Goal: Task Accomplishment & Management: Use online tool/utility

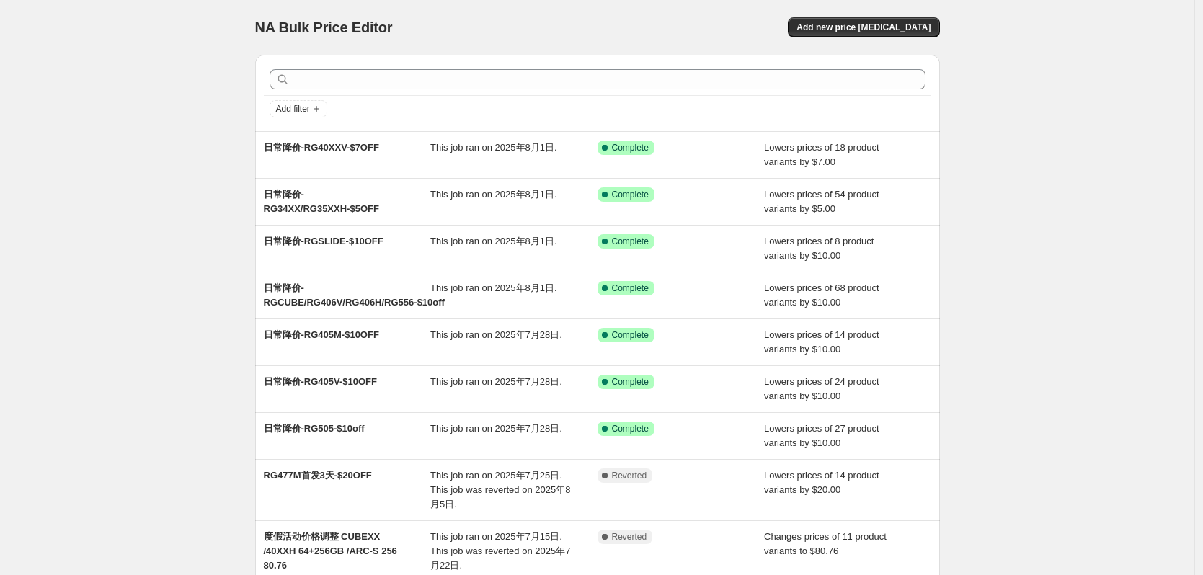
click at [991, 93] on div "NA Bulk Price Editor. This page is ready NA Bulk Price Editor Add new price [ME…" at bounding box center [597, 393] width 1195 height 786
click at [851, 27] on span "Add new price [MEDICAL_DATA]" at bounding box center [864, 28] width 134 height 12
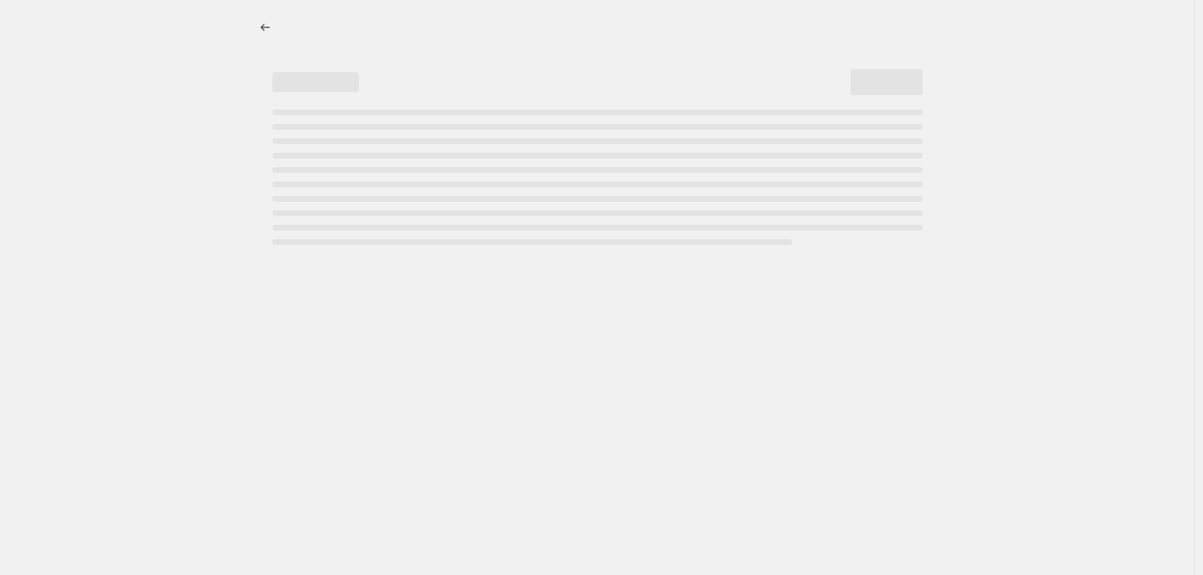
select select "percentage"
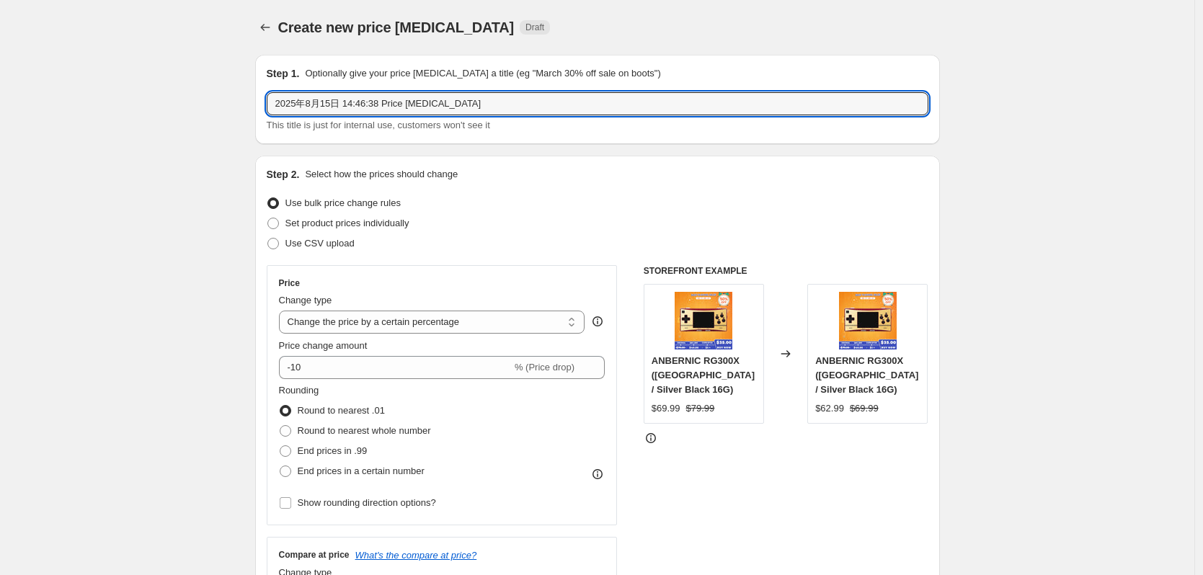
drag, startPoint x: 517, startPoint y: 100, endPoint x: 211, endPoint y: 123, distance: 306.6
type input "返校季大促-RG477M/RG557-4%OFF"
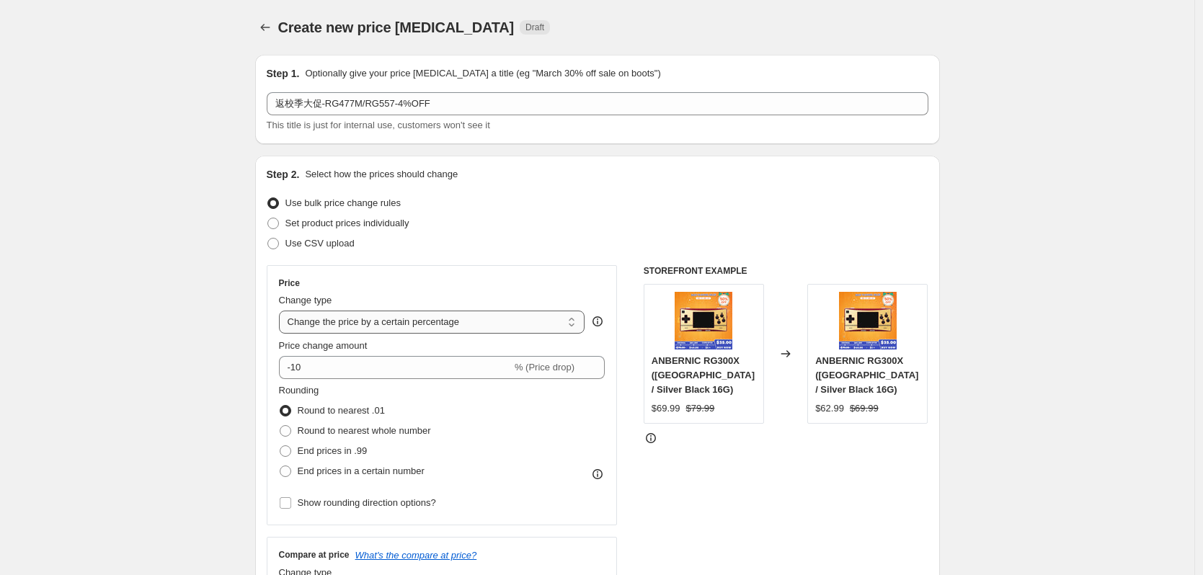
click at [367, 320] on select "Change the price to a certain amount Change the price by a certain amount Chang…" at bounding box center [432, 322] width 306 height 23
select select "pcap"
click at [283, 311] on select "Change the price to a certain amount Change the price by a certain amount Chang…" at bounding box center [432, 322] width 306 height 23
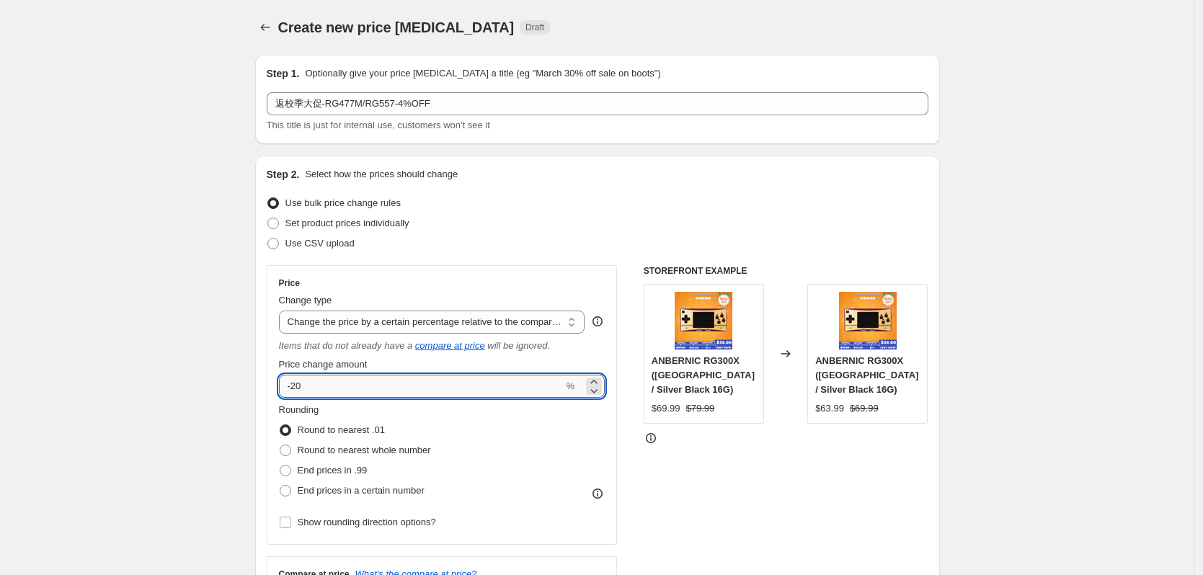
drag, startPoint x: 308, startPoint y: 386, endPoint x: 293, endPoint y: 389, distance: 14.7
click at [293, 389] on input "-20" at bounding box center [421, 386] width 285 height 23
type input "-4"
click at [611, 239] on div "Use CSV upload" at bounding box center [598, 244] width 662 height 20
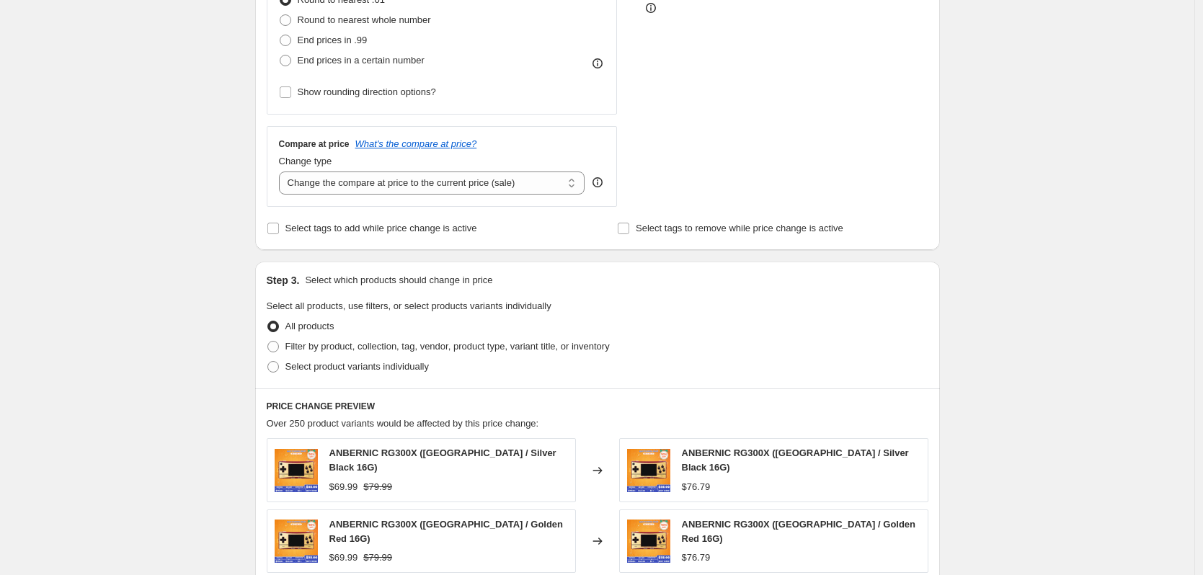
scroll to position [433, 0]
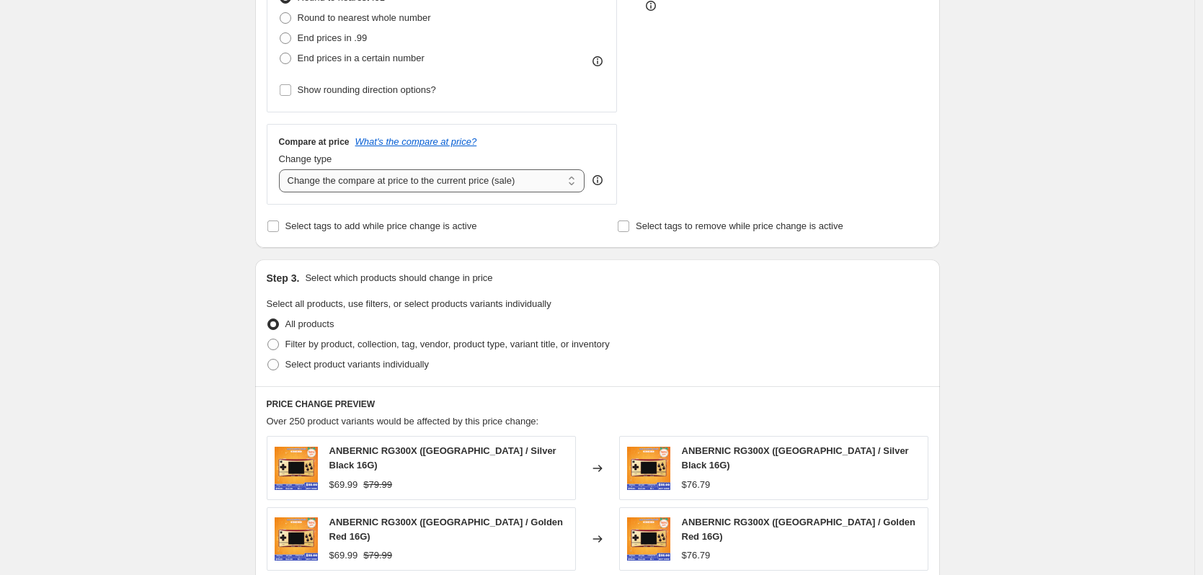
click at [395, 182] on select "Change the compare at price to the current price (sale) Change the compare at p…" at bounding box center [432, 180] width 306 height 23
select select "no_change"
click at [283, 169] on select "Change the compare at price to the current price (sale) Change the compare at p…" at bounding box center [432, 180] width 306 height 23
click at [358, 366] on span "Select product variants individually" at bounding box center [357, 364] width 143 height 11
click at [268, 360] on input "Select product variants individually" at bounding box center [268, 359] width 1 height 1
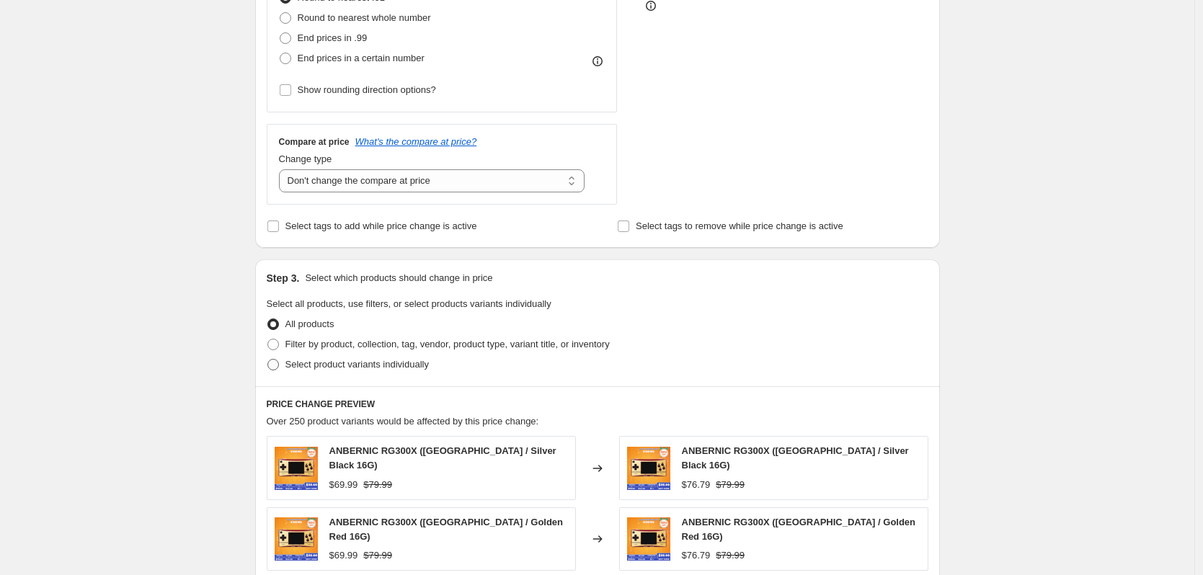
radio input "true"
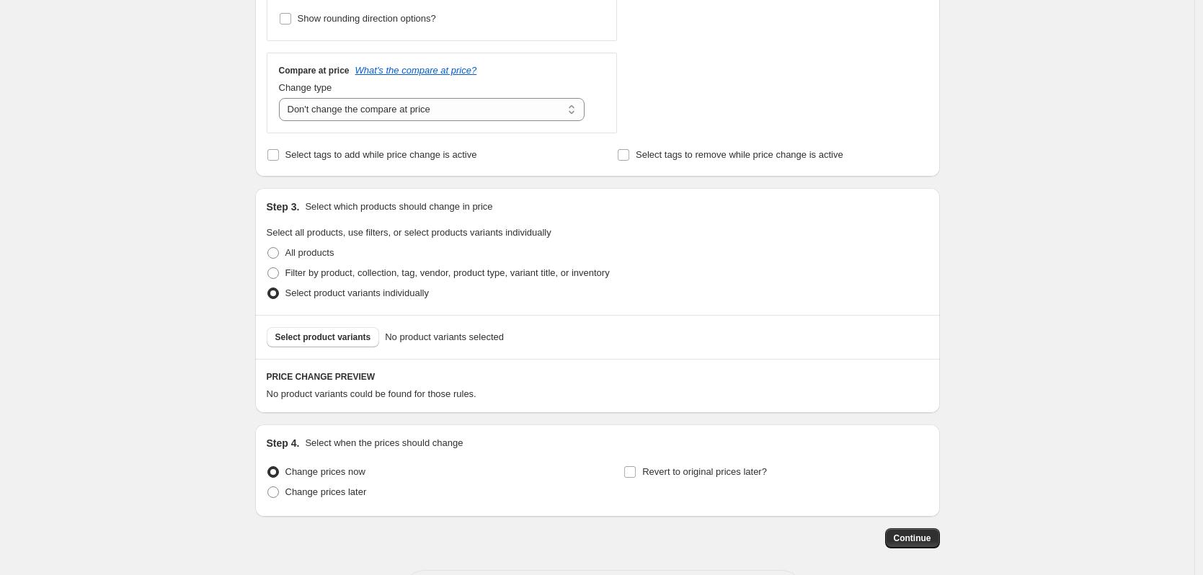
scroll to position [505, 0]
click at [321, 342] on span "Select product variants" at bounding box center [323, 337] width 96 height 12
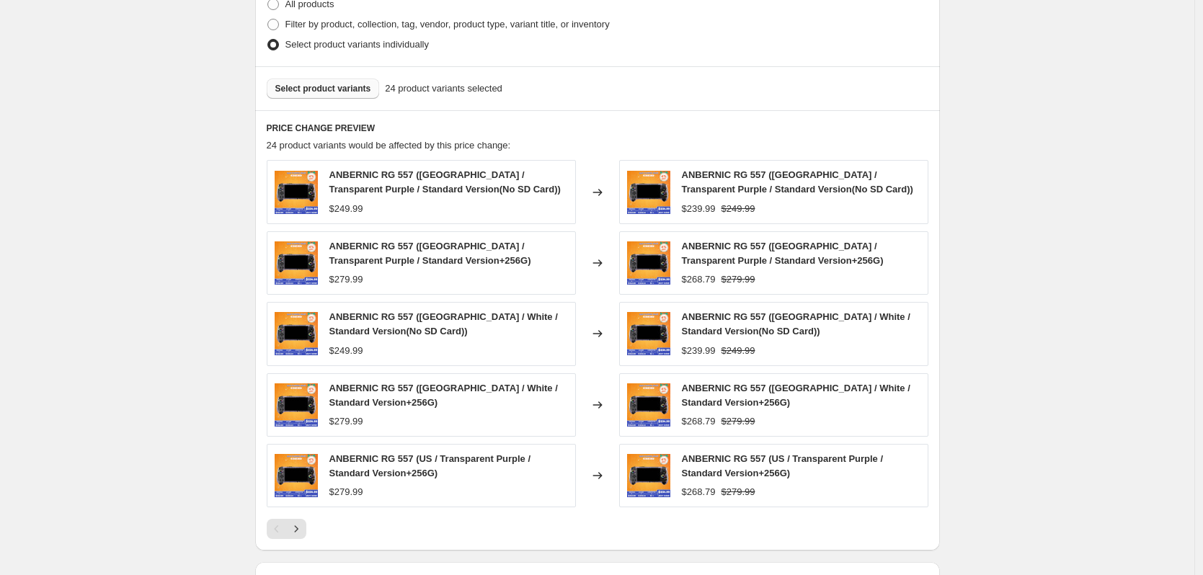
scroll to position [793, 0]
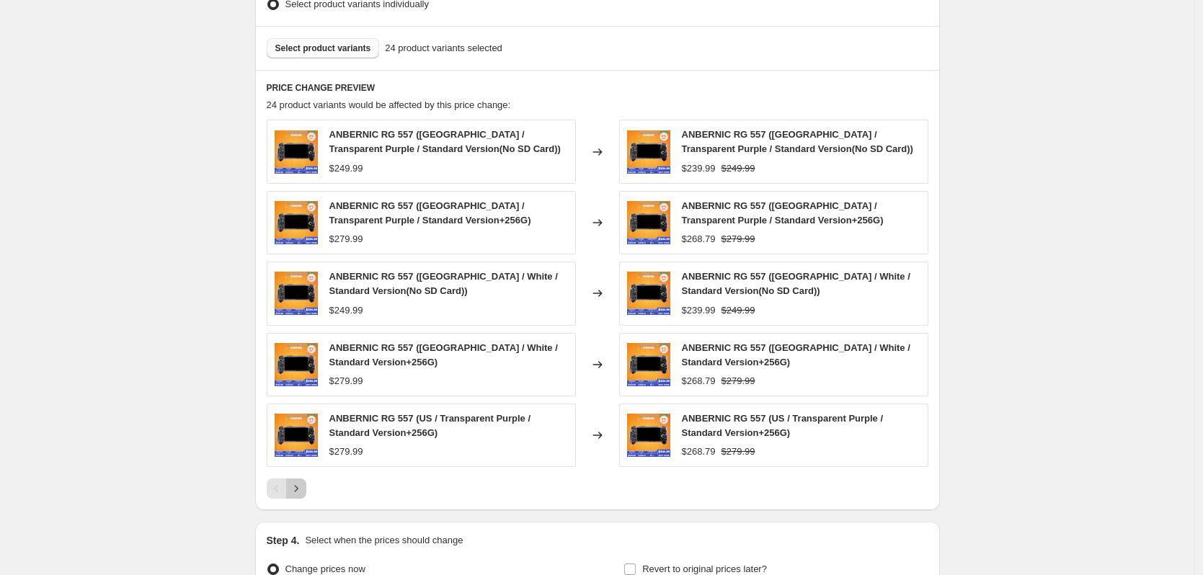
click at [304, 495] on icon "Next" at bounding box center [296, 489] width 14 height 14
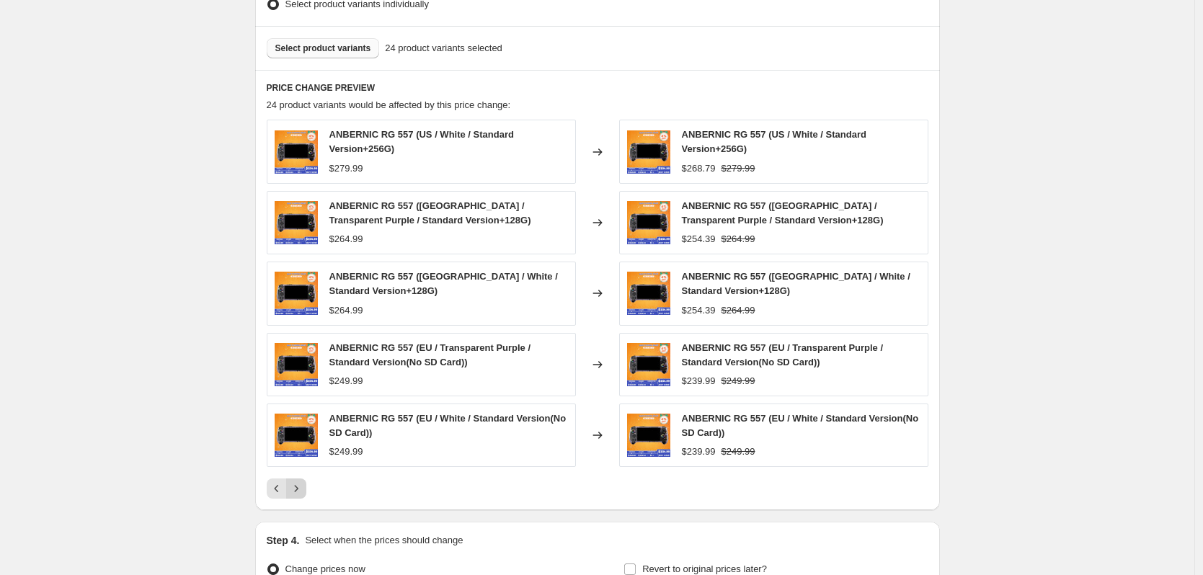
click at [304, 495] on icon "Next" at bounding box center [296, 489] width 14 height 14
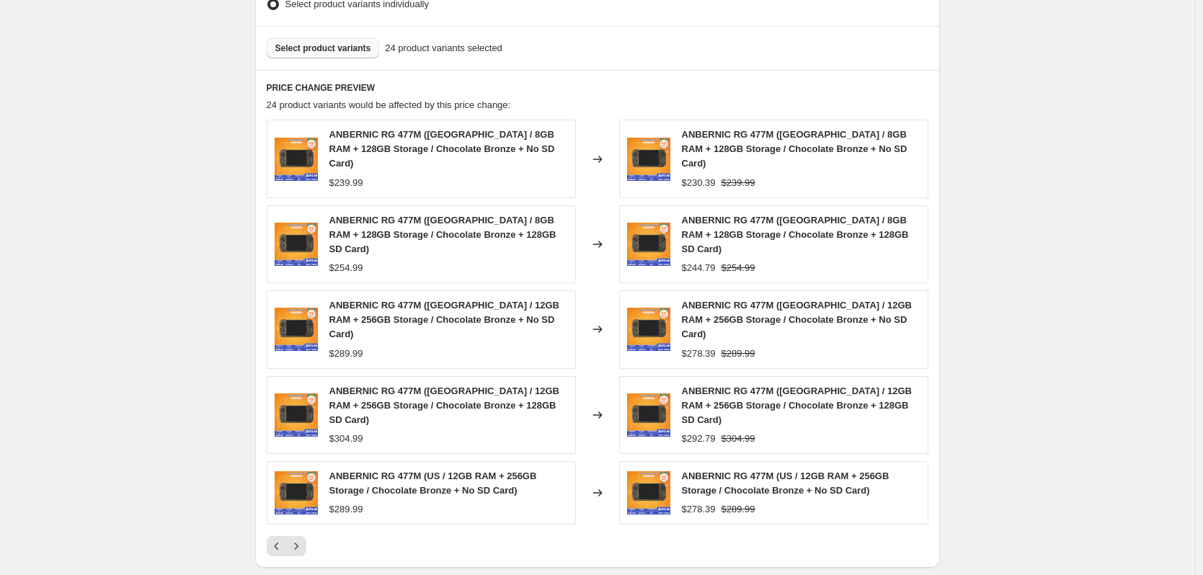
click at [358, 49] on span "Select product variants" at bounding box center [323, 49] width 96 height 12
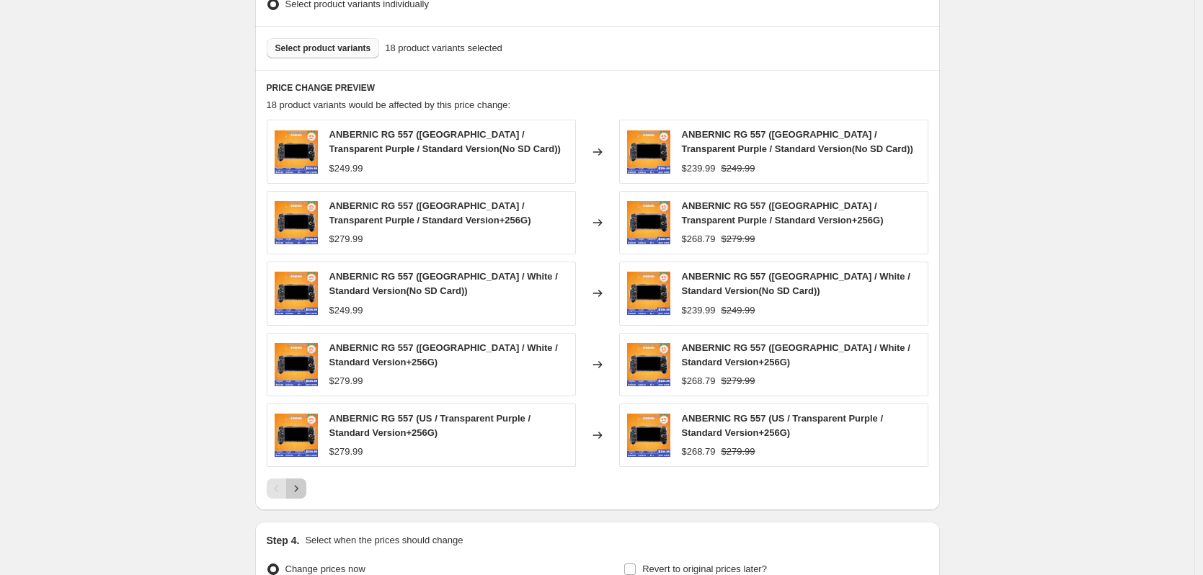
click at [306, 492] on button "Next" at bounding box center [296, 489] width 20 height 20
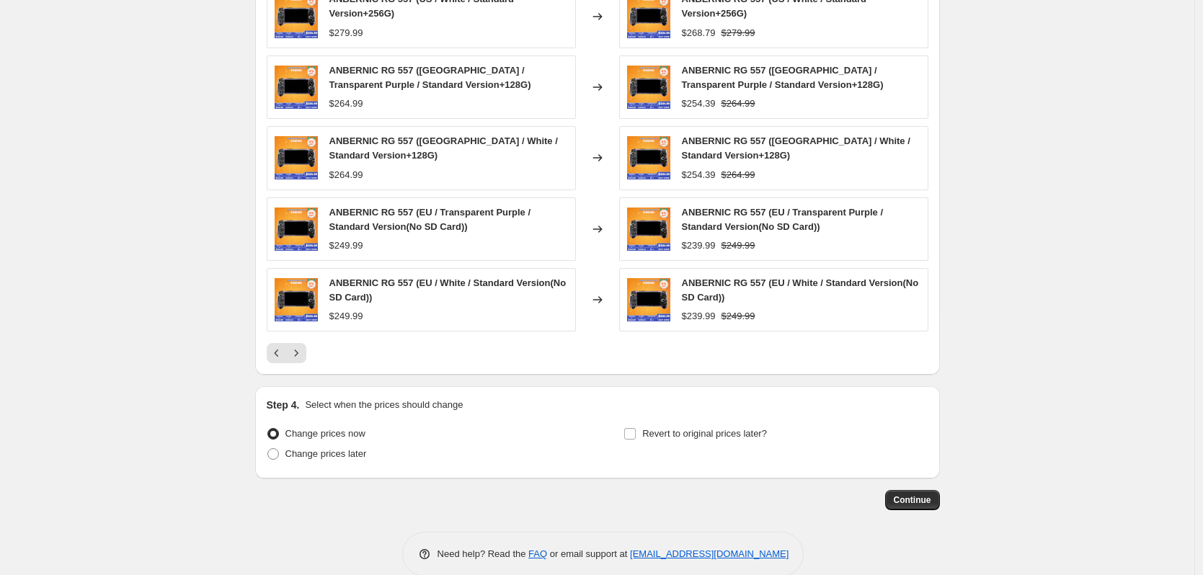
scroll to position [953, 0]
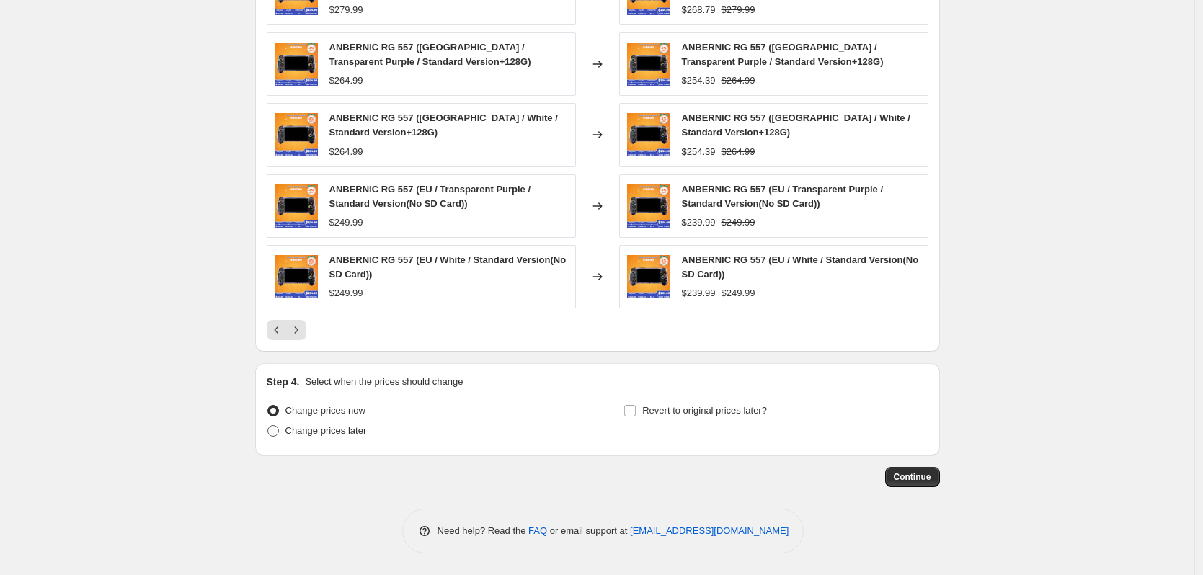
click at [359, 436] on span "Change prices later" at bounding box center [326, 430] width 81 height 11
click at [268, 426] on input "Change prices later" at bounding box center [268, 425] width 1 height 1
radio input "true"
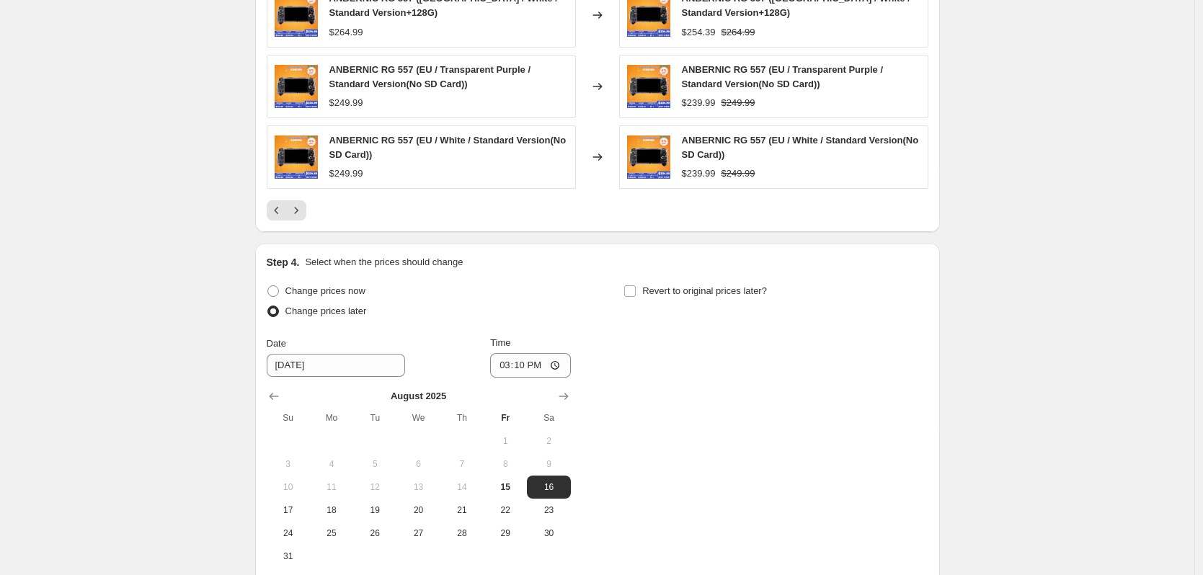
scroll to position [1097, 0]
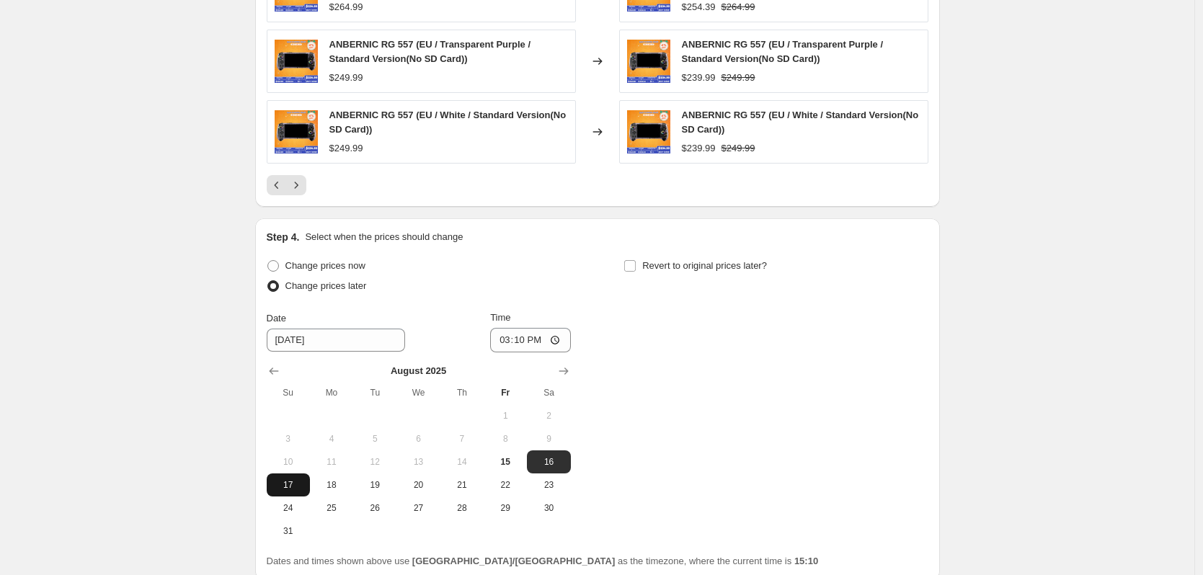
click at [285, 492] on button "17" at bounding box center [288, 485] width 43 height 23
type input "[DATE]"
click at [526, 343] on input "15:10" at bounding box center [530, 340] width 81 height 25
type input "22:50"
click at [648, 343] on div "Change prices now Change prices later Date [DATE] Time 22:50 [DATE] Su Mo Tu We…" at bounding box center [598, 399] width 662 height 287
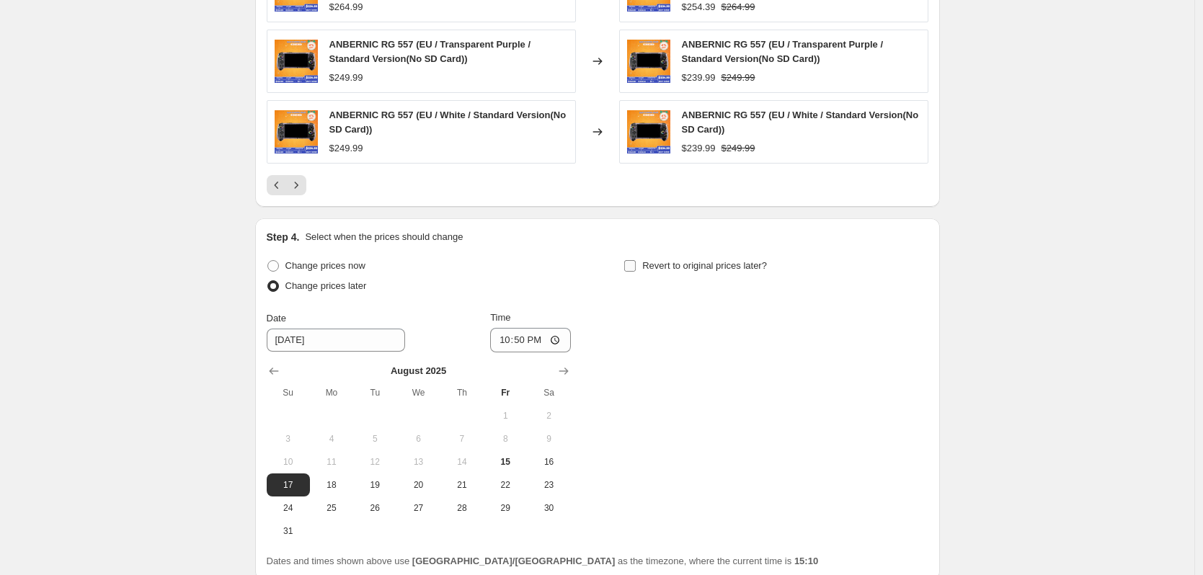
click at [650, 268] on span "Revert to original prices later?" at bounding box center [704, 265] width 125 height 11
click at [636, 268] on input "Revert to original prices later?" at bounding box center [630, 266] width 12 height 12
checkbox input "true"
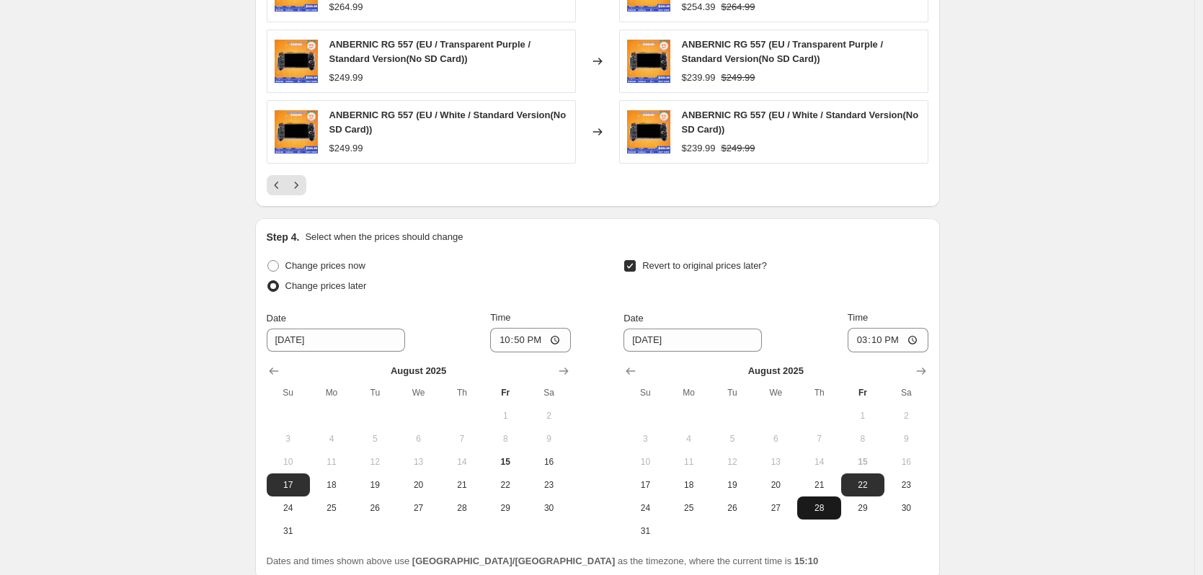
click at [819, 510] on span "28" at bounding box center [819, 509] width 32 height 12
type input "[DATE]"
click at [901, 342] on input "15:10" at bounding box center [888, 340] width 81 height 25
type input "15:00"
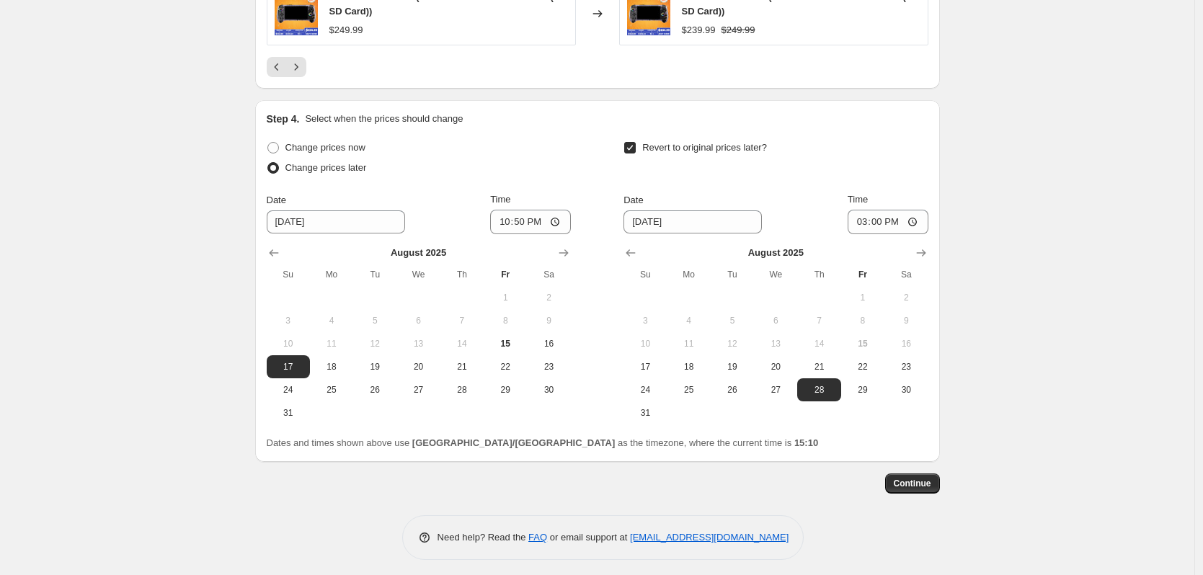
scroll to position [1222, 0]
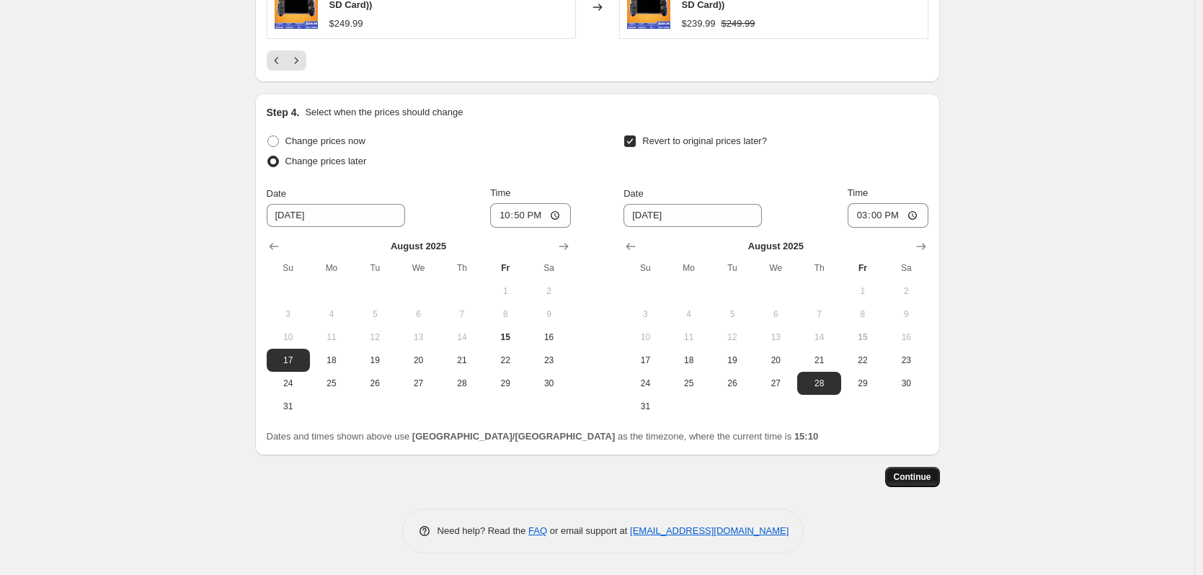
click at [932, 477] on span "Continue" at bounding box center [912, 478] width 37 height 12
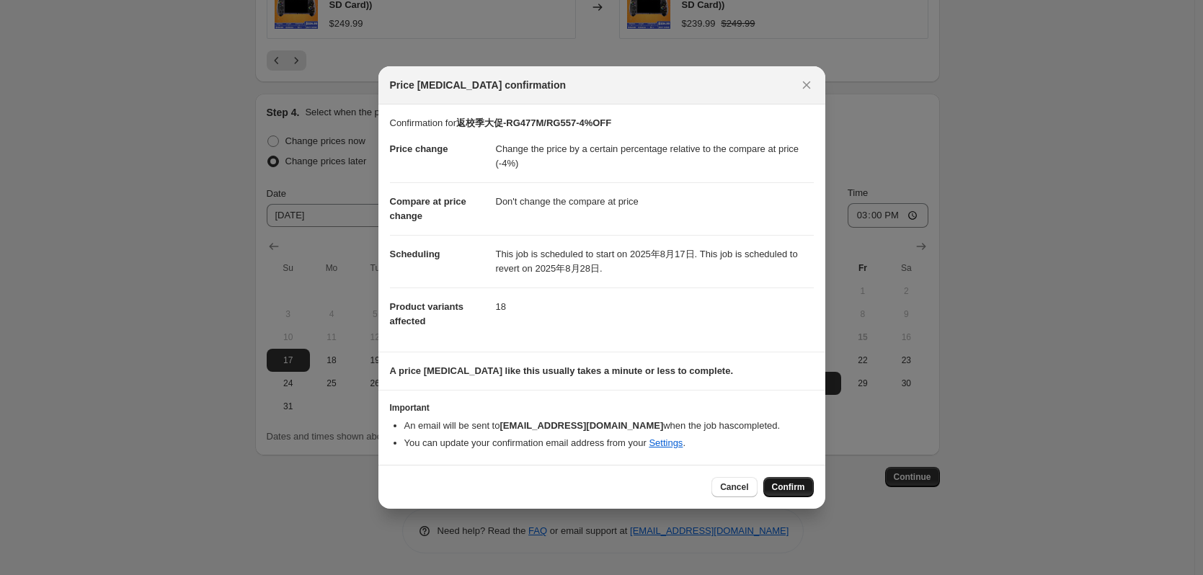
click at [777, 487] on span "Confirm" at bounding box center [788, 488] width 33 height 12
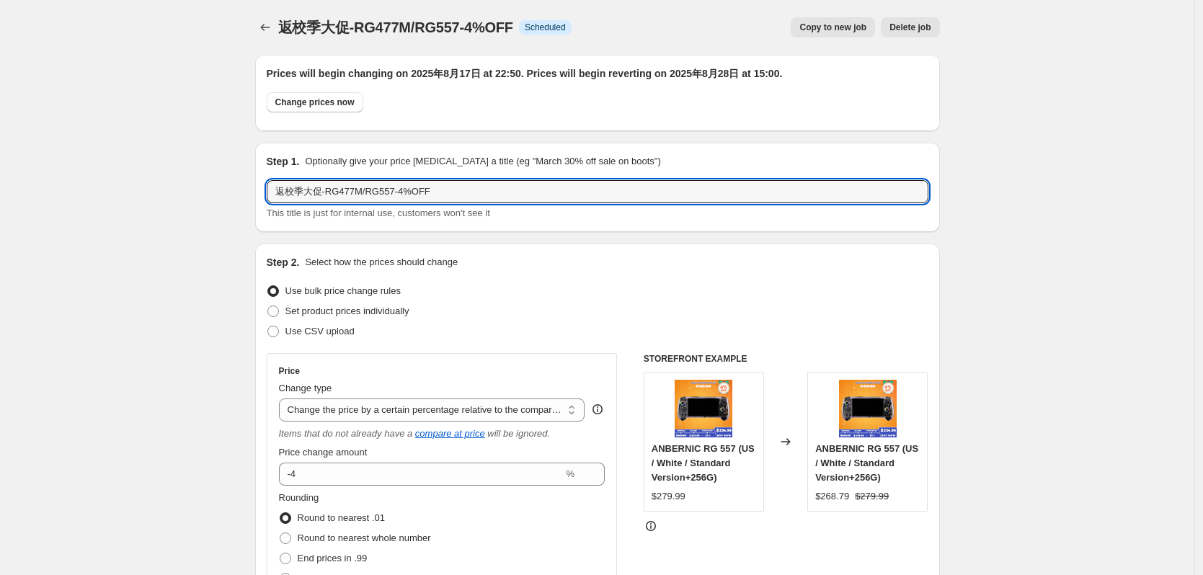
drag, startPoint x: 345, startPoint y: 192, endPoint x: 206, endPoint y: 191, distance: 138.4
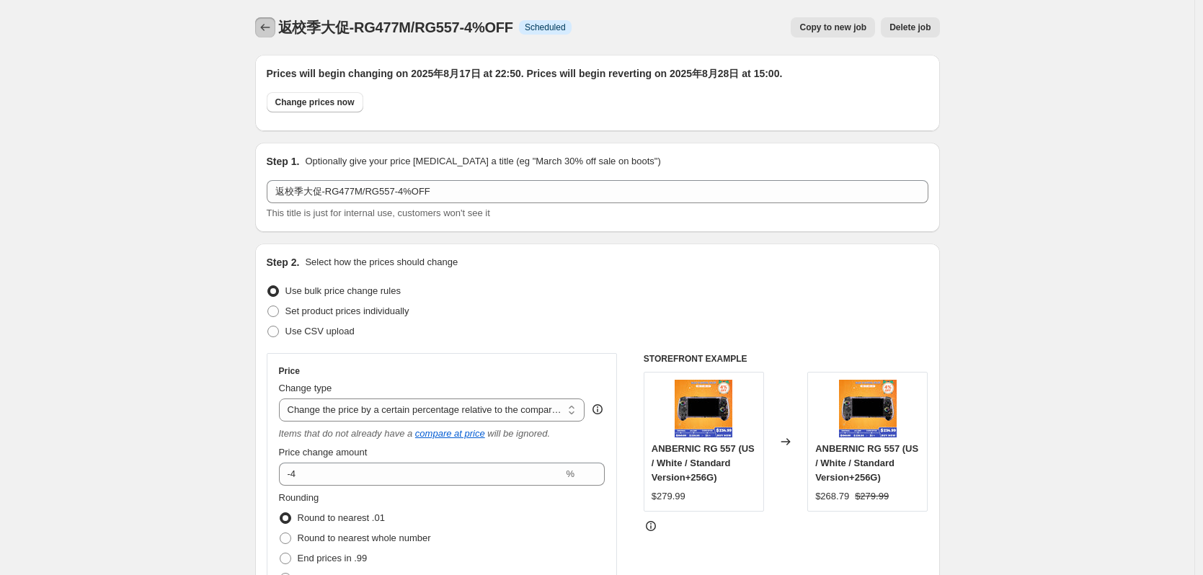
click at [263, 19] on button "Price change jobs" at bounding box center [265, 27] width 20 height 20
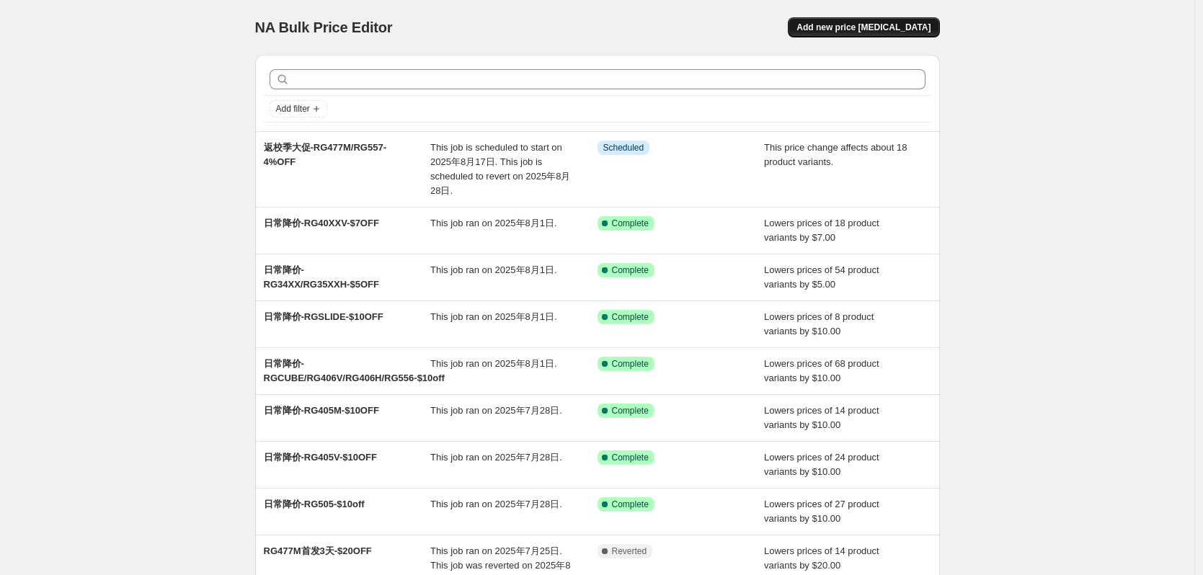
click at [868, 22] on span "Add new price [MEDICAL_DATA]" at bounding box center [864, 28] width 134 height 12
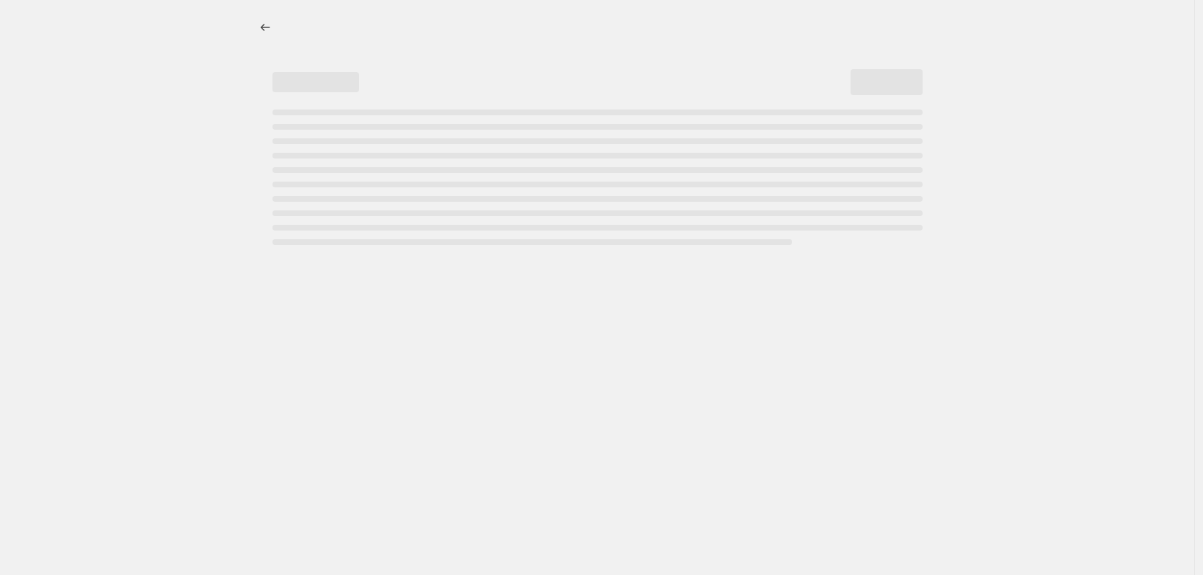
select select "percentage"
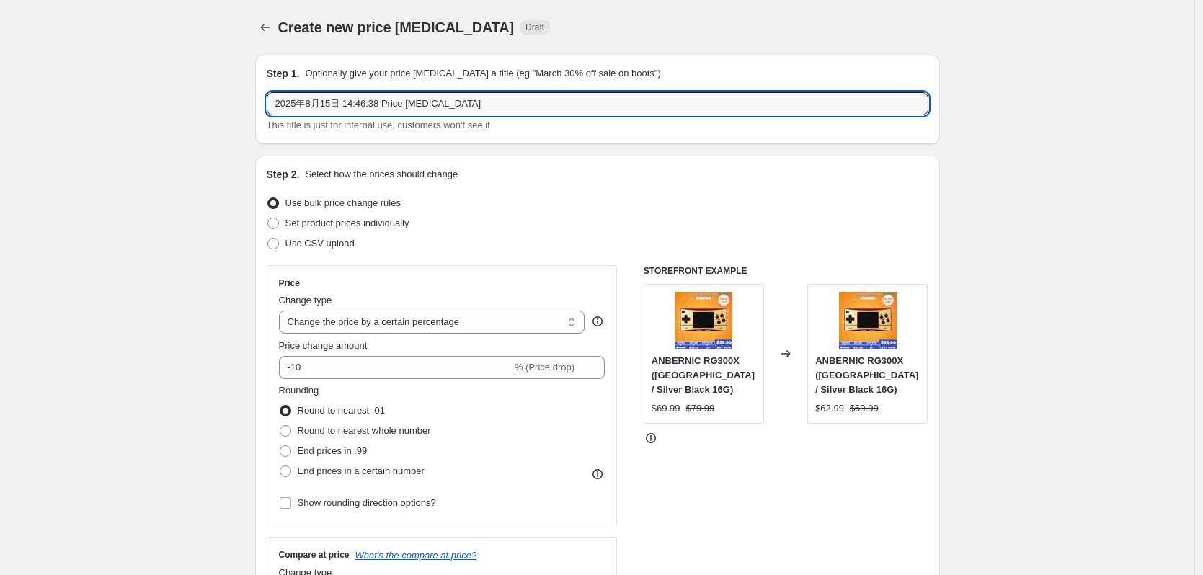
drag, startPoint x: 465, startPoint y: 103, endPoint x: 213, endPoint y: 115, distance: 252.6
paste input "返校季大促-RG477M/RG557-4%OFF"
drag, startPoint x: 340, startPoint y: 108, endPoint x: 394, endPoint y: 106, distance: 53.4
click at [394, 106] on input "返校季大促-RG477M/RG557-4%OFF" at bounding box center [598, 103] width 662 height 23
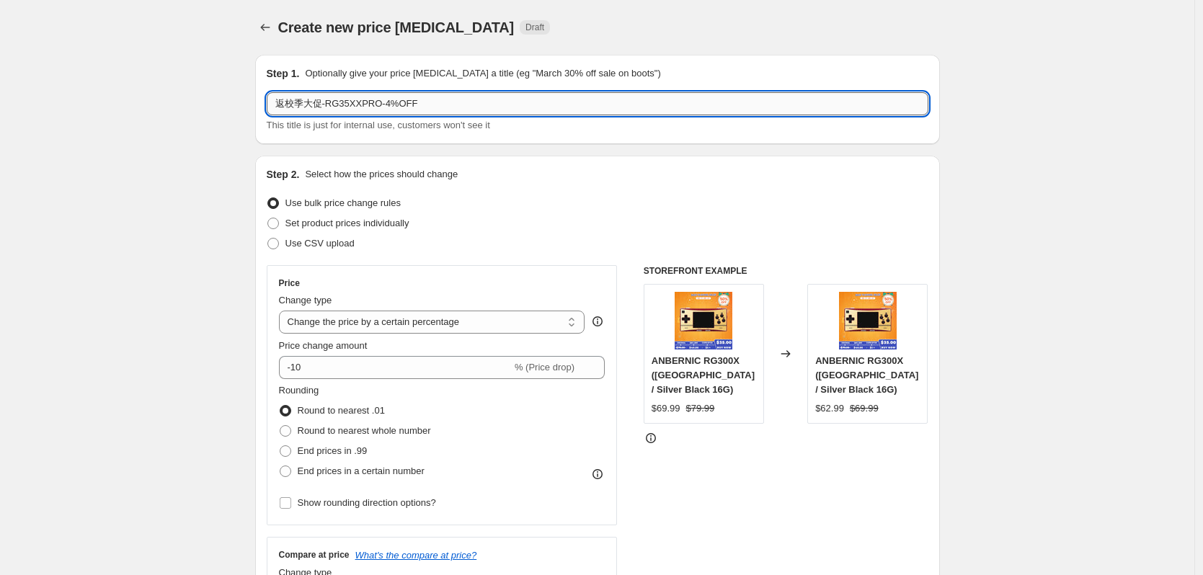
click at [384, 103] on input "返校季大促-RG35XXPRO-4%OFF" at bounding box center [598, 103] width 662 height 23
type input "返校季大促-RG35XXPRO-9%OFF"
click at [472, 185] on div "Step 2. Select how the prices should change Use bulk price change rules Set pro…" at bounding box center [598, 408] width 662 height 483
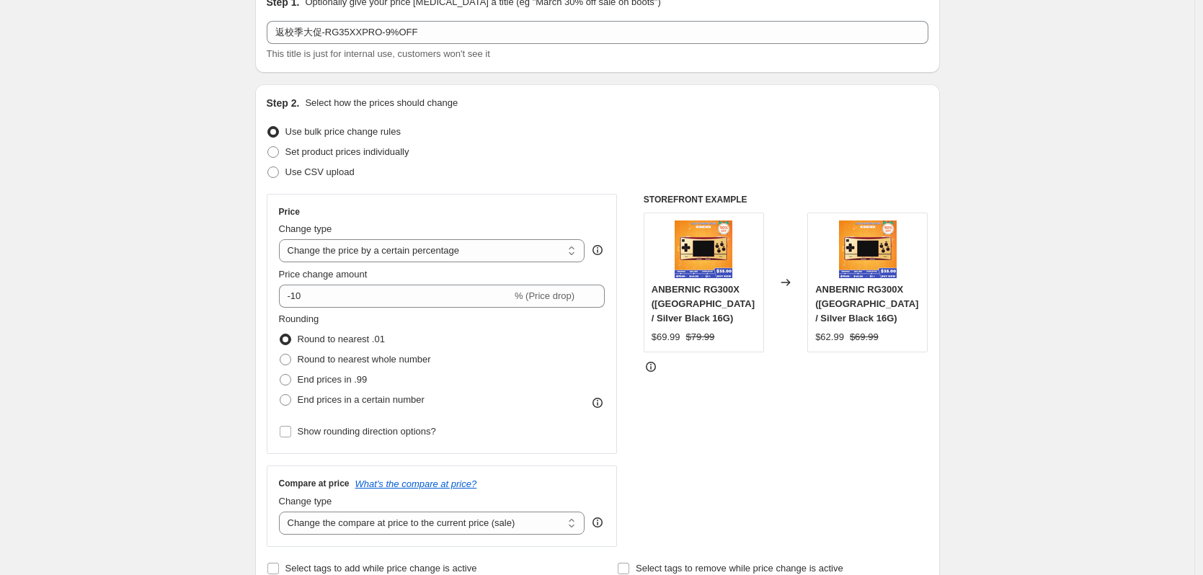
scroll to position [72, 0]
click at [439, 252] on select "Change the price to a certain amount Change the price by a certain amount Chang…" at bounding box center [432, 250] width 306 height 23
select select "pcap"
click at [283, 239] on select "Change the price to a certain amount Change the price by a certain amount Chang…" at bounding box center [432, 250] width 306 height 23
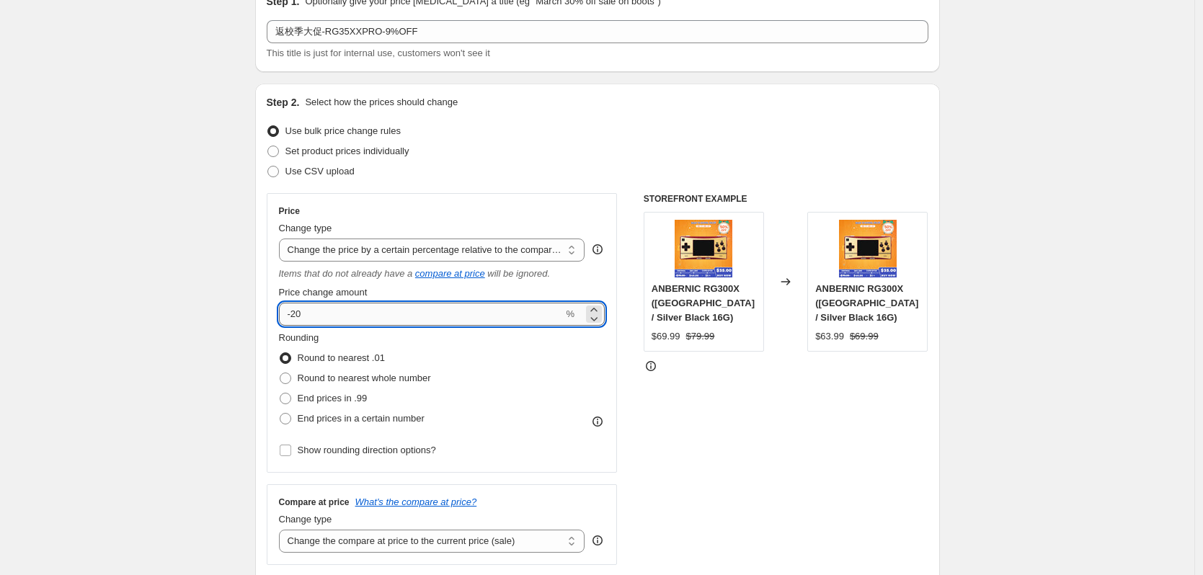
drag, startPoint x: 295, startPoint y: 313, endPoint x: 319, endPoint y: 314, distance: 23.8
click at [319, 314] on input "-20" at bounding box center [421, 314] width 285 height 23
type input "-9"
click at [431, 168] on div "Use CSV upload" at bounding box center [598, 172] width 662 height 20
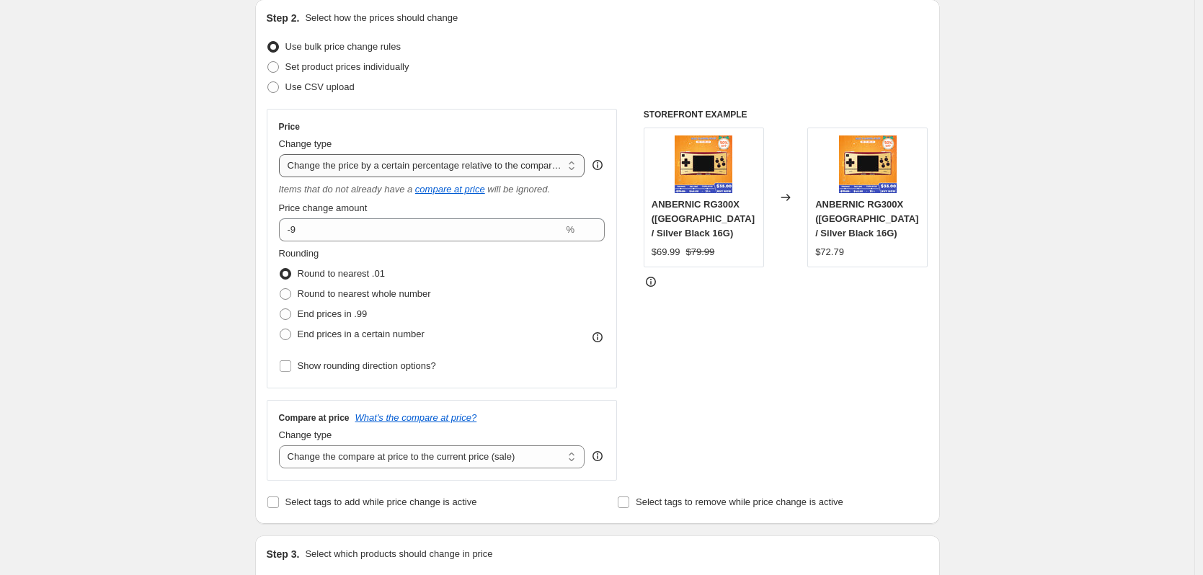
scroll to position [361, 0]
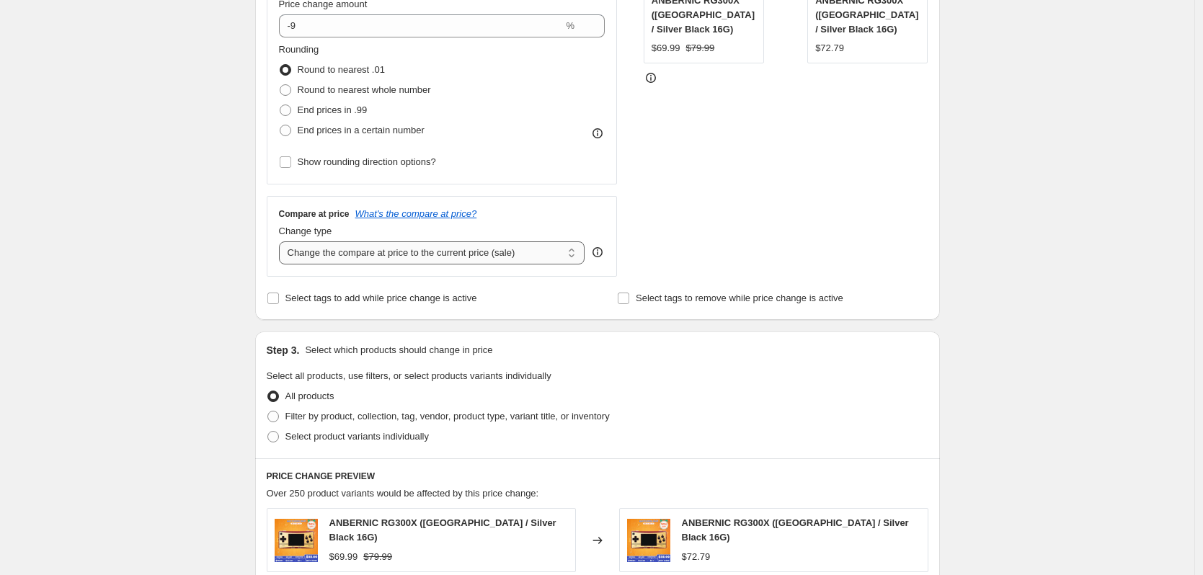
click at [415, 257] on select "Change the compare at price to the current price (sale) Change the compare at p…" at bounding box center [432, 253] width 306 height 23
select select "no_change"
click at [283, 242] on select "Change the compare at price to the current price (sale) Change the compare at p…" at bounding box center [432, 253] width 306 height 23
click at [201, 355] on div "Create new price [MEDICAL_DATA]. This page is ready Create new price [MEDICAL_D…" at bounding box center [597, 380] width 1195 height 1483
click at [306, 436] on span "Select product variants individually" at bounding box center [357, 436] width 143 height 11
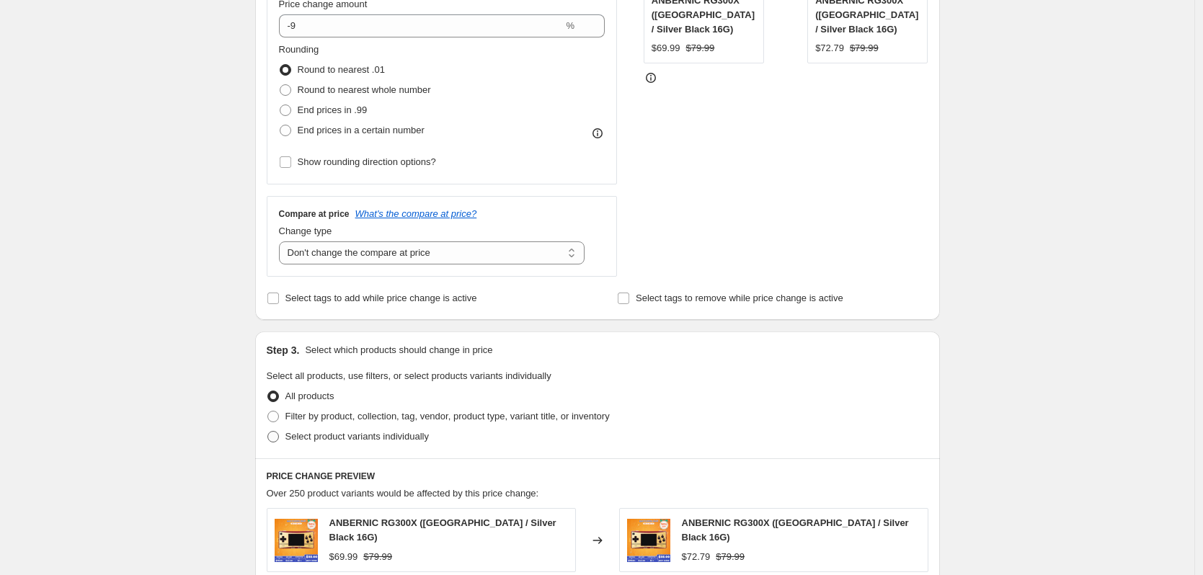
click at [268, 432] on input "Select product variants individually" at bounding box center [268, 431] width 1 height 1
radio input "true"
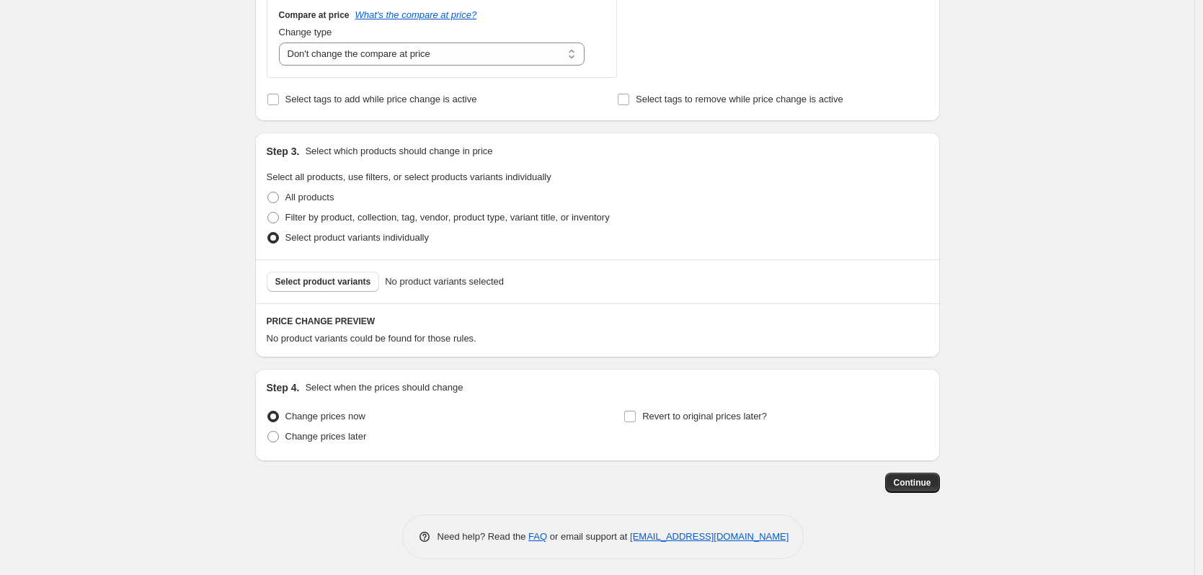
scroll to position [566, 0]
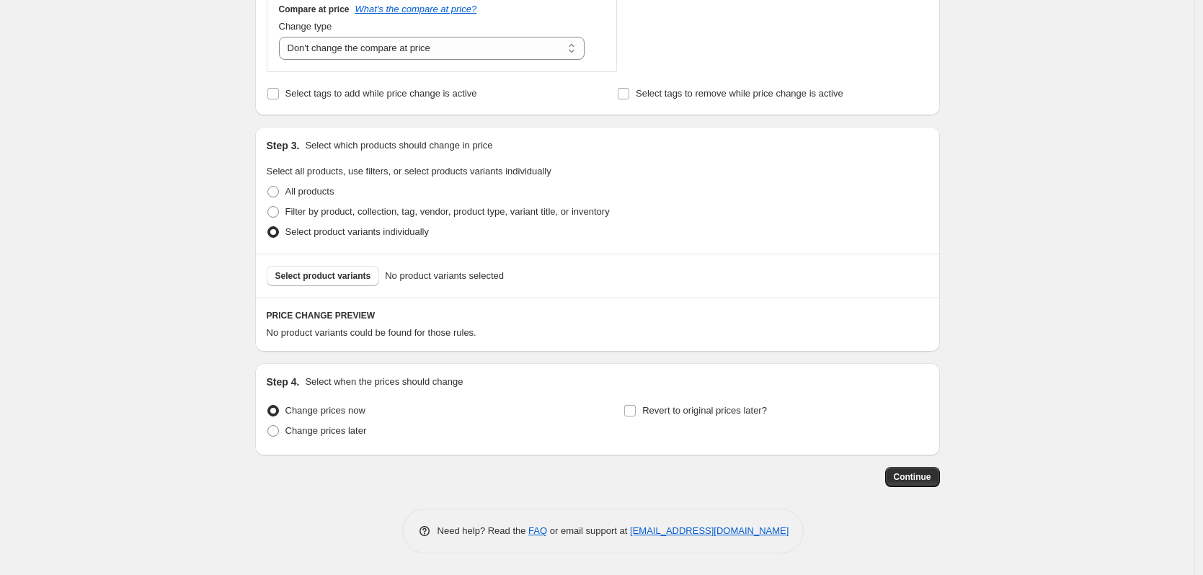
click at [339, 291] on div "Select product variants No product variants selected" at bounding box center [597, 276] width 685 height 44
click at [342, 275] on span "Select product variants" at bounding box center [323, 276] width 96 height 12
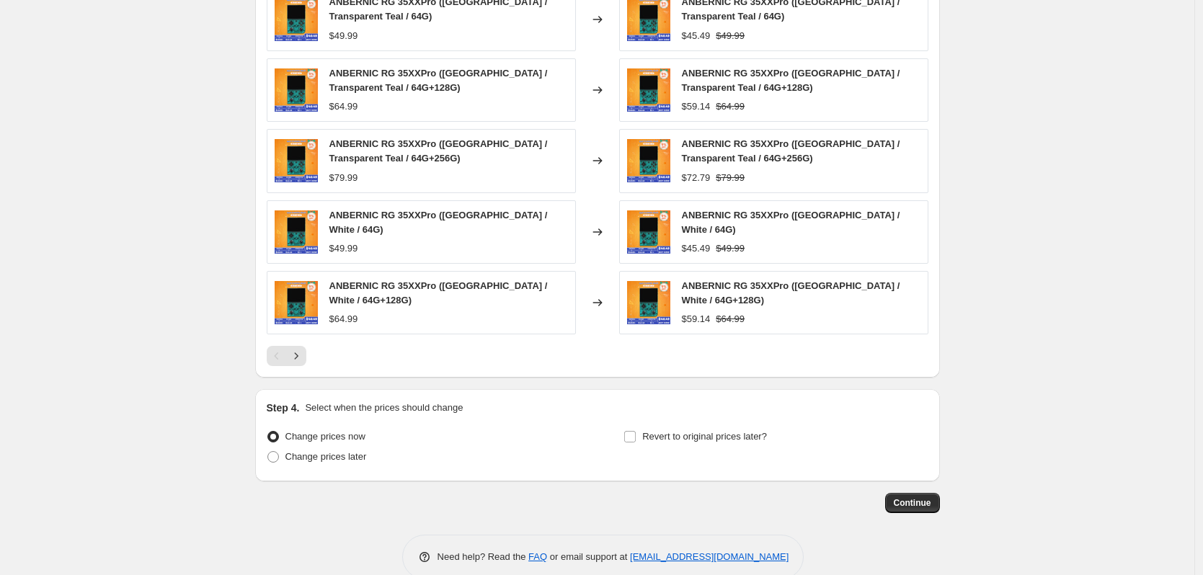
scroll to position [927, 0]
click at [348, 451] on span "Change prices later" at bounding box center [326, 456] width 81 height 11
click at [268, 451] on input "Change prices later" at bounding box center [268, 451] width 1 height 1
radio input "true"
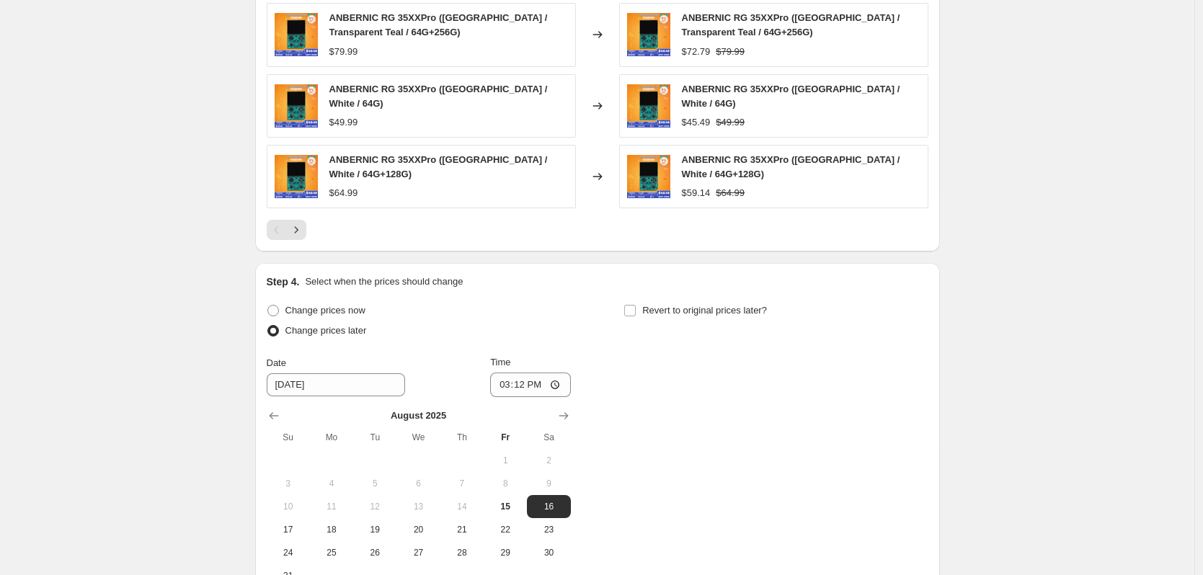
scroll to position [1214, 0]
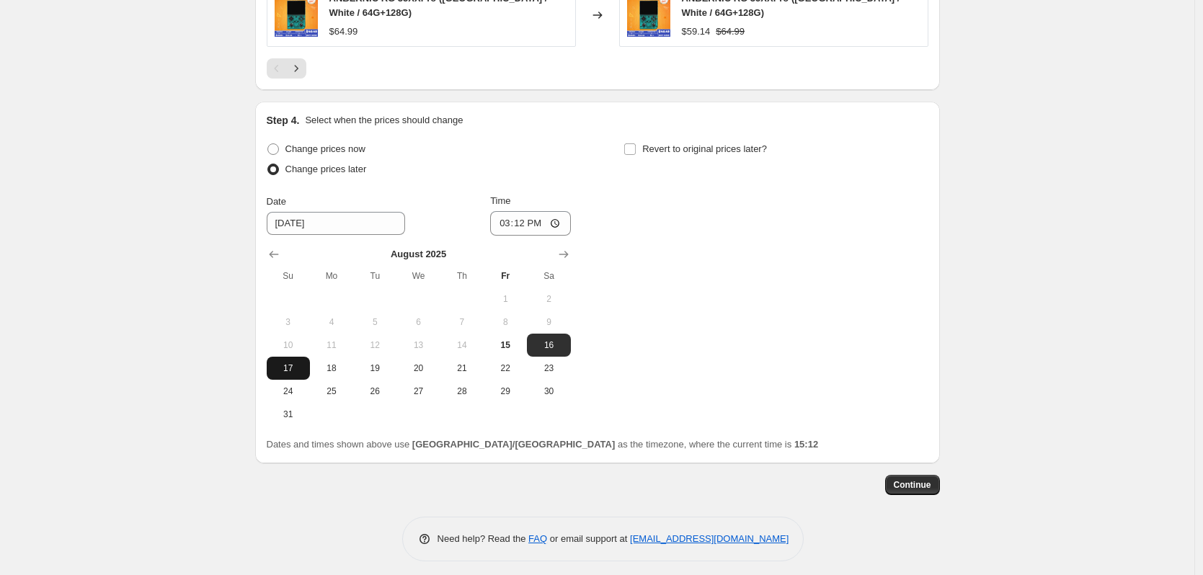
click at [288, 363] on span "17" at bounding box center [289, 369] width 32 height 12
type input "[DATE]"
click at [536, 218] on input "15:12" at bounding box center [530, 223] width 81 height 25
click at [526, 219] on input "15:12" at bounding box center [530, 223] width 81 height 25
type input "22:50"
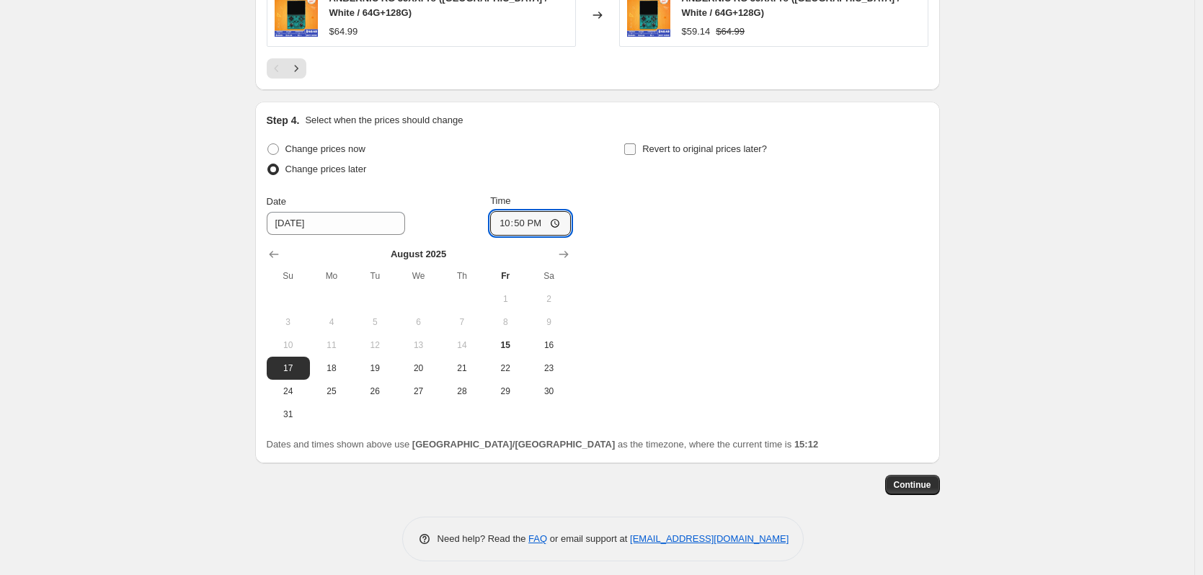
click at [666, 143] on span "Revert to original prices later?" at bounding box center [704, 148] width 125 height 11
click at [636, 143] on input "Revert to original prices later?" at bounding box center [630, 149] width 12 height 12
checkbox input "true"
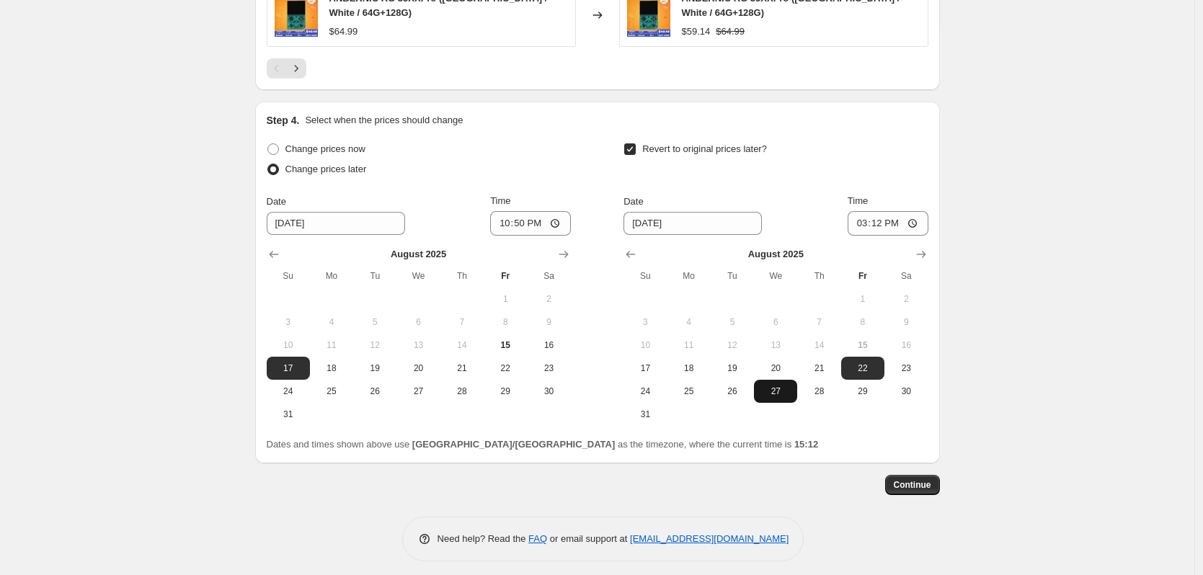
click at [792, 386] on span "27" at bounding box center [776, 392] width 32 height 12
click at [883, 216] on input "15:12" at bounding box center [888, 223] width 81 height 25
click at [832, 380] on button "28" at bounding box center [818, 391] width 43 height 23
type input "[DATE]"
click at [905, 222] on input "15:12" at bounding box center [888, 223] width 81 height 25
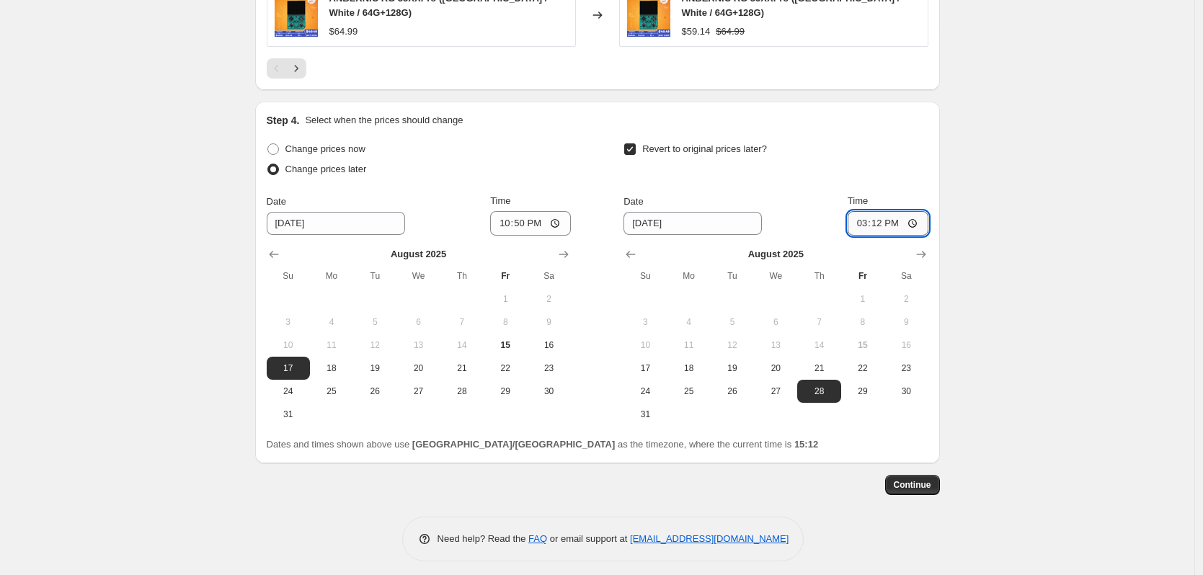
click at [898, 219] on input "15:12" at bounding box center [888, 223] width 81 height 25
type input "15:00"
click at [928, 479] on span "Continue" at bounding box center [912, 485] width 37 height 12
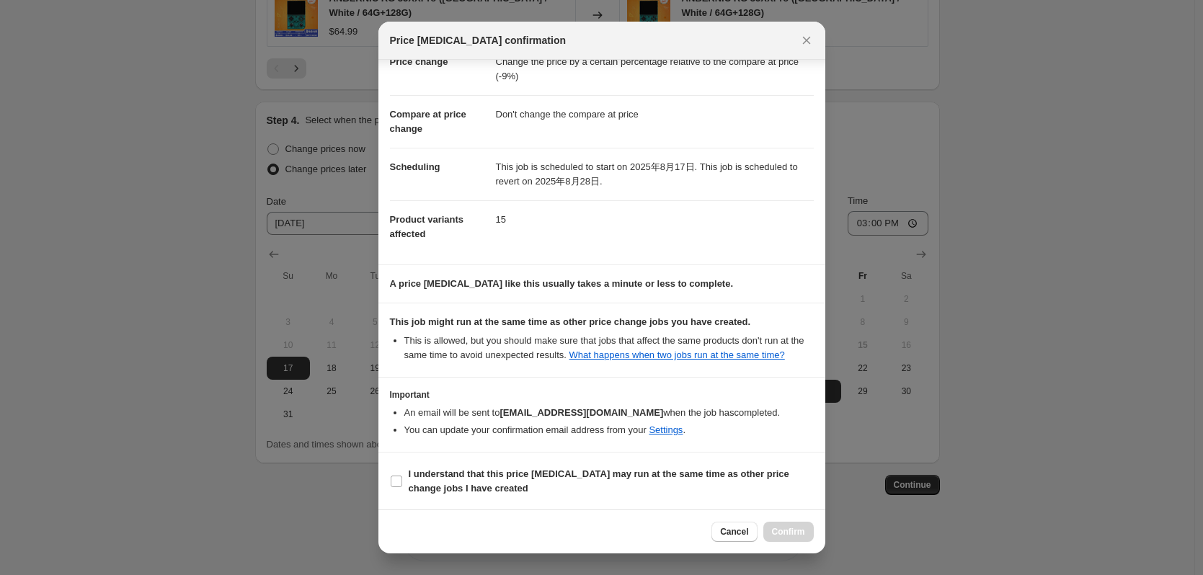
scroll to position [43, 0]
click at [567, 476] on b "I understand that this price [MEDICAL_DATA] may run at the same time as other p…" at bounding box center [599, 480] width 381 height 25
click at [402, 476] on input "I understand that this price [MEDICAL_DATA] may run at the same time as other p…" at bounding box center [397, 481] width 12 height 12
checkbox input "true"
click at [790, 529] on span "Confirm" at bounding box center [788, 532] width 33 height 12
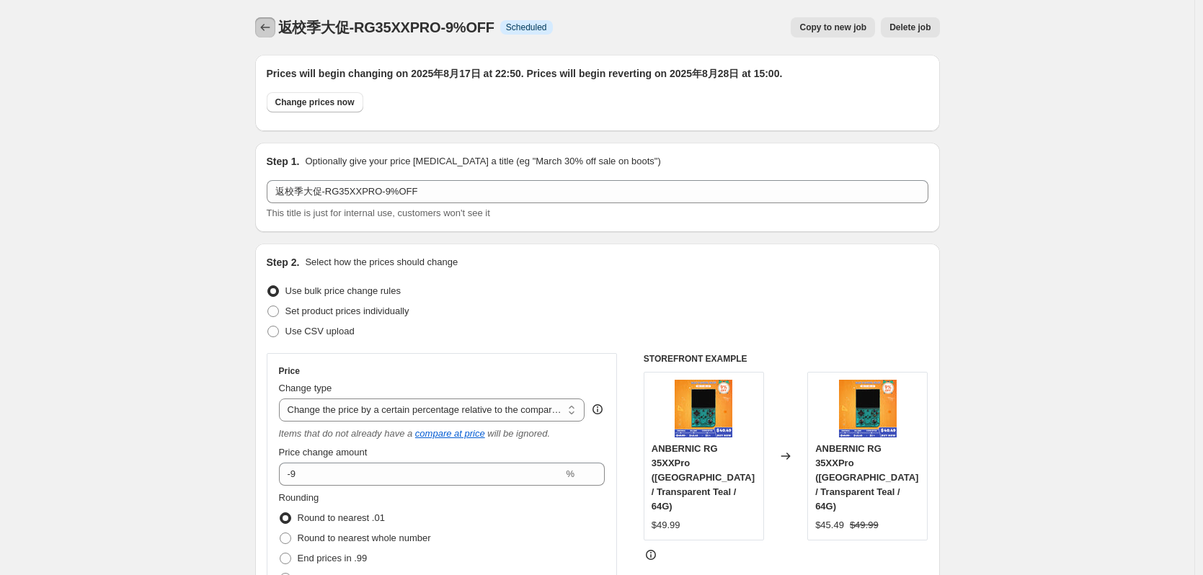
click at [262, 31] on icon "Price change jobs" at bounding box center [265, 27] width 14 height 14
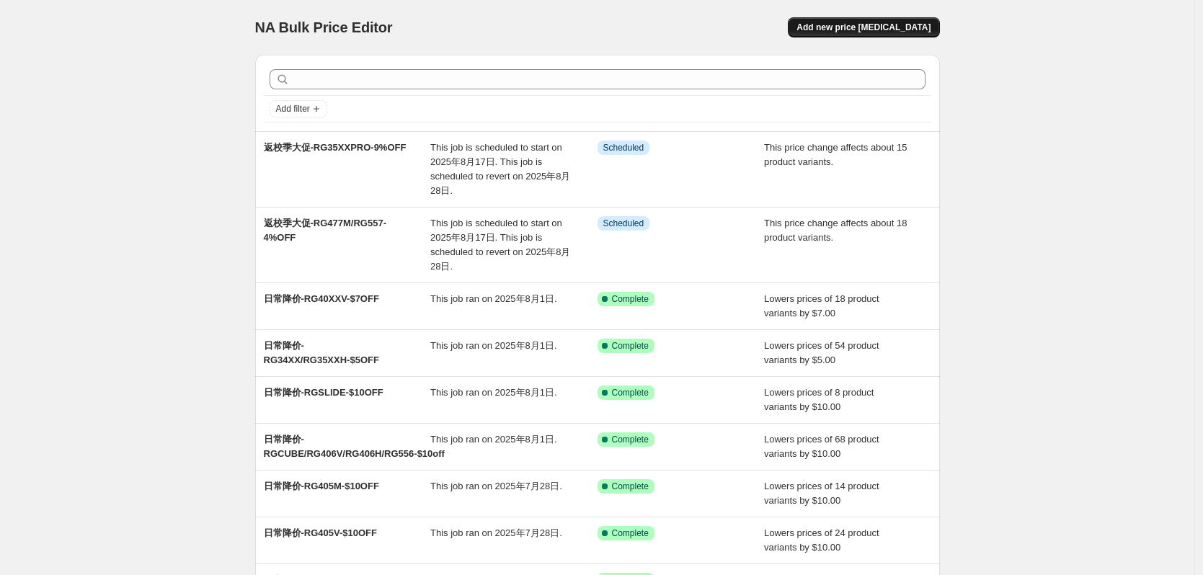
click at [834, 27] on span "Add new price [MEDICAL_DATA]" at bounding box center [864, 28] width 134 height 12
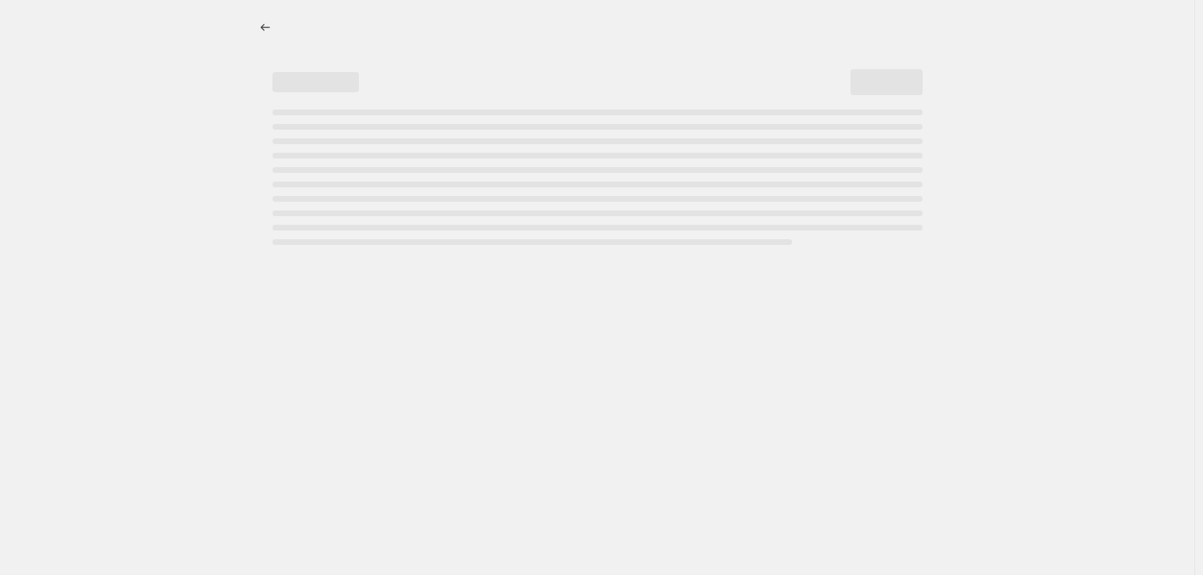
select select "percentage"
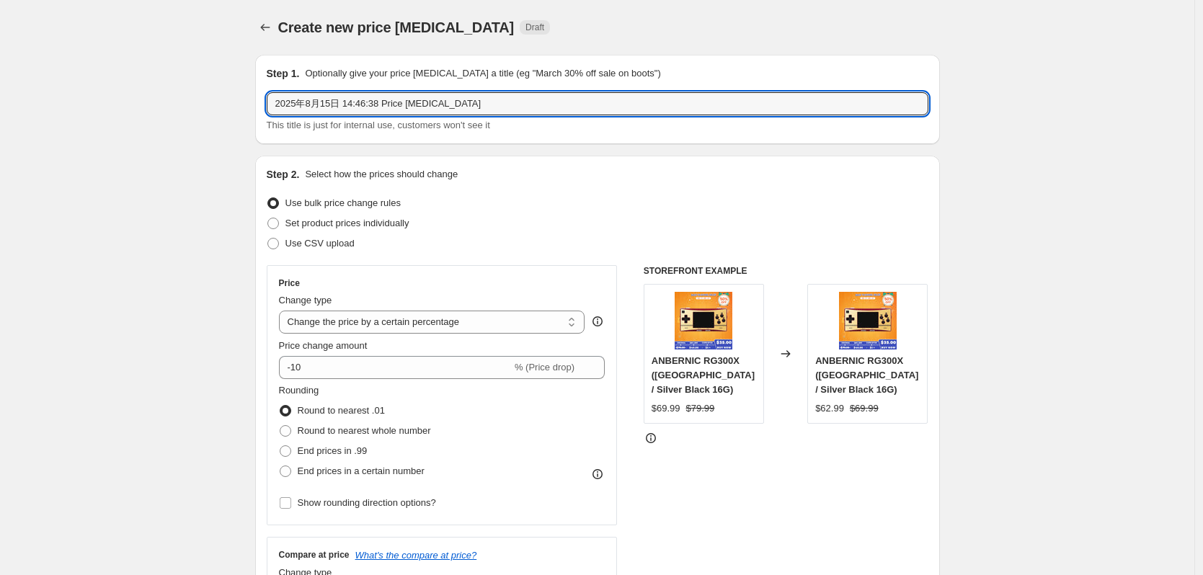
drag, startPoint x: 465, startPoint y: 107, endPoint x: 242, endPoint y: 106, distance: 222.8
paste input "返校季大促-RG477M/RG557-4%OFF"
drag, startPoint x: 340, startPoint y: 103, endPoint x: 395, endPoint y: 98, distance: 55.0
click at [395, 98] on input "返校季大促-RG477M/RG557-4%OFF" at bounding box center [598, 103] width 662 height 23
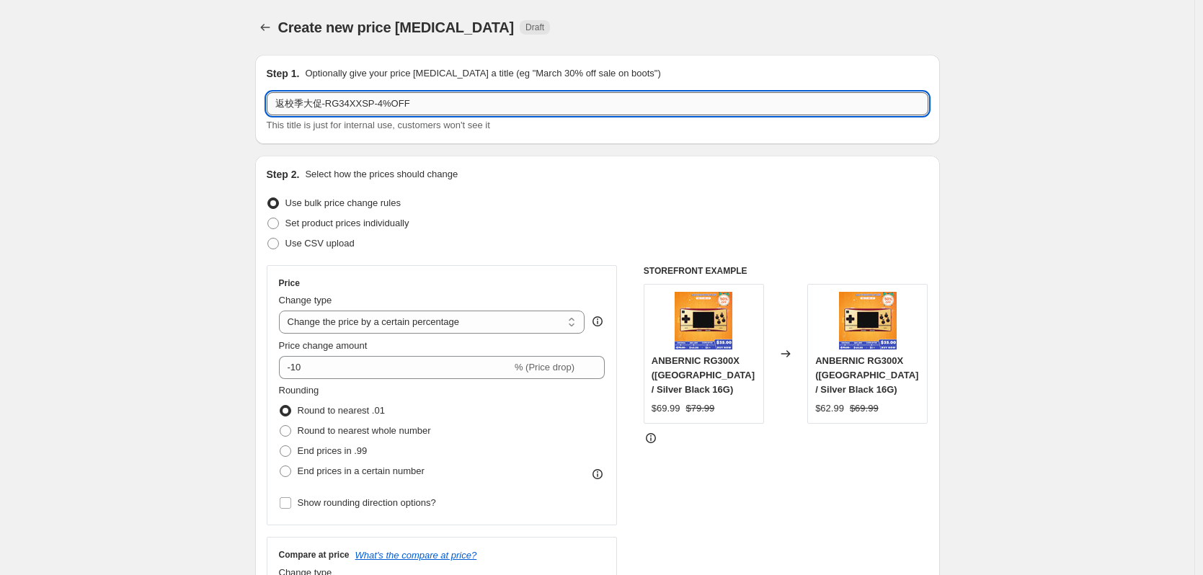
click at [381, 106] on input "返校季大促-RG34XXSP-4%OFF" at bounding box center [598, 103] width 662 height 23
type input "返校季大促-RG34XXSP-10%OFF"
click at [466, 185] on div "Step 2. Select how the prices should change Use bulk price change rules Set pro…" at bounding box center [598, 408] width 662 height 483
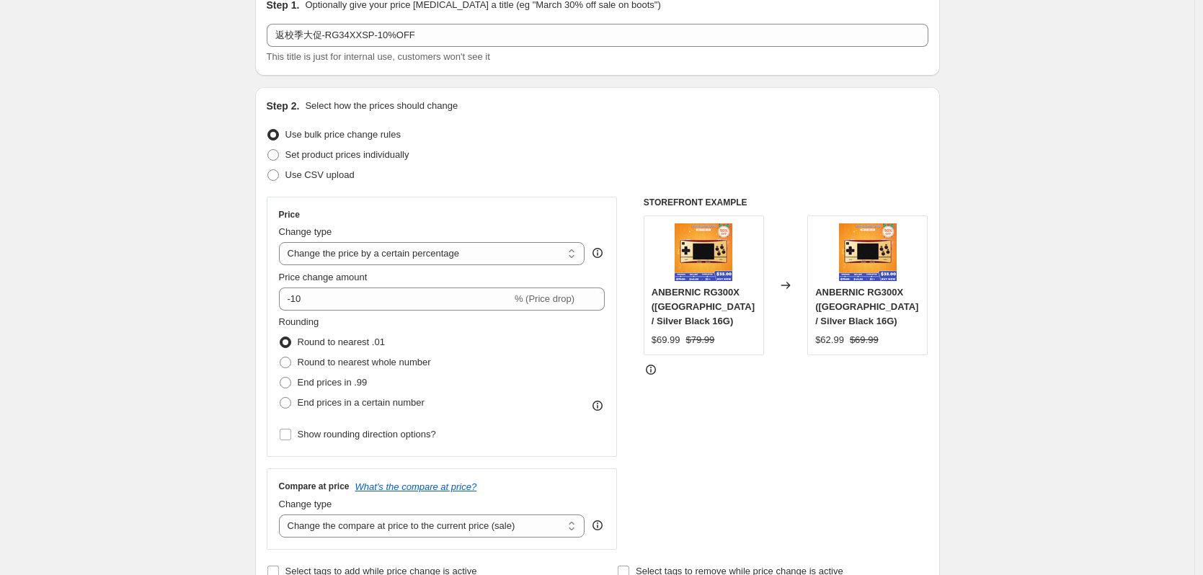
scroll to position [72, 0]
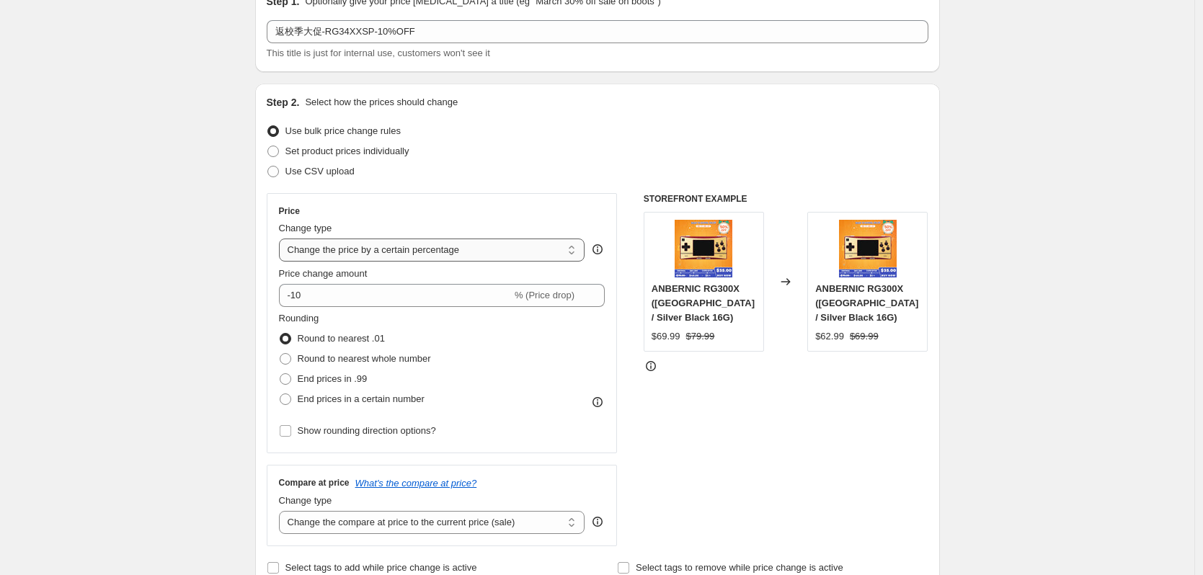
click at [436, 255] on select "Change the price to a certain amount Change the price by a certain amount Chang…" at bounding box center [432, 250] width 306 height 23
select select "pcap"
click at [283, 239] on select "Change the price to a certain amount Change the price by a certain amount Chang…" at bounding box center [432, 250] width 306 height 23
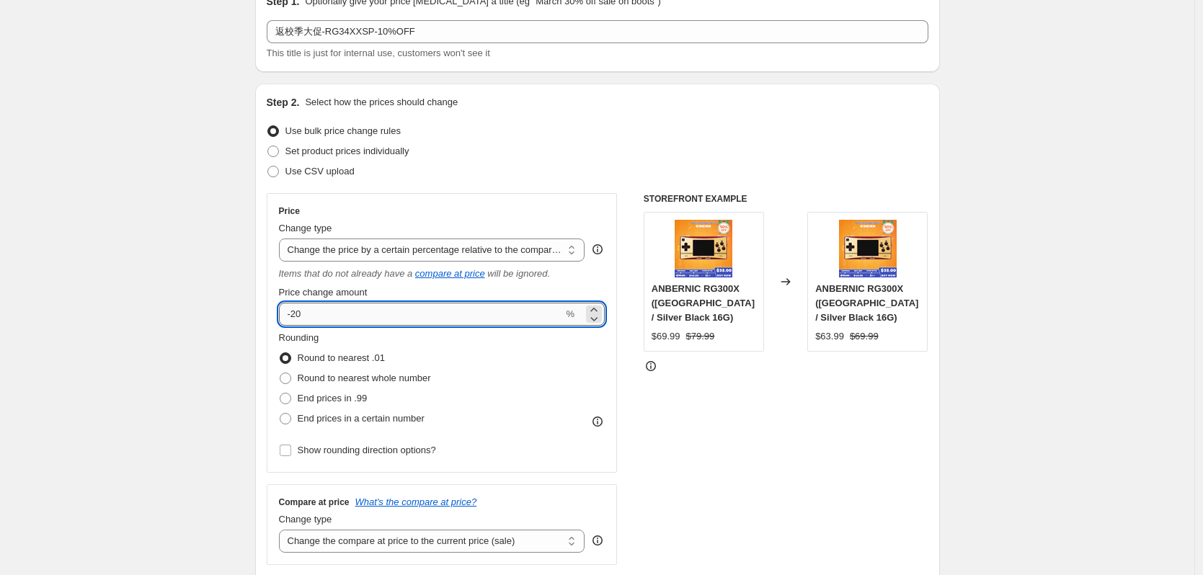
drag, startPoint x: 296, startPoint y: 319, endPoint x: 306, endPoint y: 319, distance: 10.1
click at [306, 319] on input "-20" at bounding box center [421, 314] width 285 height 23
type input "-10"
click at [420, 163] on div "Use CSV upload" at bounding box center [598, 172] width 662 height 20
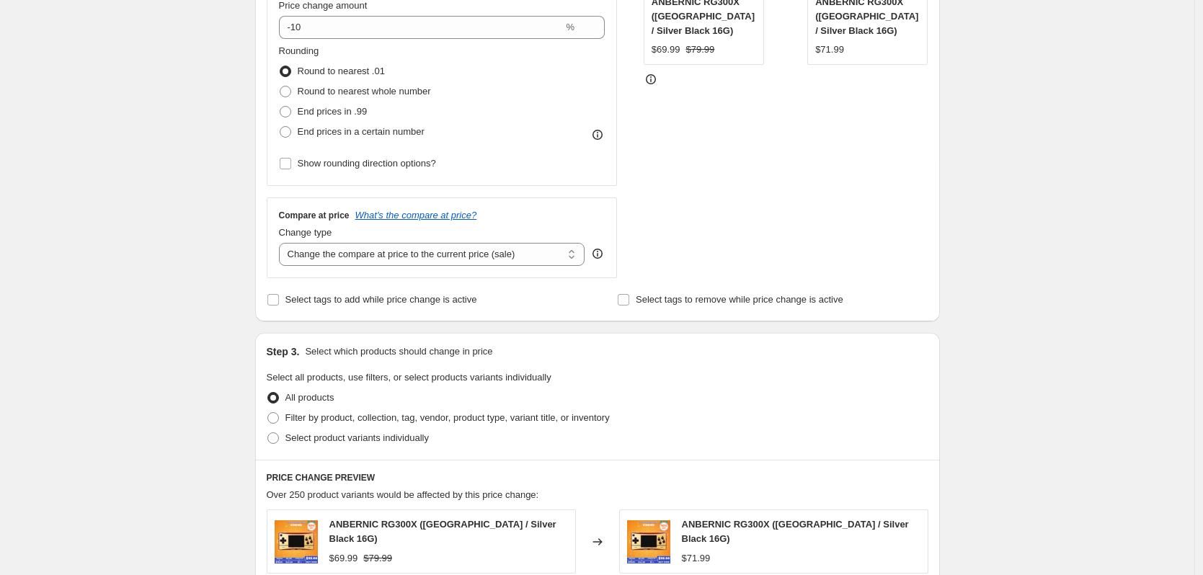
scroll to position [361, 0]
click at [394, 254] on select "Change the compare at price to the current price (sale) Change the compare at p…" at bounding box center [432, 253] width 306 height 23
select select "no_change"
click at [283, 242] on select "Change the compare at price to the current price (sale) Change the compare at p…" at bounding box center [432, 253] width 306 height 23
click at [159, 332] on div "Create new price [MEDICAL_DATA]. This page is ready Create new price [MEDICAL_D…" at bounding box center [597, 380] width 1195 height 1483
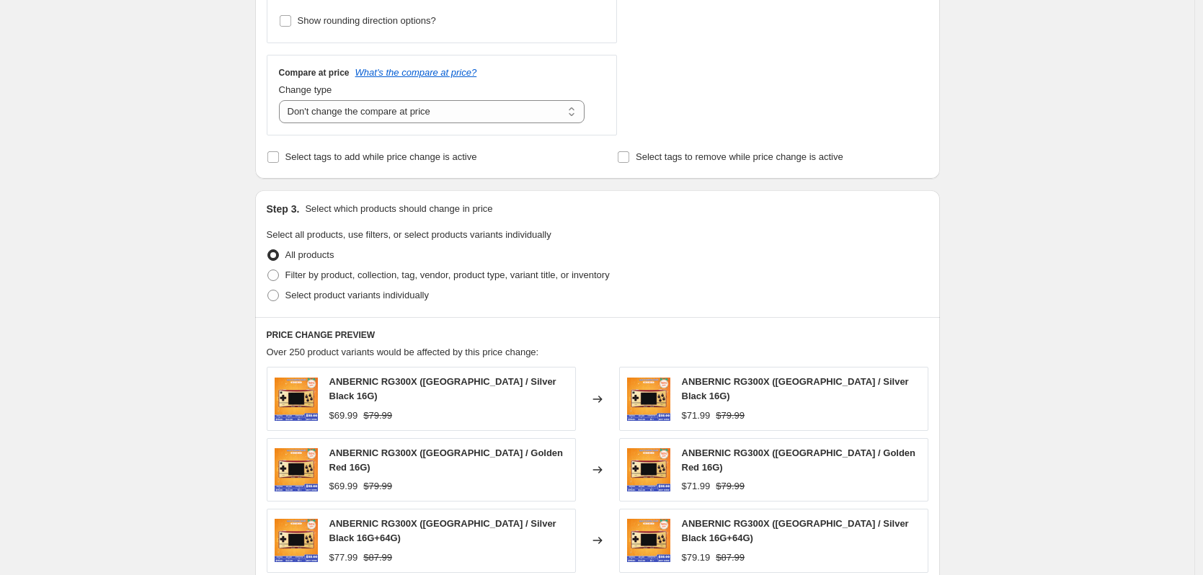
scroll to position [505, 0]
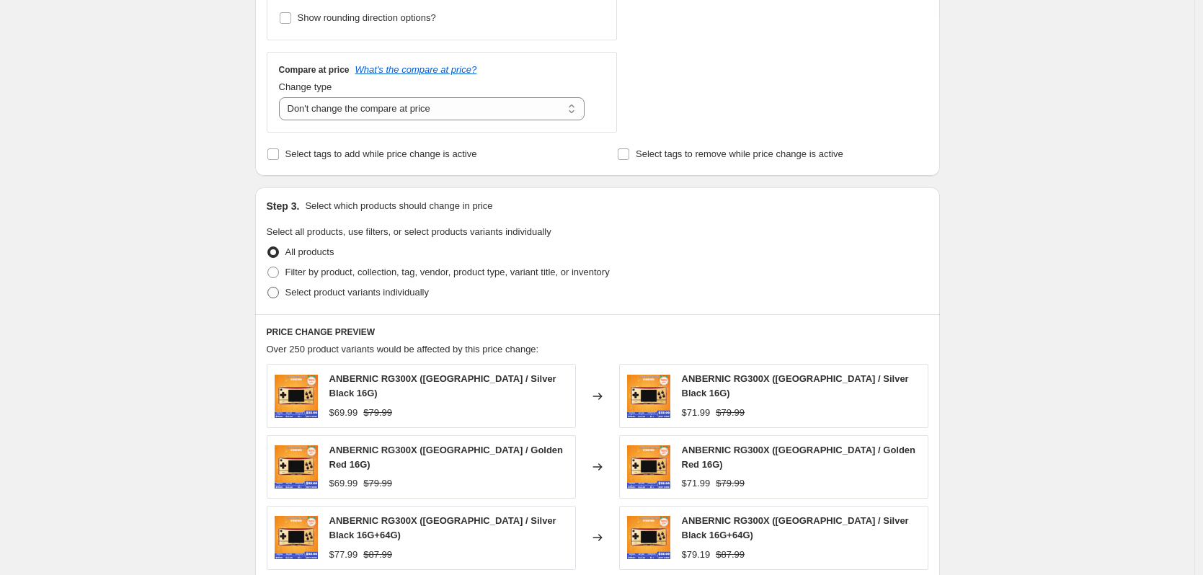
click at [309, 295] on span "Select product variants individually" at bounding box center [357, 292] width 143 height 11
click at [268, 288] on input "Select product variants individually" at bounding box center [268, 287] width 1 height 1
radio input "true"
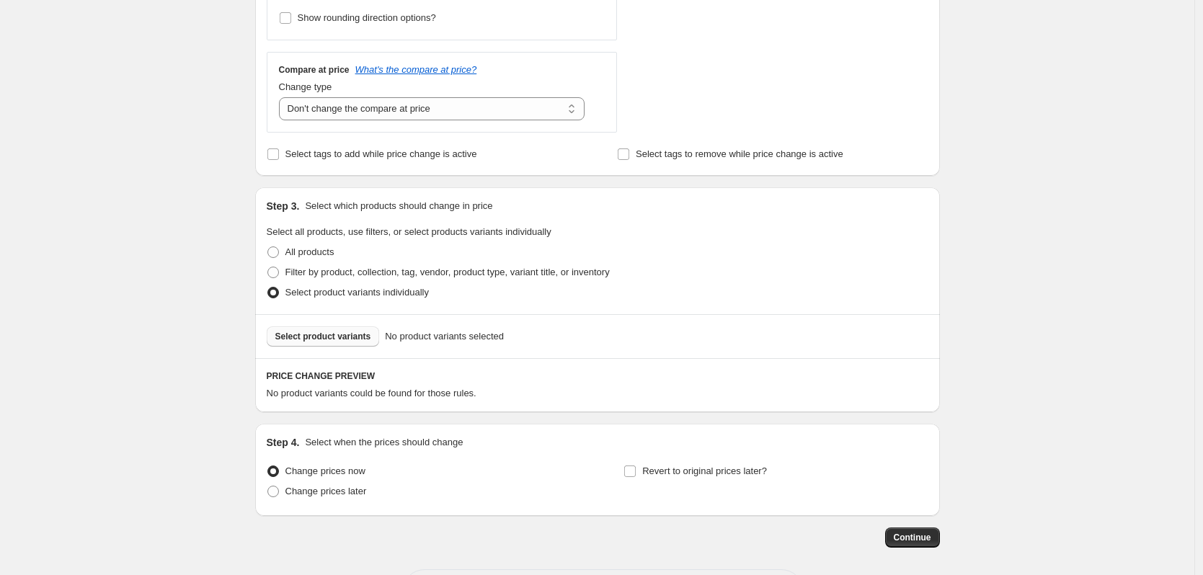
click at [335, 332] on span "Select product variants" at bounding box center [323, 337] width 96 height 12
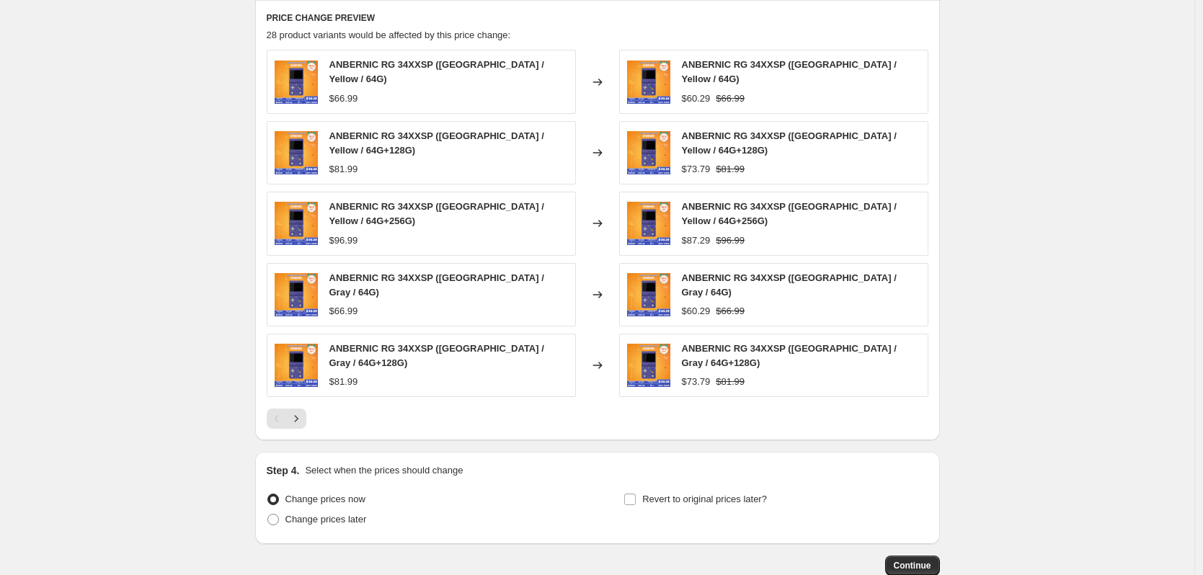
scroll to position [865, 0]
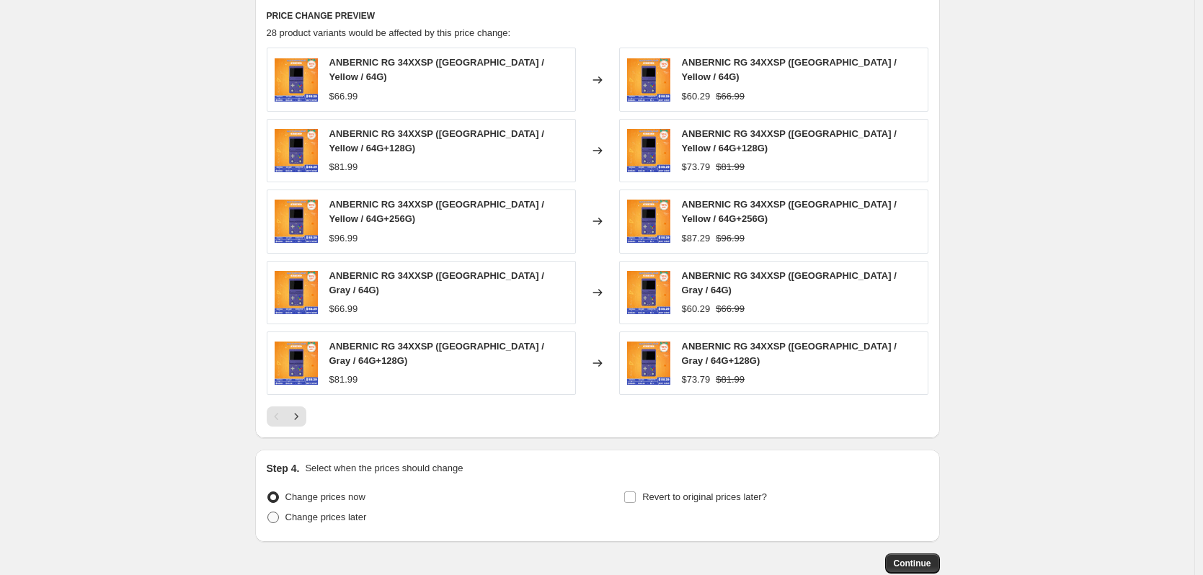
click at [335, 512] on span "Change prices later" at bounding box center [326, 517] width 81 height 11
click at [268, 512] on input "Change prices later" at bounding box center [268, 512] width 1 height 1
radio input "true"
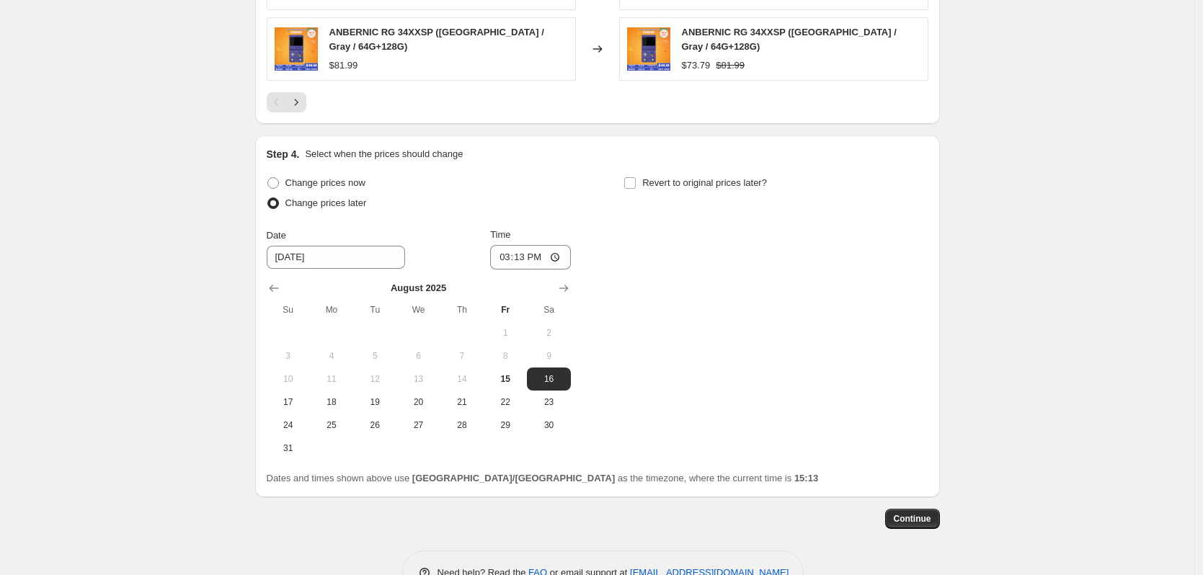
scroll to position [1199, 0]
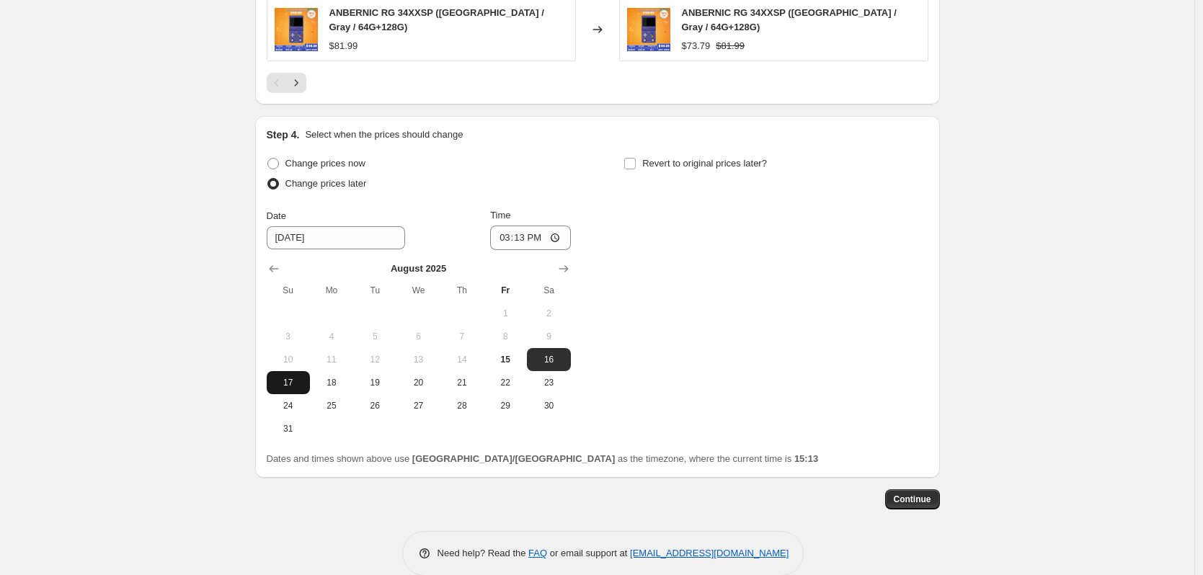
click at [296, 371] on button "17" at bounding box center [288, 382] width 43 height 23
type input "[DATE]"
click at [521, 226] on input "15:13" at bounding box center [530, 238] width 81 height 25
type input "22:50"
click at [709, 158] on span "Revert to original prices later?" at bounding box center [704, 163] width 125 height 11
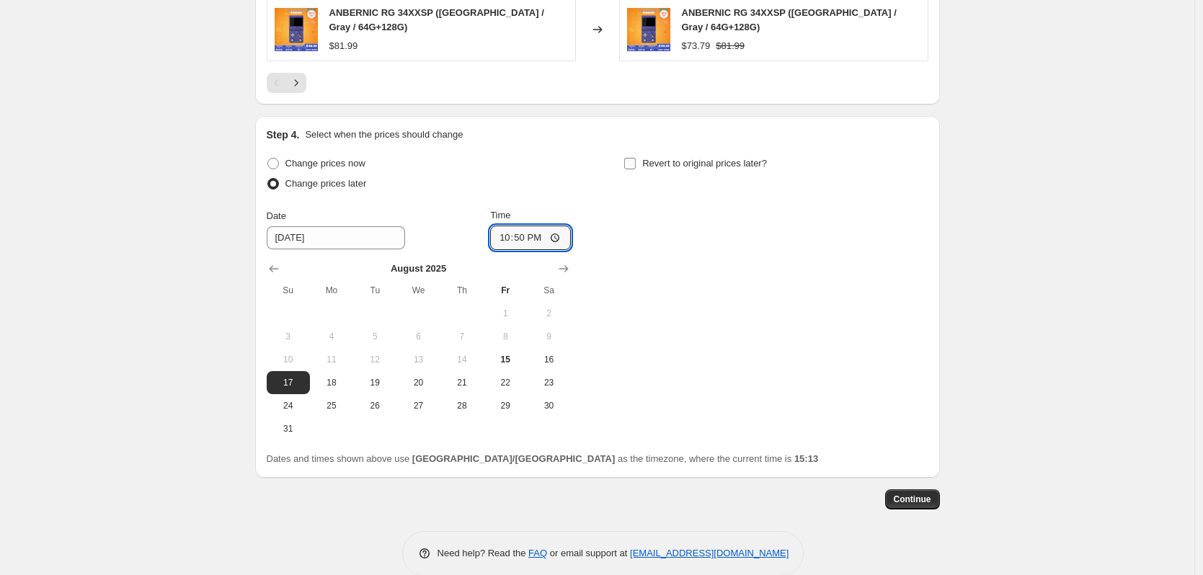
click at [636, 158] on input "Revert to original prices later?" at bounding box center [630, 164] width 12 height 12
checkbox input "true"
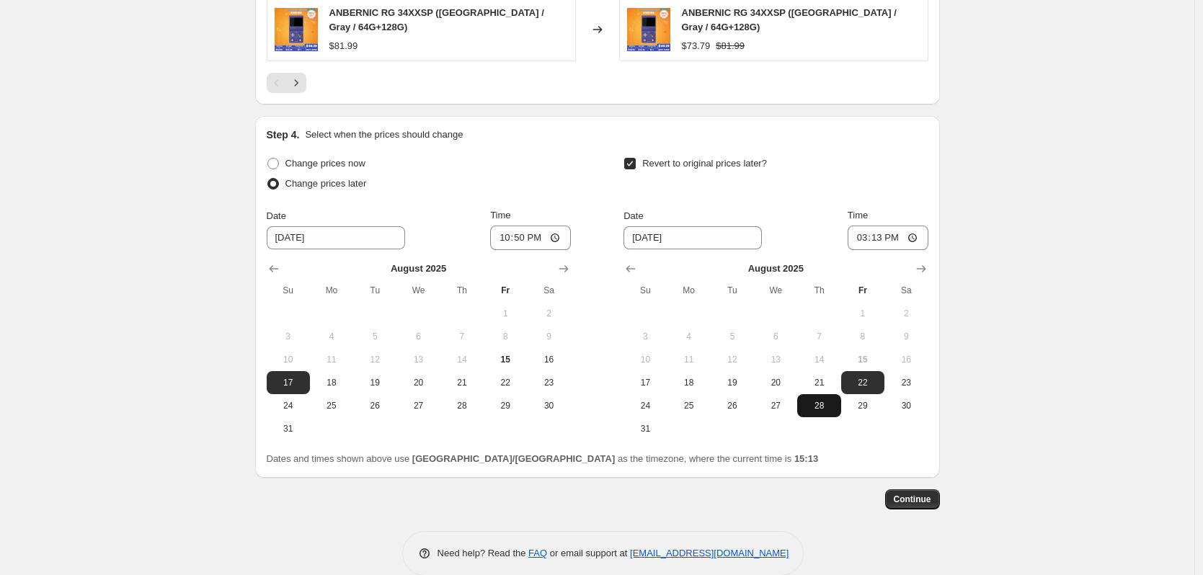
click at [834, 394] on button "28" at bounding box center [818, 405] width 43 height 23
type input "[DATE]"
click at [899, 226] on input "15:13" at bounding box center [888, 238] width 81 height 25
type input "15:00"
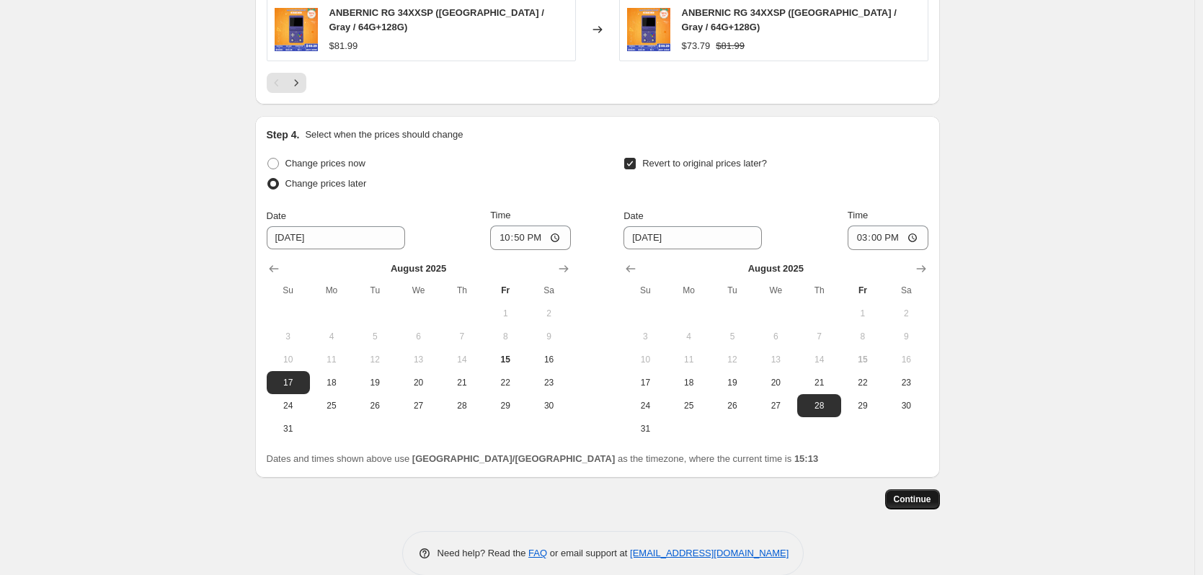
click at [929, 494] on span "Continue" at bounding box center [912, 500] width 37 height 12
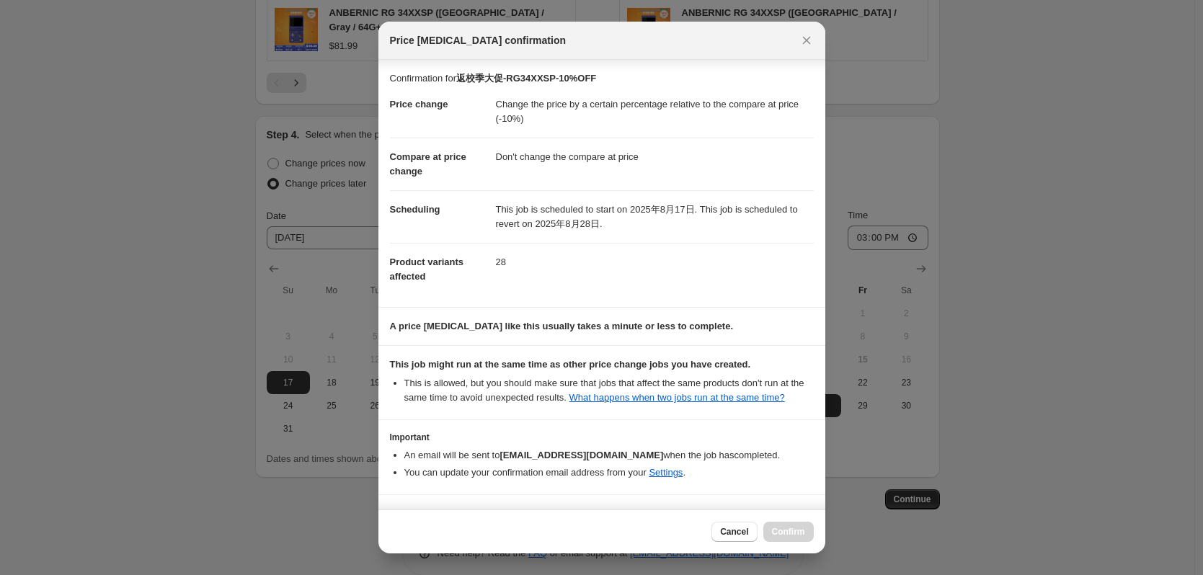
scroll to position [43, 0]
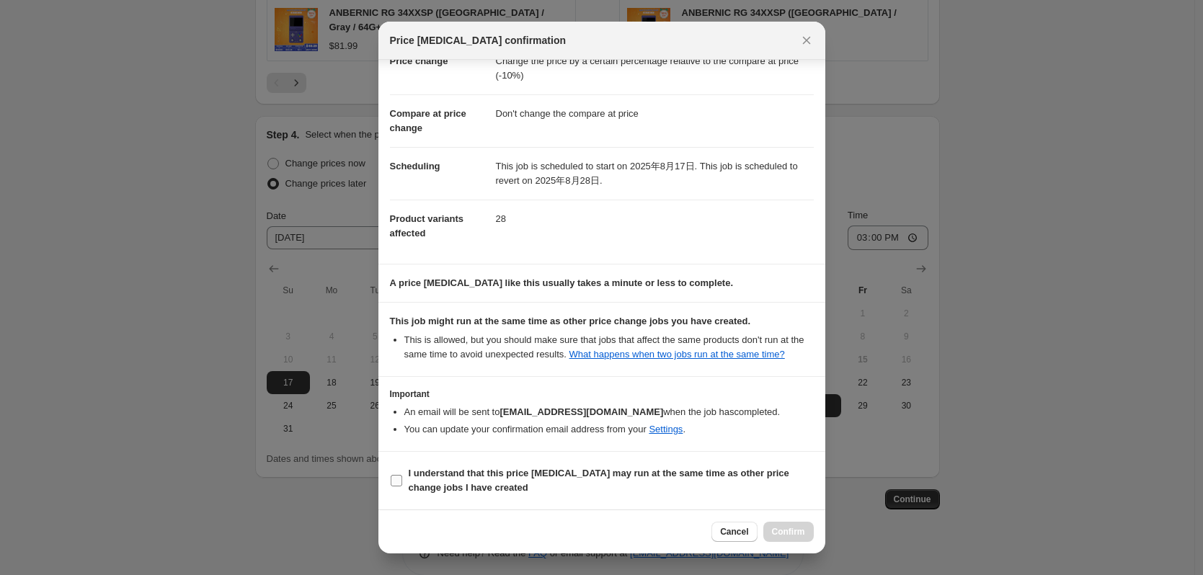
click at [560, 485] on span "I understand that this price [MEDICAL_DATA] may run at the same time as other p…" at bounding box center [611, 481] width 405 height 29
click at [402, 485] on input "I understand that this price [MEDICAL_DATA] may run at the same time as other p…" at bounding box center [397, 481] width 12 height 12
checkbox input "true"
click at [779, 530] on span "Confirm" at bounding box center [788, 532] width 33 height 12
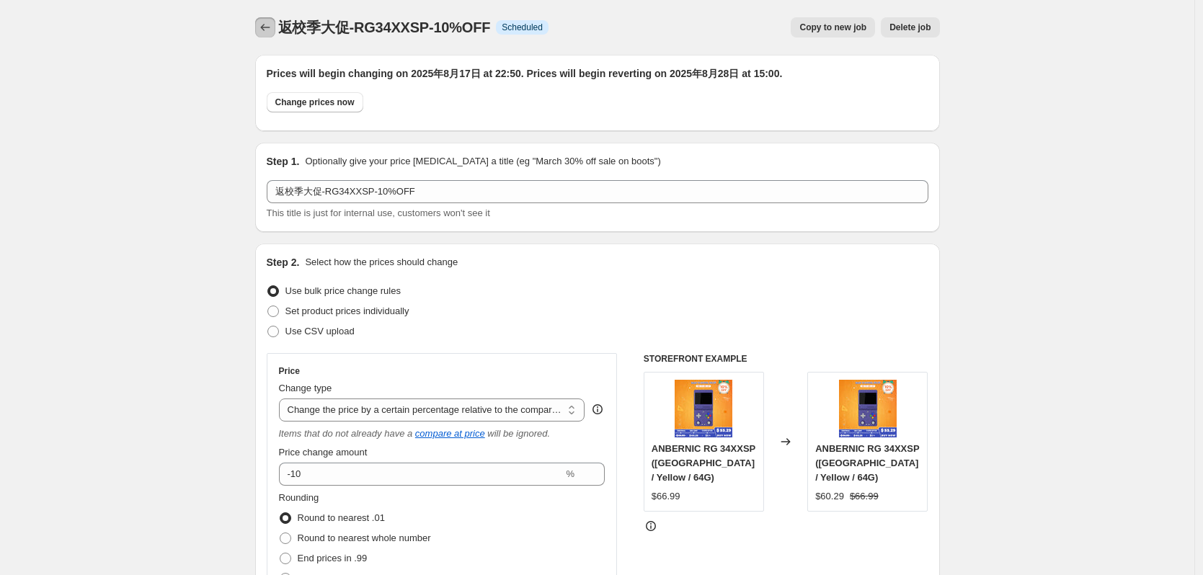
click at [262, 27] on icon "Price change jobs" at bounding box center [265, 27] width 14 height 14
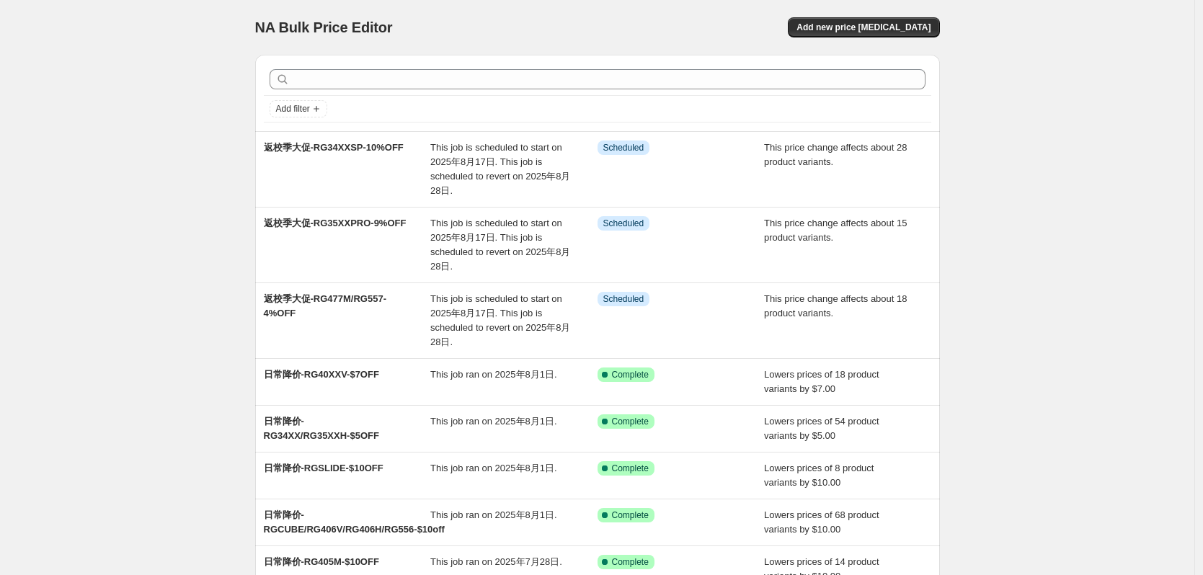
click at [856, 11] on div "NA Bulk Price Editor. This page is ready NA Bulk Price Editor Add new price [ME…" at bounding box center [597, 27] width 685 height 55
click at [852, 24] on span "Add new price [MEDICAL_DATA]" at bounding box center [864, 28] width 134 height 12
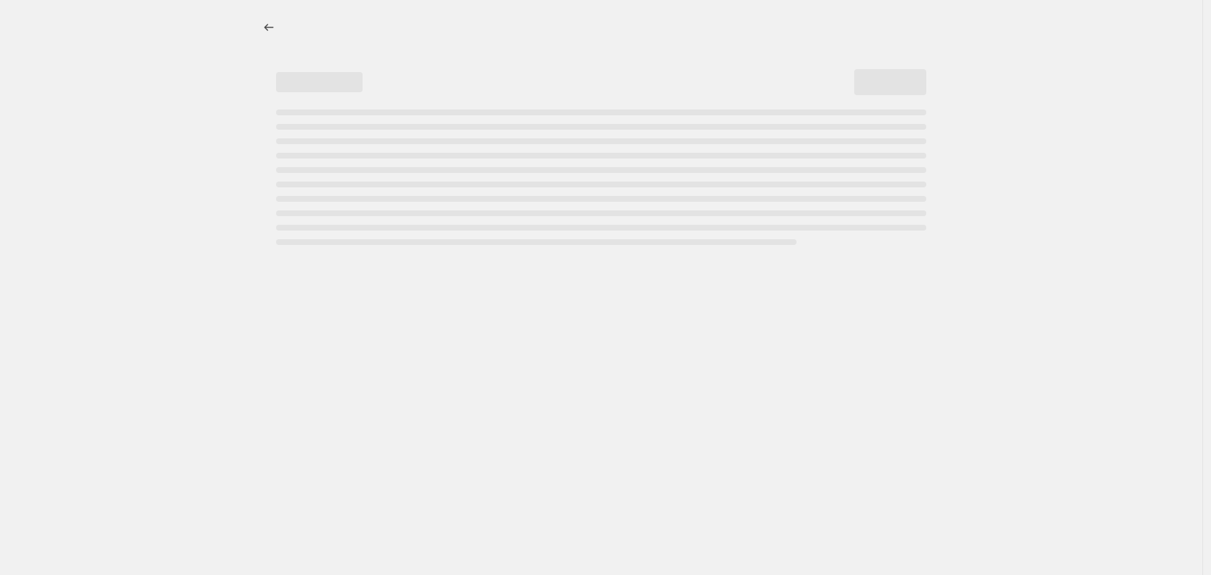
select select "percentage"
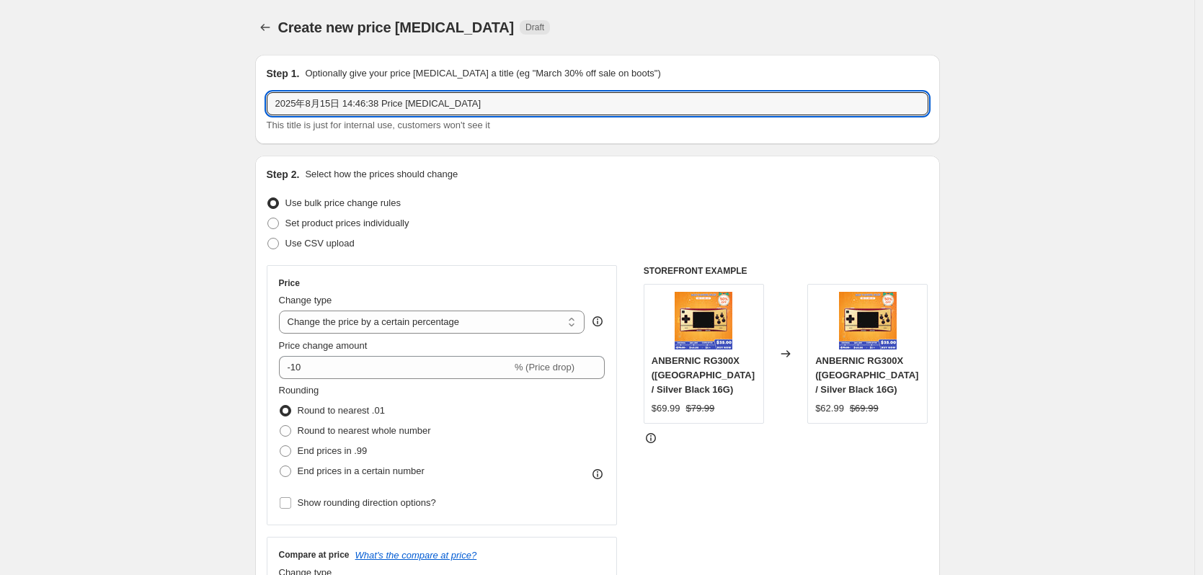
drag, startPoint x: 498, startPoint y: 103, endPoint x: 226, endPoint y: 125, distance: 272.0
paste input "返校季大促-RG477M/RG557-4%OFF"
drag, startPoint x: 342, startPoint y: 105, endPoint x: 395, endPoint y: 99, distance: 53.0
click at [395, 99] on input "返校季大促-RG477M/RG557-4%OFF" at bounding box center [598, 103] width 662 height 23
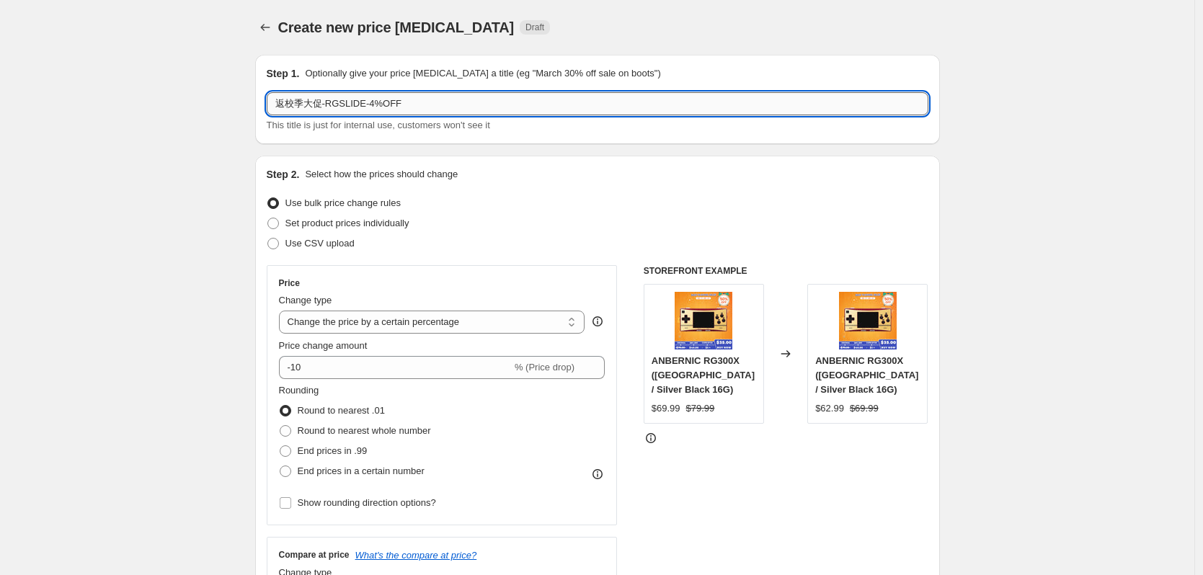
click at [374, 106] on input "返校季大促-RGSLIDE-4%OFF" at bounding box center [598, 103] width 662 height 23
type input "返校季大促-RGSLIDE-10.5%OFF"
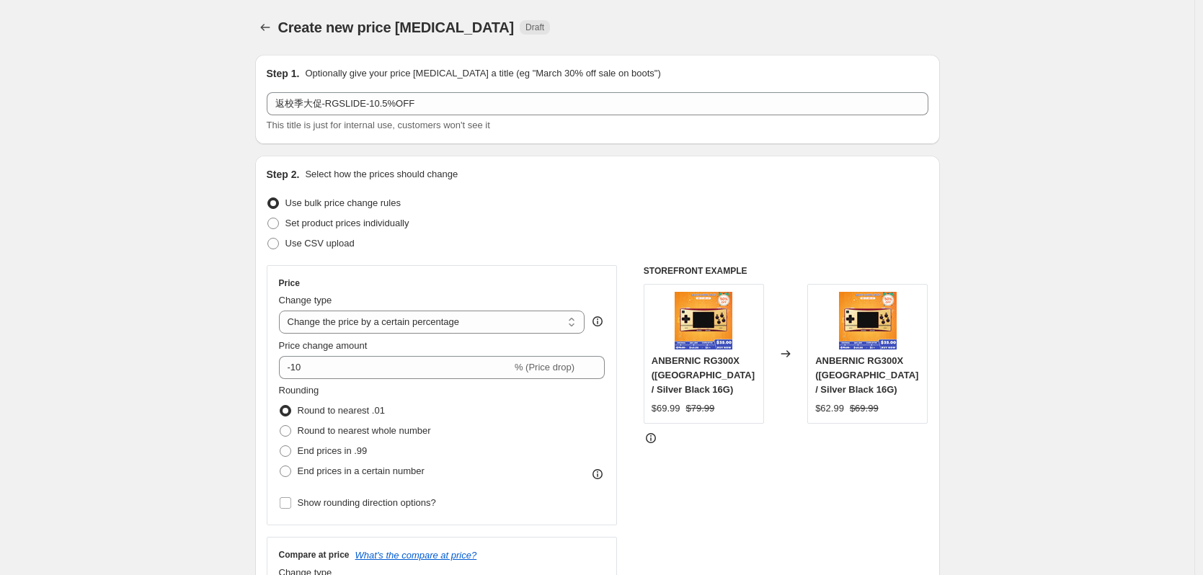
click at [476, 193] on div "Use bulk price change rules" at bounding box center [598, 203] width 662 height 20
click at [367, 323] on select "Change the price to a certain amount Change the price by a certain amount Chang…" at bounding box center [432, 322] width 306 height 23
click at [283, 311] on select "Change the price to a certain amount Change the price by a certain amount Chang…" at bounding box center [432, 322] width 306 height 23
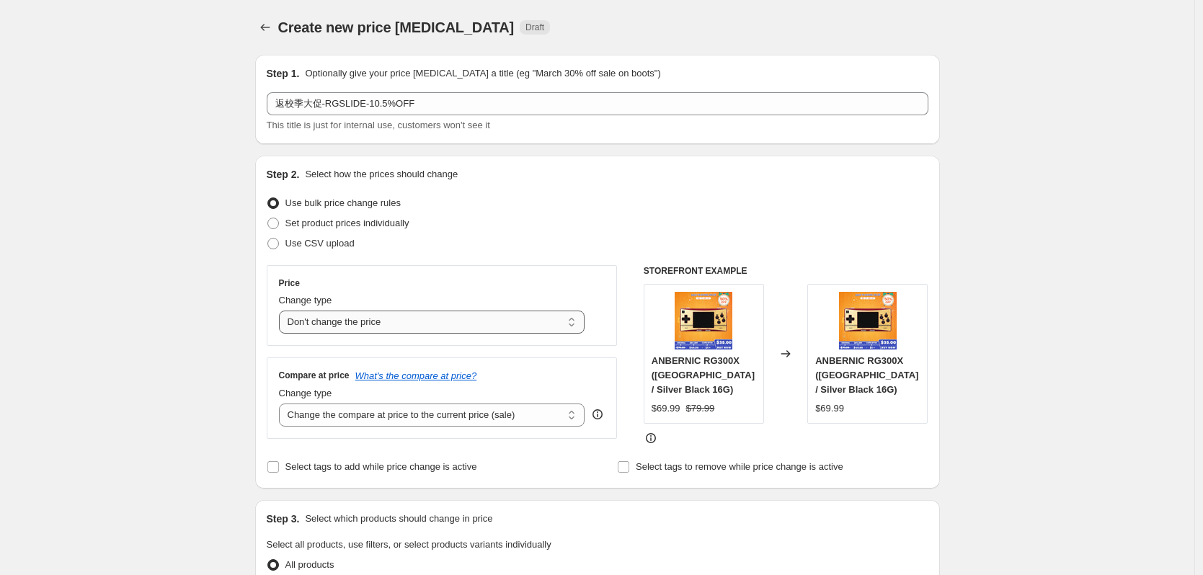
click at [361, 327] on select "Change the price to a certain amount Change the price by a certain amount Chang…" at bounding box center [432, 322] width 306 height 23
select select "pcap"
click at [283, 311] on select "Change the price to a certain amount Change the price by a certain amount Chang…" at bounding box center [432, 322] width 306 height 23
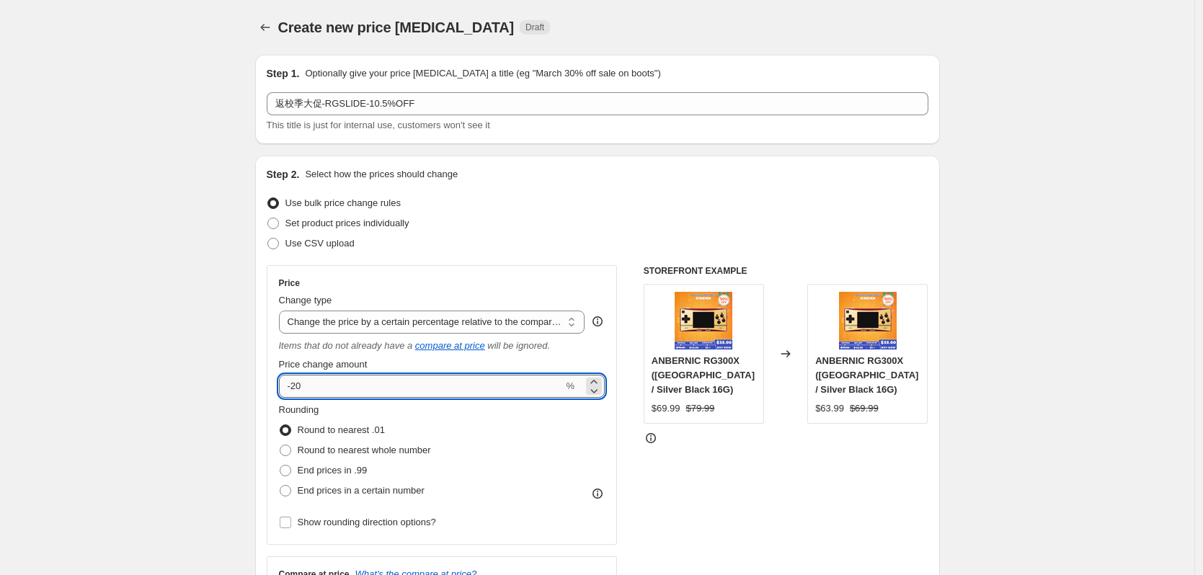
drag, startPoint x: 297, startPoint y: 386, endPoint x: 323, endPoint y: 389, distance: 26.1
click at [323, 389] on input "-20" at bounding box center [421, 386] width 285 height 23
type input "-10.5"
click at [415, 248] on div "Use CSV upload" at bounding box center [598, 244] width 662 height 20
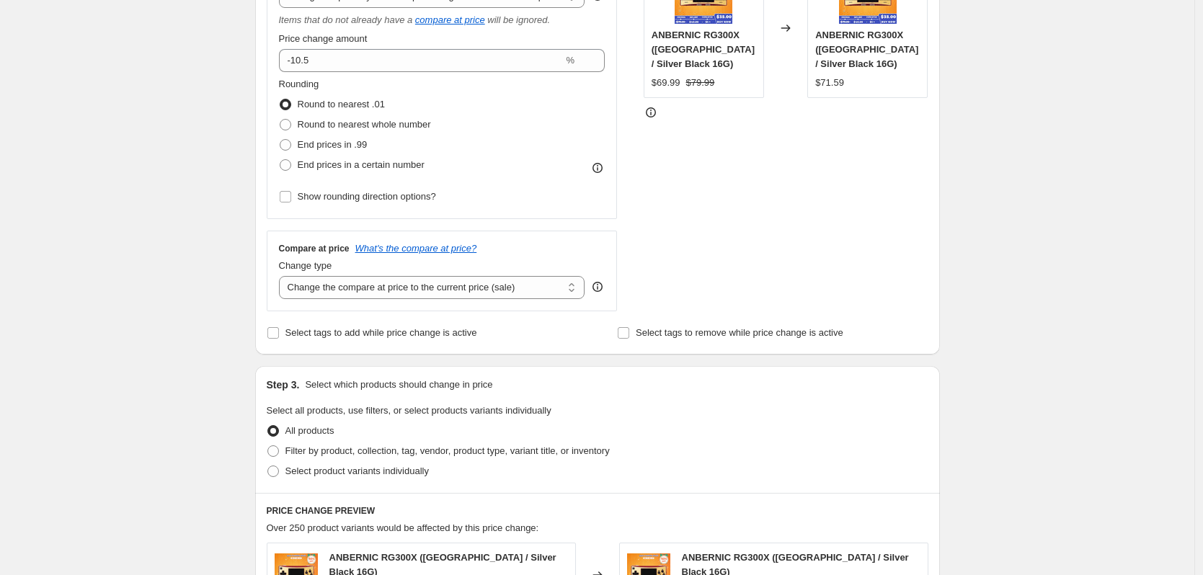
scroll to position [361, 0]
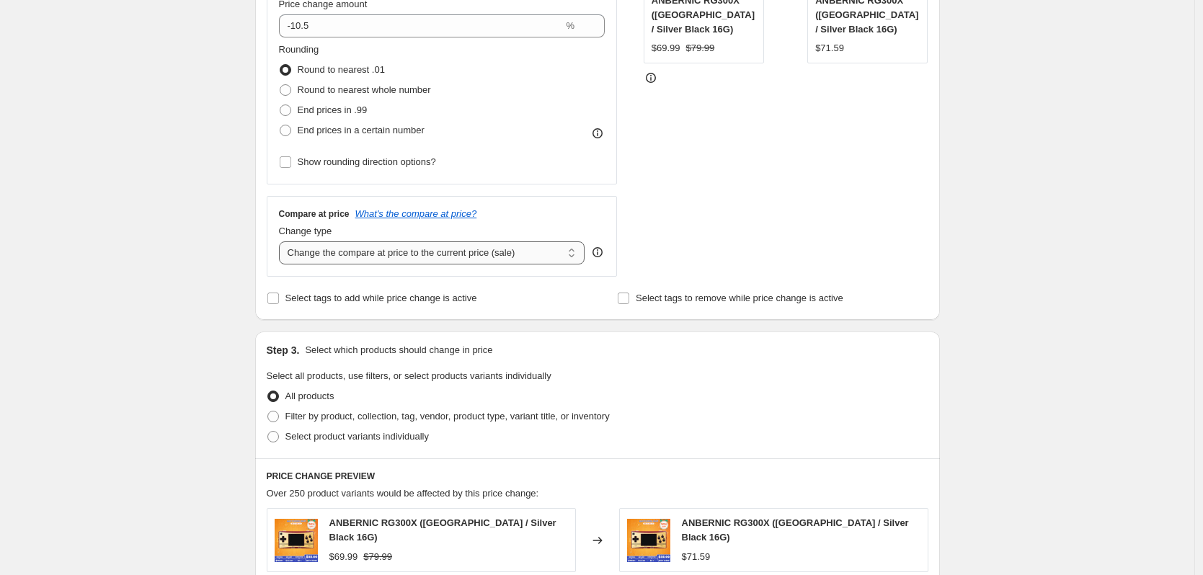
click at [403, 253] on select "Change the compare at price to the current price (sale) Change the compare at p…" at bounding box center [432, 253] width 306 height 23
select select "no_change"
click at [283, 242] on select "Change the compare at price to the current price (sale) Change the compare at p…" at bounding box center [432, 253] width 306 height 23
click at [195, 347] on div "Create new price [MEDICAL_DATA]. This page is ready Create new price [MEDICAL_D…" at bounding box center [597, 380] width 1195 height 1483
click at [361, 442] on span "Select product variants individually" at bounding box center [357, 436] width 143 height 11
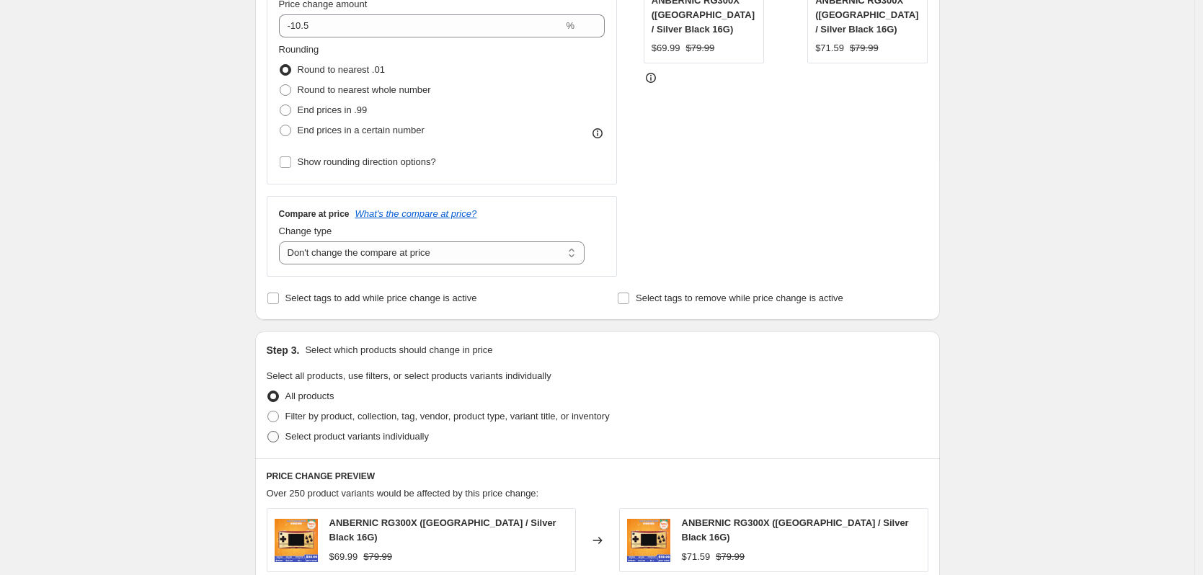
click at [268, 432] on input "Select product variants individually" at bounding box center [268, 431] width 1 height 1
radio input "true"
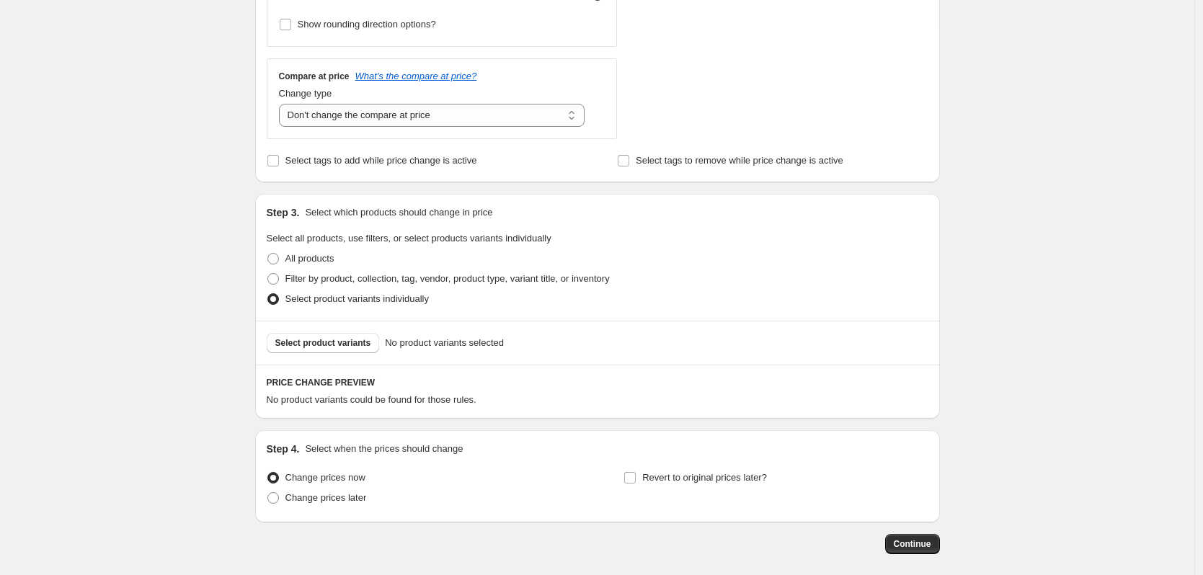
scroll to position [505, 0]
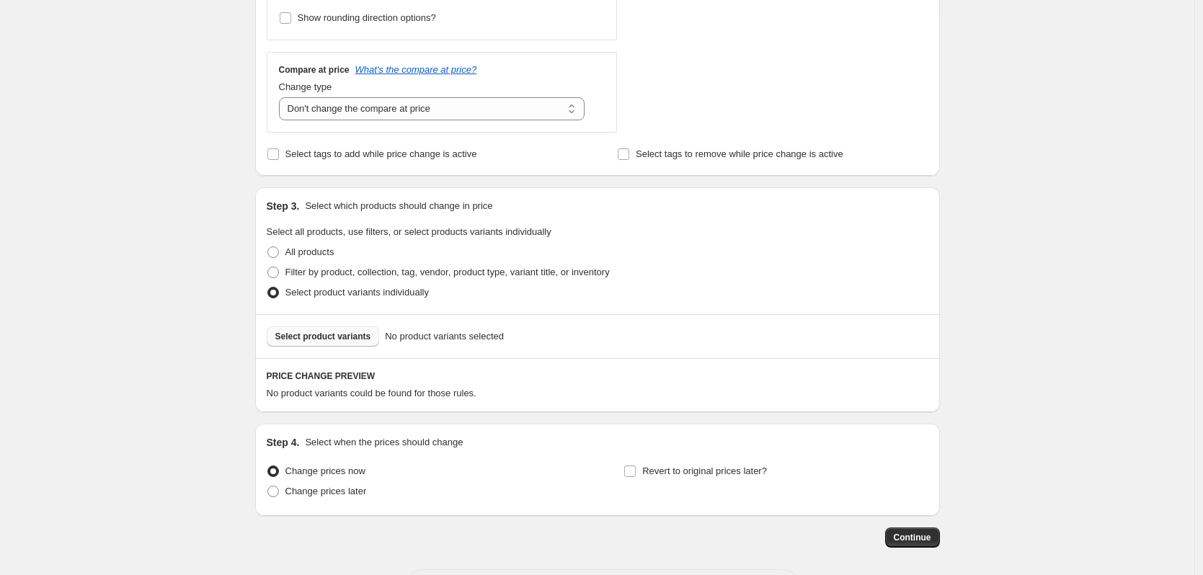
click at [352, 338] on span "Select product variants" at bounding box center [323, 337] width 96 height 12
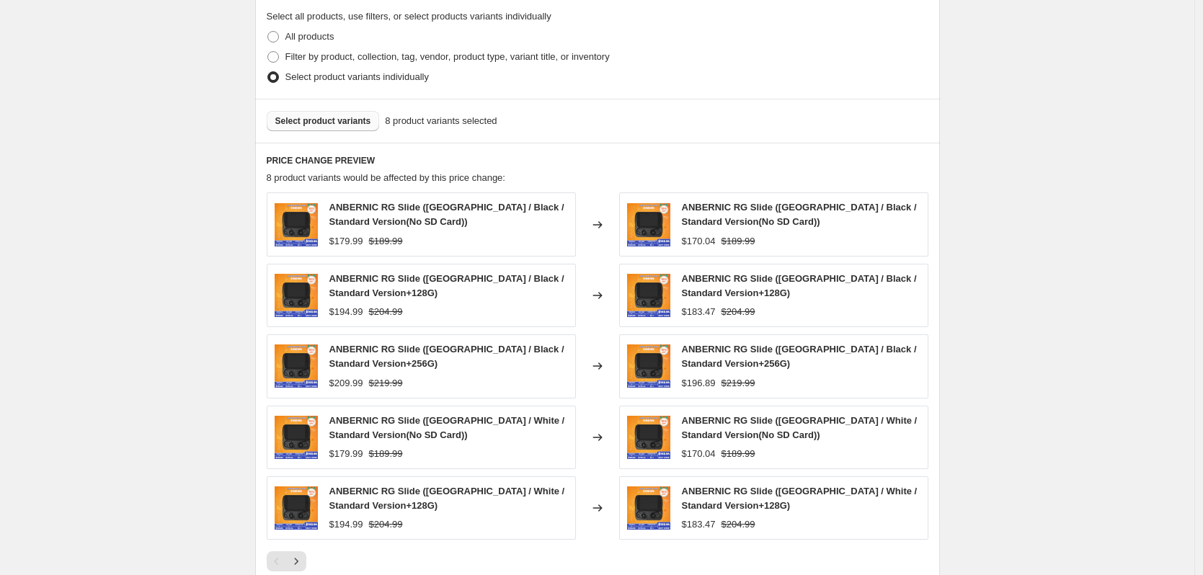
scroll to position [721, 0]
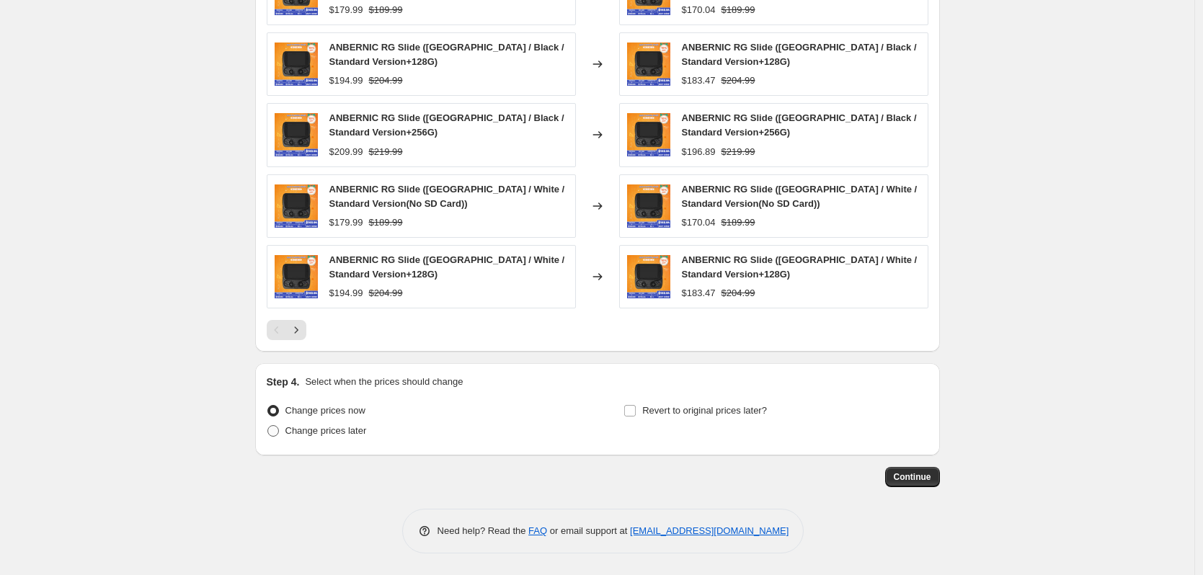
click at [321, 427] on span "Change prices later" at bounding box center [326, 430] width 81 height 11
click at [268, 426] on input "Change prices later" at bounding box center [268, 425] width 1 height 1
radio input "true"
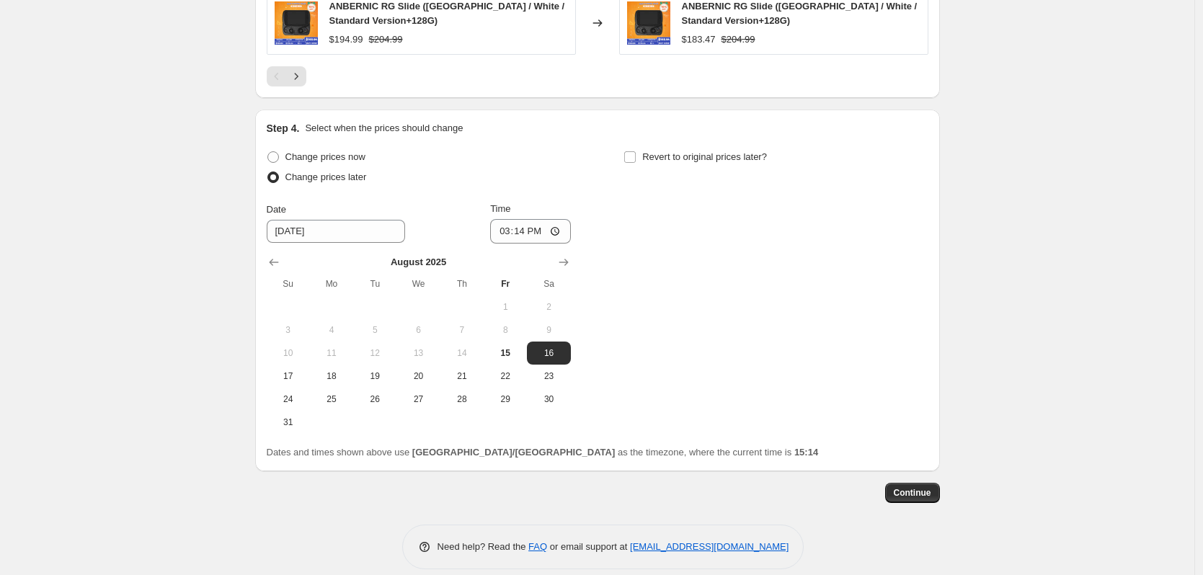
scroll to position [1222, 0]
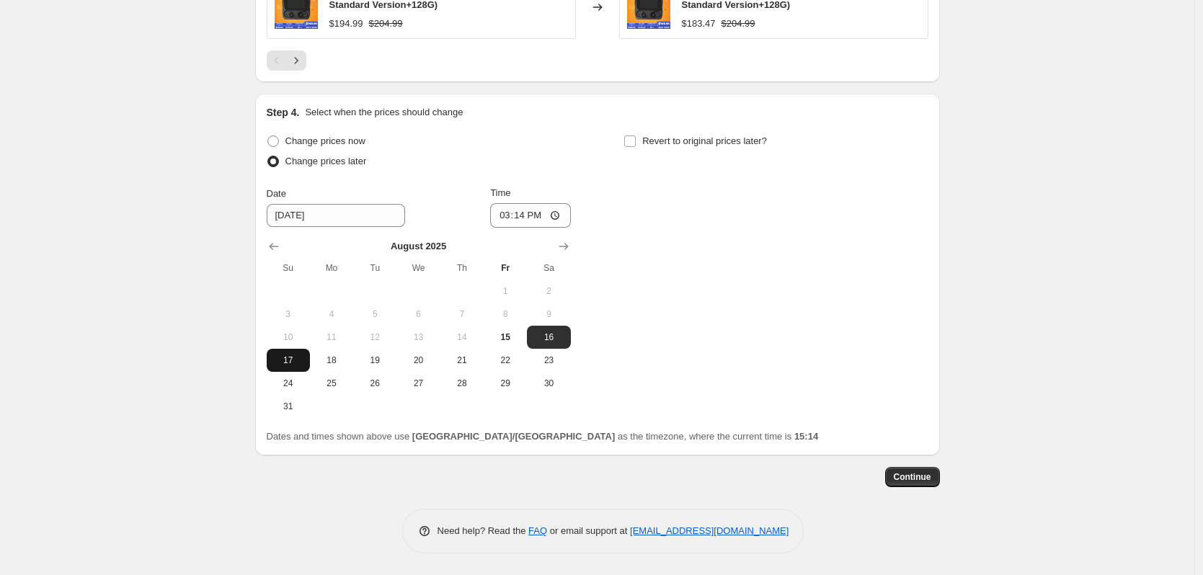
click at [295, 359] on span "17" at bounding box center [289, 361] width 32 height 12
type input "[DATE]"
click at [529, 216] on input "15:14" at bounding box center [530, 215] width 81 height 25
type input "22:50"
click at [729, 140] on span "Revert to original prices later?" at bounding box center [704, 141] width 125 height 11
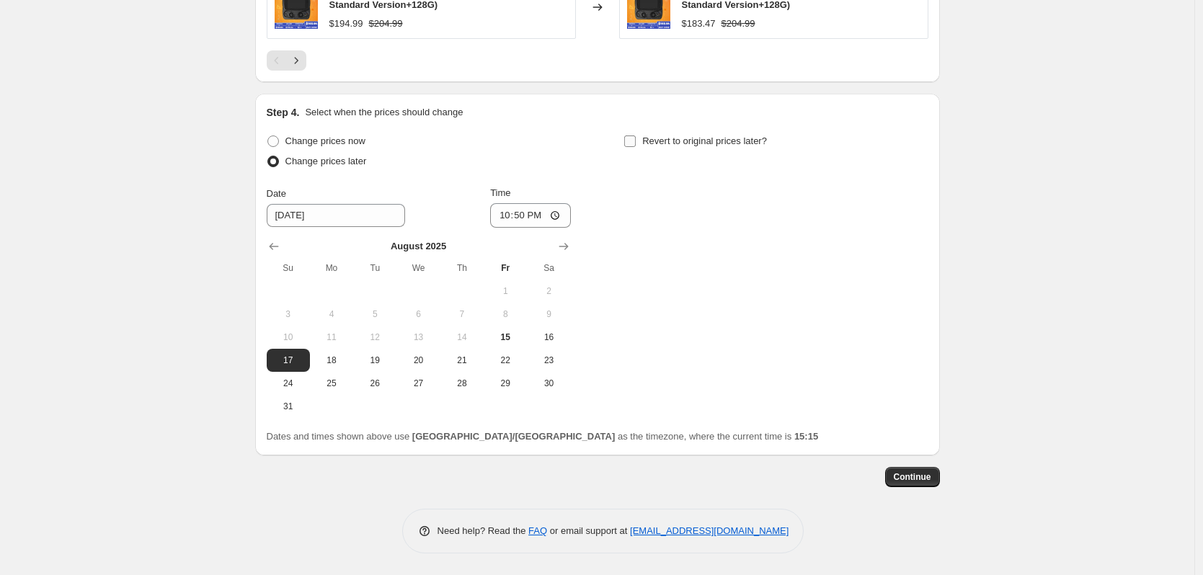
click at [636, 140] on input "Revert to original prices later?" at bounding box center [630, 142] width 12 height 12
checkbox input "true"
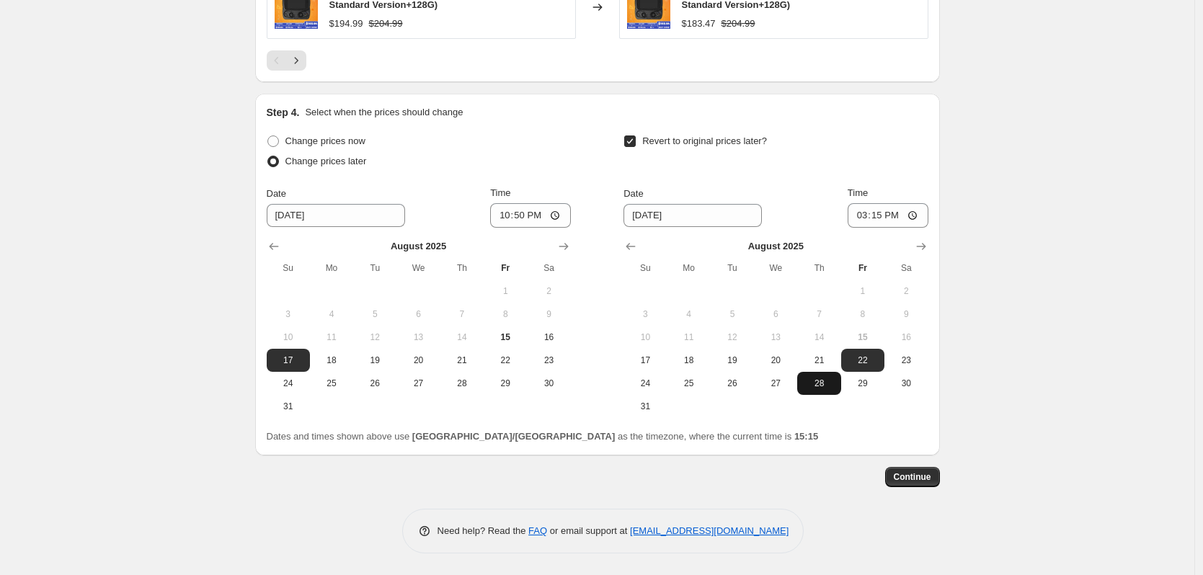
click at [818, 384] on span "28" at bounding box center [819, 384] width 32 height 12
type input "[DATE]"
click at [898, 214] on input "15:15" at bounding box center [888, 215] width 81 height 25
type input "15:00"
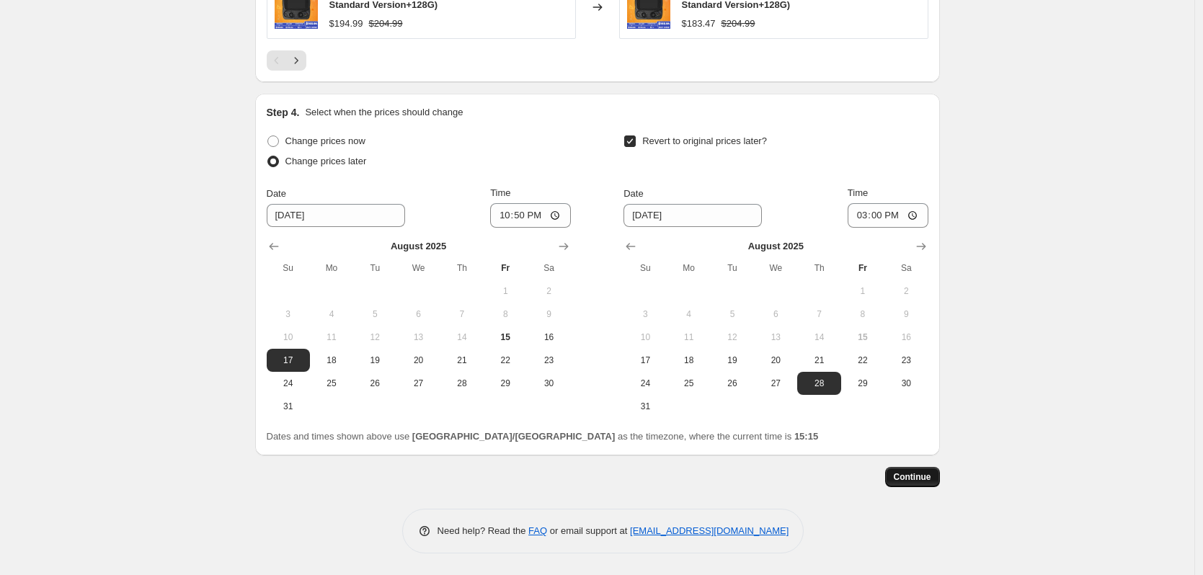
click at [916, 487] on button "Continue" at bounding box center [912, 477] width 55 height 20
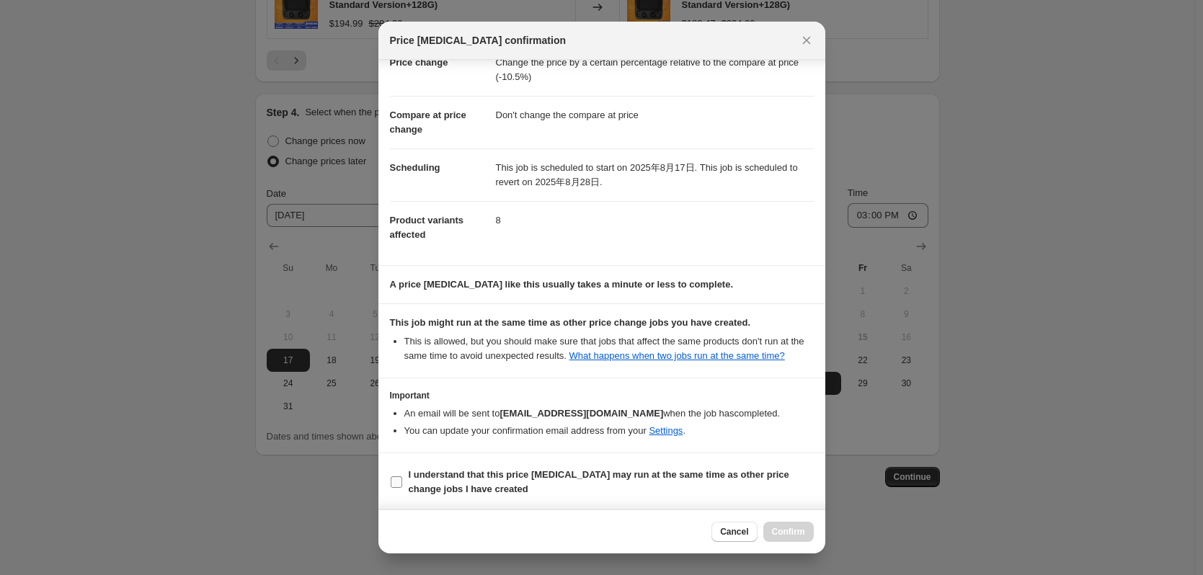
scroll to position [43, 0]
click at [571, 464] on label "I understand that this price [MEDICAL_DATA] may run at the same time as other p…" at bounding box center [602, 481] width 424 height 35
click at [402, 475] on input "I understand that this price [MEDICAL_DATA] may run at the same time as other p…" at bounding box center [397, 481] width 12 height 12
checkbox input "true"
click at [782, 526] on button "Confirm" at bounding box center [789, 532] width 50 height 20
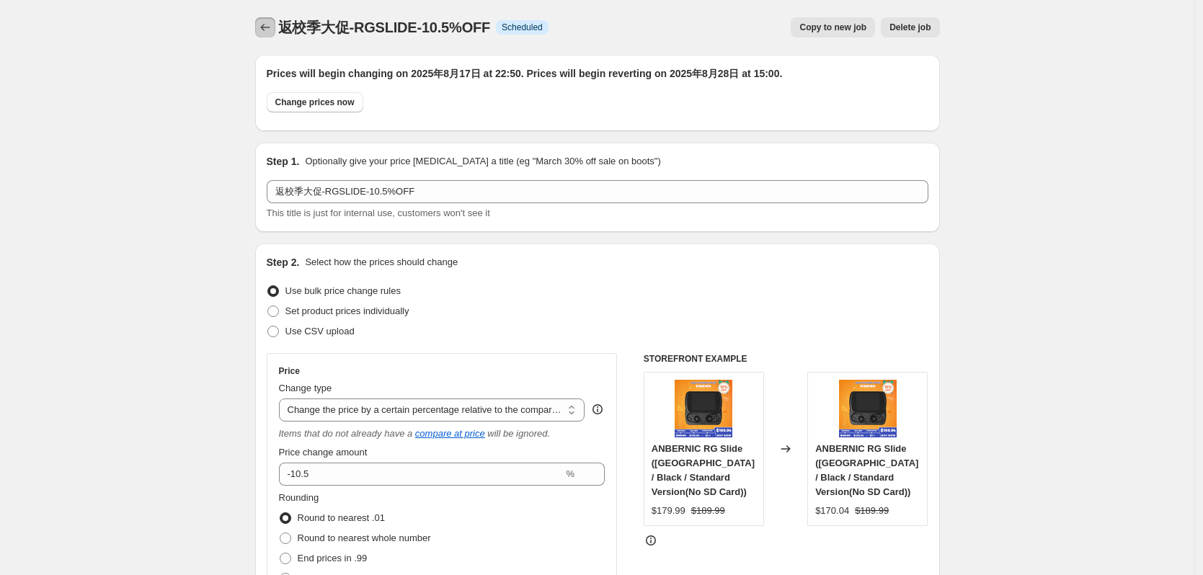
click at [264, 24] on icon "Price change jobs" at bounding box center [265, 27] width 14 height 14
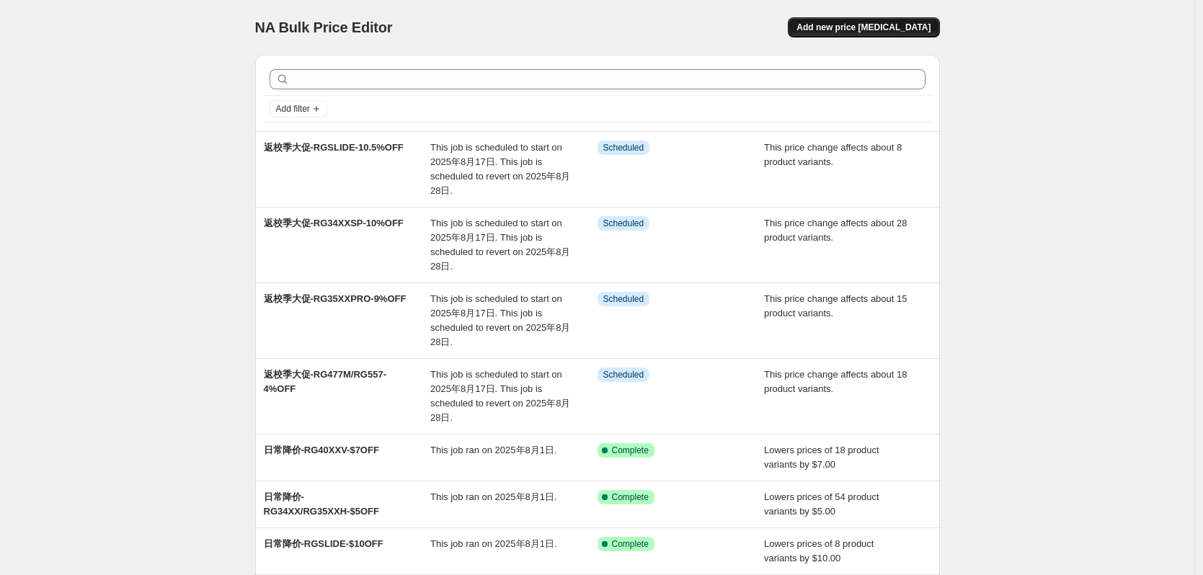
click at [920, 21] on button "Add new price [MEDICAL_DATA]" at bounding box center [863, 27] width 151 height 20
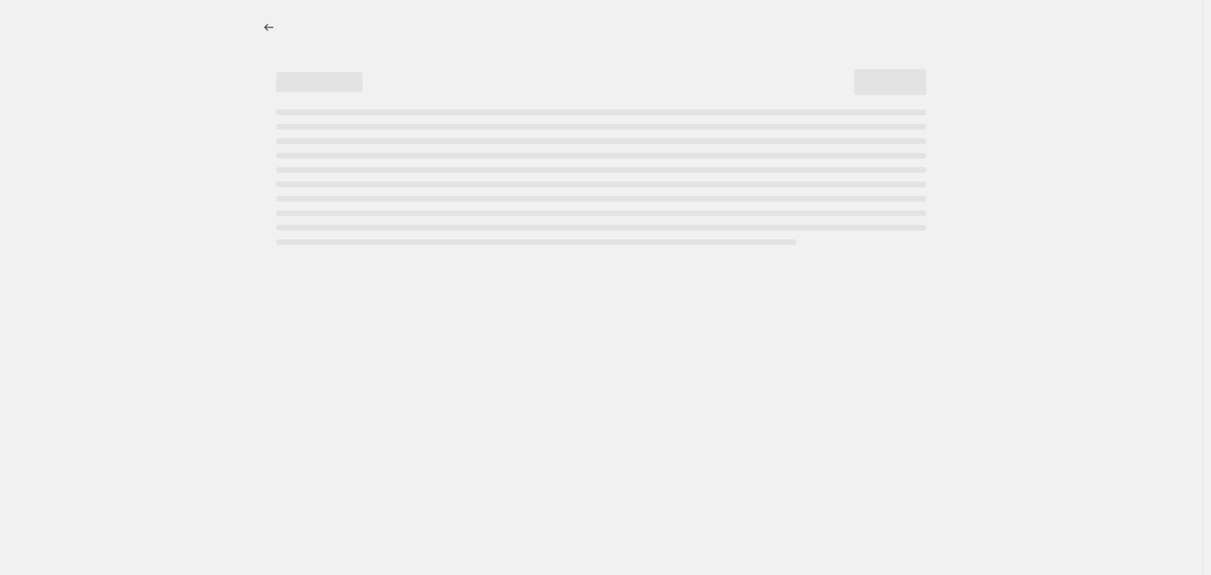
select select "percentage"
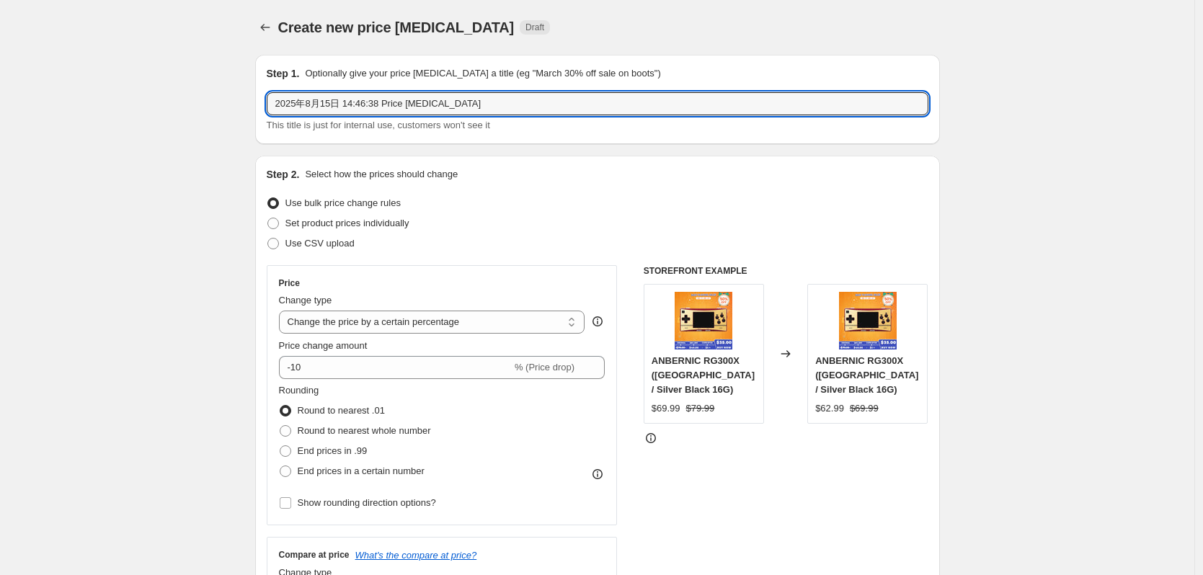
drag, startPoint x: 462, startPoint y: 105, endPoint x: 234, endPoint y: 102, distance: 227.9
paste input "返校季大促-RG477M/RG557-4%OFF"
drag, startPoint x: 340, startPoint y: 102, endPoint x: 394, endPoint y: 103, distance: 54.1
click at [394, 103] on input "返校季大促-RG477M/RG557-4%OFF" at bounding box center [598, 103] width 662 height 23
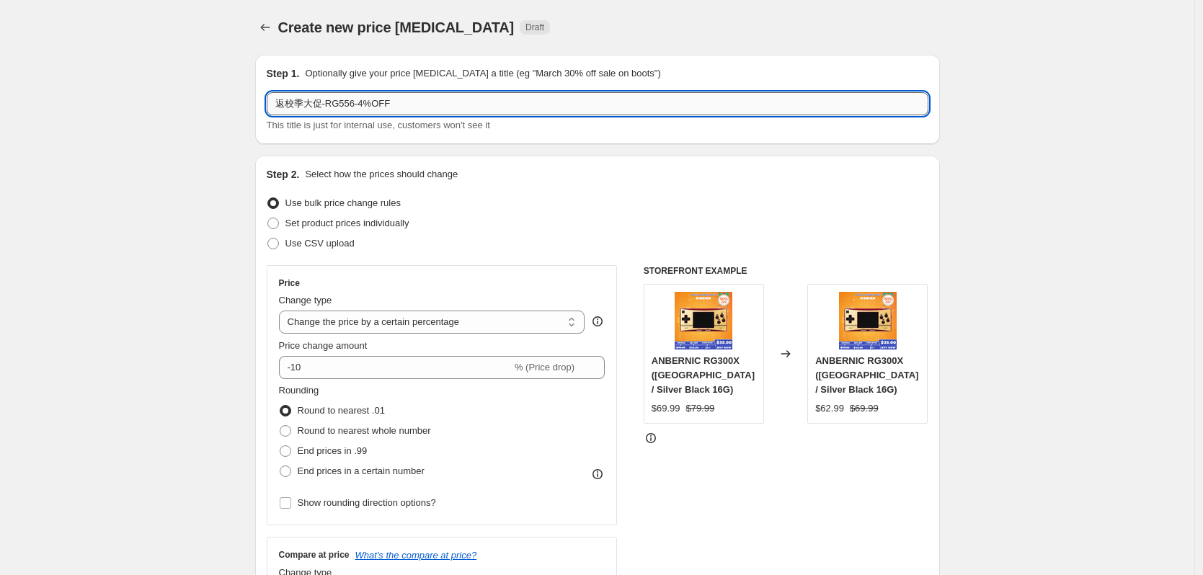
click at [362, 109] on input "返校季大促-RG556-4%OFF" at bounding box center [598, 103] width 662 height 23
type input "返校季大促-RG556-11.5%OFF"
click at [529, 185] on div "Step 2. Select how the prices should change Use bulk price change rules Set pro…" at bounding box center [598, 408] width 662 height 483
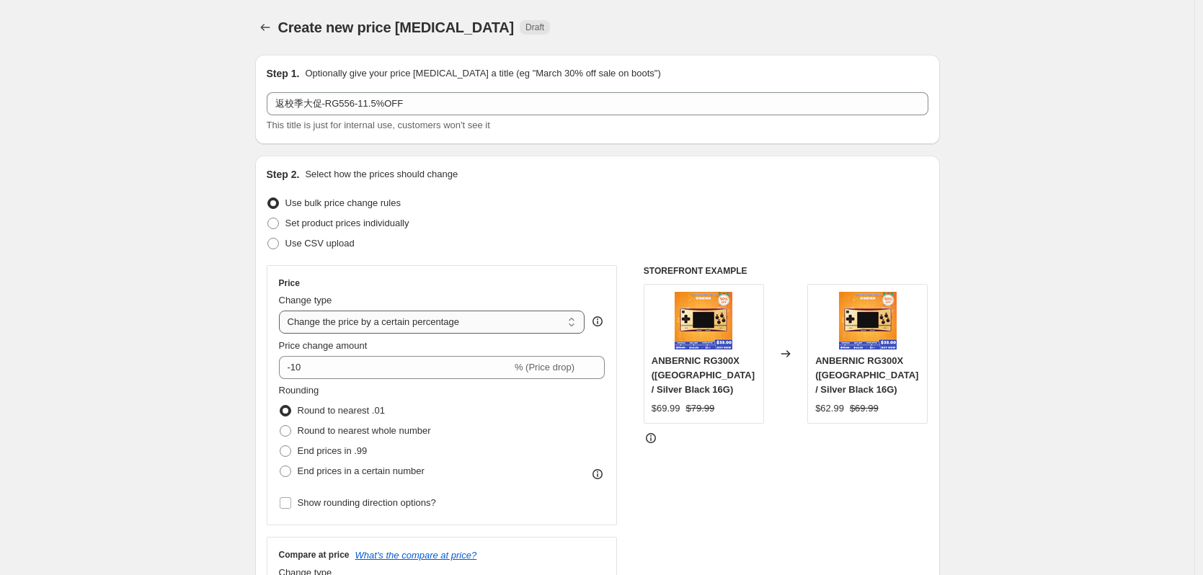
click at [347, 321] on select "Change the price to a certain amount Change the price by a certain amount Chang…" at bounding box center [432, 322] width 306 height 23
select select "pcap"
click at [283, 311] on select "Change the price to a certain amount Change the price by a certain amount Chang…" at bounding box center [432, 322] width 306 height 23
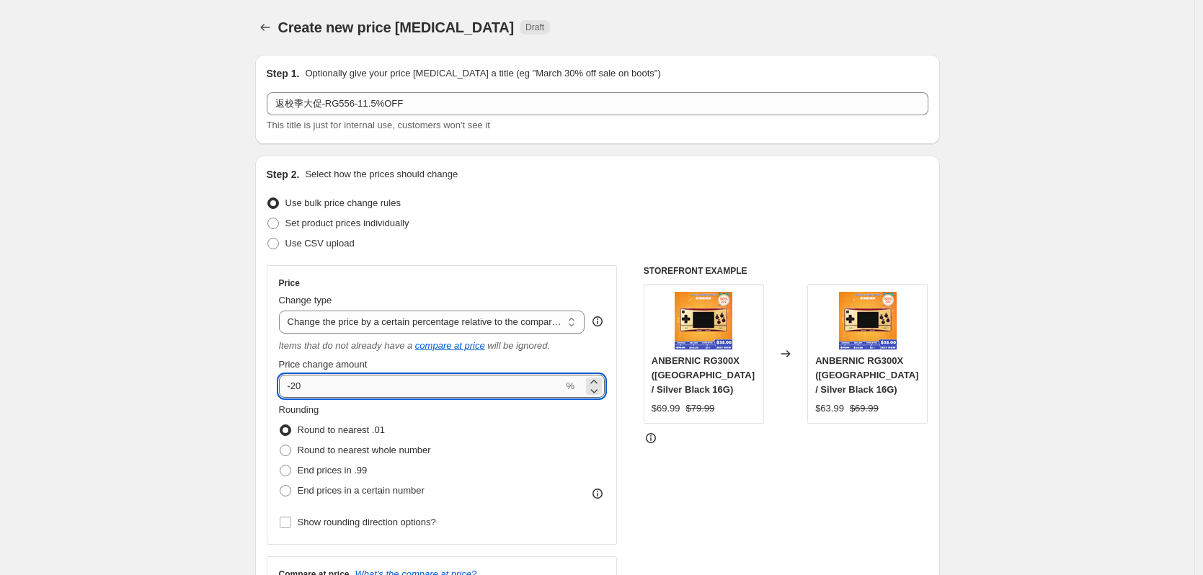
drag, startPoint x: 295, startPoint y: 389, endPoint x: 352, endPoint y: 396, distance: 57.4
click at [352, 396] on input "-20" at bounding box center [421, 386] width 285 height 23
type input "-11.5"
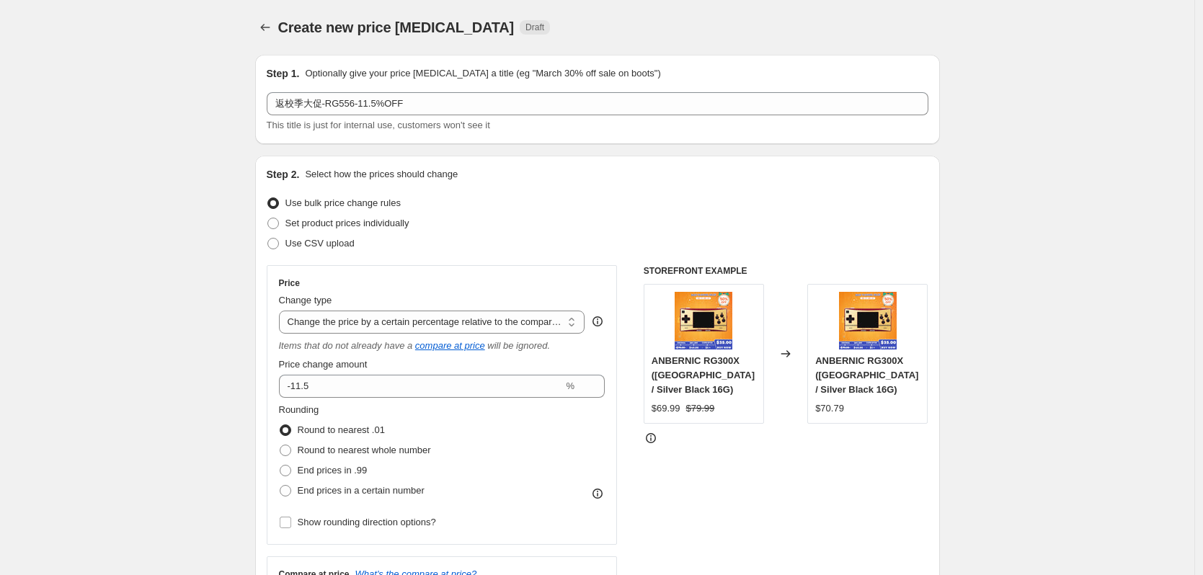
click at [405, 235] on div "Use CSV upload" at bounding box center [598, 244] width 662 height 20
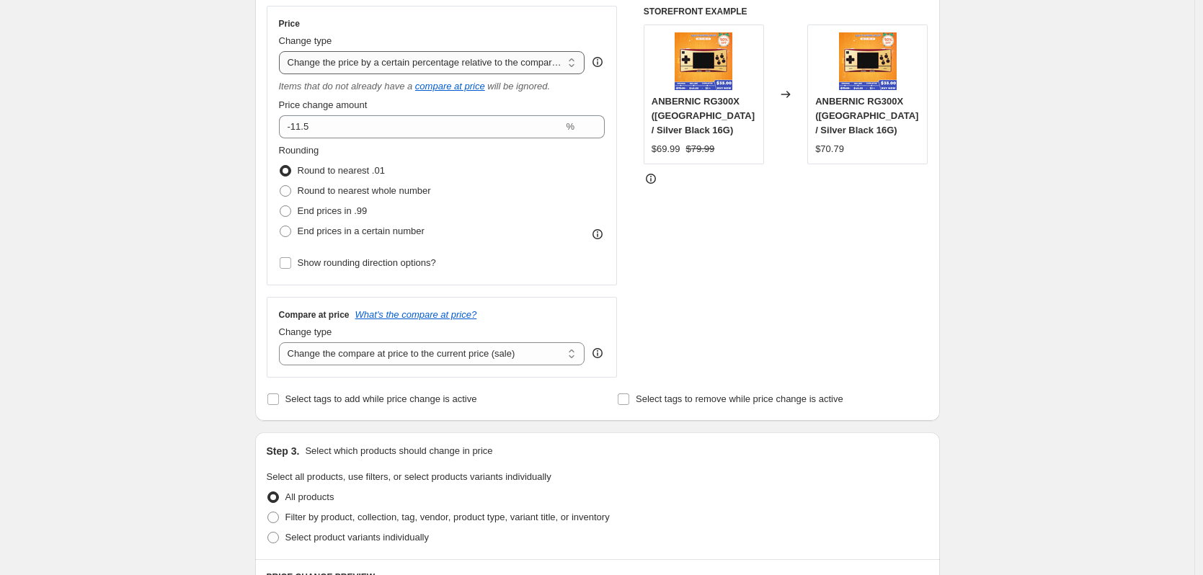
scroll to position [288, 0]
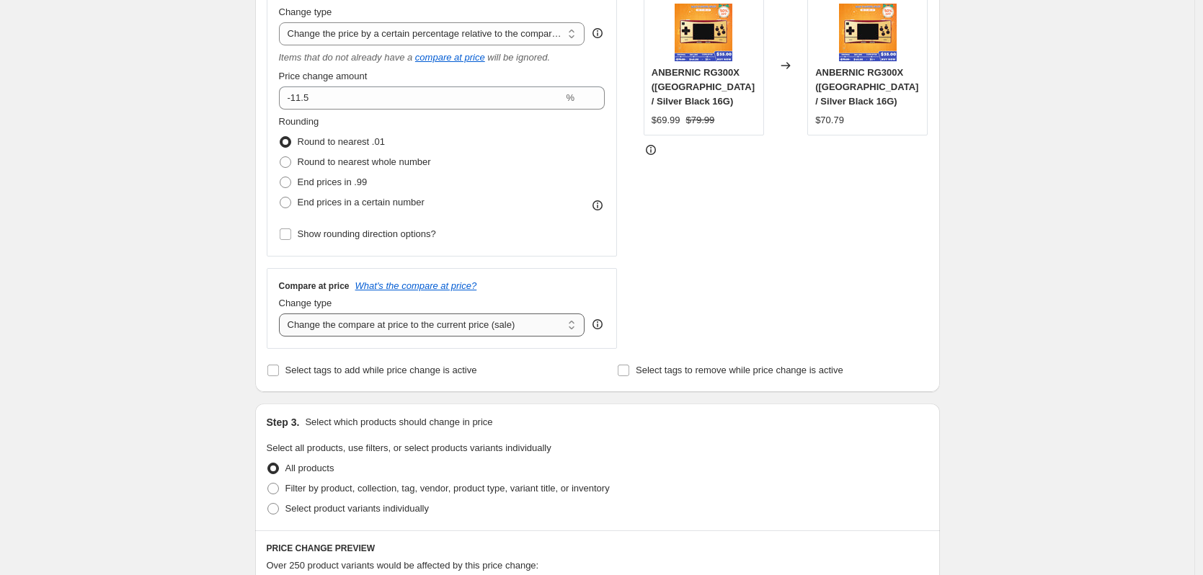
click at [394, 330] on select "Change the compare at price to the current price (sale) Change the compare at p…" at bounding box center [432, 325] width 306 height 23
select select "no_change"
click at [283, 314] on select "Change the compare at price to the current price (sale) Change the compare at p…" at bounding box center [432, 325] width 306 height 23
click at [149, 364] on div "Create new price [MEDICAL_DATA]. This page is ready Create new price [MEDICAL_D…" at bounding box center [597, 453] width 1195 height 1483
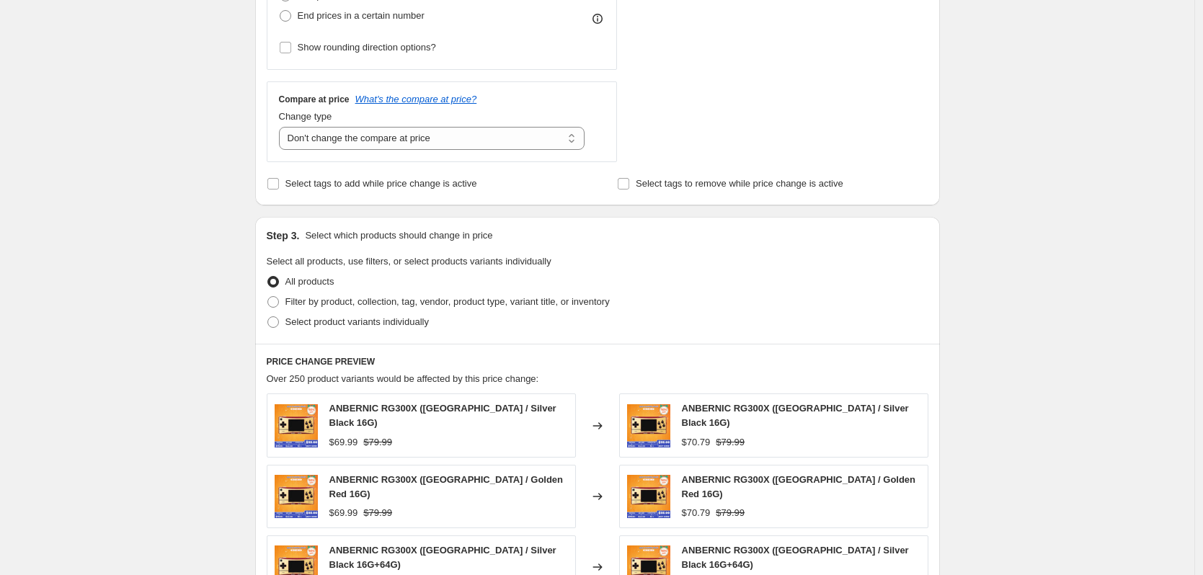
scroll to position [505, 0]
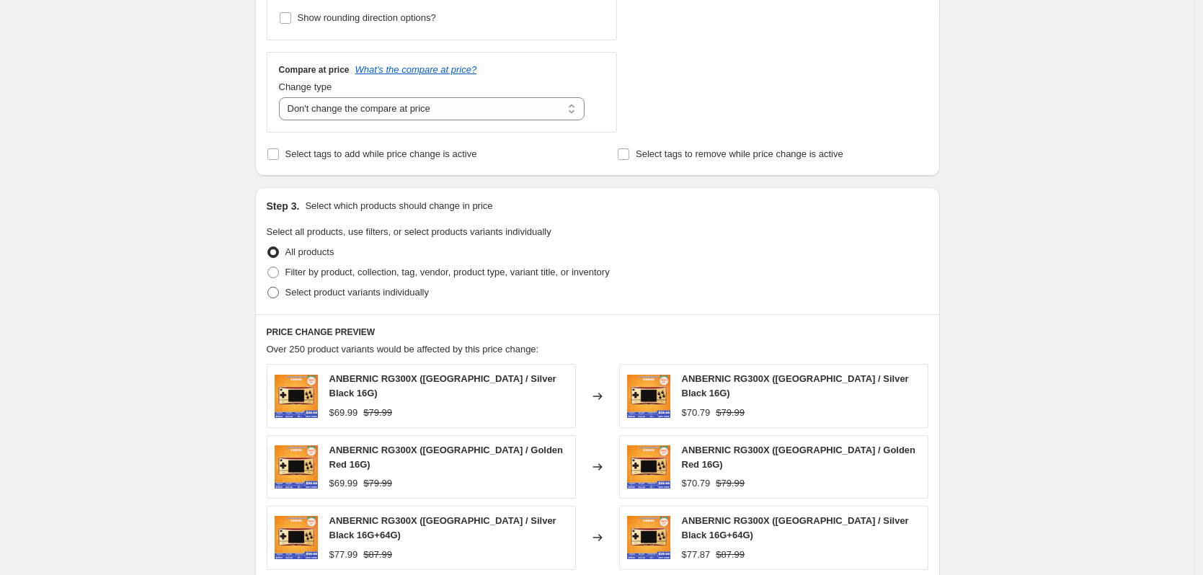
click at [366, 292] on span "Select product variants individually" at bounding box center [357, 292] width 143 height 11
click at [268, 288] on input "Select product variants individually" at bounding box center [268, 287] width 1 height 1
radio input "true"
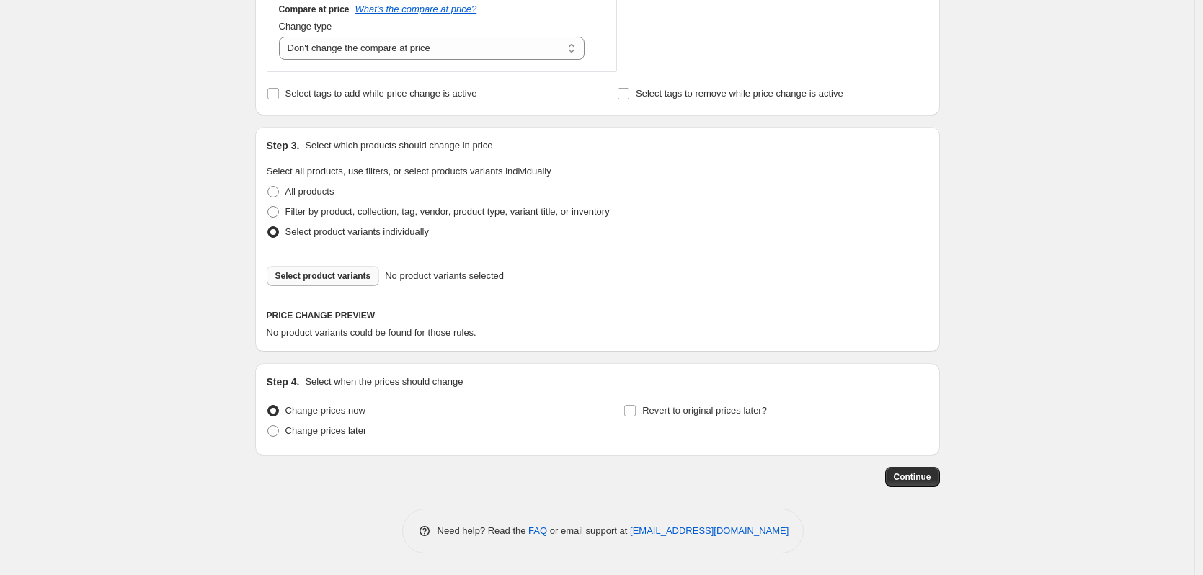
scroll to position [566, 0]
click at [349, 268] on button "Select product variants" at bounding box center [323, 276] width 113 height 20
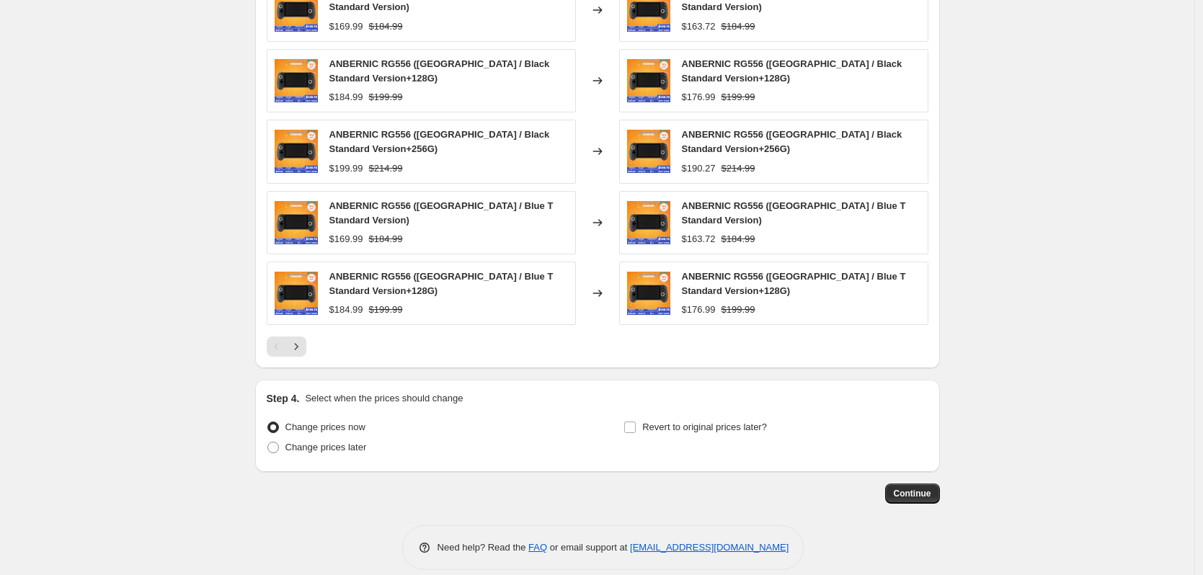
scroll to position [944, 0]
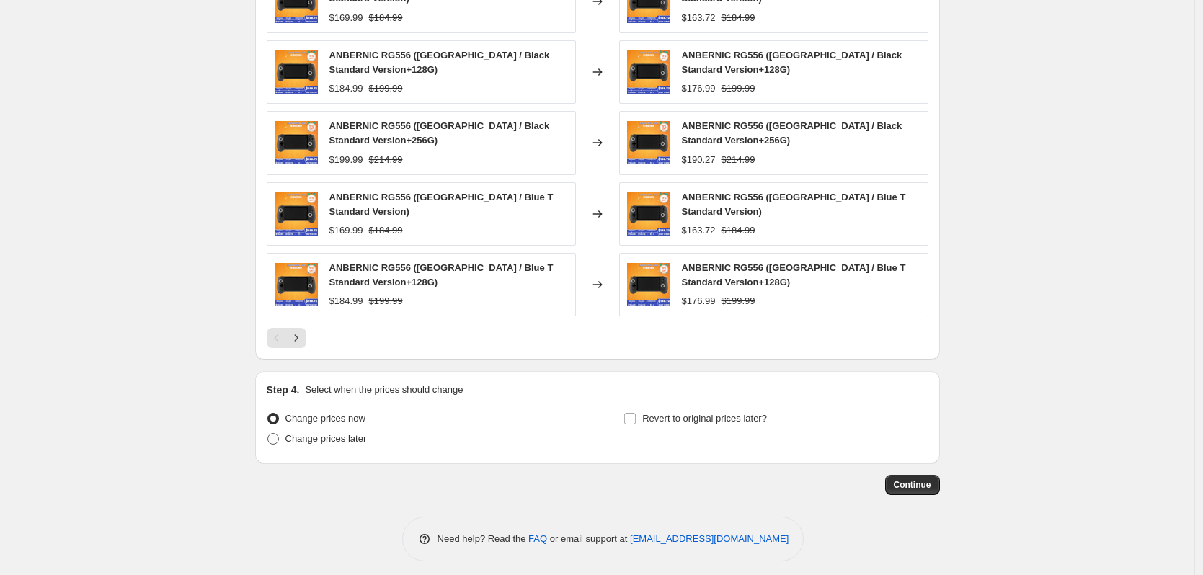
click at [340, 433] on span "Change prices later" at bounding box center [326, 438] width 81 height 11
click at [268, 433] on input "Change prices later" at bounding box center [268, 433] width 1 height 1
radio input "true"
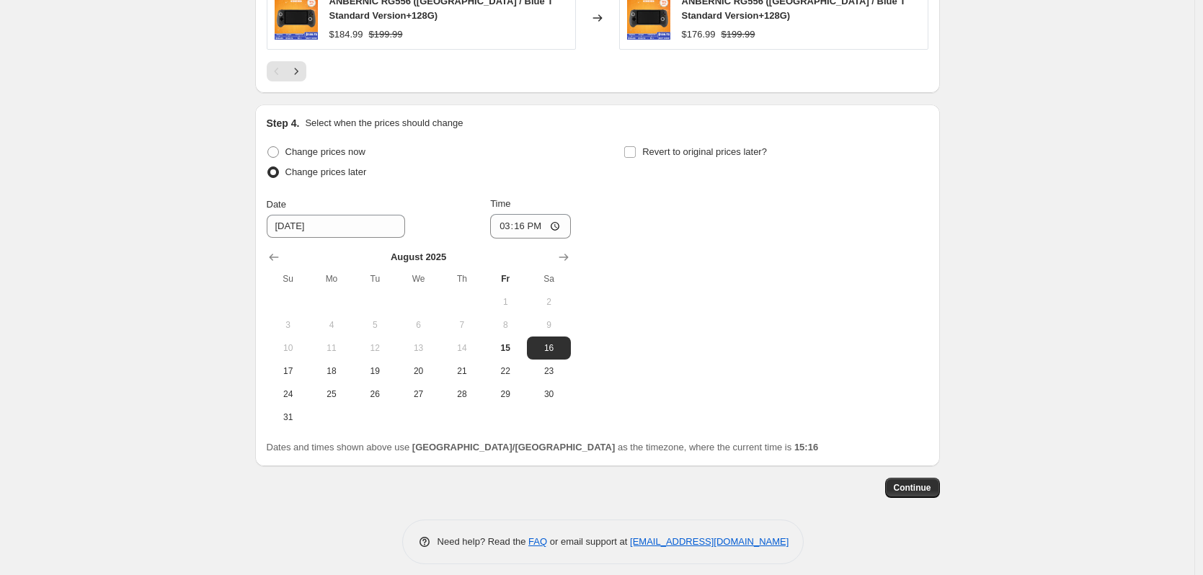
scroll to position [1214, 0]
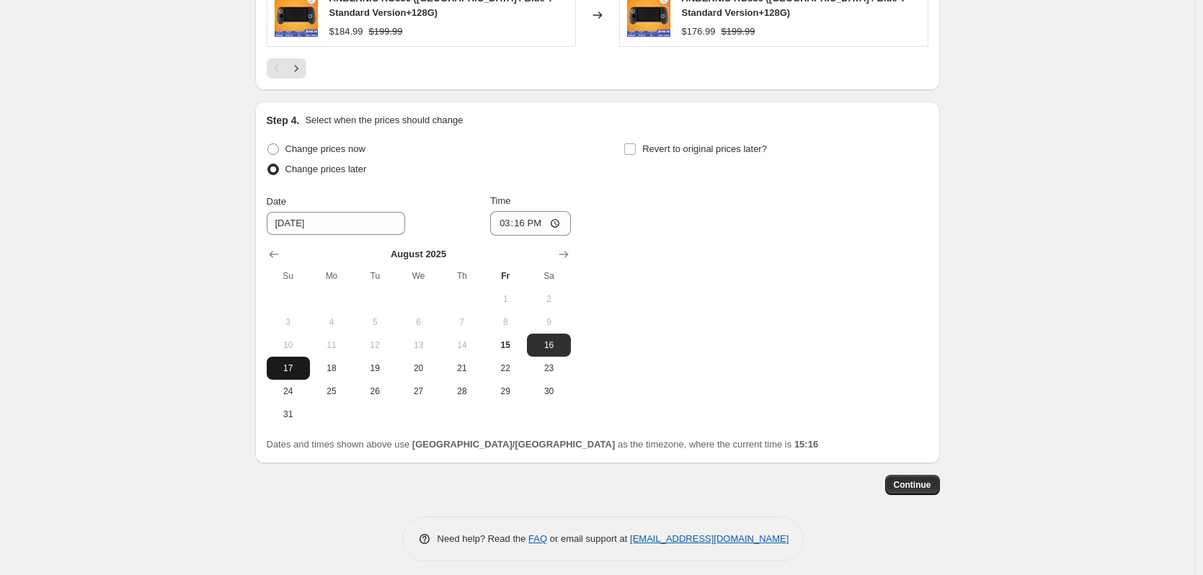
click at [293, 365] on span "17" at bounding box center [289, 369] width 32 height 12
type input "[DATE]"
click at [523, 218] on input "15:16" at bounding box center [530, 223] width 81 height 25
type input "22:50"
click at [692, 143] on span "Revert to original prices later?" at bounding box center [704, 148] width 125 height 11
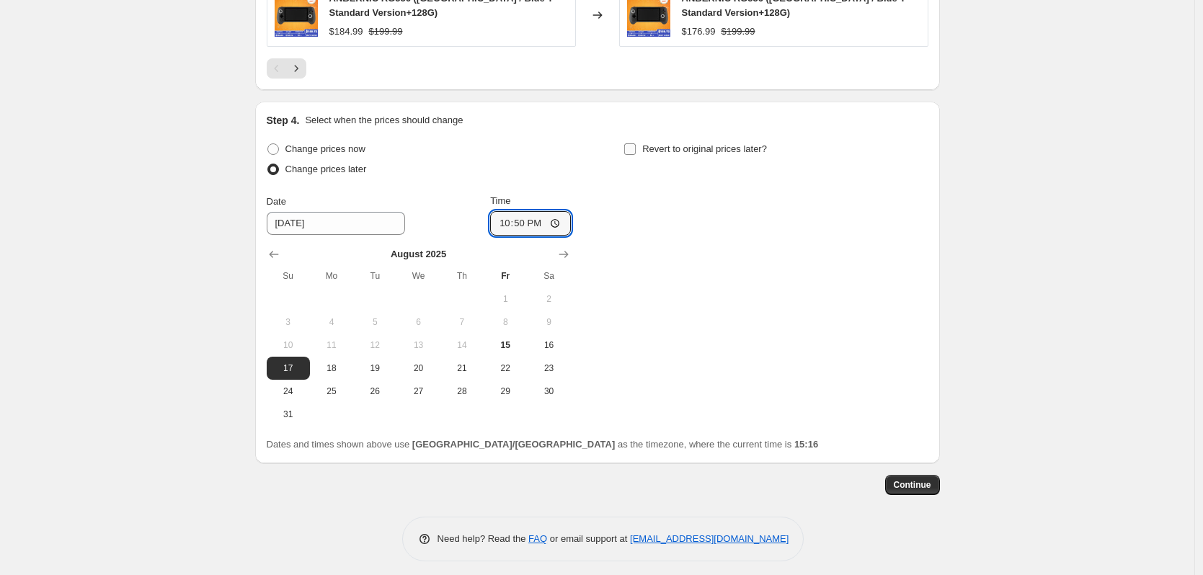
click at [636, 143] on input "Revert to original prices later?" at bounding box center [630, 149] width 12 height 12
checkbox input "true"
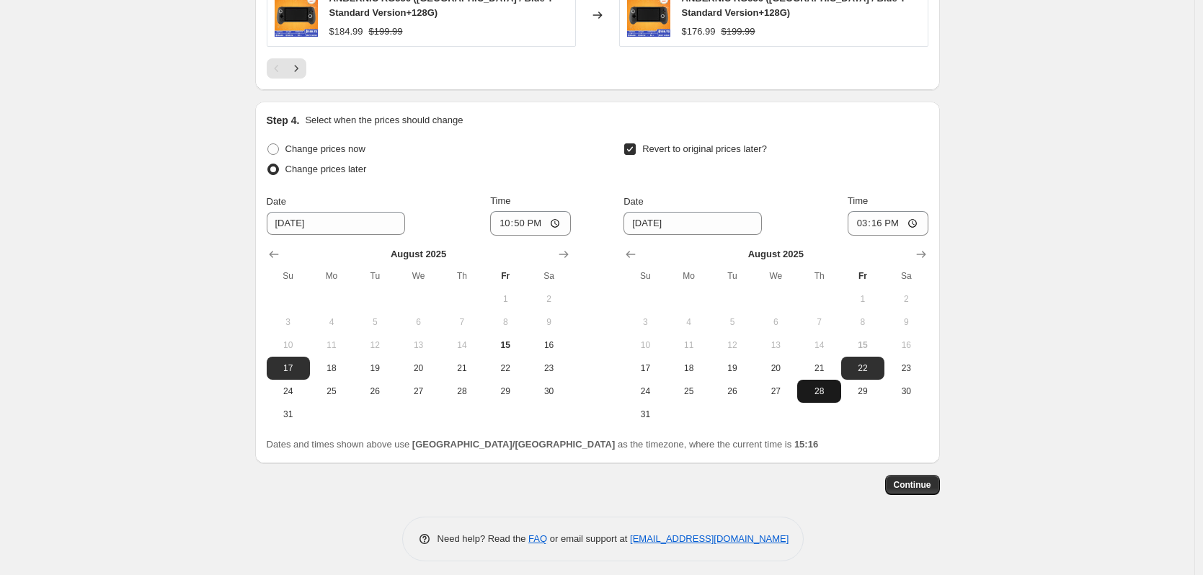
click at [817, 387] on span "28" at bounding box center [819, 392] width 32 height 12
type input "[DATE]"
click at [900, 217] on input "15:16" at bounding box center [888, 223] width 81 height 25
type input "15:00"
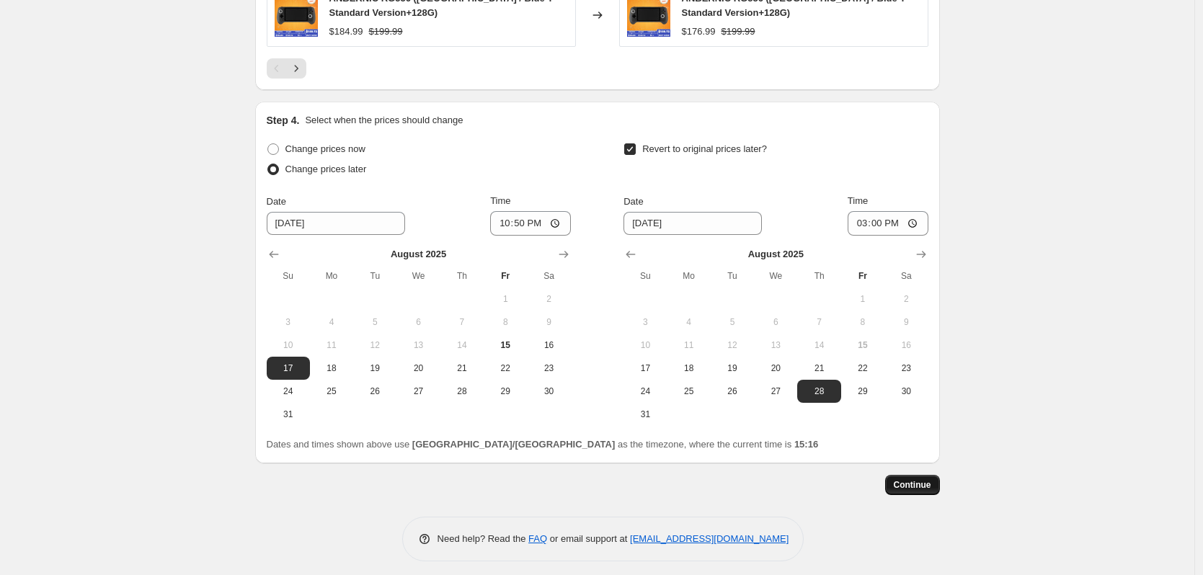
click at [906, 479] on span "Continue" at bounding box center [912, 485] width 37 height 12
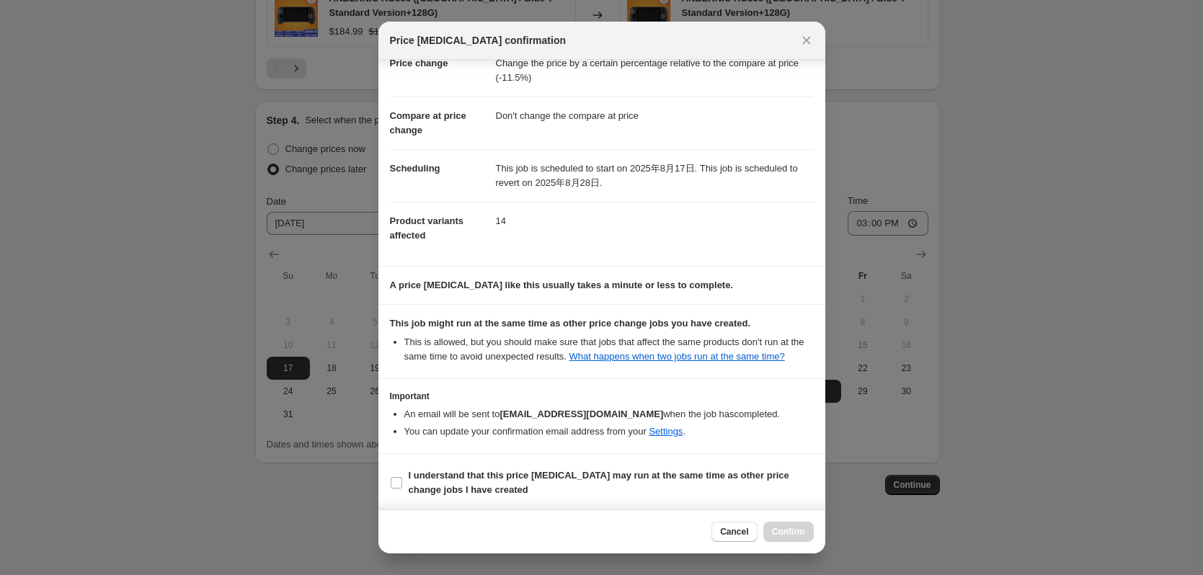
scroll to position [43, 0]
click at [522, 476] on b "I understand that this price [MEDICAL_DATA] may run at the same time as other p…" at bounding box center [599, 480] width 381 height 25
click at [402, 476] on input "I understand that this price [MEDICAL_DATA] may run at the same time as other p…" at bounding box center [397, 481] width 12 height 12
checkbox input "true"
click at [795, 533] on span "Confirm" at bounding box center [788, 532] width 33 height 12
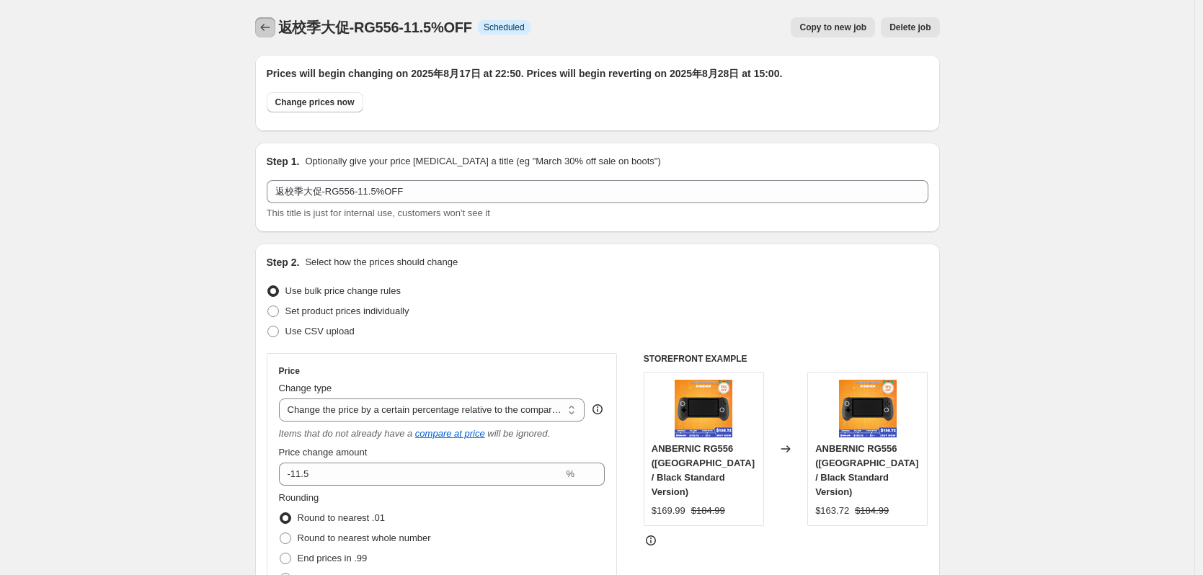
click at [262, 29] on icon "Price change jobs" at bounding box center [265, 27] width 14 height 14
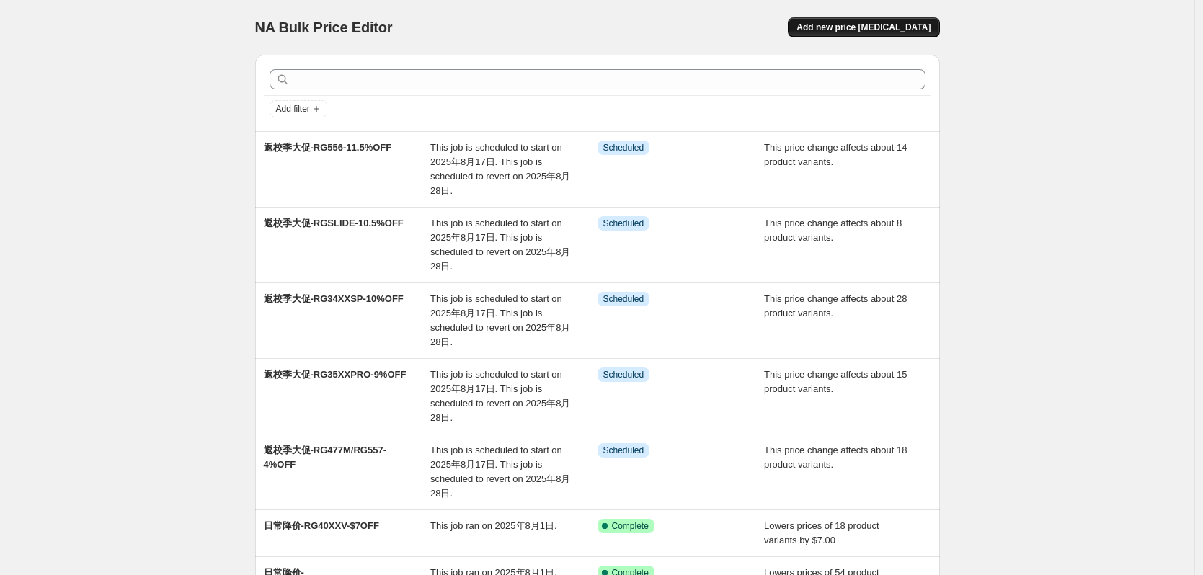
click at [847, 27] on span "Add new price [MEDICAL_DATA]" at bounding box center [864, 28] width 134 height 12
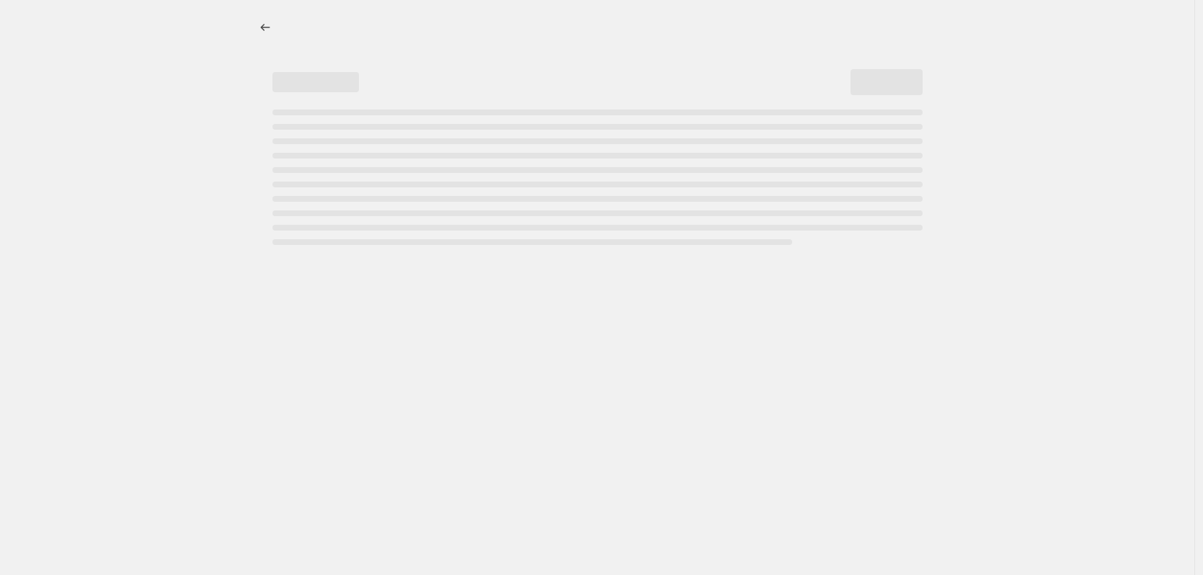
select select "percentage"
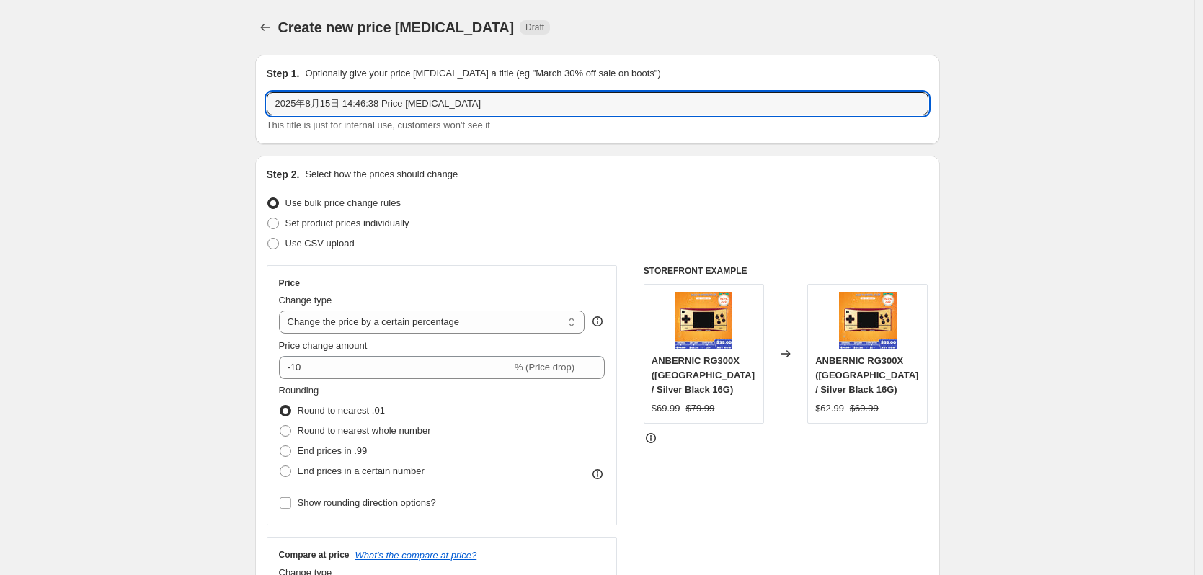
drag, startPoint x: 477, startPoint y: 105, endPoint x: 174, endPoint y: 104, distance: 303.6
paste input "返校季大促-RG477M/RG557-4%OFF"
drag, startPoint x: 341, startPoint y: 108, endPoint x: 364, endPoint y: 106, distance: 23.2
click at [364, 106] on input "返校季大促-RG477M/RG557-4%OFF" at bounding box center [598, 103] width 662 height 23
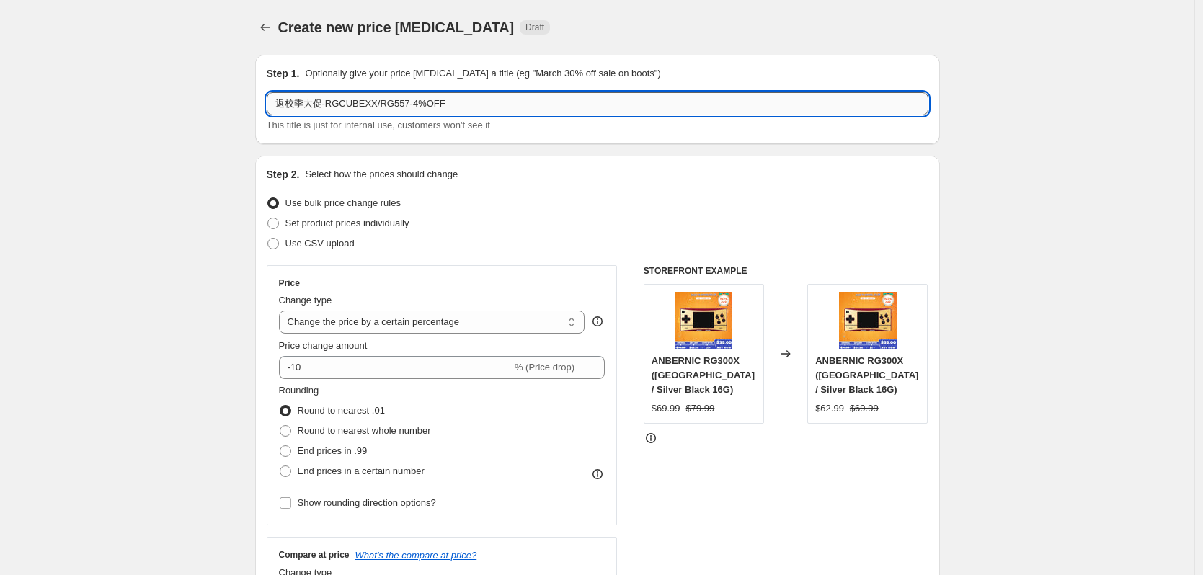
drag, startPoint x: 390, startPoint y: 104, endPoint x: 407, endPoint y: 103, distance: 17.3
click at [407, 103] on input "返校季大促-RGCUBEXX/RG557-4%OFF" at bounding box center [598, 103] width 662 height 23
click at [420, 107] on input "返校季大促-RGCUBEXX/RG406V-4%OFF" at bounding box center [598, 103] width 662 height 23
type input "返校季大促-RGCUBEXX/RG406V-13%OFF"
click at [477, 193] on div "Use bulk price change rules" at bounding box center [598, 203] width 662 height 20
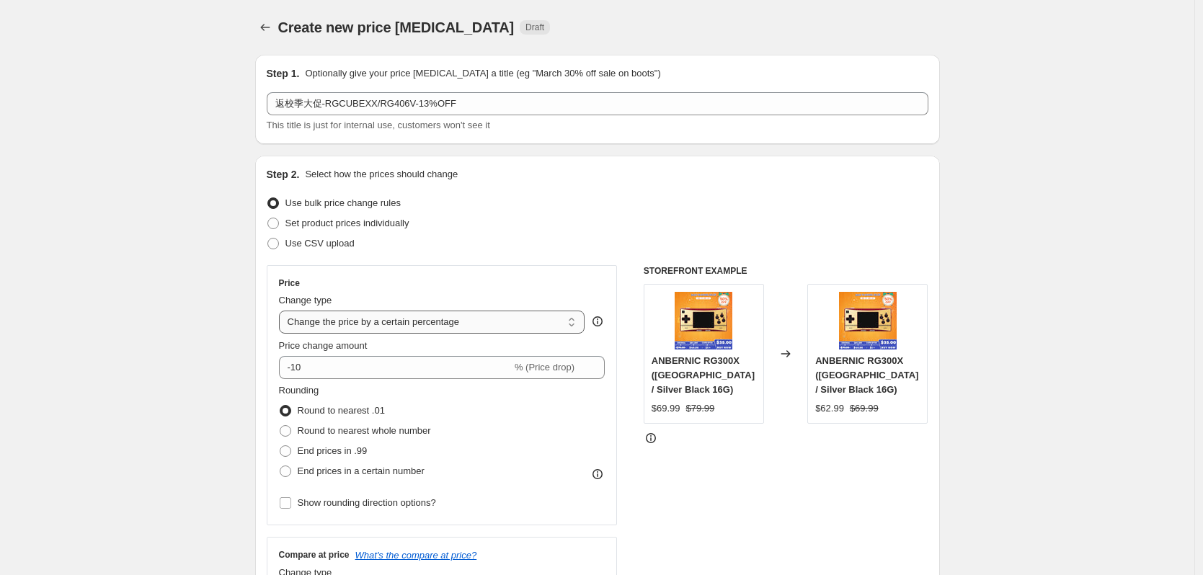
click at [413, 317] on select "Change the price to a certain amount Change the price by a certain amount Chang…" at bounding box center [432, 322] width 306 height 23
select select "pcap"
click at [283, 311] on select "Change the price to a certain amount Change the price by a certain amount Chang…" at bounding box center [432, 322] width 306 height 23
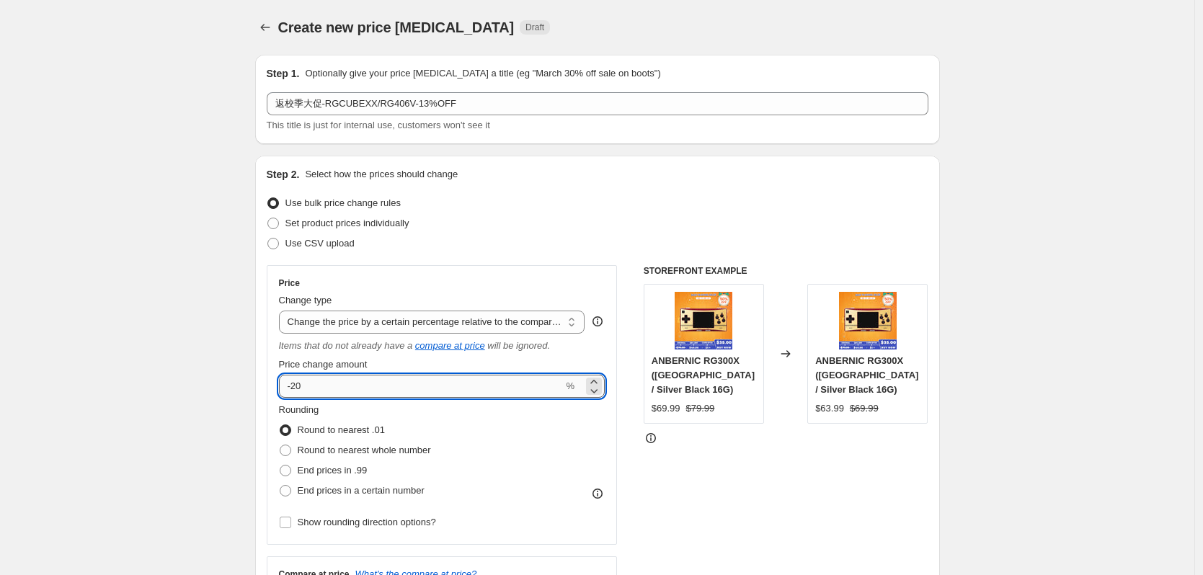
drag, startPoint x: 295, startPoint y: 388, endPoint x: 307, endPoint y: 388, distance: 12.3
click at [307, 388] on input "-20" at bounding box center [421, 386] width 285 height 23
type input "-13"
click at [500, 270] on div "Price Change type Change the price to a certain amount Change the price by a ce…" at bounding box center [442, 405] width 351 height 280
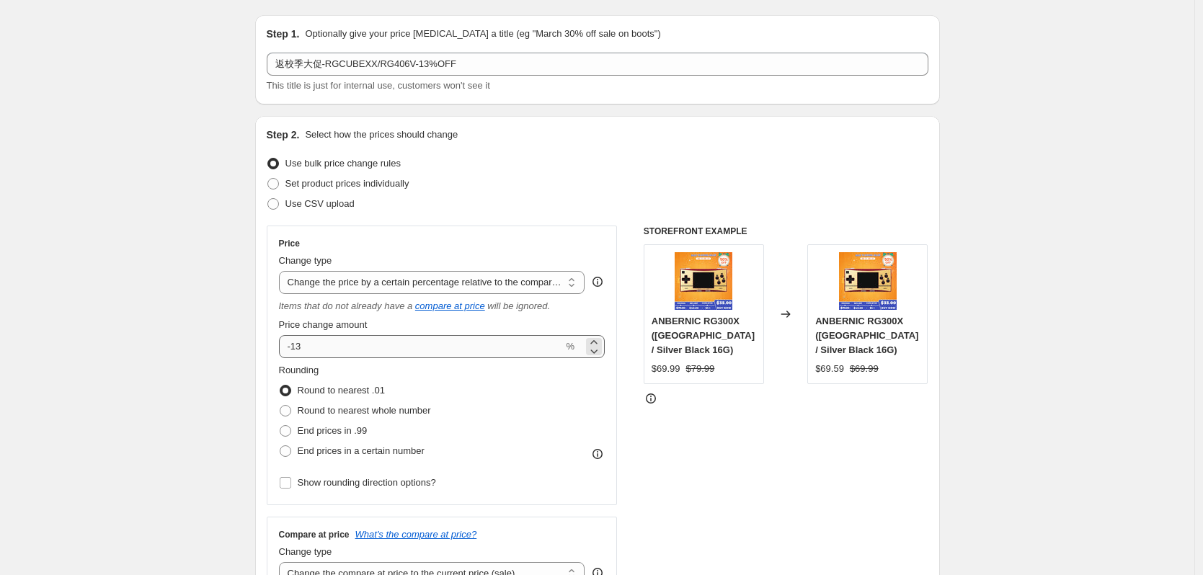
scroll to position [144, 0]
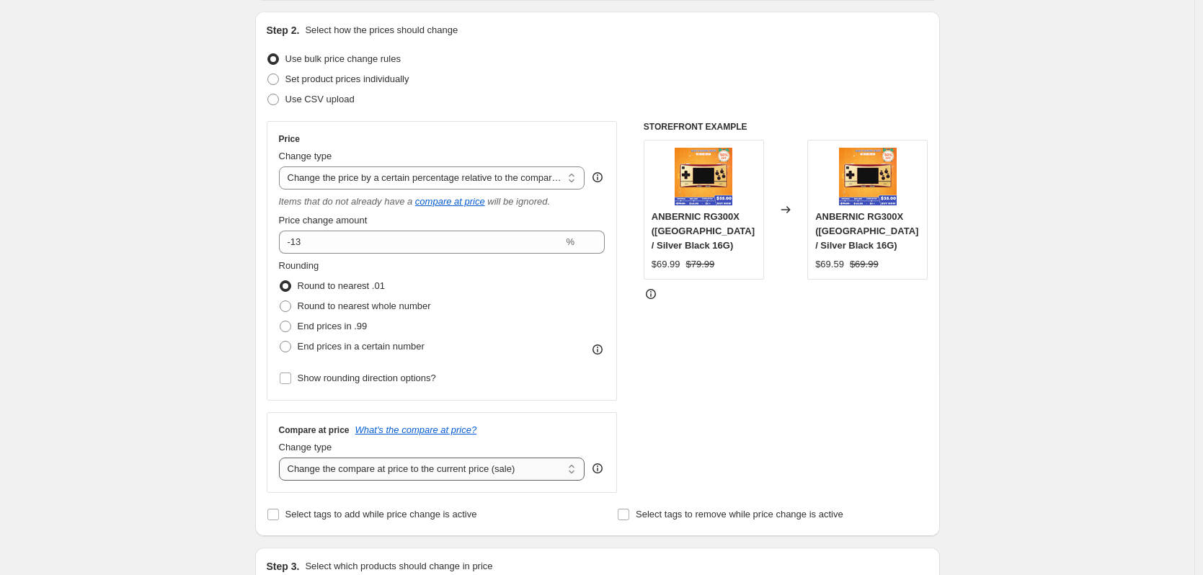
click at [362, 473] on select "Change the compare at price to the current price (sale) Change the compare at p…" at bounding box center [432, 469] width 306 height 23
select select "no_change"
click at [283, 458] on select "Change the compare at price to the current price (sale) Change the compare at p…" at bounding box center [432, 469] width 306 height 23
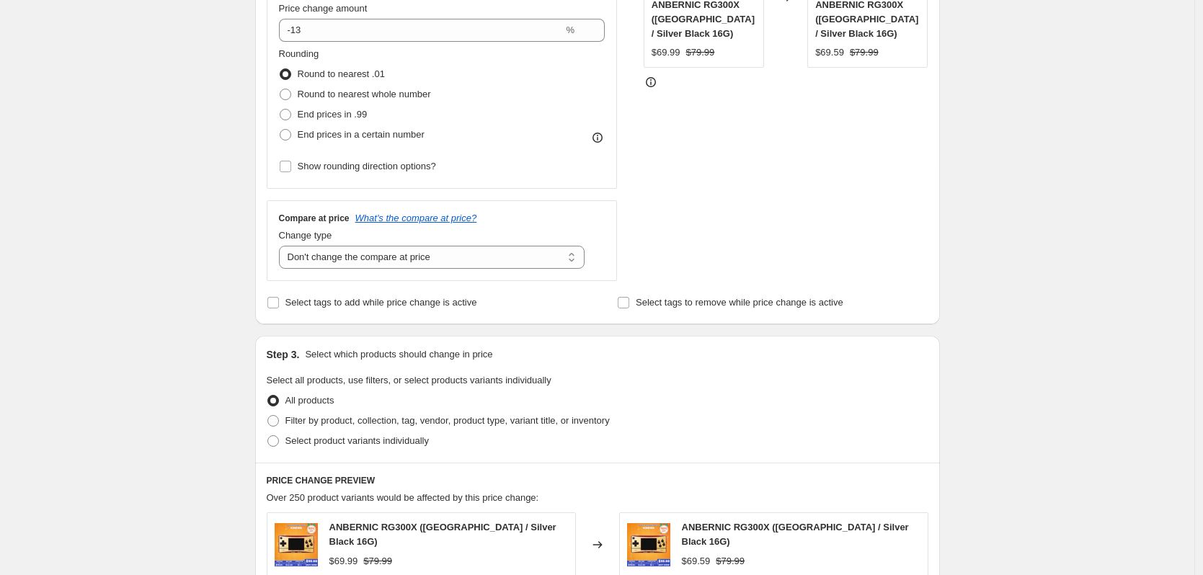
scroll to position [361, 0]
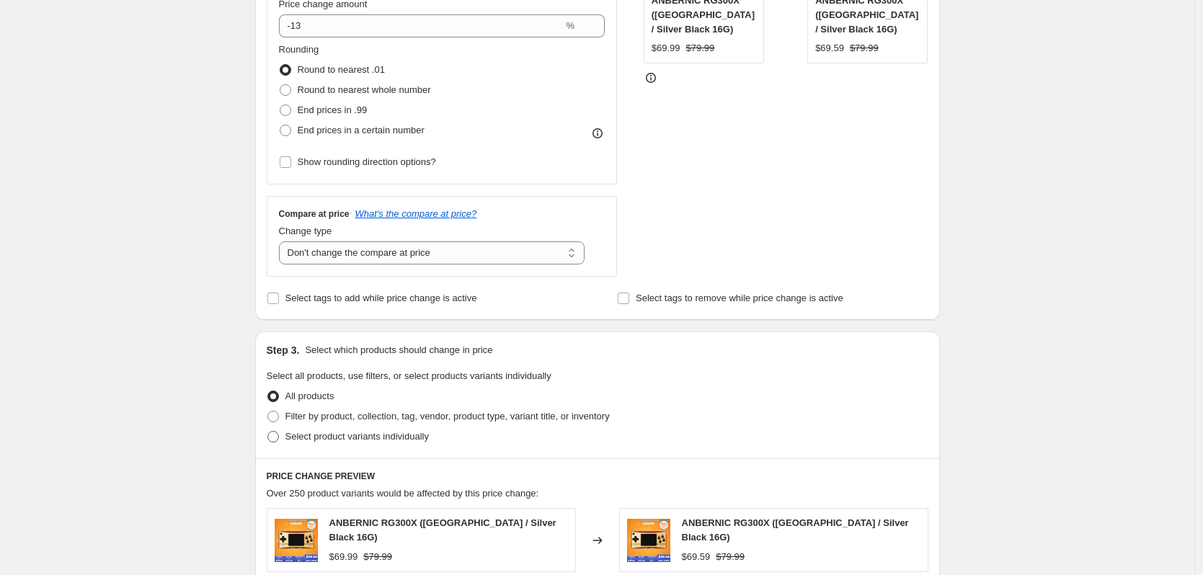
click at [326, 433] on span "Select product variants individually" at bounding box center [357, 436] width 143 height 11
click at [268, 432] on input "Select product variants individually" at bounding box center [268, 431] width 1 height 1
radio input "true"
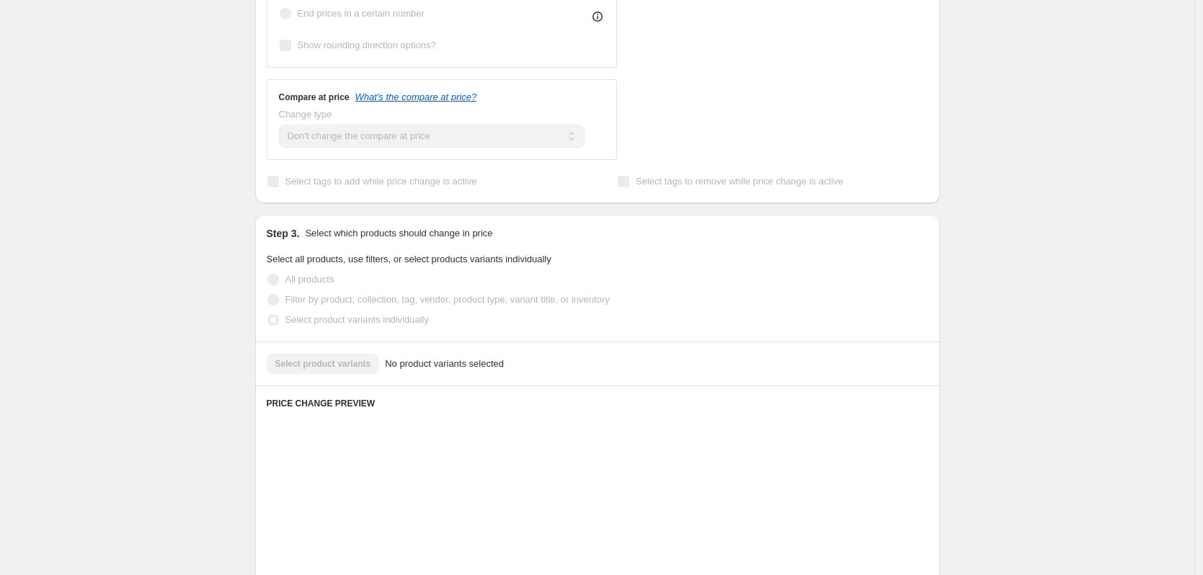
scroll to position [505, 0]
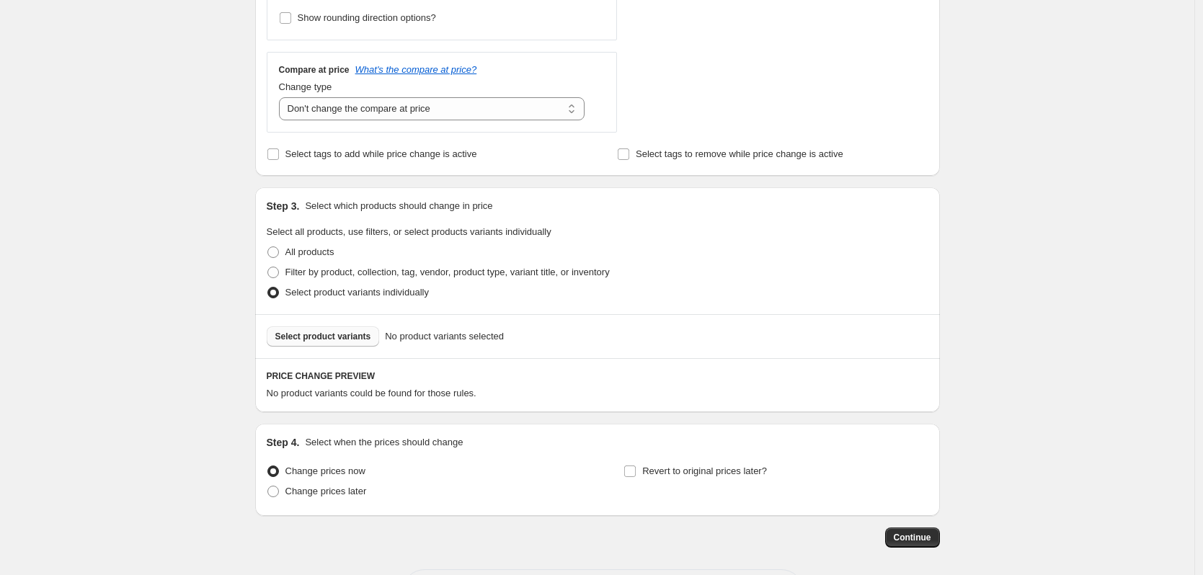
click at [336, 335] on span "Select product variants" at bounding box center [323, 337] width 96 height 12
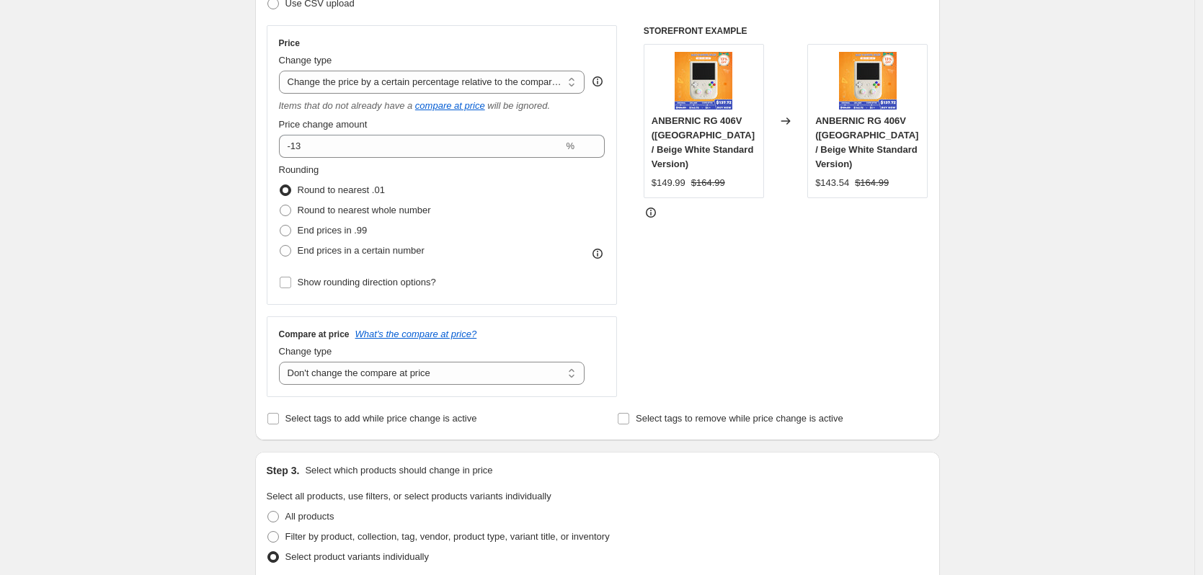
scroll to position [216, 0]
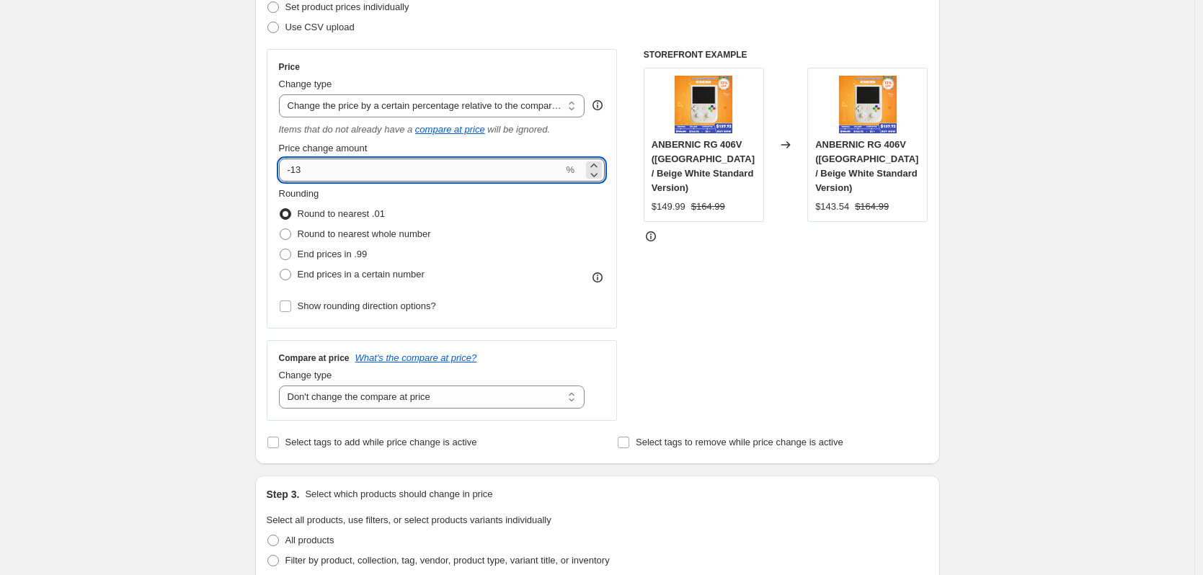
click at [355, 177] on input "-13" at bounding box center [421, 170] width 285 height 23
type input "-13.5"
click at [654, 399] on div "STOREFRONT EXAMPLE ANBERNIC RG 406V ([GEOGRAPHIC_DATA] / Beige White Standard V…" at bounding box center [786, 235] width 285 height 372
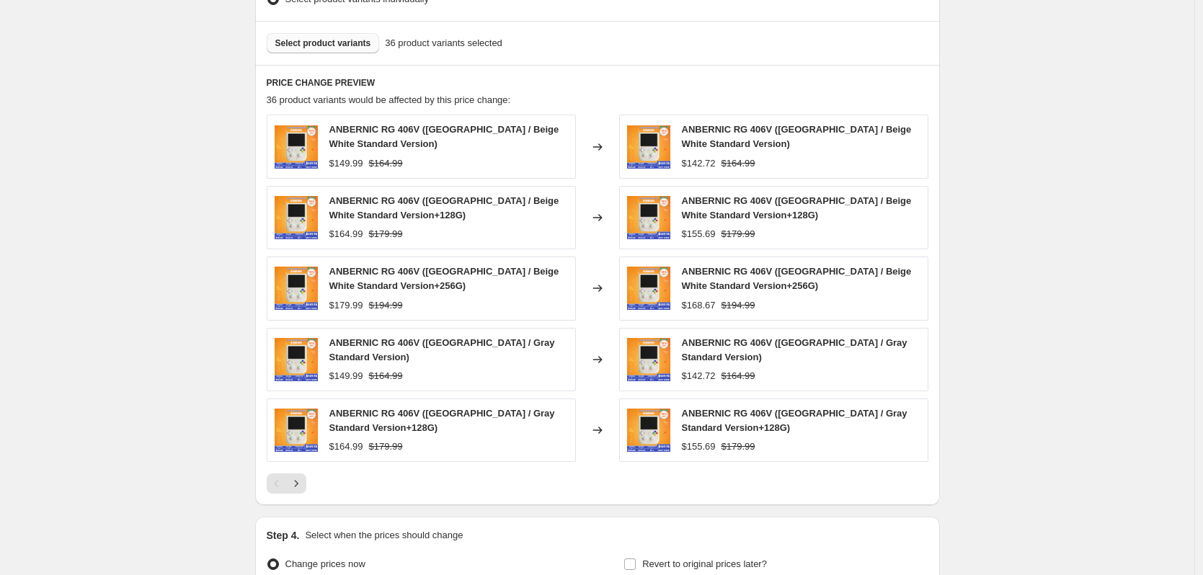
scroll to position [793, 0]
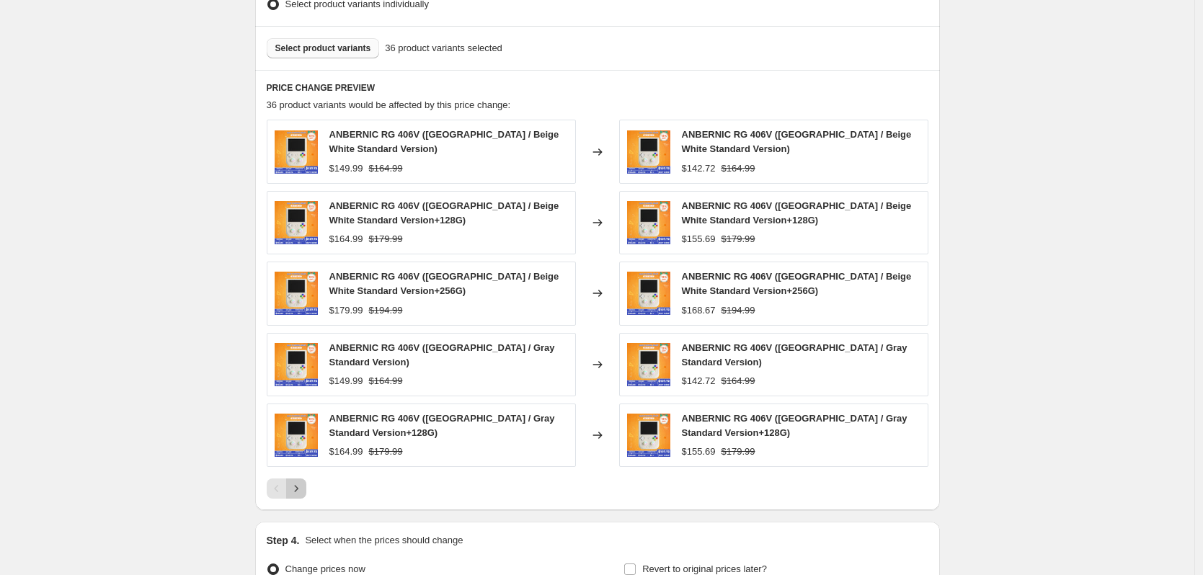
click at [303, 482] on icon "Next" at bounding box center [296, 489] width 14 height 14
click at [296, 487] on icon "Next" at bounding box center [296, 489] width 14 height 14
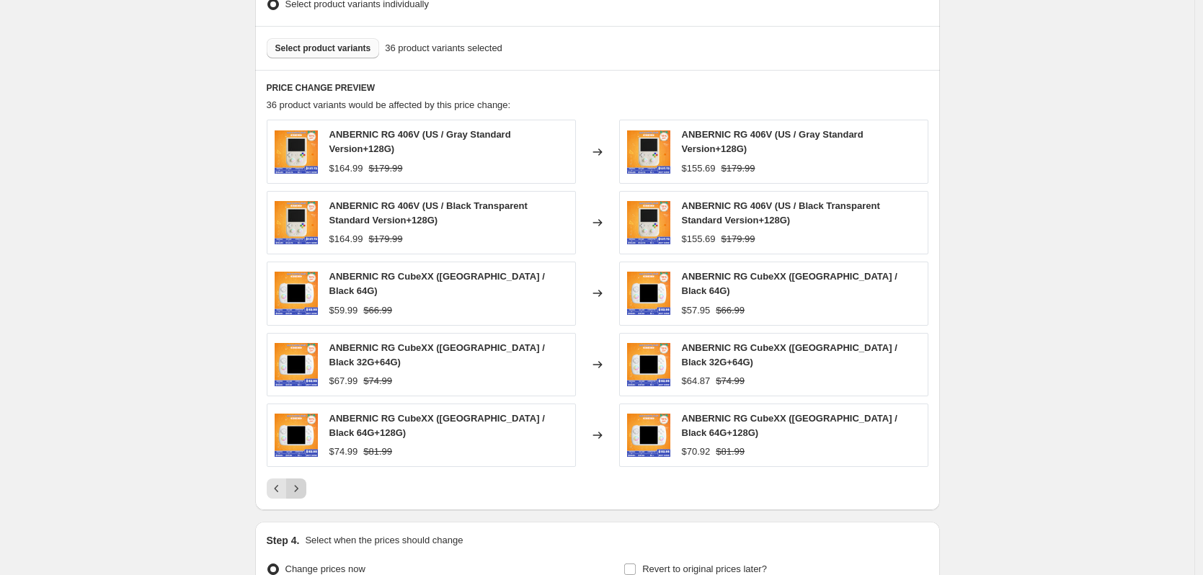
click at [304, 482] on icon "Next" at bounding box center [296, 489] width 14 height 14
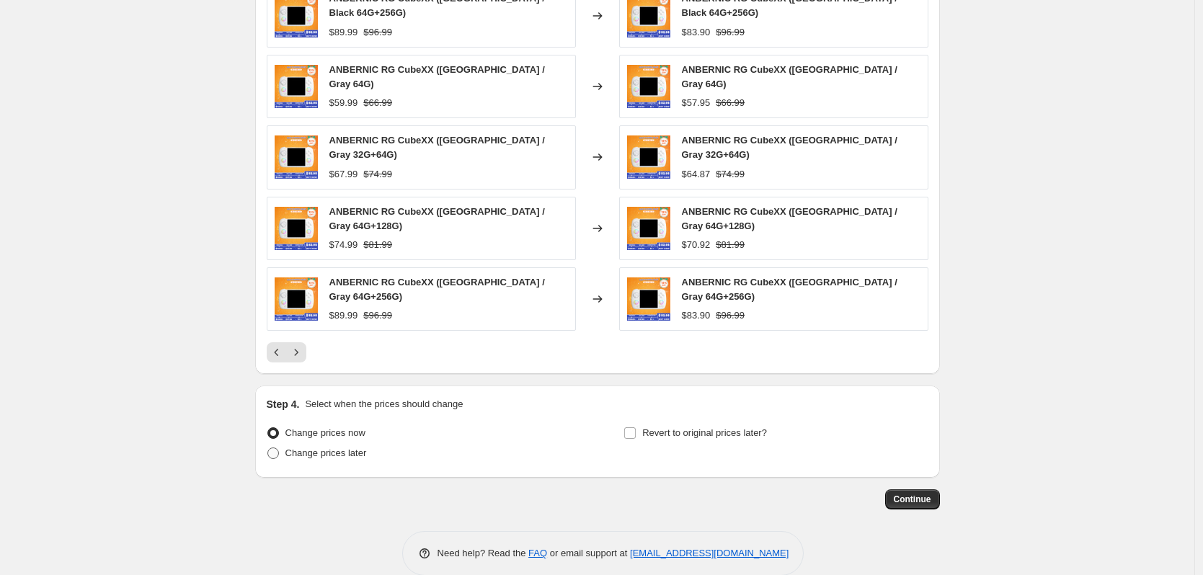
click at [342, 448] on span "Change prices later" at bounding box center [326, 453] width 81 height 11
click at [268, 448] on input "Change prices later" at bounding box center [268, 448] width 1 height 1
radio input "true"
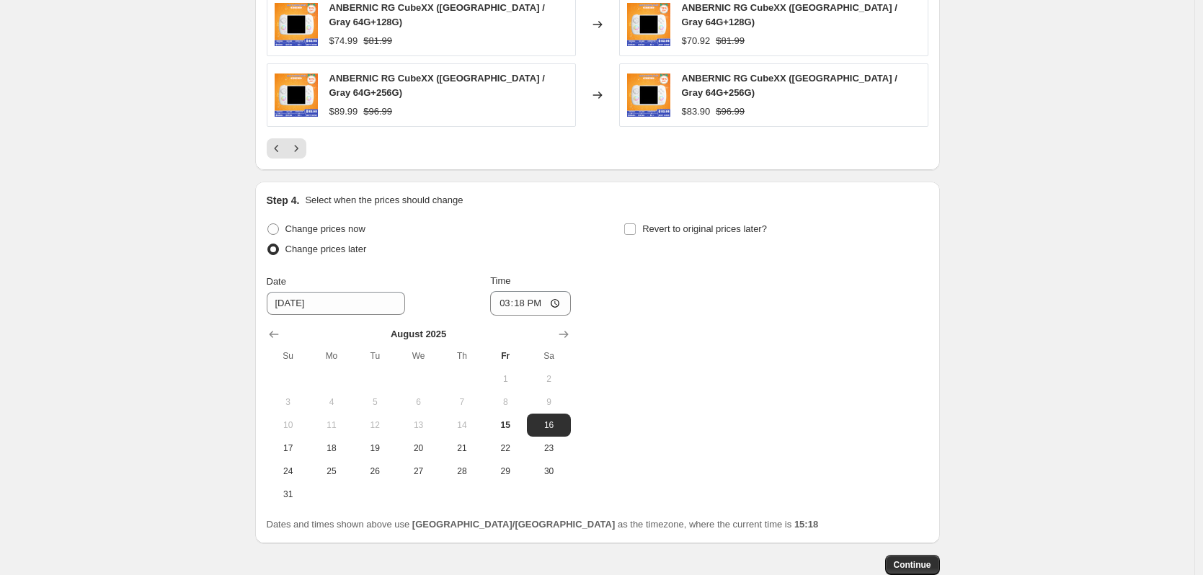
scroll to position [1146, 0]
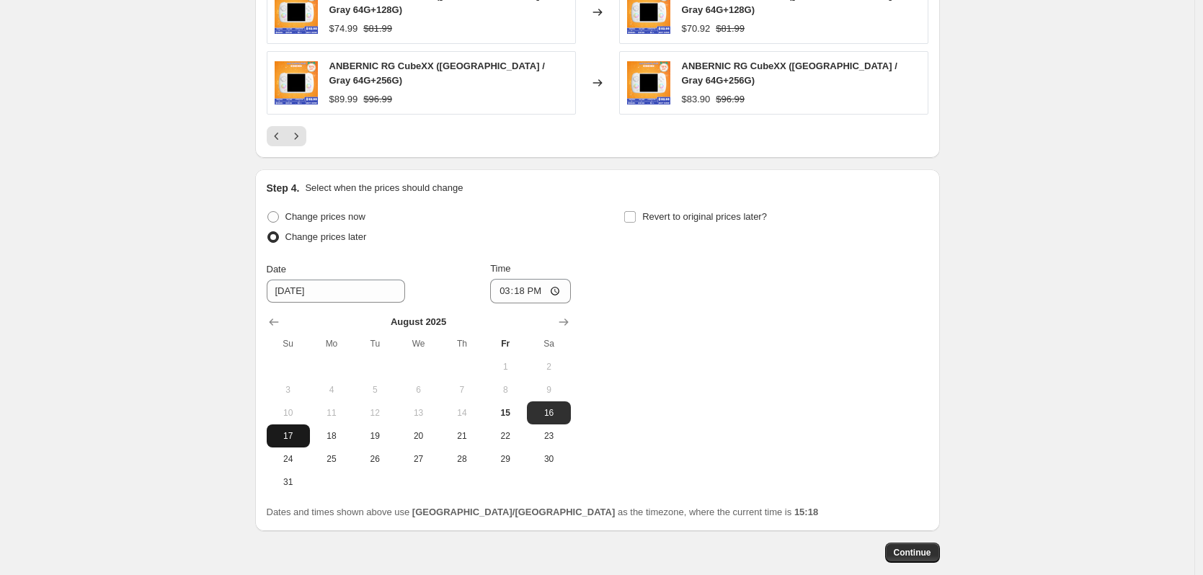
click at [298, 430] on span "17" at bounding box center [289, 436] width 32 height 12
type input "[DATE]"
click at [533, 262] on div "Time 15:18" at bounding box center [530, 283] width 81 height 42
click at [531, 279] on input "15:18" at bounding box center [530, 291] width 81 height 25
type input "22:50"
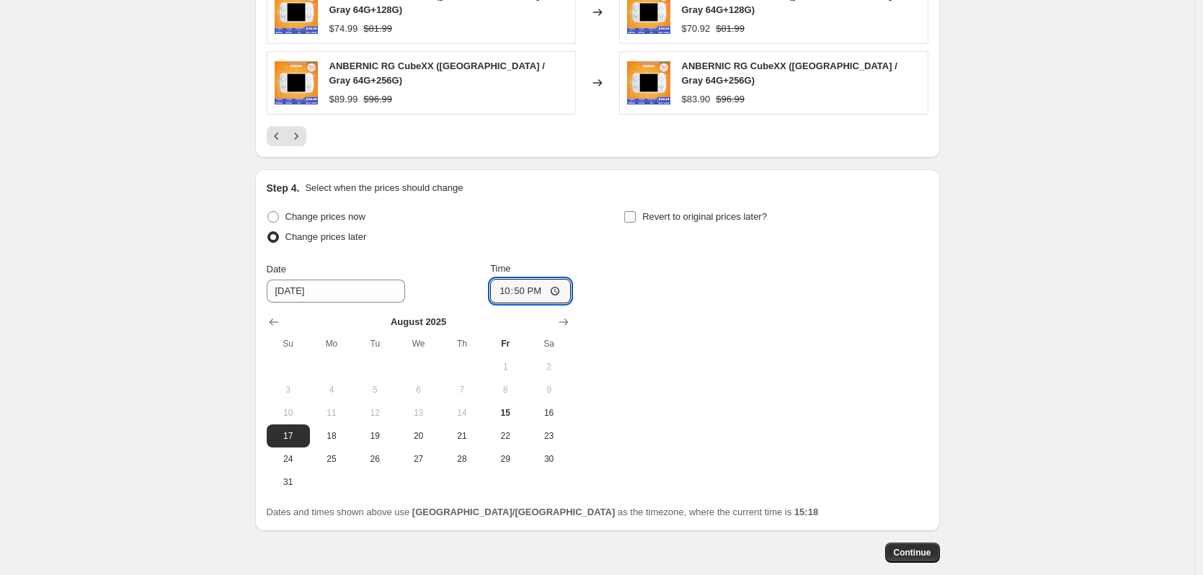
click at [667, 211] on span "Revert to original prices later?" at bounding box center [704, 216] width 125 height 11
click at [636, 211] on input "Revert to original prices later?" at bounding box center [630, 217] width 12 height 12
checkbox input "true"
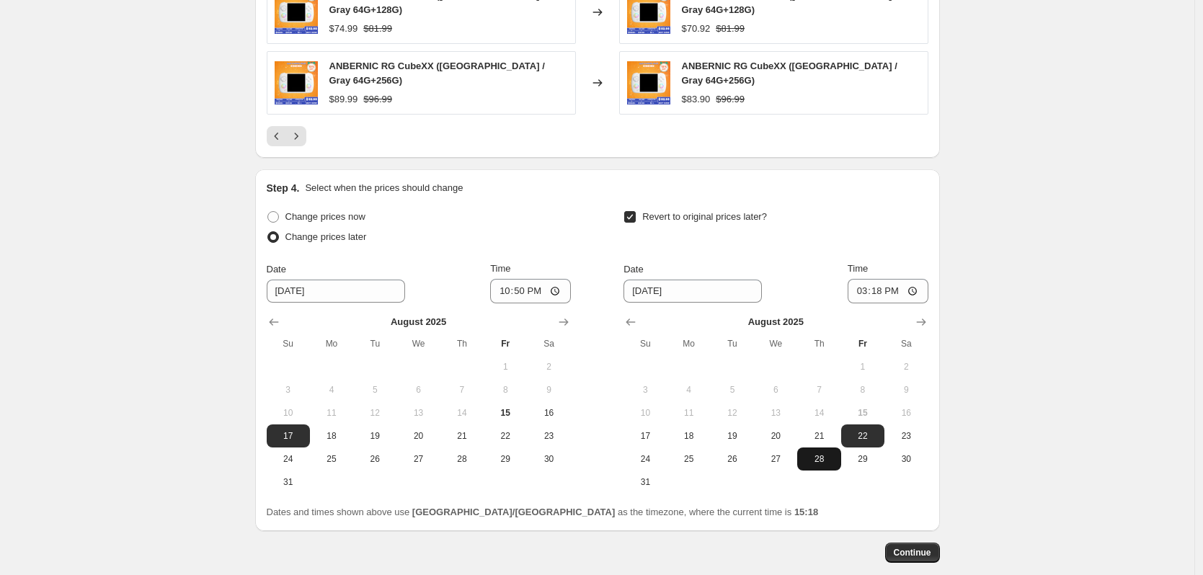
click at [821, 454] on span "28" at bounding box center [819, 460] width 32 height 12
type input "[DATE]"
click at [898, 279] on input "15:18" at bounding box center [888, 291] width 81 height 25
type input "15:00"
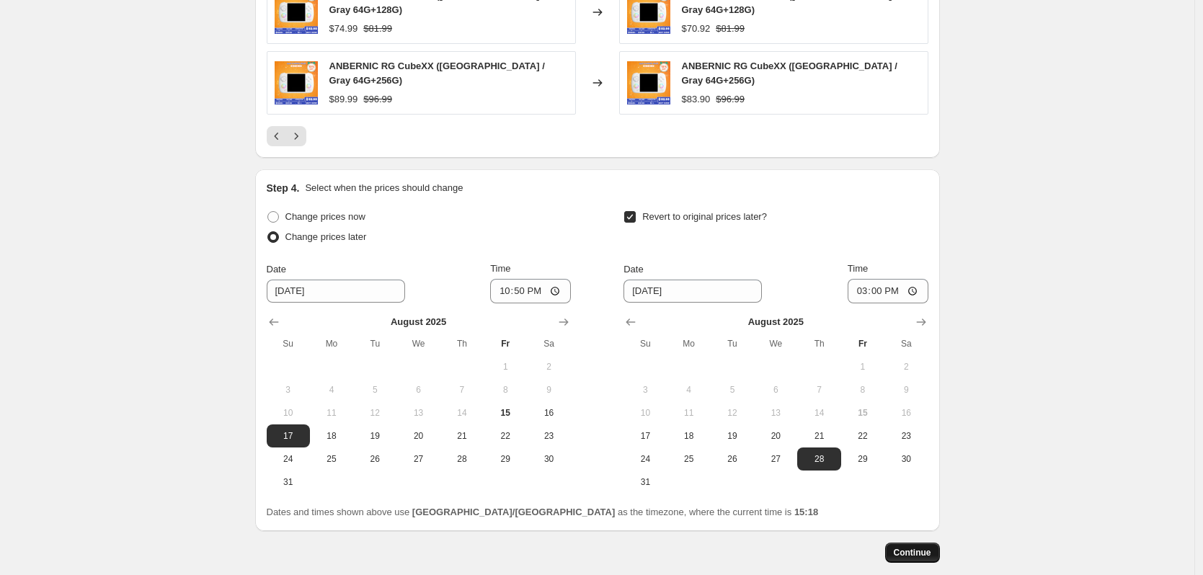
click at [922, 547] on span "Continue" at bounding box center [912, 553] width 37 height 12
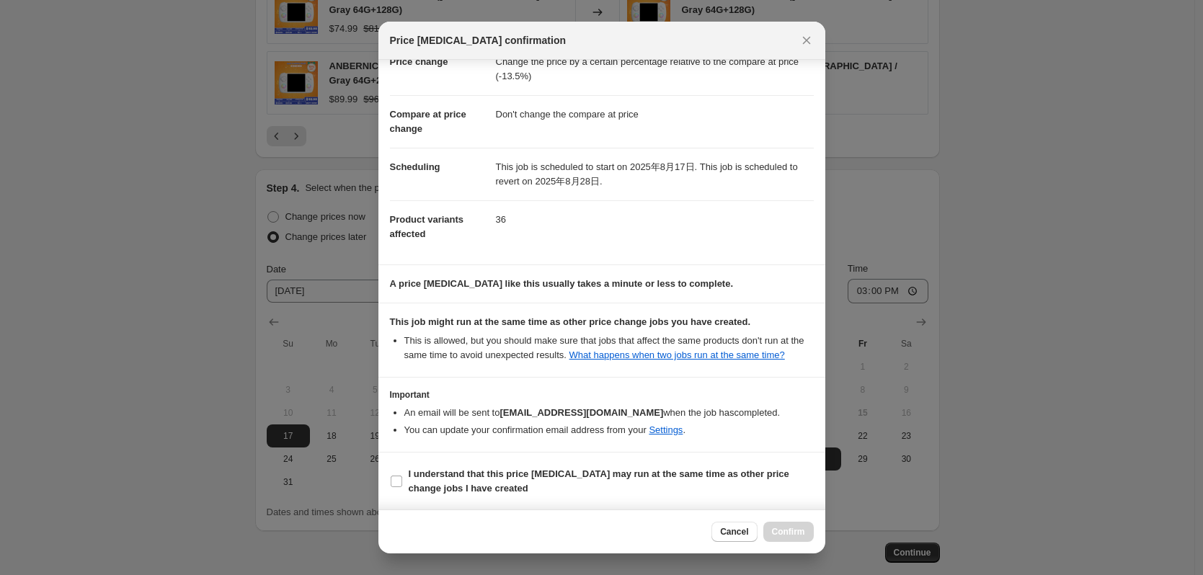
scroll to position [43, 0]
click at [580, 485] on span "I understand that this price [MEDICAL_DATA] may run at the same time as other p…" at bounding box center [611, 481] width 405 height 29
click at [402, 485] on input "I understand that this price [MEDICAL_DATA] may run at the same time as other p…" at bounding box center [397, 481] width 12 height 12
checkbox input "true"
click at [779, 534] on span "Confirm" at bounding box center [788, 532] width 33 height 12
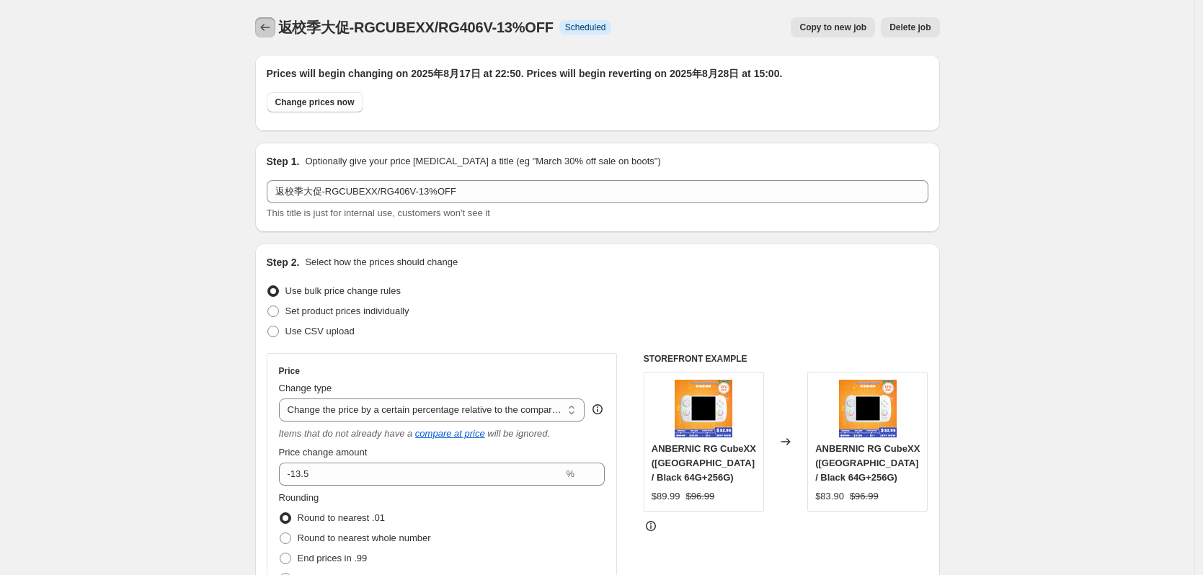
click at [262, 26] on icon "Price change jobs" at bounding box center [265, 27] width 14 height 14
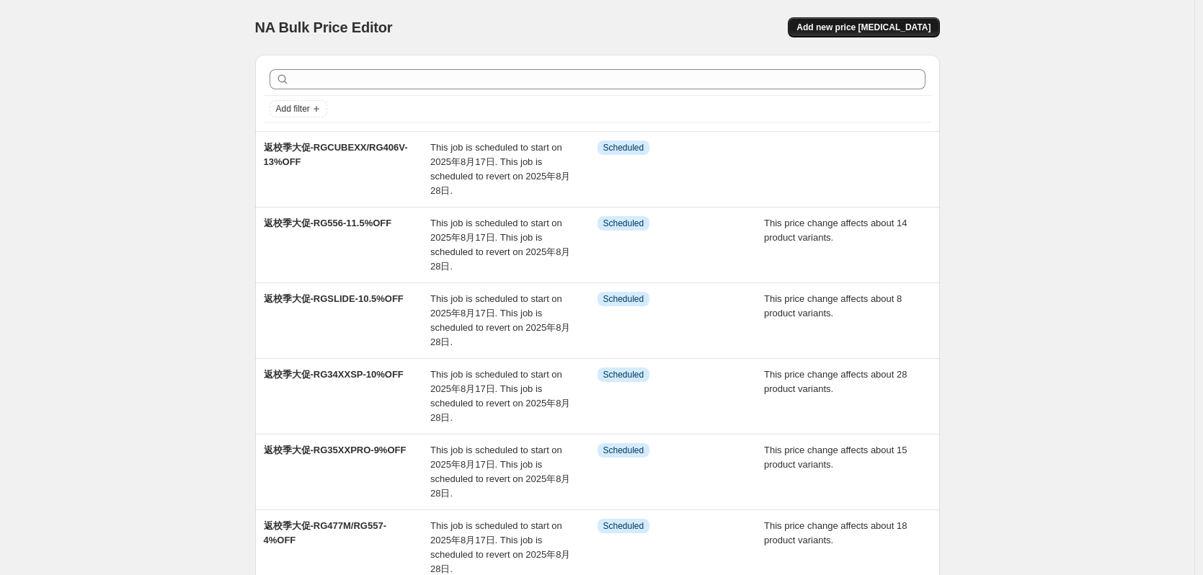
click at [906, 22] on button "Add new price [MEDICAL_DATA]" at bounding box center [863, 27] width 151 height 20
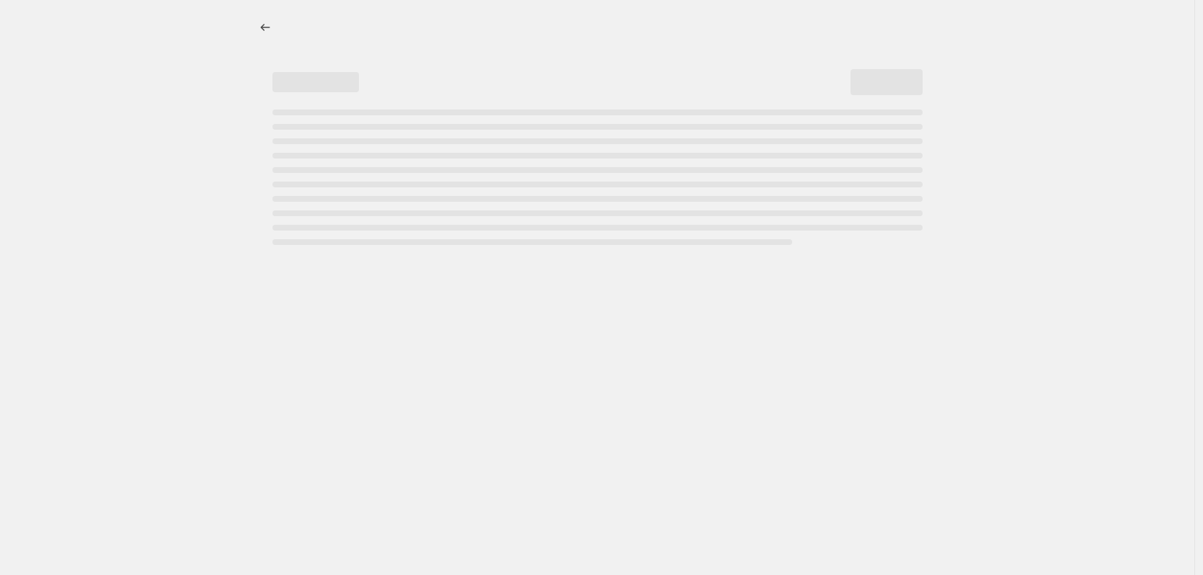
select select "percentage"
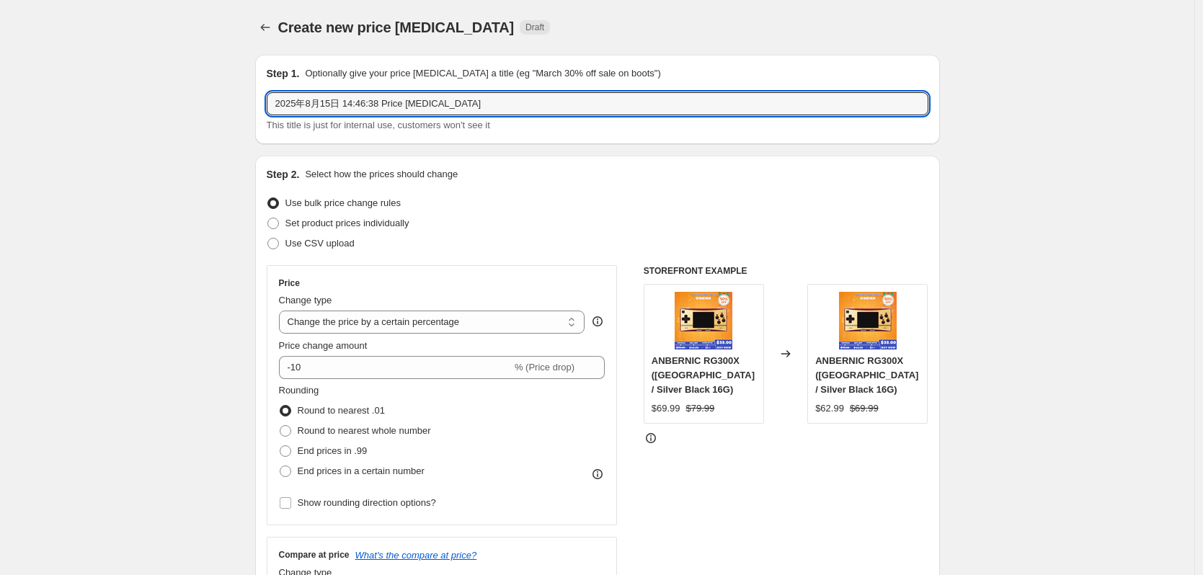
drag, startPoint x: 472, startPoint y: 114, endPoint x: 148, endPoint y: 123, distance: 324.6
paste input "返校季大促-RG477M/RG557-4%OFF"
drag, startPoint x: 342, startPoint y: 106, endPoint x: 394, endPoint y: 104, distance: 52.7
click at [394, 104] on input "返校季大促-RG477M/RG557-4%OFF" at bounding box center [598, 103] width 662 height 23
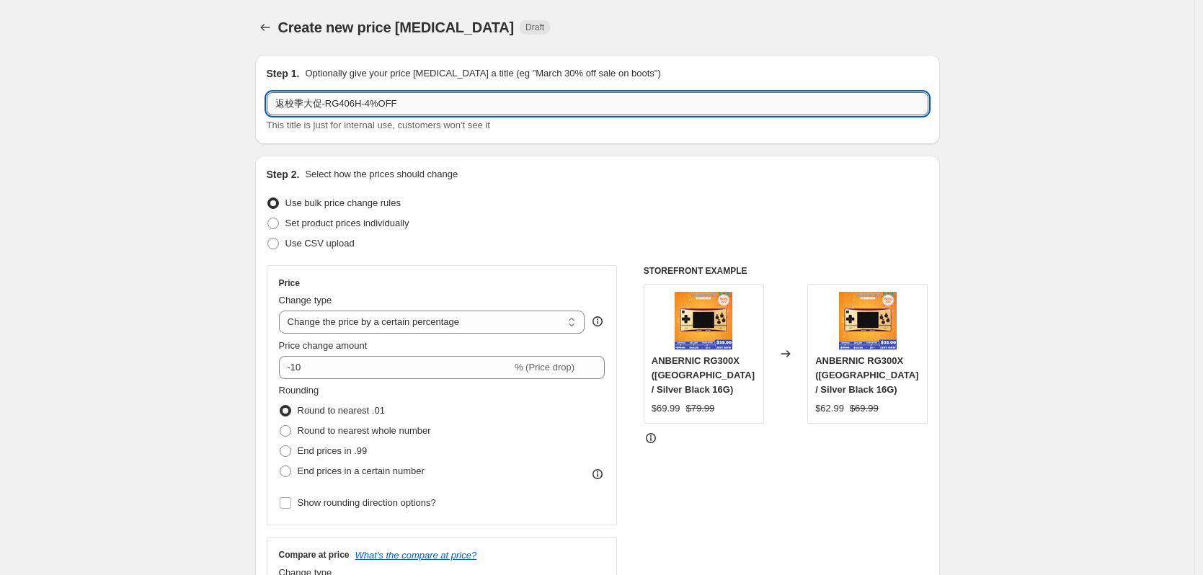
click at [371, 106] on input "返校季大促-RG406H-4%OFF" at bounding box center [598, 103] width 662 height 23
type input "返校季大促-RG406H-14.8%OFF"
click at [559, 257] on div "Step 2. Select how the prices should change Use bulk price change rules Set pro…" at bounding box center [598, 408] width 662 height 483
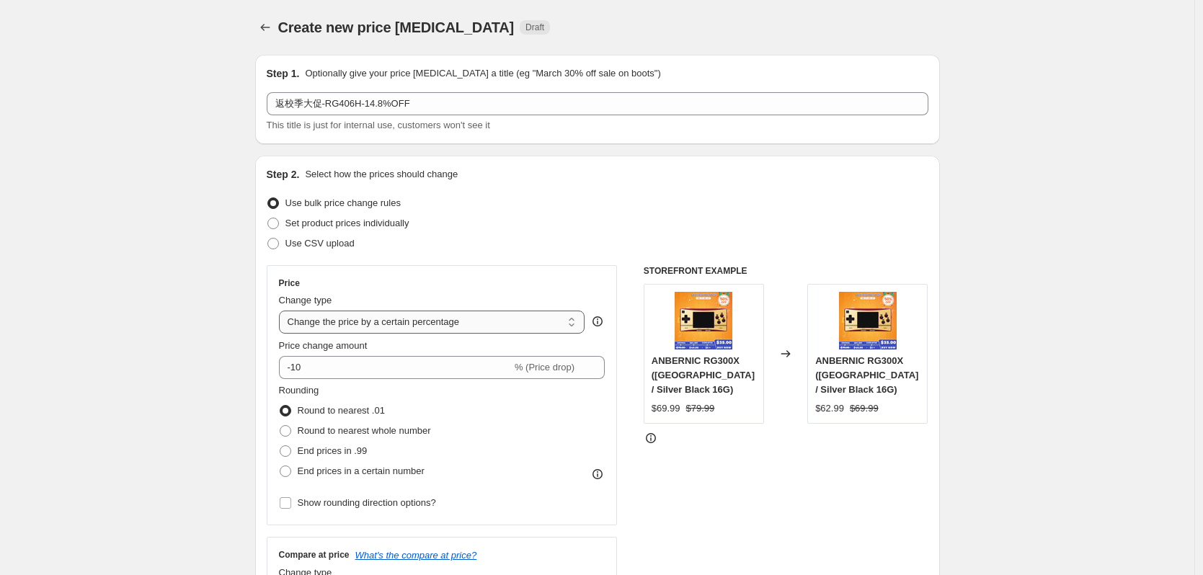
click at [398, 327] on select "Change the price to a certain amount Change the price by a certain amount Chang…" at bounding box center [432, 322] width 306 height 23
select select "pcap"
click at [283, 311] on select "Change the price to a certain amount Change the price by a certain amount Chang…" at bounding box center [432, 322] width 306 height 23
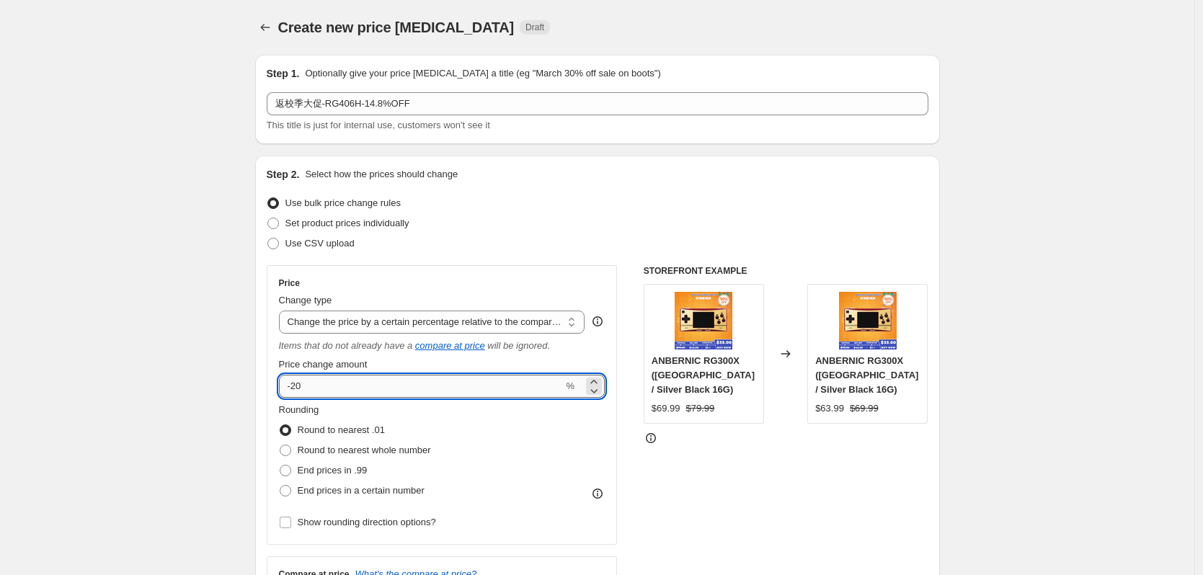
drag, startPoint x: 296, startPoint y: 388, endPoint x: 327, endPoint y: 388, distance: 31.7
click at [327, 388] on input "-20" at bounding box center [421, 386] width 285 height 23
type input "-14.8"
click at [430, 256] on div "Step 2. Select how the prices should change Use bulk price change rules Set pro…" at bounding box center [598, 418] width 662 height 502
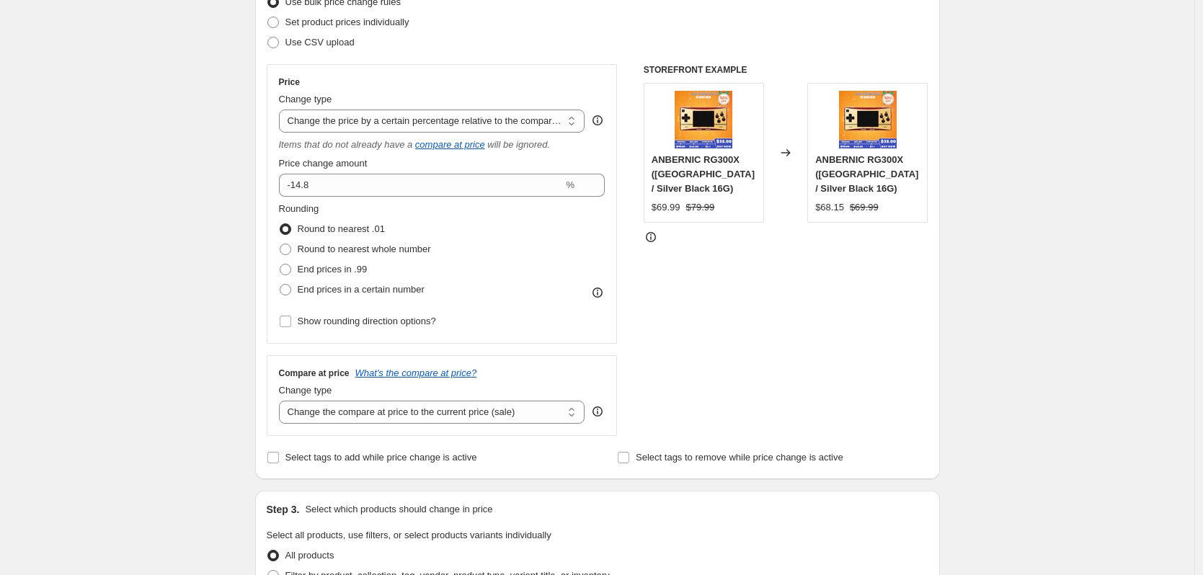
scroll to position [216, 0]
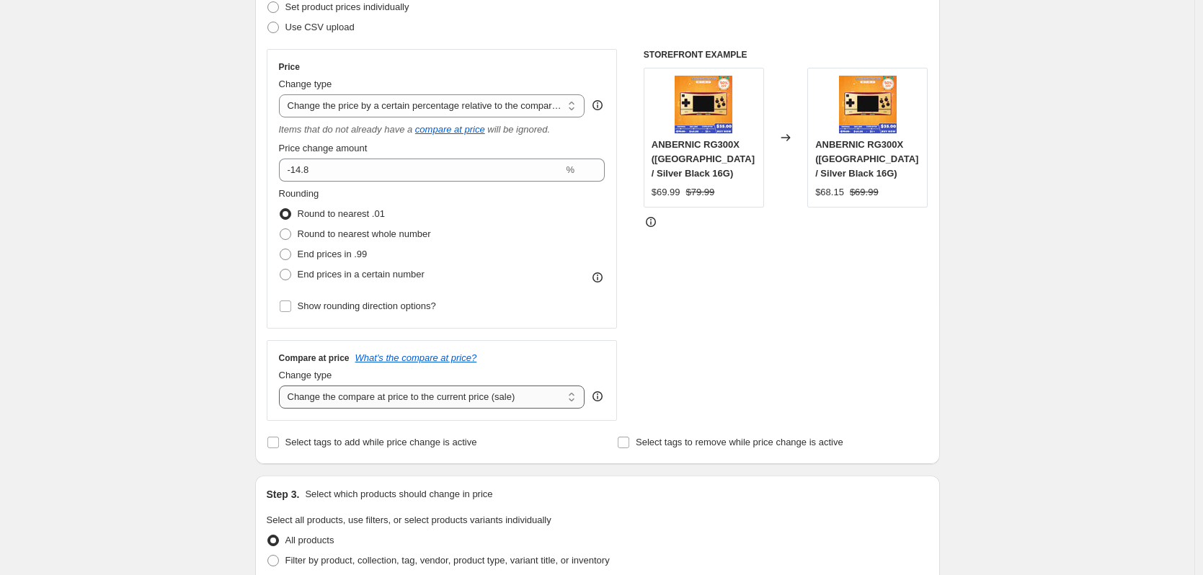
click at [380, 400] on select "Change the compare at price to the current price (sale) Change the compare at p…" at bounding box center [432, 397] width 306 height 23
select select "no_change"
click at [283, 386] on select "Change the compare at price to the current price (sale) Change the compare at p…" at bounding box center [432, 397] width 306 height 23
click at [195, 404] on div "Create new price [MEDICAL_DATA]. This page is ready Create new price [MEDICAL_D…" at bounding box center [597, 525] width 1195 height 1483
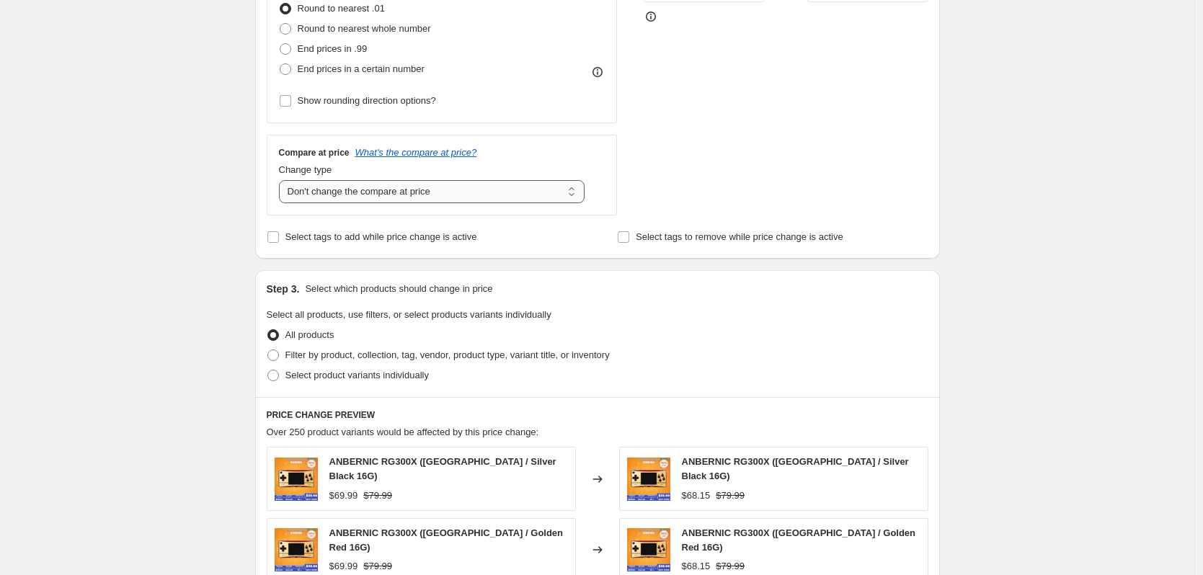
scroll to position [433, 0]
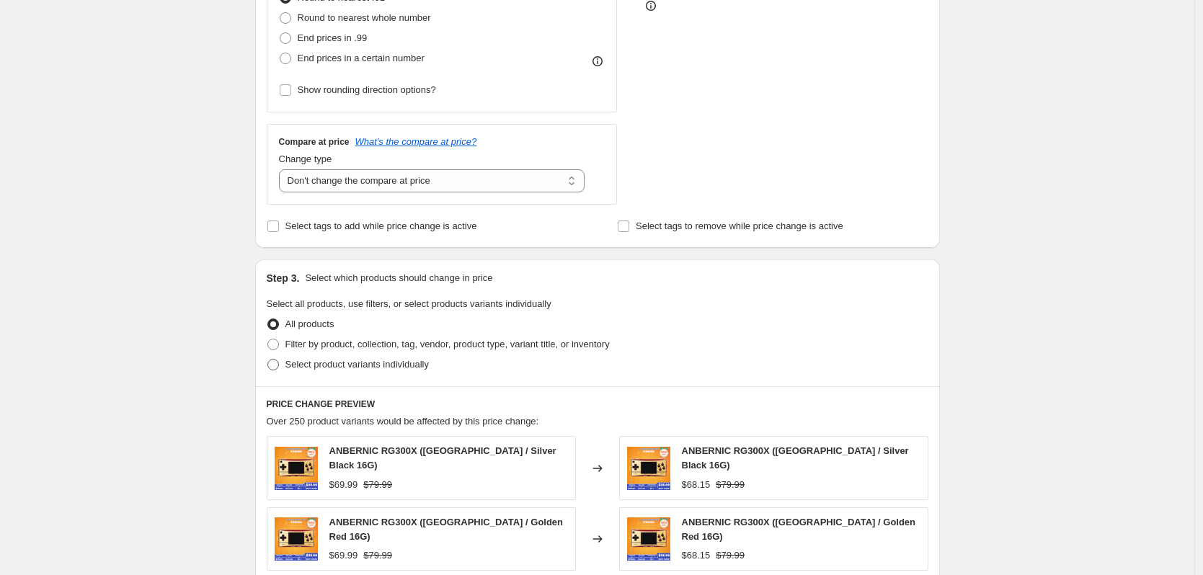
click at [334, 365] on span "Select product variants individually" at bounding box center [357, 364] width 143 height 11
click at [268, 360] on input "Select product variants individually" at bounding box center [268, 359] width 1 height 1
radio input "true"
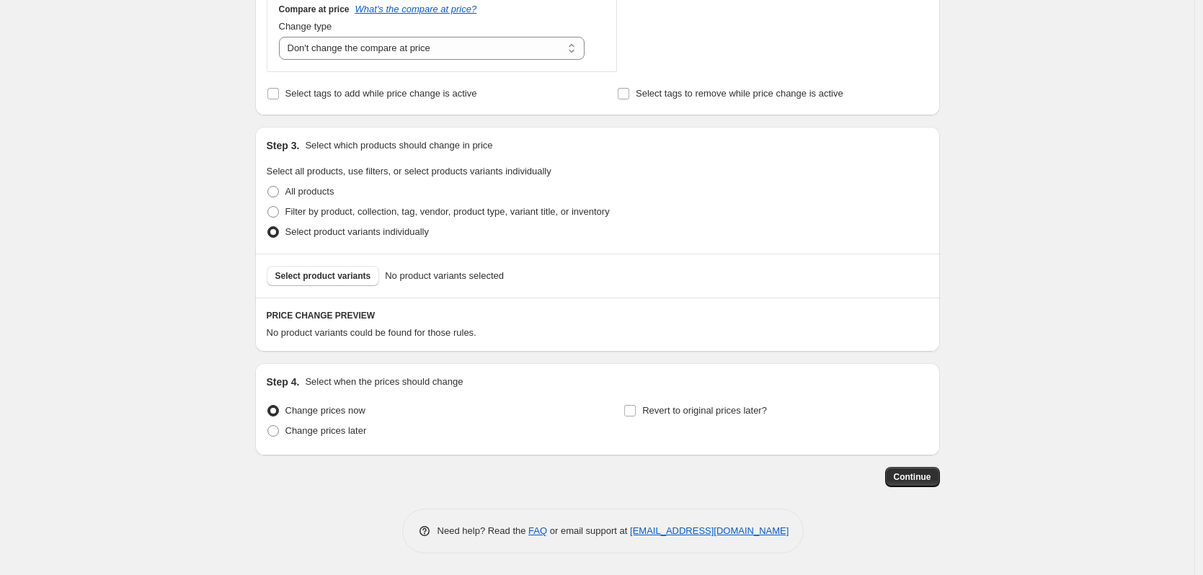
scroll to position [566, 0]
click at [335, 273] on span "Select product variants" at bounding box center [323, 276] width 96 height 12
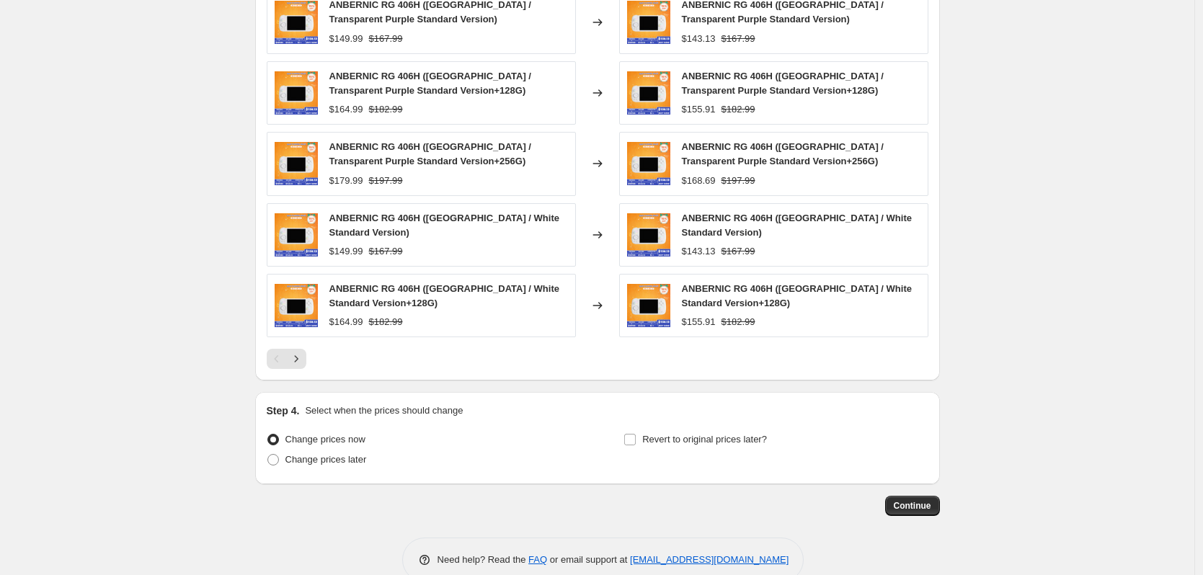
scroll to position [927, 0]
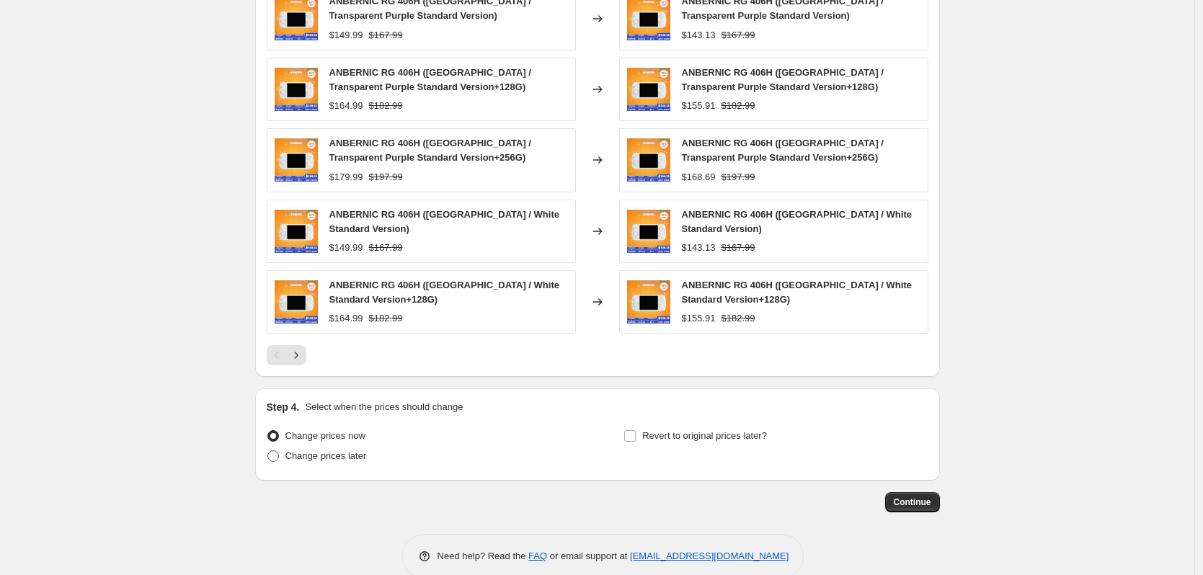
click at [311, 457] on span "Change prices later" at bounding box center [326, 456] width 81 height 11
click at [268, 451] on input "Change prices later" at bounding box center [268, 451] width 1 height 1
radio input "true"
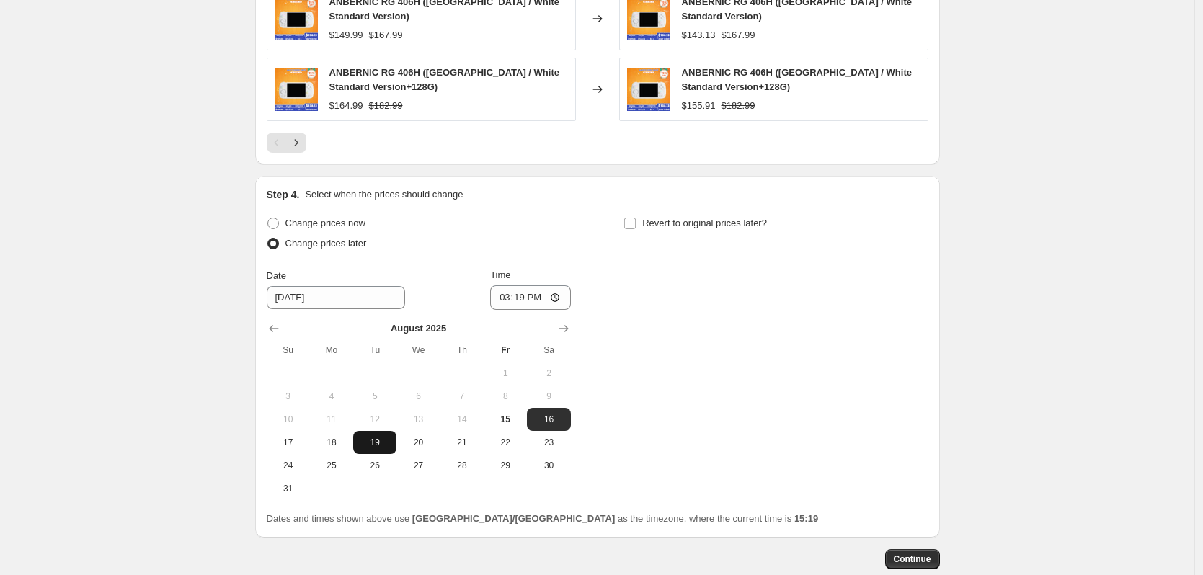
scroll to position [1143, 0]
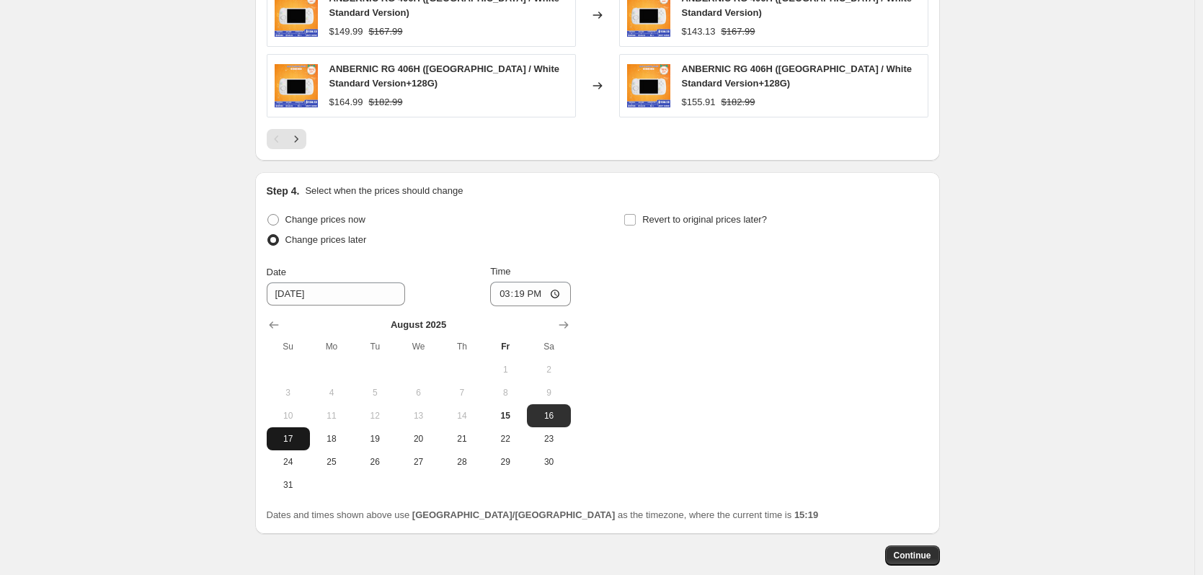
click at [283, 433] on span "17" at bounding box center [289, 439] width 32 height 12
type input "[DATE]"
click at [525, 295] on input "15:19" at bounding box center [530, 294] width 81 height 25
type input "22:50"
click at [650, 216] on span "Revert to original prices later?" at bounding box center [704, 219] width 125 height 11
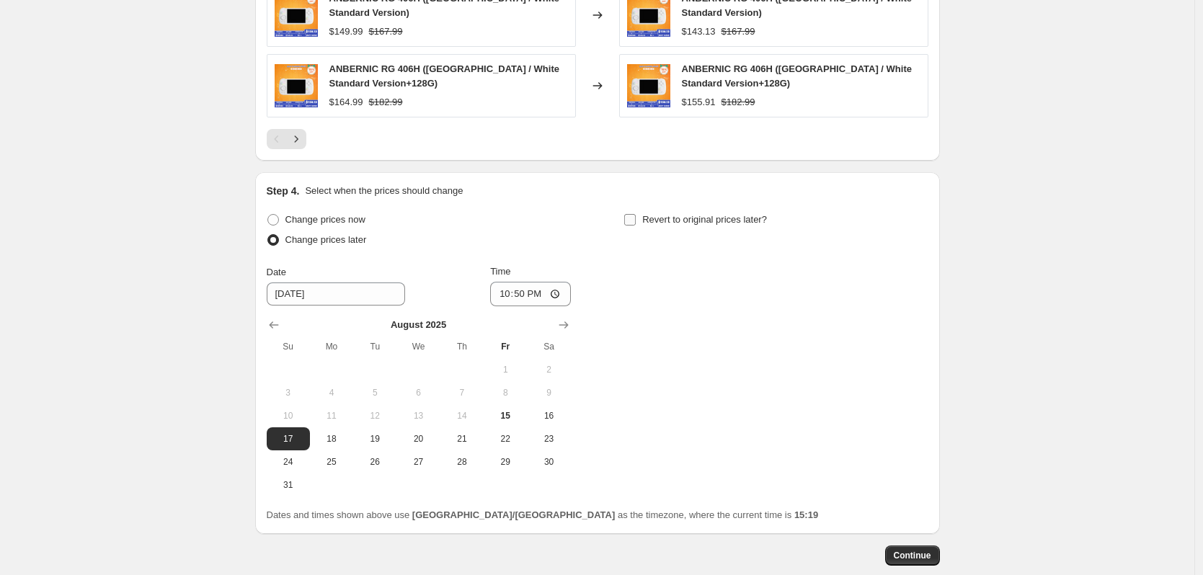
click at [636, 216] on input "Revert to original prices later?" at bounding box center [630, 220] width 12 height 12
checkbox input "true"
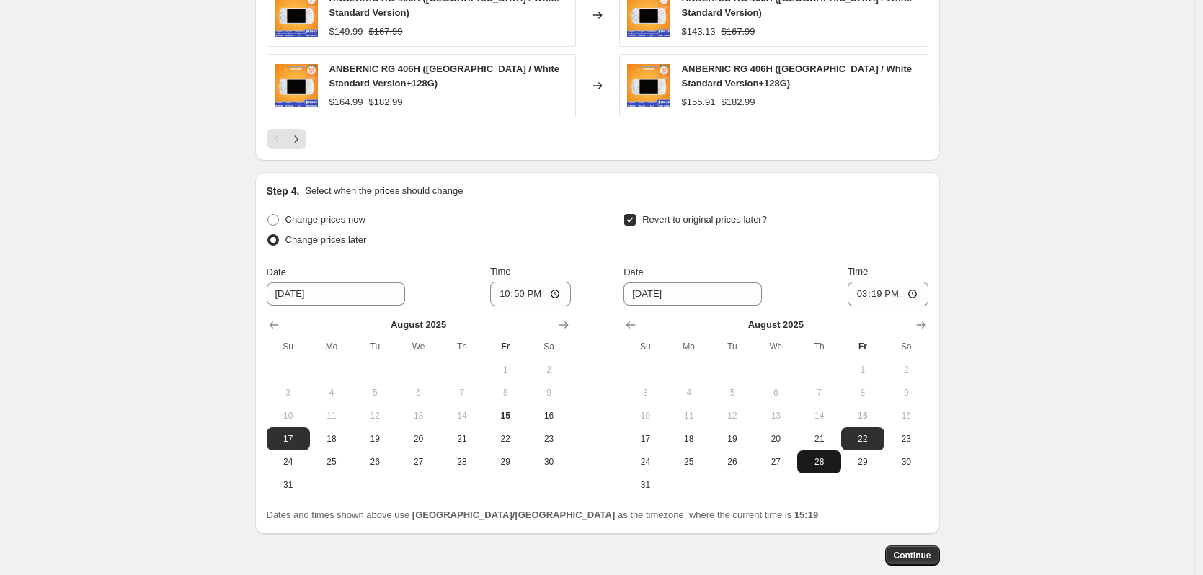
click at [823, 456] on span "28" at bounding box center [819, 462] width 32 height 12
type input "[DATE]"
click at [902, 289] on input "15:19" at bounding box center [888, 294] width 81 height 25
type input "15:00"
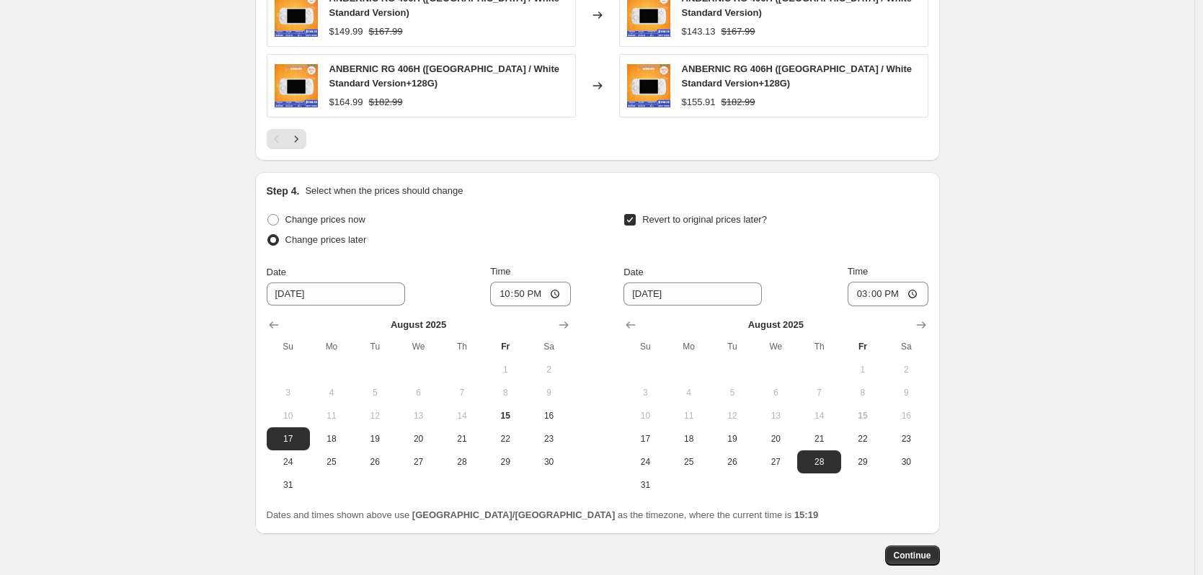
click at [909, 560] on button "Continue" at bounding box center [912, 556] width 55 height 20
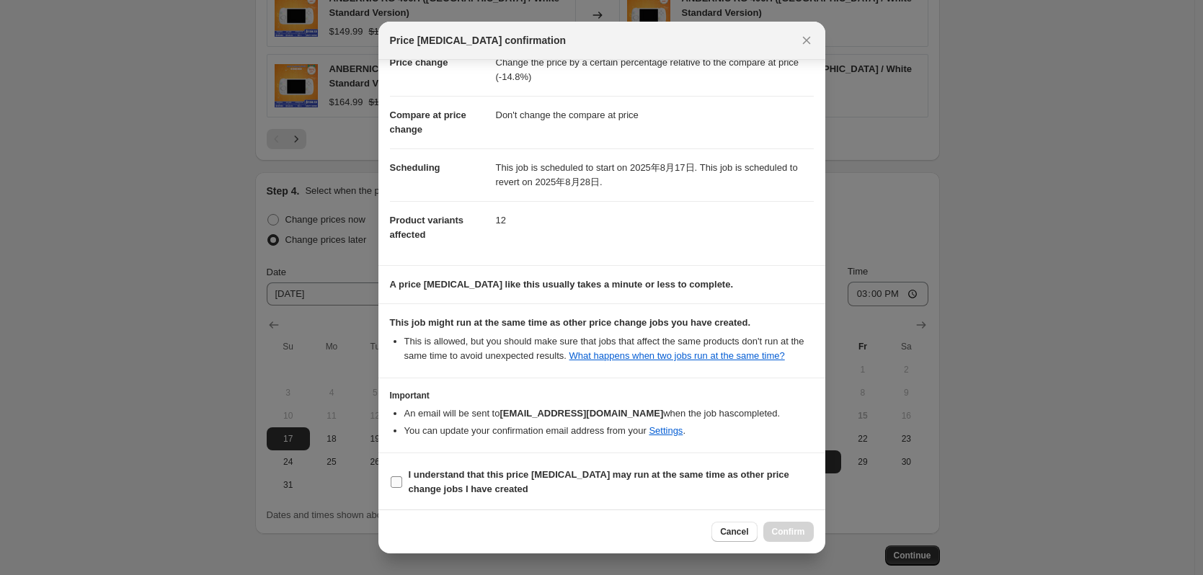
scroll to position [43, 0]
click at [577, 476] on b "I understand that this price [MEDICAL_DATA] may run at the same time as other p…" at bounding box center [599, 480] width 381 height 25
click at [402, 476] on input "I understand that this price [MEDICAL_DATA] may run at the same time as other p…" at bounding box center [397, 481] width 12 height 12
checkbox input "true"
click at [777, 531] on span "Confirm" at bounding box center [788, 532] width 33 height 12
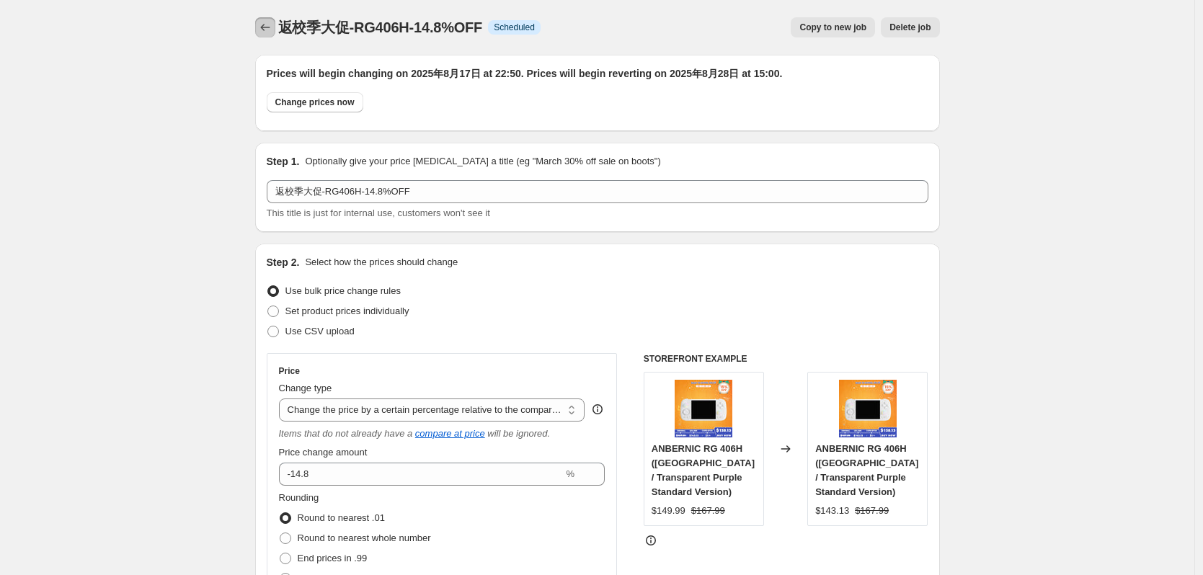
click at [270, 35] on button "Price change jobs" at bounding box center [265, 27] width 20 height 20
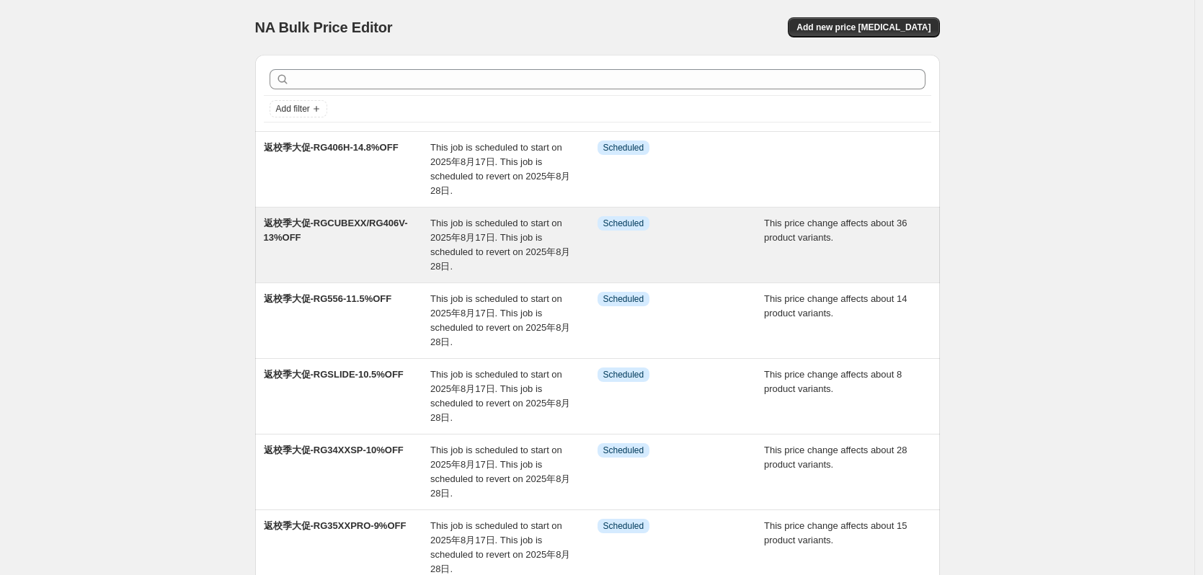
click at [353, 218] on span "返校季大促-RGCUBEXX/RG406V-13%OFF" at bounding box center [336, 230] width 144 height 25
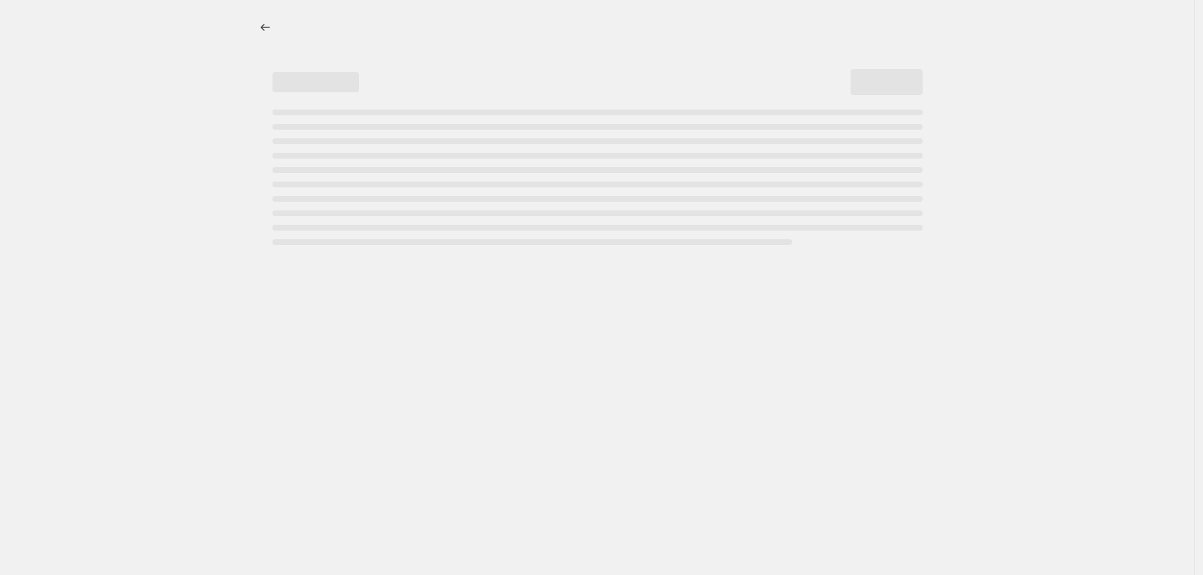
select select "pcap"
select select "no_change"
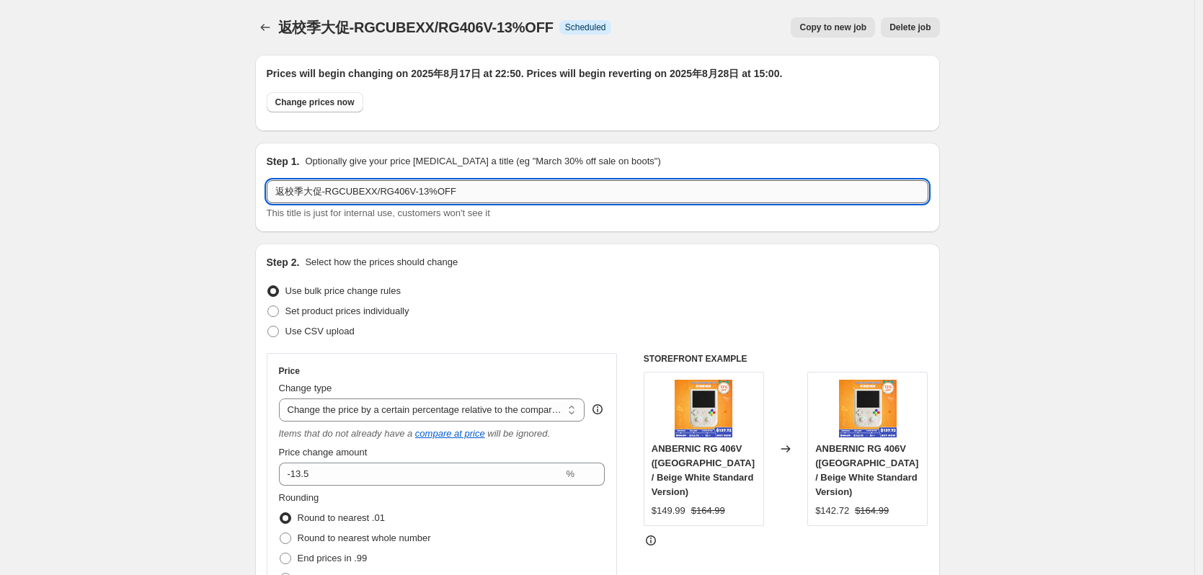
click at [426, 188] on input "返校季大促-RGCUBEXX/RG406V-13%OFF" at bounding box center [598, 191] width 662 height 23
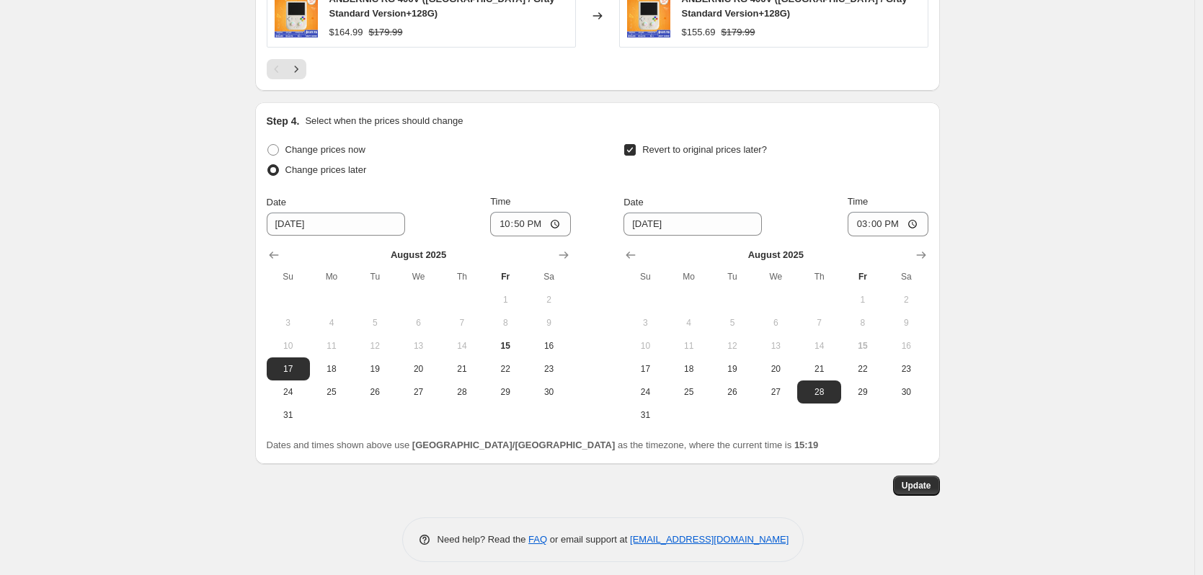
scroll to position [1306, 0]
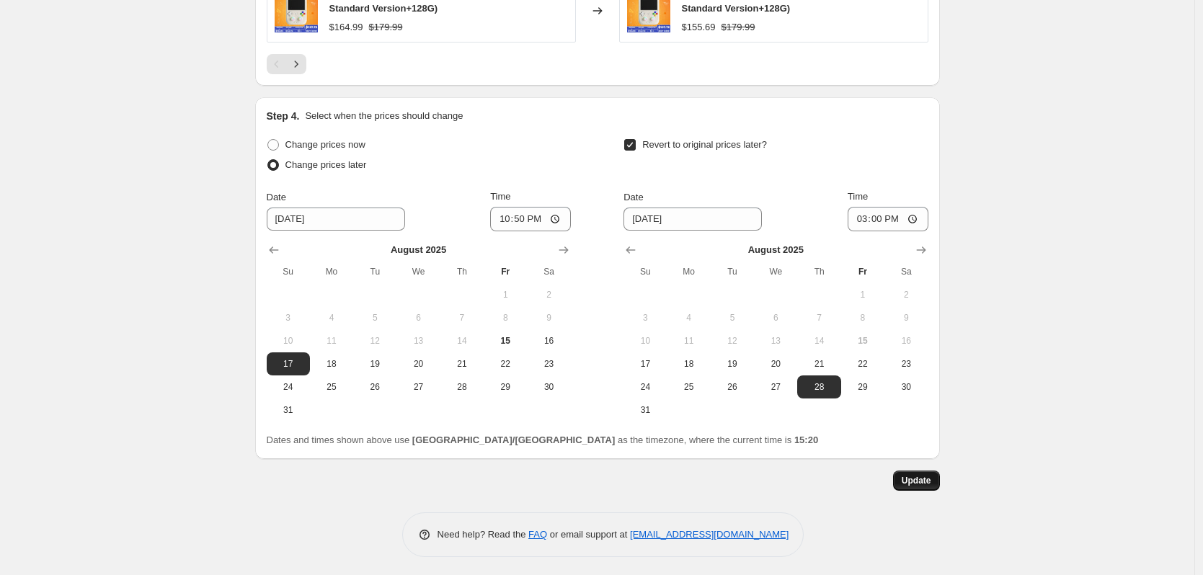
type input "返校季大促-RGCUBEXX/RG406V-13.5%OFF"
click at [911, 475] on span "Update" at bounding box center [917, 481] width 30 height 12
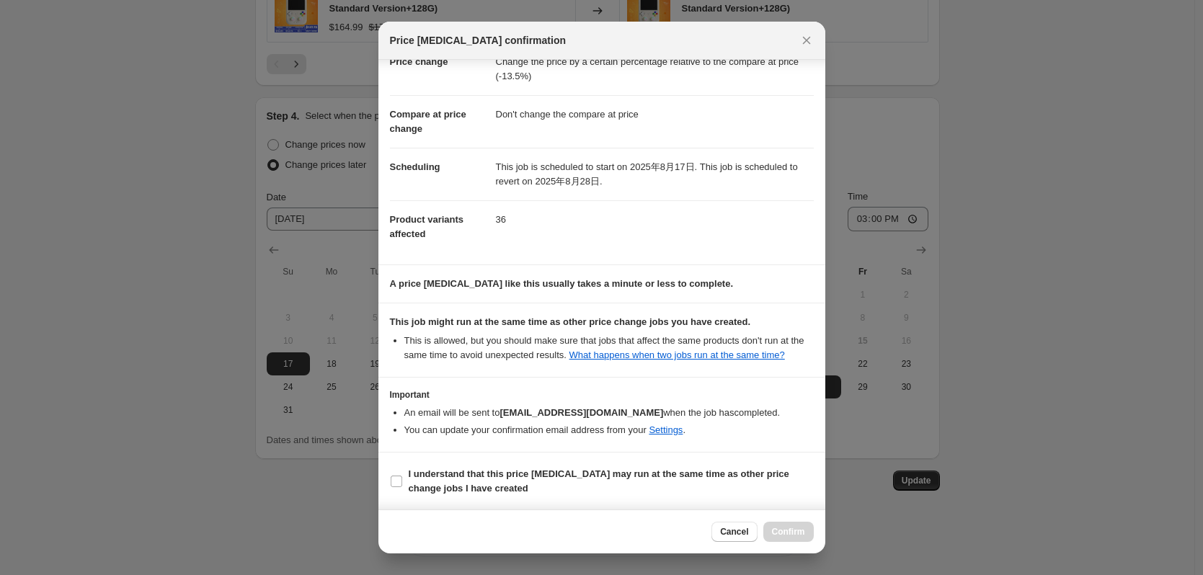
scroll to position [43, 0]
click at [428, 474] on b "I understand that this price [MEDICAL_DATA] may run at the same time as other p…" at bounding box center [599, 480] width 381 height 25
click at [402, 475] on input "I understand that this price [MEDICAL_DATA] may run at the same time as other p…" at bounding box center [397, 481] width 12 height 12
checkbox input "true"
click at [792, 535] on span "Confirm" at bounding box center [788, 532] width 33 height 12
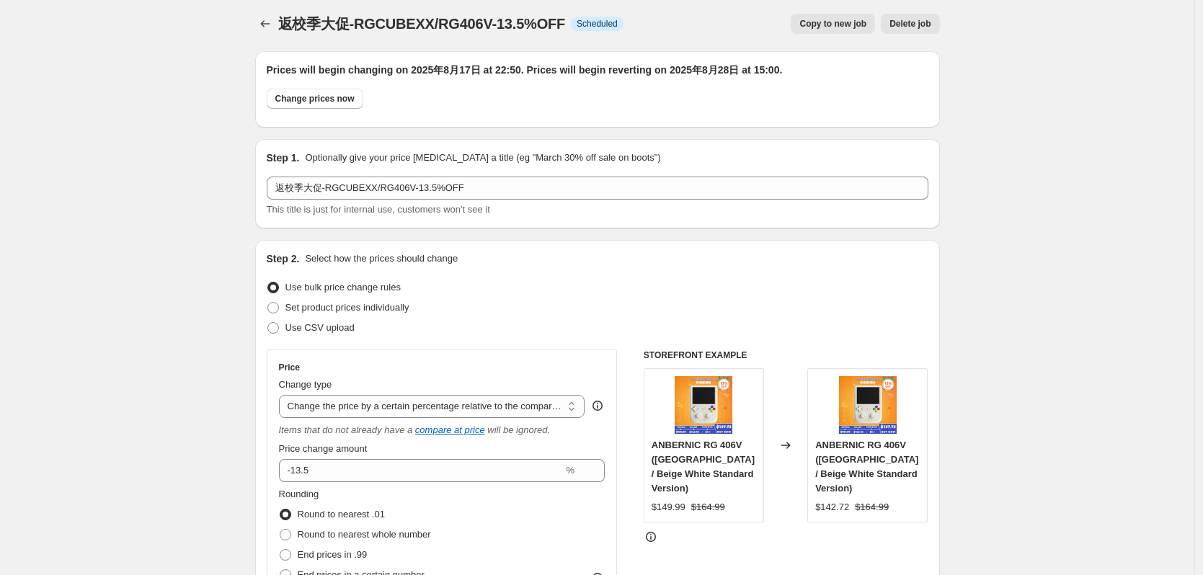
scroll to position [0, 0]
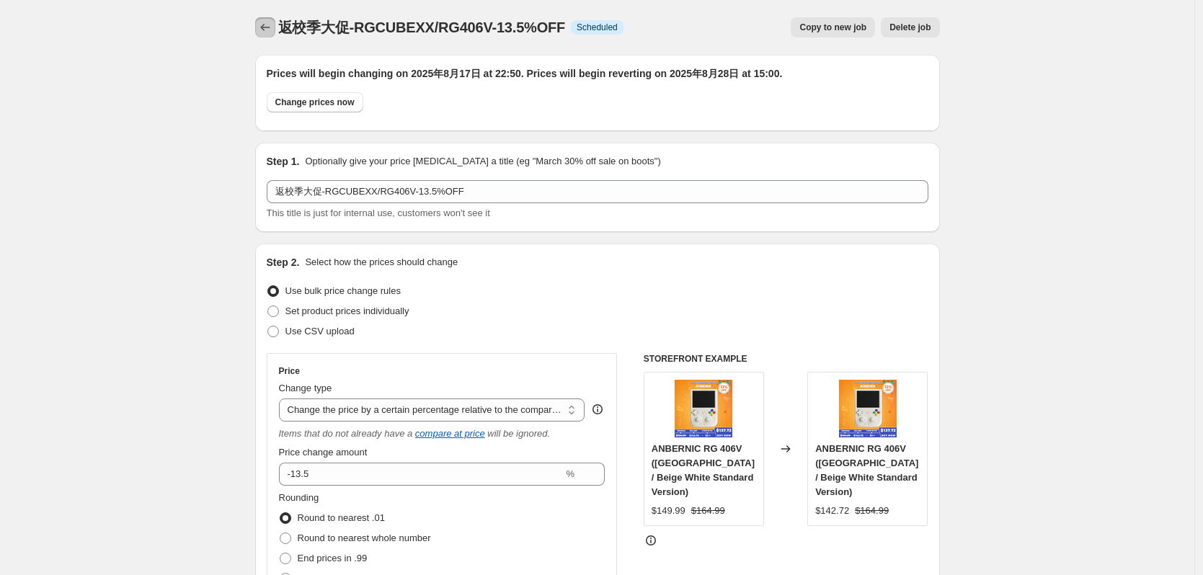
click at [269, 25] on icon "Price change jobs" at bounding box center [265, 27] width 14 height 14
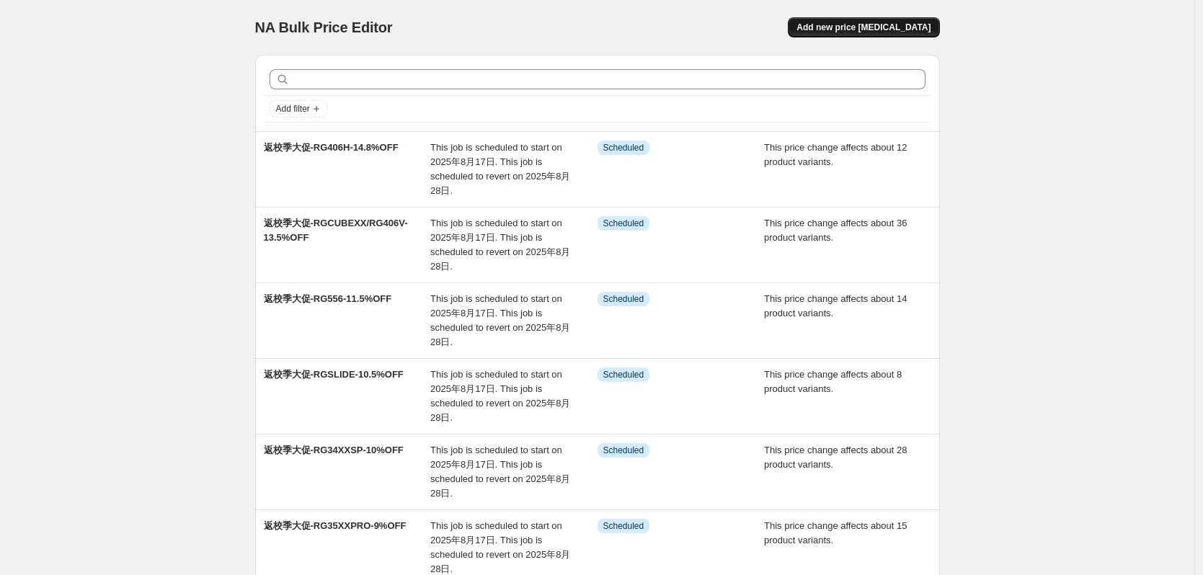
drag, startPoint x: 821, startPoint y: 10, endPoint x: 841, endPoint y: 26, distance: 25.7
click at [823, 15] on div "NA Bulk Price Editor. This page is ready NA Bulk Price Editor Add new price [ME…" at bounding box center [597, 27] width 685 height 55
click at [841, 26] on span "Add new price [MEDICAL_DATA]" at bounding box center [864, 28] width 134 height 12
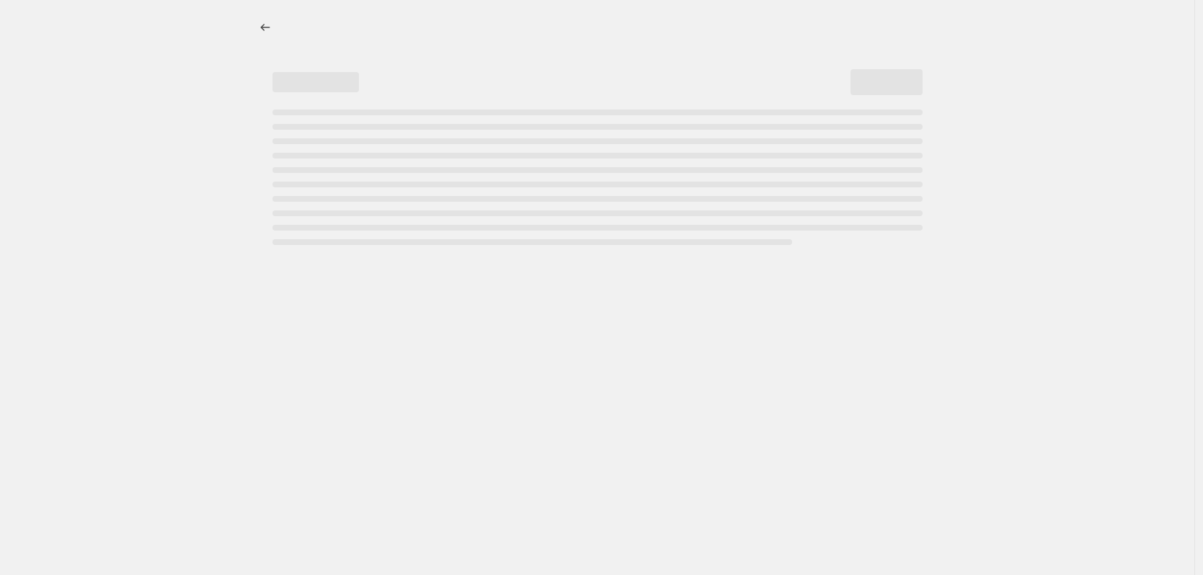
select select "percentage"
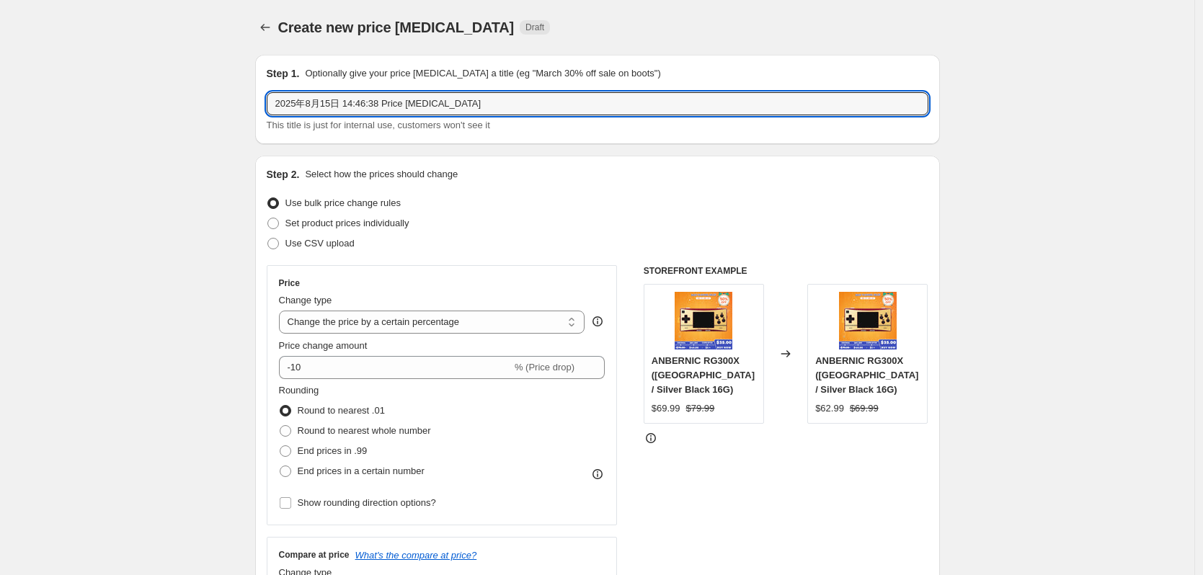
drag, startPoint x: 524, startPoint y: 109, endPoint x: 209, endPoint y: 128, distance: 315.7
paste input "返校季大促-RG477M/RG557-4%OFF"
drag, startPoint x: 340, startPoint y: 103, endPoint x: 396, endPoint y: 103, distance: 55.5
click at [396, 103] on input "返校季大促-RG477M/RG557-4%OFF" at bounding box center [598, 103] width 662 height 23
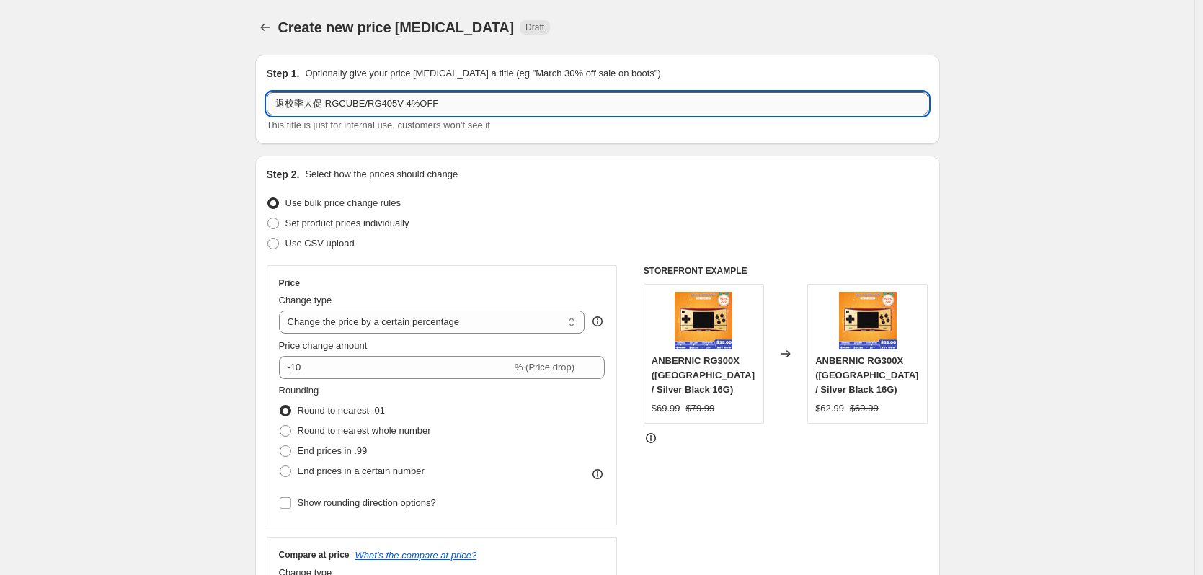
click at [408, 106] on input "返校季大促-RGCUBE/RG405V-4%OFF" at bounding box center [598, 103] width 662 height 23
type input "返校季大促-RGCUBE/RG405V-15.6%OFF"
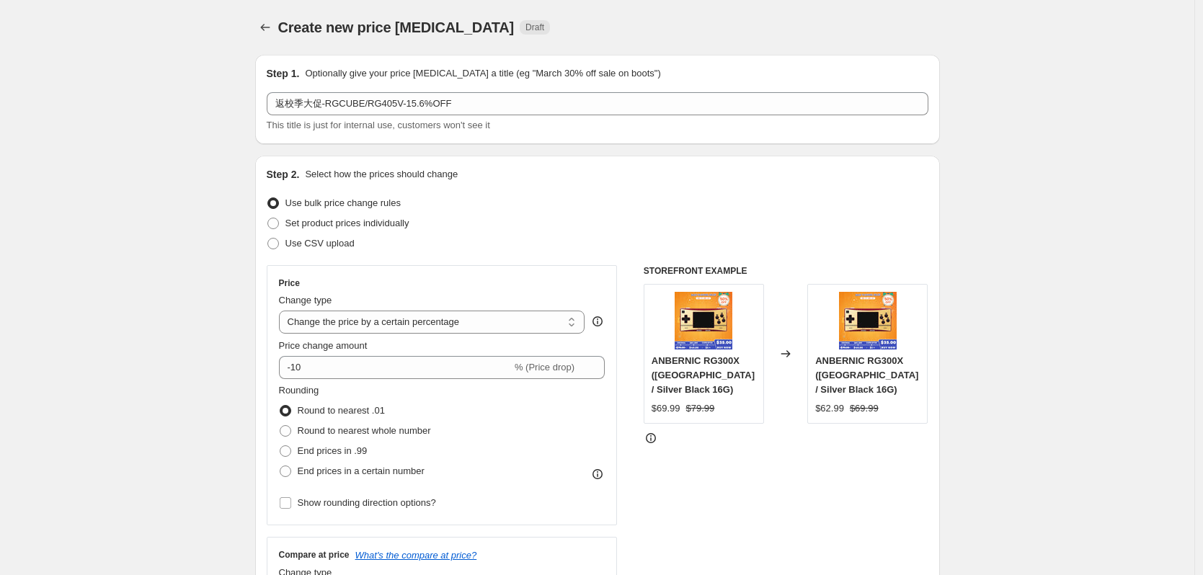
click at [511, 182] on div "Step 2. Select how the prices should change Use bulk price change rules Set pro…" at bounding box center [598, 408] width 662 height 483
click at [417, 317] on select "Change the price to a certain amount Change the price by a certain amount Chang…" at bounding box center [432, 322] width 306 height 23
select select "pcap"
click at [283, 311] on select "Change the price to a certain amount Change the price by a certain amount Chang…" at bounding box center [432, 322] width 306 height 23
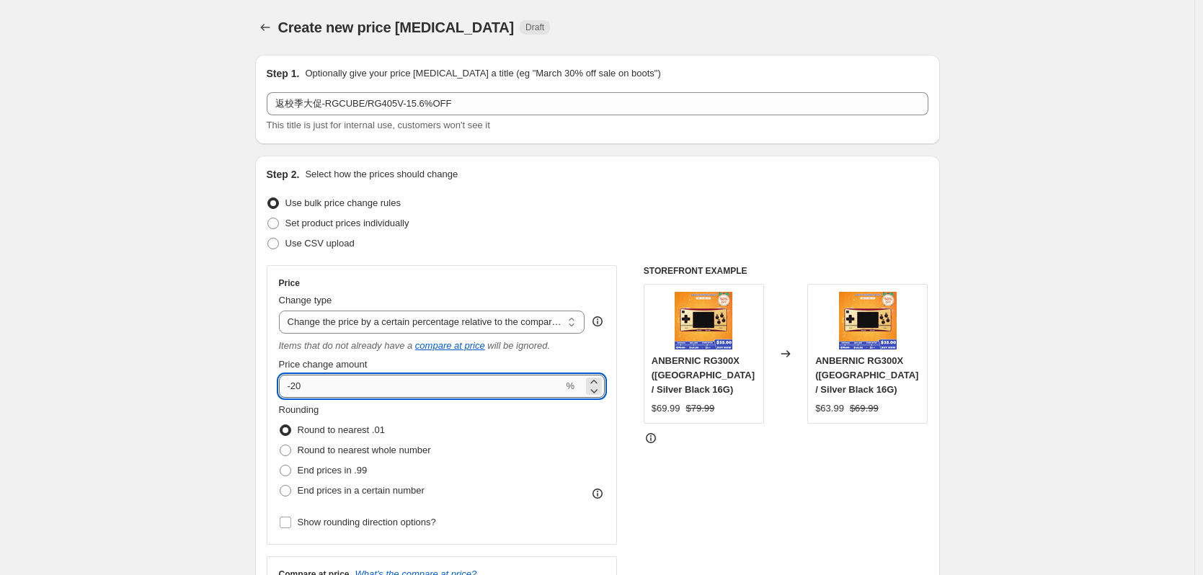
drag, startPoint x: 296, startPoint y: 387, endPoint x: 319, endPoint y: 387, distance: 23.8
click at [319, 387] on input "-20" at bounding box center [421, 386] width 285 height 23
type input "-15.6"
click at [448, 226] on div "Set product prices individually" at bounding box center [598, 223] width 662 height 20
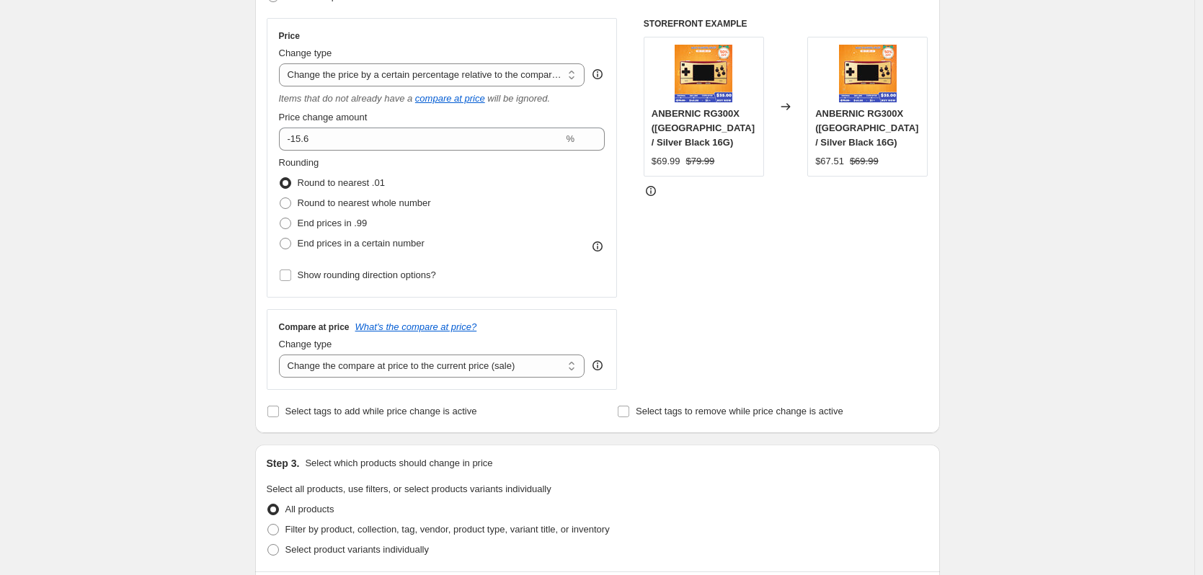
scroll to position [288, 0]
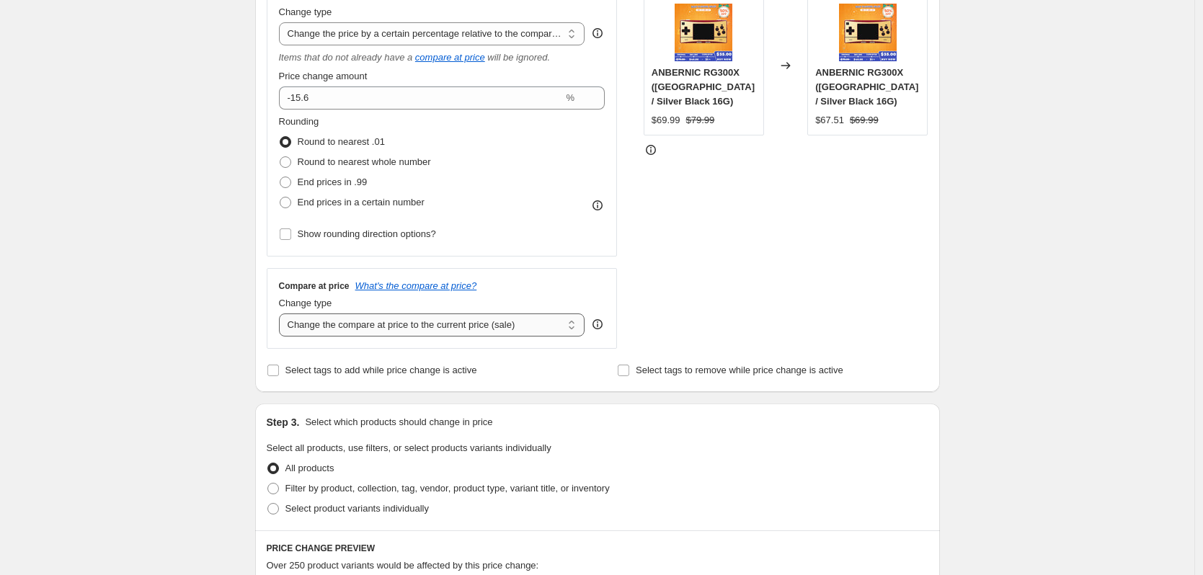
click at [389, 324] on select "Change the compare at price to the current price (sale) Change the compare at p…" at bounding box center [432, 325] width 306 height 23
select select "no_change"
click at [283, 314] on select "Change the compare at price to the current price (sale) Change the compare at p…" at bounding box center [432, 325] width 306 height 23
click at [213, 391] on div "Create new price [MEDICAL_DATA]. This page is ready Create new price [MEDICAL_D…" at bounding box center [597, 453] width 1195 height 1483
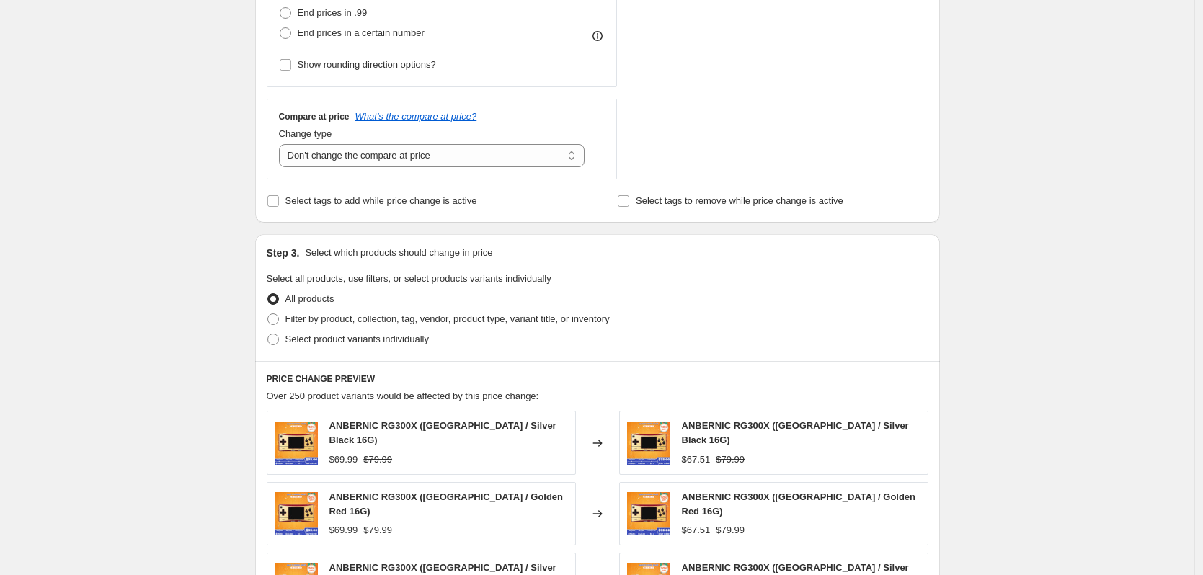
scroll to position [649, 0]
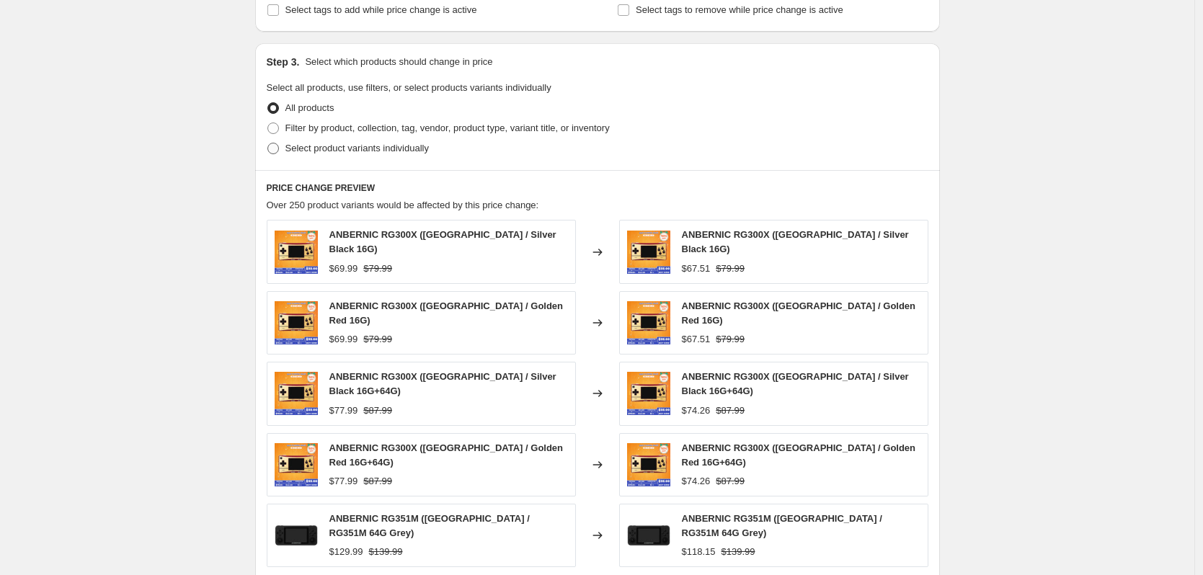
click at [340, 149] on span "Select product variants individually" at bounding box center [357, 148] width 143 height 11
click at [268, 143] on input "Select product variants individually" at bounding box center [268, 143] width 1 height 1
radio input "true"
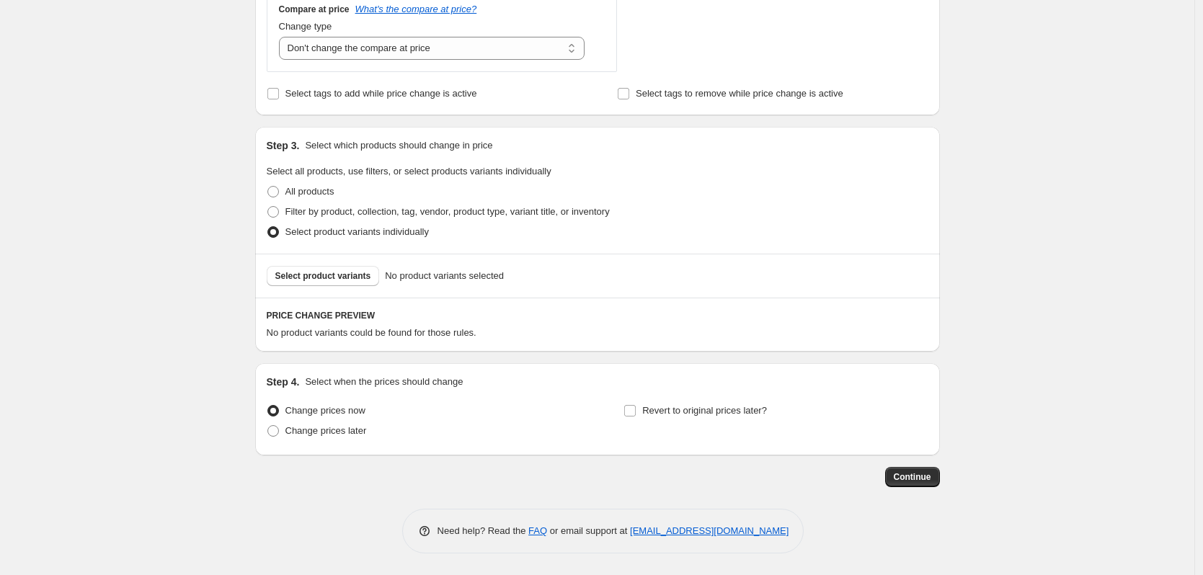
scroll to position [566, 0]
click at [335, 278] on span "Select product variants" at bounding box center [323, 276] width 96 height 12
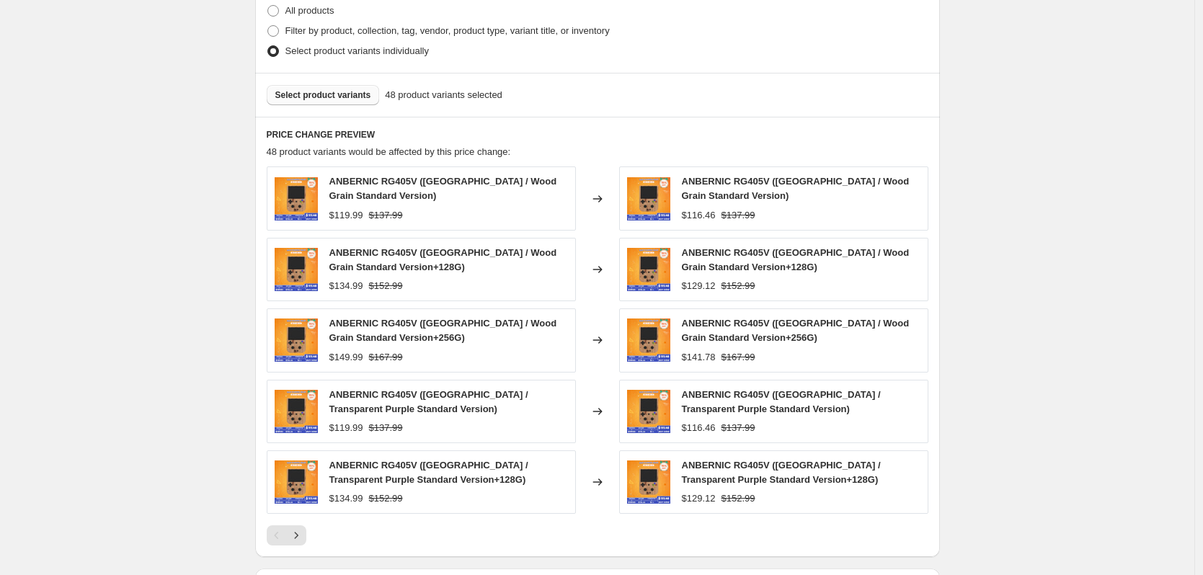
scroll to position [782, 0]
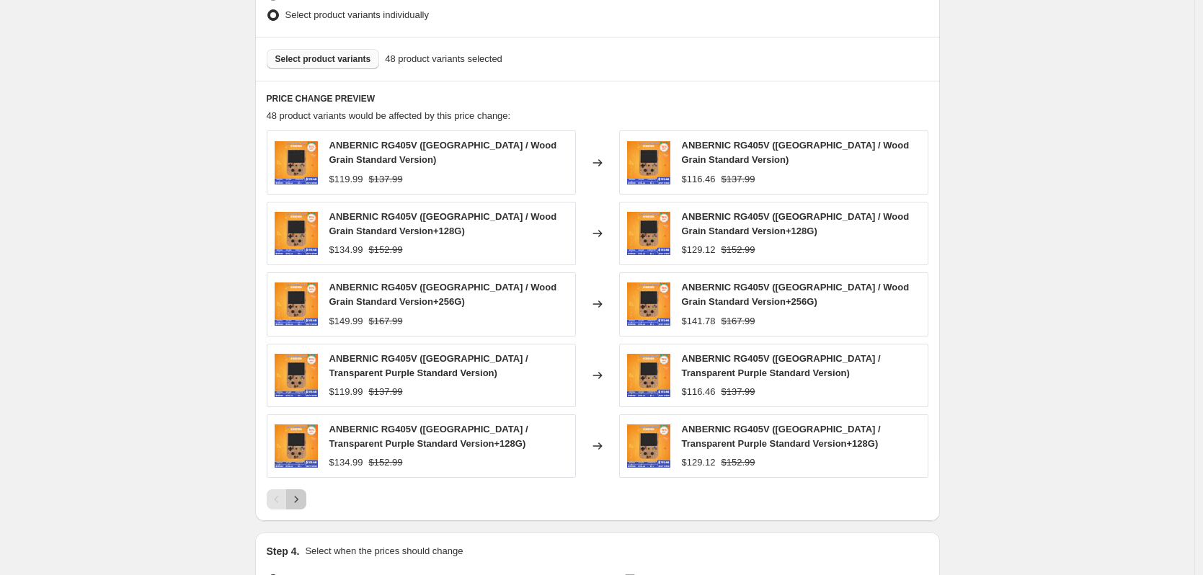
click at [300, 505] on icon "Next" at bounding box center [296, 499] width 14 height 14
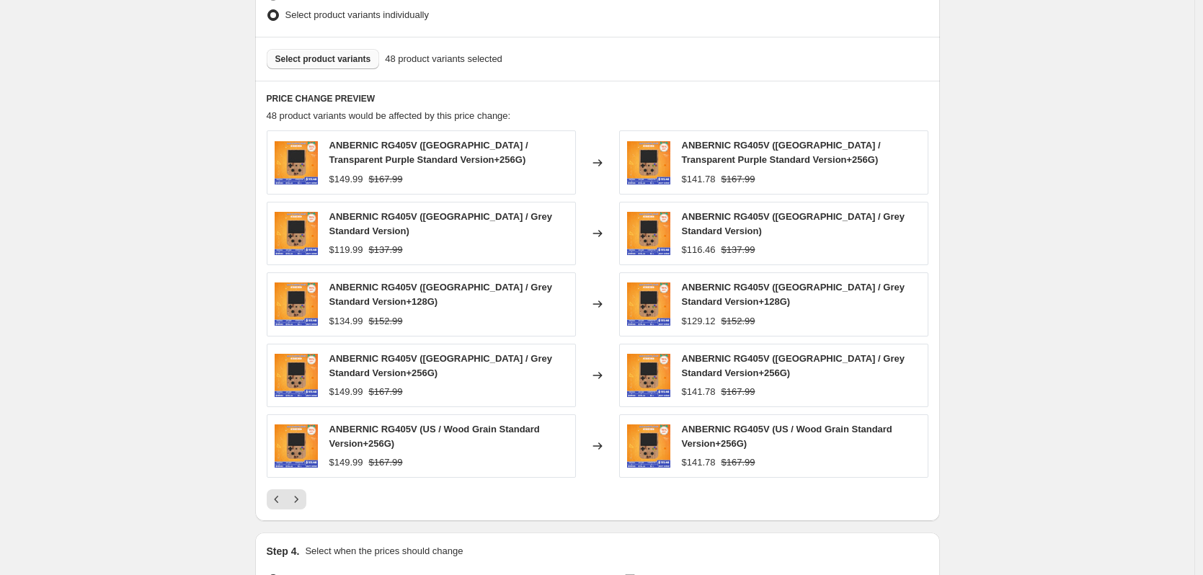
click at [300, 505] on button "Next" at bounding box center [296, 500] width 20 height 20
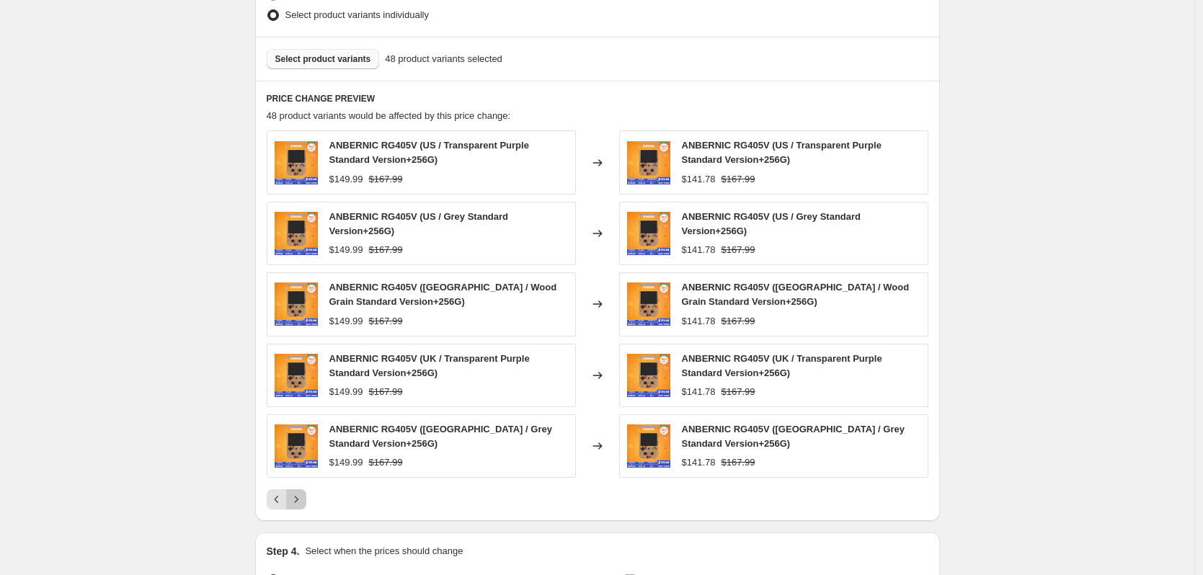
click at [300, 505] on icon "Next" at bounding box center [296, 499] width 14 height 14
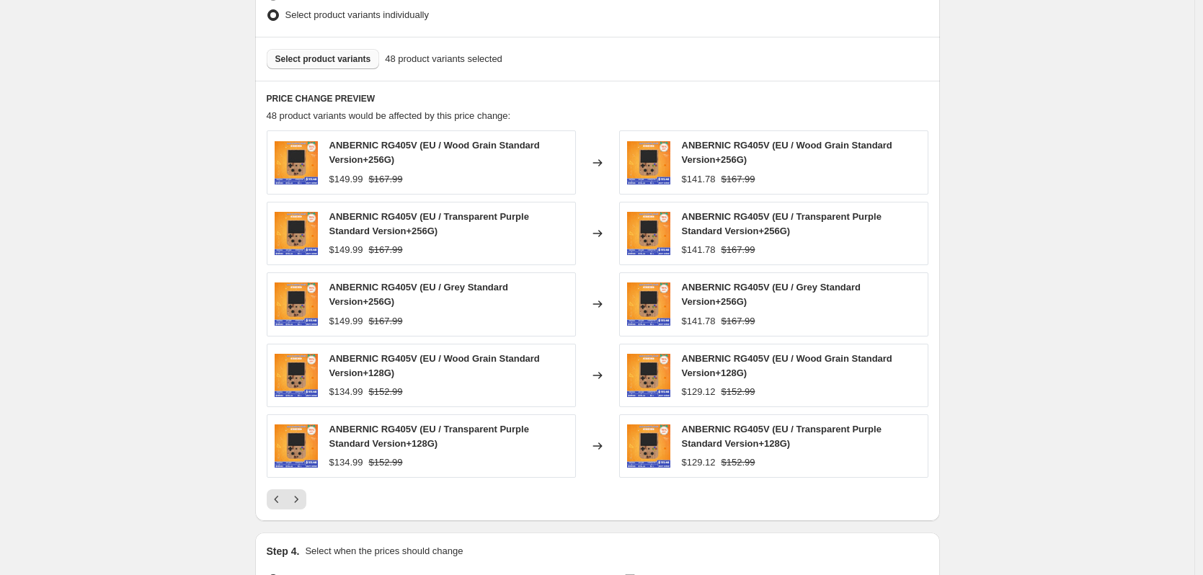
click at [300, 505] on icon "Next" at bounding box center [296, 499] width 14 height 14
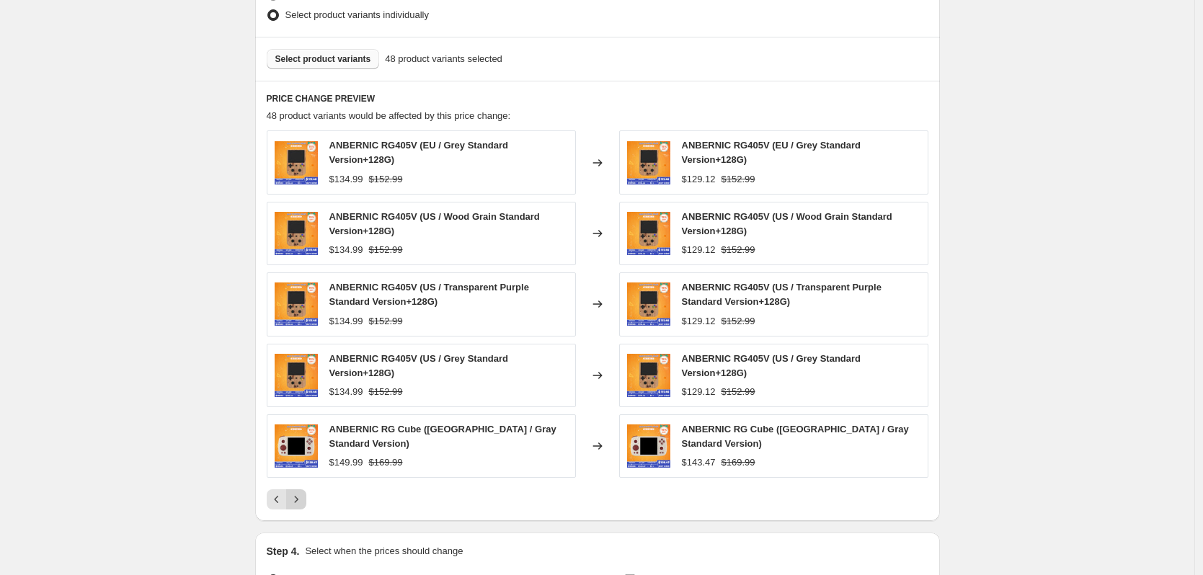
click at [300, 503] on button "Next" at bounding box center [296, 500] width 20 height 20
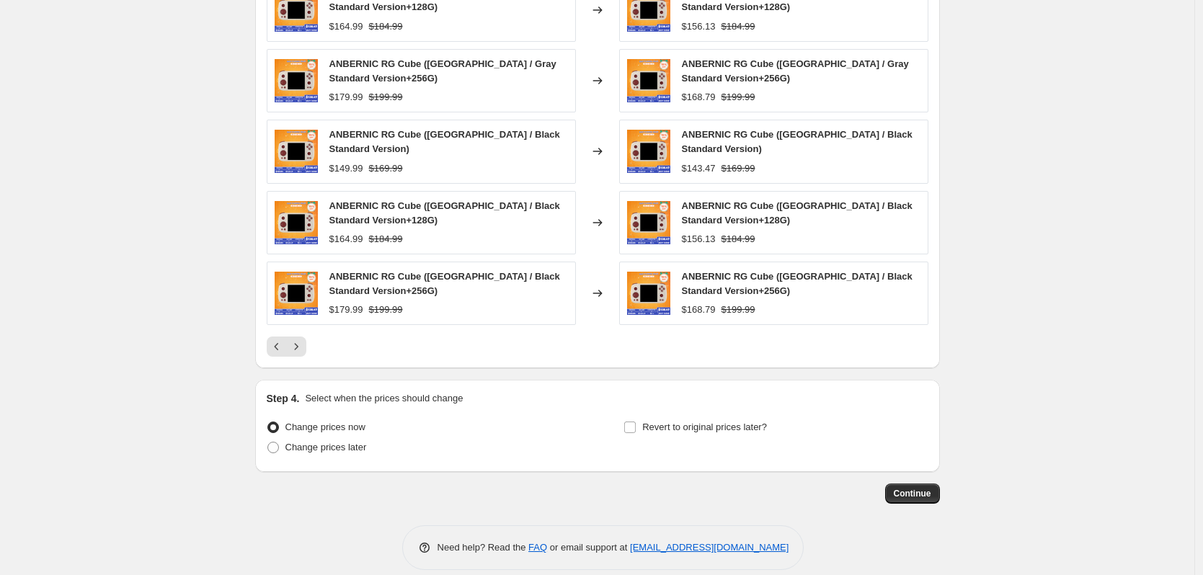
scroll to position [948, 0]
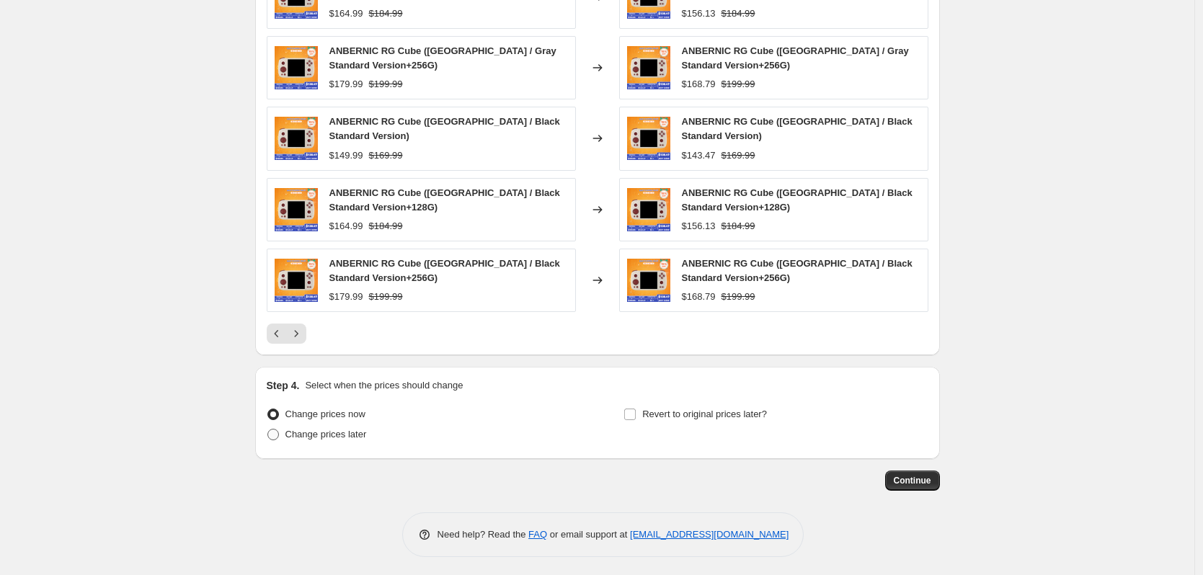
click at [343, 430] on span "Change prices later" at bounding box center [326, 434] width 81 height 11
click at [268, 430] on input "Change prices later" at bounding box center [268, 429] width 1 height 1
radio input "true"
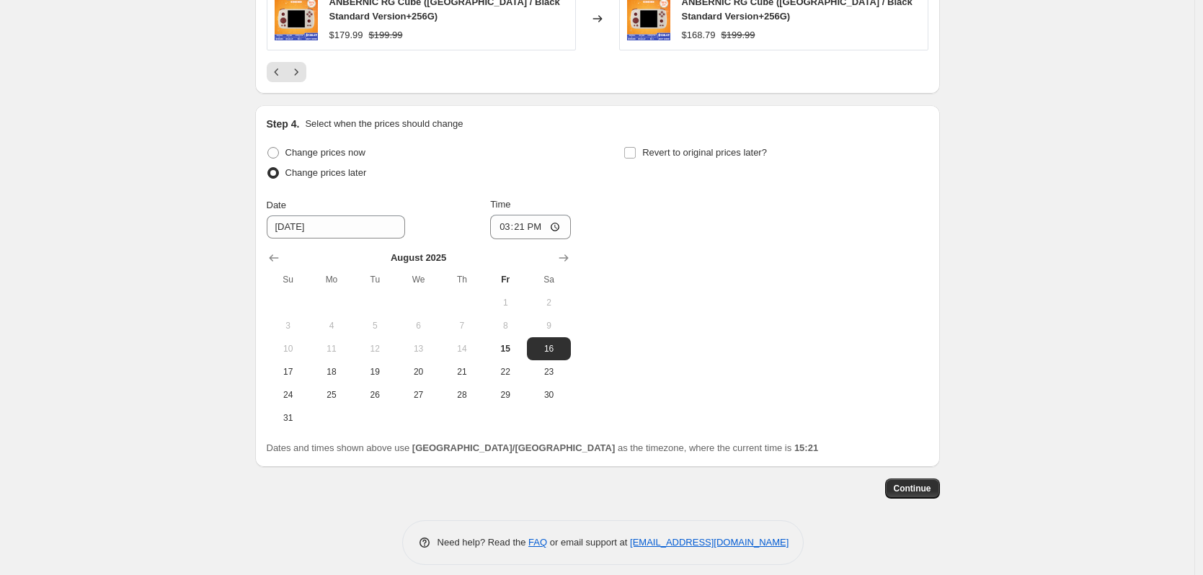
scroll to position [1218, 0]
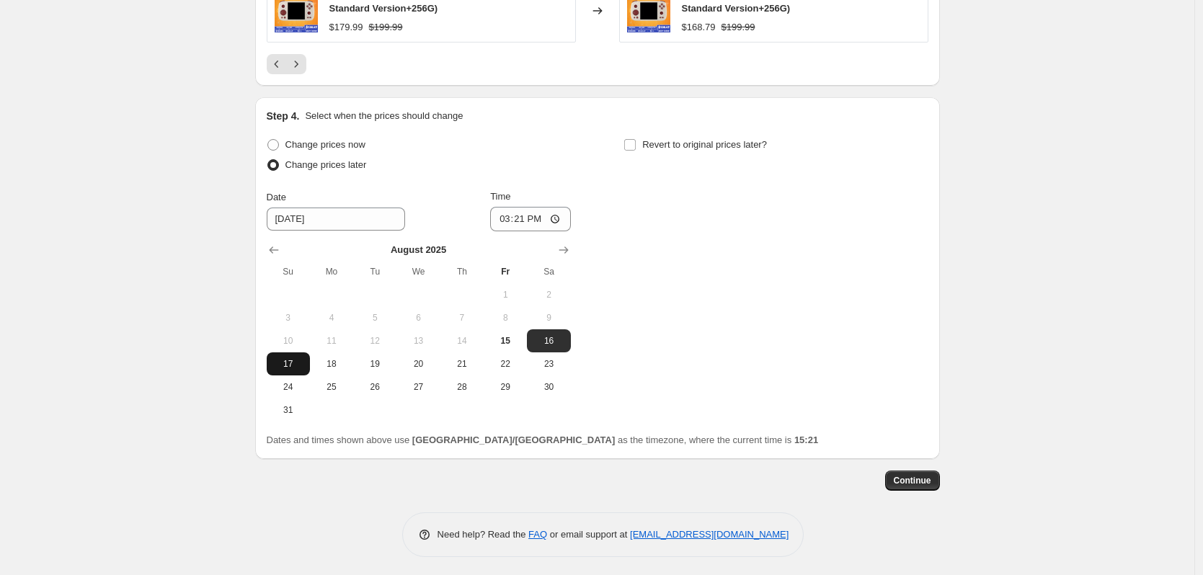
click at [287, 363] on span "17" at bounding box center [289, 364] width 32 height 12
type input "[DATE]"
click at [519, 215] on input "15:21" at bounding box center [530, 219] width 81 height 25
type input "22:50"
click at [720, 141] on span "Revert to original prices later?" at bounding box center [704, 144] width 125 height 11
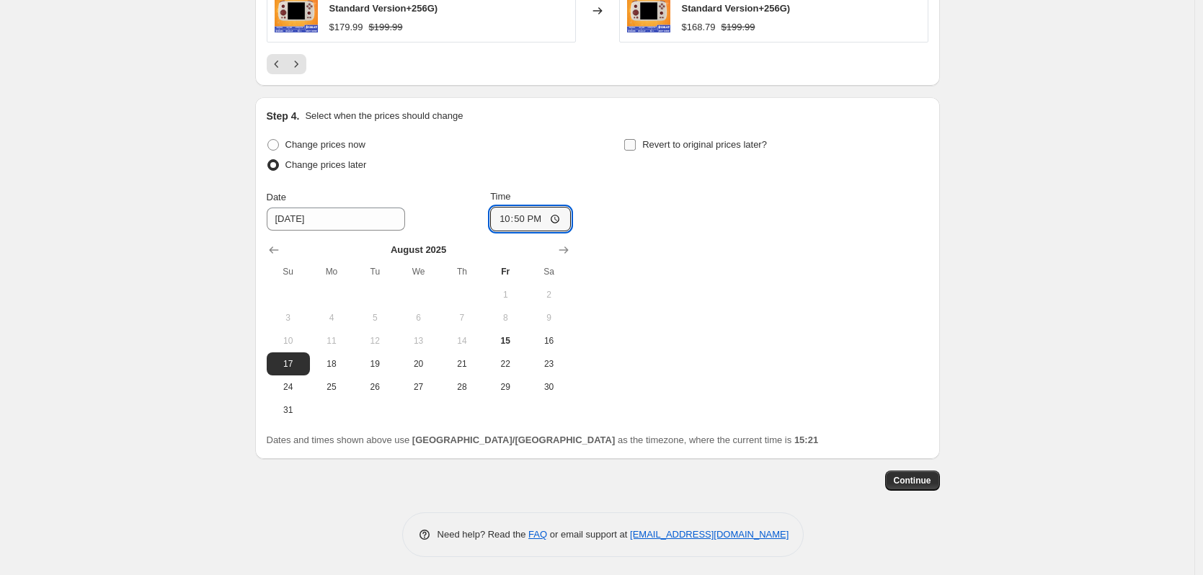
click at [636, 141] on input "Revert to original prices later?" at bounding box center [630, 145] width 12 height 12
checkbox input "true"
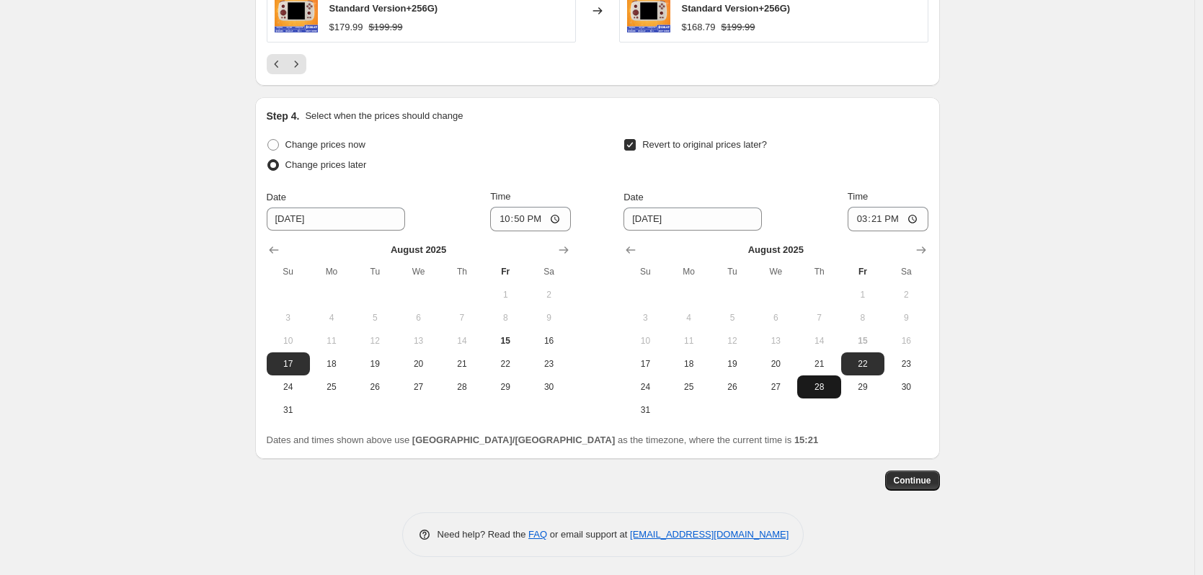
click at [808, 384] on span "28" at bounding box center [819, 387] width 32 height 12
type input "[DATE]"
click at [896, 216] on input "15:21" at bounding box center [888, 219] width 81 height 25
type input "15:00"
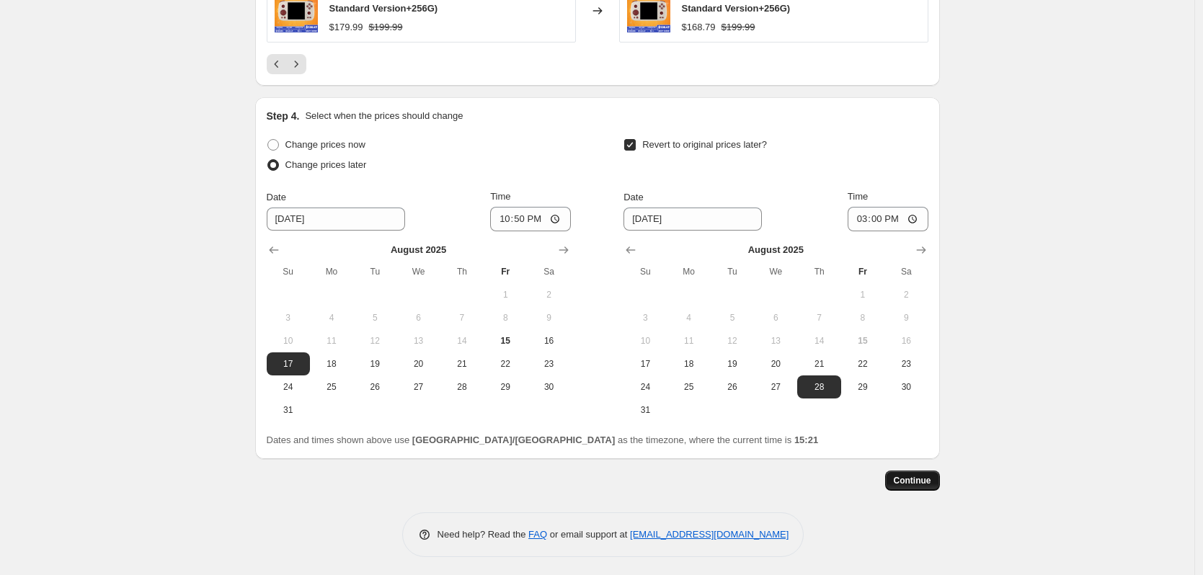
click at [915, 476] on span "Continue" at bounding box center [912, 481] width 37 height 12
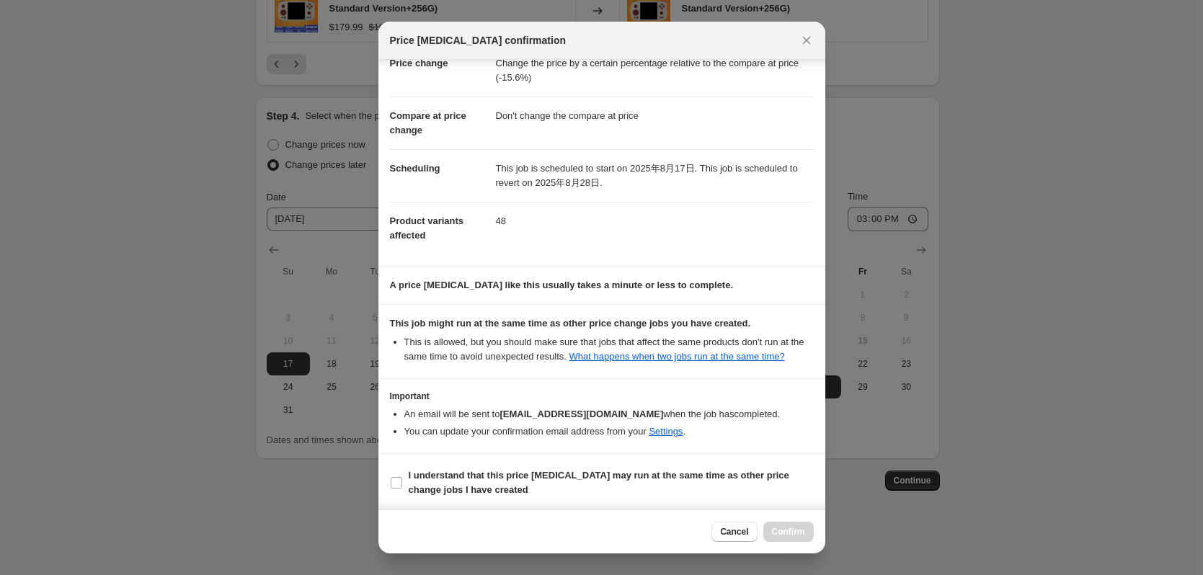
scroll to position [43, 0]
click at [549, 474] on b "I understand that this price [MEDICAL_DATA] may run at the same time as other p…" at bounding box center [599, 480] width 381 height 25
click at [402, 475] on input "I understand that this price [MEDICAL_DATA] may run at the same time as other p…" at bounding box center [397, 481] width 12 height 12
checkbox input "true"
click at [795, 529] on span "Confirm" at bounding box center [788, 532] width 33 height 12
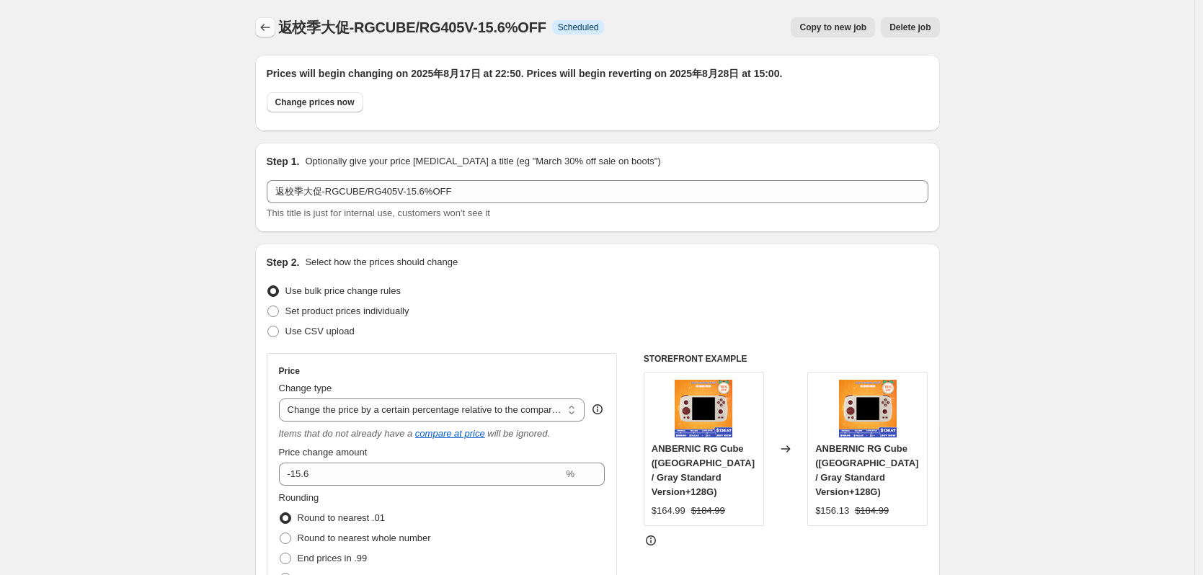
click at [273, 32] on icon "Price change jobs" at bounding box center [265, 27] width 14 height 14
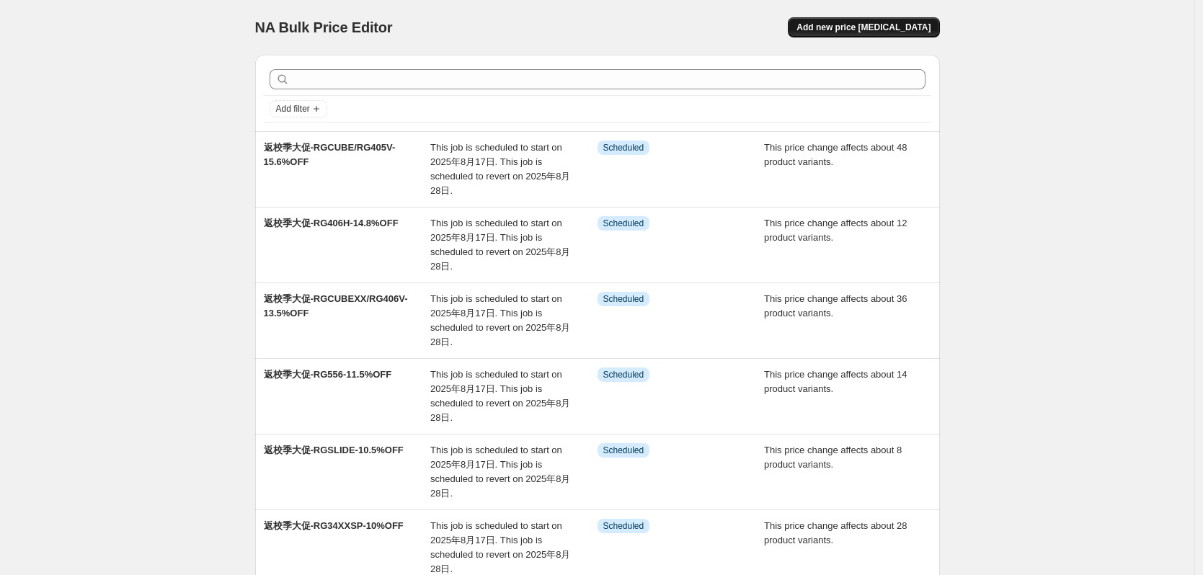
click at [878, 25] on span "Add new price [MEDICAL_DATA]" at bounding box center [864, 28] width 134 height 12
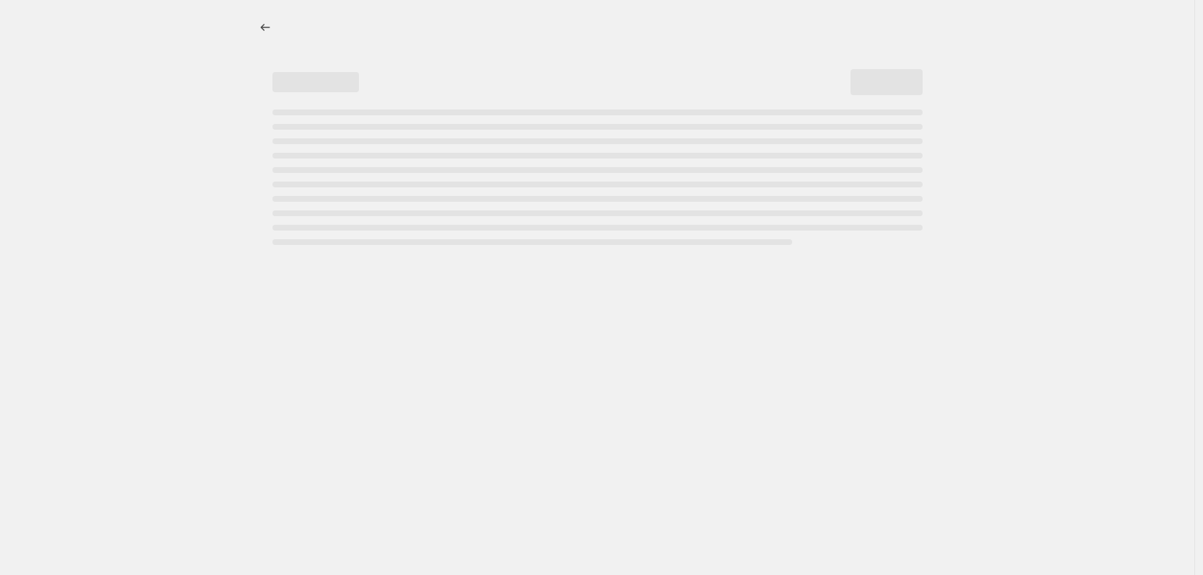
select select "percentage"
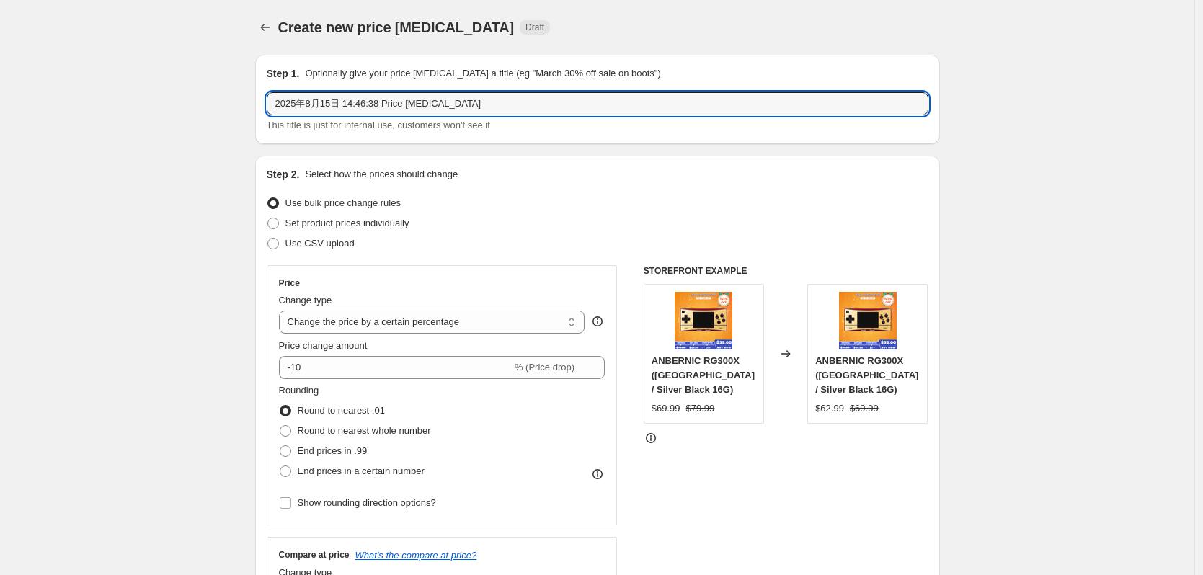
drag, startPoint x: 499, startPoint y: 106, endPoint x: 123, endPoint y: 131, distance: 377.2
paste input "返校季大促-RG477M/RG557-4%OFF"
drag, startPoint x: 395, startPoint y: 107, endPoint x: 342, endPoint y: 109, distance: 53.4
click at [342, 109] on input "返校季大促-RG477M/RG557-4%OFF" at bounding box center [598, 103] width 662 height 23
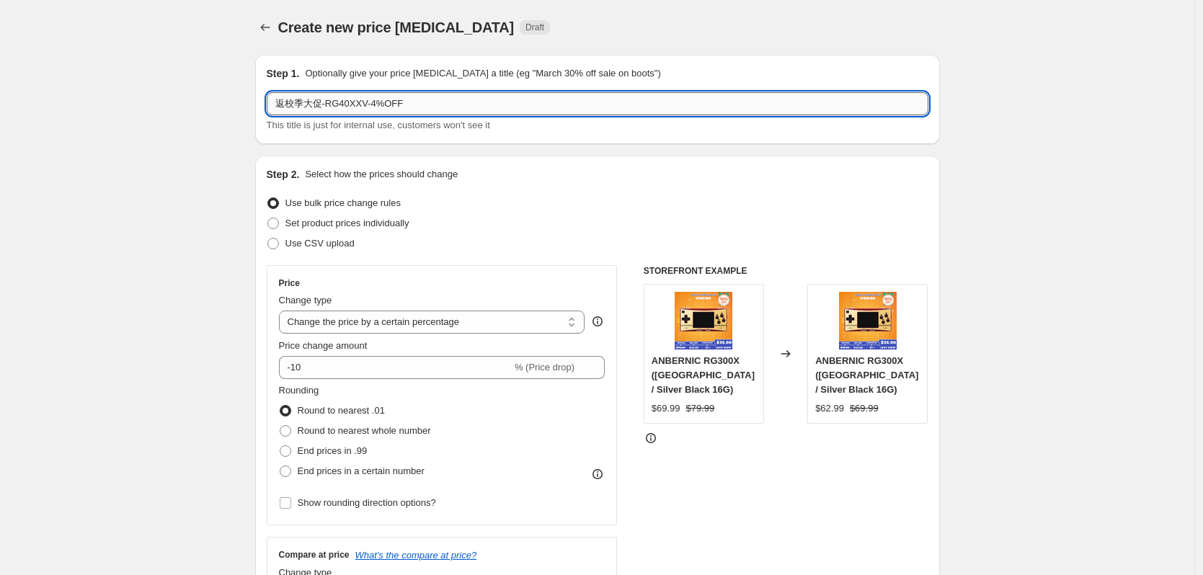
click at [376, 108] on input "返校季大促-RG40XXV-4%OFF" at bounding box center [598, 103] width 662 height 23
type input "返校季大促-RG40XXV-18%OFF"
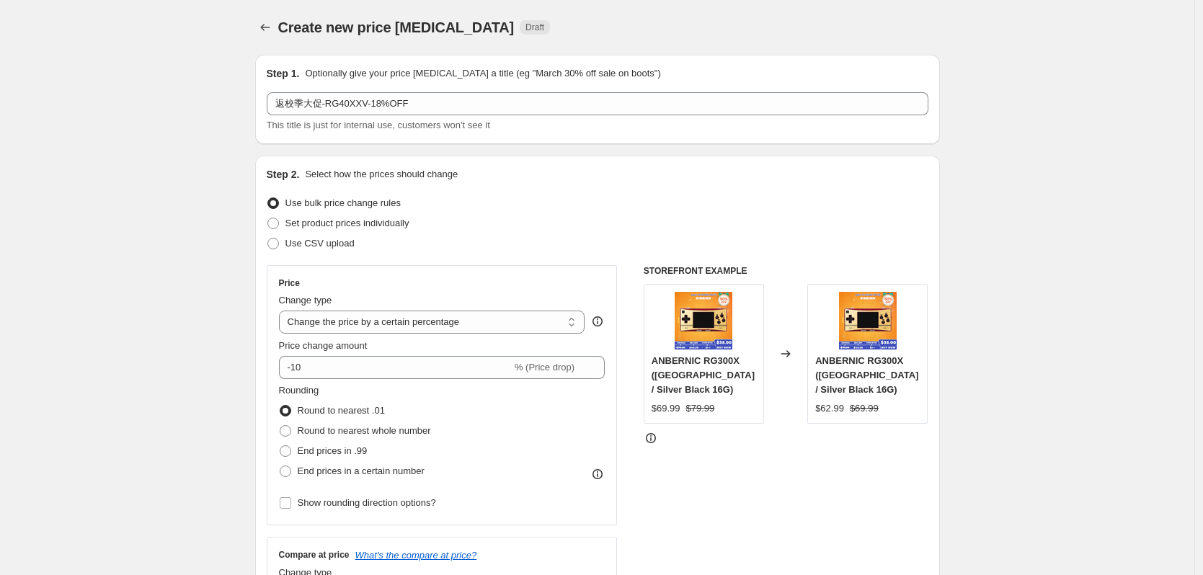
click at [489, 207] on div "Use bulk price change rules" at bounding box center [598, 203] width 662 height 20
click at [400, 318] on select "Change the price to a certain amount Change the price by a certain amount Chang…" at bounding box center [432, 322] width 306 height 23
select select "pcap"
click at [283, 311] on select "Change the price to a certain amount Change the price by a certain amount Chang…" at bounding box center [432, 322] width 306 height 23
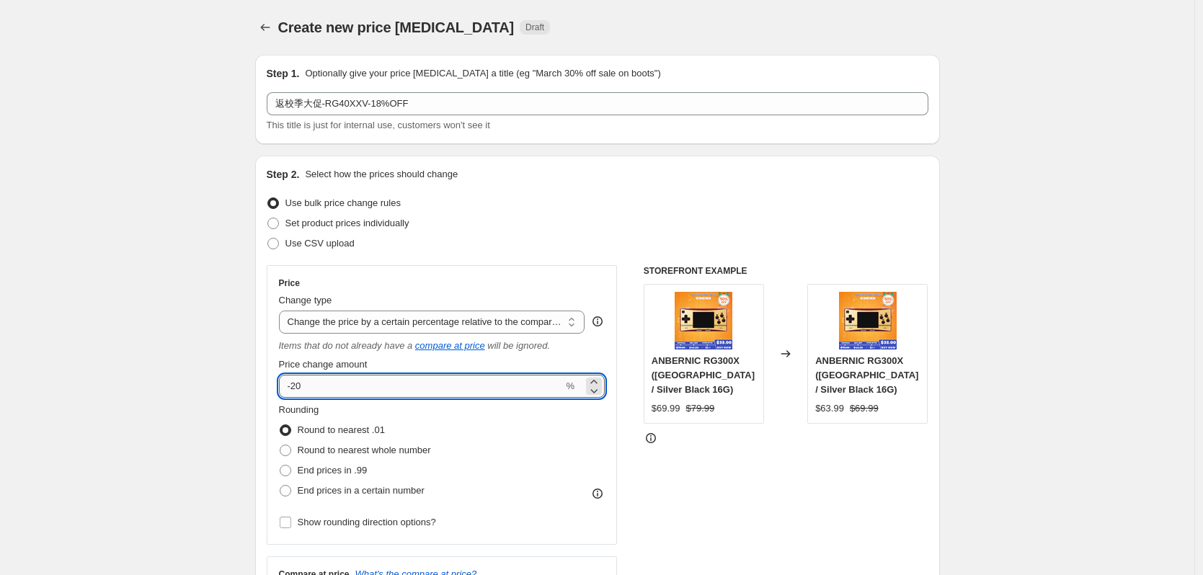
drag, startPoint x: 297, startPoint y: 391, endPoint x: 340, endPoint y: 392, distance: 42.6
click at [340, 392] on input "-20" at bounding box center [421, 386] width 285 height 23
type input "-18"
click at [467, 247] on div "Use CSV upload" at bounding box center [598, 244] width 662 height 20
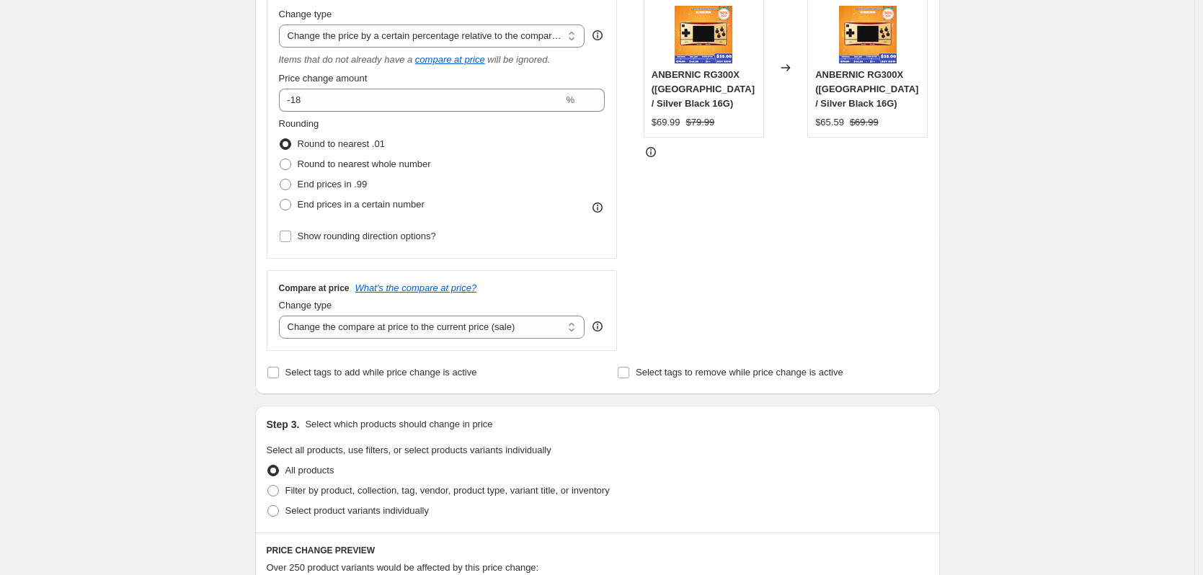
scroll to position [288, 0]
drag, startPoint x: 468, startPoint y: 328, endPoint x: 464, endPoint y: 335, distance: 7.8
click at [468, 328] on select "Change the compare at price to the current price (sale) Change the compare at p…" at bounding box center [432, 325] width 306 height 23
select select "no_change"
click at [283, 314] on select "Change the compare at price to the current price (sale) Change the compare at p…" at bounding box center [432, 325] width 306 height 23
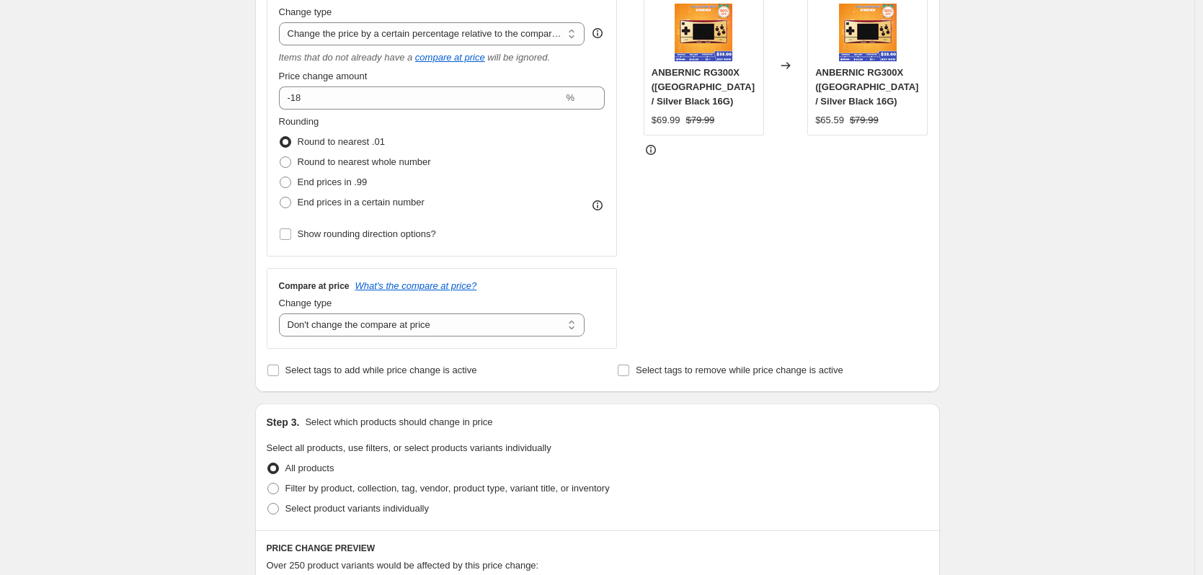
click at [170, 420] on div "Create new price [MEDICAL_DATA]. This page is ready Create new price [MEDICAL_D…" at bounding box center [597, 453] width 1195 height 1483
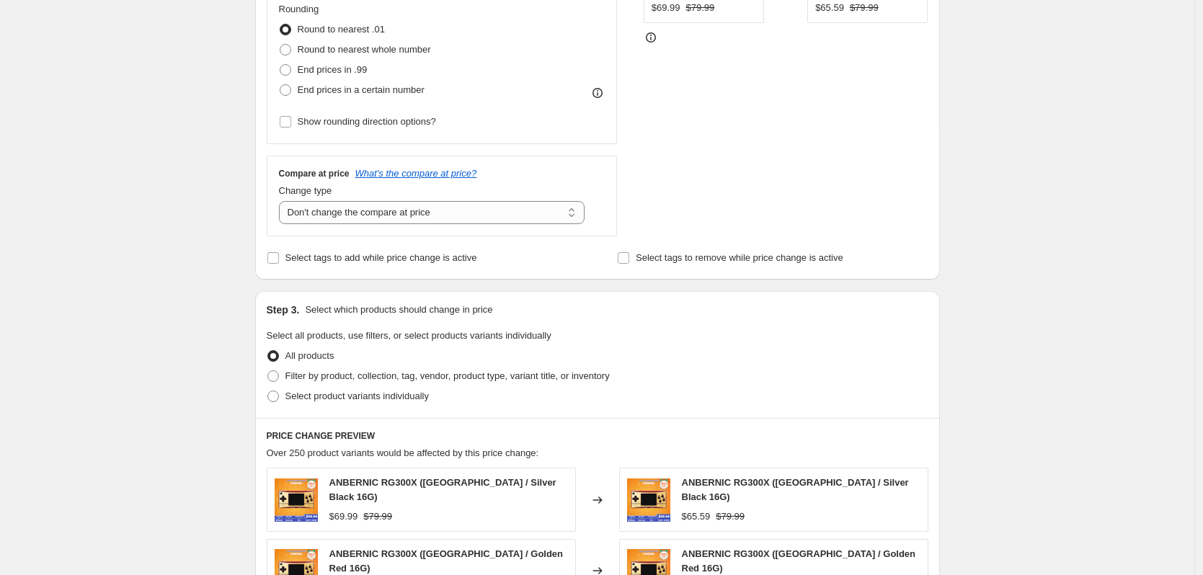
scroll to position [433, 0]
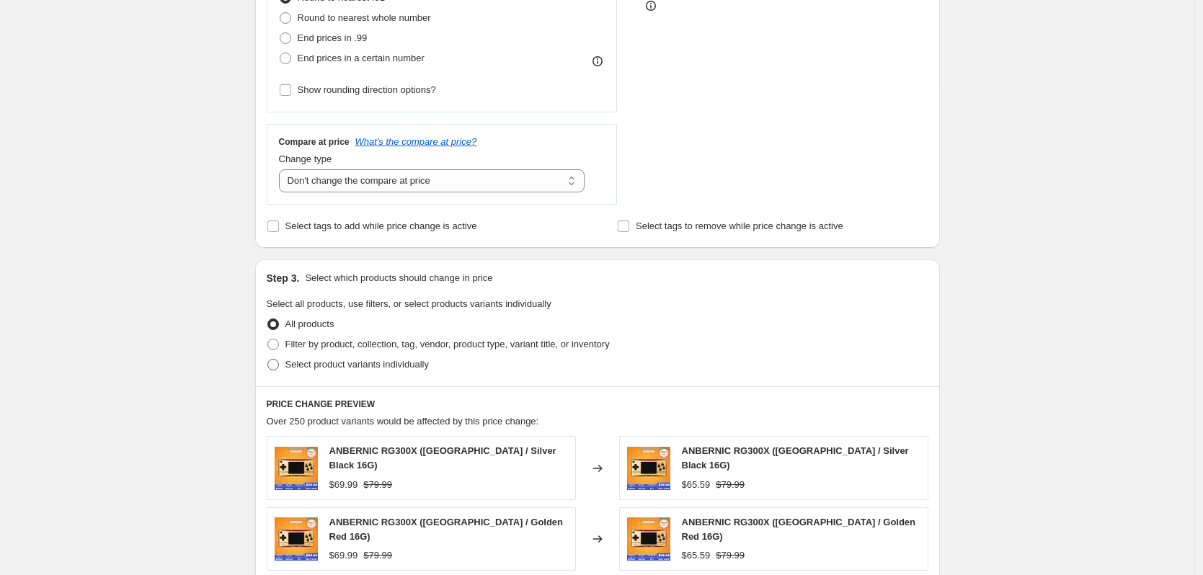
click at [358, 372] on span "Select product variants individually" at bounding box center [357, 365] width 143 height 14
click at [268, 360] on input "Select product variants individually" at bounding box center [268, 359] width 1 height 1
radio input "true"
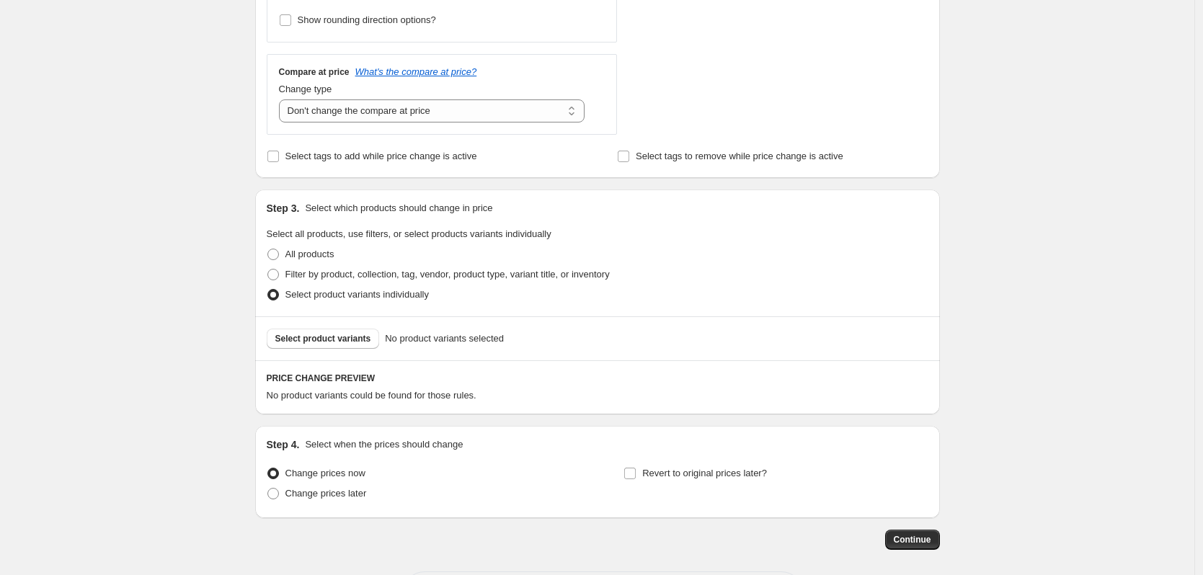
scroll to position [505, 0]
click at [353, 345] on button "Select product variants" at bounding box center [323, 337] width 113 height 20
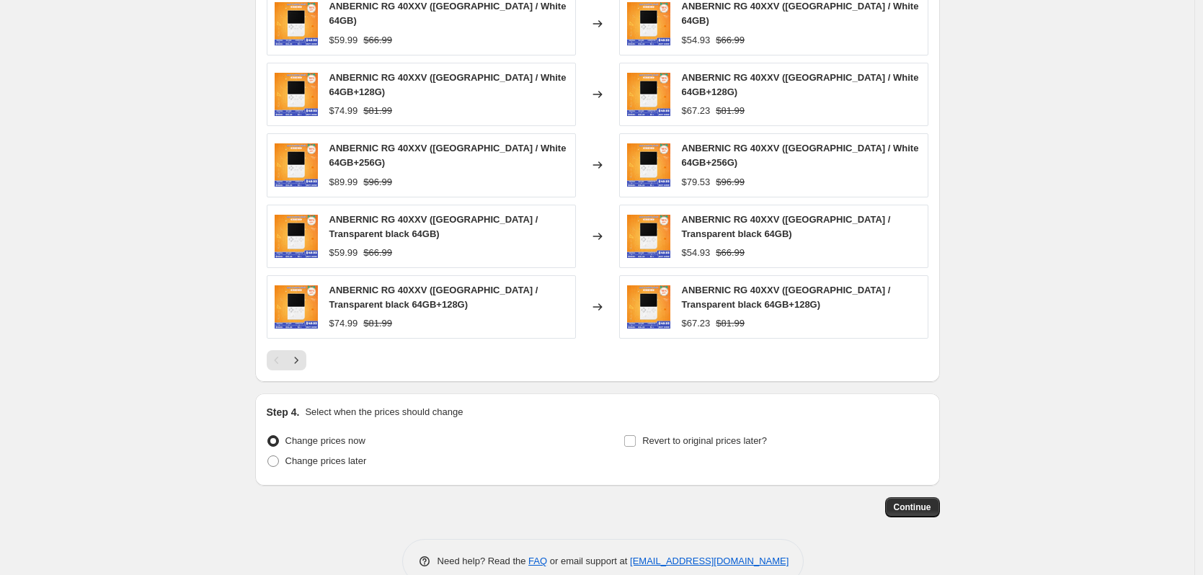
scroll to position [939, 0]
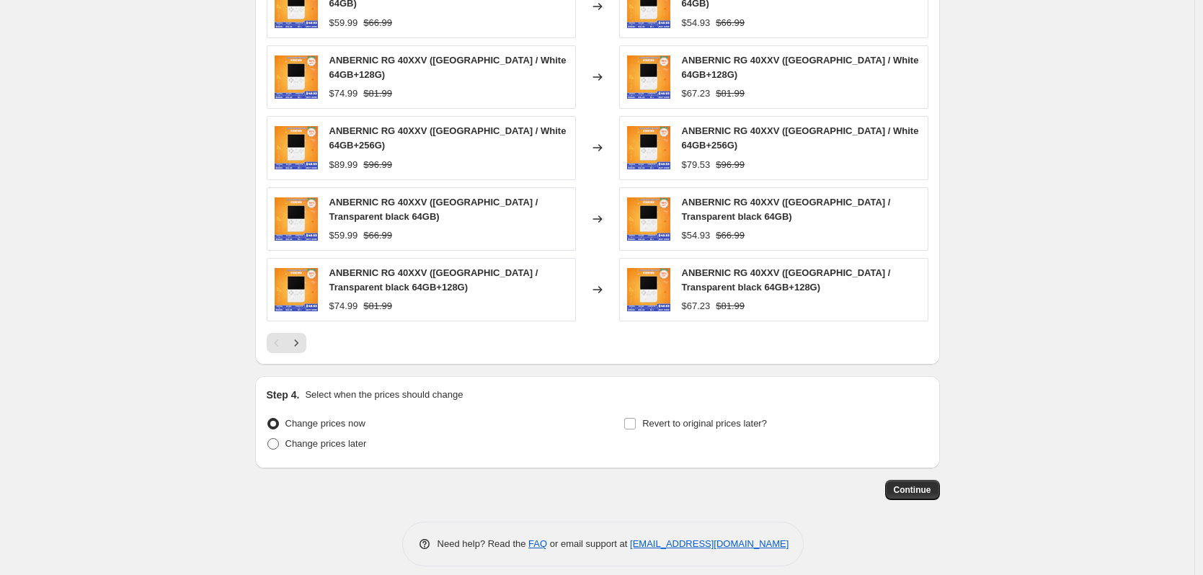
click at [333, 438] on span "Change prices later" at bounding box center [326, 443] width 81 height 11
click at [268, 438] on input "Change prices later" at bounding box center [268, 438] width 1 height 1
radio input "true"
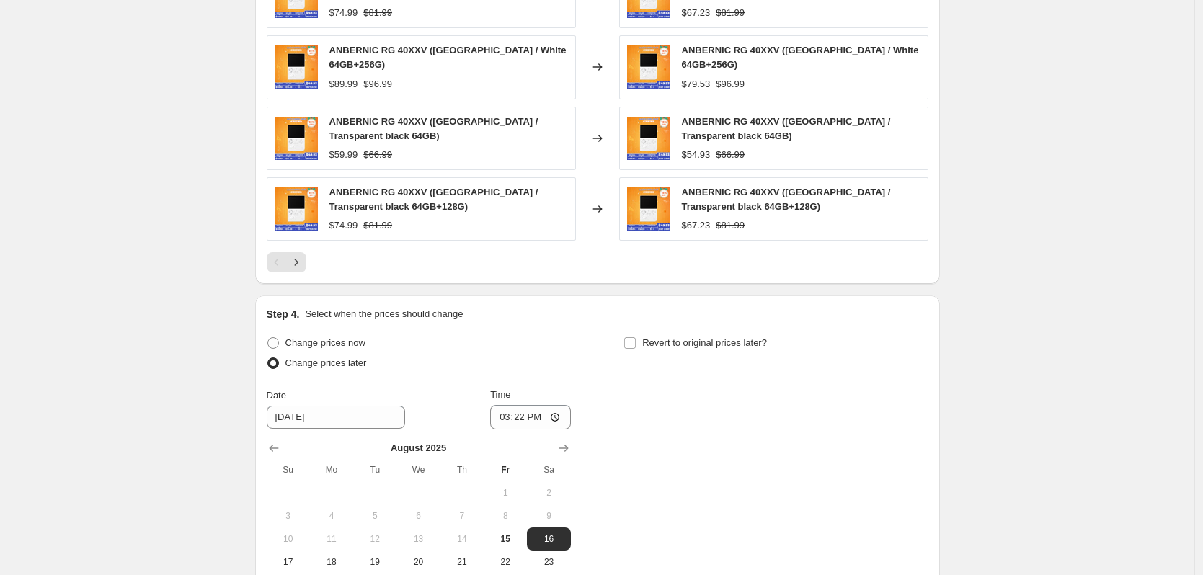
scroll to position [1208, 0]
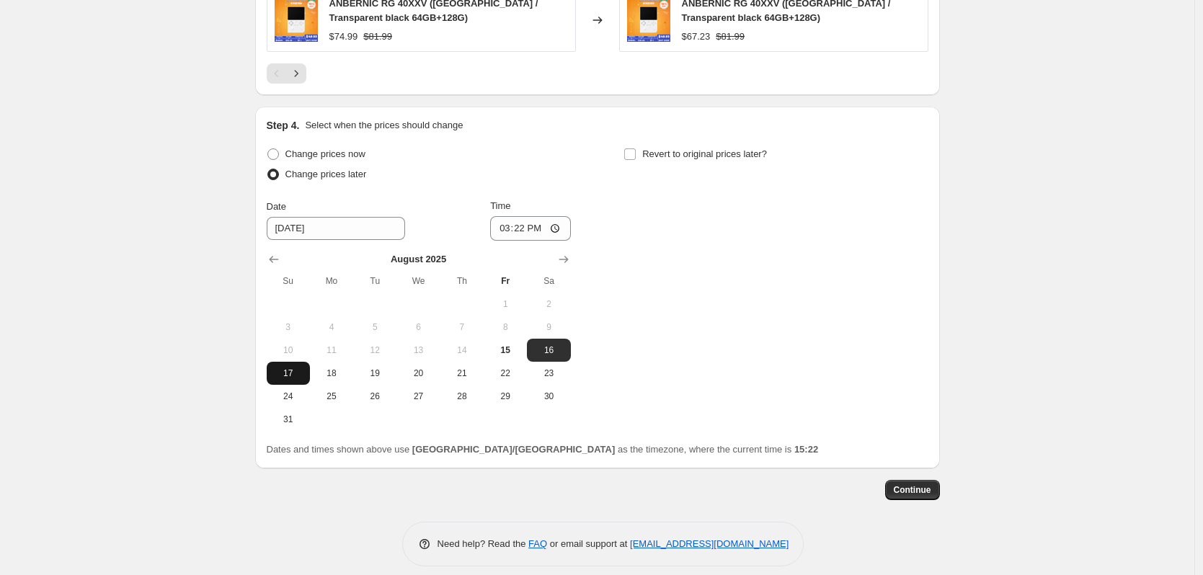
click at [299, 368] on span "17" at bounding box center [289, 374] width 32 height 12
type input "[DATE]"
click at [529, 216] on input "15:22" at bounding box center [530, 228] width 81 height 25
type input "22:50"
click at [712, 149] on span "Revert to original prices later?" at bounding box center [704, 154] width 125 height 11
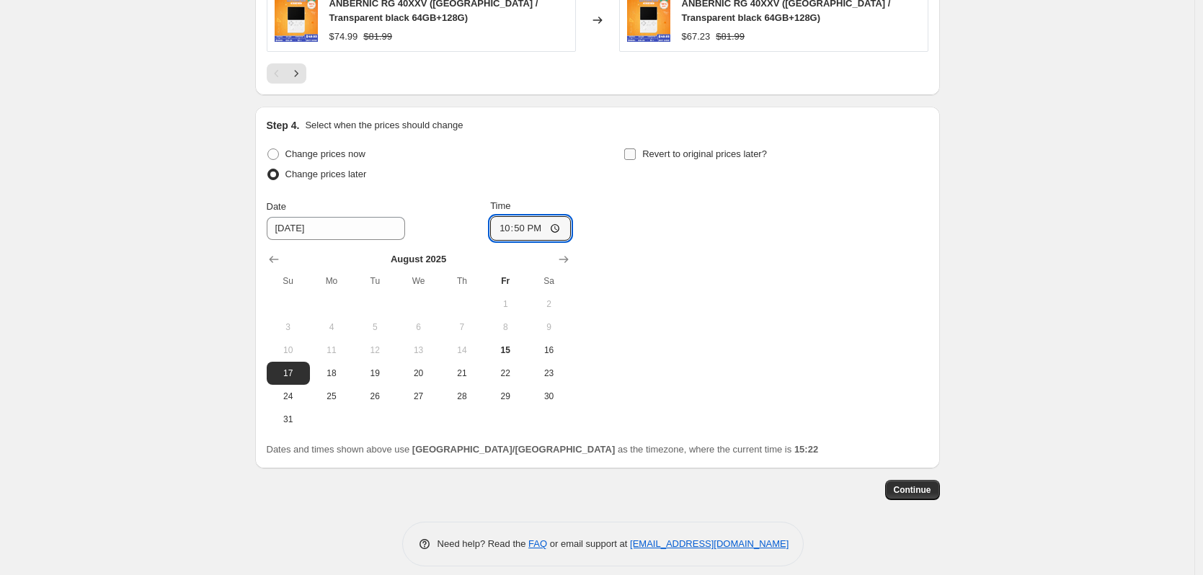
click at [636, 149] on input "Revert to original prices later?" at bounding box center [630, 155] width 12 height 12
checkbox input "true"
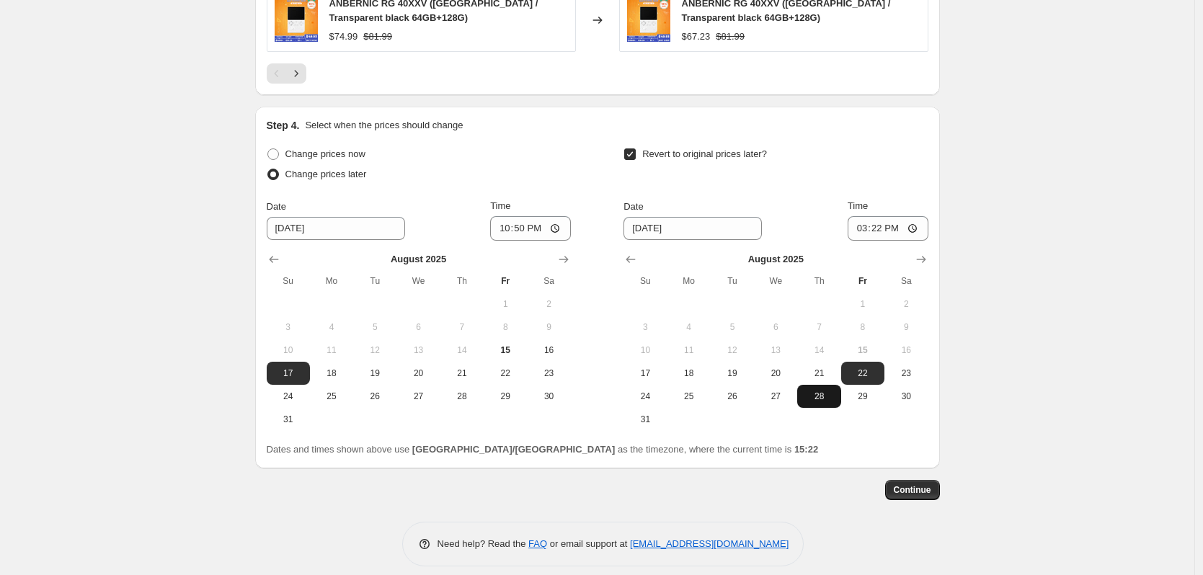
click at [813, 391] on span "28" at bounding box center [819, 397] width 32 height 12
type input "[DATE]"
click at [896, 216] on input "15:22" at bounding box center [888, 228] width 81 height 25
type input "15:00"
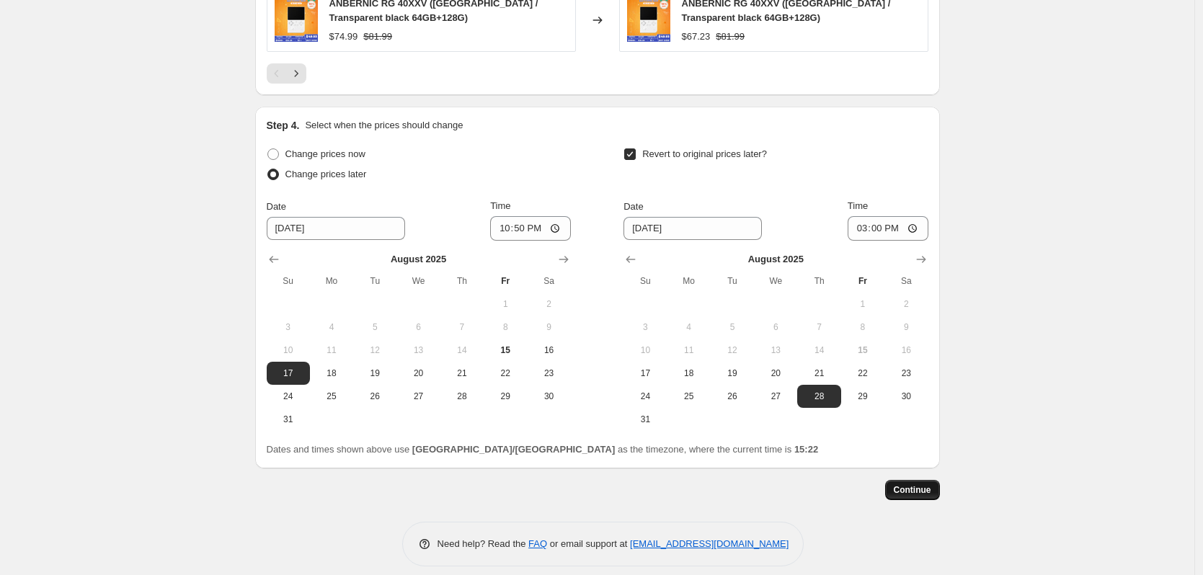
click at [909, 485] on button "Continue" at bounding box center [912, 490] width 55 height 20
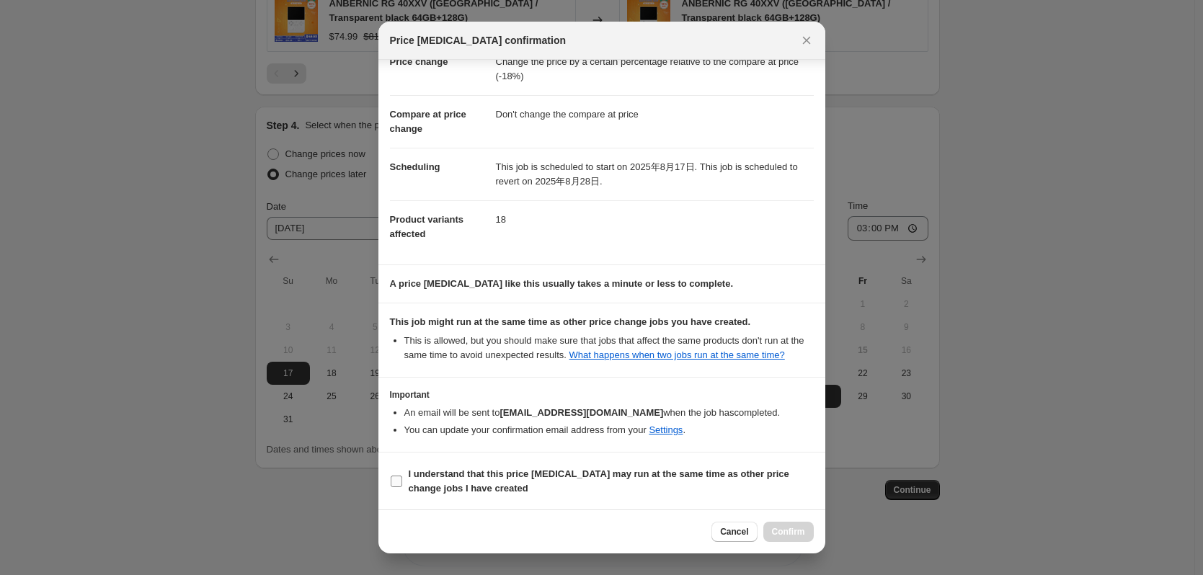
scroll to position [43, 0]
click at [531, 485] on span "I understand that this price [MEDICAL_DATA] may run at the same time as other p…" at bounding box center [611, 481] width 405 height 29
click at [402, 485] on input "I understand that this price [MEDICAL_DATA] may run at the same time as other p…" at bounding box center [397, 481] width 12 height 12
checkbox input "true"
click at [780, 541] on button "Confirm" at bounding box center [789, 532] width 50 height 20
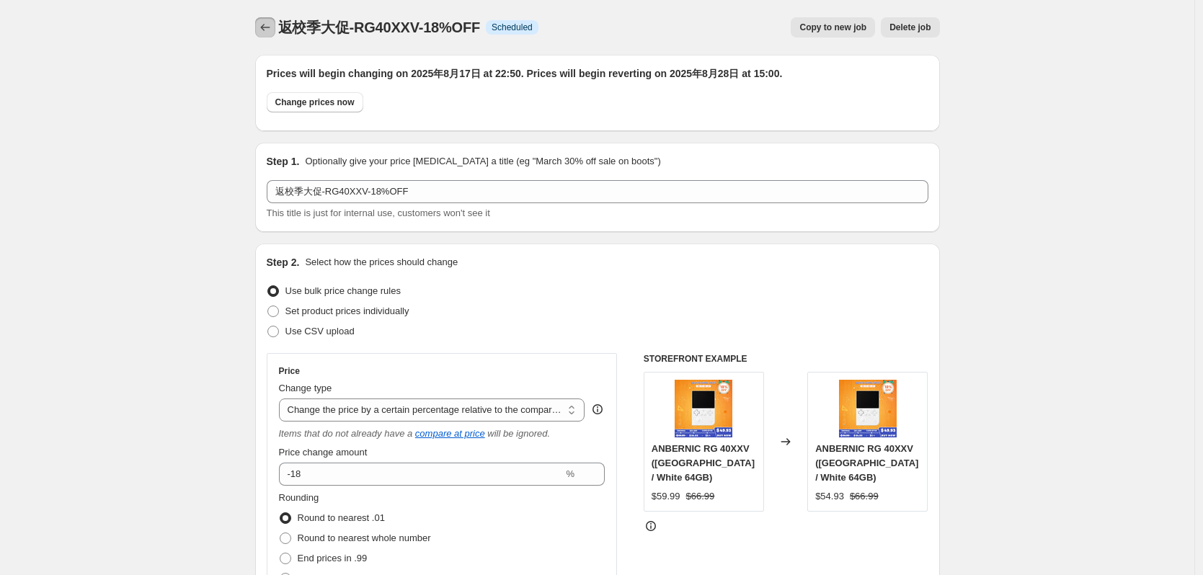
click at [272, 30] on icon "Price change jobs" at bounding box center [265, 27] width 14 height 14
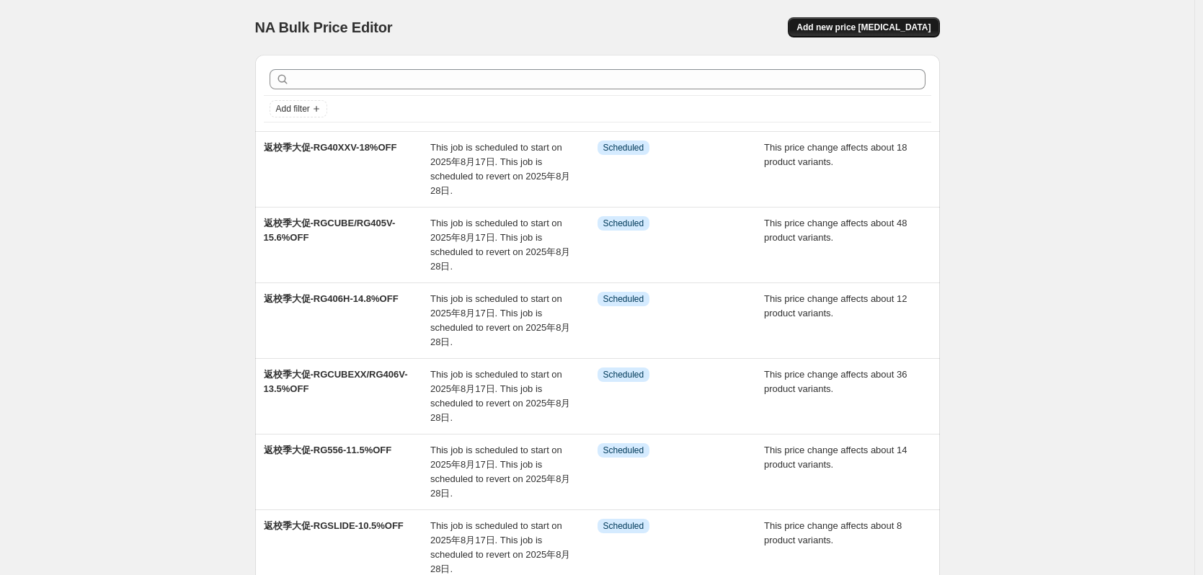
click at [903, 21] on button "Add new price [MEDICAL_DATA]" at bounding box center [863, 27] width 151 height 20
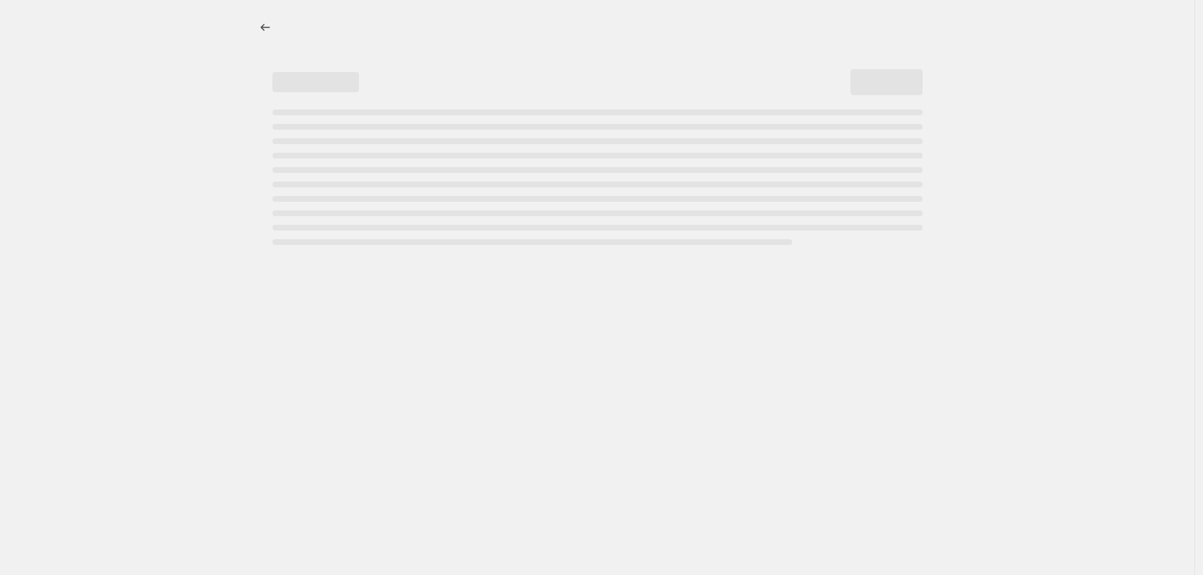
select select "percentage"
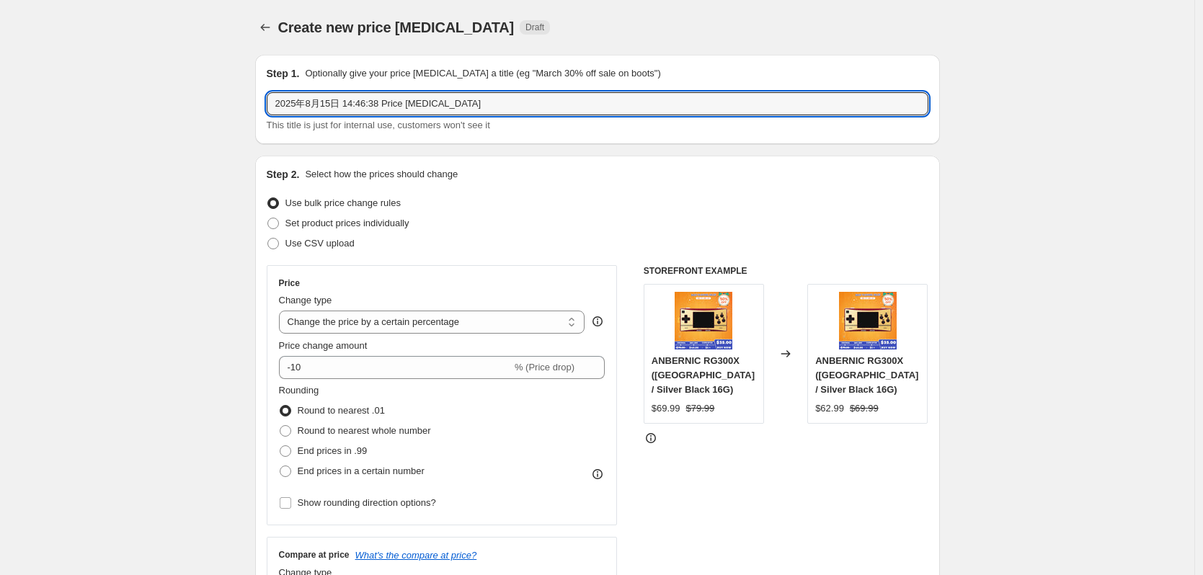
drag, startPoint x: 502, startPoint y: 109, endPoint x: 203, endPoint y: 109, distance: 298.5
paste input "返校季大促-RG477M/RG557-4%OFF"
drag, startPoint x: 342, startPoint y: 107, endPoint x: 394, endPoint y: 103, distance: 52.8
click at [394, 103] on input "返校季大促-RG477M/RG557-4%OFF" at bounding box center [598, 103] width 662 height 23
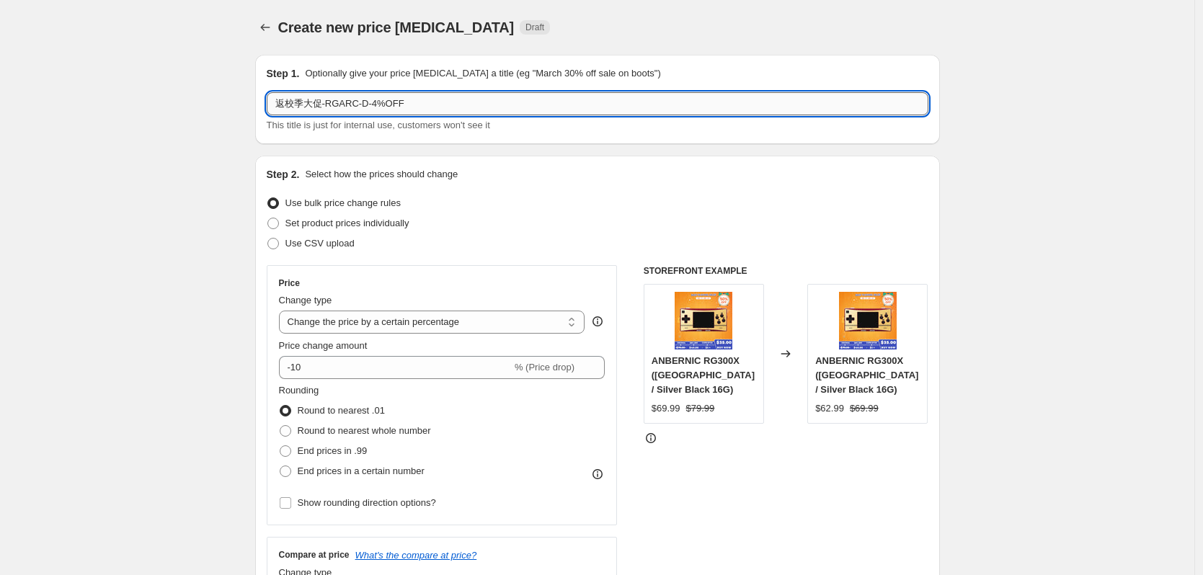
click at [377, 105] on input "返校季大促-RGARC-D-4%OFF" at bounding box center [598, 103] width 662 height 23
type input "返校季大促-RGARC-D-19%OFF"
click at [475, 227] on div "Set product prices individually" at bounding box center [598, 223] width 662 height 20
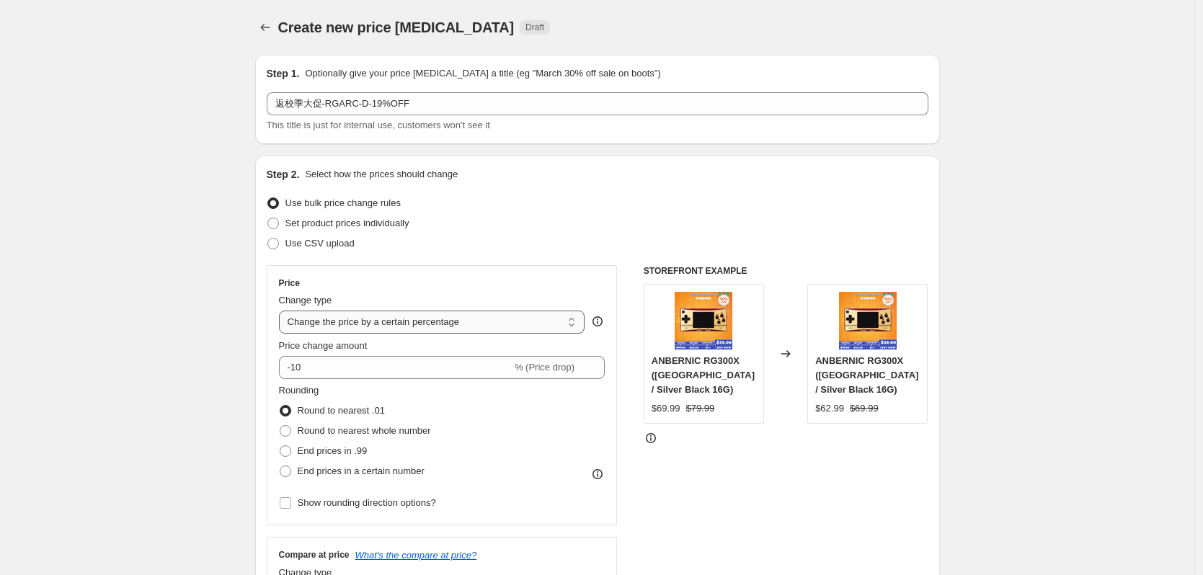
click at [368, 327] on select "Change the price to a certain amount Change the price by a certain amount Chang…" at bounding box center [432, 322] width 306 height 23
select select "pcap"
click at [283, 311] on select "Change the price to a certain amount Change the price by a certain amount Chang…" at bounding box center [432, 322] width 306 height 23
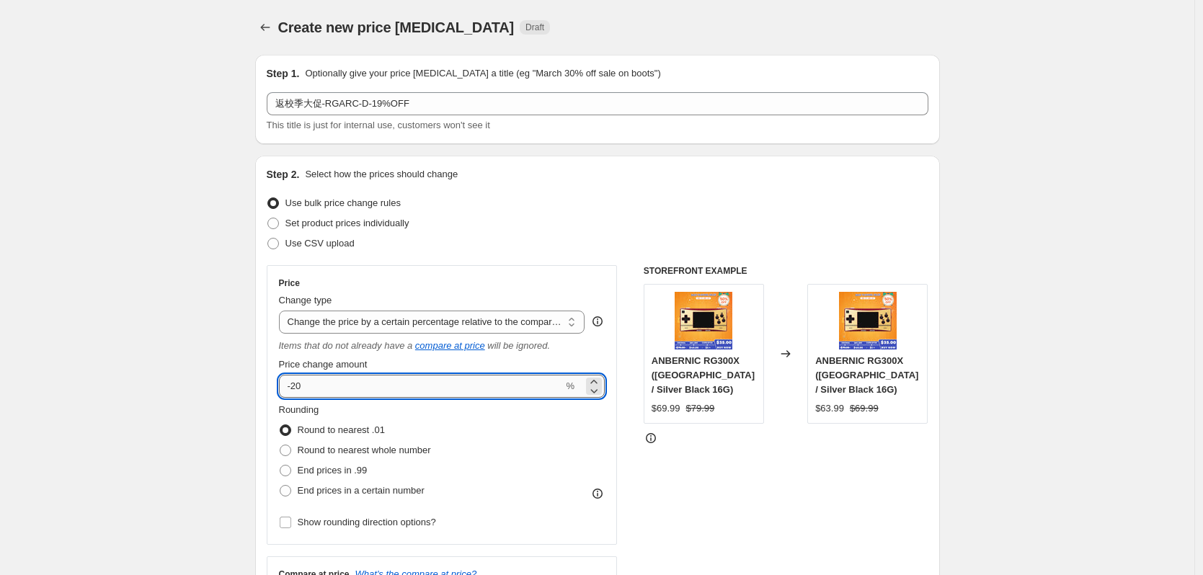
drag, startPoint x: 299, startPoint y: 384, endPoint x: 309, endPoint y: 384, distance: 10.1
click at [309, 384] on input "-20" at bounding box center [421, 386] width 285 height 23
type input "-2"
type input "-19"
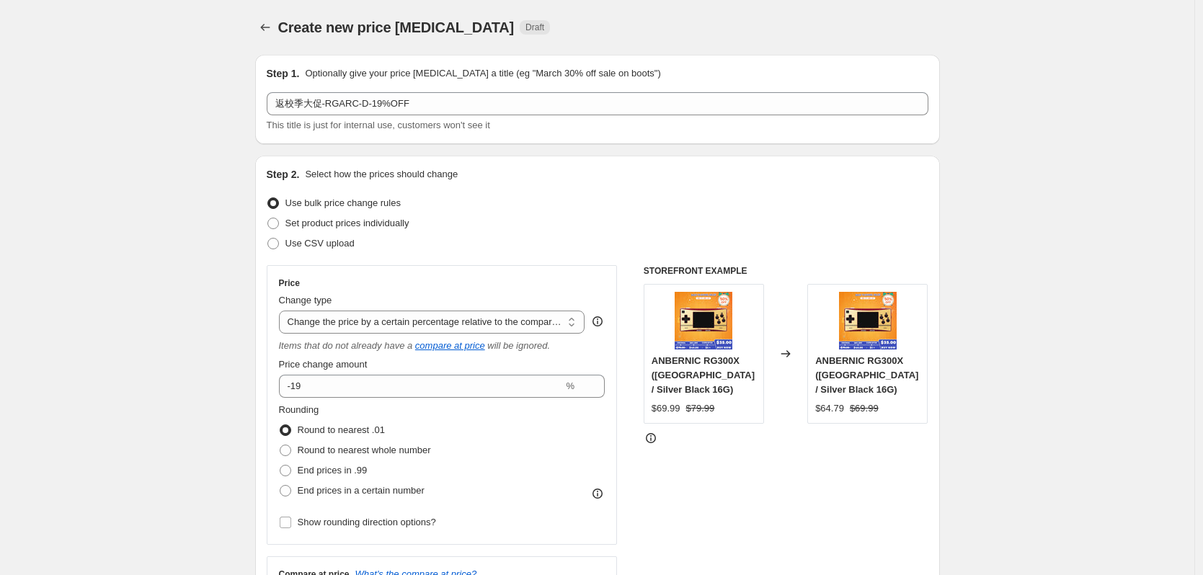
click at [479, 220] on div "Set product prices individually" at bounding box center [598, 223] width 662 height 20
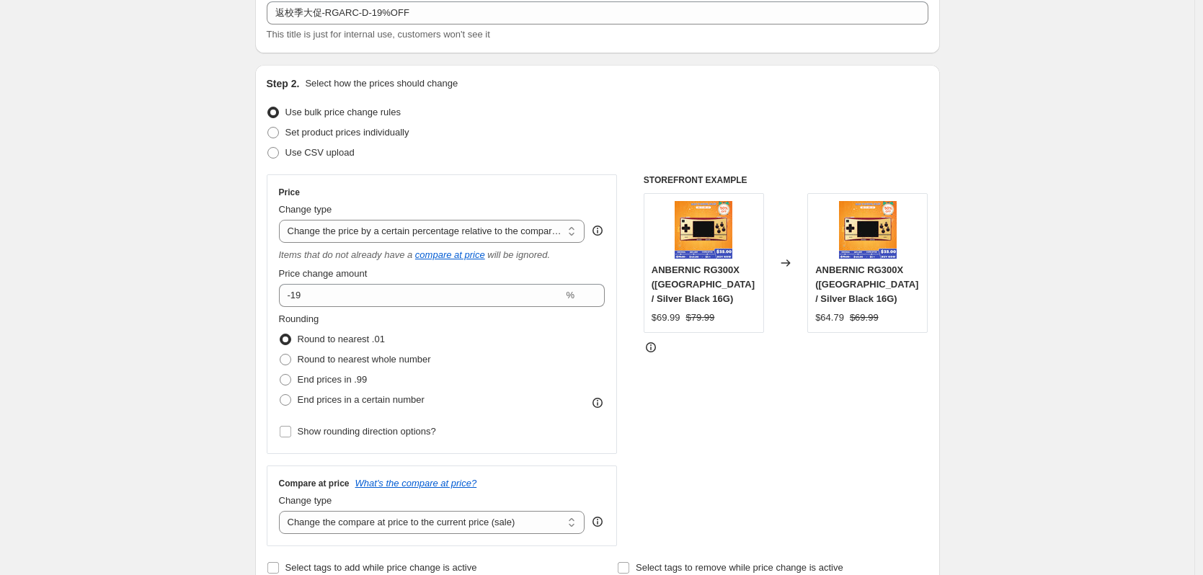
scroll to position [288, 0]
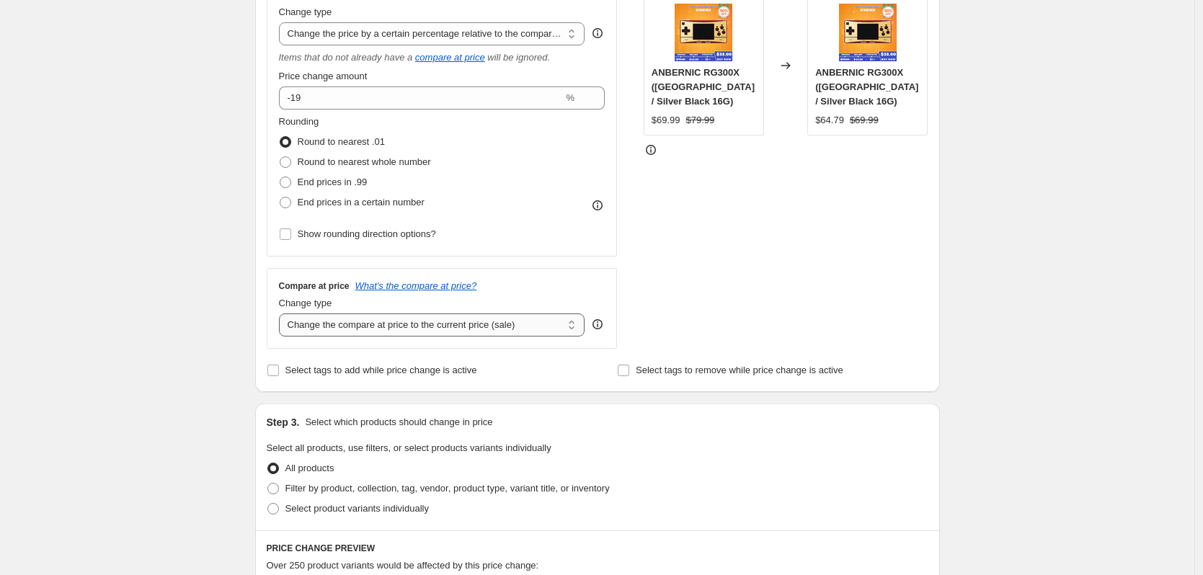
click at [427, 321] on select "Change the compare at price to the current price (sale) Change the compare at p…" at bounding box center [432, 325] width 306 height 23
select select "no_change"
click at [283, 314] on select "Change the compare at price to the current price (sale) Change the compare at p…" at bounding box center [432, 325] width 306 height 23
click at [196, 443] on div "Create new price [MEDICAL_DATA]. This page is ready Create new price [MEDICAL_D…" at bounding box center [597, 453] width 1195 height 1483
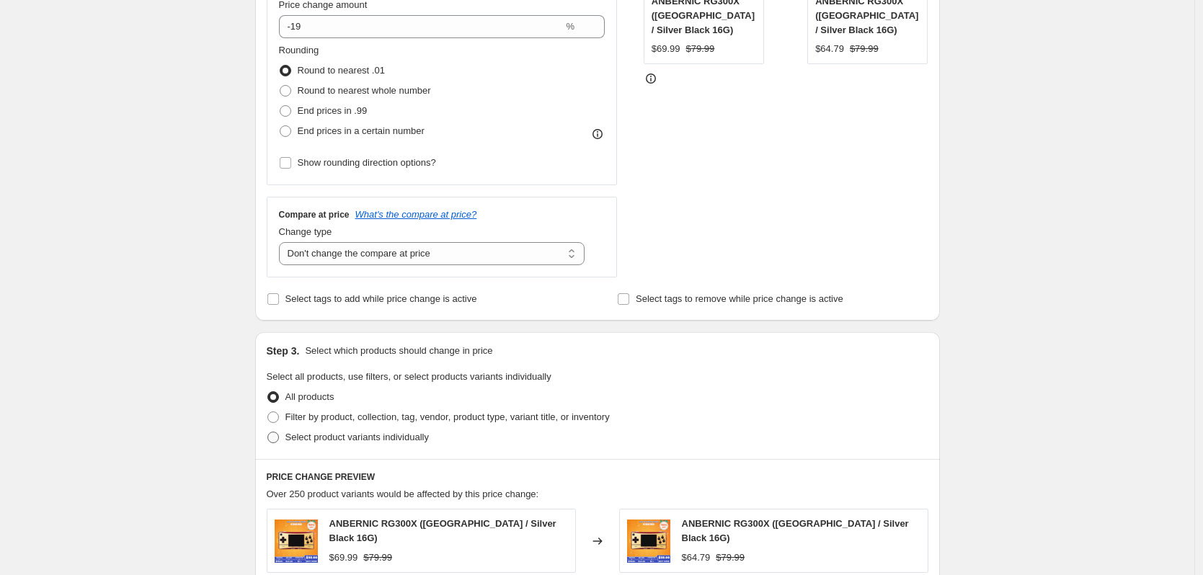
scroll to position [361, 0]
click at [327, 441] on span "Select product variants individually" at bounding box center [357, 436] width 143 height 11
click at [268, 432] on input "Select product variants individually" at bounding box center [268, 431] width 1 height 1
radio input "true"
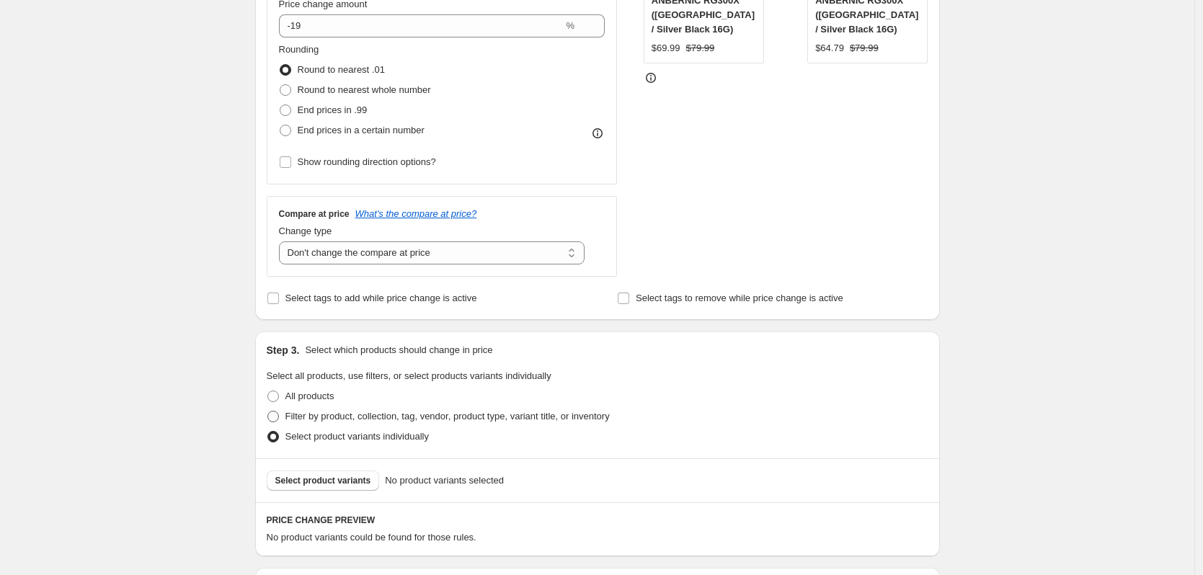
scroll to position [433, 0]
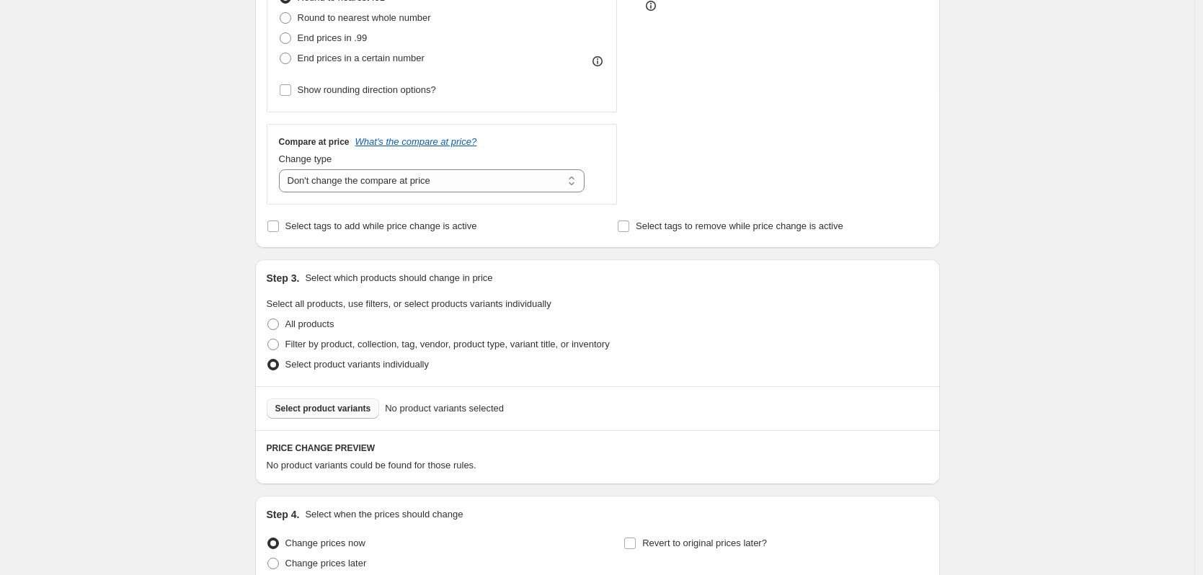
click at [323, 415] on span "Select product variants" at bounding box center [323, 409] width 96 height 12
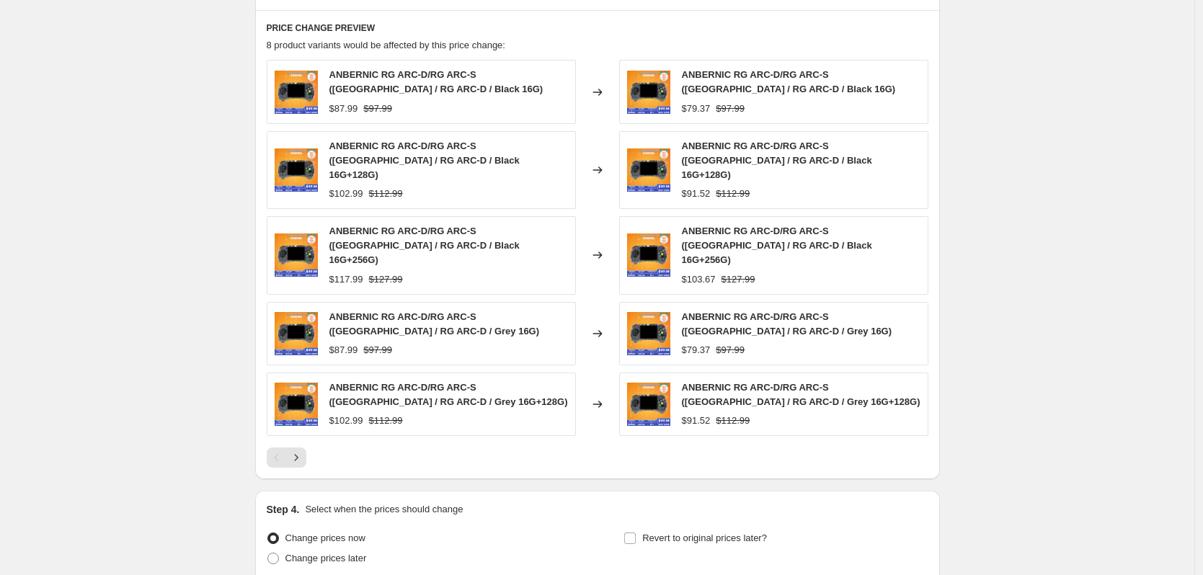
scroll to position [865, 0]
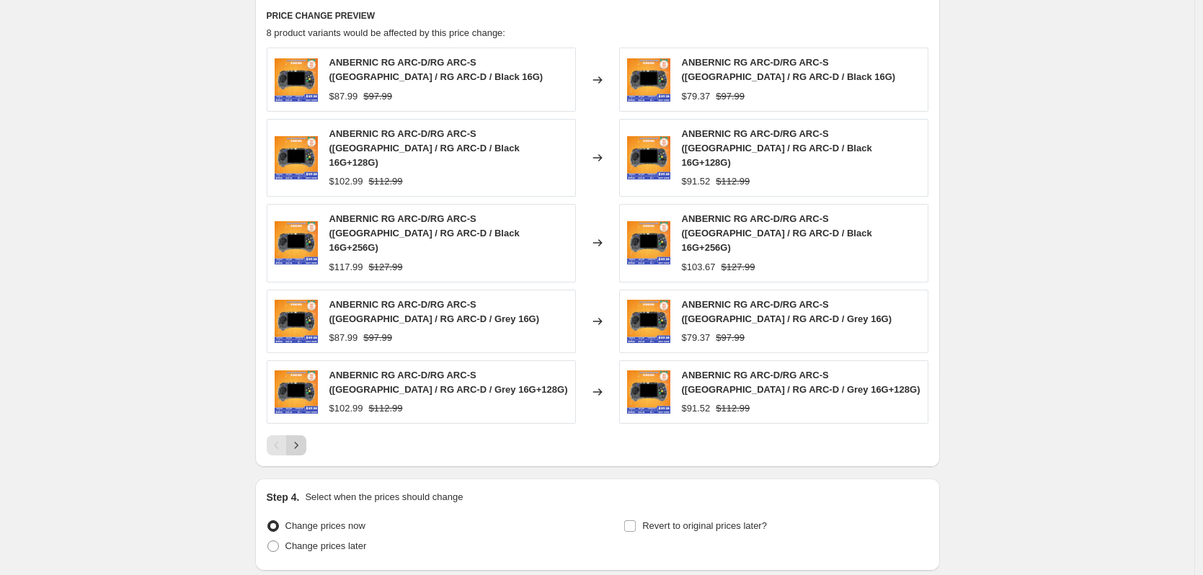
click at [303, 438] on icon "Next" at bounding box center [296, 445] width 14 height 14
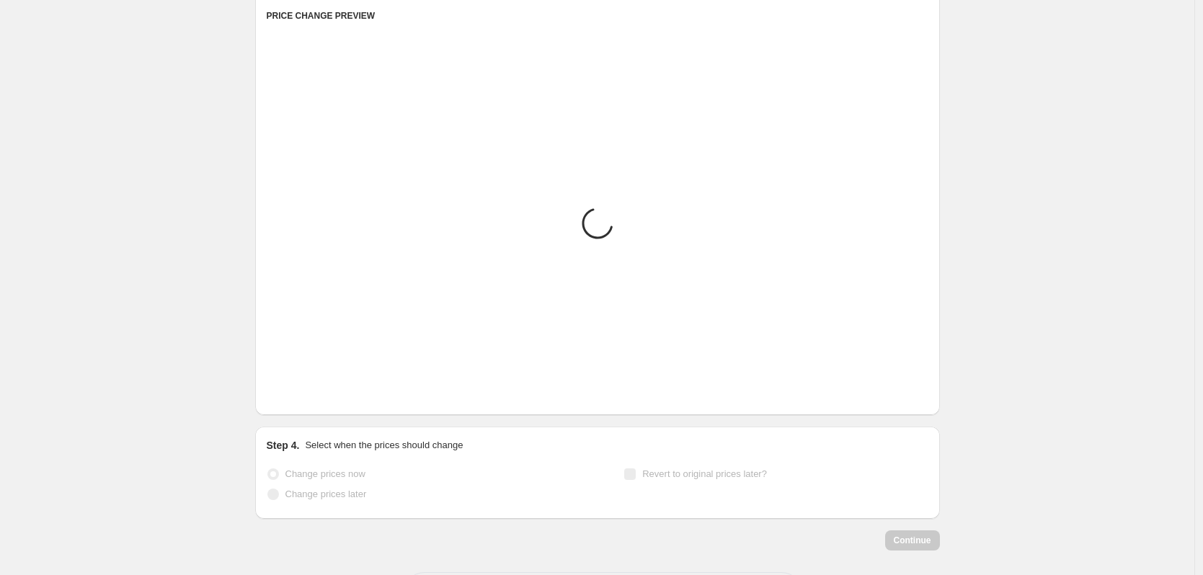
scroll to position [811, 0]
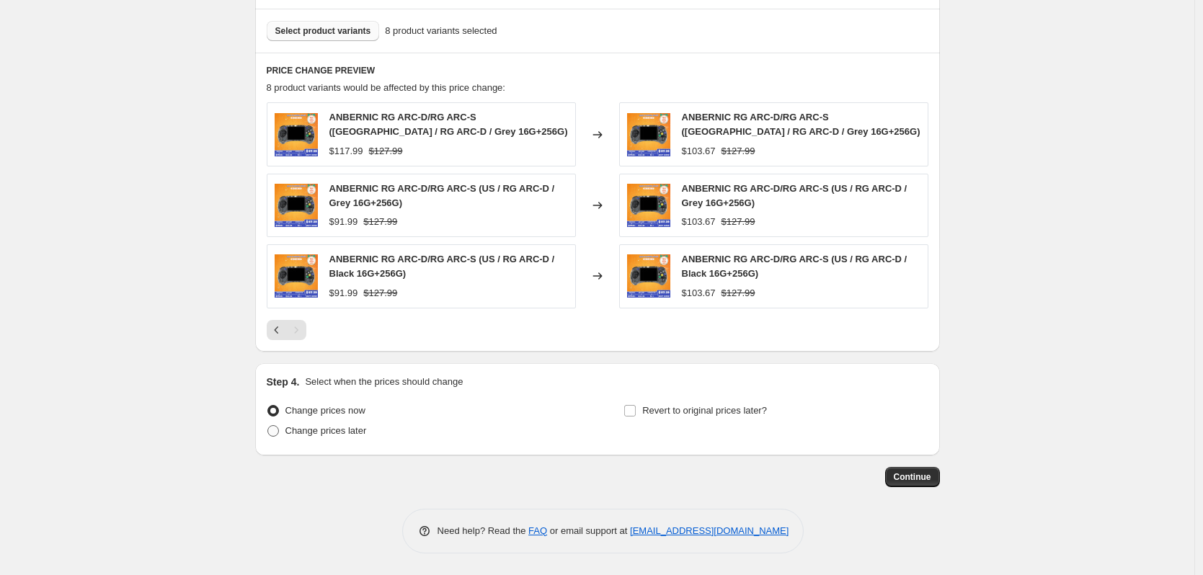
click at [309, 438] on span "Change prices later" at bounding box center [326, 431] width 81 height 14
click at [268, 426] on input "Change prices later" at bounding box center [268, 425] width 1 height 1
radio input "true"
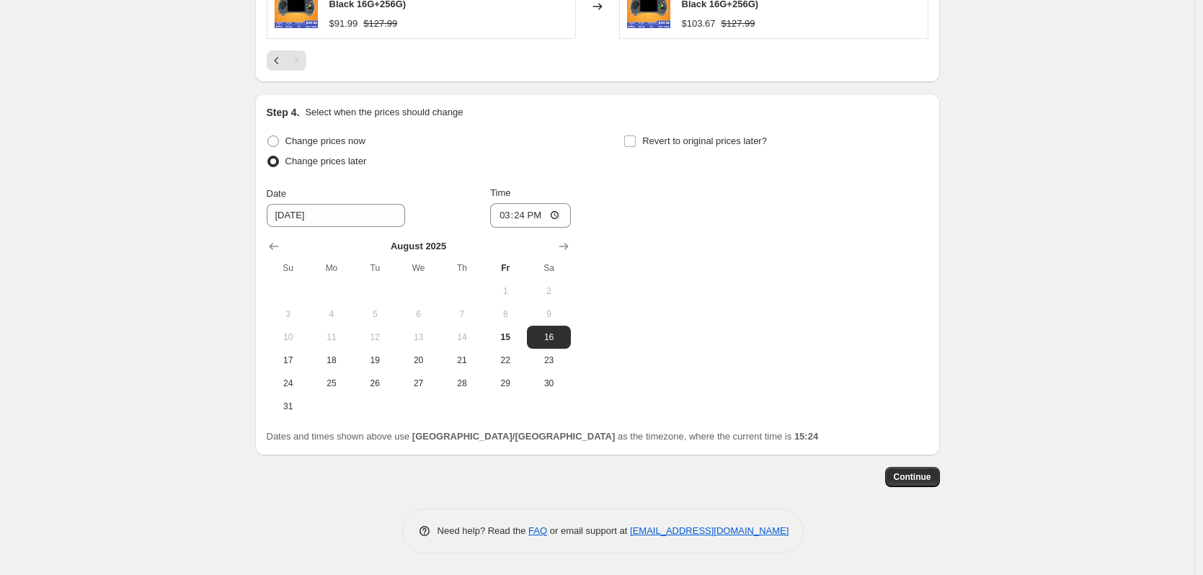
scroll to position [1081, 0]
click at [296, 366] on button "17" at bounding box center [288, 360] width 43 height 23
type input "[DATE]"
click at [528, 209] on input "15:24" at bounding box center [530, 215] width 81 height 25
type input "22:50"
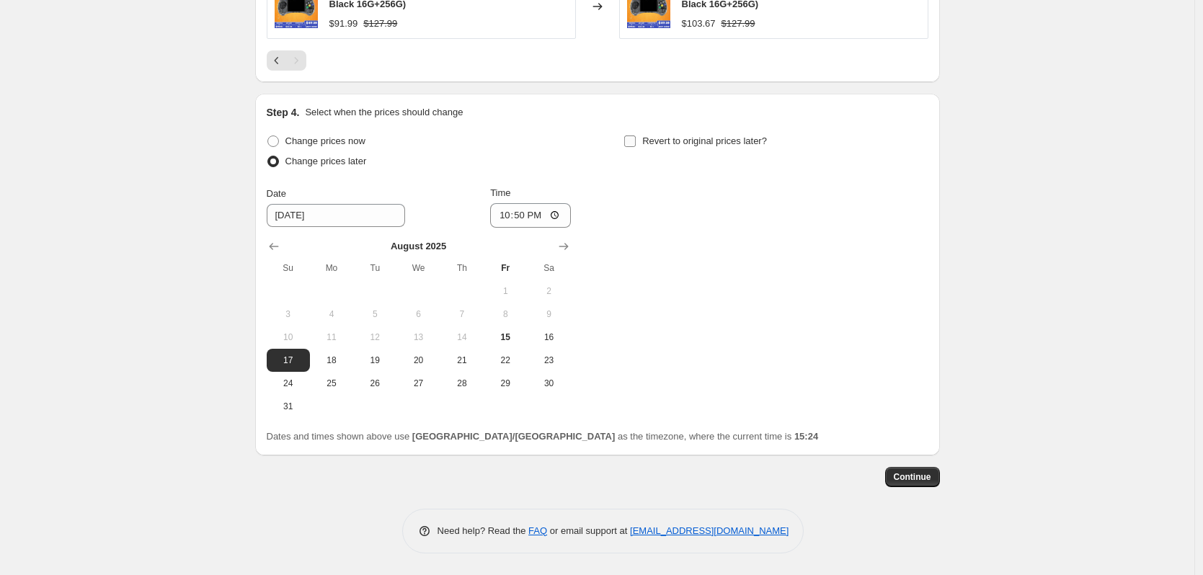
click at [717, 143] on span "Revert to original prices later?" at bounding box center [704, 141] width 125 height 11
click at [636, 143] on input "Revert to original prices later?" at bounding box center [630, 142] width 12 height 12
checkbox input "true"
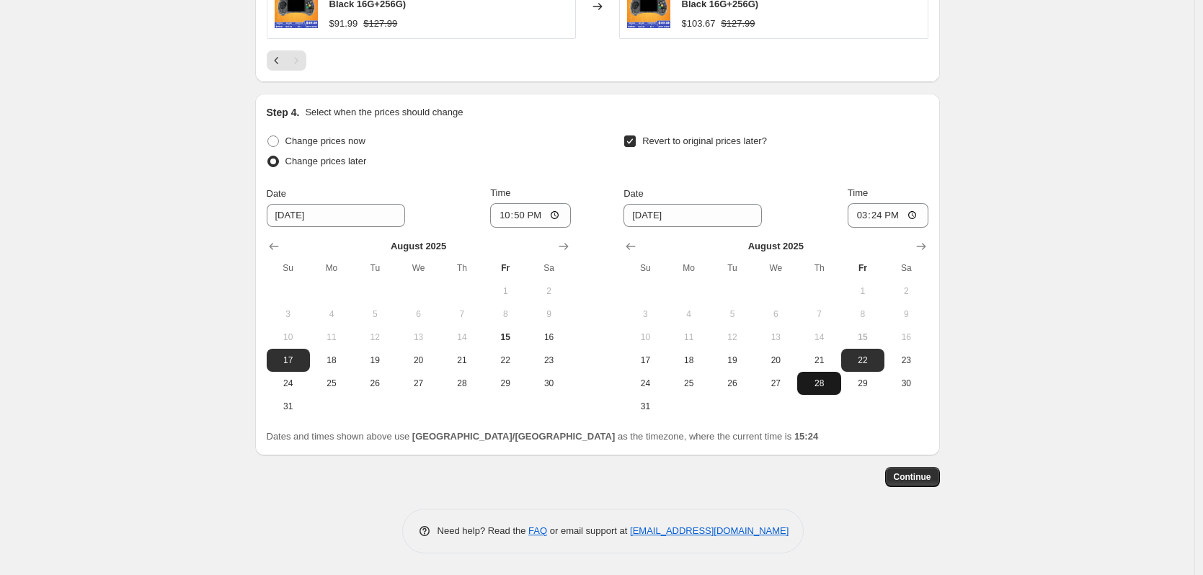
click at [834, 386] on span "28" at bounding box center [819, 384] width 32 height 12
type input "[DATE]"
click at [897, 217] on input "15:24" at bounding box center [888, 215] width 81 height 25
type input "15:00"
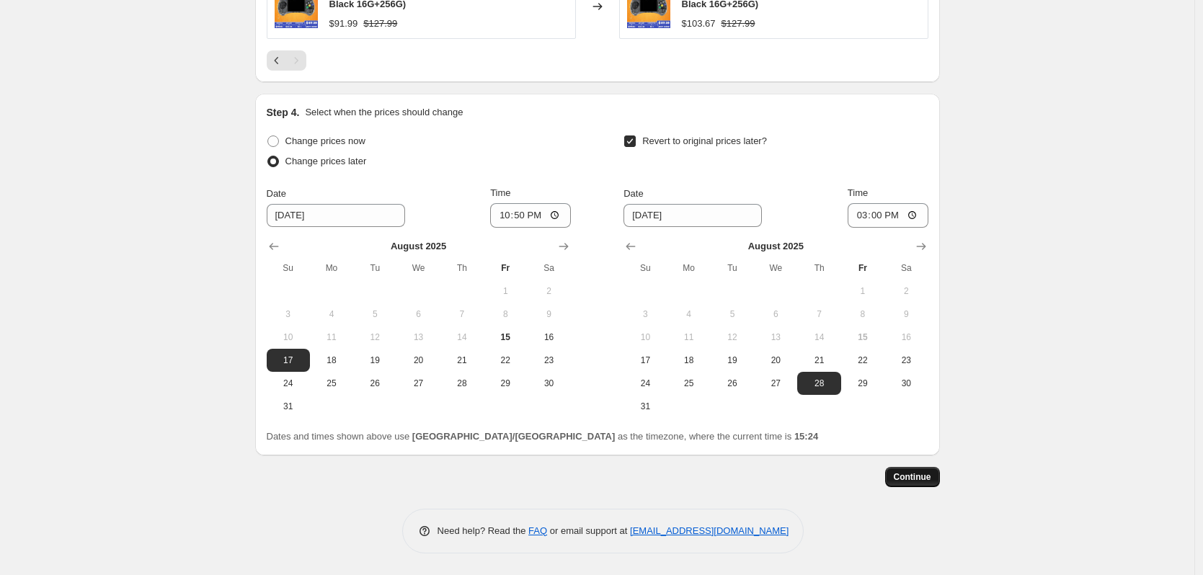
click at [922, 483] on button "Continue" at bounding box center [912, 477] width 55 height 20
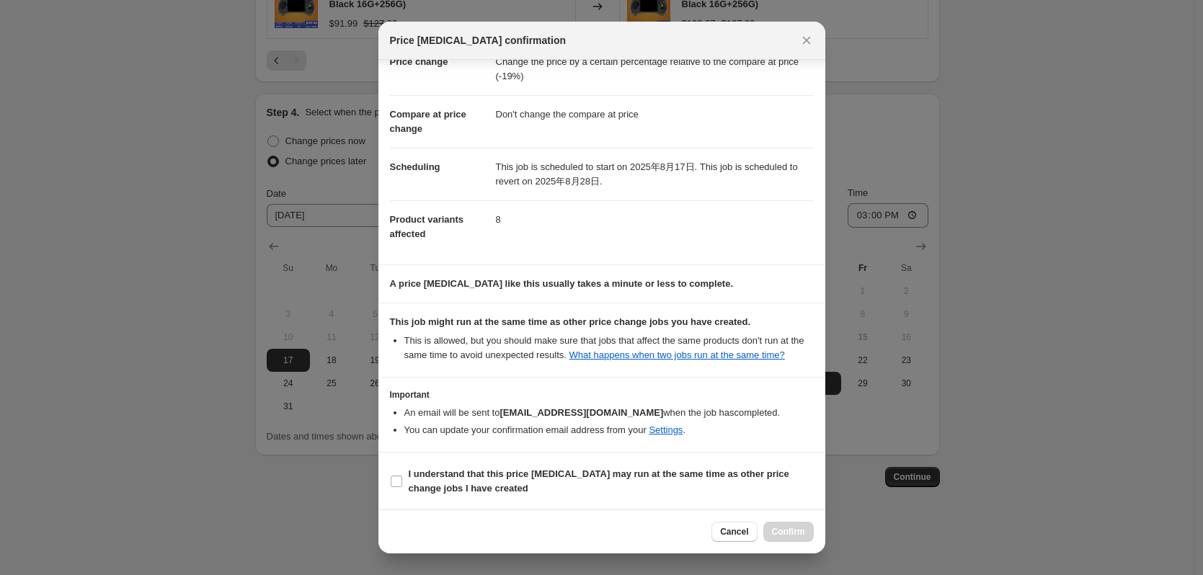
scroll to position [43, 0]
click at [586, 485] on span "I understand that this price [MEDICAL_DATA] may run at the same time as other p…" at bounding box center [611, 481] width 405 height 29
click at [402, 485] on input "I understand that this price [MEDICAL_DATA] may run at the same time as other p…" at bounding box center [397, 481] width 12 height 12
checkbox input "true"
click at [792, 531] on span "Confirm" at bounding box center [788, 532] width 33 height 12
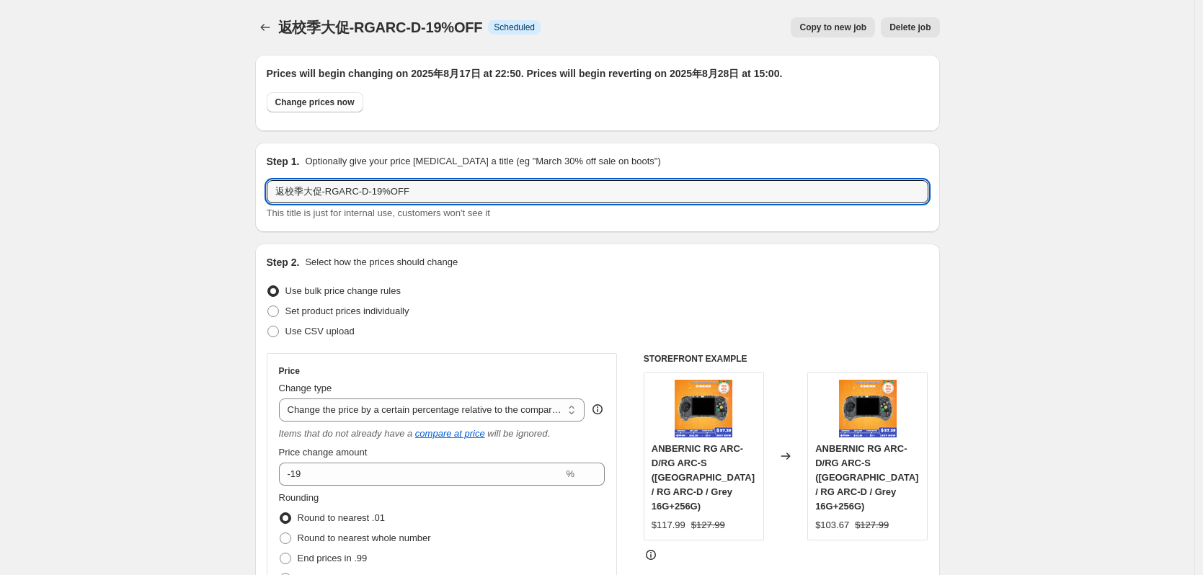
drag, startPoint x: 500, startPoint y: 193, endPoint x: 243, endPoint y: 206, distance: 257.0
click at [270, 25] on icon "Price change jobs" at bounding box center [265, 27] width 14 height 14
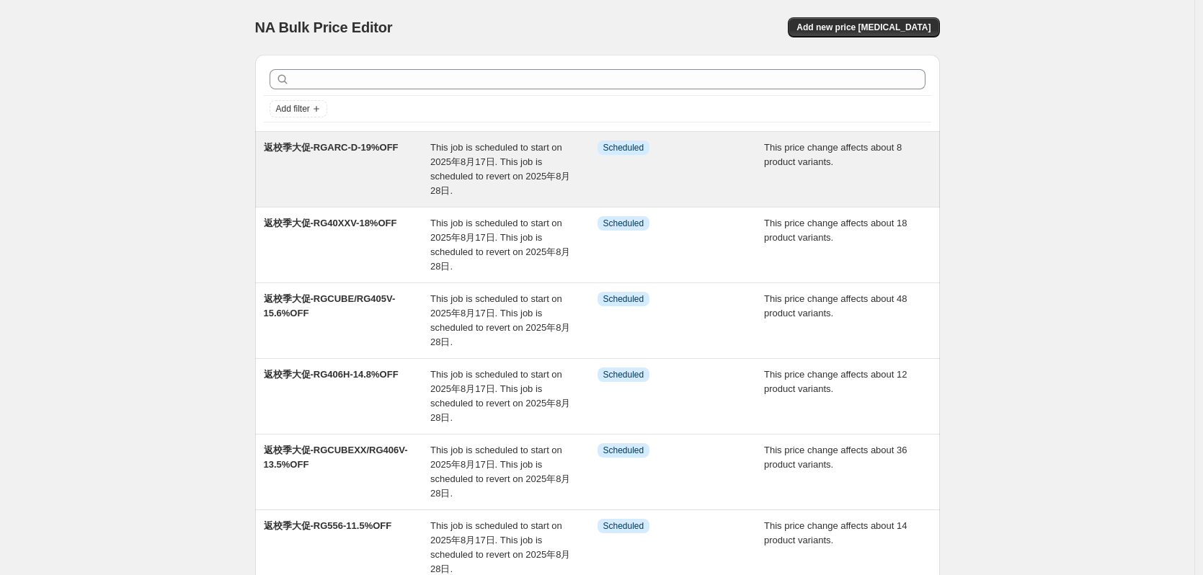
click at [377, 142] on span "返校季大促-RGARC-D-19%OFF" at bounding box center [331, 147] width 135 height 11
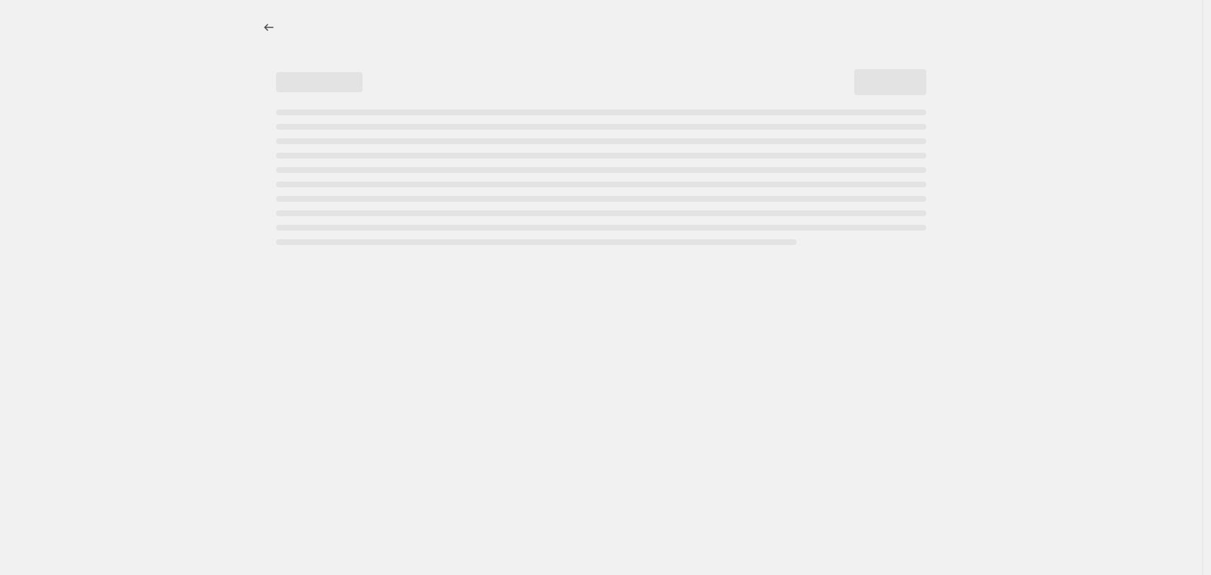
select select "pcap"
select select "no_change"
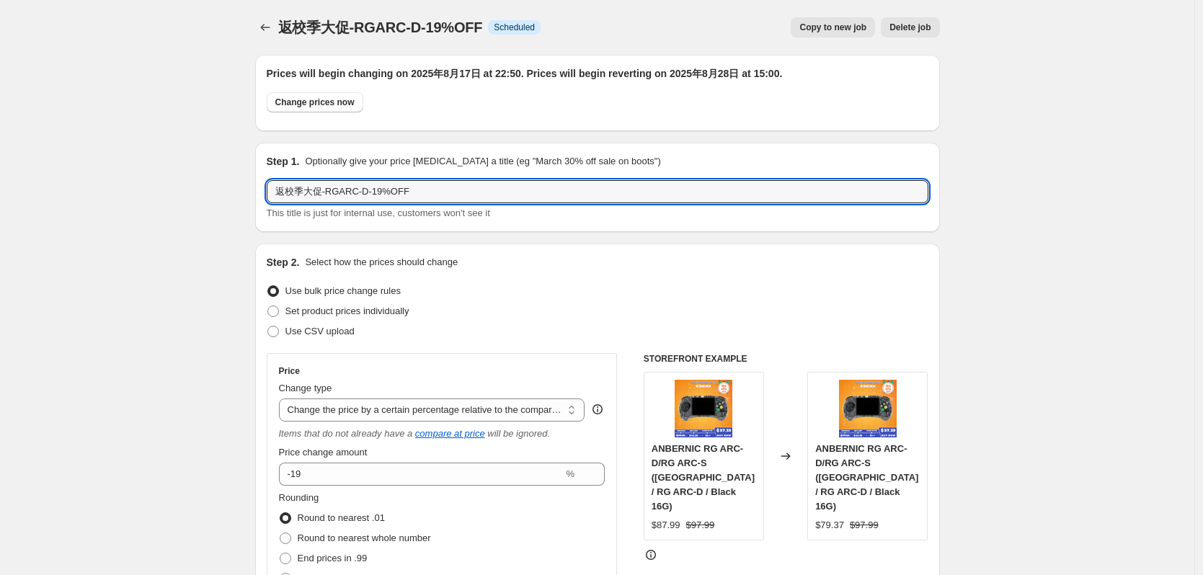
drag, startPoint x: 444, startPoint y: 194, endPoint x: 262, endPoint y: 205, distance: 182.8
click at [262, 205] on div "Step 1. Optionally give your price [MEDICAL_DATA] a title (eg "March 30% off sa…" at bounding box center [597, 187] width 685 height 89
click at [433, 187] on input "返校季大促-RGARC-D-19%OFF" at bounding box center [598, 191] width 662 height 23
drag, startPoint x: 433, startPoint y: 187, endPoint x: 187, endPoint y: 182, distance: 245.2
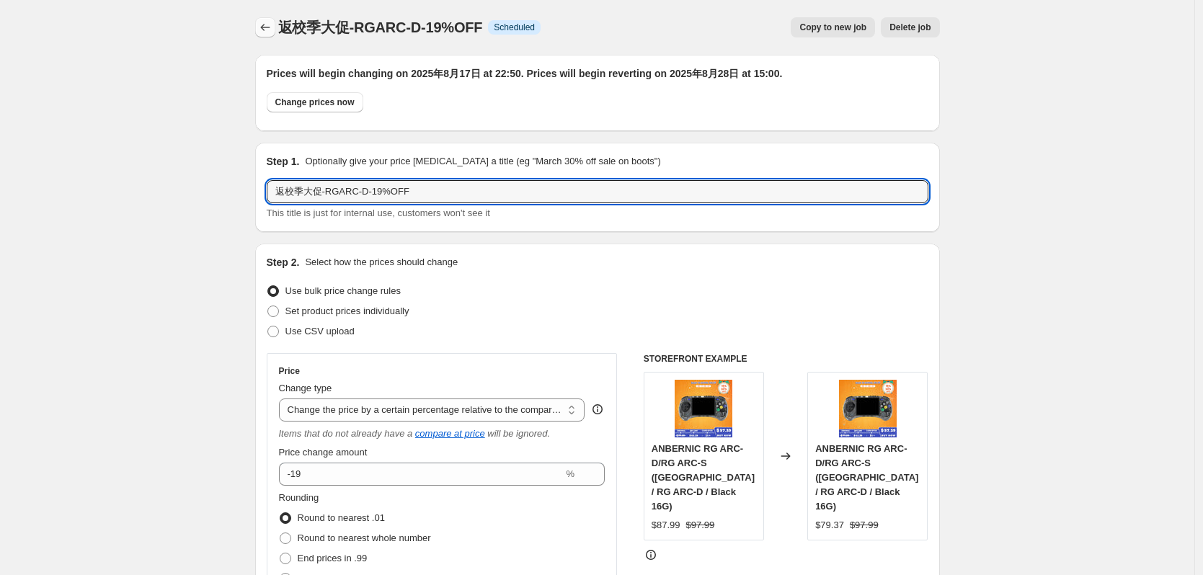
click at [271, 34] on icon "Price change jobs" at bounding box center [265, 27] width 14 height 14
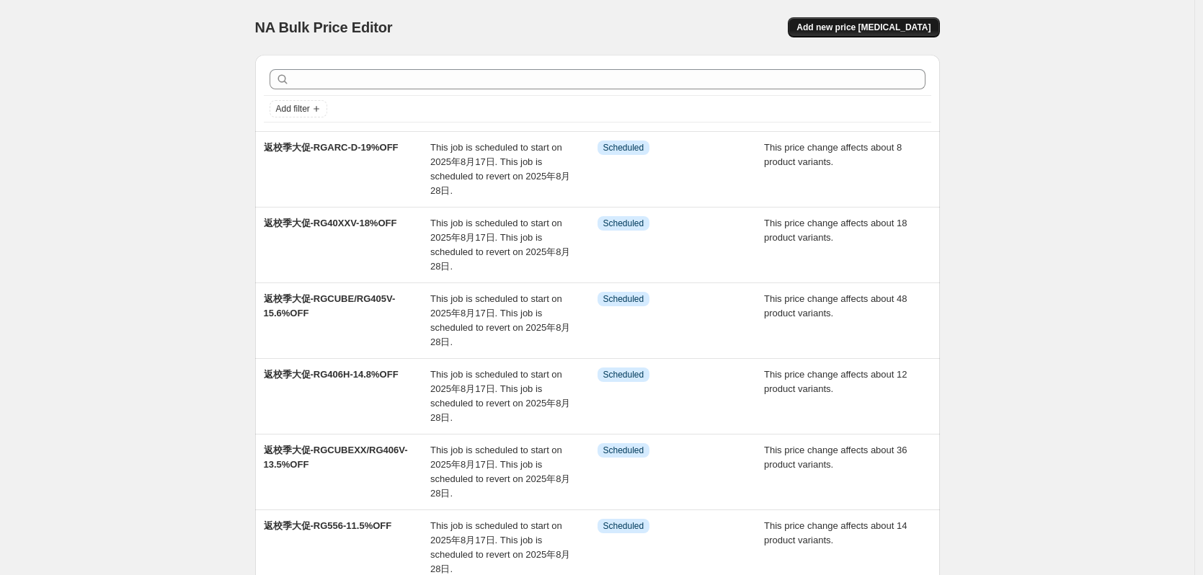
click at [923, 26] on span "Add new price [MEDICAL_DATA]" at bounding box center [864, 28] width 134 height 12
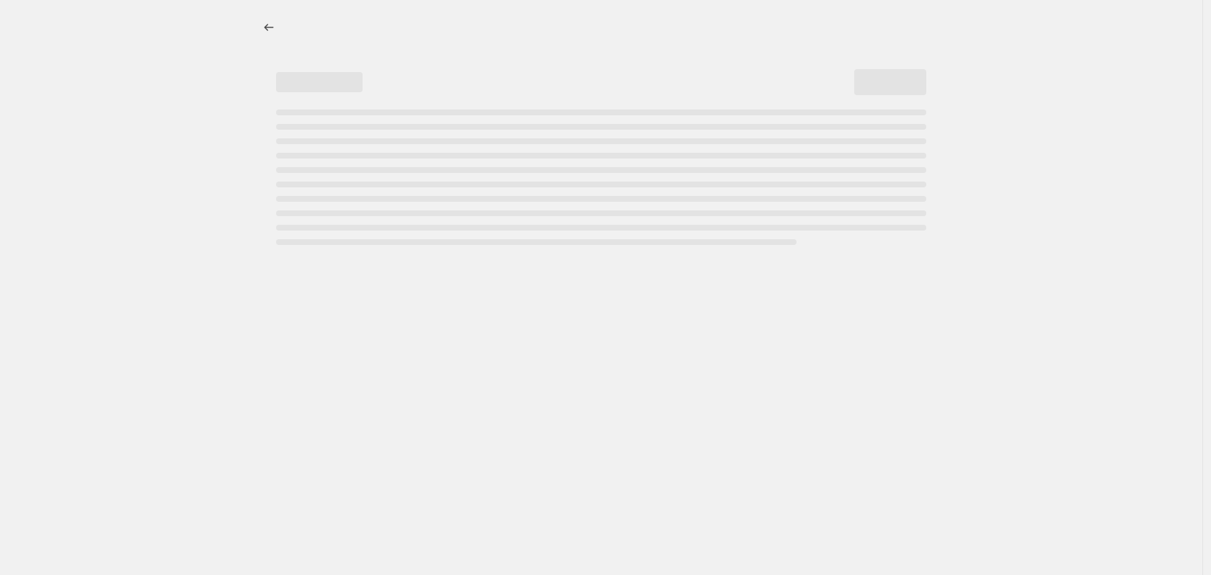
select select "percentage"
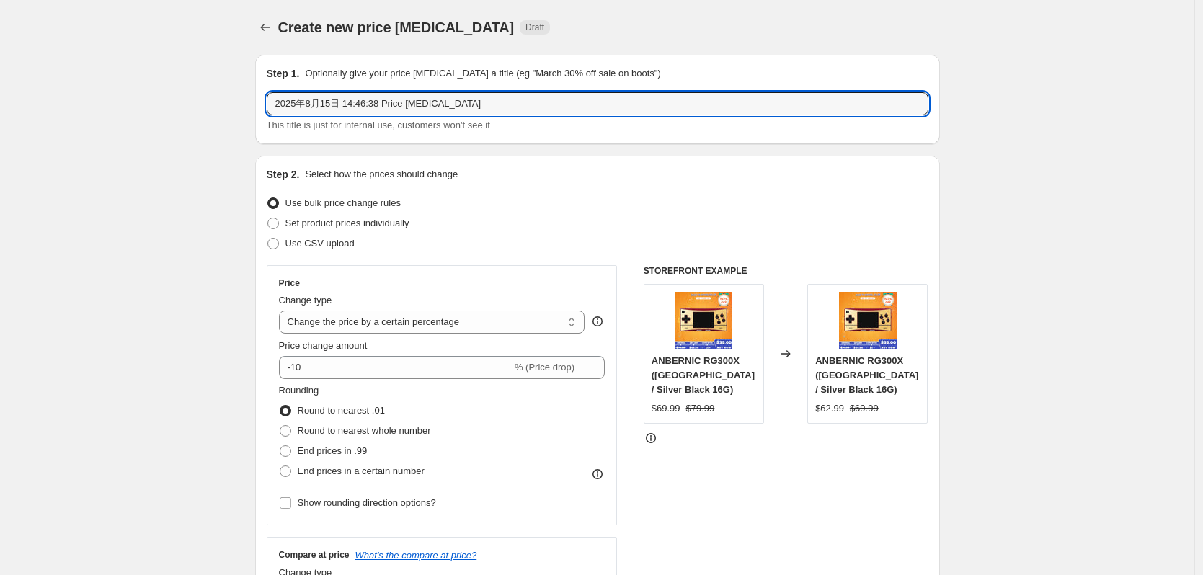
drag, startPoint x: 507, startPoint y: 103, endPoint x: 185, endPoint y: 105, distance: 321.6
paste input "返校季大促-RGARC-D-19%OFF"
drag, startPoint x: 341, startPoint y: 107, endPoint x: 368, endPoint y: 107, distance: 27.4
click at [368, 107] on input "返校季大促-RGARC-D-19%OFF" at bounding box center [598, 103] width 662 height 23
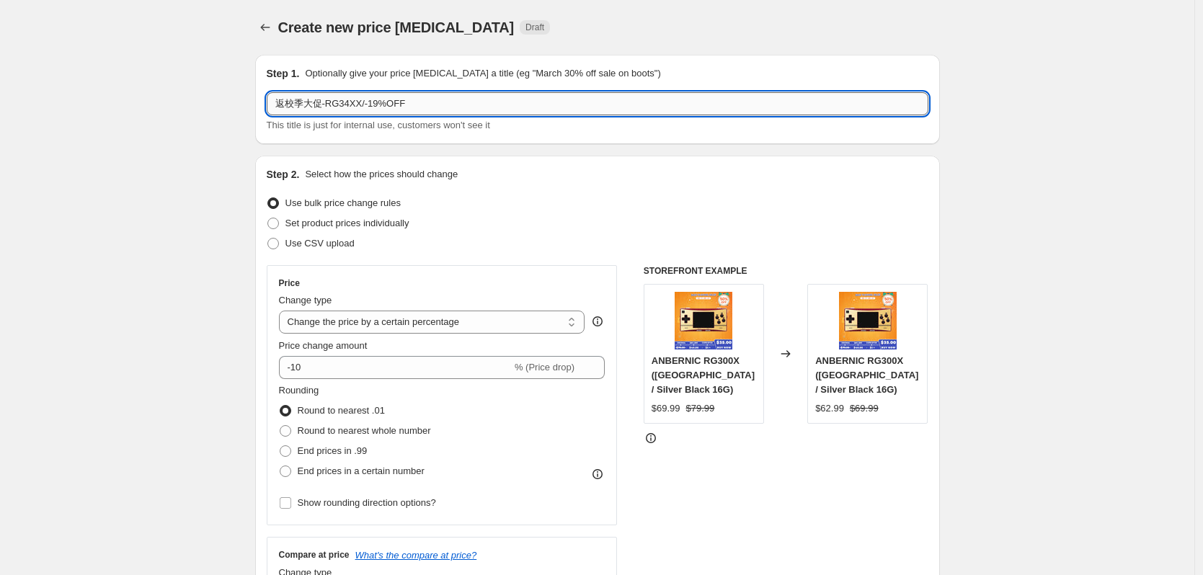
click at [366, 104] on input "返校季大促-RG34XX/-19%OFF" at bounding box center [598, 103] width 662 height 23
click at [557, 105] on input "返校季大促-RG34XX 128G/256G;RG40XXH 128G/256G;RGARC-S-19%OFF" at bounding box center [598, 103] width 662 height 23
type input "返校季大促-RG34XX 128G/256G;RG40XXH 128G/256G;RGARC-S-20%OFF"
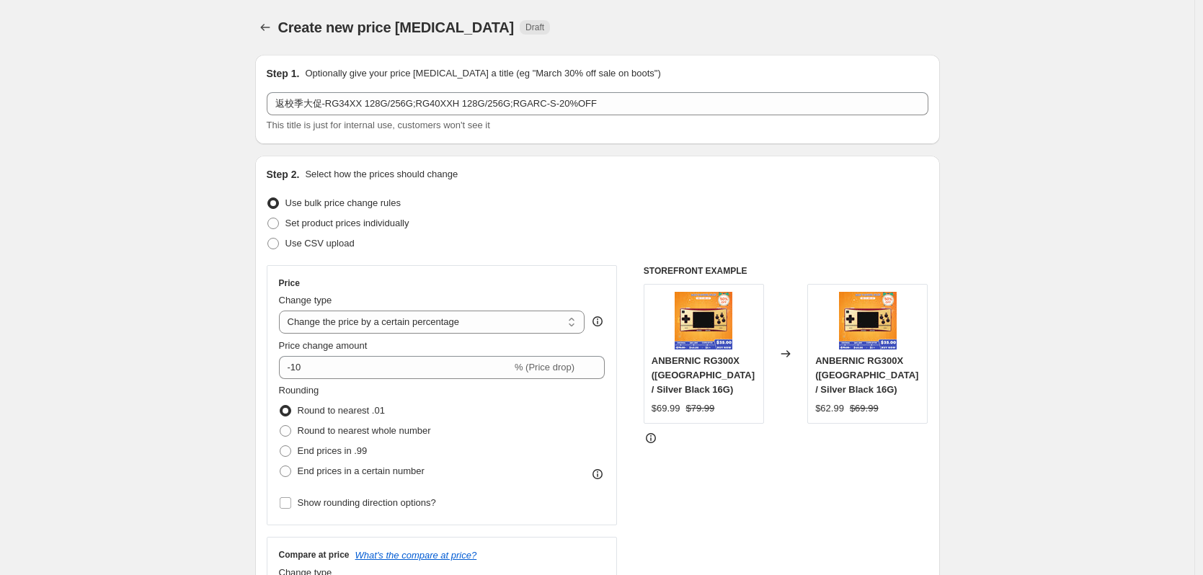
click at [611, 227] on div "Set product prices individually" at bounding box center [598, 223] width 662 height 20
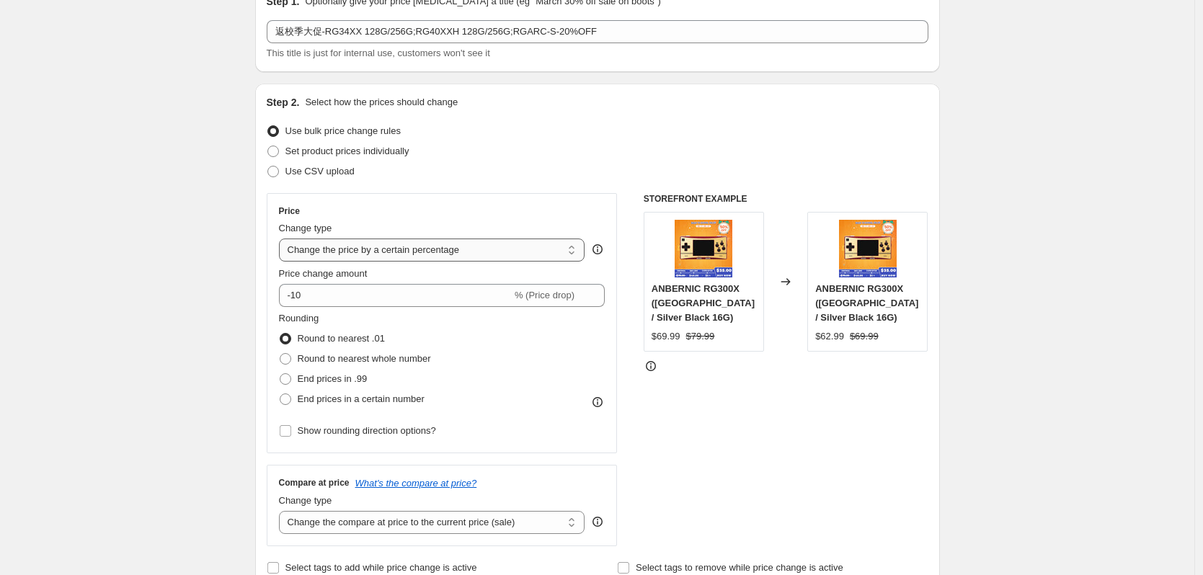
click at [331, 255] on select "Change the price to a certain amount Change the price by a certain amount Chang…" at bounding box center [432, 250] width 306 height 23
select select "pcap"
click at [283, 239] on select "Change the price to a certain amount Change the price by a certain amount Chang…" at bounding box center [432, 250] width 306 height 23
type input "-20"
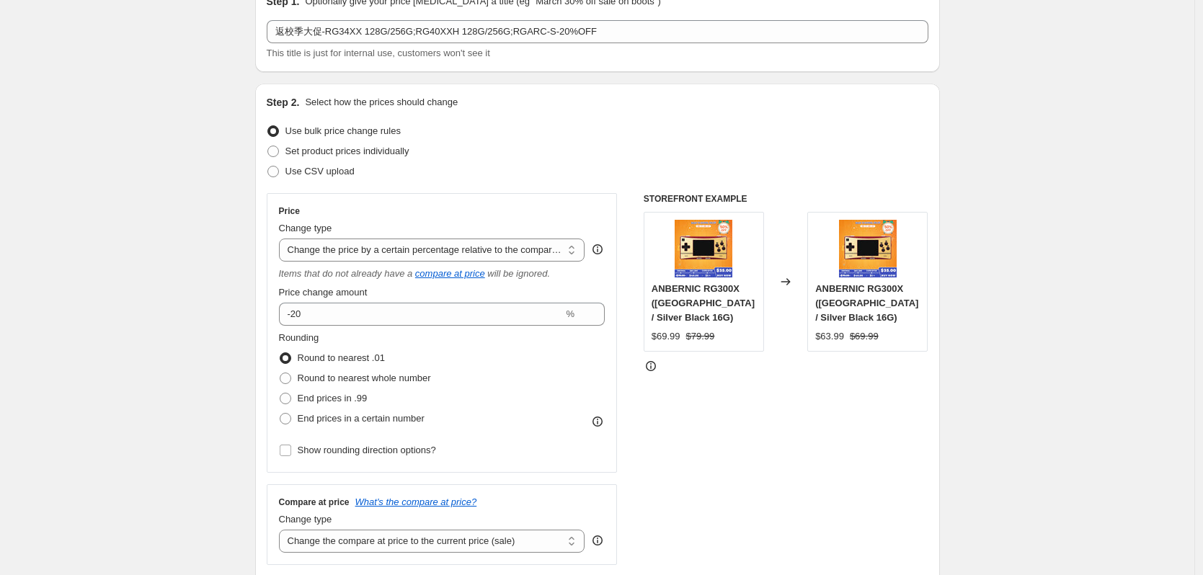
drag, startPoint x: 474, startPoint y: 380, endPoint x: 444, endPoint y: 427, distance: 55.4
click at [474, 381] on div "Rounding Round to nearest .01 Round to nearest whole number End prices in .99 E…" at bounding box center [442, 380] width 327 height 98
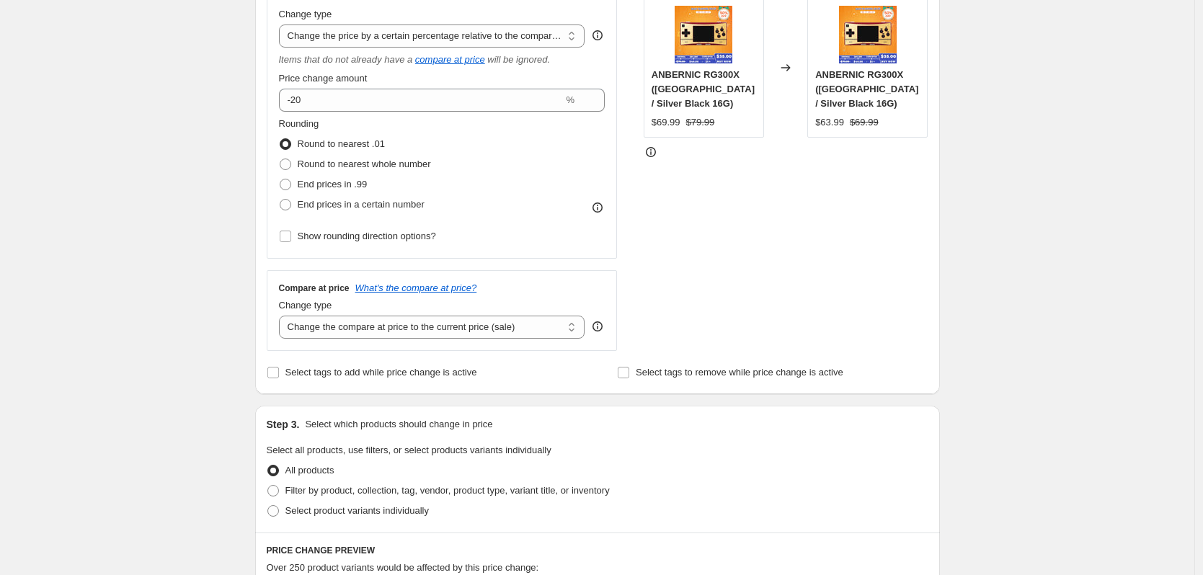
scroll to position [288, 0]
click at [396, 327] on select "Change the compare at price to the current price (sale) Change the compare at p…" at bounding box center [432, 325] width 306 height 23
select select "no_change"
click at [283, 314] on select "Change the compare at price to the current price (sale) Change the compare at p…" at bounding box center [432, 325] width 306 height 23
click at [332, 508] on span "Select product variants individually" at bounding box center [357, 508] width 143 height 11
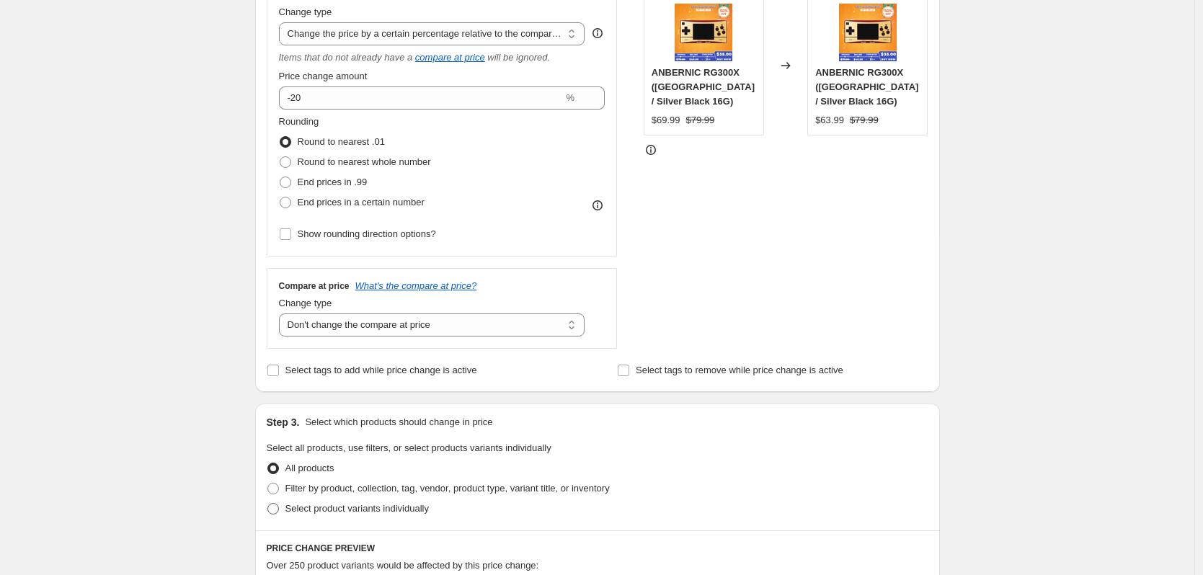
click at [268, 504] on input "Select product variants individually" at bounding box center [268, 503] width 1 height 1
radio input "true"
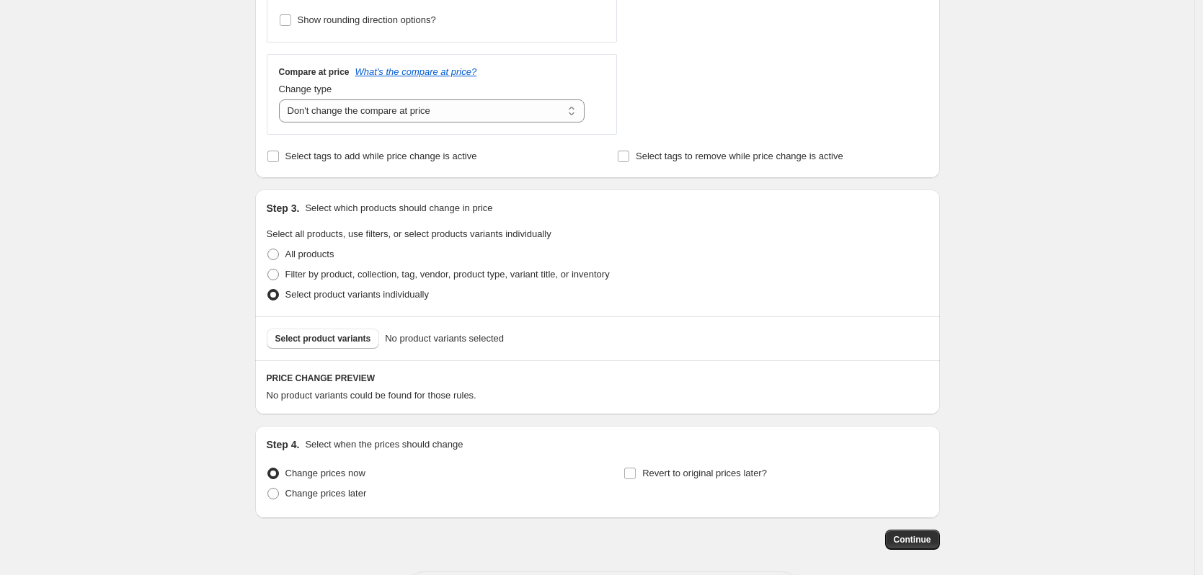
scroll to position [505, 0]
click at [322, 335] on span "Select product variants" at bounding box center [323, 337] width 96 height 12
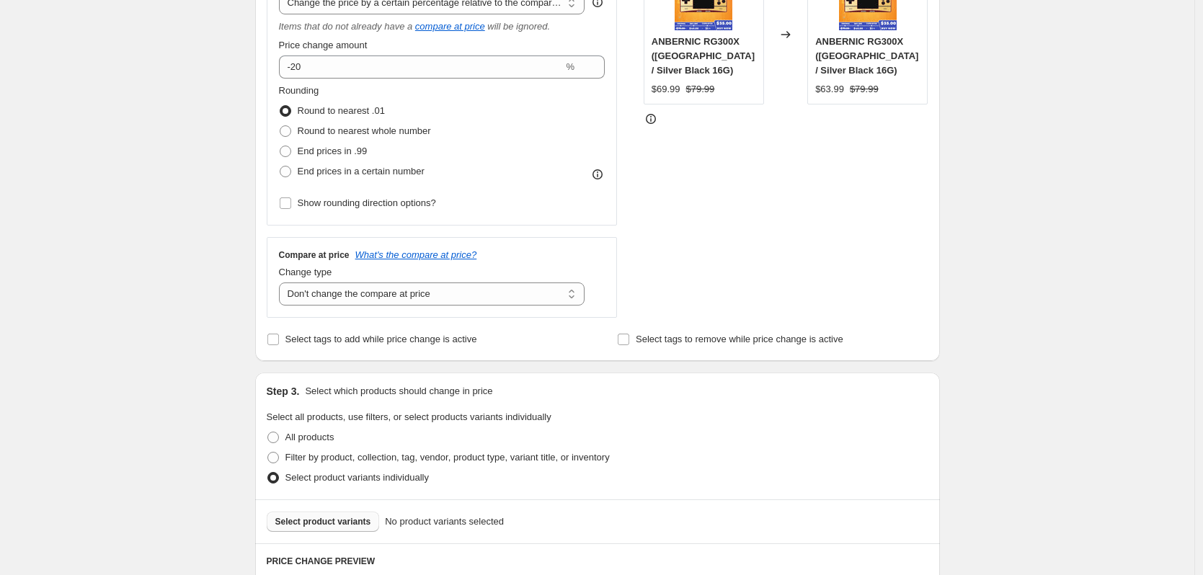
scroll to position [361, 0]
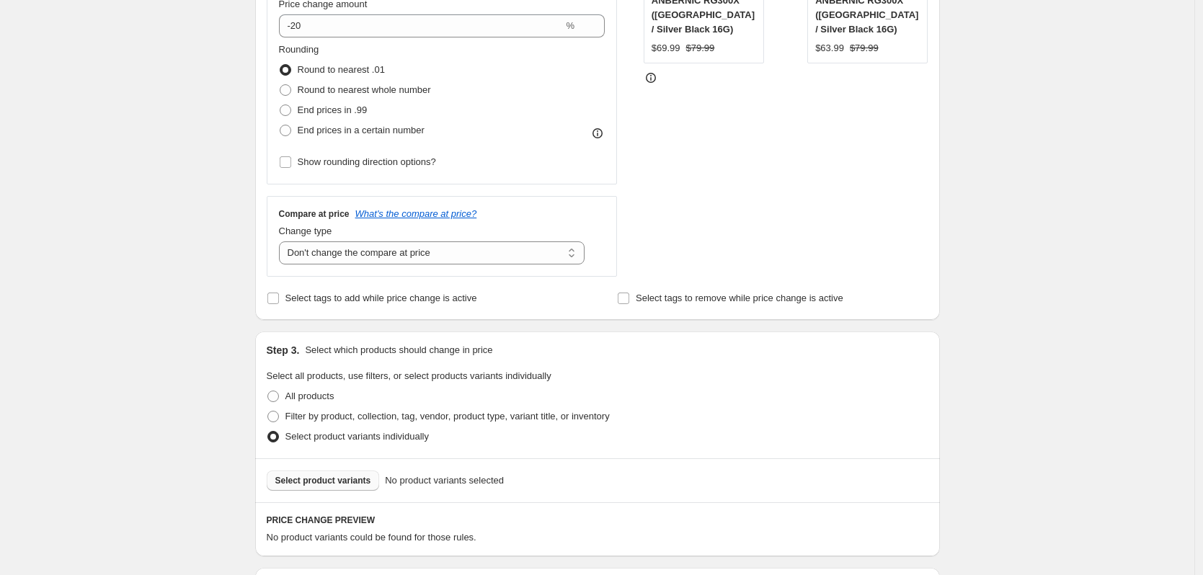
click at [341, 485] on span "Select product variants" at bounding box center [323, 481] width 96 height 12
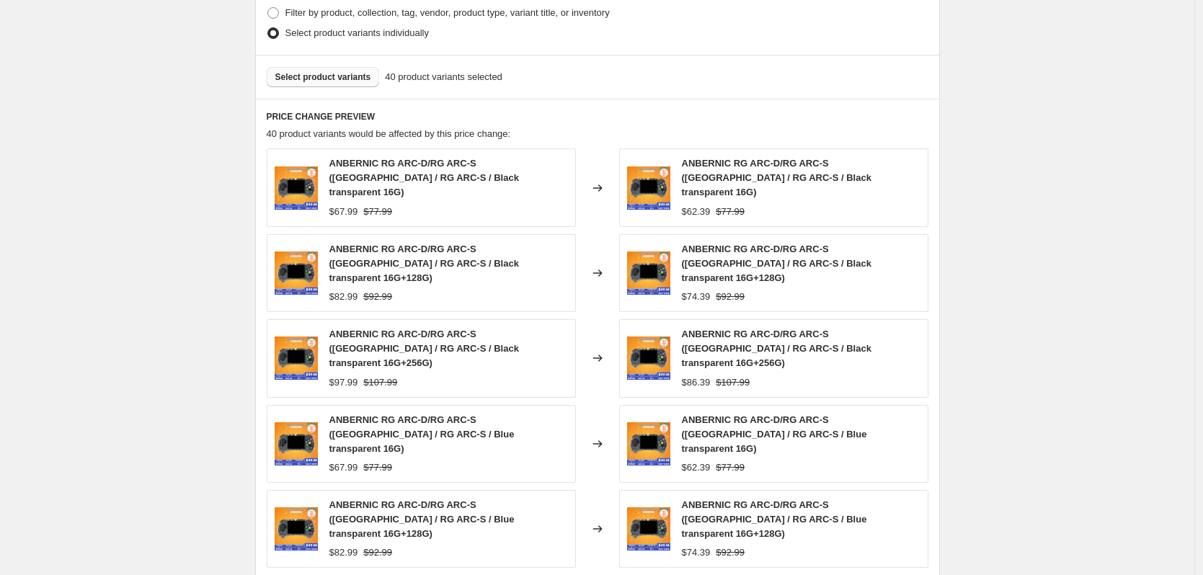
scroll to position [793, 0]
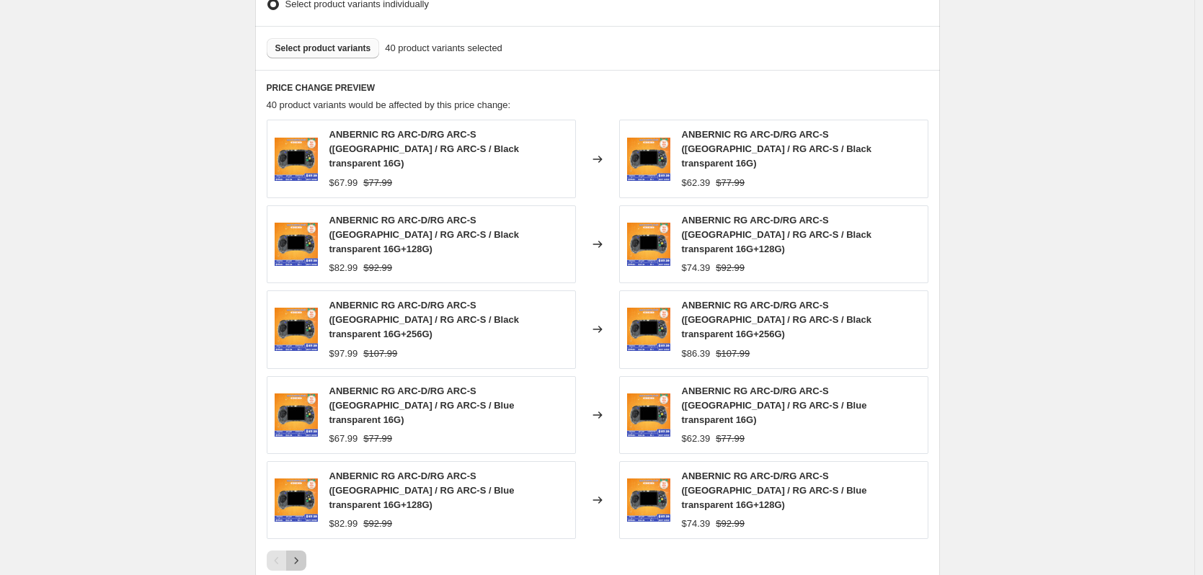
click at [302, 554] on icon "Next" at bounding box center [296, 561] width 14 height 14
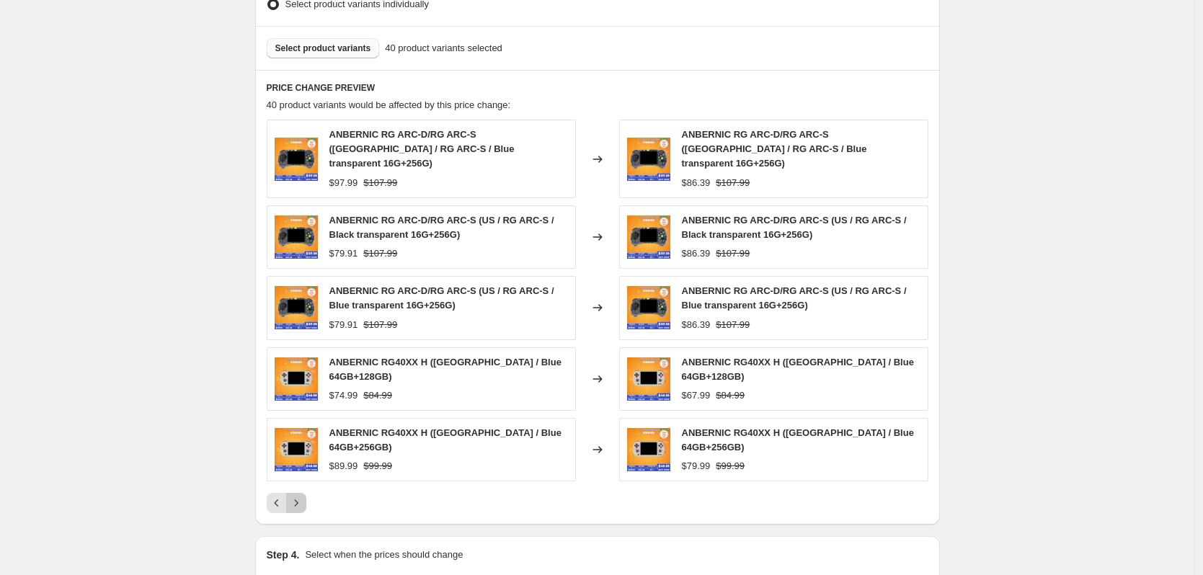
click at [301, 496] on icon "Next" at bounding box center [296, 503] width 14 height 14
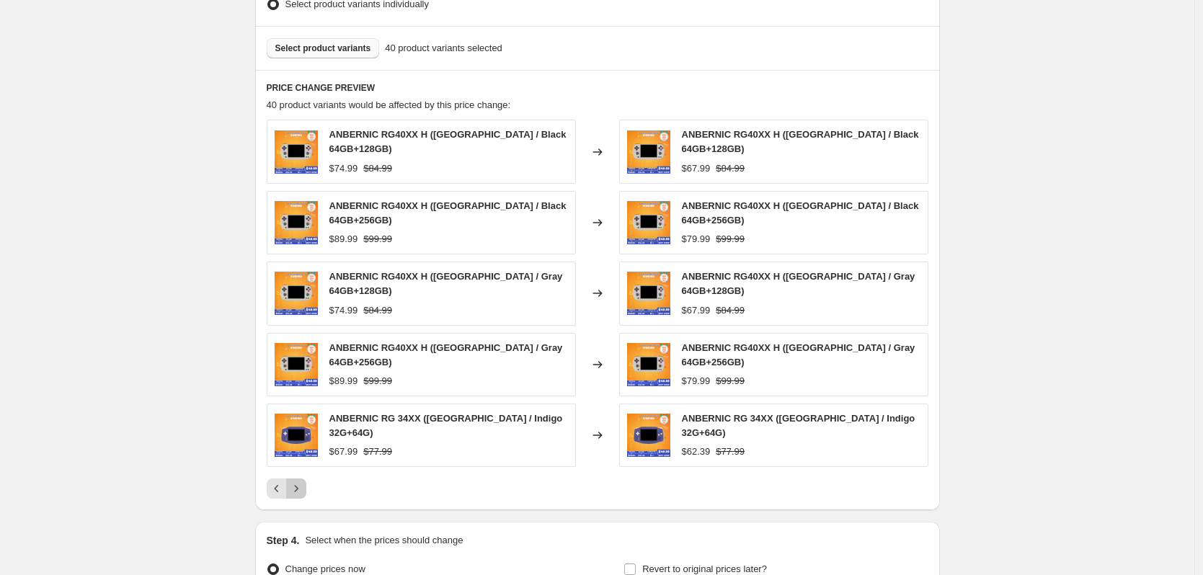
click at [302, 482] on icon "Next" at bounding box center [296, 489] width 14 height 14
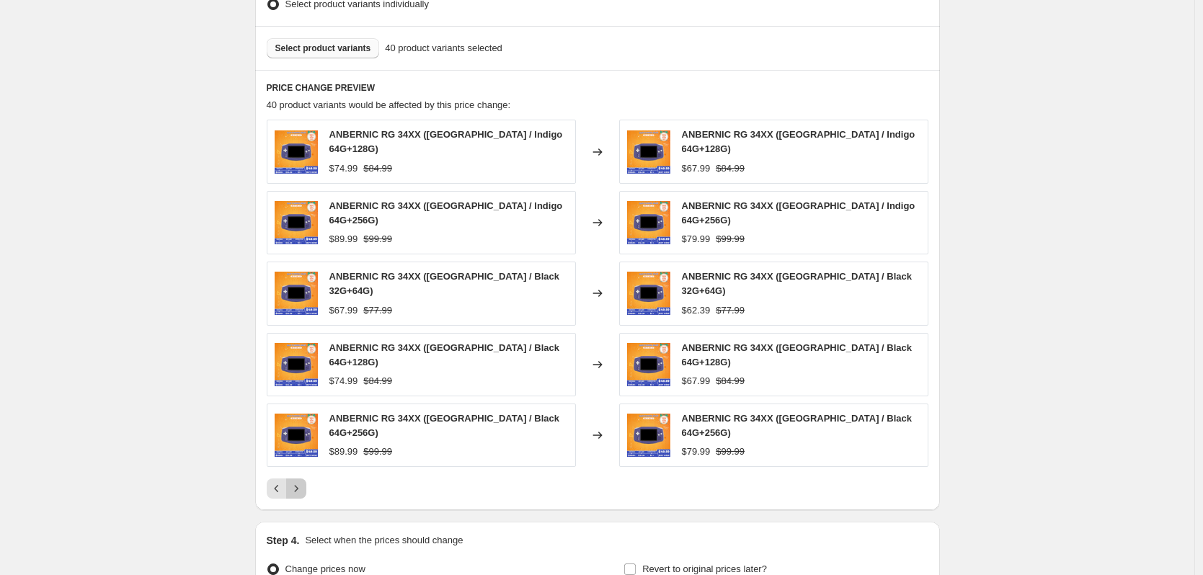
click at [299, 482] on icon "Next" at bounding box center [296, 489] width 14 height 14
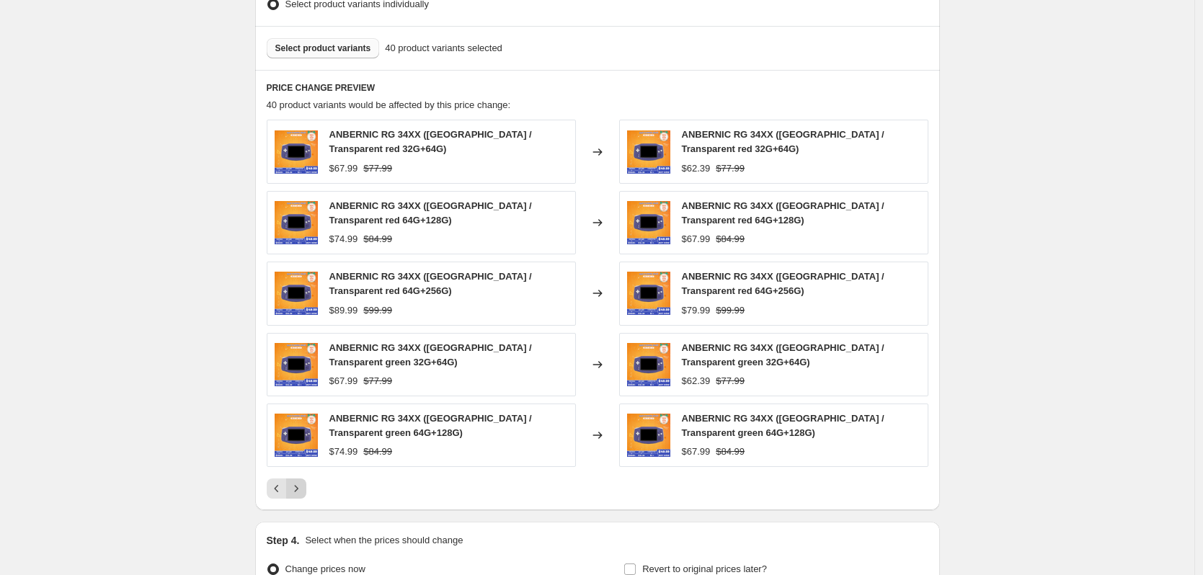
click at [296, 489] on icon "Next" at bounding box center [296, 489] width 14 height 14
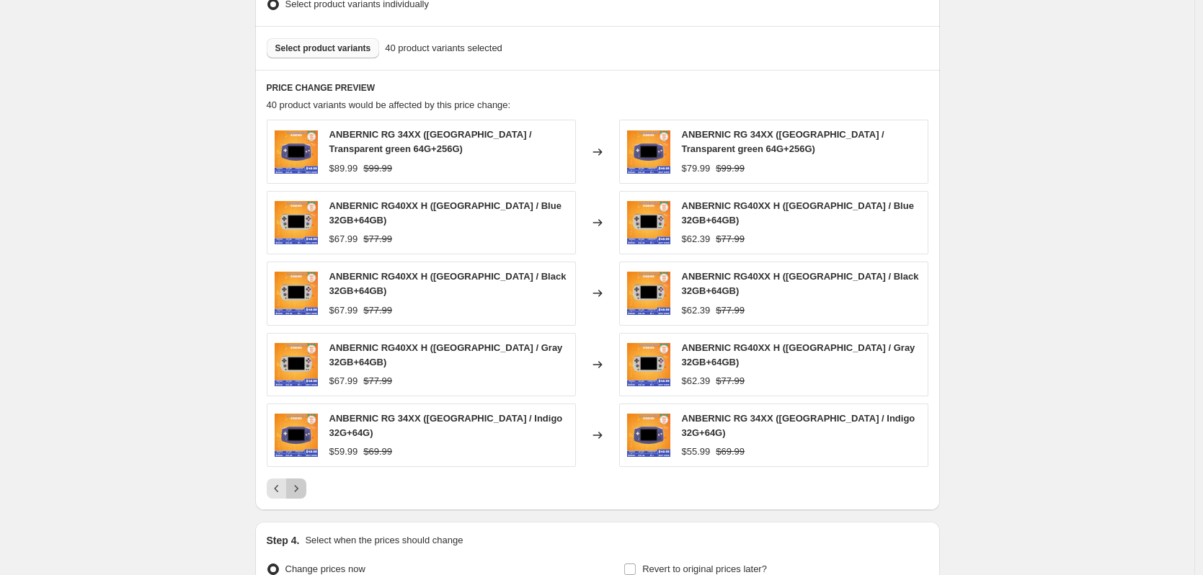
click at [303, 482] on icon "Next" at bounding box center [296, 489] width 14 height 14
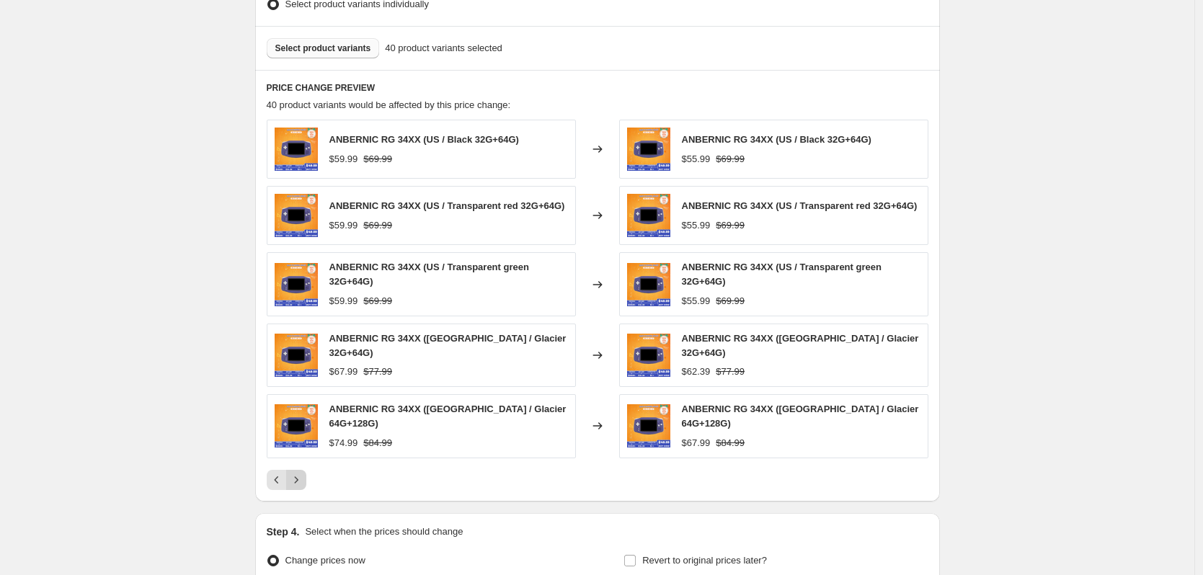
click at [303, 473] on icon "Next" at bounding box center [296, 480] width 14 height 14
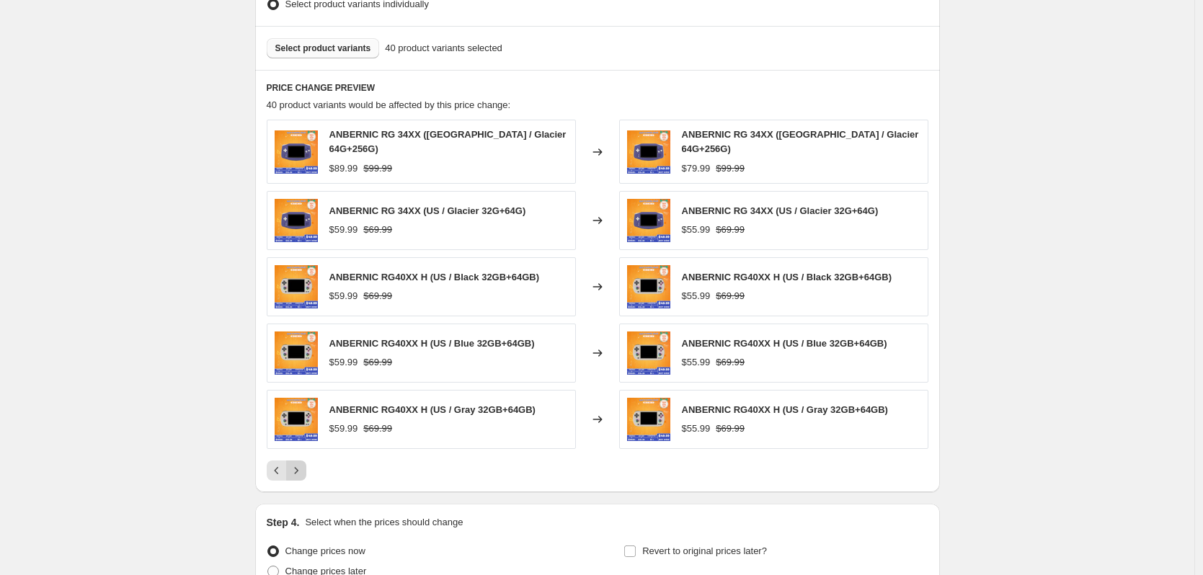
click at [303, 471] on div "Pagination" at bounding box center [296, 471] width 20 height 20
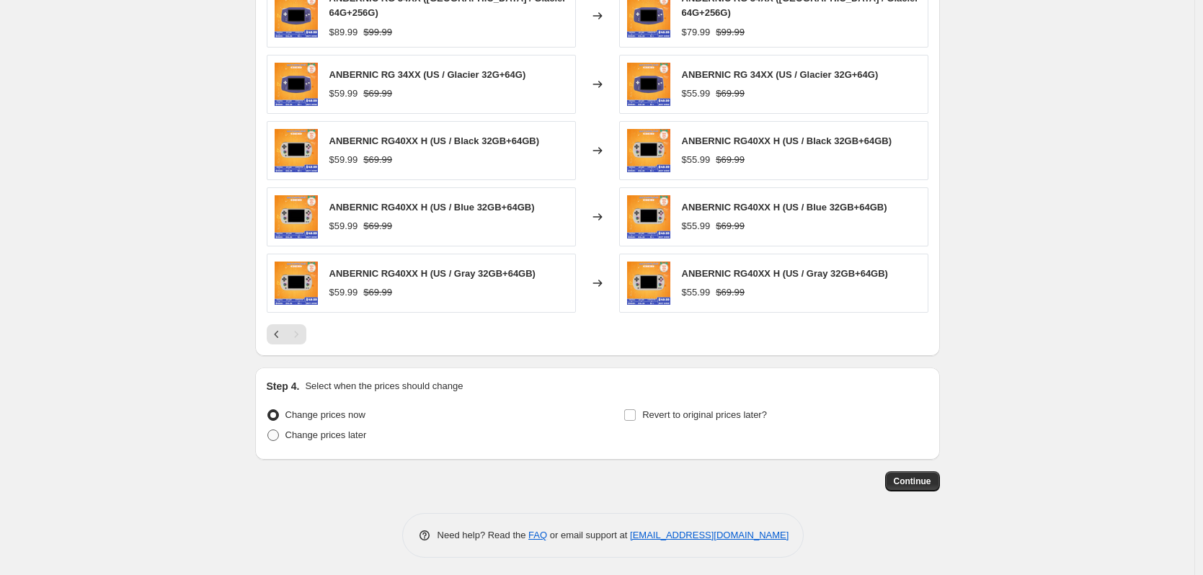
click at [342, 433] on span "Change prices later" at bounding box center [326, 435] width 81 height 11
click at [268, 430] on input "Change prices later" at bounding box center [268, 430] width 1 height 1
radio input "true"
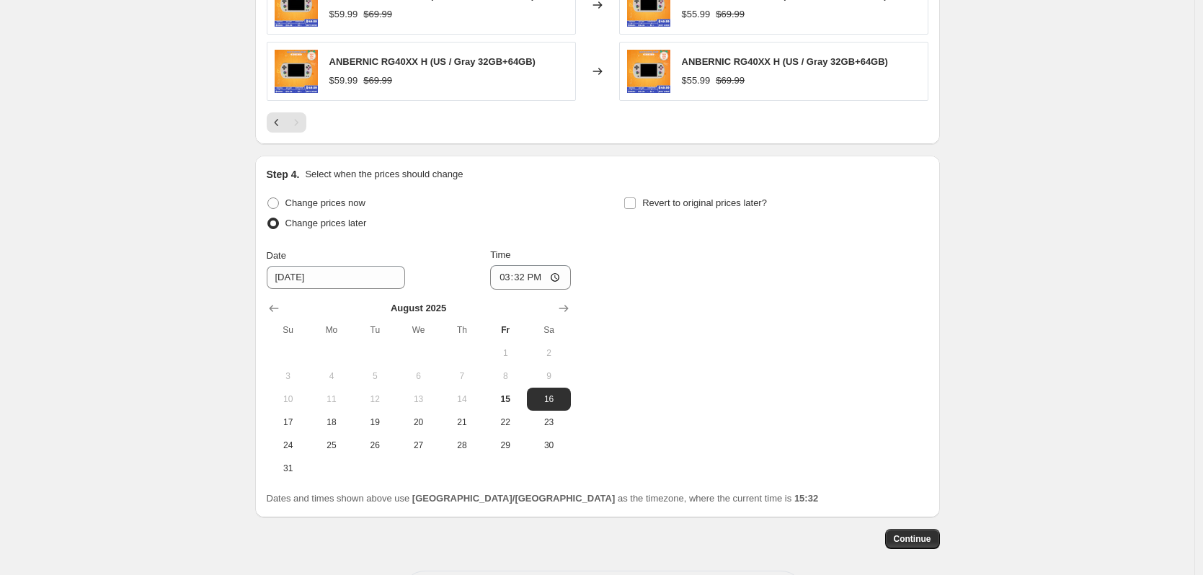
scroll to position [1146, 0]
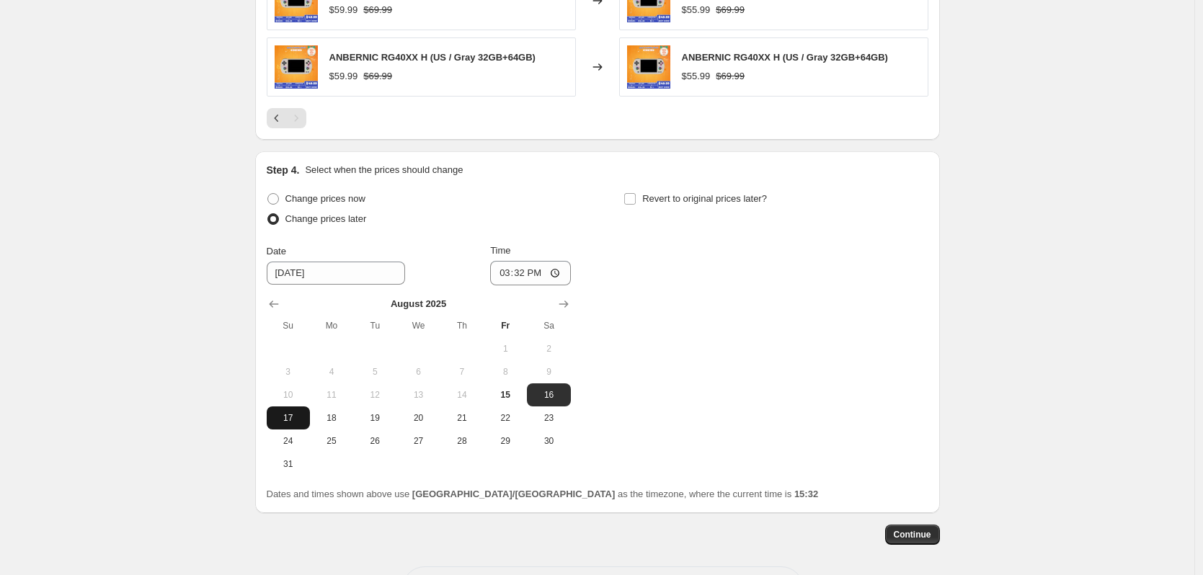
click at [286, 415] on span "17" at bounding box center [289, 418] width 32 height 12
type input "[DATE]"
click at [525, 273] on input "15:32" at bounding box center [530, 273] width 81 height 25
type input "22:50"
click at [677, 193] on span "Revert to original prices later?" at bounding box center [704, 198] width 125 height 11
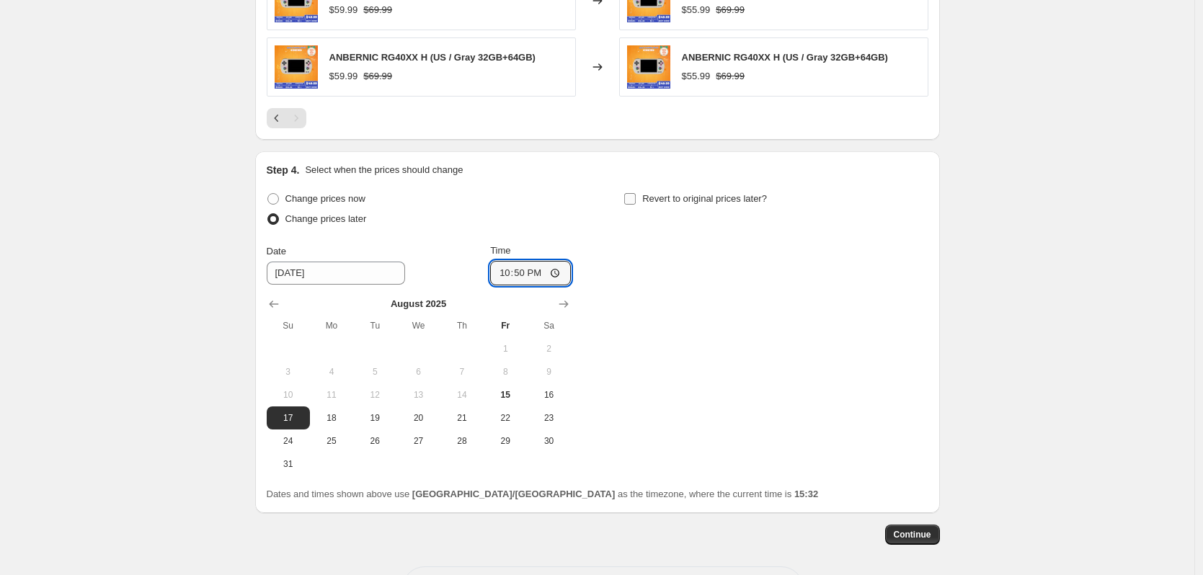
click at [636, 193] on input "Revert to original prices later?" at bounding box center [630, 199] width 12 height 12
checkbox input "true"
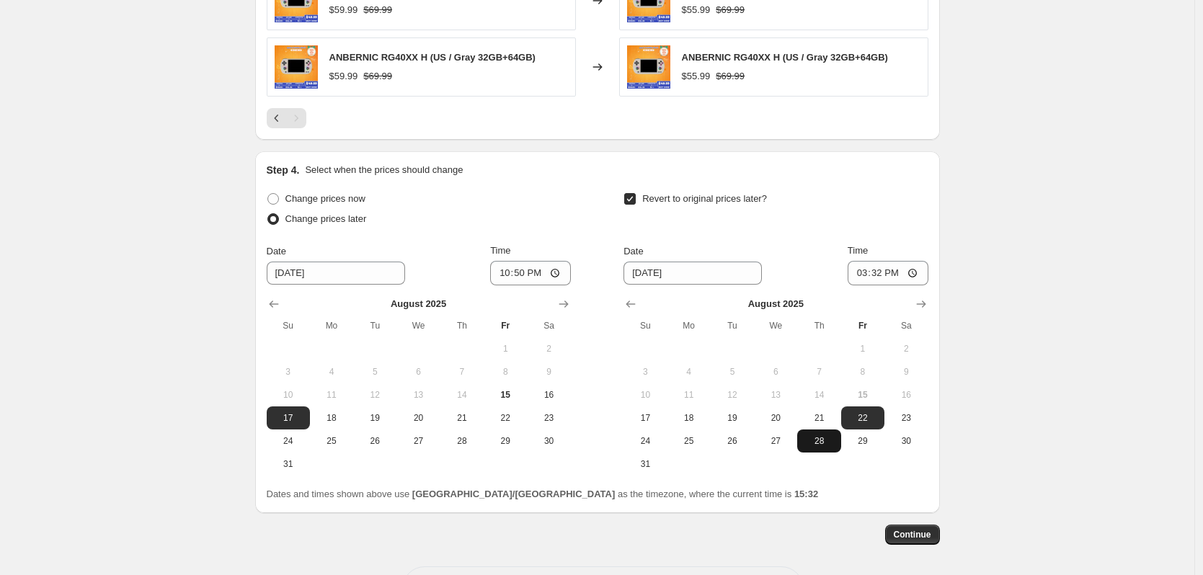
click at [811, 440] on span "28" at bounding box center [819, 442] width 32 height 12
type input "[DATE]"
click at [886, 273] on input "15:32" at bounding box center [888, 273] width 81 height 25
click at [892, 272] on input "15:32" at bounding box center [888, 273] width 81 height 25
type input "15:00"
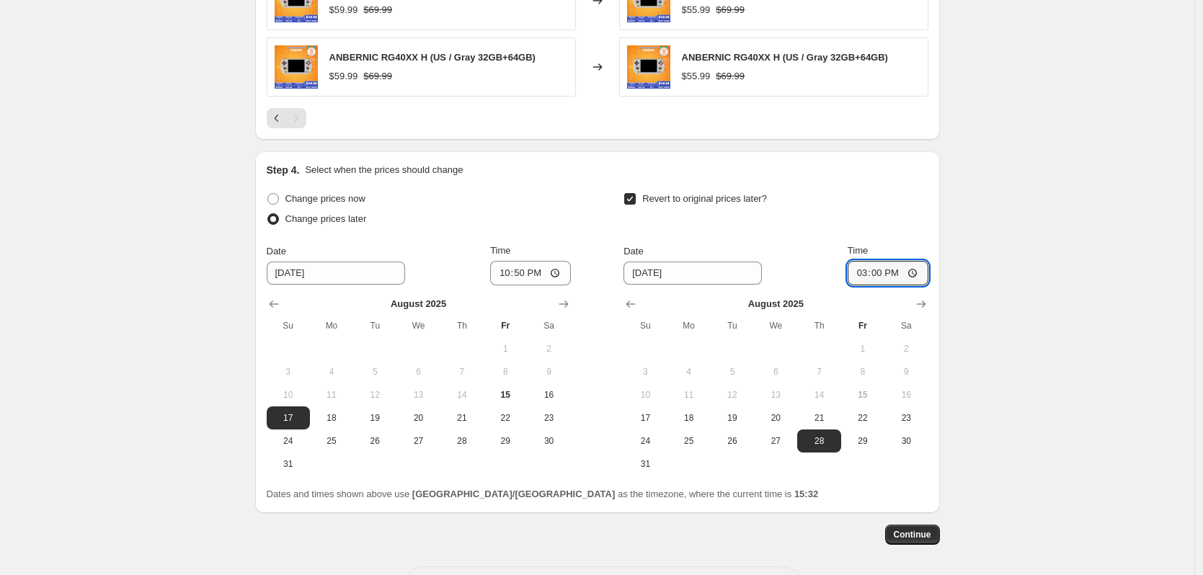
click at [919, 532] on span "Continue" at bounding box center [912, 535] width 37 height 12
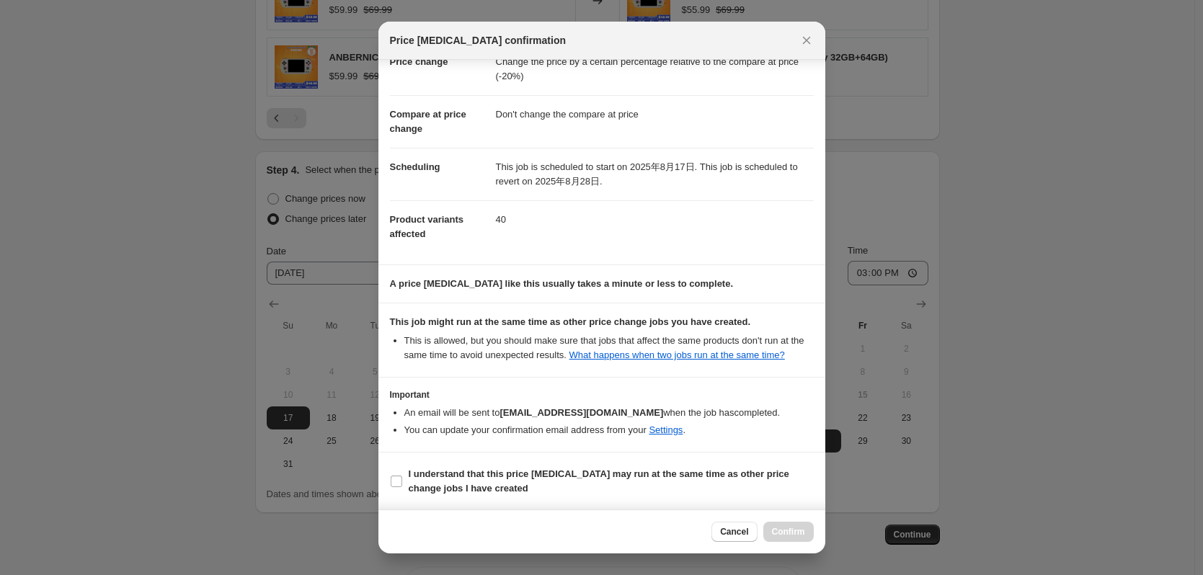
scroll to position [43, 0]
click at [658, 462] on section "I understand that this price [MEDICAL_DATA] may run at the same time as other p…" at bounding box center [602, 481] width 447 height 58
click at [735, 489] on span "I understand that this price [MEDICAL_DATA] may run at the same time as other p…" at bounding box center [611, 481] width 405 height 29
click at [402, 487] on input "I understand that this price [MEDICAL_DATA] may run at the same time as other p…" at bounding box center [397, 481] width 12 height 12
checkbox input "true"
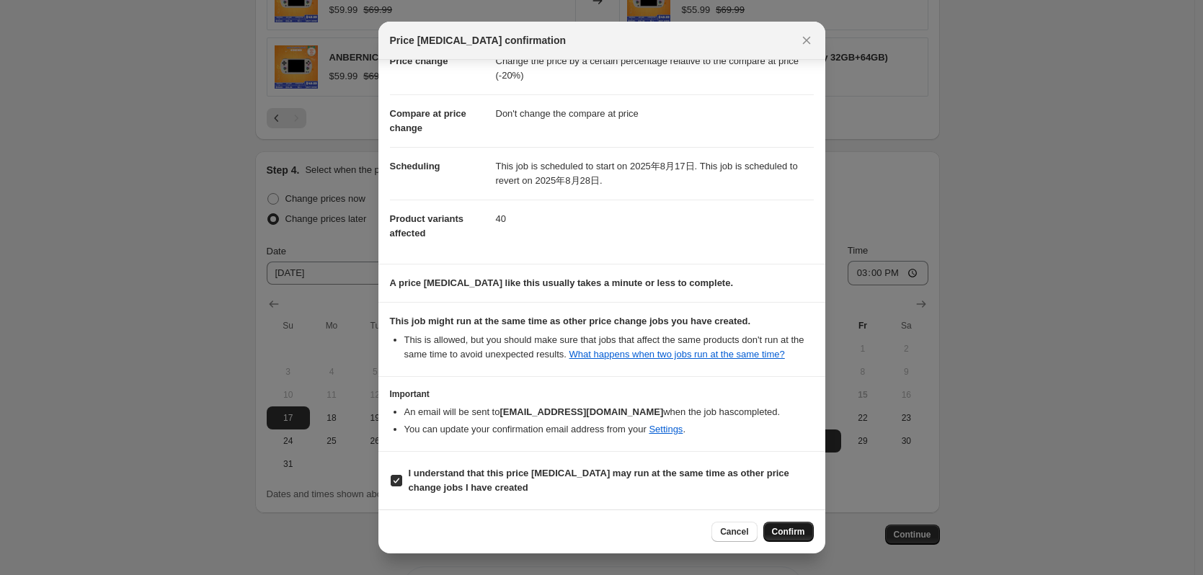
click at [804, 531] on span "Confirm" at bounding box center [788, 532] width 33 height 12
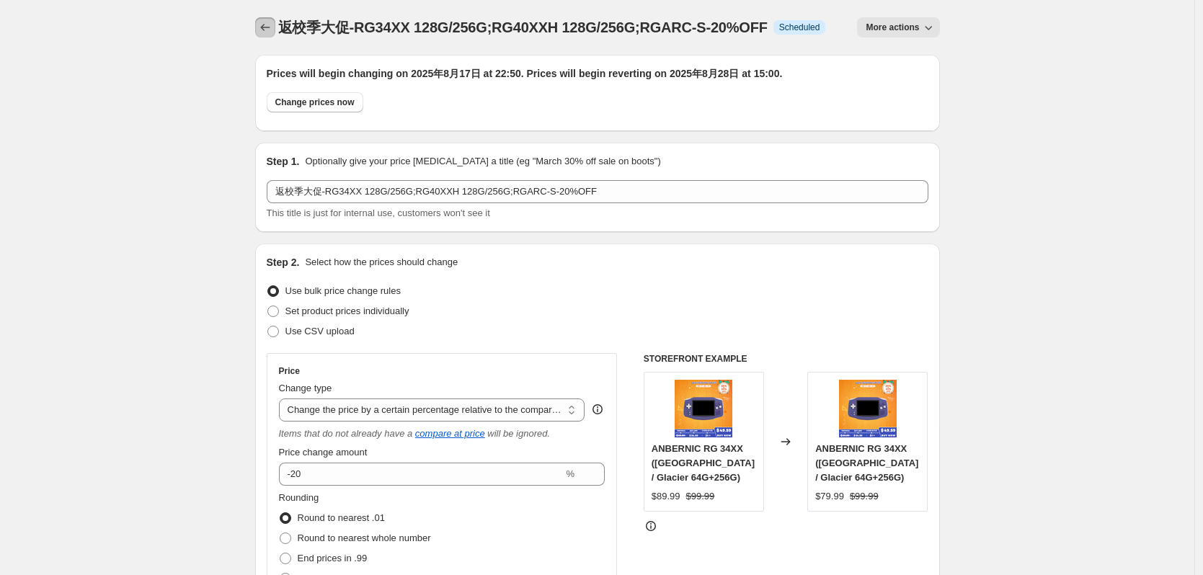
click at [270, 30] on icon "Price change jobs" at bounding box center [265, 27] width 14 height 14
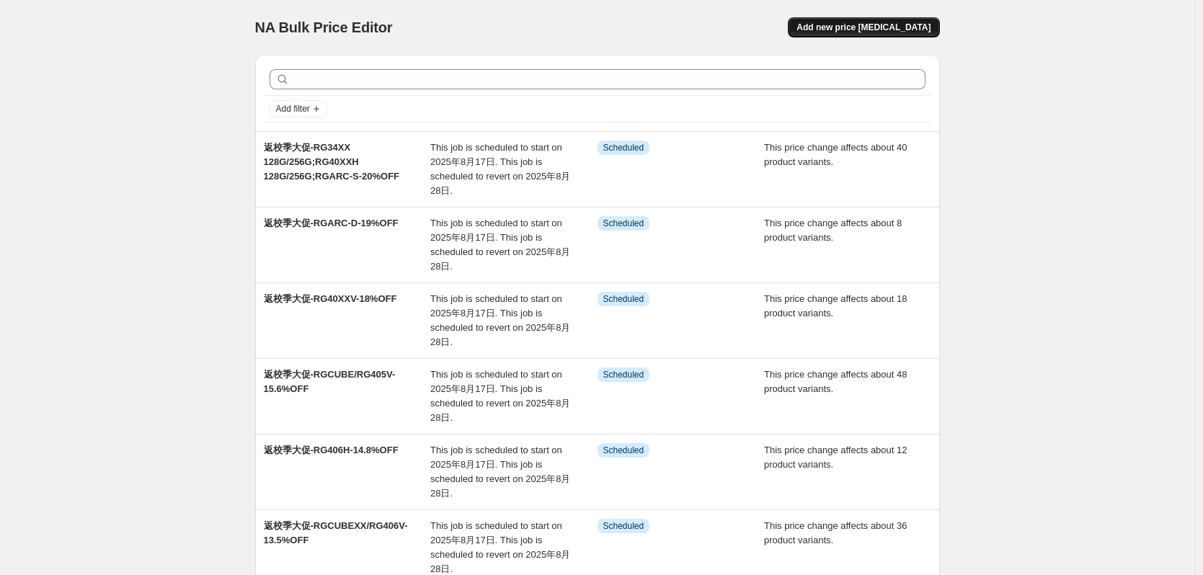
click at [890, 32] on span "Add new price [MEDICAL_DATA]" at bounding box center [864, 28] width 134 height 12
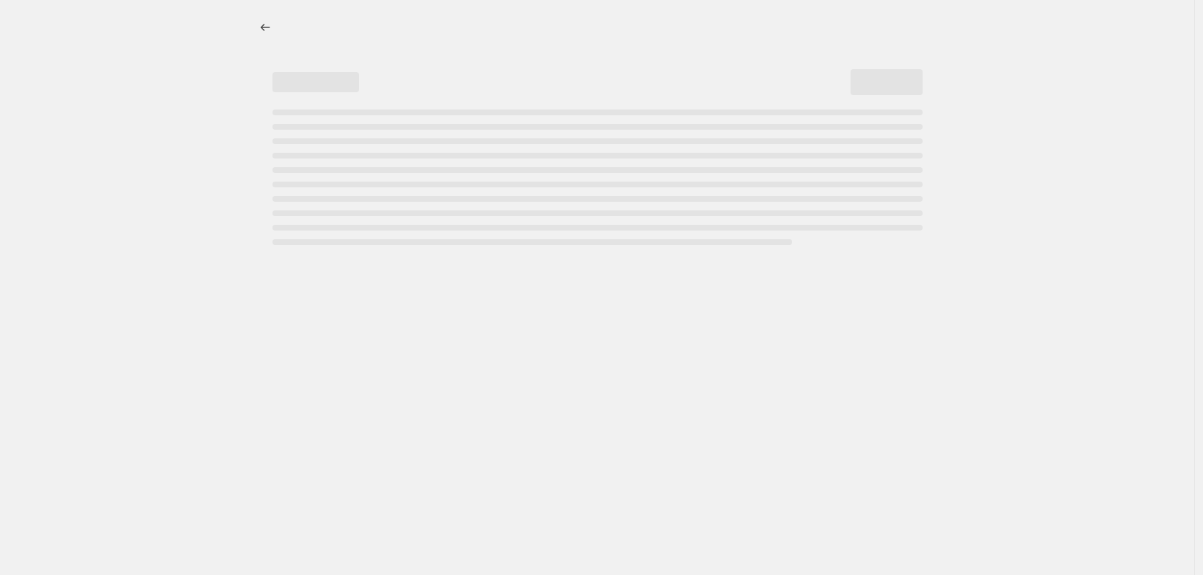
select select "percentage"
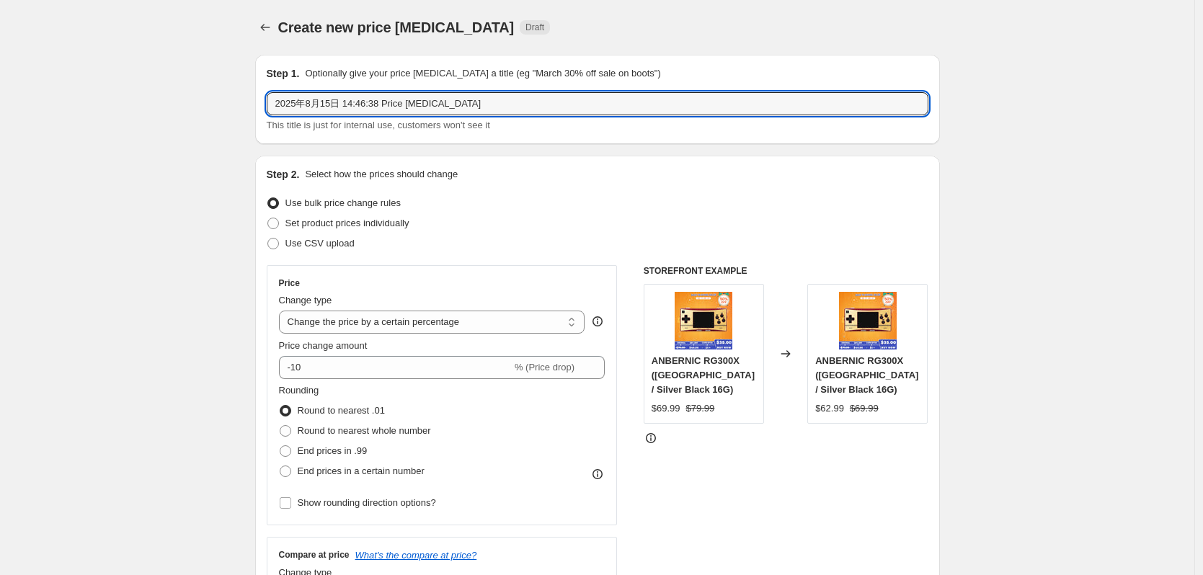
drag, startPoint x: 502, startPoint y: 100, endPoint x: 209, endPoint y: 112, distance: 293.0
paste input "RG351V"
type input "RG351V"
drag, startPoint x: 402, startPoint y: 100, endPoint x: 175, endPoint y: 115, distance: 227.6
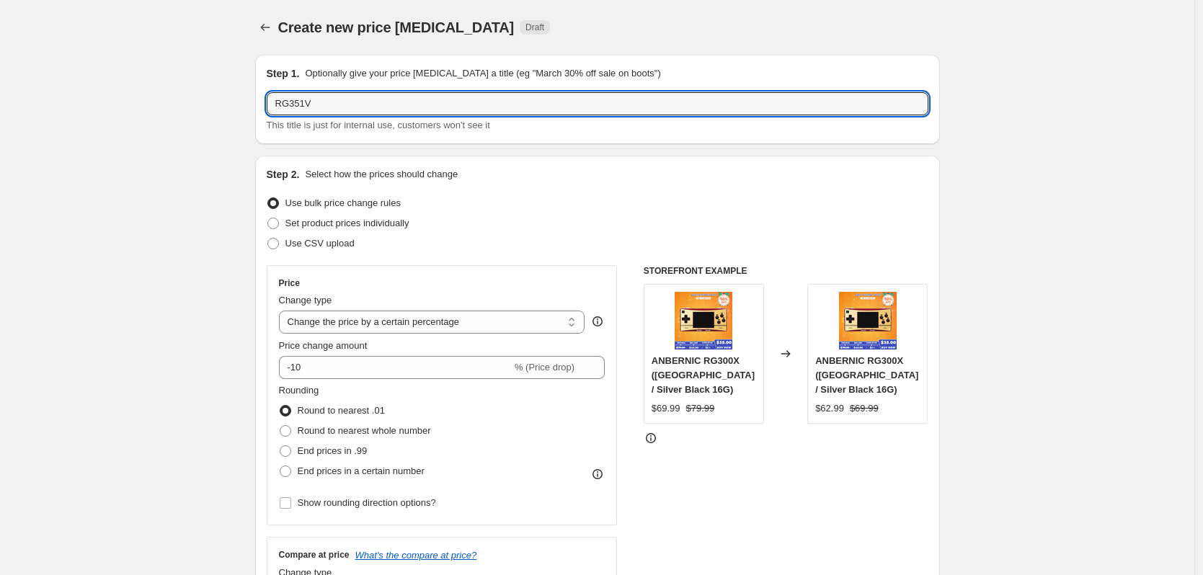
click at [265, 27] on icon "Price change jobs" at bounding box center [265, 27] width 14 height 14
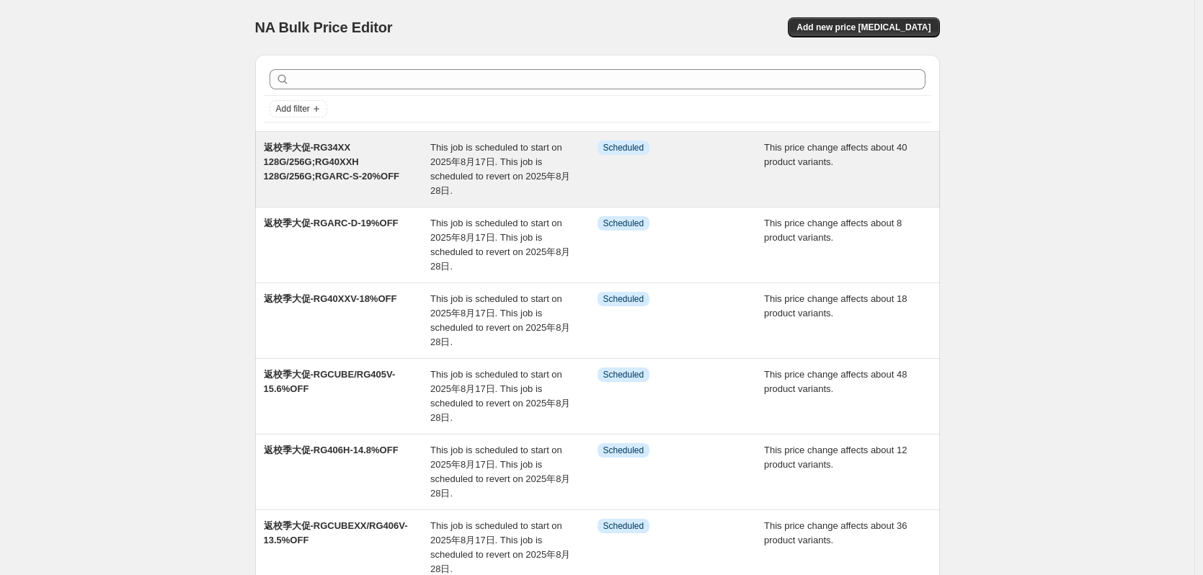
click at [332, 156] on span "返校季大促-RG34XX 128G/256G;RG40XXH 128G/256G;RGARC-S-20%OFF" at bounding box center [332, 162] width 136 height 40
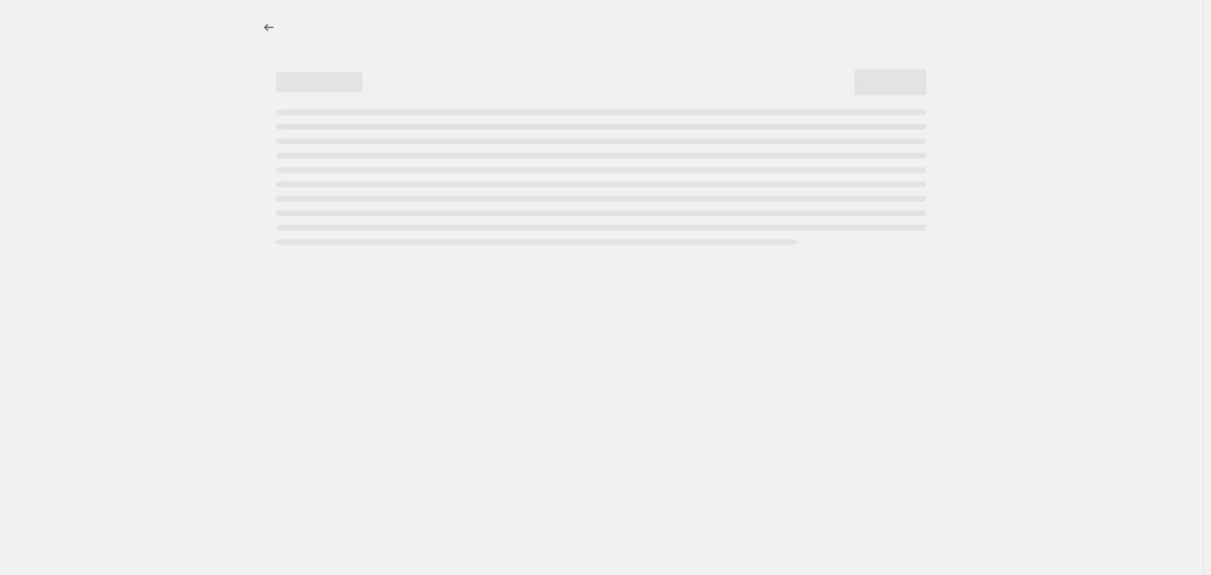
select select "pcap"
select select "no_change"
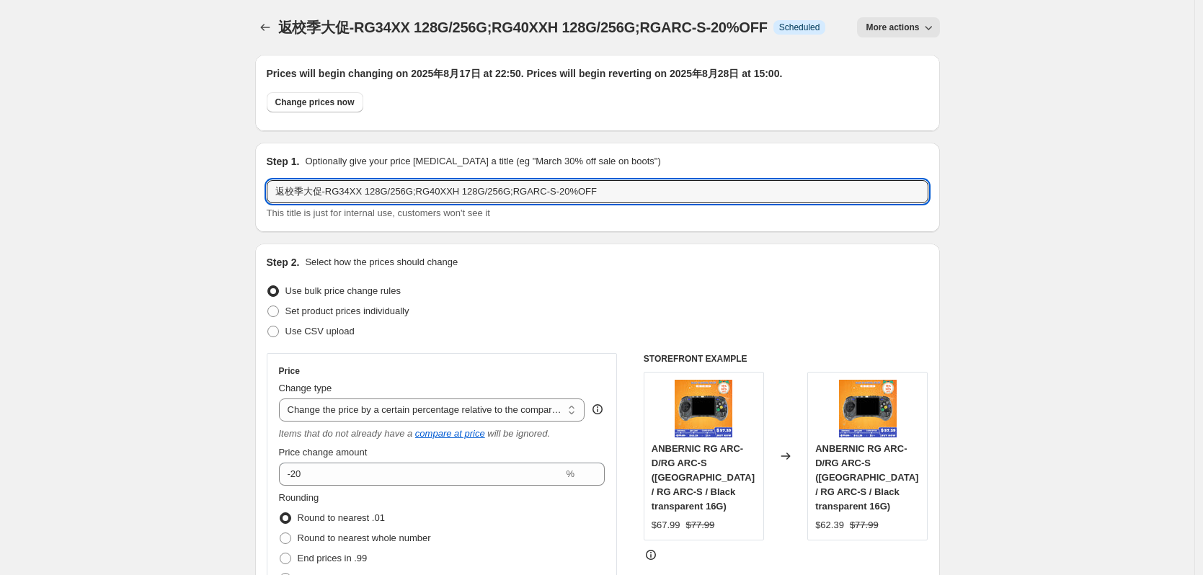
drag, startPoint x: 607, startPoint y: 191, endPoint x: 255, endPoint y: 195, distance: 351.9
click at [268, 25] on icon "Price change jobs" at bounding box center [264, 27] width 9 height 7
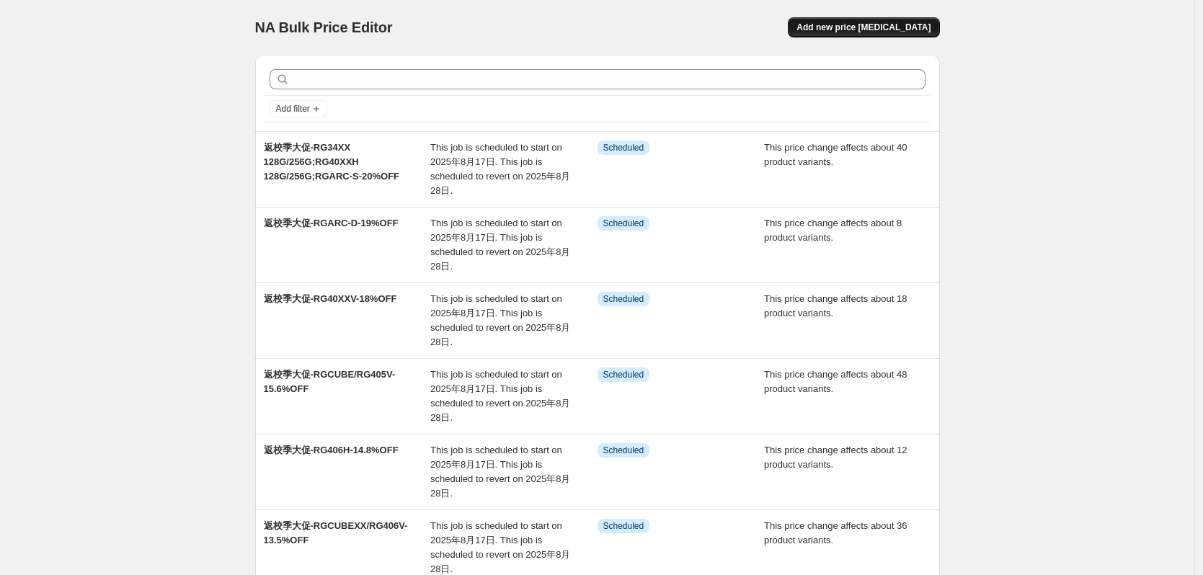
click at [894, 30] on span "Add new price [MEDICAL_DATA]" at bounding box center [864, 28] width 134 height 12
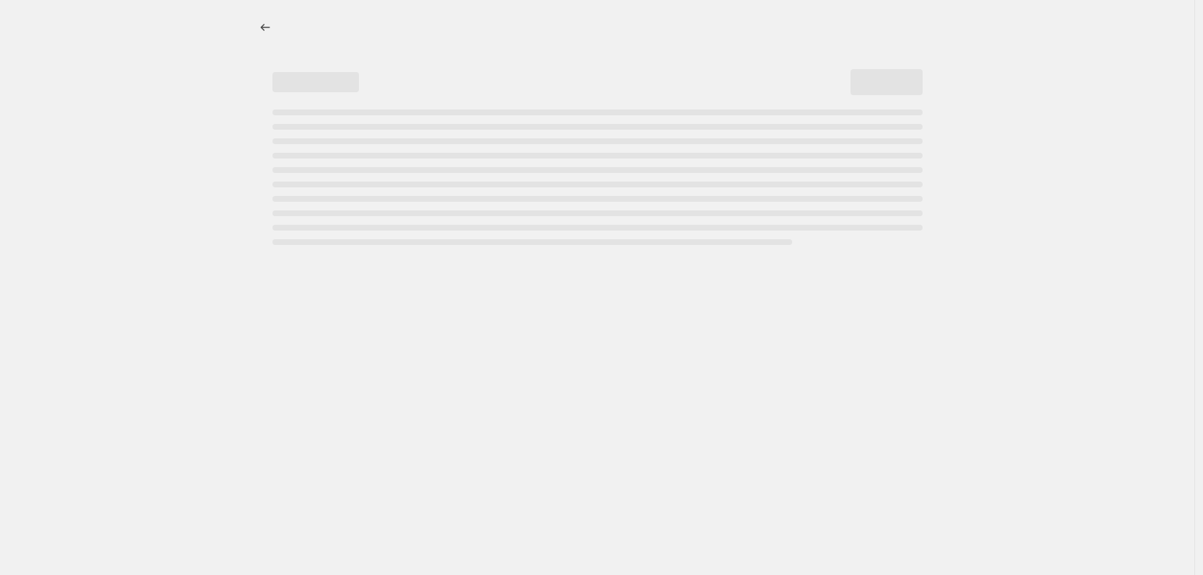
select select "percentage"
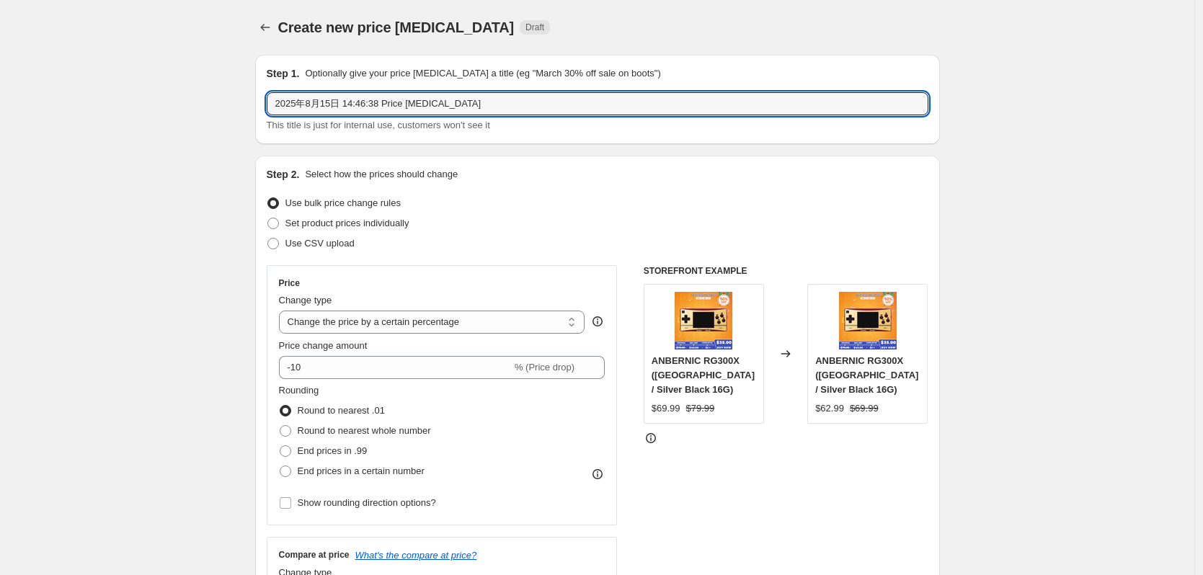
drag, startPoint x: 518, startPoint y: 99, endPoint x: 138, endPoint y: 102, distance: 380.0
paste input "返校季大促-RG34XX 128G/256G;RG40XXH 128G/256G;RGARC-S-20%OFF"
drag, startPoint x: 341, startPoint y: 107, endPoint x: 543, endPoint y: 115, distance: 202.0
click at [543, 115] on input "返校季大促-RG34XX 128G/256G;RG40XXH 128G/256G;RGARC-S-20%OFF" at bounding box center [598, 103] width 662 height 23
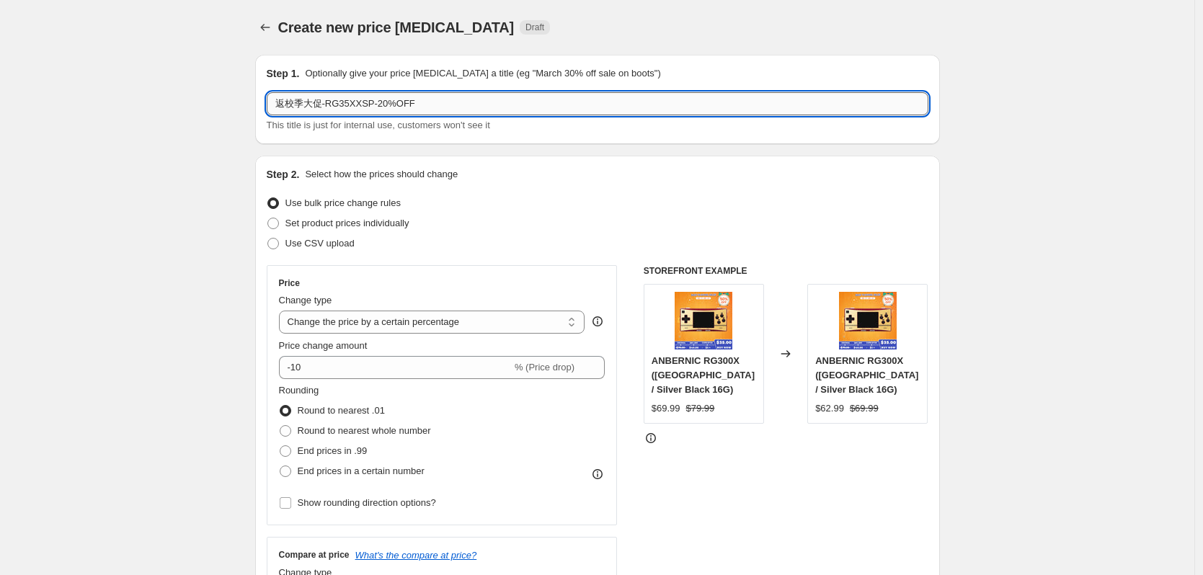
click at [386, 106] on input "返校季大促-RG35XXSP-20%OFF" at bounding box center [598, 103] width 662 height 23
type input "返校季大促-RG35XXSP-20.5%OFF"
click at [502, 261] on div "Step 2. Select how the prices should change Use bulk price change rules Set pro…" at bounding box center [598, 408] width 662 height 483
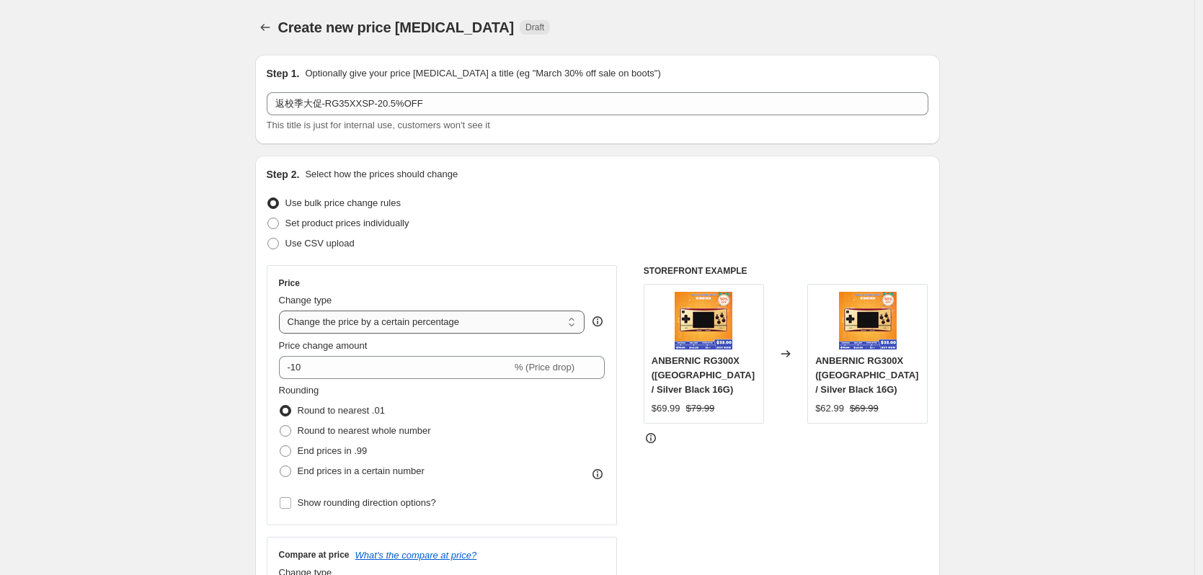
click at [455, 314] on select "Change the price to a certain amount Change the price by a certain amount Chang…" at bounding box center [432, 322] width 306 height 23
select select "pcap"
click at [283, 311] on select "Change the price to a certain amount Change the price by a certain amount Chang…" at bounding box center [432, 322] width 306 height 23
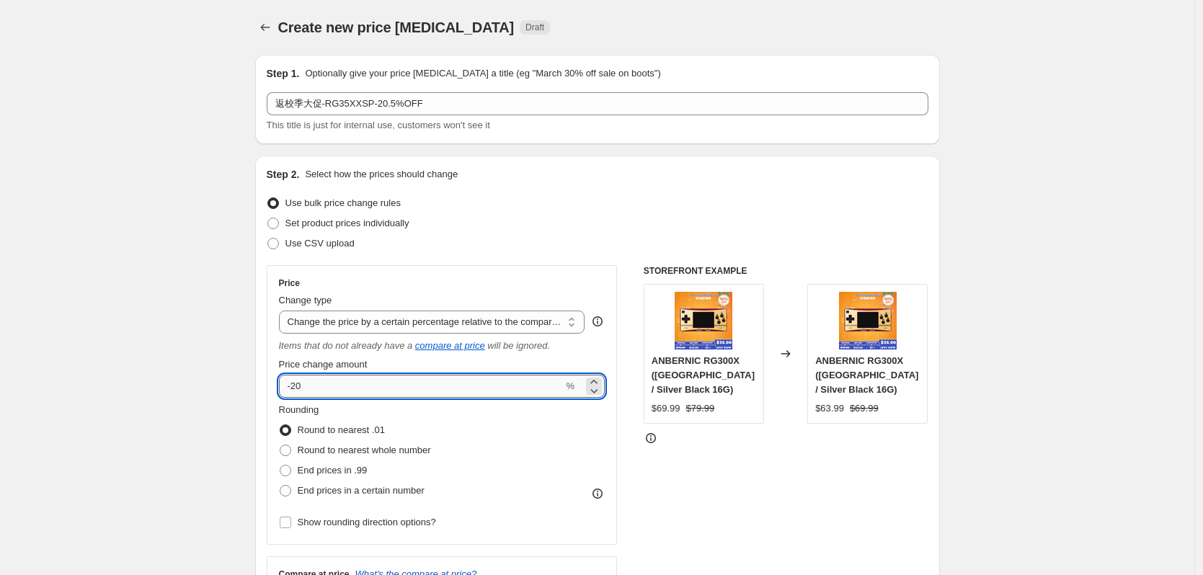
click at [307, 388] on input "-20" at bounding box center [421, 386] width 285 height 23
type input "-20.5"
click at [384, 275] on div "Price Change type Change the price to a certain amount Change the price by a ce…" at bounding box center [442, 405] width 351 height 280
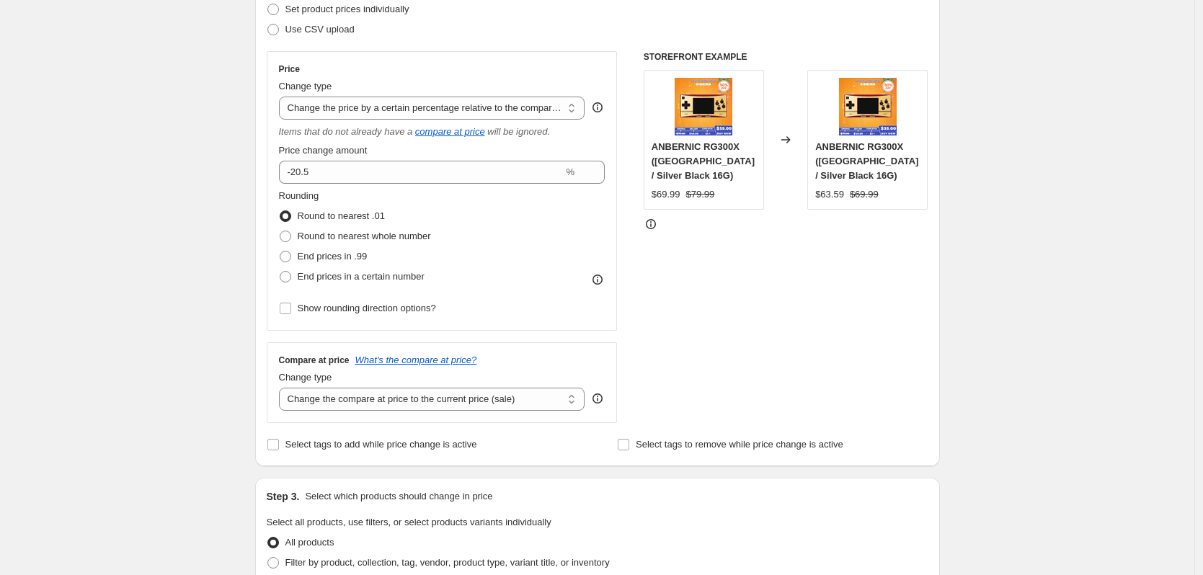
scroll to position [216, 0]
click at [381, 399] on select "Change the compare at price to the current price (sale) Change the compare at p…" at bounding box center [432, 397] width 306 height 23
select select "no_change"
click at [283, 386] on select "Change the compare at price to the current price (sale) Change the compare at p…" at bounding box center [432, 397] width 306 height 23
click at [153, 436] on div "Create new price [MEDICAL_DATA]. This page is ready Create new price [MEDICAL_D…" at bounding box center [597, 525] width 1195 height 1483
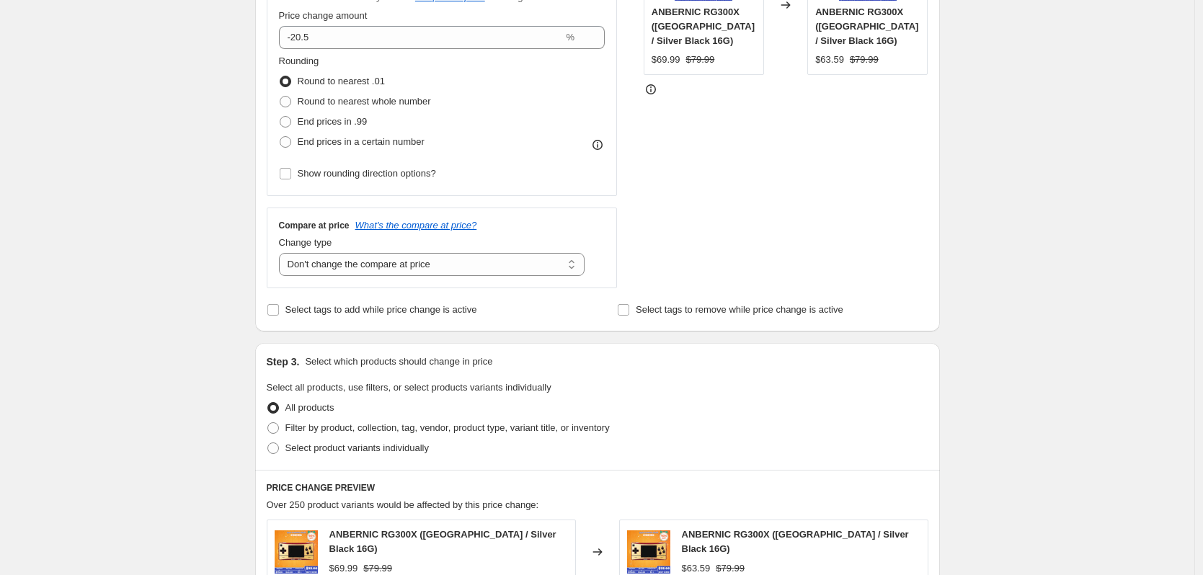
scroll to position [433, 0]
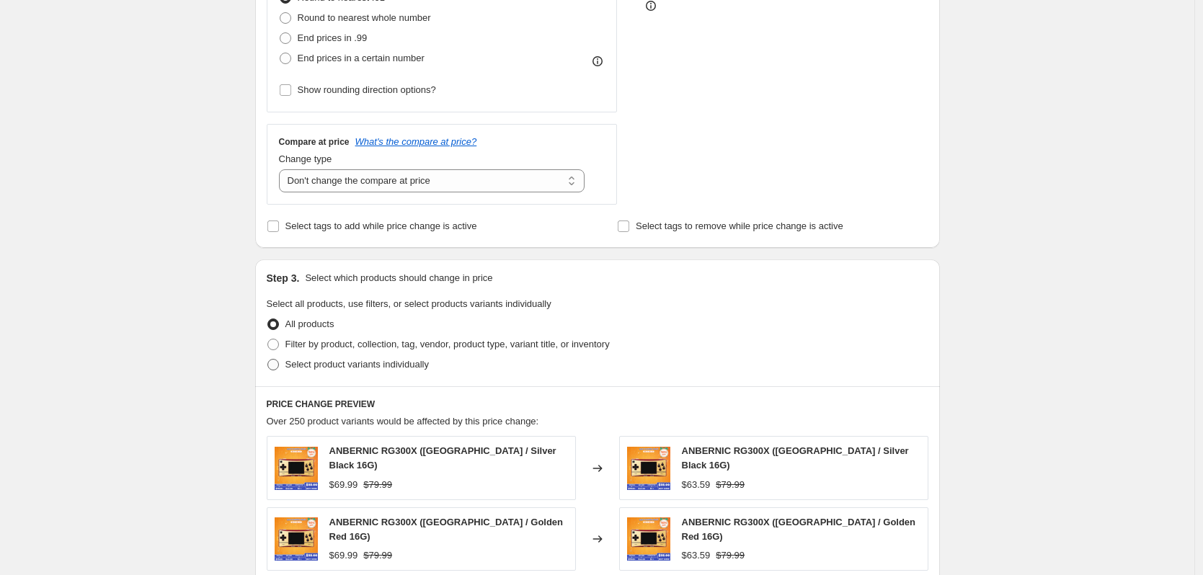
click at [363, 361] on span "Select product variants individually" at bounding box center [357, 364] width 143 height 11
click at [268, 360] on input "Select product variants individually" at bounding box center [268, 359] width 1 height 1
radio input "true"
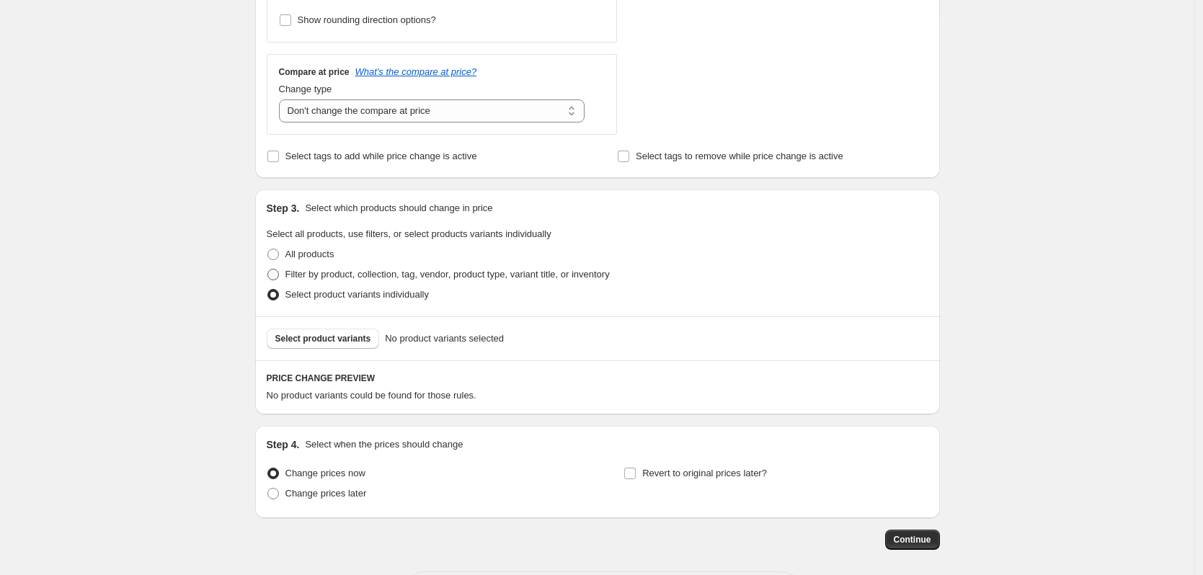
scroll to position [505, 0]
click at [354, 337] on span "Select product variants" at bounding box center [323, 337] width 96 height 12
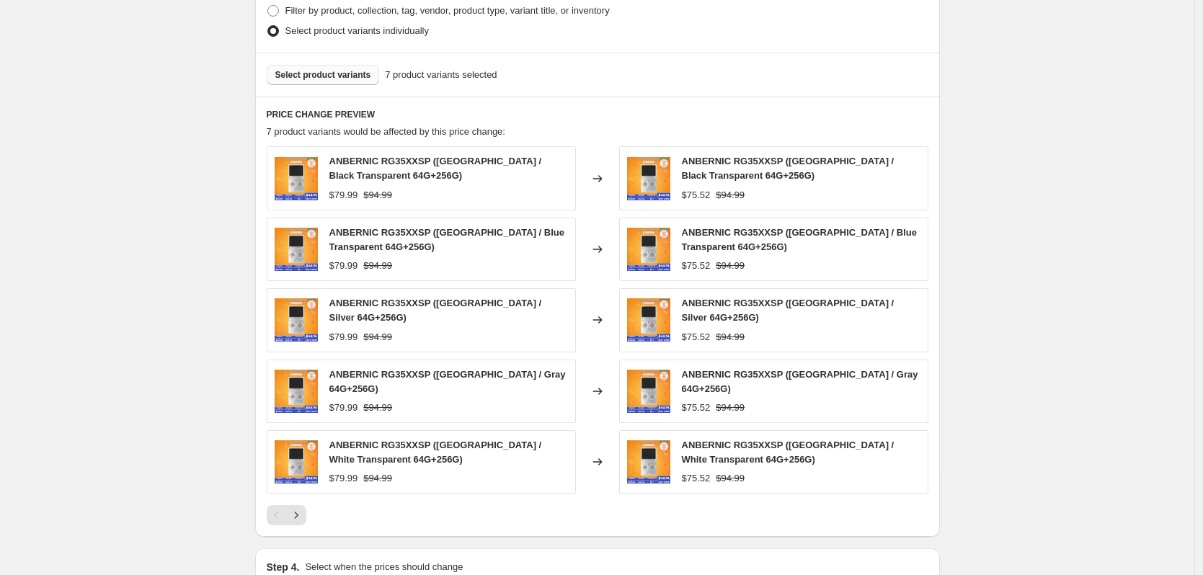
scroll to position [793, 0]
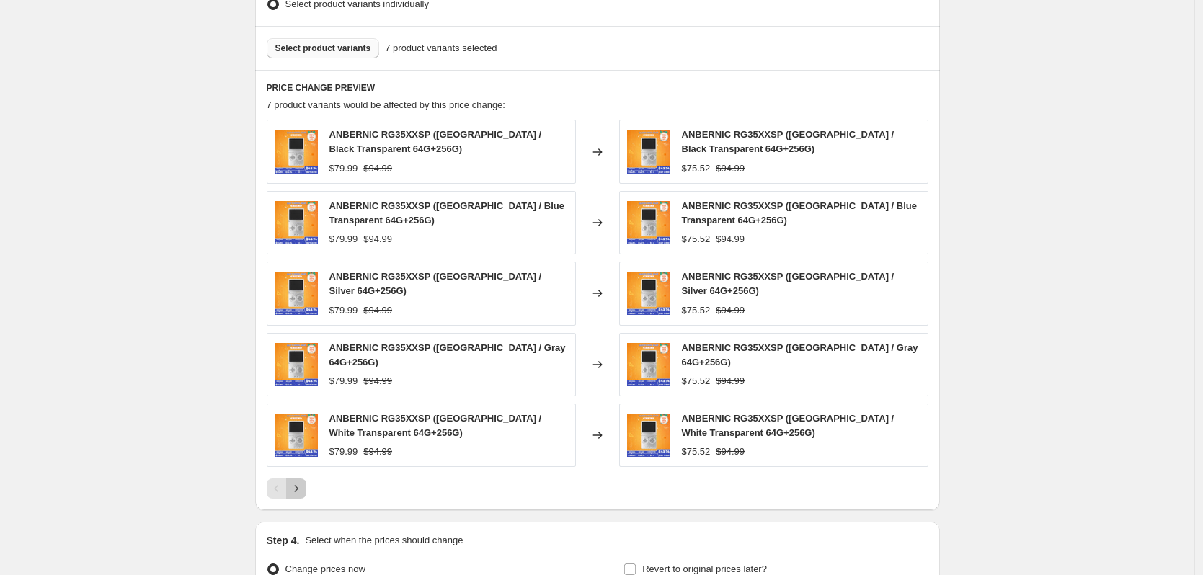
click at [298, 482] on icon "Next" at bounding box center [296, 489] width 14 height 14
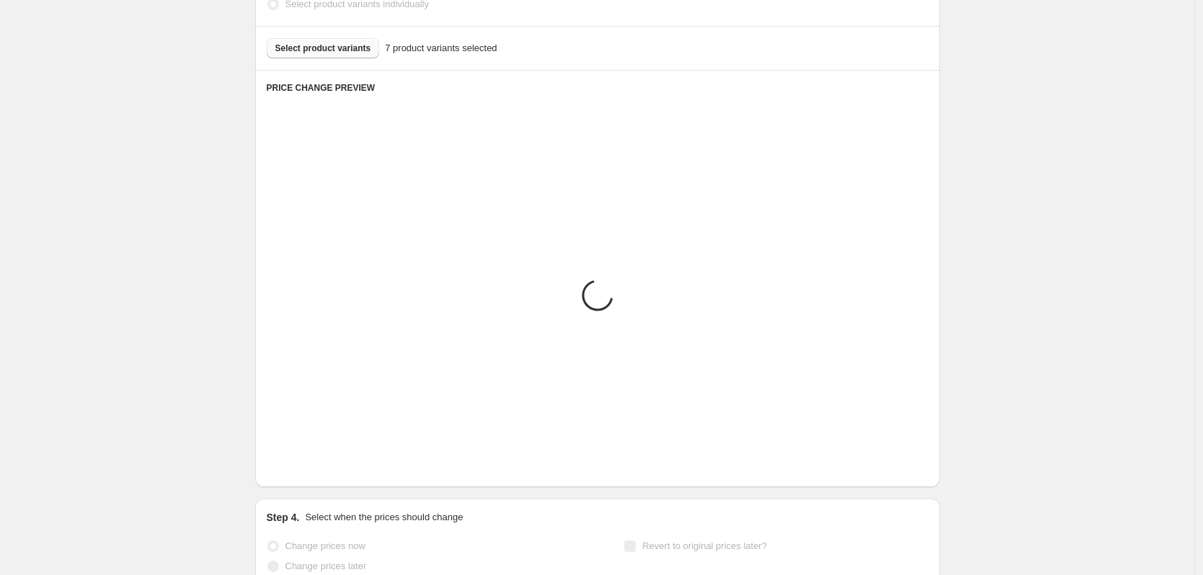
scroll to position [740, 0]
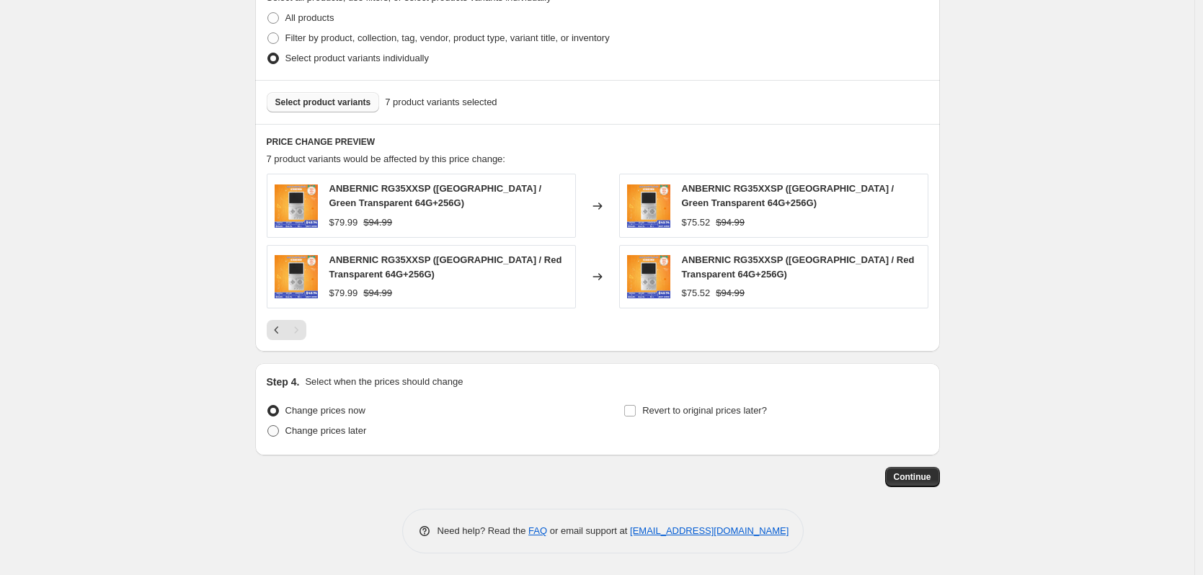
click at [319, 439] on label "Change prices later" at bounding box center [317, 431] width 100 height 20
click at [268, 426] on input "Change prices later" at bounding box center [268, 425] width 1 height 1
radio input "true"
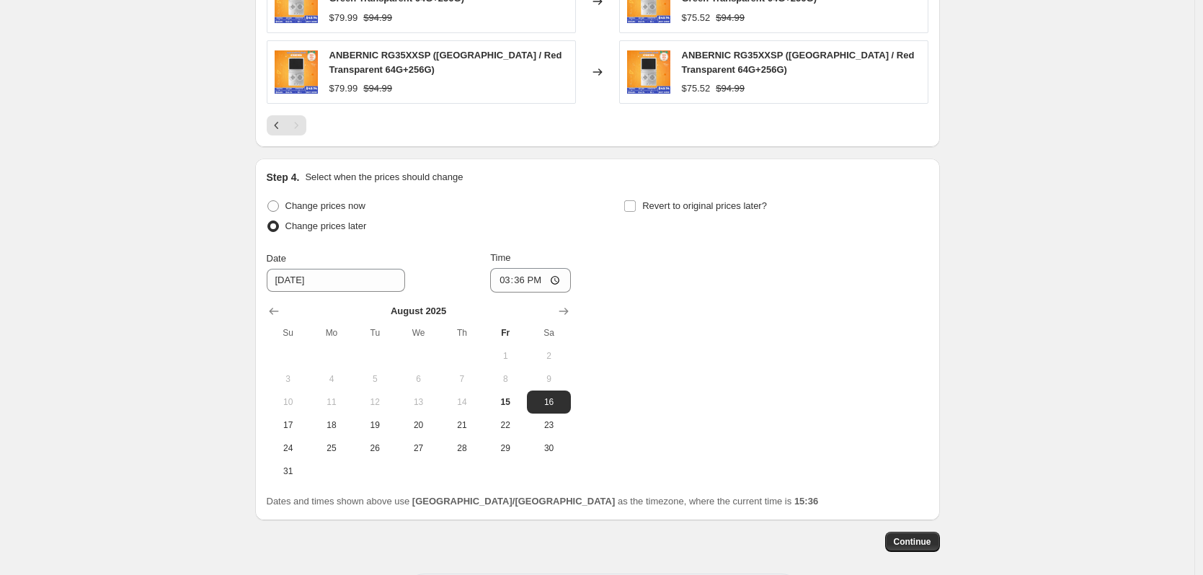
scroll to position [956, 0]
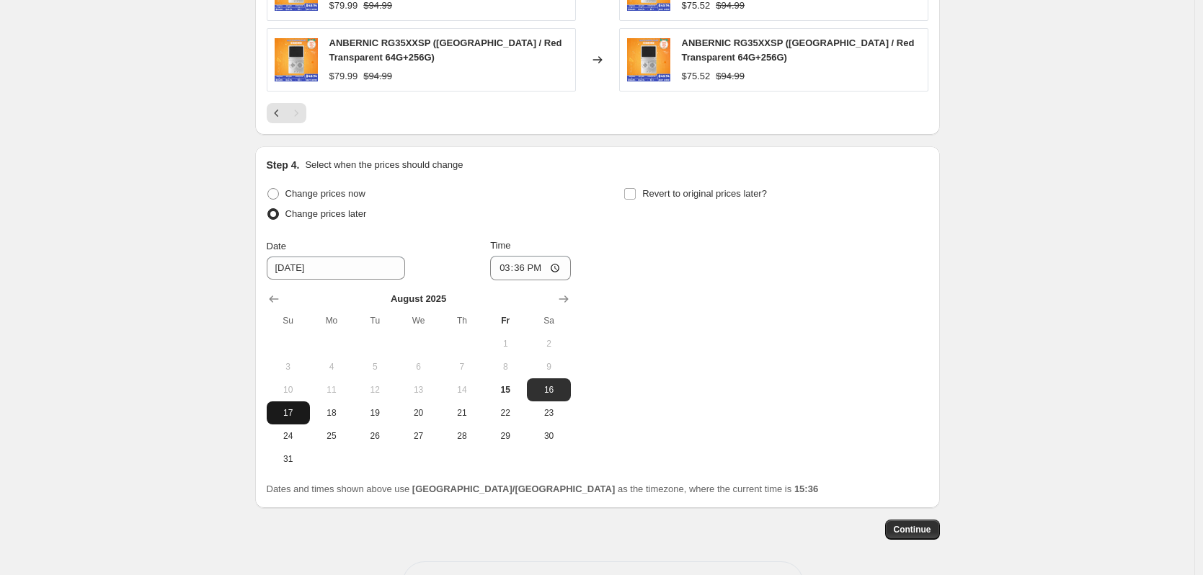
click at [293, 419] on span "17" at bounding box center [289, 413] width 32 height 12
type input "[DATE]"
click at [525, 268] on input "15:36" at bounding box center [530, 268] width 81 height 25
type input "22:50"
click at [668, 190] on span "Revert to original prices later?" at bounding box center [704, 193] width 125 height 11
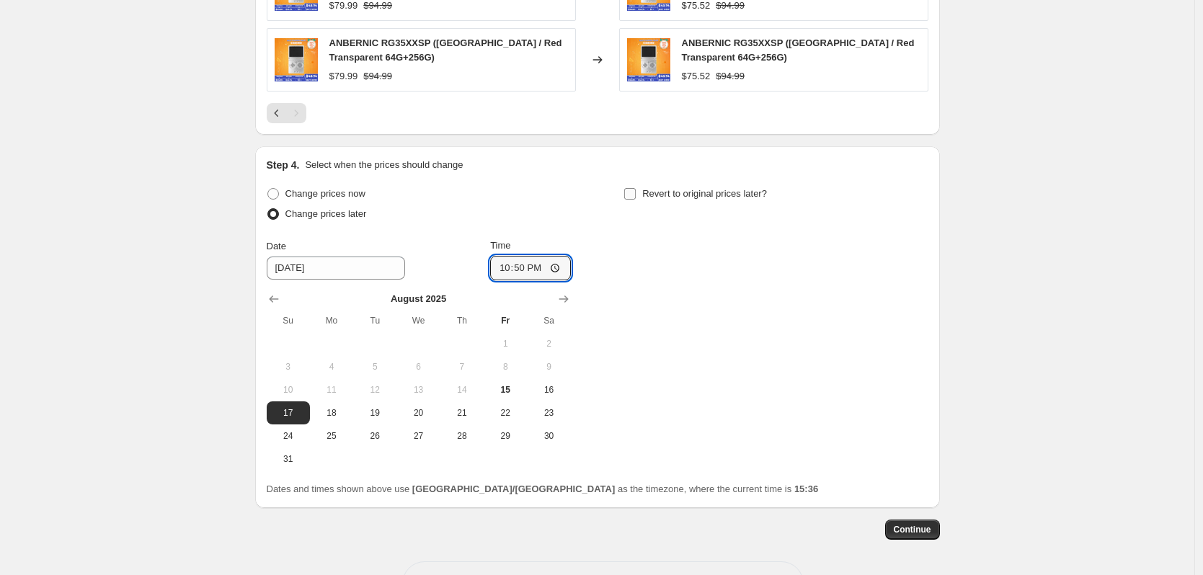
click at [636, 190] on input "Revert to original prices later?" at bounding box center [630, 194] width 12 height 12
checkbox input "true"
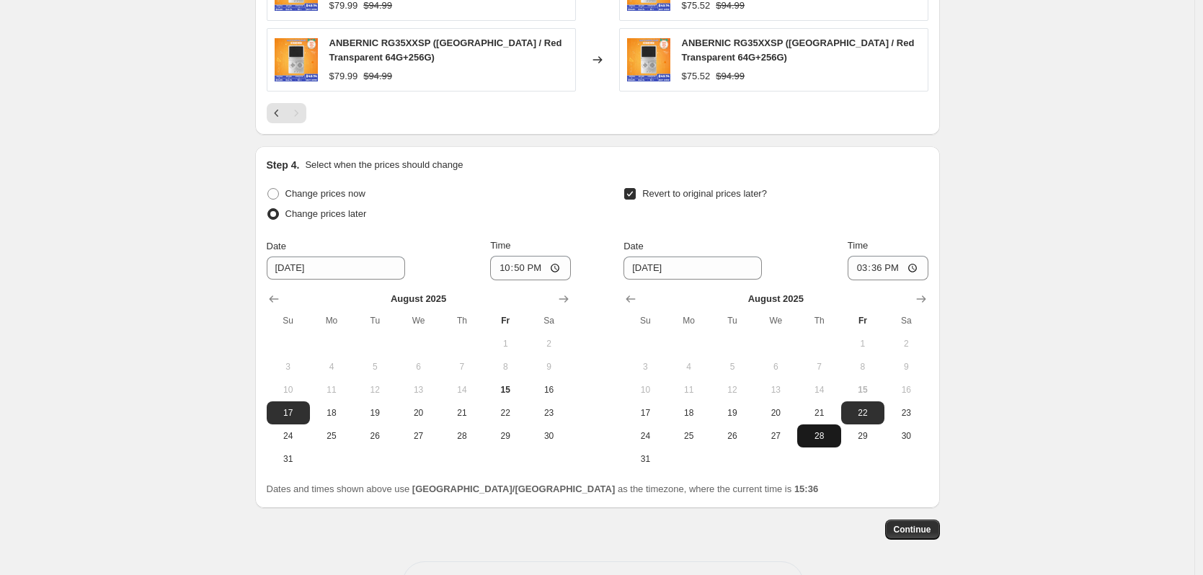
click at [816, 442] on span "28" at bounding box center [819, 436] width 32 height 12
type input "[DATE]"
click at [906, 264] on input "15:36" at bounding box center [888, 268] width 81 height 25
click at [902, 270] on input "15:36" at bounding box center [888, 268] width 81 height 25
type input "15:00"
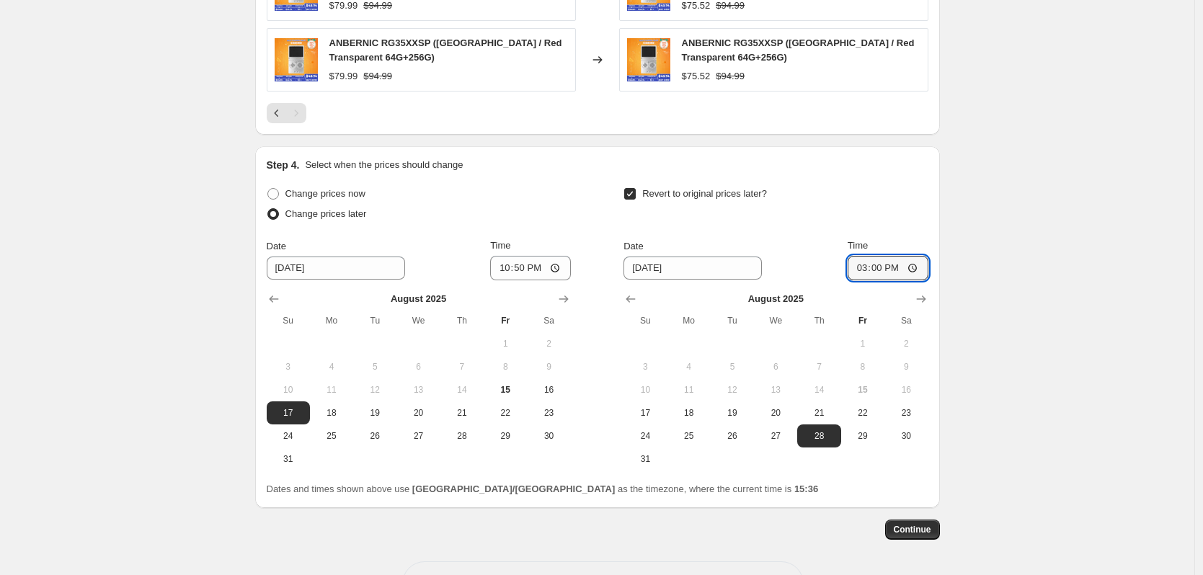
click at [919, 534] on span "Continue" at bounding box center [912, 530] width 37 height 12
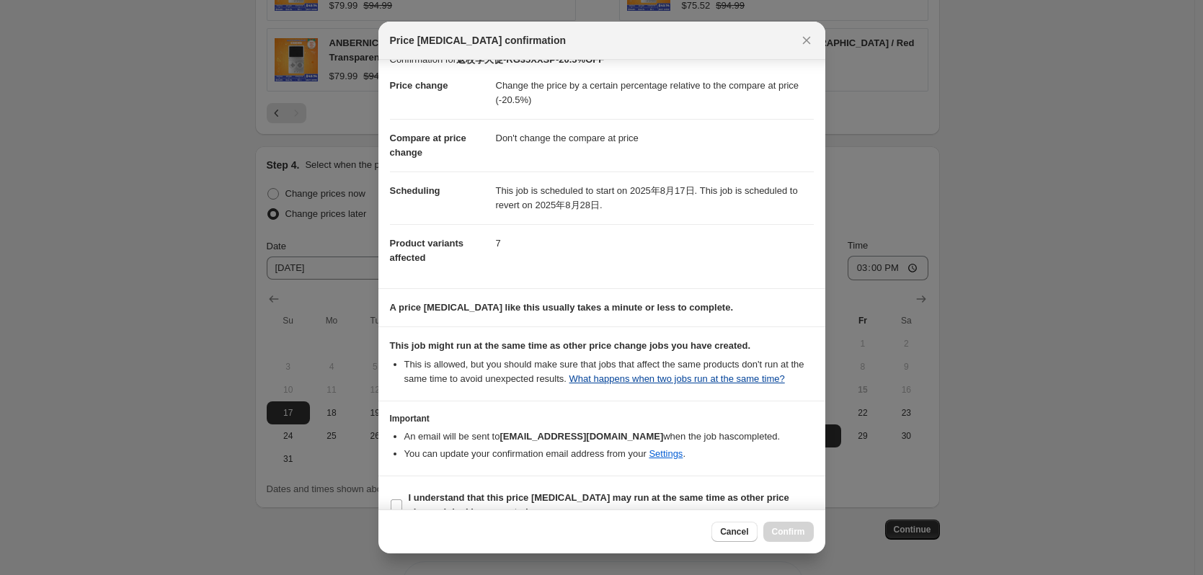
scroll to position [43, 0]
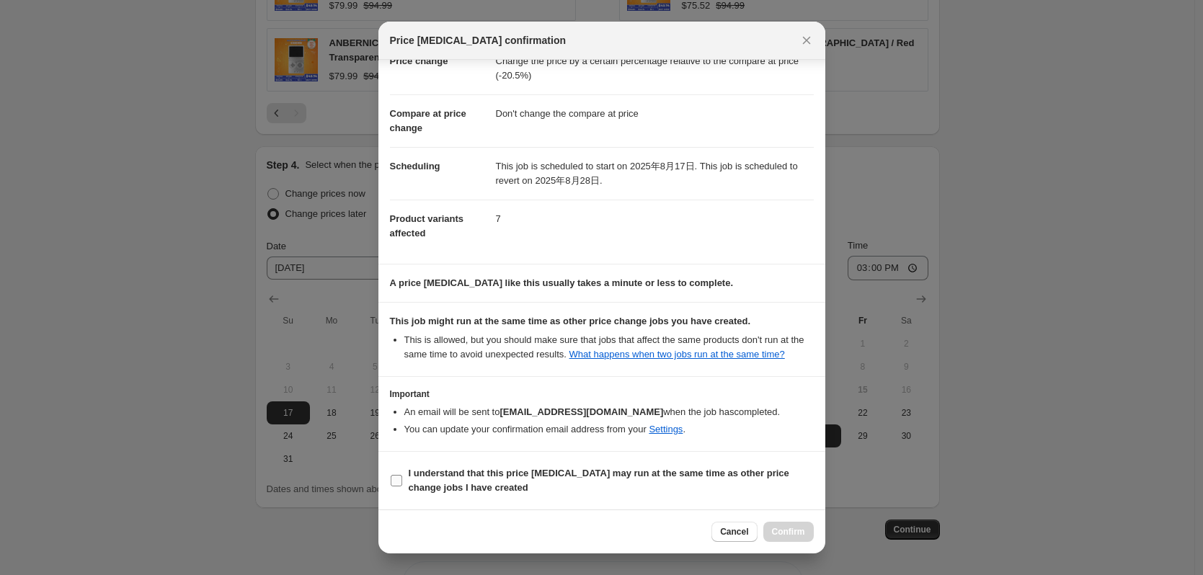
click at [654, 468] on b "I understand that this price [MEDICAL_DATA] may run at the same time as other p…" at bounding box center [599, 480] width 381 height 25
click at [402, 475] on input "I understand that this price [MEDICAL_DATA] may run at the same time as other p…" at bounding box center [397, 481] width 12 height 12
checkbox input "true"
click at [797, 534] on span "Confirm" at bounding box center [788, 532] width 33 height 12
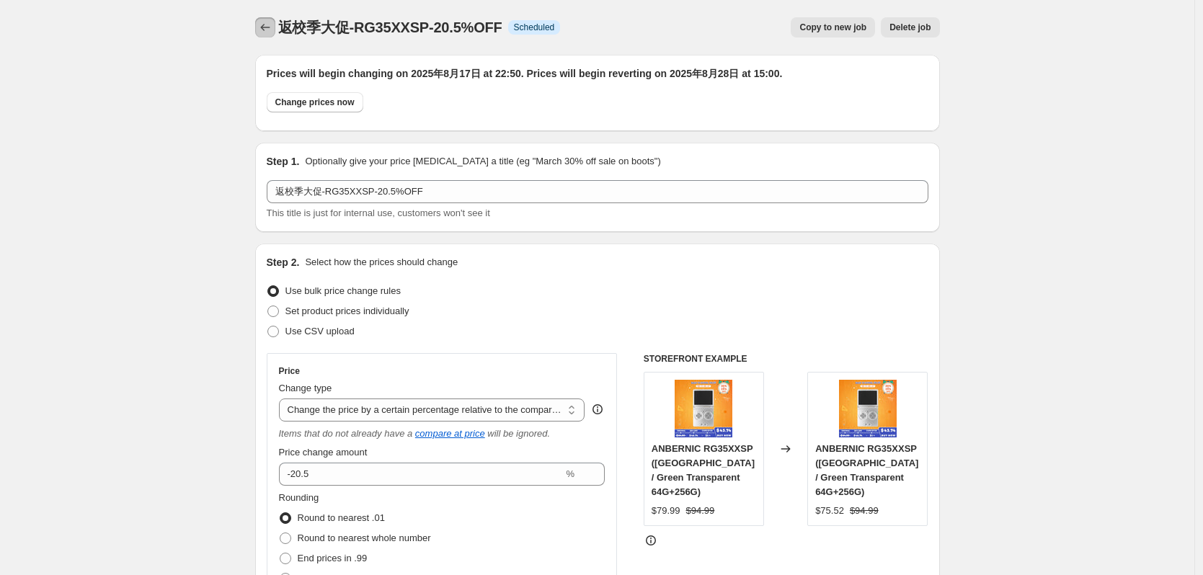
click at [267, 26] on icon "Price change jobs" at bounding box center [264, 27] width 9 height 7
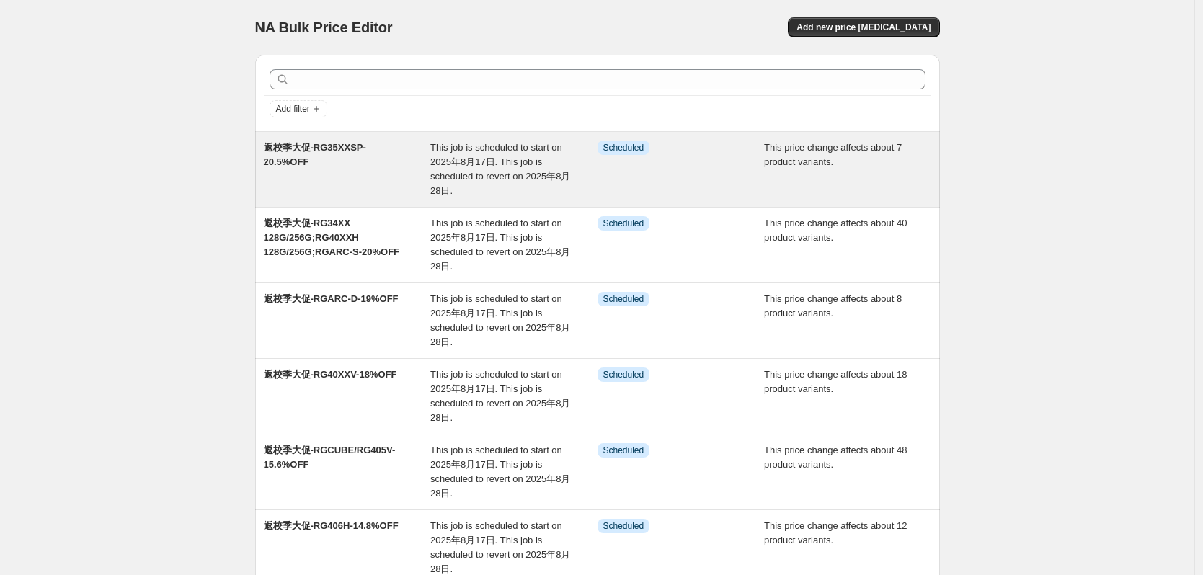
click at [366, 149] on span "返校季大促-RG35XXSP-20.5%OFF" at bounding box center [315, 154] width 102 height 25
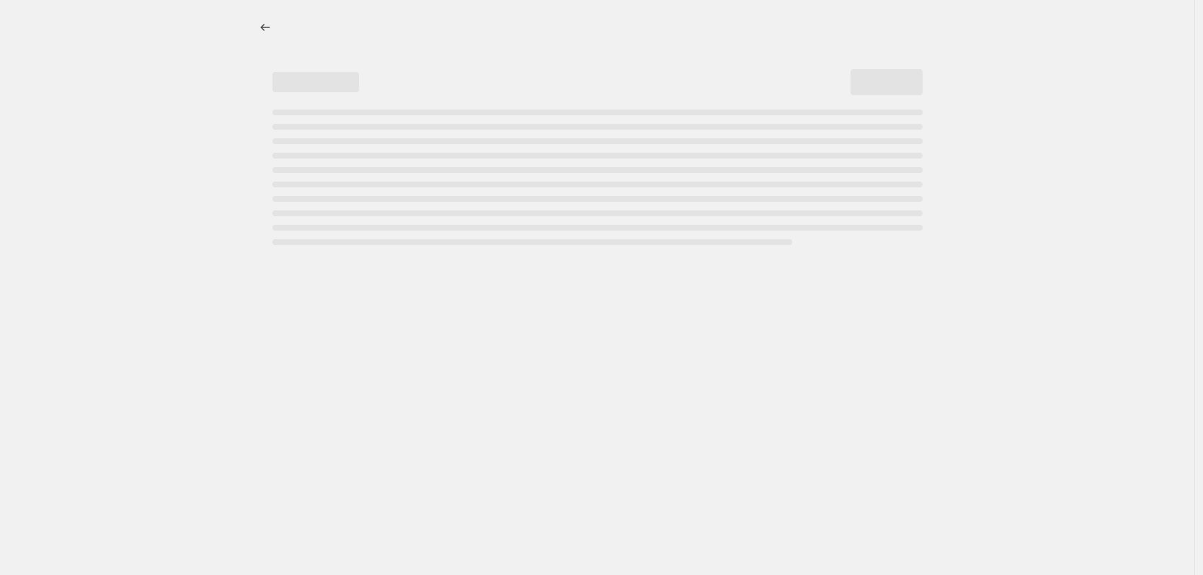
select select "pcap"
select select "no_change"
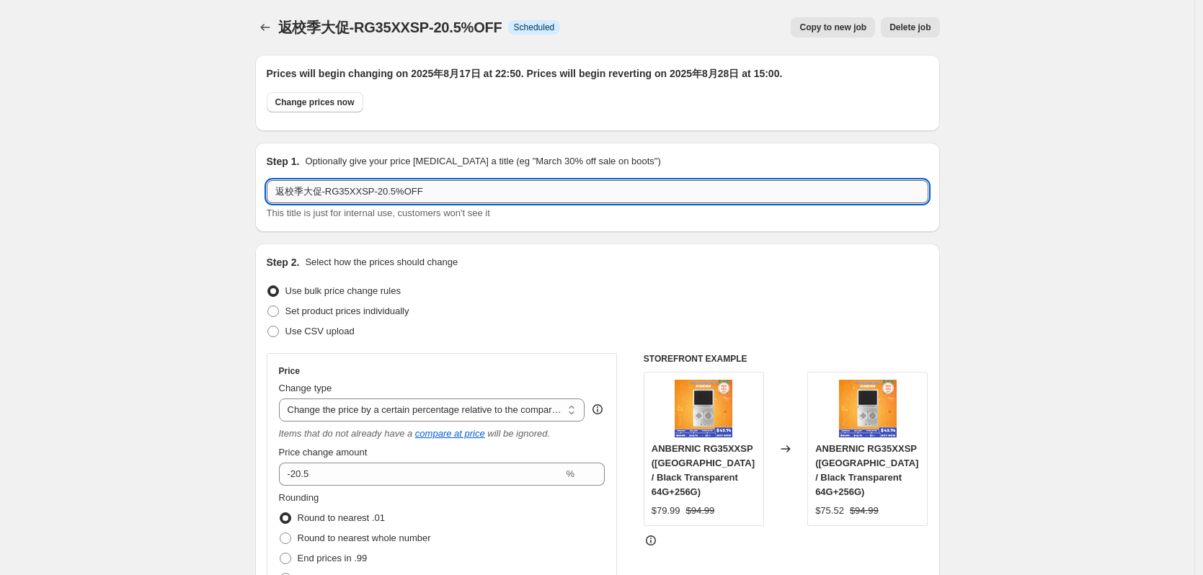
click at [371, 195] on input "返校季大促-RG35XXSP-20.5%OFF" at bounding box center [598, 191] width 662 height 23
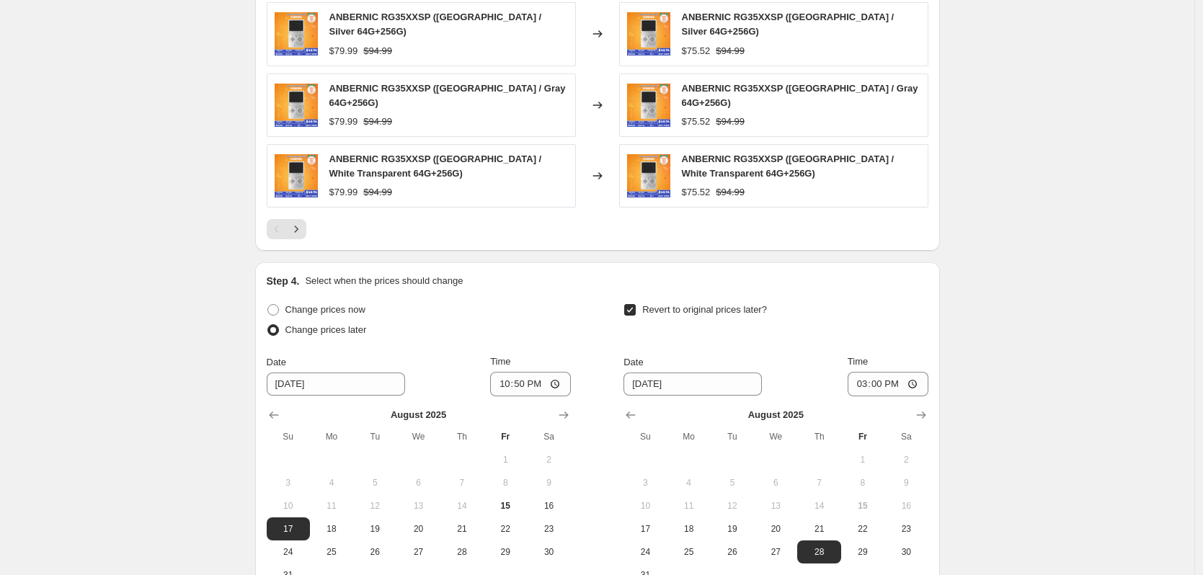
scroll to position [1298, 0]
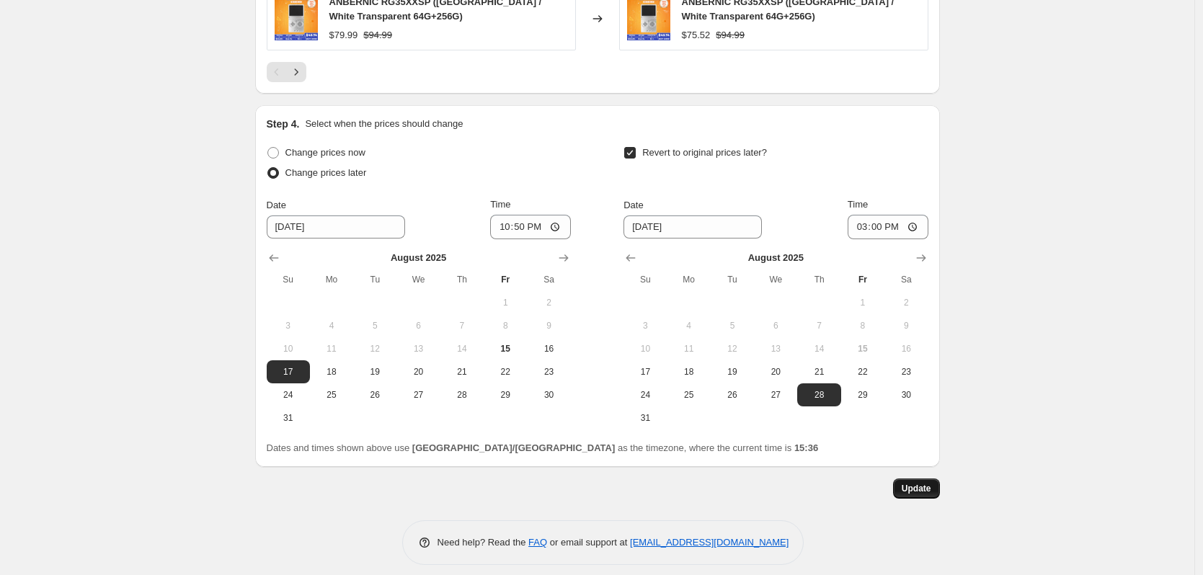
type input "返校季大促-RG35XXSP 256G-20.5%OFF"
click at [903, 479] on button "Update" at bounding box center [916, 489] width 47 height 20
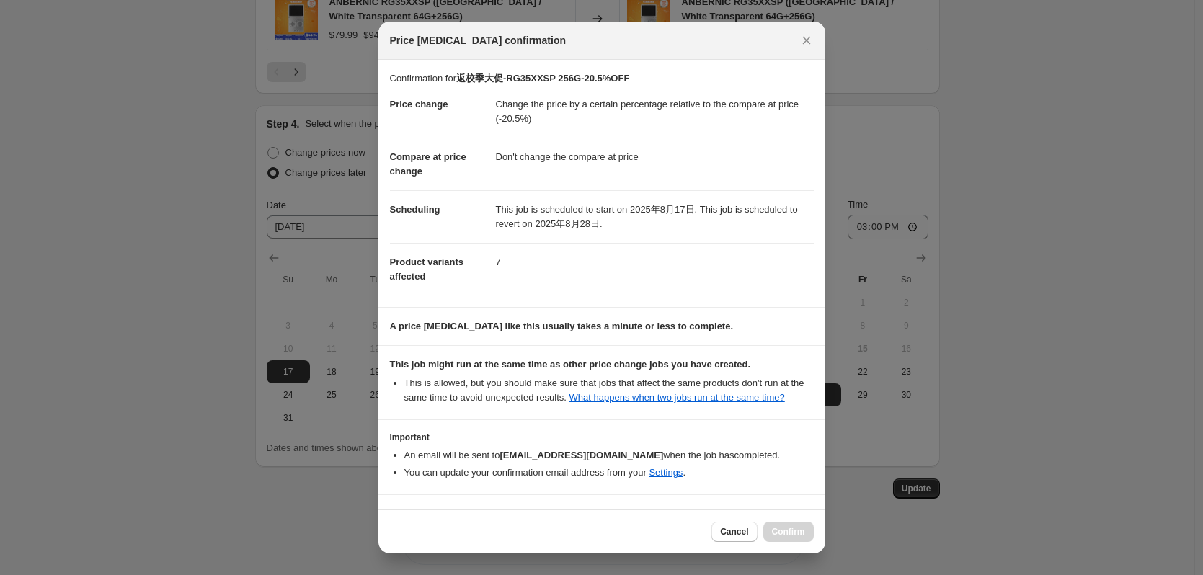
scroll to position [43, 0]
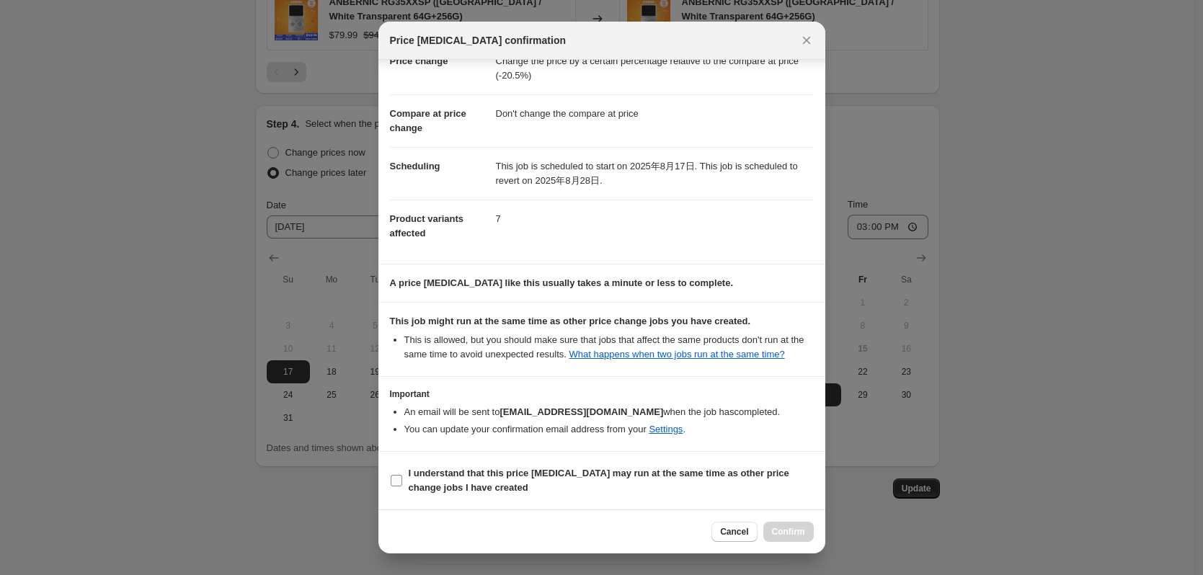
click at [531, 482] on span "I understand that this price [MEDICAL_DATA] may run at the same time as other p…" at bounding box center [611, 481] width 405 height 29
click at [402, 482] on input "I understand that this price [MEDICAL_DATA] may run at the same time as other p…" at bounding box center [397, 481] width 12 height 12
checkbox input "true"
click at [801, 536] on span "Confirm" at bounding box center [788, 532] width 33 height 12
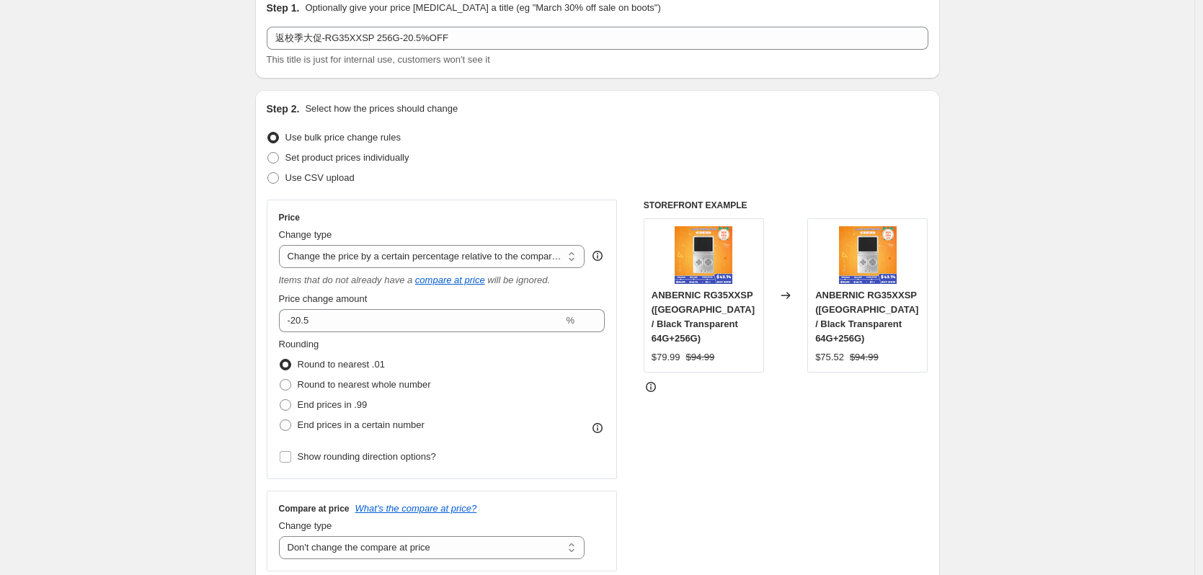
scroll to position [0, 0]
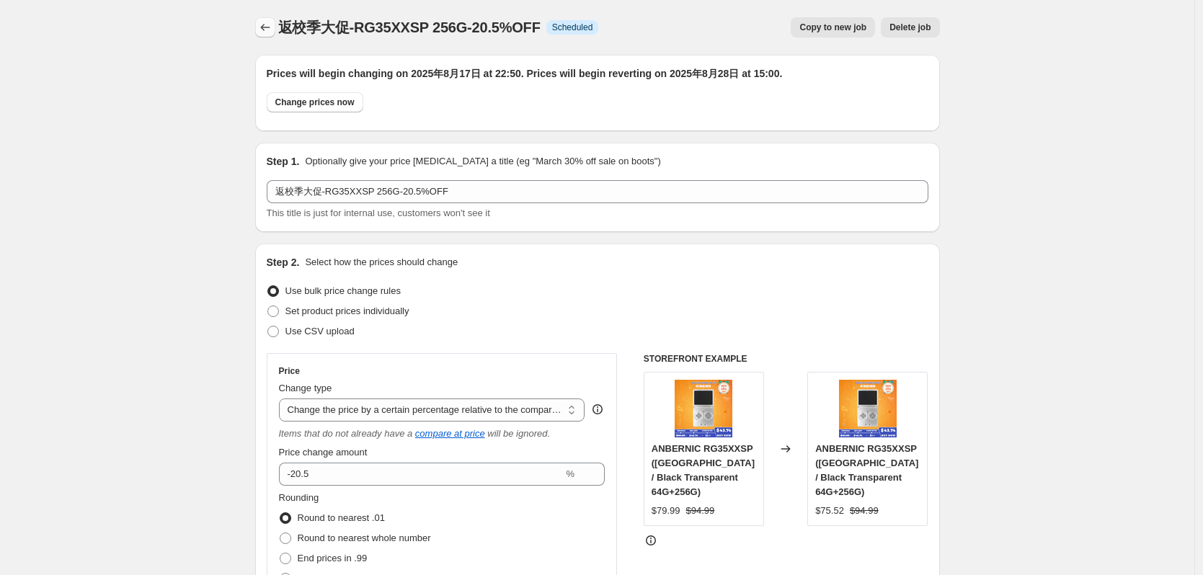
click at [270, 30] on icon "Price change jobs" at bounding box center [265, 27] width 14 height 14
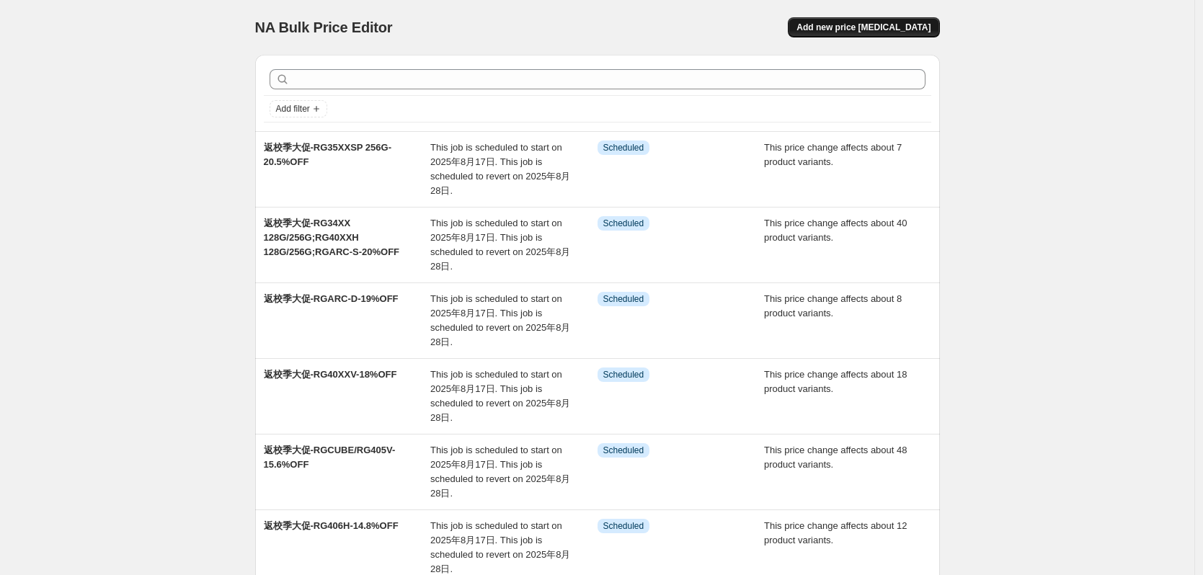
click at [875, 33] on button "Add new price [MEDICAL_DATA]" at bounding box center [863, 27] width 151 height 20
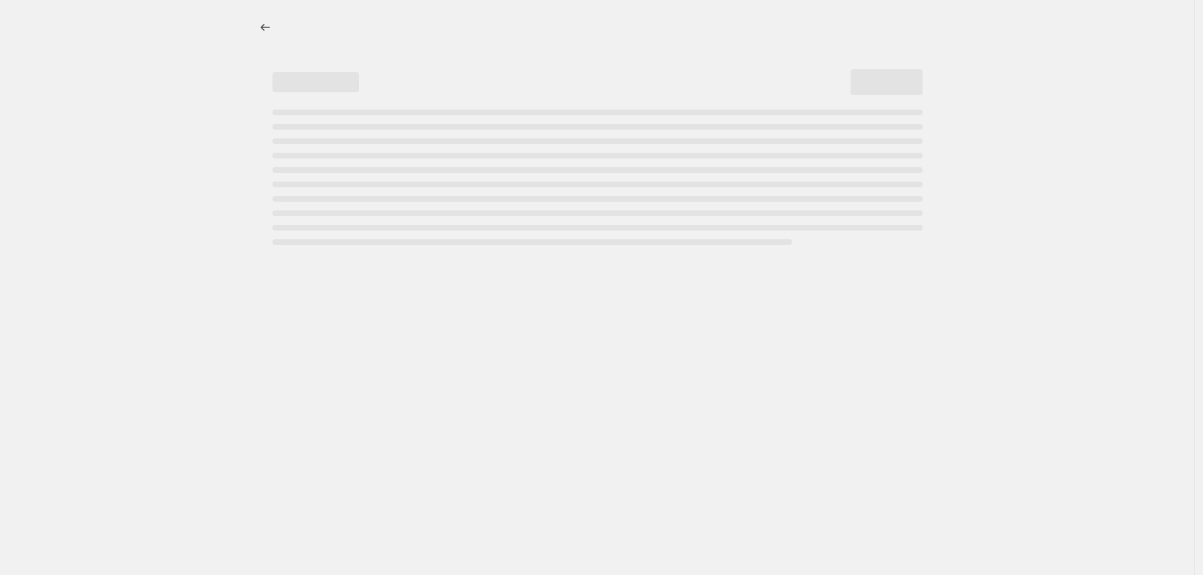
select select "percentage"
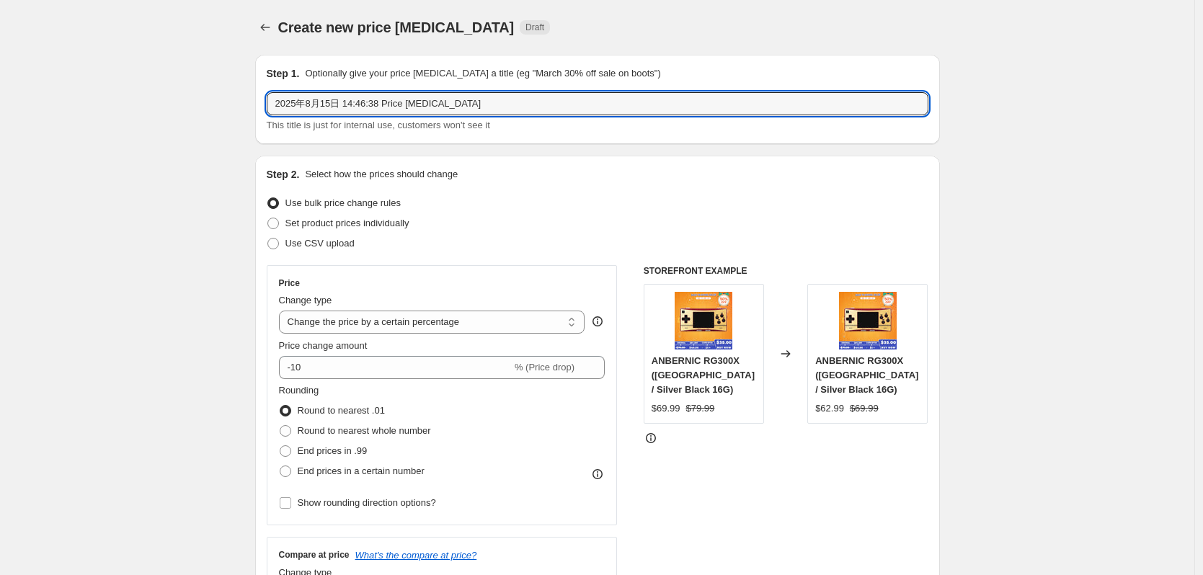
drag, startPoint x: 477, startPoint y: 100, endPoint x: 132, endPoint y: 115, distance: 345.7
paste input "返校季大促-RG34XX 128G/256G;RG40XXH 128G/256G;RGARC-S-20%OFF"
drag, startPoint x: 342, startPoint y: 107, endPoint x: 503, endPoint y: 102, distance: 160.9
click at [503, 102] on input "返校季大促-RG34XX 128G/256G;RG40XXH 128G/256G;RGARC-S-20%OFF" at bounding box center [598, 103] width 662 height 23
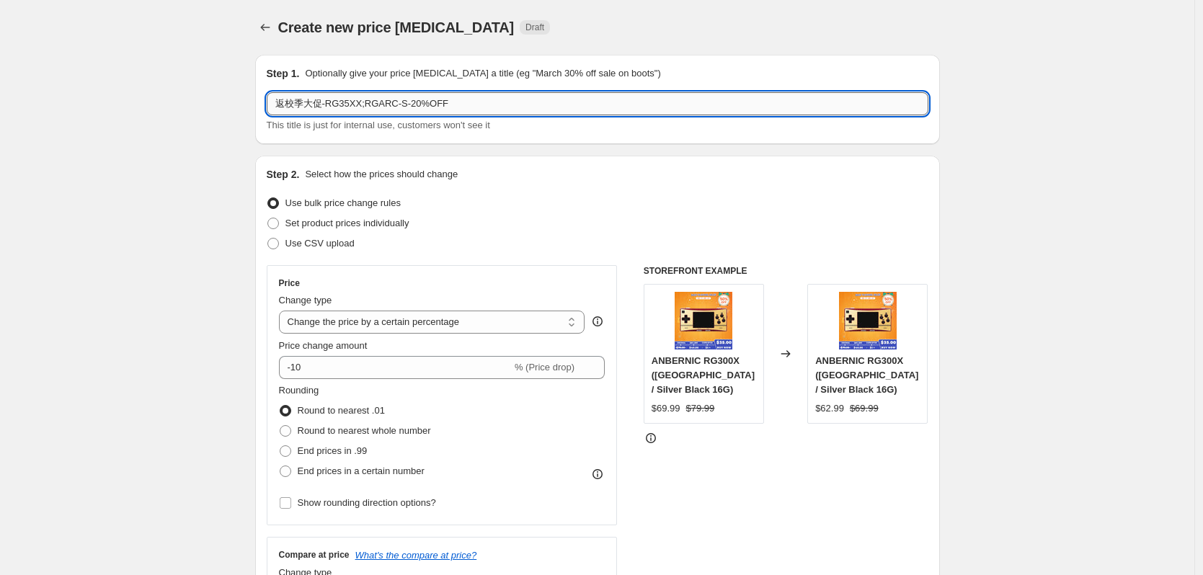
drag, startPoint x: 361, startPoint y: 105, endPoint x: 402, endPoint y: 104, distance: 41.1
click at [402, 104] on input "返校季大促-RG35XX;RGARC-S-20%OFF" at bounding box center [598, 103] width 662 height 23
click at [399, 105] on input "返校季大促-RG35XX 128G-20%OFF" at bounding box center [598, 103] width 662 height 23
click at [480, 107] on input "返校季大促-RG35XX 128G-21%OFF" at bounding box center [598, 103] width 662 height 23
type input "返校季大促-RG35XX 128G-21%OFF"
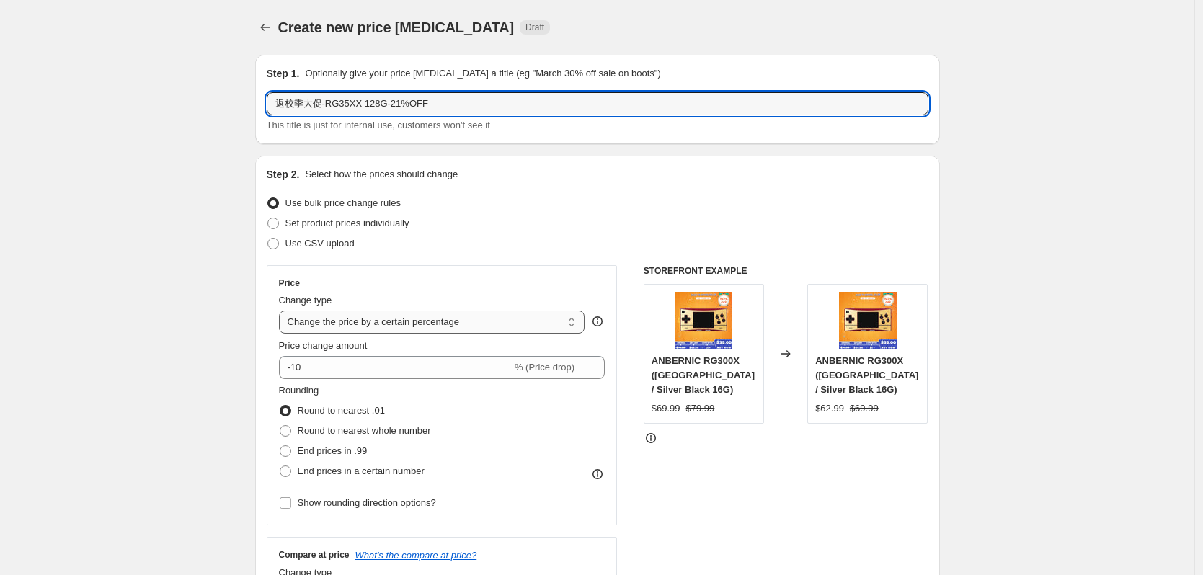
click at [416, 328] on select "Change the price to a certain amount Change the price by a certain amount Chang…" at bounding box center [432, 322] width 306 height 23
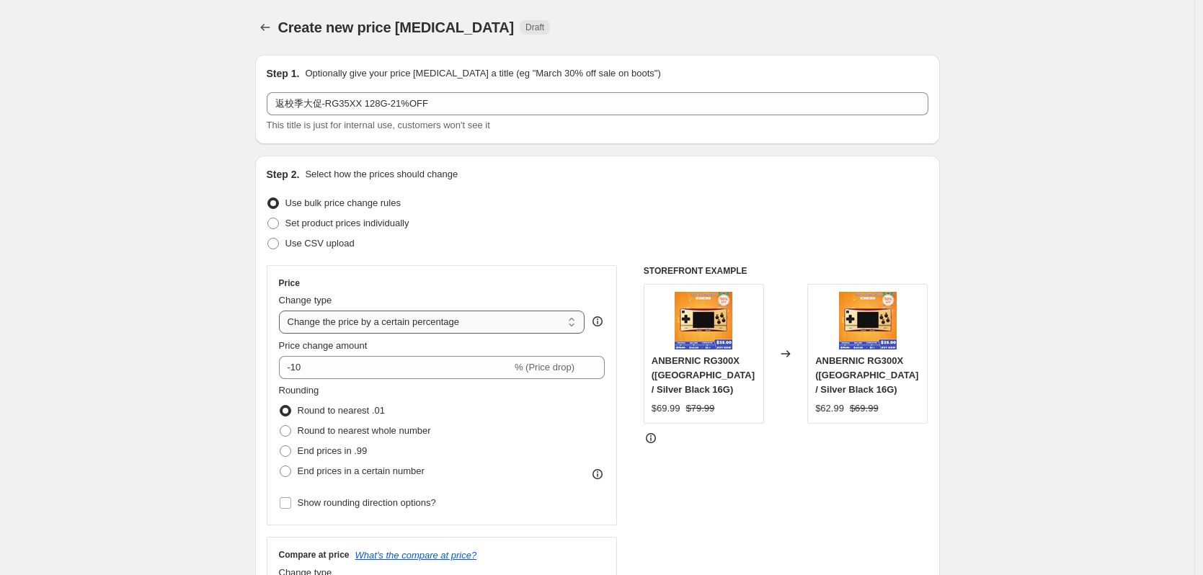
select select "pcap"
click at [283, 311] on select "Change the price to a certain amount Change the price by a certain amount Chang…" at bounding box center [432, 322] width 306 height 23
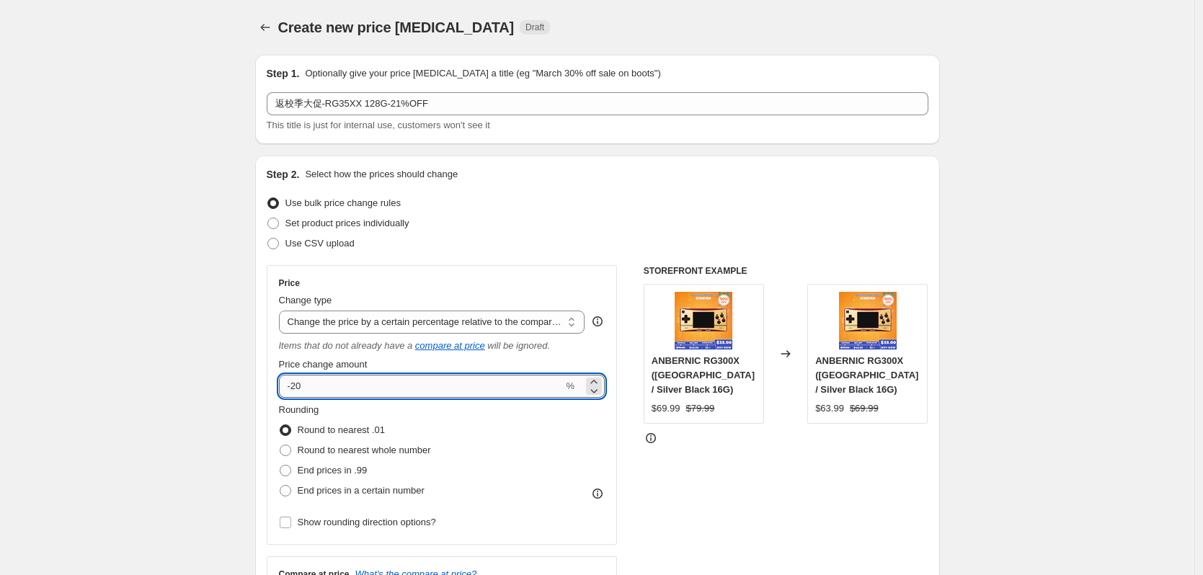
drag, startPoint x: 297, startPoint y: 390, endPoint x: 324, endPoint y: 390, distance: 26.7
click at [324, 390] on input "-20" at bounding box center [421, 386] width 285 height 23
type input "-21"
click at [453, 292] on div "Price Change type Change the price to a certain amount Change the price by a ce…" at bounding box center [442, 405] width 327 height 255
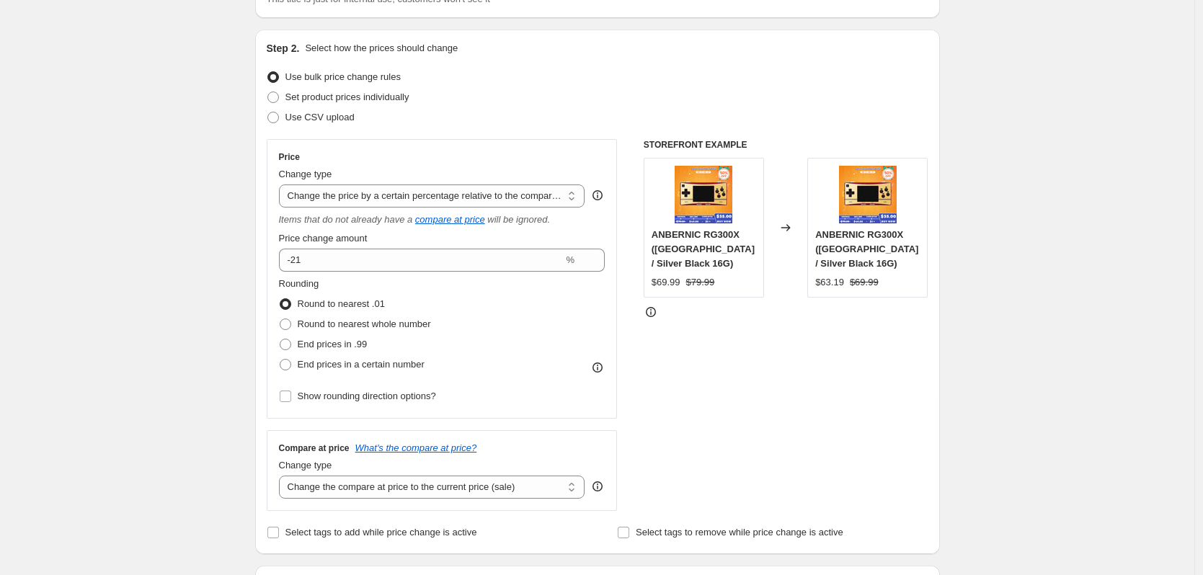
scroll to position [216, 0]
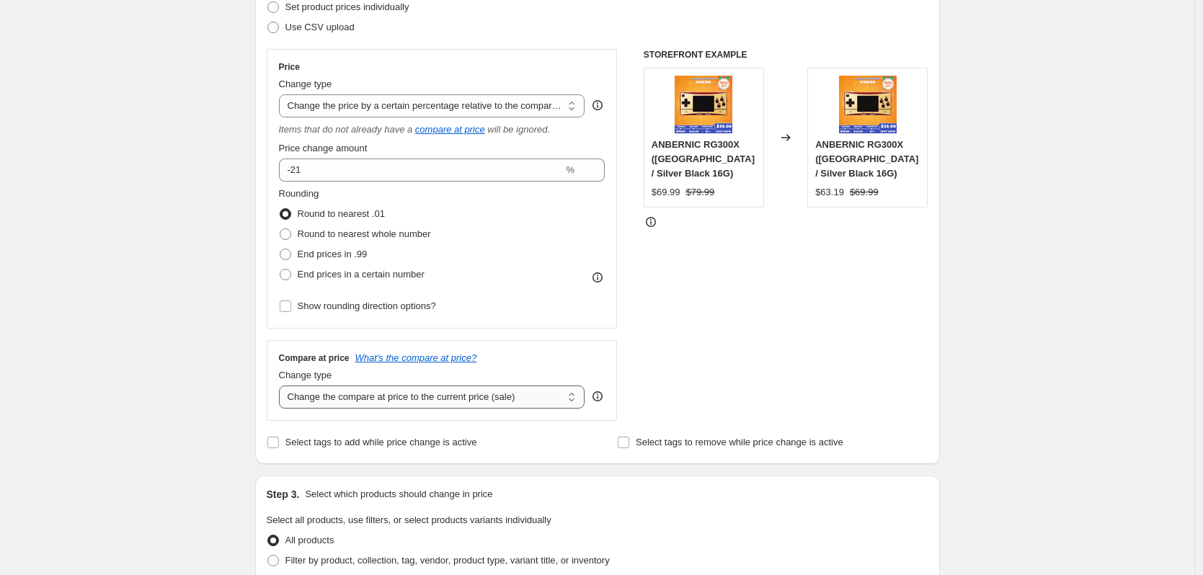
click at [350, 398] on select "Change the compare at price to the current price (sale) Change the compare at p…" at bounding box center [432, 397] width 306 height 23
select select "no_change"
click at [283, 386] on select "Change the compare at price to the current price (sale) Change the compare at p…" at bounding box center [432, 397] width 306 height 23
click at [216, 433] on div "Create new price [MEDICAL_DATA]. This page is ready Create new price [MEDICAL_D…" at bounding box center [597, 525] width 1195 height 1483
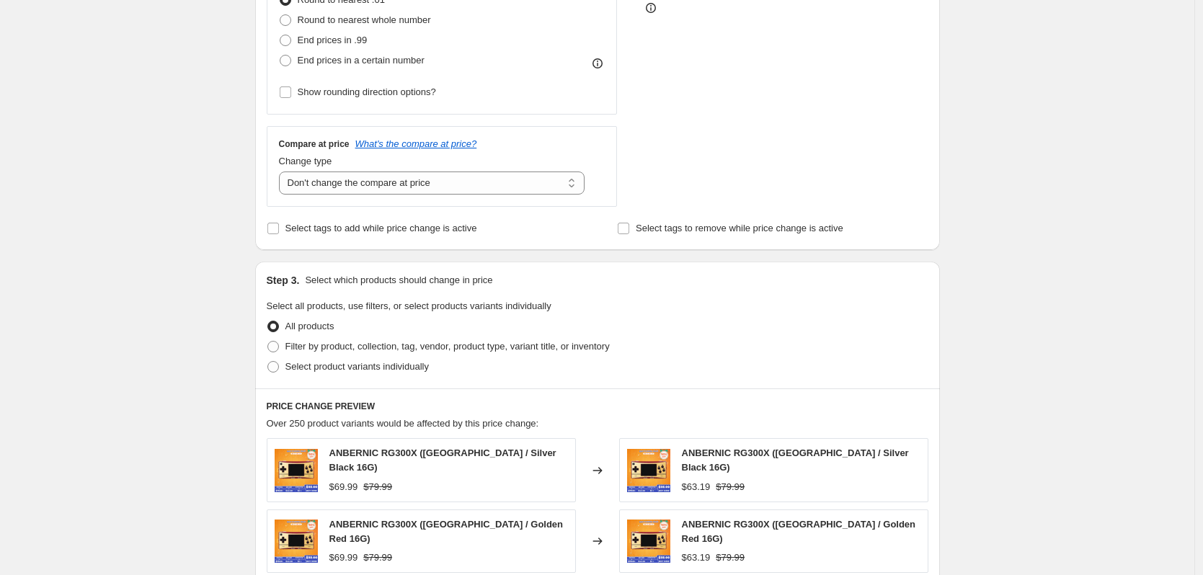
scroll to position [433, 0]
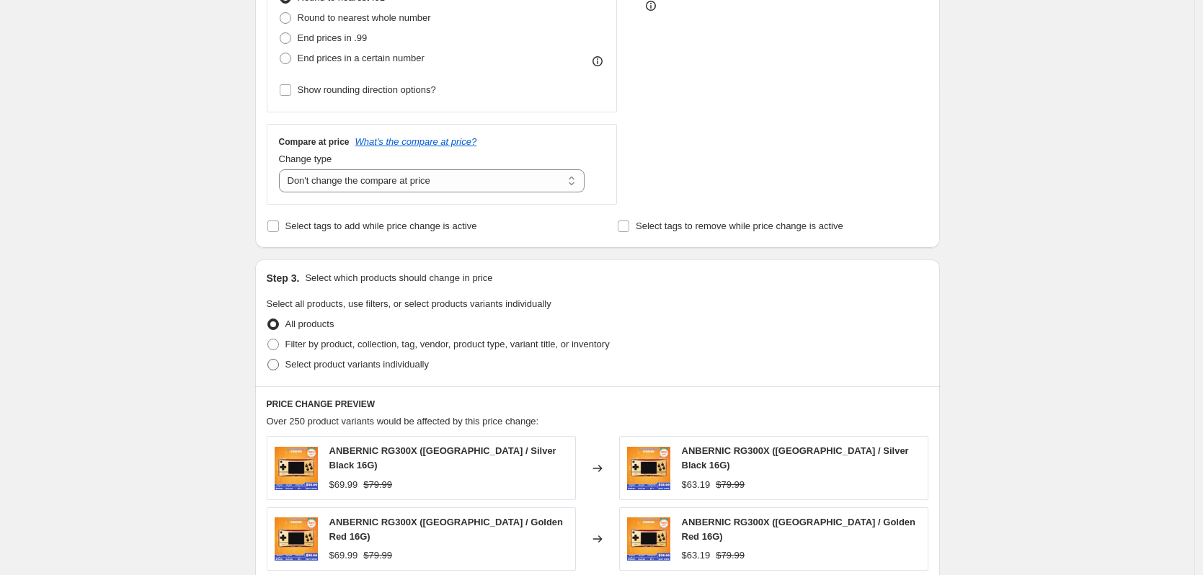
click at [342, 368] on span "Select product variants individually" at bounding box center [357, 364] width 143 height 11
click at [268, 360] on input "Select product variants individually" at bounding box center [268, 359] width 1 height 1
radio input "true"
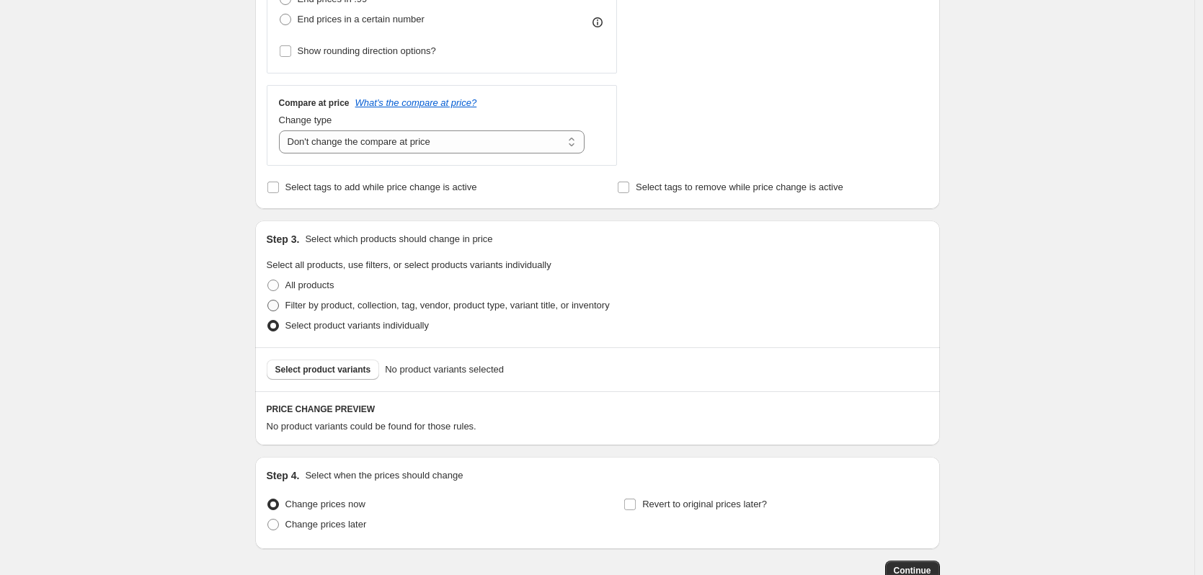
scroll to position [505, 0]
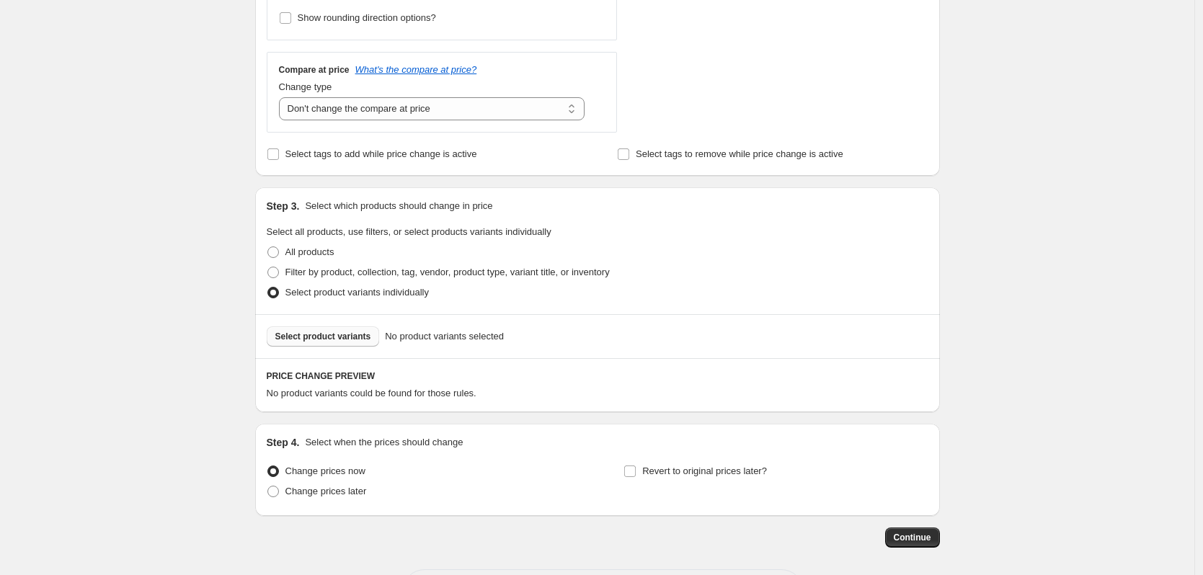
click at [339, 339] on span "Select product variants" at bounding box center [323, 337] width 96 height 12
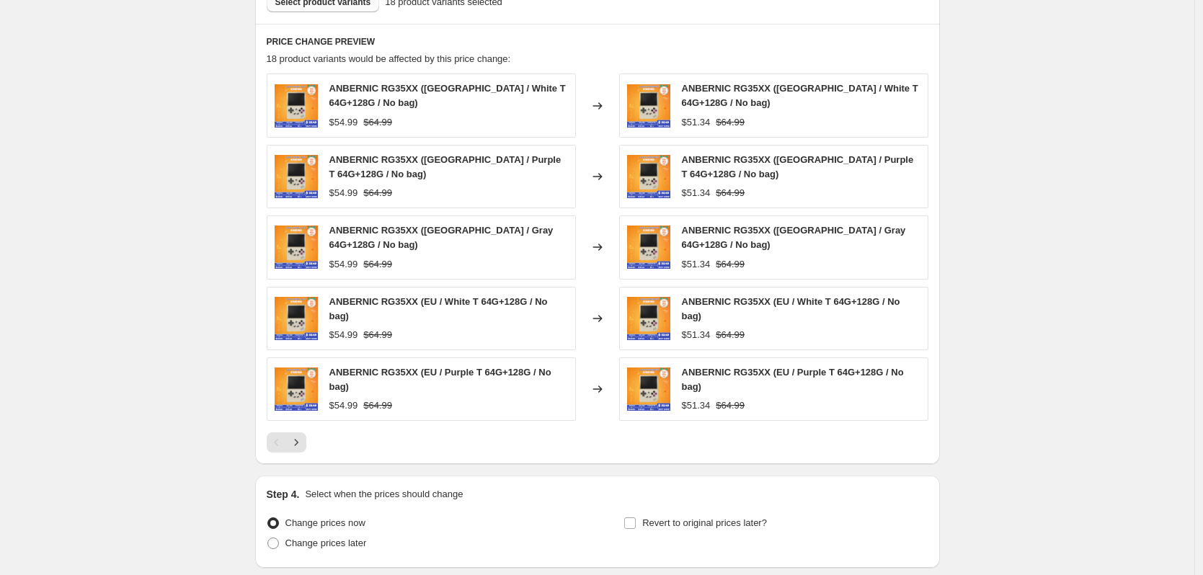
scroll to position [865, 0]
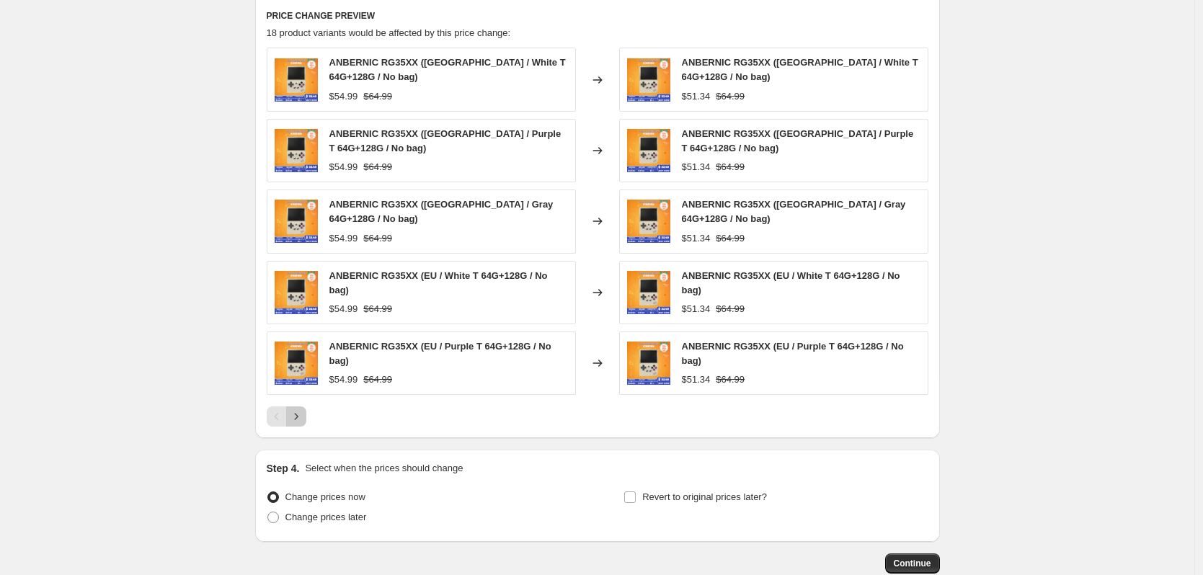
click at [298, 415] on icon "Next" at bounding box center [296, 417] width 14 height 14
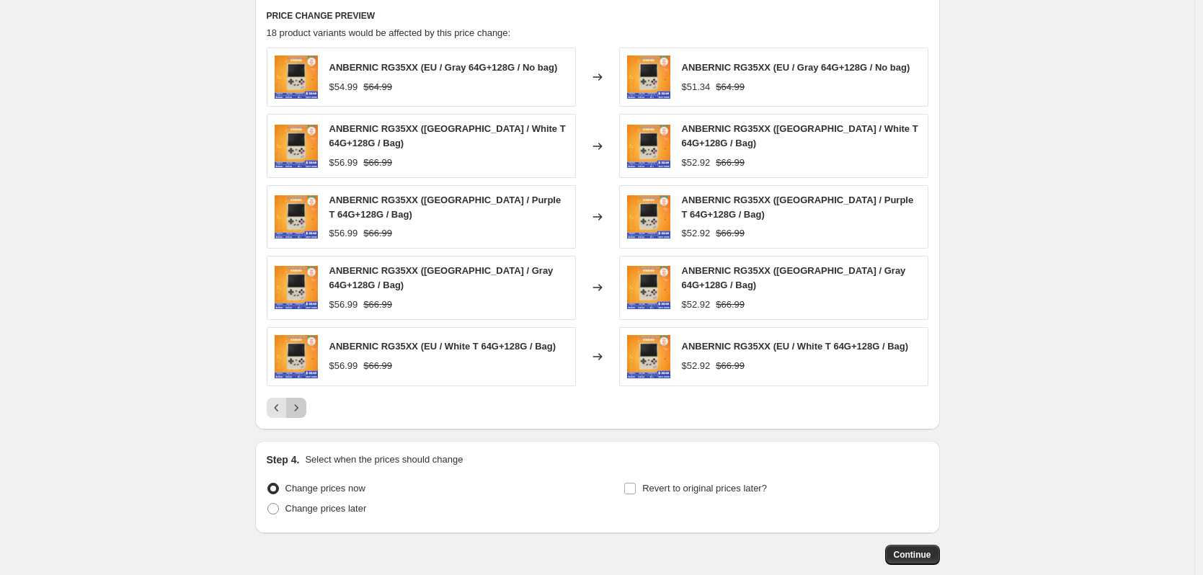
click at [302, 403] on icon "Next" at bounding box center [296, 408] width 14 height 14
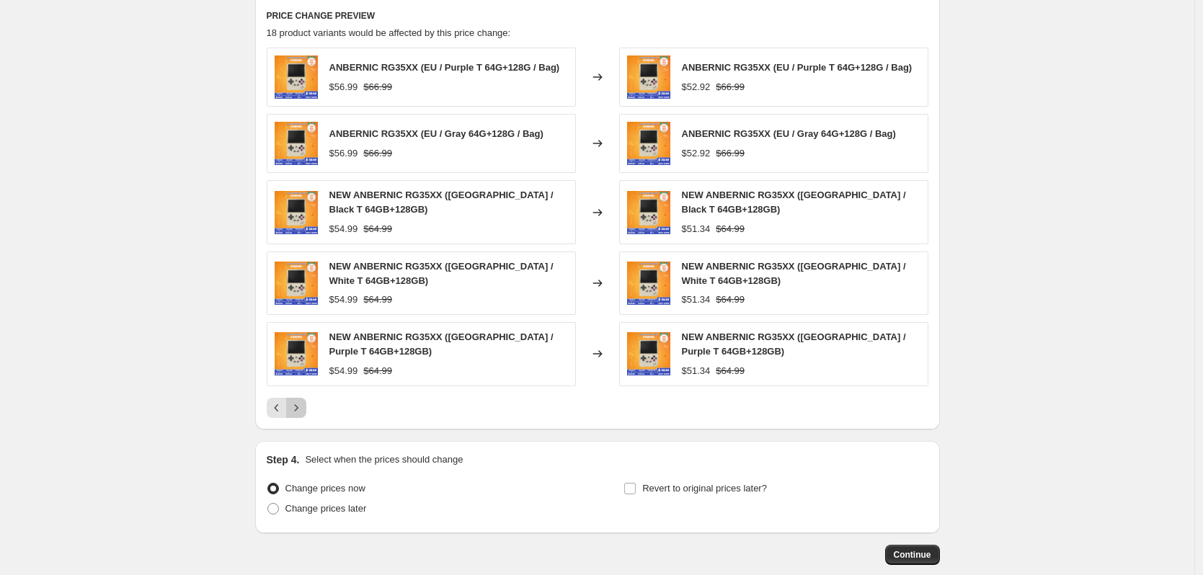
click at [302, 403] on icon "Next" at bounding box center [296, 408] width 14 height 14
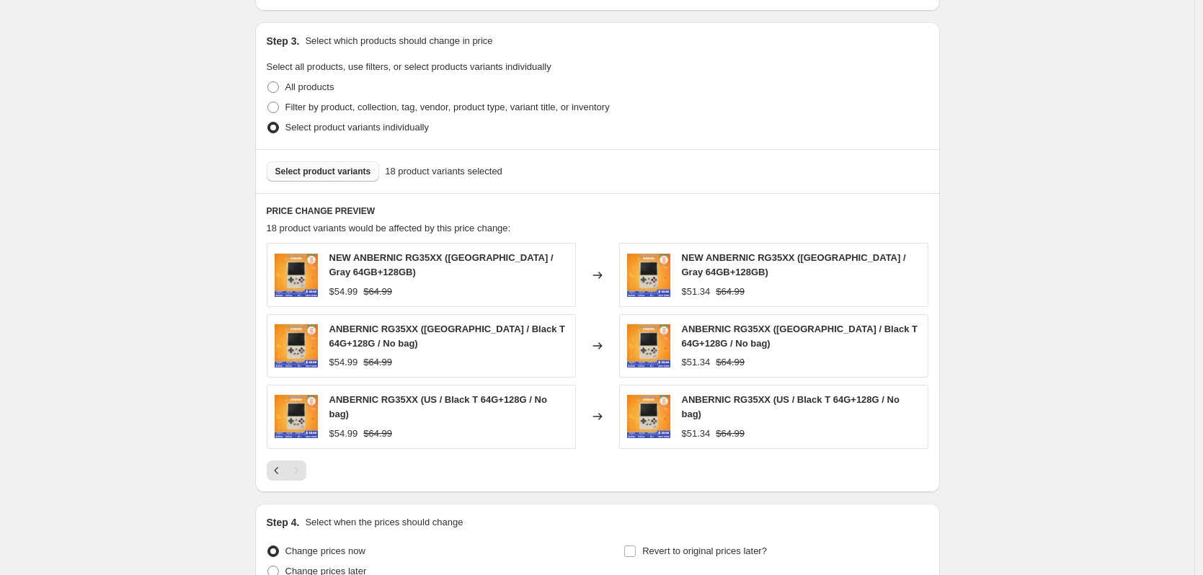
scroll to position [662, 0]
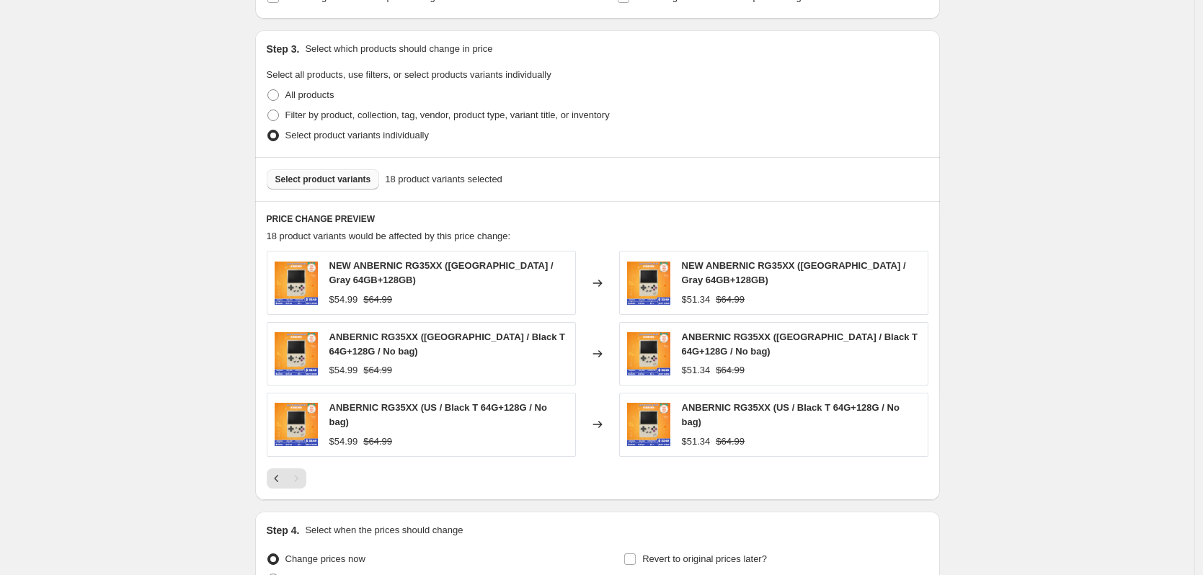
click at [324, 177] on span "Select product variants" at bounding box center [323, 180] width 96 height 12
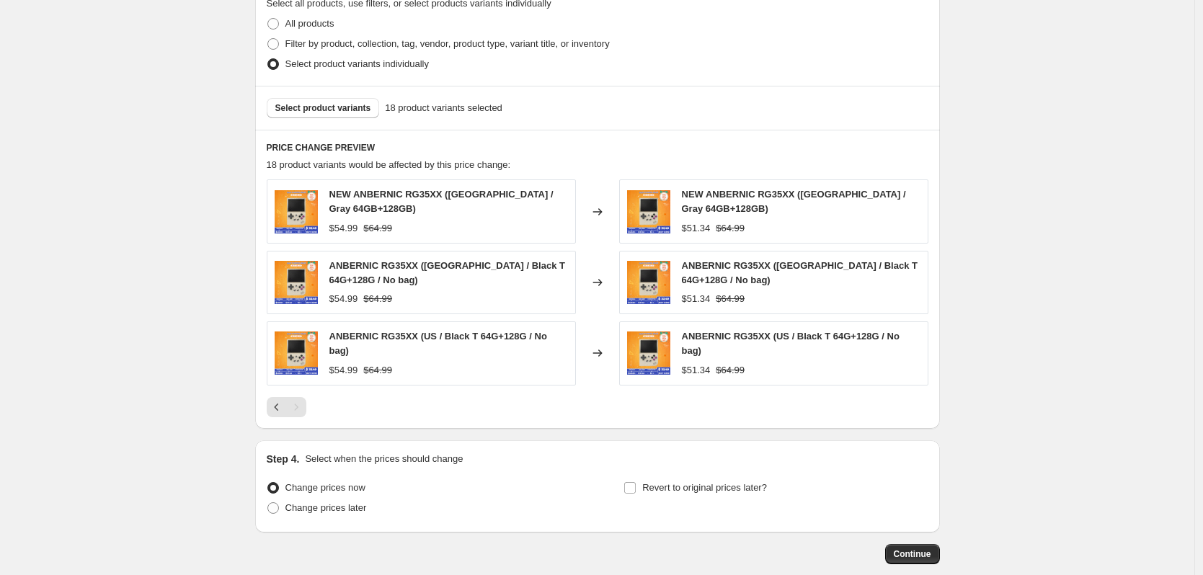
scroll to position [806, 0]
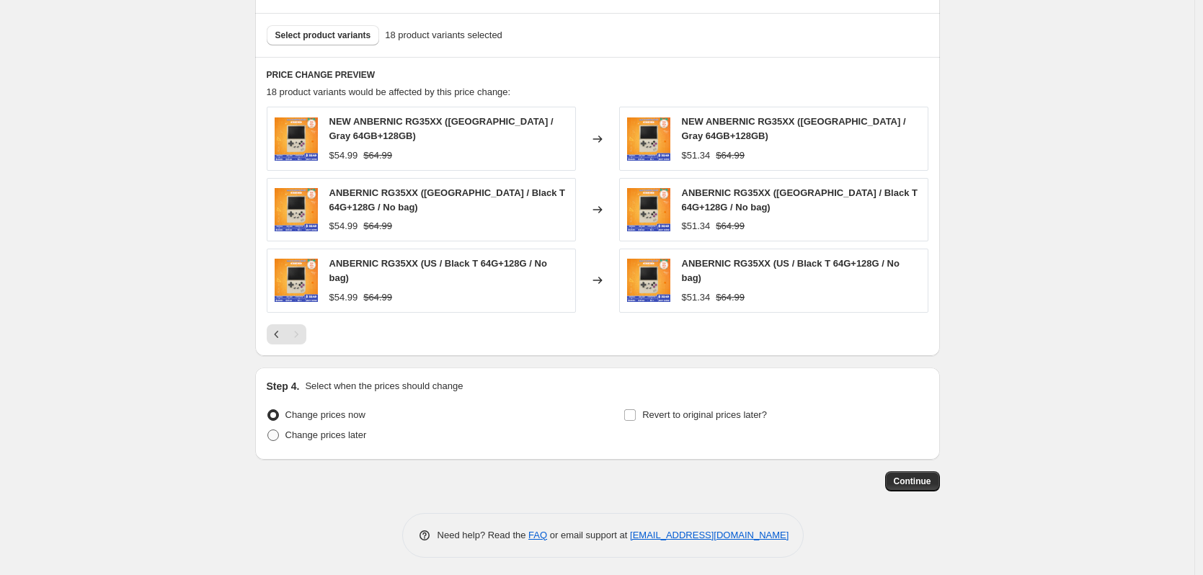
click at [345, 430] on span "Change prices later" at bounding box center [326, 435] width 81 height 11
click at [268, 430] on input "Change prices later" at bounding box center [268, 430] width 1 height 1
radio input "true"
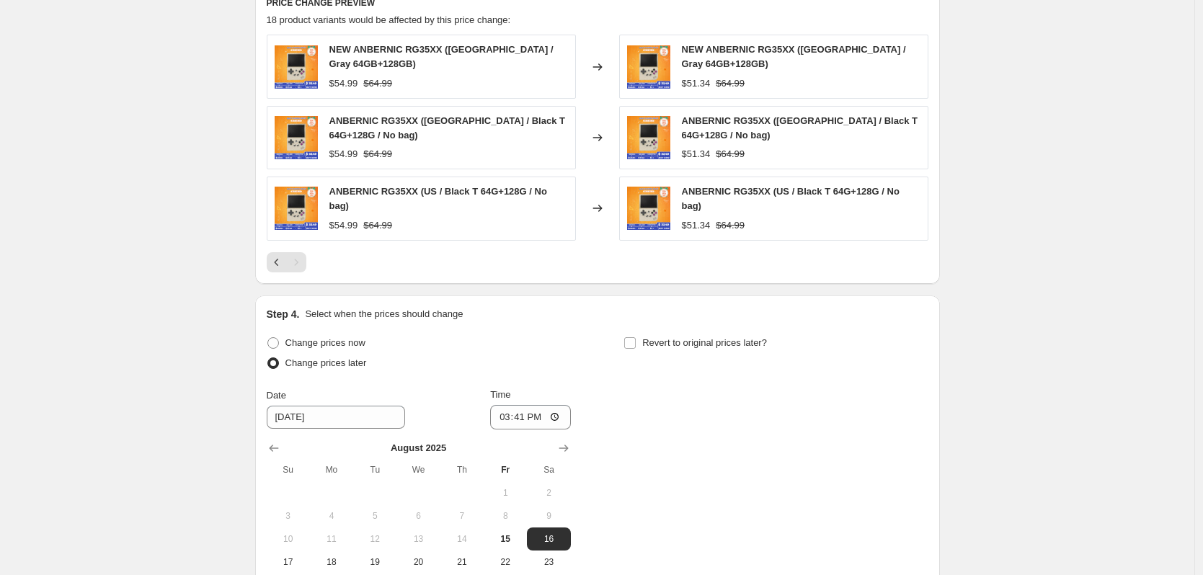
scroll to position [1022, 0]
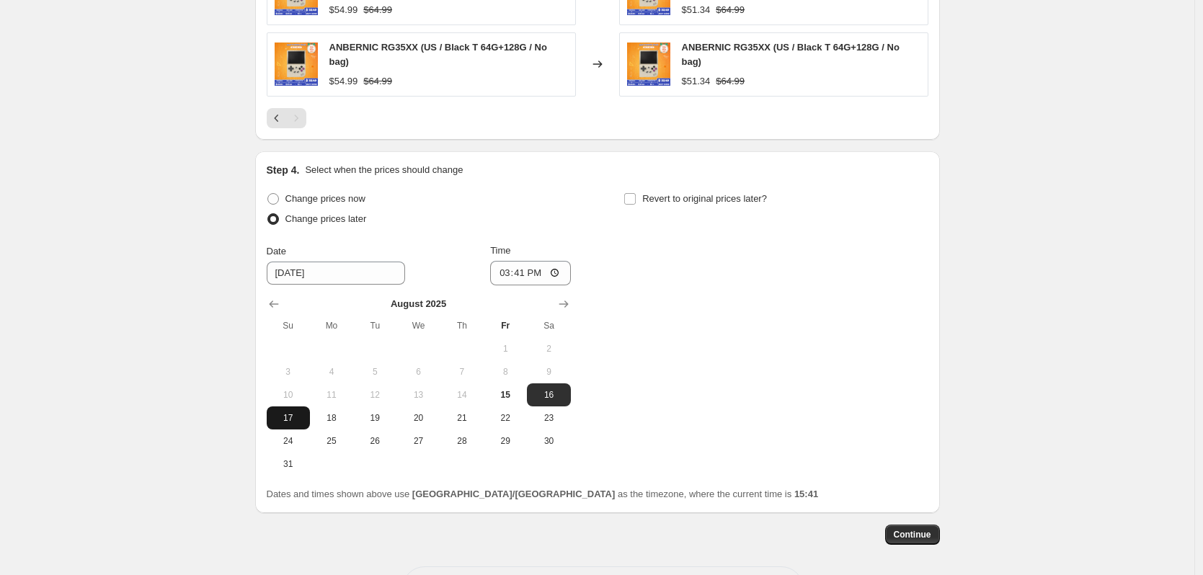
click at [304, 417] on span "17" at bounding box center [289, 418] width 32 height 12
type input "[DATE]"
click at [523, 267] on input "15:41" at bounding box center [530, 273] width 81 height 25
type input "22:50"
click at [686, 195] on span "Revert to original prices later?" at bounding box center [704, 198] width 125 height 11
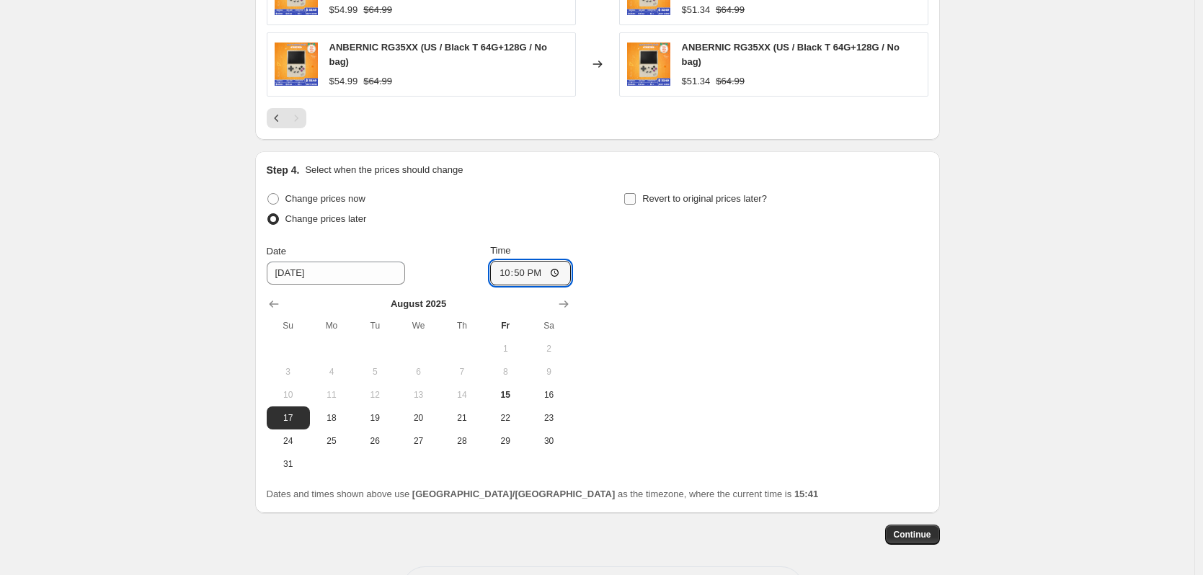
click at [636, 195] on input "Revert to original prices later?" at bounding box center [630, 199] width 12 height 12
checkbox input "true"
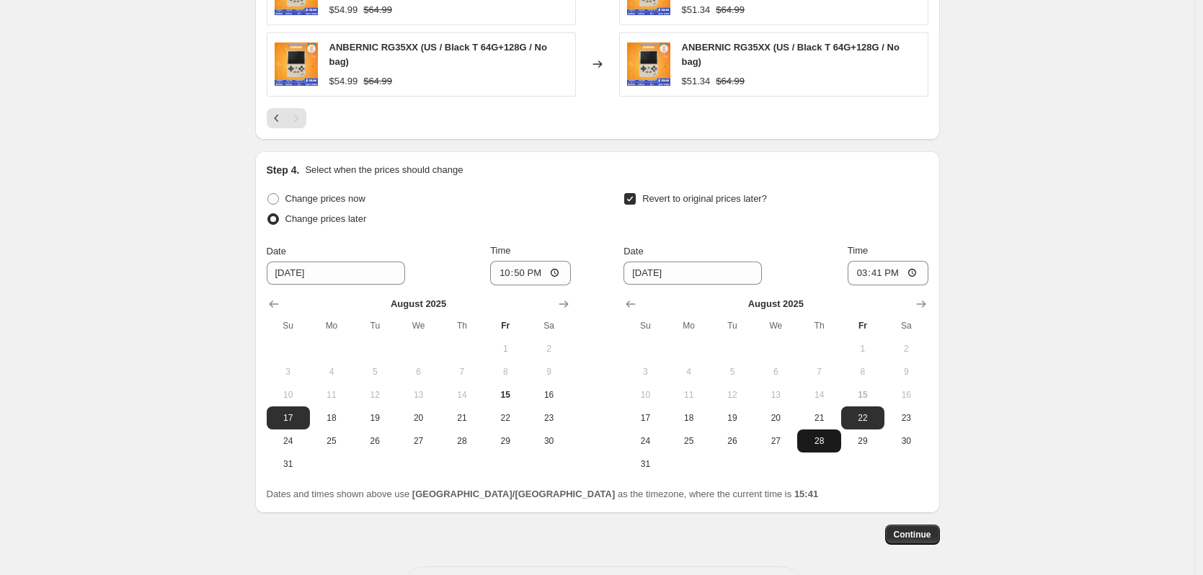
click at [827, 436] on span "28" at bounding box center [819, 442] width 32 height 12
type input "[DATE]"
click at [898, 277] on input "15:41" at bounding box center [888, 273] width 81 height 25
click at [894, 270] on input "15:41" at bounding box center [888, 273] width 81 height 25
type input "15:00"
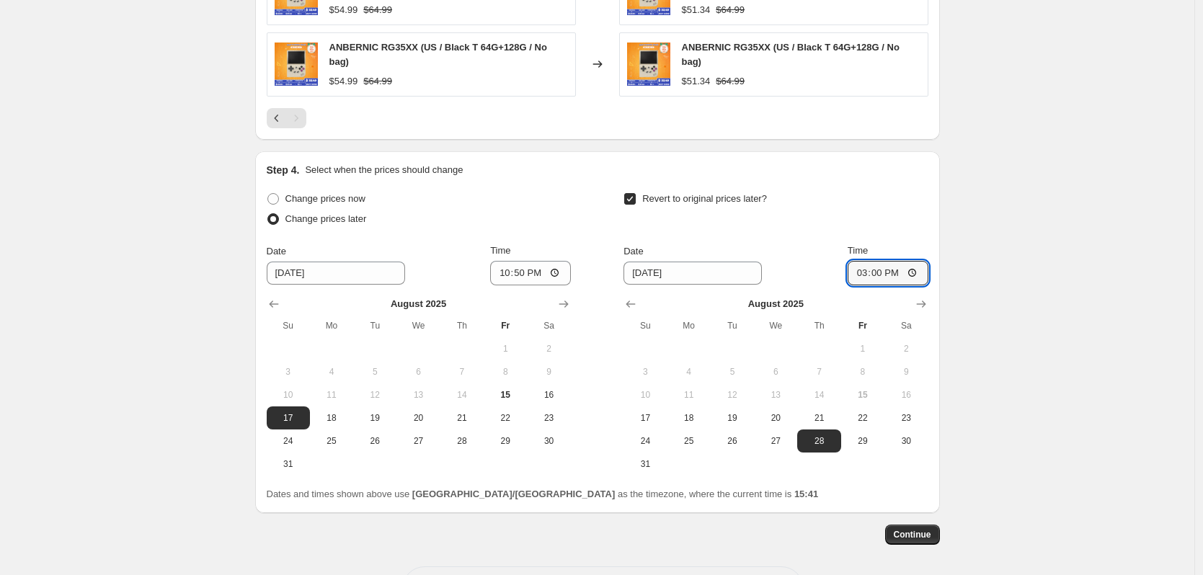
click at [911, 529] on span "Continue" at bounding box center [912, 535] width 37 height 12
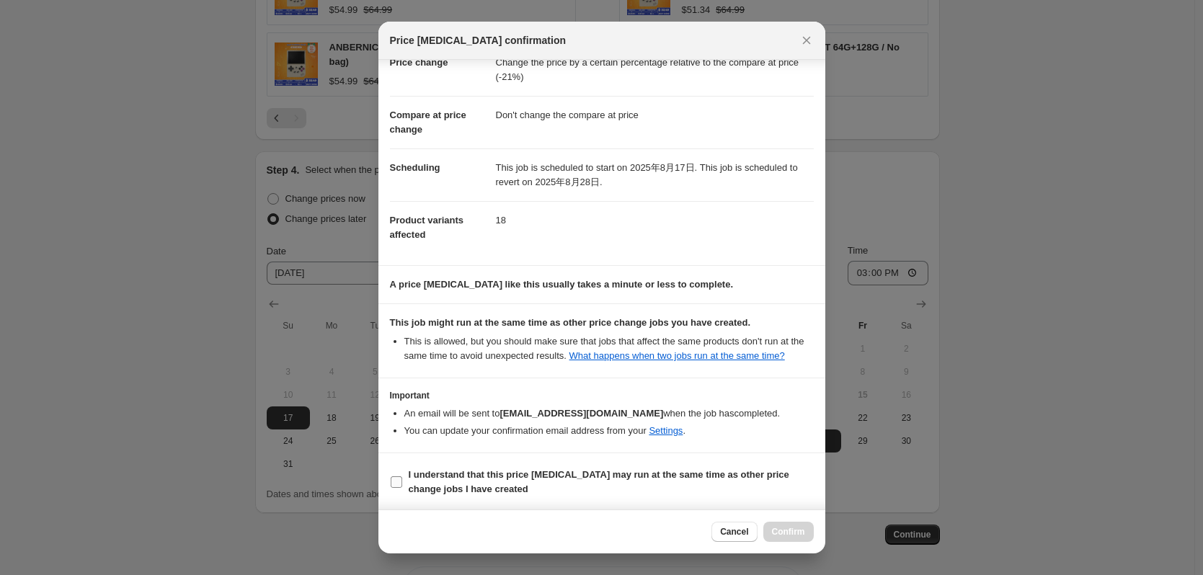
scroll to position [43, 0]
click at [514, 477] on b "I understand that this price [MEDICAL_DATA] may run at the same time as other p…" at bounding box center [599, 480] width 381 height 25
click at [402, 477] on input "I understand that this price [MEDICAL_DATA] may run at the same time as other p…" at bounding box center [397, 481] width 12 height 12
checkbox input "true"
click at [783, 528] on span "Confirm" at bounding box center [788, 532] width 33 height 12
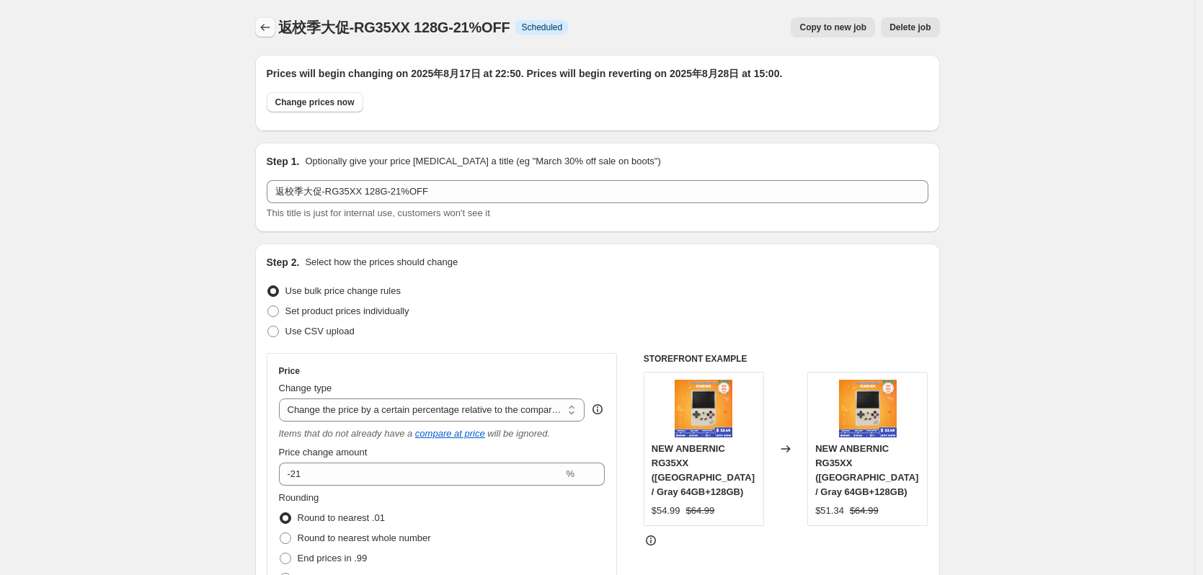
click at [262, 28] on icon "Price change jobs" at bounding box center [265, 27] width 14 height 14
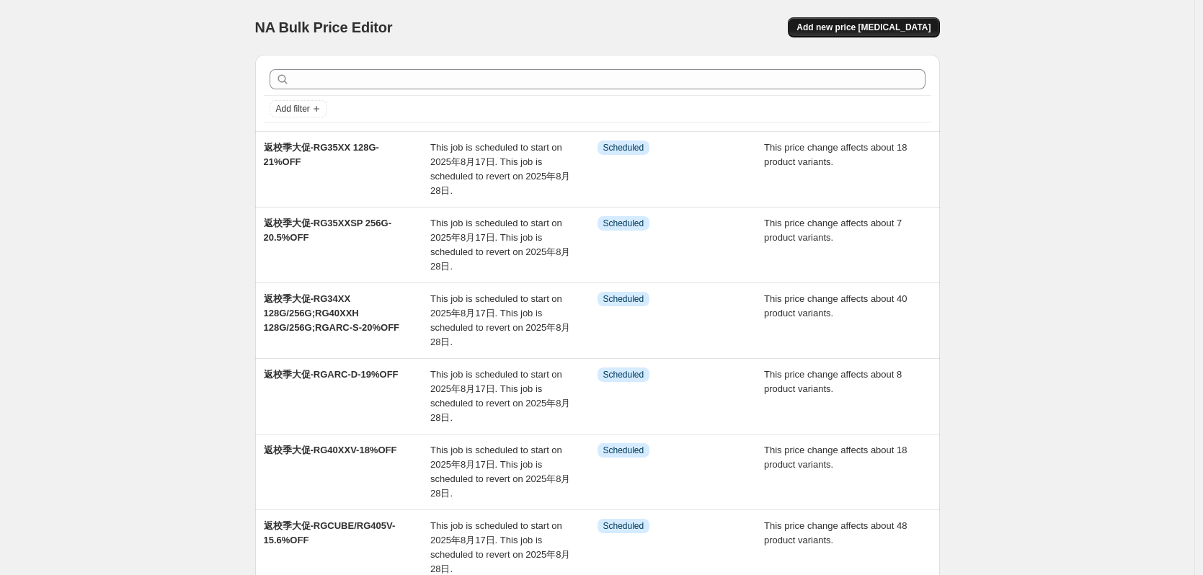
click at [896, 24] on span "Add new price [MEDICAL_DATA]" at bounding box center [864, 28] width 134 height 12
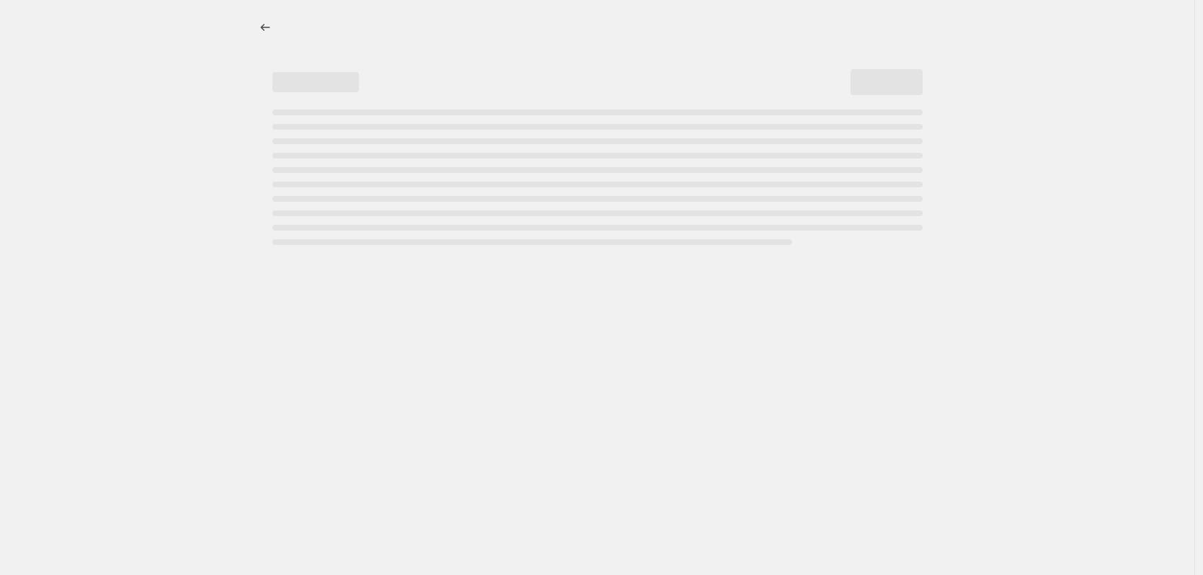
select select "percentage"
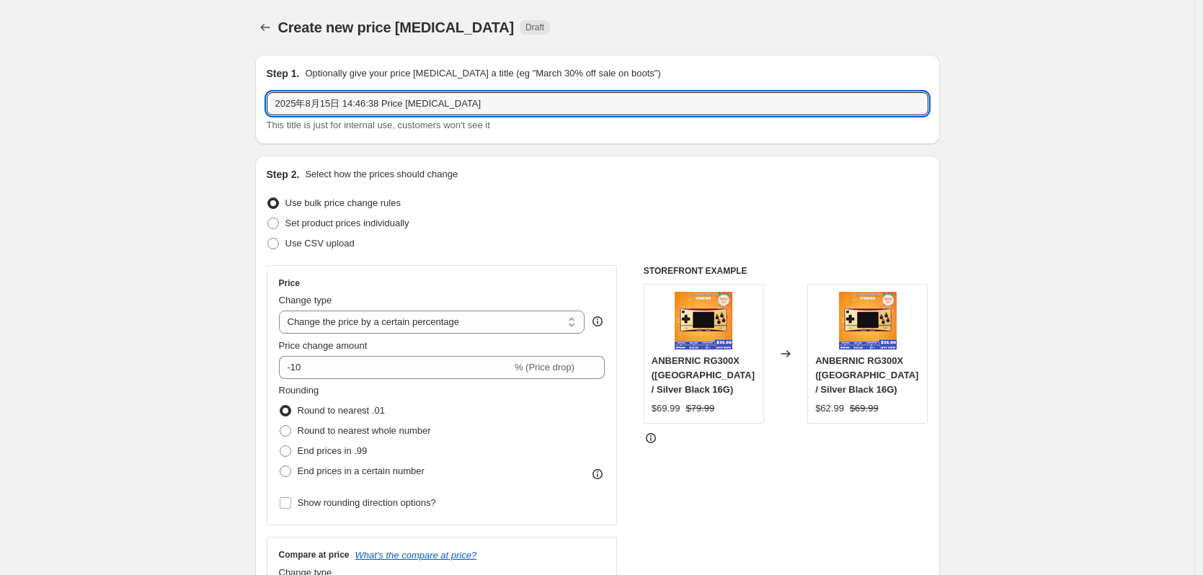
drag, startPoint x: 482, startPoint y: 95, endPoint x: 265, endPoint y: 101, distance: 216.4
click at [265, 101] on div "Step 1. Optionally give your price [MEDICAL_DATA] a title (eg "March 30% off sa…" at bounding box center [597, 99] width 685 height 89
paste input "返校季大促-RG34XX 128G/256G;RG40XXH 128G/256G;RGARC-S-20%OFF"
click at [368, 106] on input "返校季大促-RG34XX 128G/256G;RG40XXH 128G/256G;RGARC-S-20%OFF" at bounding box center [598, 103] width 662 height 23
drag, startPoint x: 366, startPoint y: 106, endPoint x: 405, endPoint y: 106, distance: 39.7
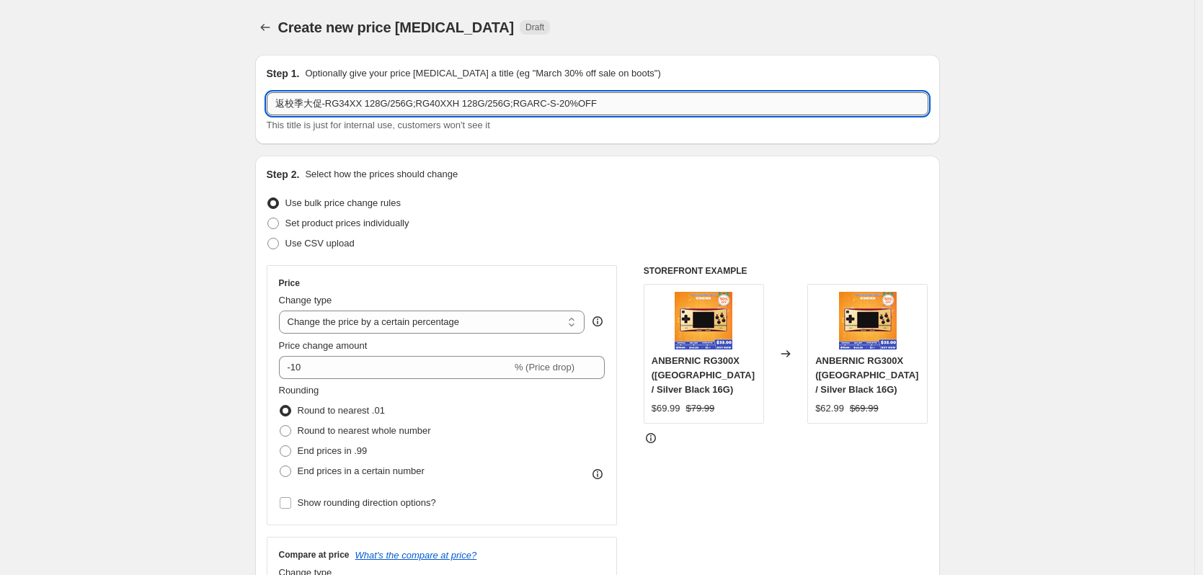
click at [405, 106] on input "返校季大促-RG34XX 128G/256G;RG40XXH 128G/256G;RGARC-S-20%OFF" at bounding box center [598, 103] width 662 height 23
drag, startPoint x: 426, startPoint y: 105, endPoint x: 469, endPoint y: 105, distance: 42.5
click at [469, 105] on input "返校季大促-RG34XX 64G;RG40XXH 128G/256G;RGARC-S-20%OFF" at bounding box center [598, 103] width 662 height 23
drag, startPoint x: 442, startPoint y: 105, endPoint x: 482, endPoint y: 103, distance: 40.4
click at [482, 103] on input "返校季大促-RG34XX 64G;RG40XXH 64G;RGARC-S-20%OFF" at bounding box center [598, 103] width 662 height 23
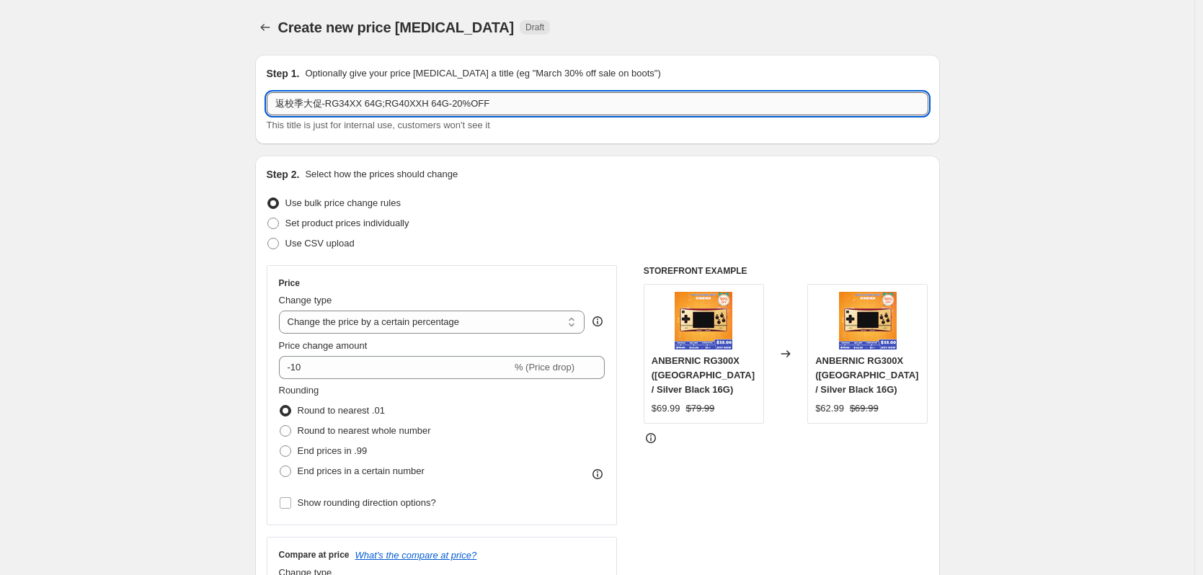
click at [453, 105] on input "返校季大促-RG34XX 64G;RG40XXH 64G-20%OFF" at bounding box center [598, 103] width 662 height 23
click at [456, 105] on input "返校季大促-RG34XX 64G;RG40XXH 64G-20%OFF" at bounding box center [598, 103] width 662 height 23
type input "返校季大促-RG34XX 64G;RG40XXH 64G-22%OFF"
click at [562, 159] on div "Step 2. Select how the prices should change Use bulk price change rules Set pro…" at bounding box center [597, 409] width 685 height 506
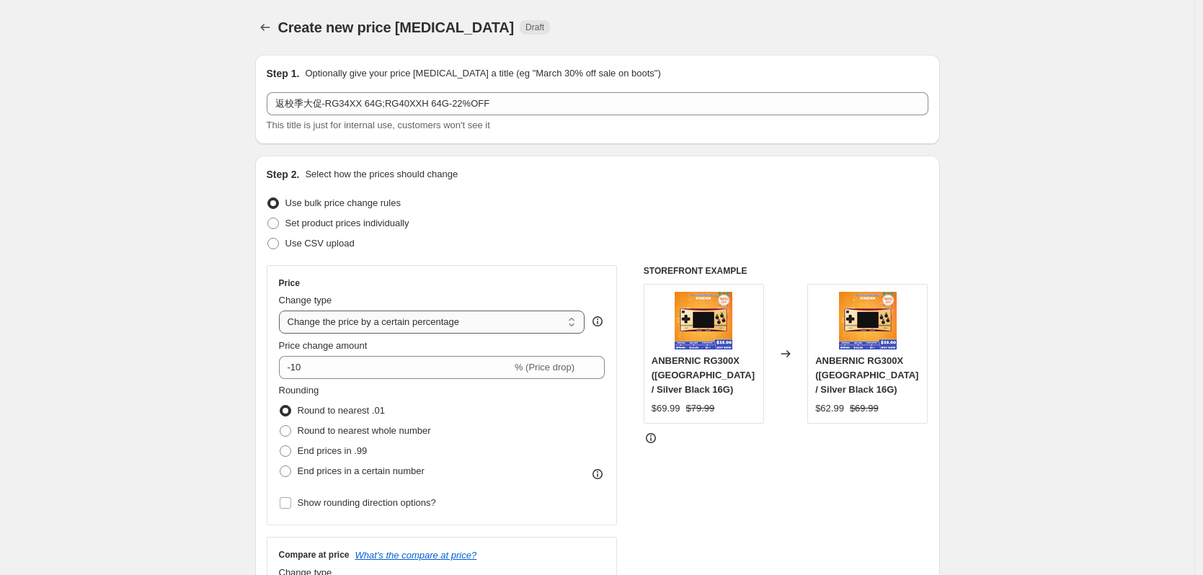
click at [357, 324] on select "Change the price to a certain amount Change the price by a certain amount Chang…" at bounding box center [432, 322] width 306 height 23
select select "pcap"
click at [283, 311] on select "Change the price to a certain amount Change the price by a certain amount Chang…" at bounding box center [432, 322] width 306 height 23
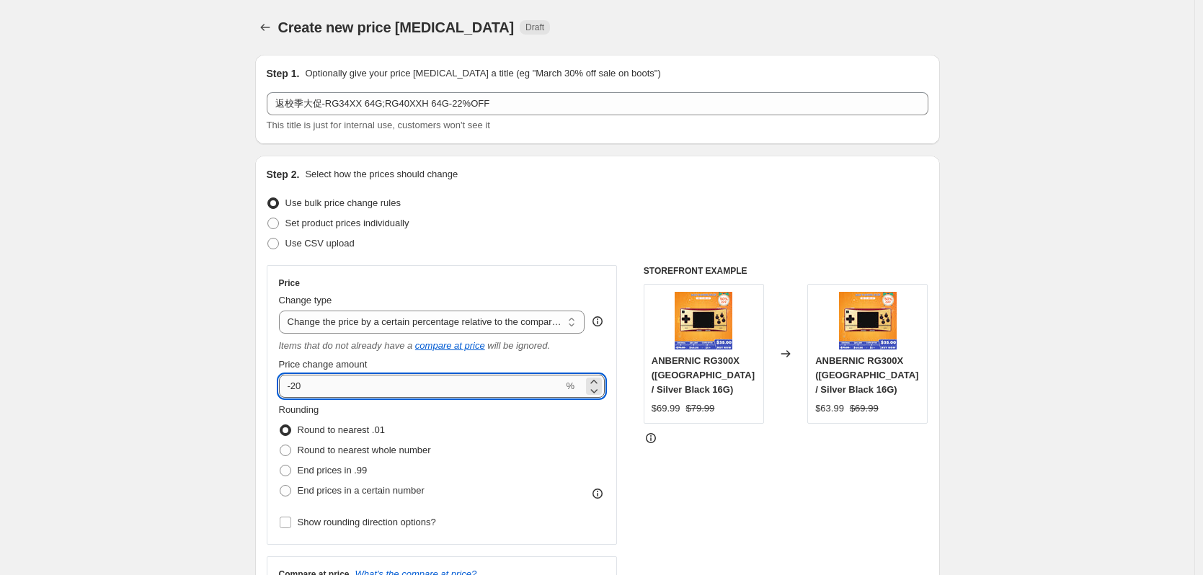
click at [311, 384] on input "-20" at bounding box center [421, 386] width 285 height 23
type input "-22"
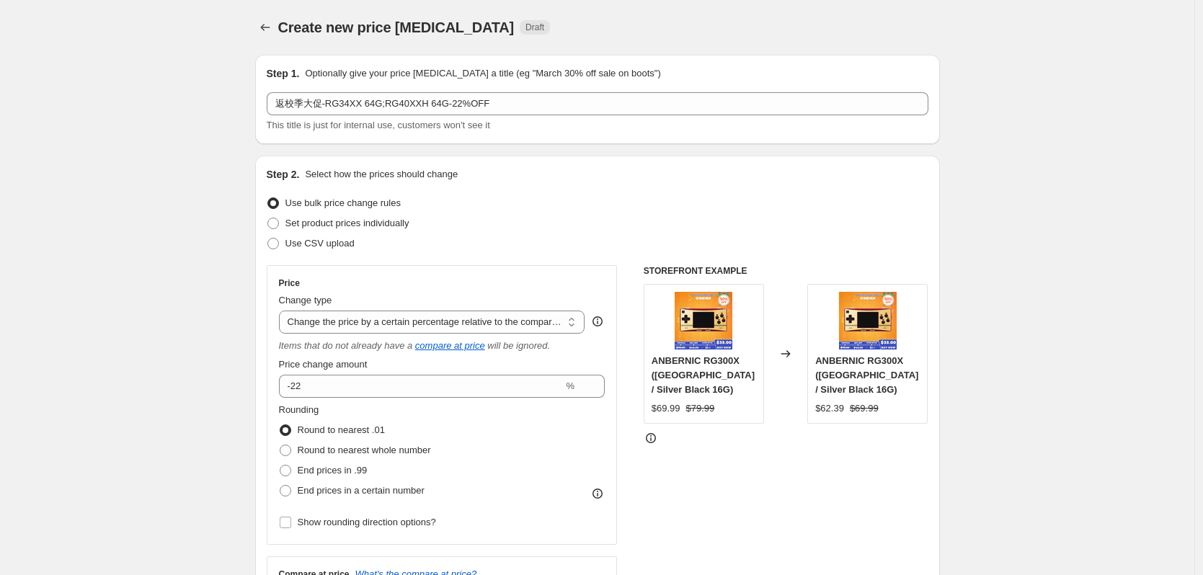
click at [473, 269] on div "Price Change type Change the price to a certain amount Change the price by a ce…" at bounding box center [442, 405] width 351 height 280
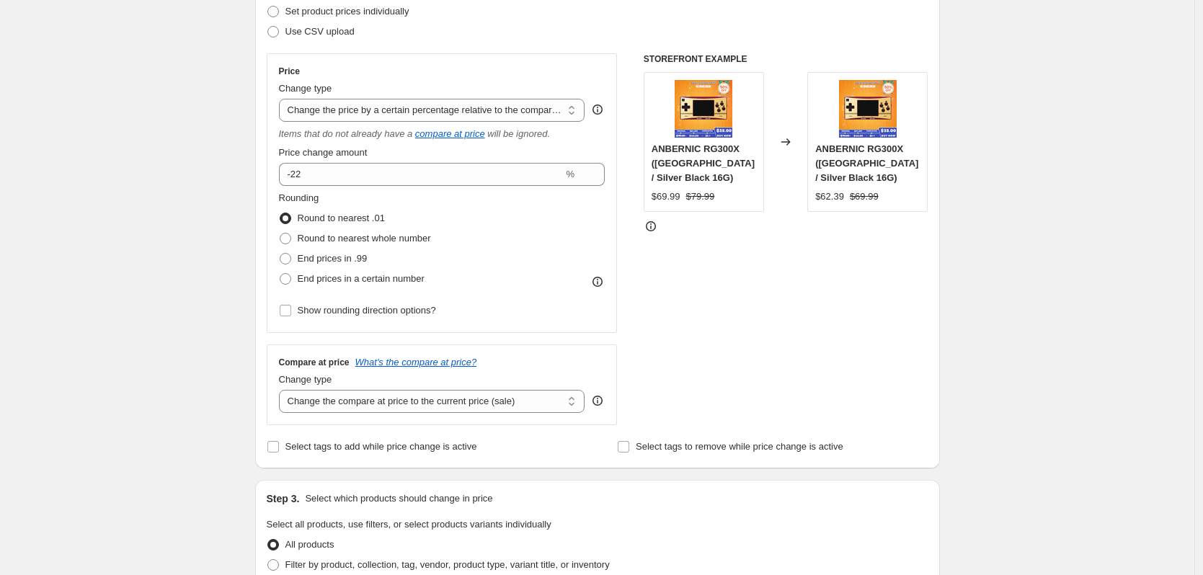
scroll to position [216, 0]
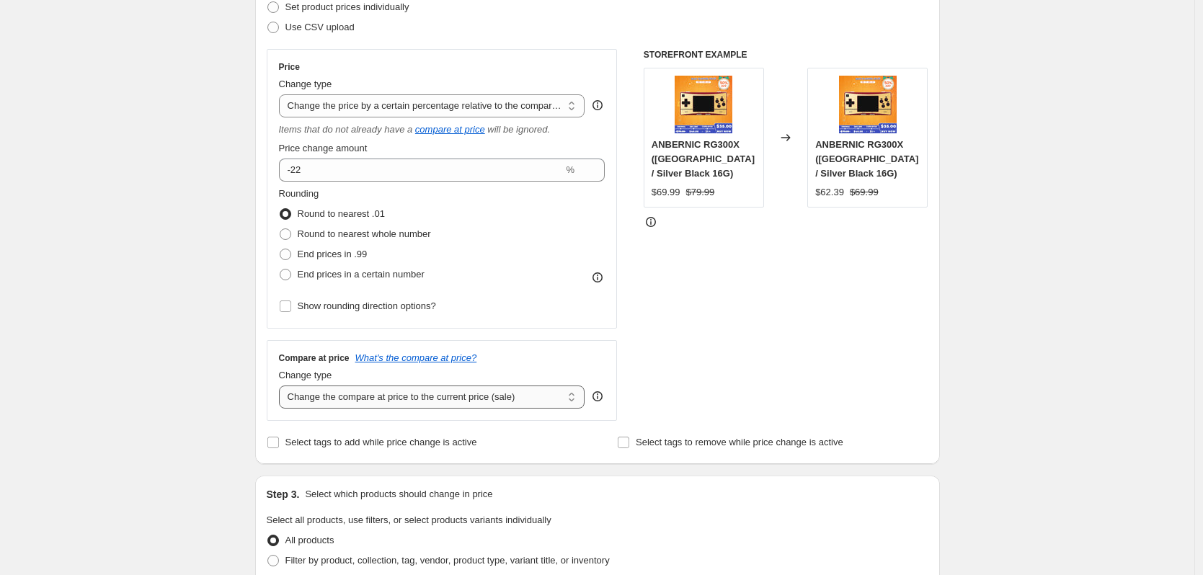
click at [429, 404] on select "Change the compare at price to the current price (sale) Change the compare at p…" at bounding box center [432, 397] width 306 height 23
select select "no_change"
click at [283, 386] on select "Change the compare at price to the current price (sale) Change the compare at p…" at bounding box center [432, 397] width 306 height 23
click at [188, 445] on div "Create new price [MEDICAL_DATA]. This page is ready Create new price [MEDICAL_D…" at bounding box center [597, 525] width 1195 height 1483
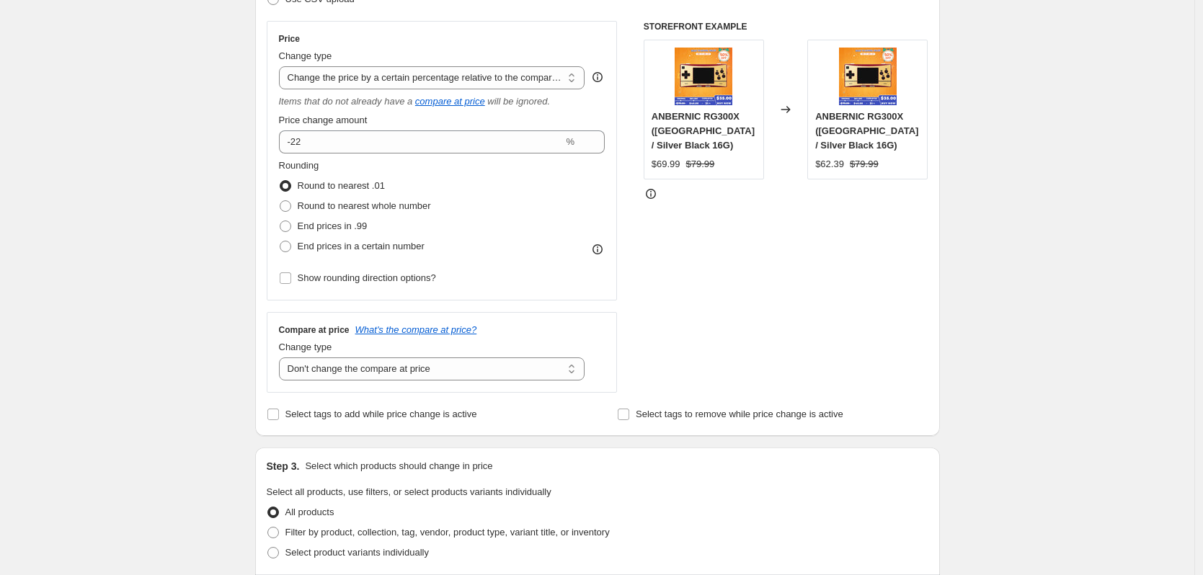
scroll to position [433, 0]
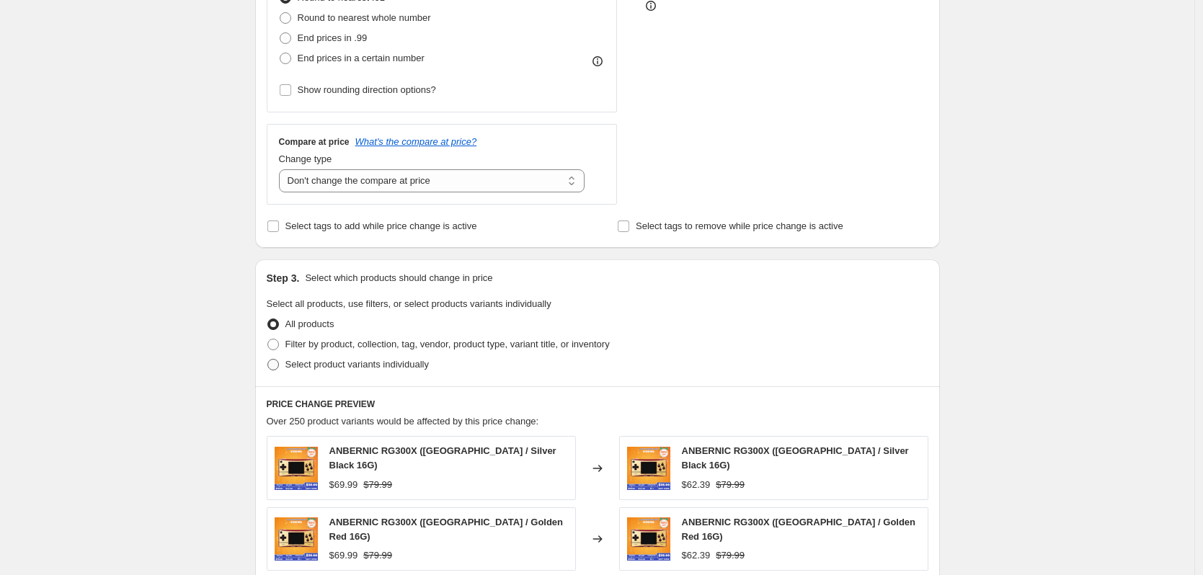
click at [326, 363] on span "Select product variants individually" at bounding box center [357, 364] width 143 height 11
click at [268, 360] on input "Select product variants individually" at bounding box center [268, 359] width 1 height 1
radio input "true"
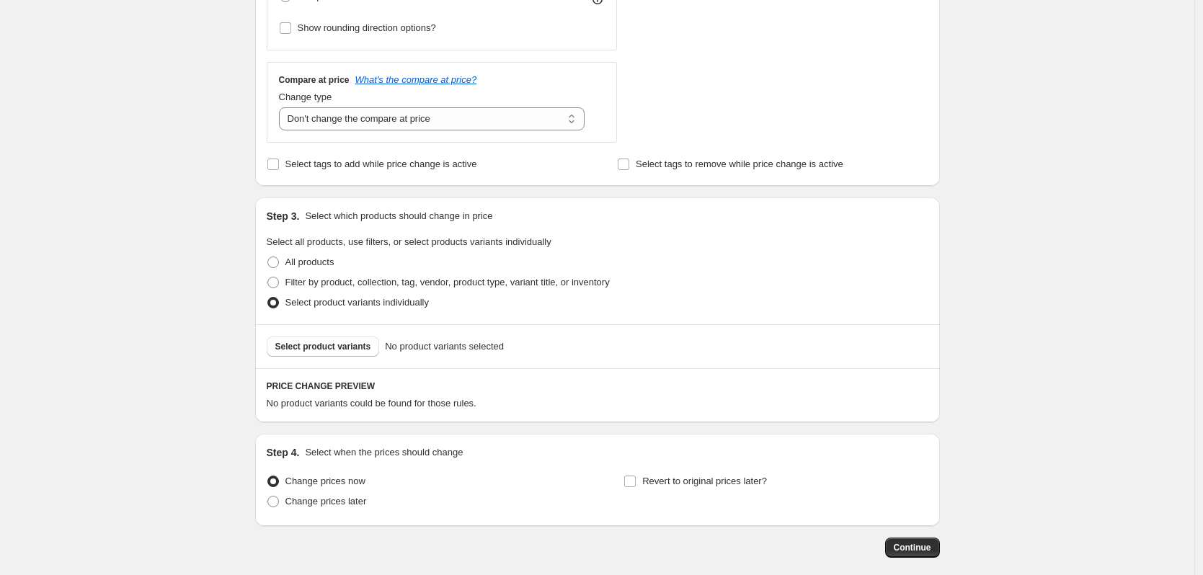
scroll to position [505, 0]
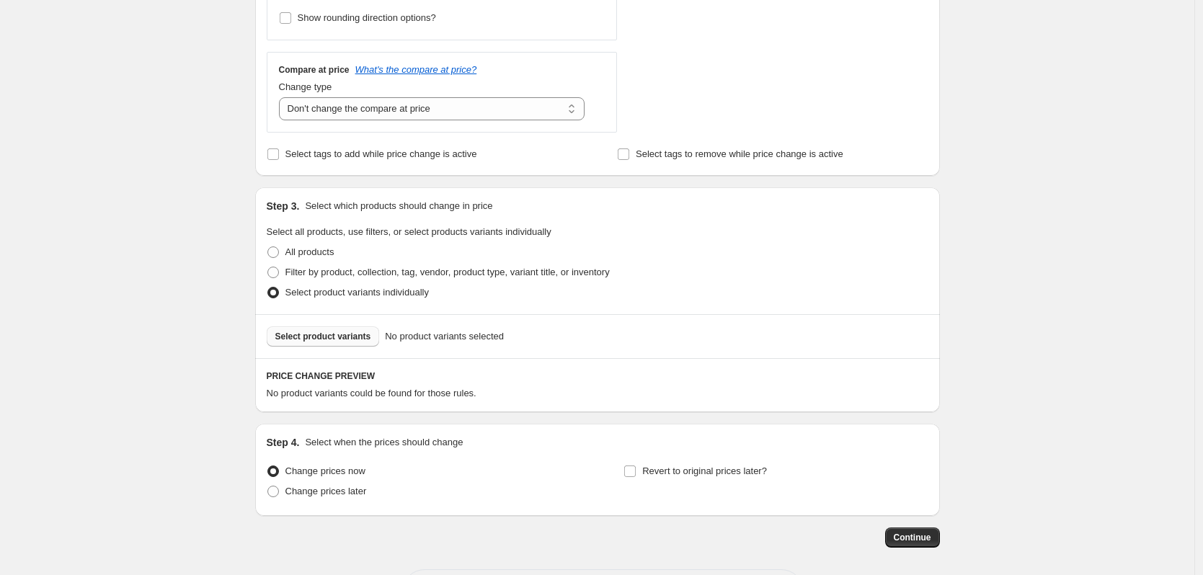
click at [350, 343] on button "Select product variants" at bounding box center [323, 337] width 113 height 20
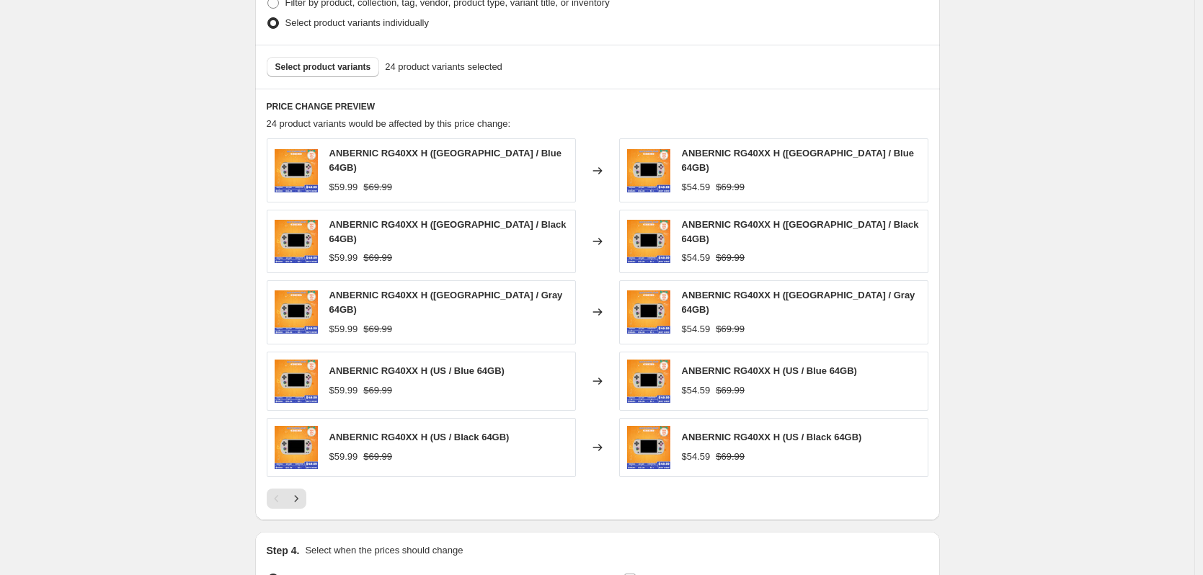
scroll to position [793, 0]
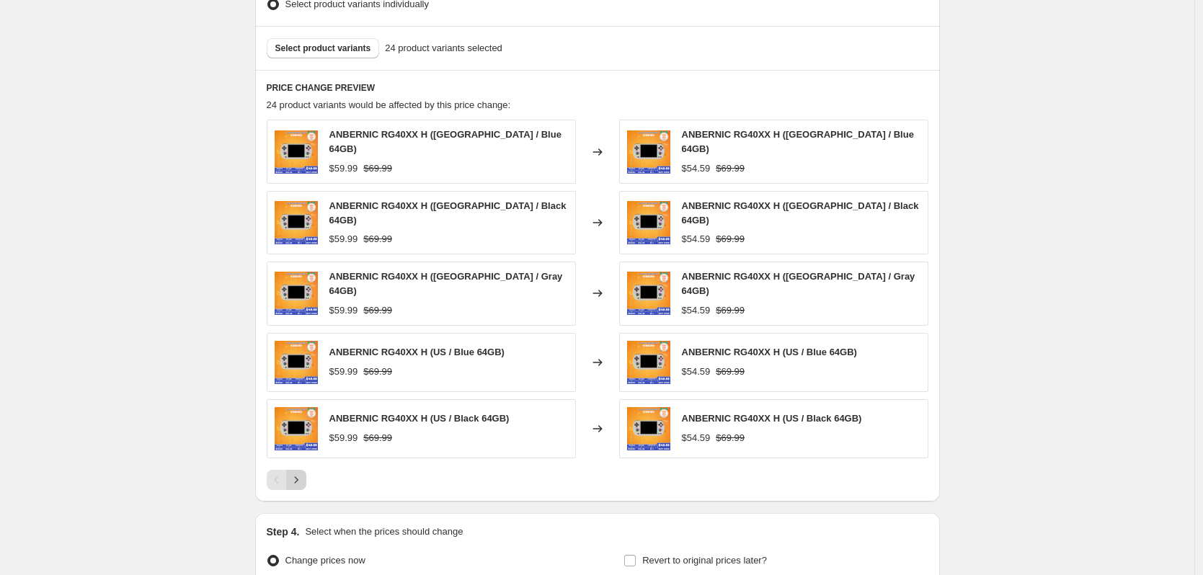
click at [298, 477] on icon "Next" at bounding box center [296, 480] width 4 height 6
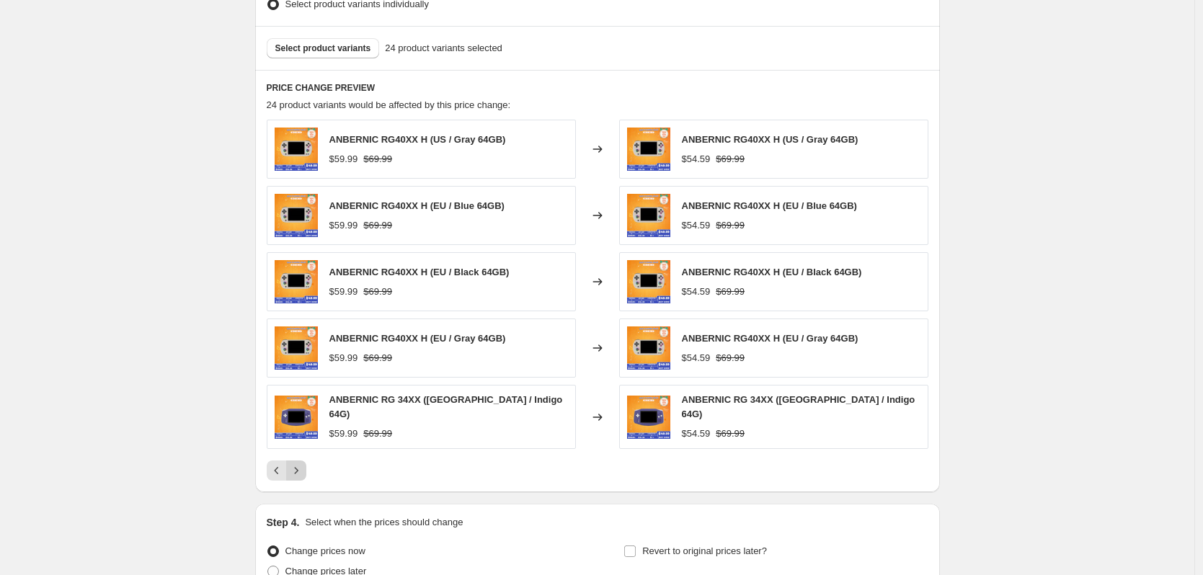
click at [298, 467] on icon "Next" at bounding box center [296, 470] width 4 height 6
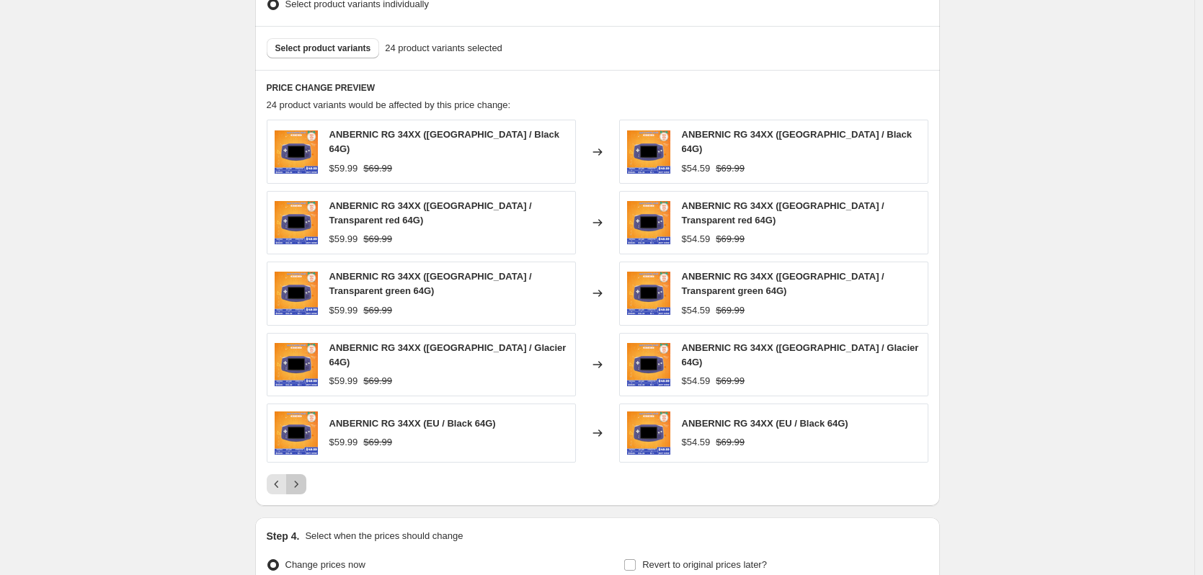
click at [298, 481] on icon "Next" at bounding box center [296, 484] width 4 height 6
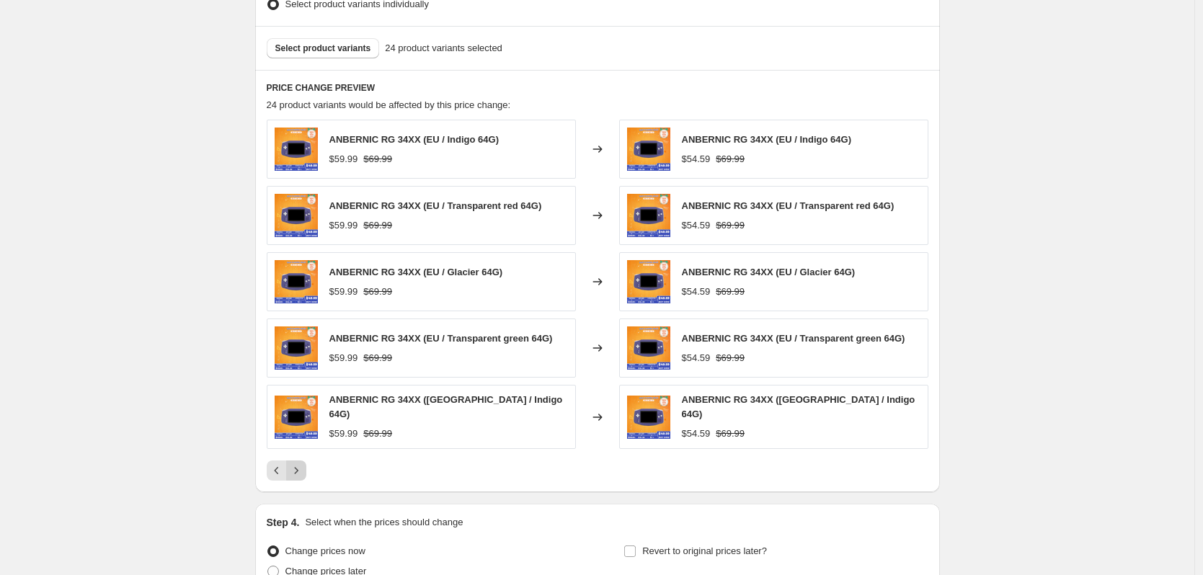
click at [298, 467] on icon "Next" at bounding box center [296, 470] width 4 height 6
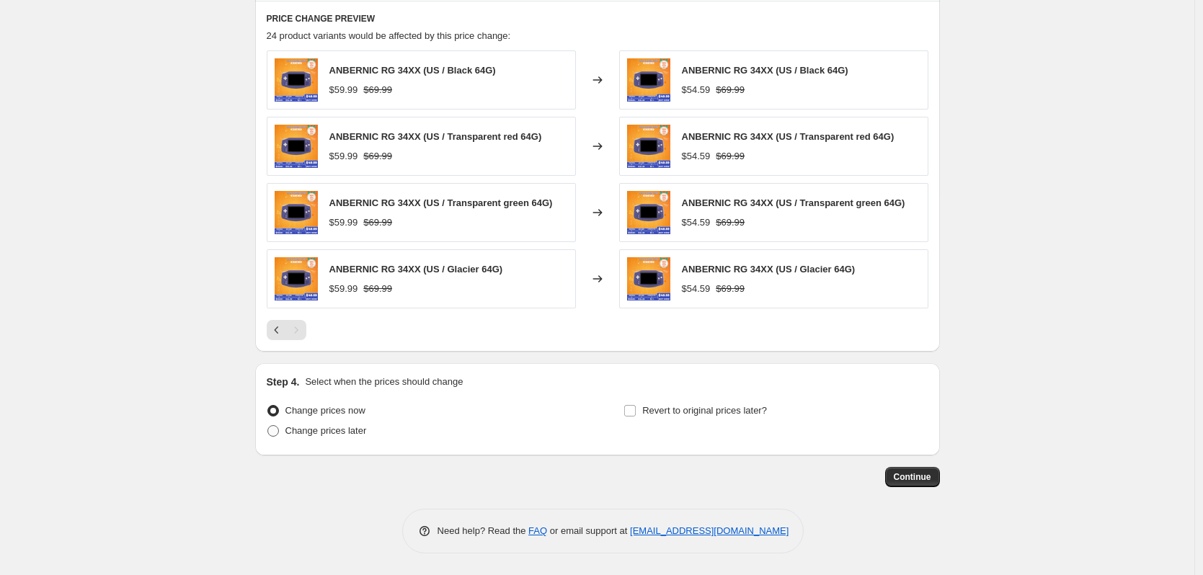
click at [314, 438] on span "Change prices later" at bounding box center [326, 431] width 81 height 14
click at [268, 426] on input "Change prices later" at bounding box center [268, 425] width 1 height 1
radio input "true"
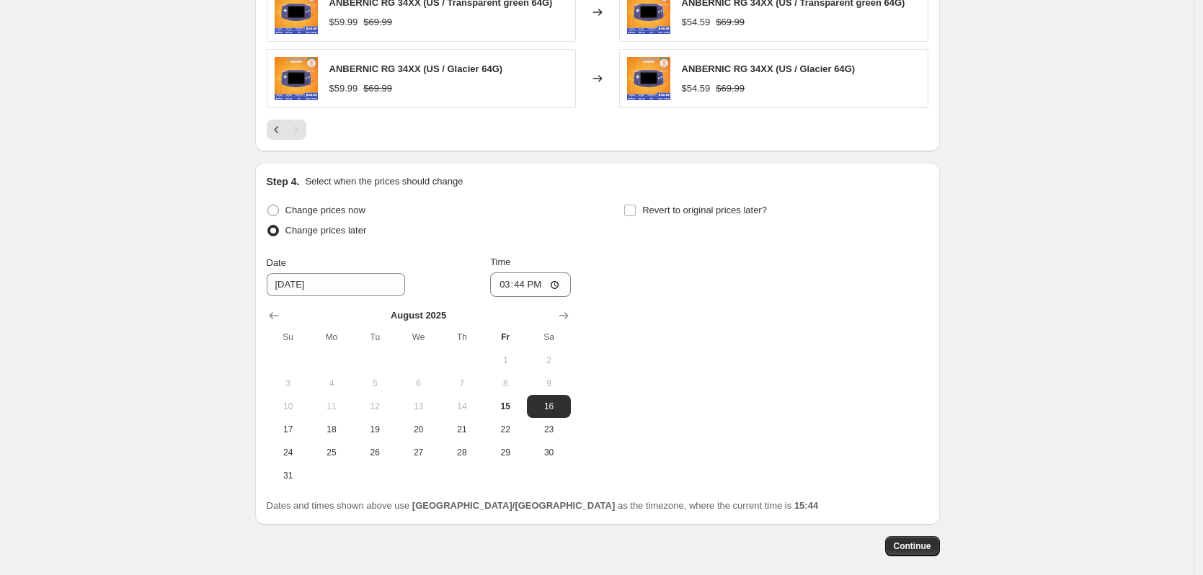
scroll to position [1079, 0]
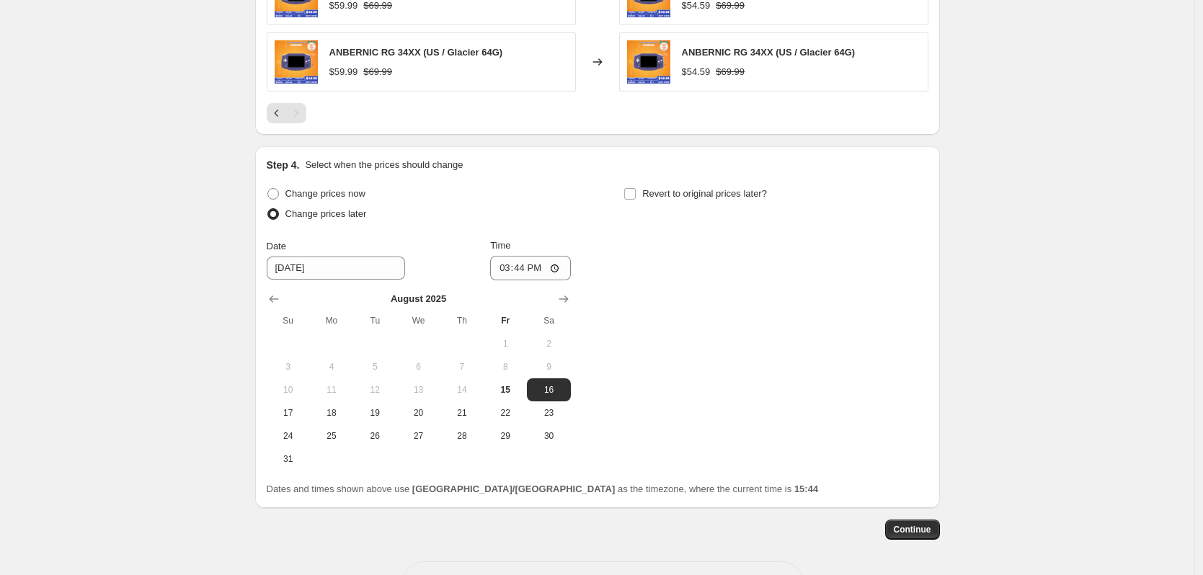
drag, startPoint x: 296, startPoint y: 420, endPoint x: 343, endPoint y: 384, distance: 59.3
click at [295, 420] on button "17" at bounding box center [288, 413] width 43 height 23
type input "[DATE]"
click at [528, 270] on input "15:44" at bounding box center [530, 268] width 81 height 25
type input "22:50"
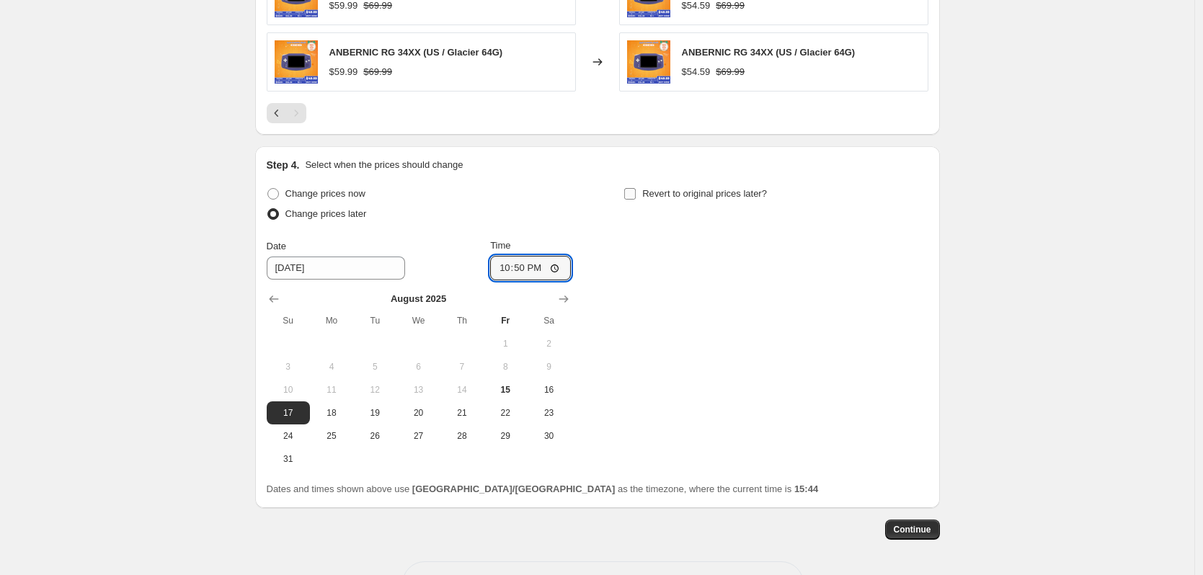
click at [666, 199] on span "Revert to original prices later?" at bounding box center [704, 193] width 125 height 11
click at [636, 199] on input "Revert to original prices later?" at bounding box center [630, 194] width 12 height 12
checkbox input "true"
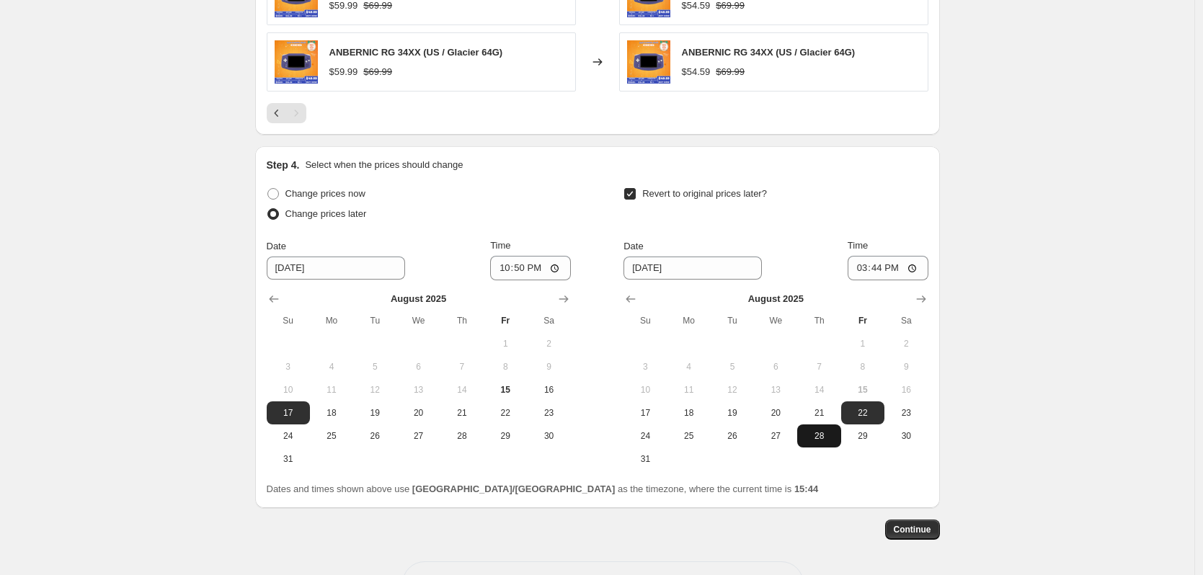
click at [826, 431] on span "28" at bounding box center [819, 436] width 32 height 12
type input "[DATE]"
click at [898, 267] on input "15:44" at bounding box center [888, 268] width 81 height 25
type input "15:00"
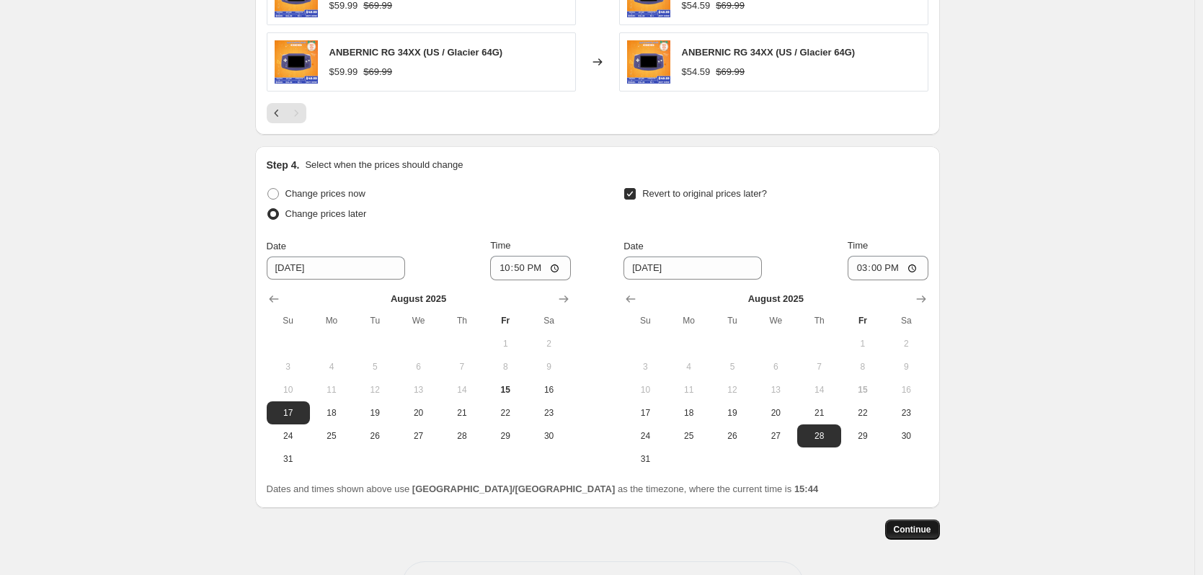
click at [923, 528] on span "Continue" at bounding box center [912, 530] width 37 height 12
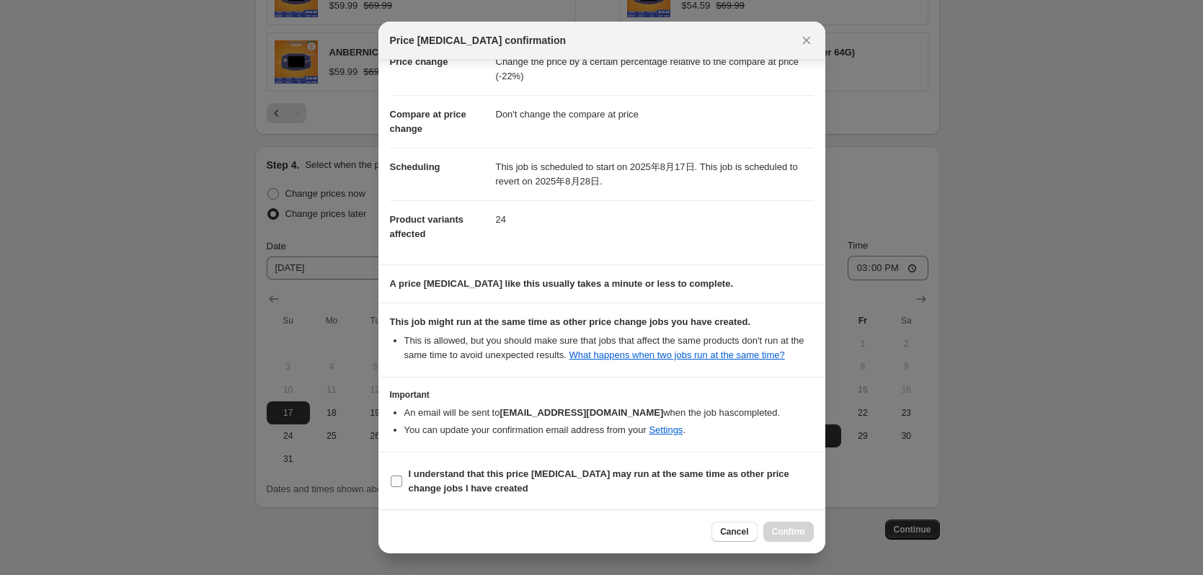
scroll to position [43, 0]
click at [570, 484] on span "I understand that this price [MEDICAL_DATA] may run at the same time as other p…" at bounding box center [611, 481] width 405 height 29
click at [402, 484] on input "I understand that this price [MEDICAL_DATA] may run at the same time as other p…" at bounding box center [397, 481] width 12 height 12
checkbox input "true"
click at [785, 531] on span "Confirm" at bounding box center [788, 532] width 33 height 12
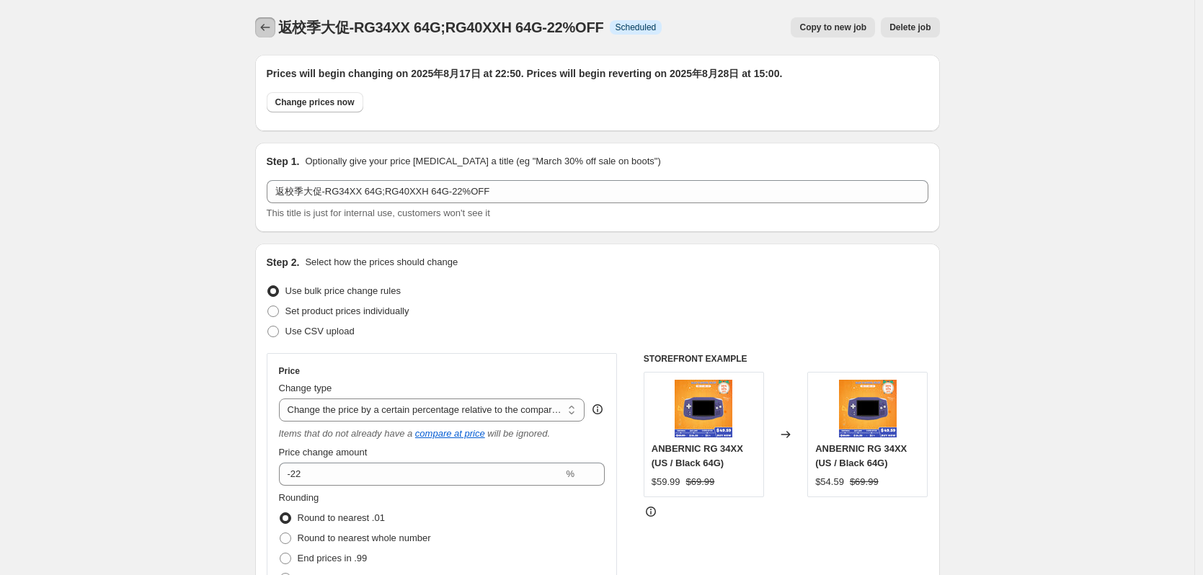
click at [272, 24] on icon "Price change jobs" at bounding box center [265, 27] width 14 height 14
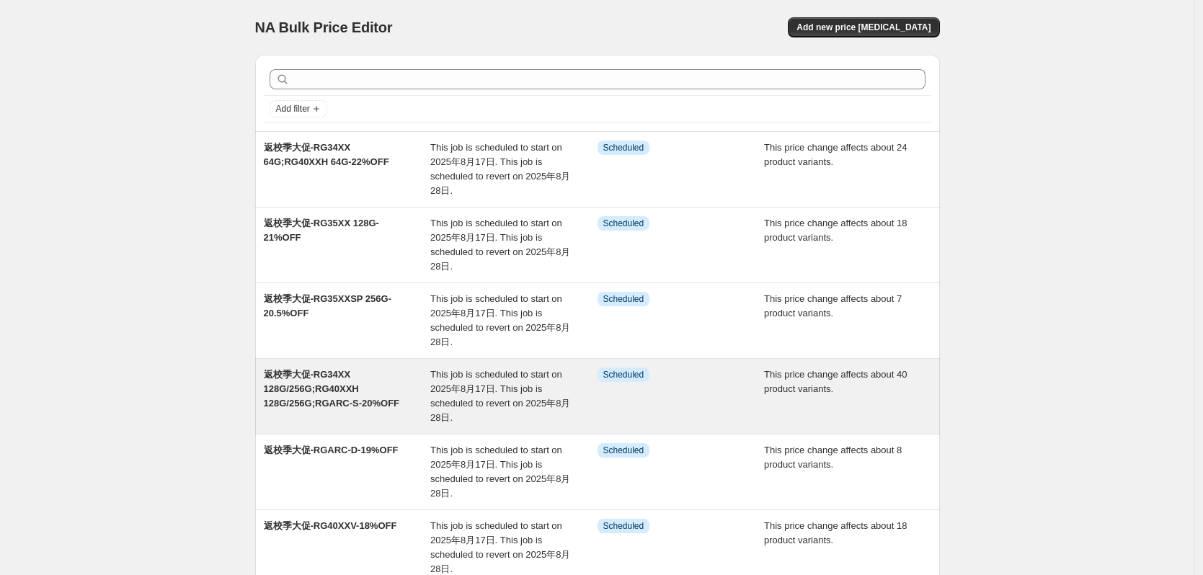
click at [363, 392] on div "返校季大促-RG34XX 128G/256G;RG40XXH 128G/256G;RGARC-S-20%OFF" at bounding box center [347, 397] width 167 height 58
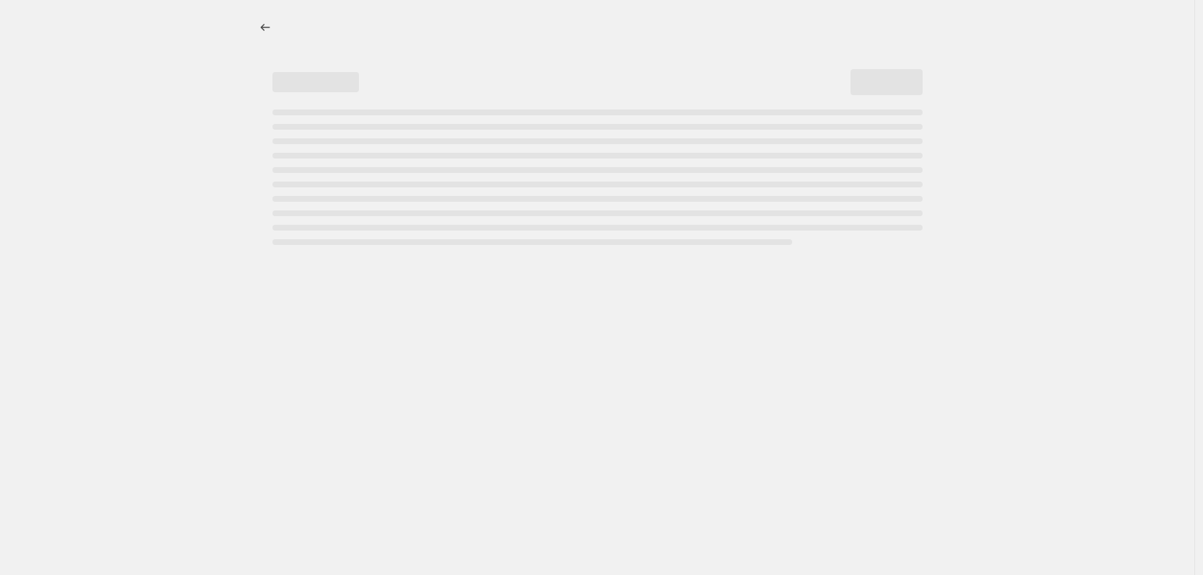
select select "pcap"
select select "no_change"
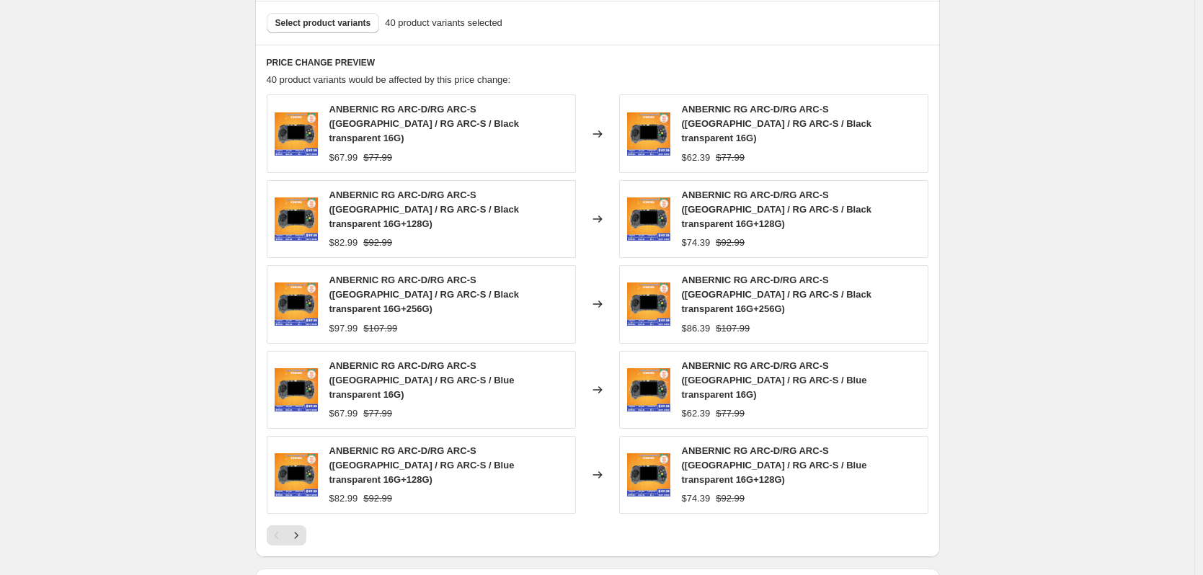
scroll to position [937, 0]
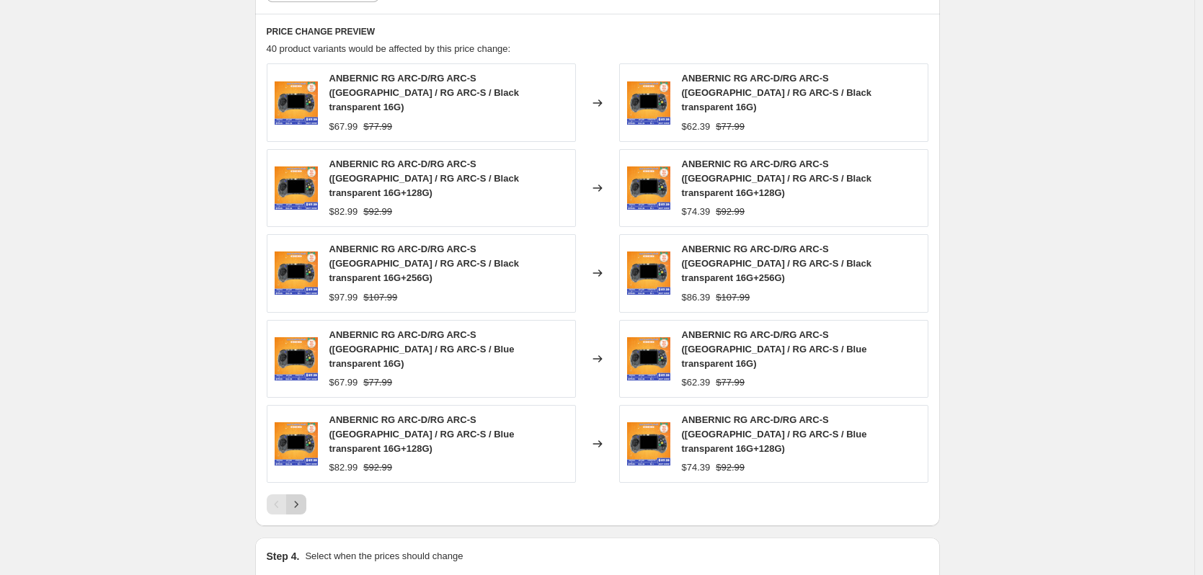
click at [306, 495] on button "Next" at bounding box center [296, 505] width 20 height 20
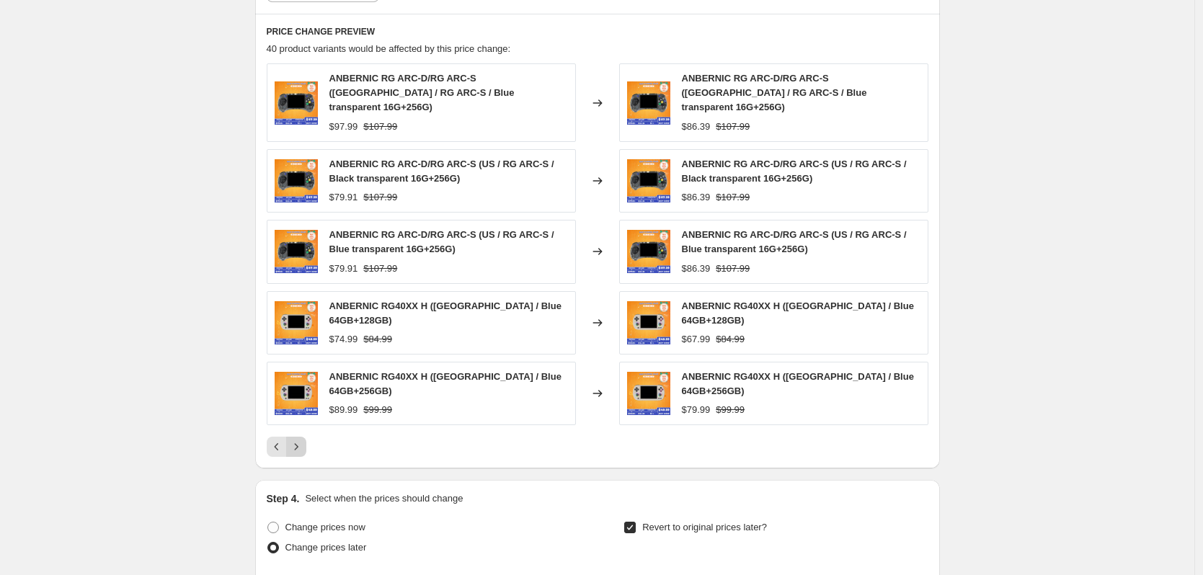
click at [306, 437] on button "Next" at bounding box center [296, 447] width 20 height 20
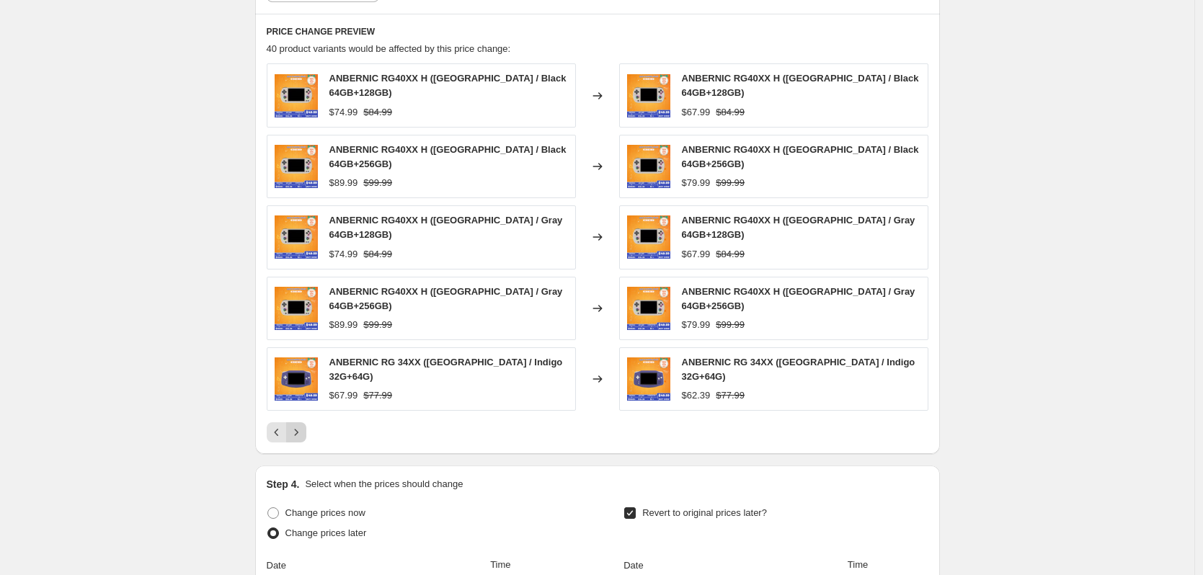
click at [301, 425] on icon "Next" at bounding box center [296, 432] width 14 height 14
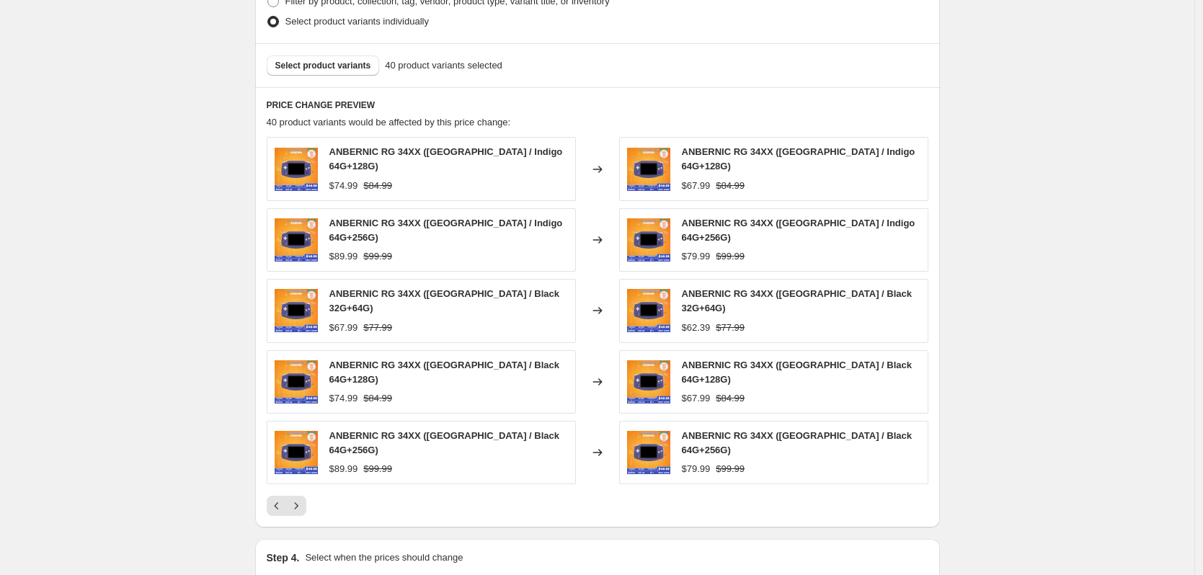
scroll to position [865, 0]
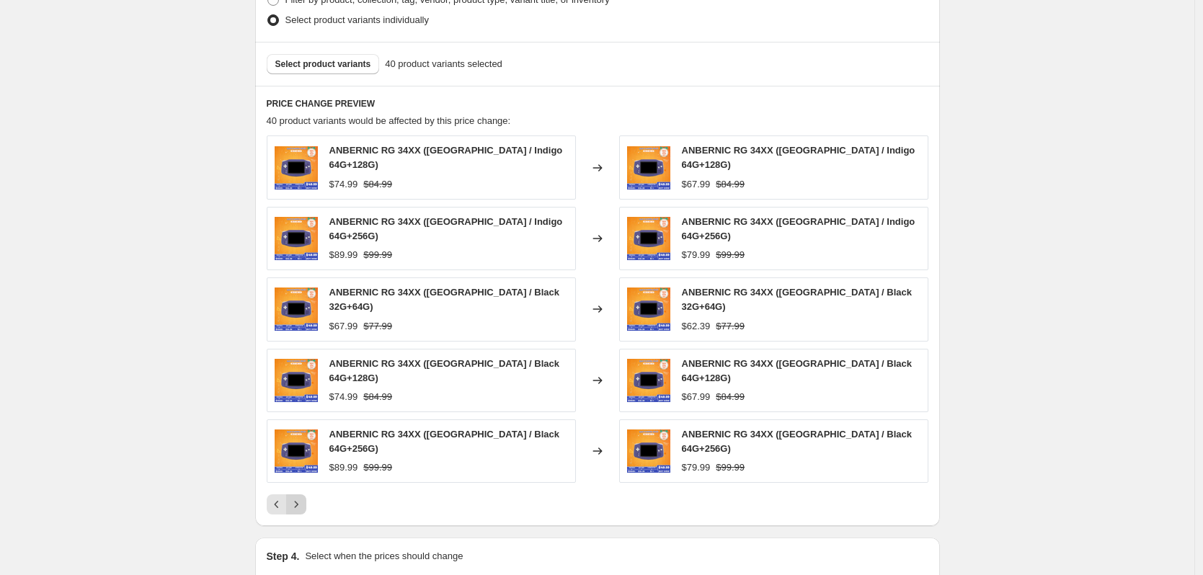
click at [304, 498] on icon "Next" at bounding box center [296, 505] width 14 height 14
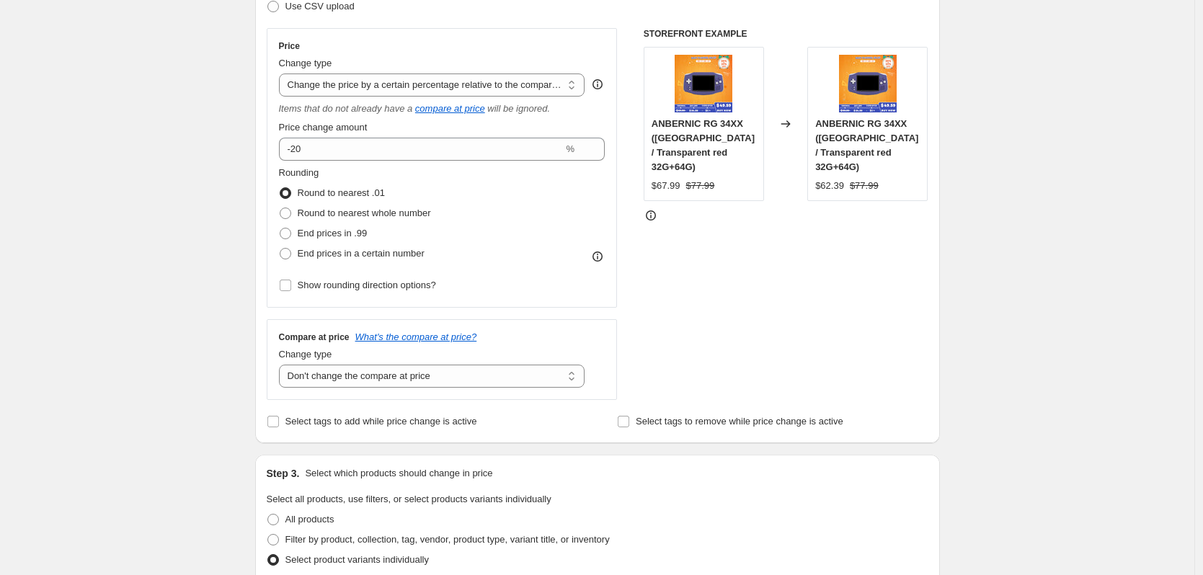
scroll to position [0, 0]
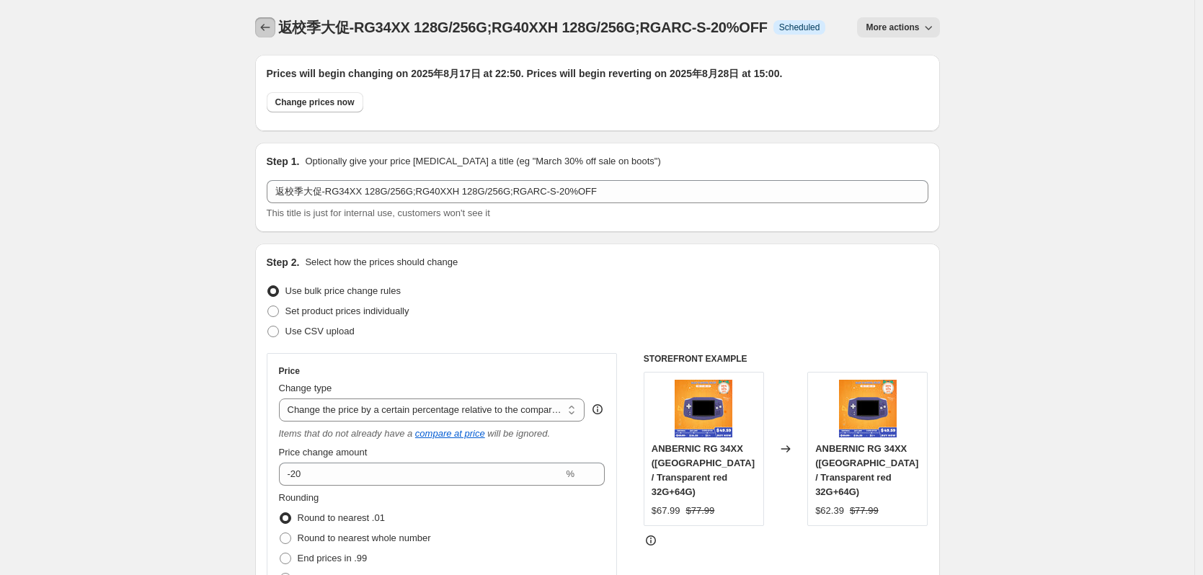
click at [263, 35] on button "Price change jobs" at bounding box center [265, 27] width 20 height 20
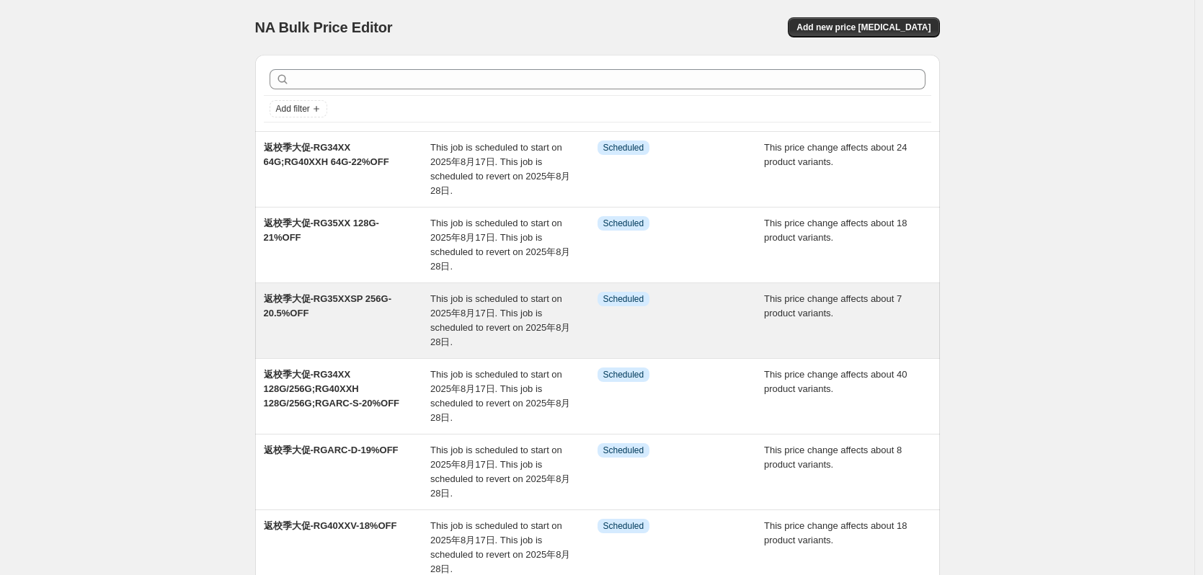
click at [351, 305] on div "返校季大促-RG35XXSP 256G-20.5%OFF" at bounding box center [347, 321] width 167 height 58
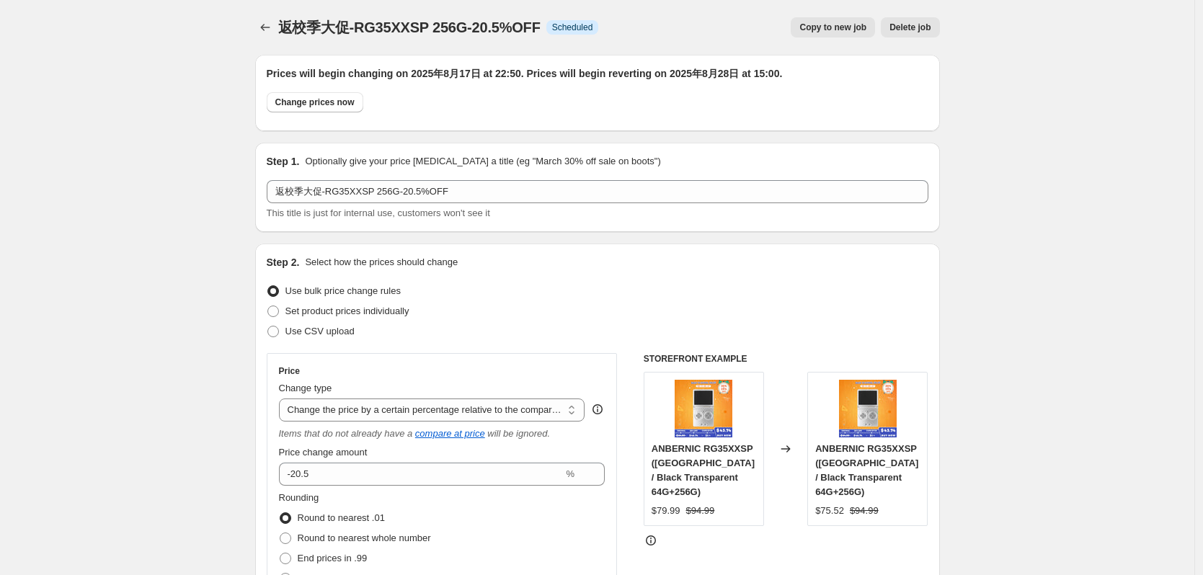
click at [844, 31] on span "Copy to new job" at bounding box center [833, 28] width 67 height 12
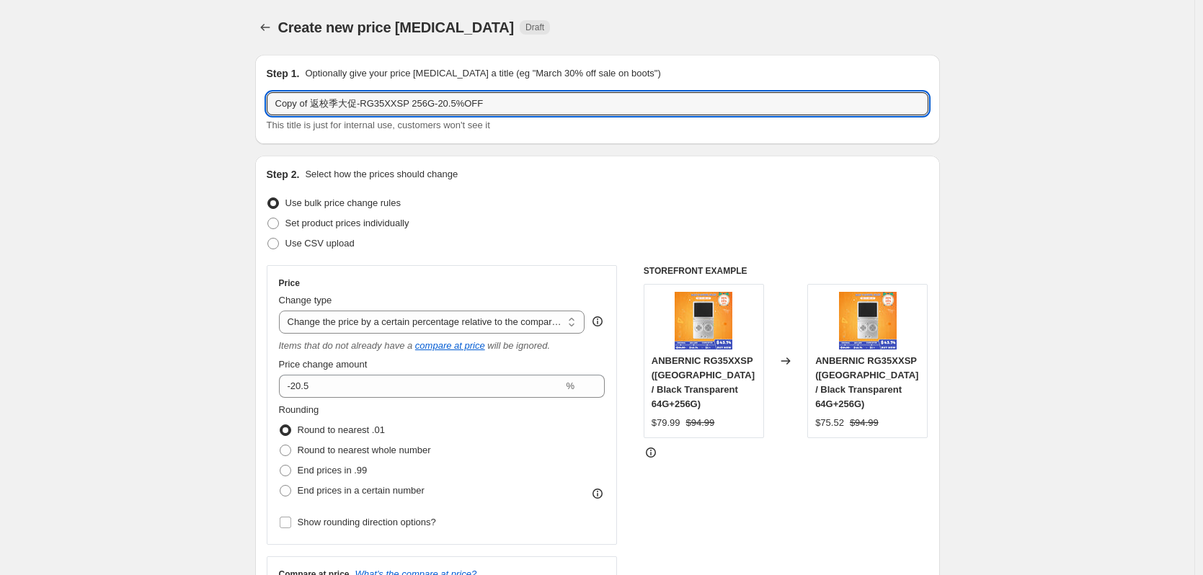
drag, startPoint x: 312, startPoint y: 104, endPoint x: 252, endPoint y: 109, distance: 60.1
click at [283, 106] on input "返校季大促-RG35XXSP 256G-20.5%OFF" at bounding box center [598, 103] width 662 height 23
drag, startPoint x: 375, startPoint y: 106, endPoint x: 392, endPoint y: 106, distance: 16.6
click at [392, 106] on input "返校季大促-RG35XXSP 256G-20.5%OFF" at bounding box center [598, 103] width 662 height 23
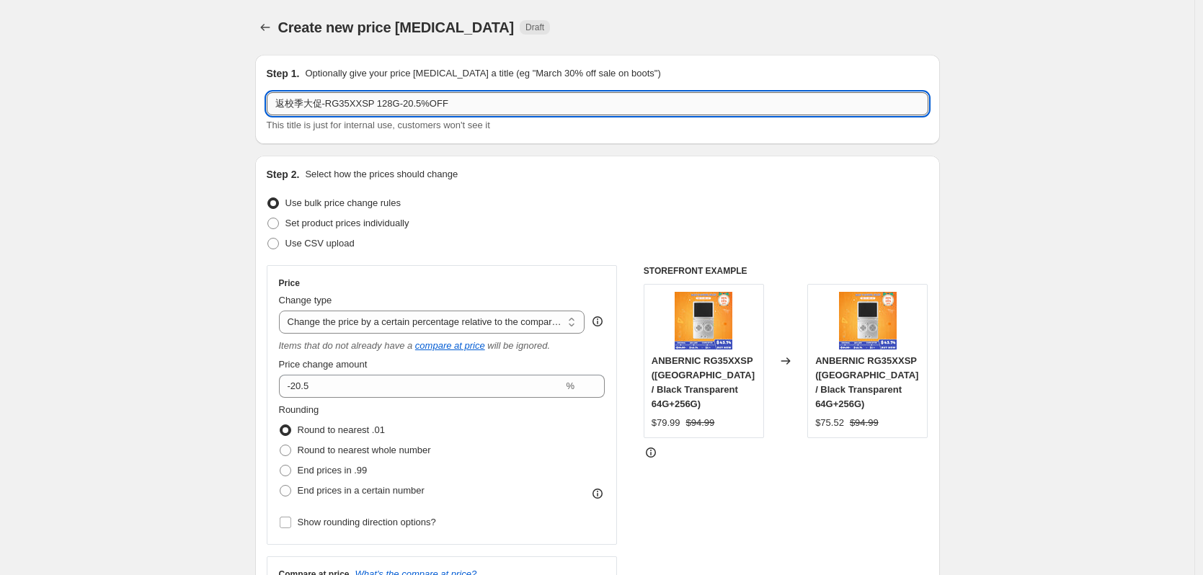
click at [410, 104] on input "返校季大促-RG35XXSP 128G-20.5%OFF" at bounding box center [598, 103] width 662 height 23
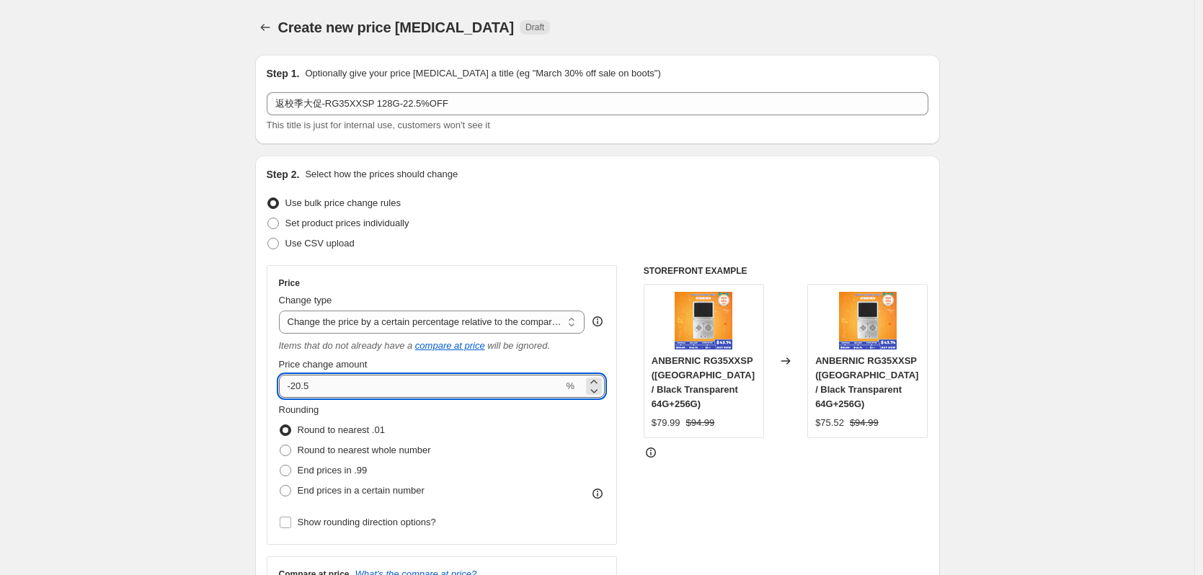
click at [303, 386] on input "-20.5" at bounding box center [421, 386] width 285 height 23
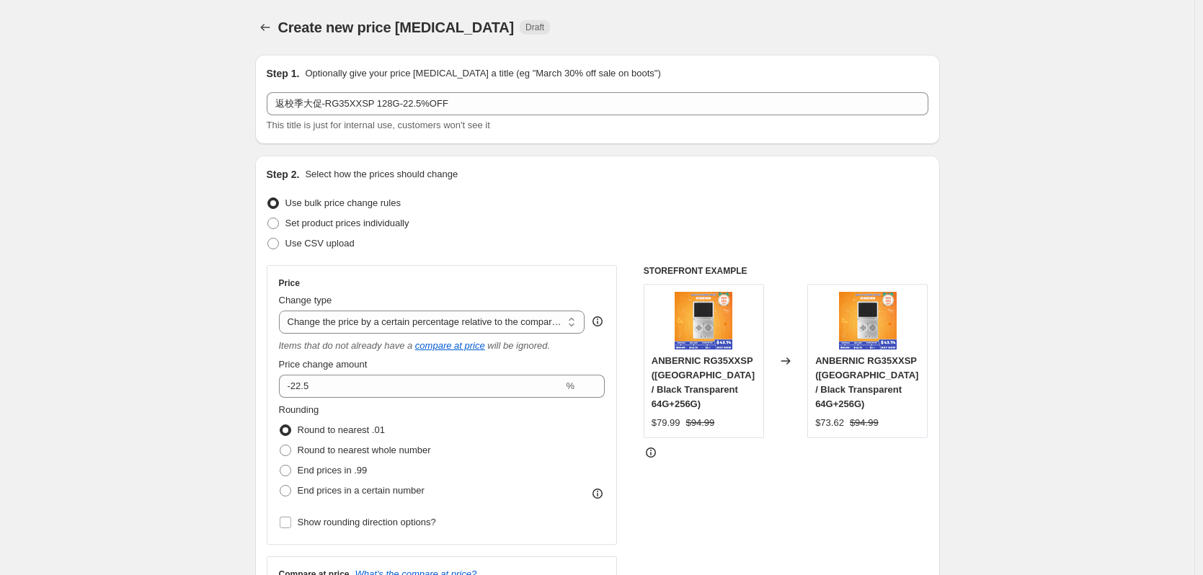
click at [482, 235] on div "Use CSV upload" at bounding box center [598, 244] width 662 height 20
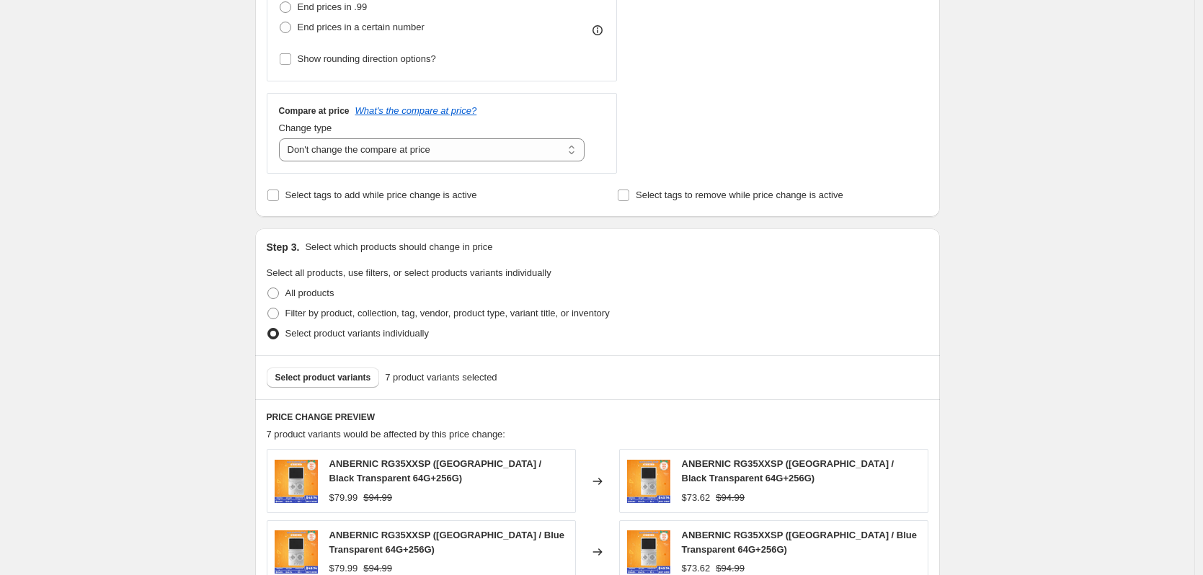
scroll to position [505, 0]
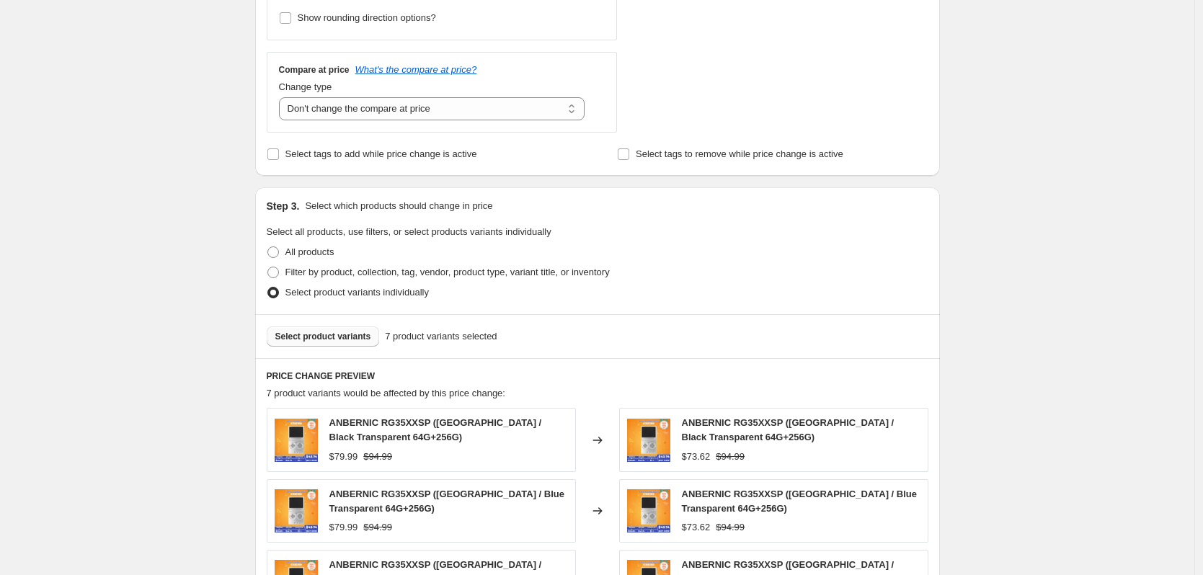
click at [326, 335] on span "Select product variants" at bounding box center [323, 337] width 96 height 12
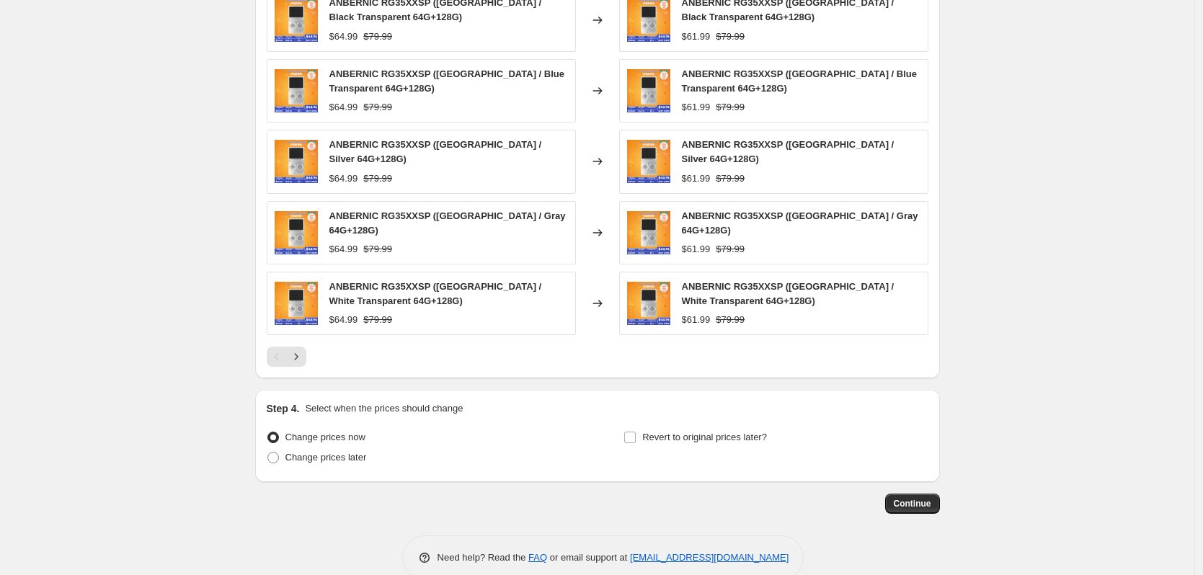
scroll to position [937, 0]
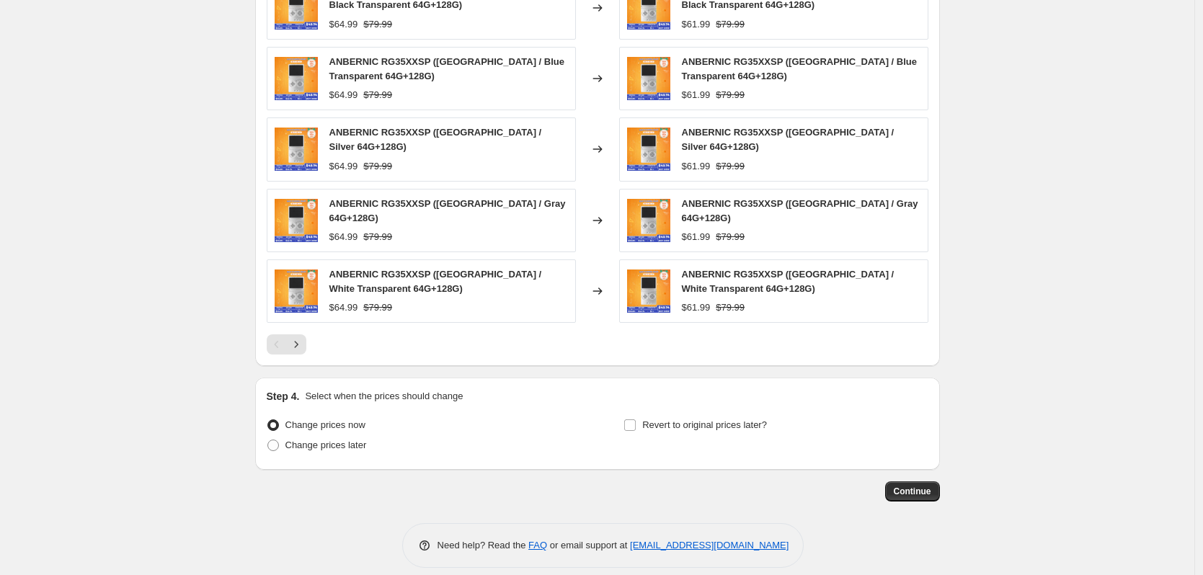
drag, startPoint x: 340, startPoint y: 441, endPoint x: 371, endPoint y: 441, distance: 31.0
click at [340, 441] on span "Change prices later" at bounding box center [326, 445] width 81 height 11
click at [268, 441] on input "Change prices later" at bounding box center [268, 440] width 1 height 1
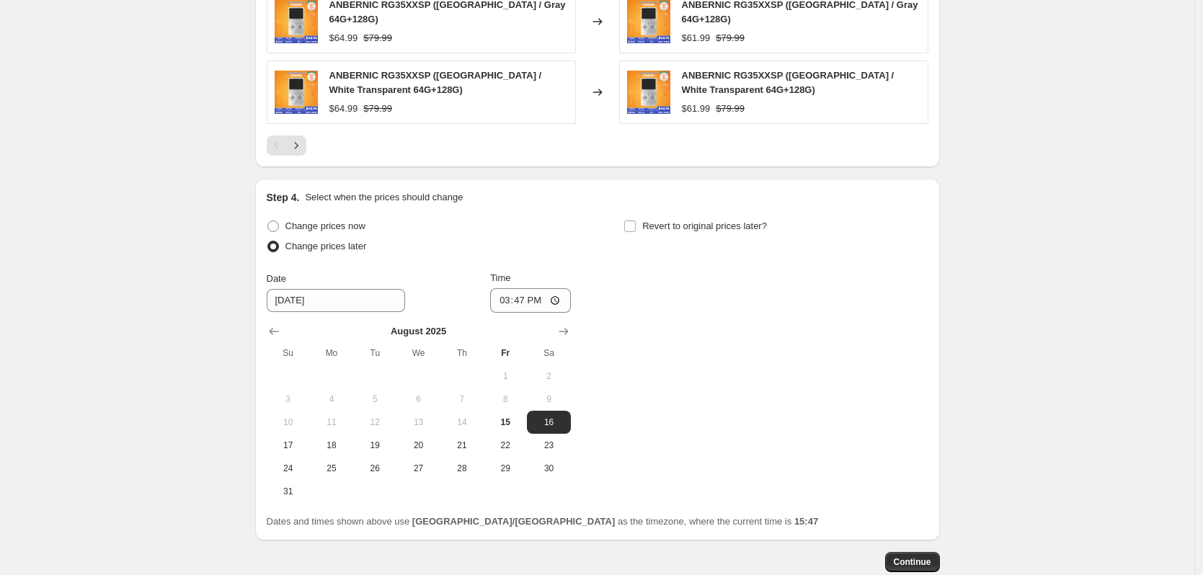
scroll to position [1154, 0]
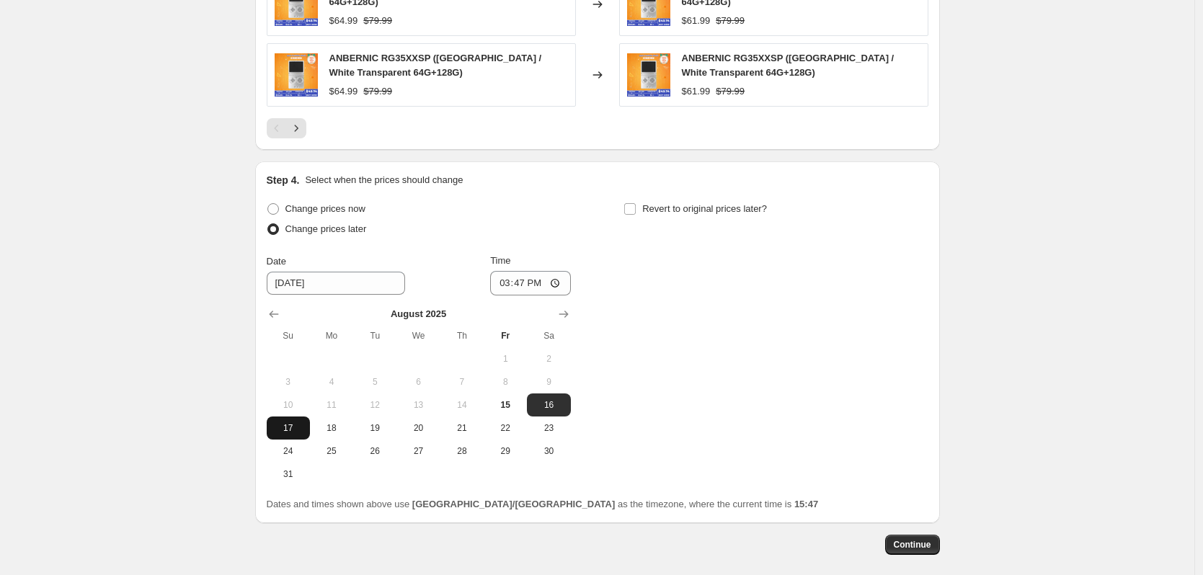
click at [288, 423] on span "17" at bounding box center [289, 429] width 32 height 12
click at [523, 278] on input "15:47" at bounding box center [530, 283] width 81 height 25
click at [702, 207] on span "Revert to original prices later?" at bounding box center [704, 209] width 125 height 14
click at [636, 207] on input "Revert to original prices later?" at bounding box center [630, 209] width 12 height 12
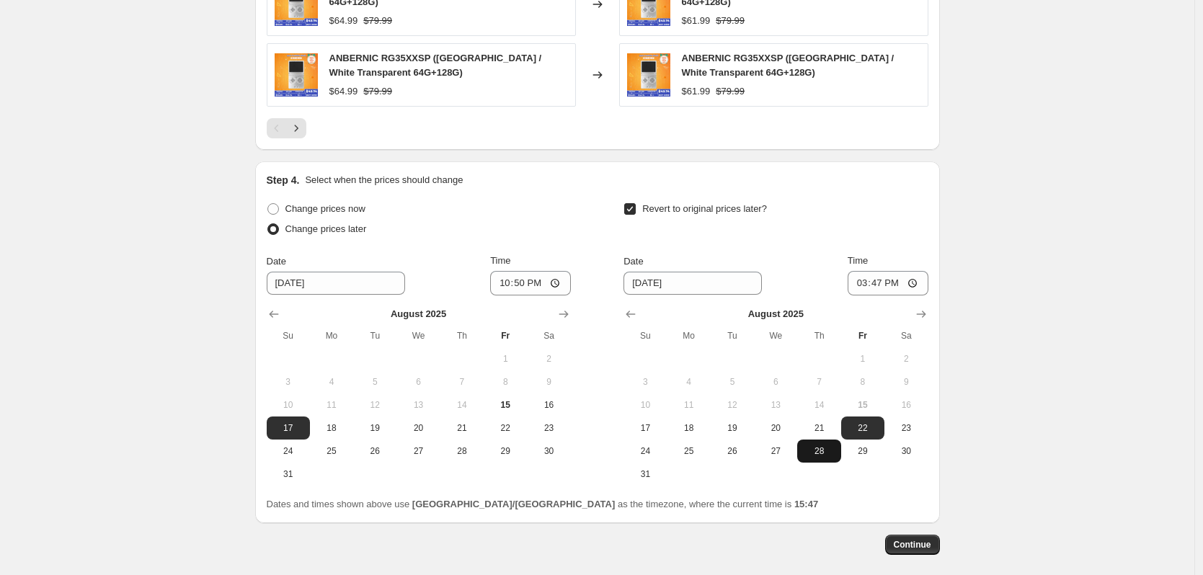
click at [820, 446] on span "28" at bounding box center [819, 452] width 32 height 12
click at [902, 275] on input "15:47" at bounding box center [888, 283] width 81 height 25
click at [918, 542] on span "Continue" at bounding box center [912, 545] width 37 height 12
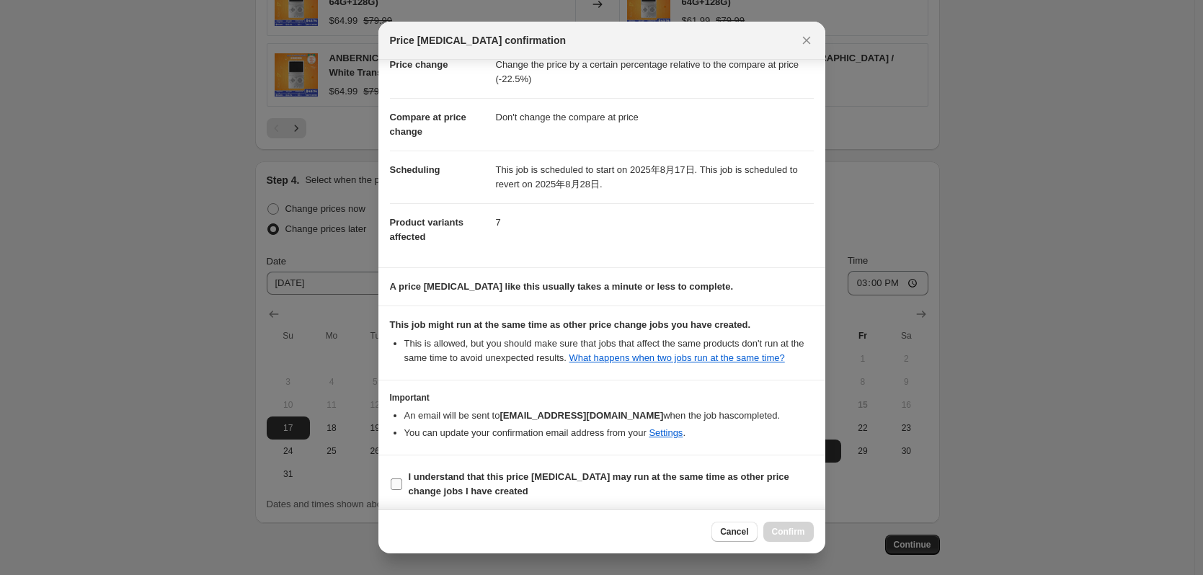
scroll to position [43, 0]
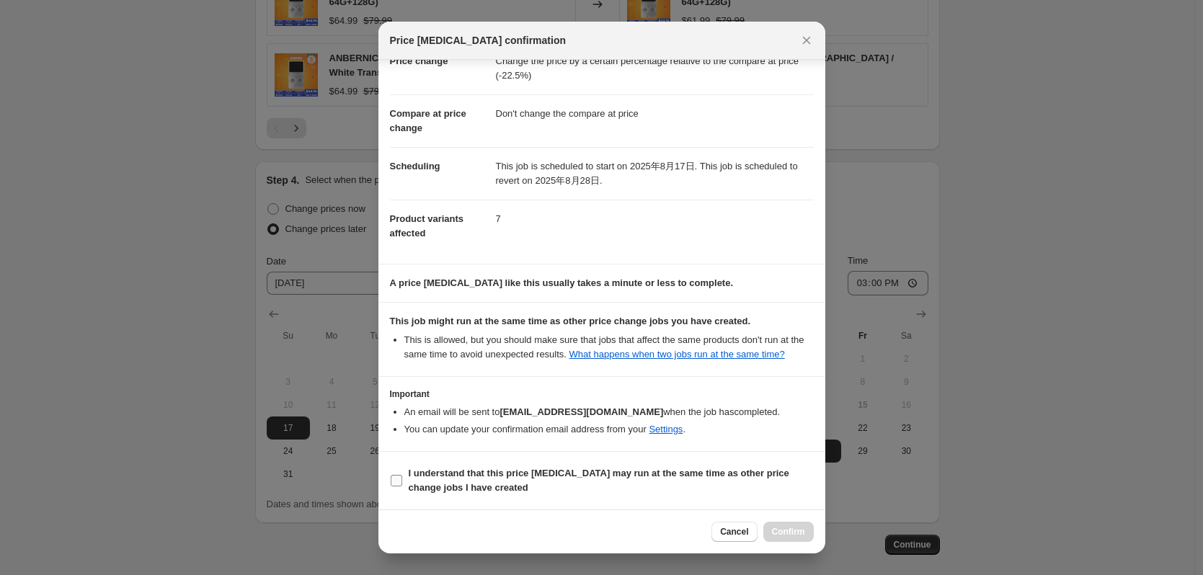
click at [526, 469] on b "I understand that this price [MEDICAL_DATA] may run at the same time as other p…" at bounding box center [599, 480] width 381 height 25
click at [402, 475] on input "I understand that this price [MEDICAL_DATA] may run at the same time as other p…" at bounding box center [397, 481] width 12 height 12
click at [790, 527] on span "Confirm" at bounding box center [788, 532] width 33 height 12
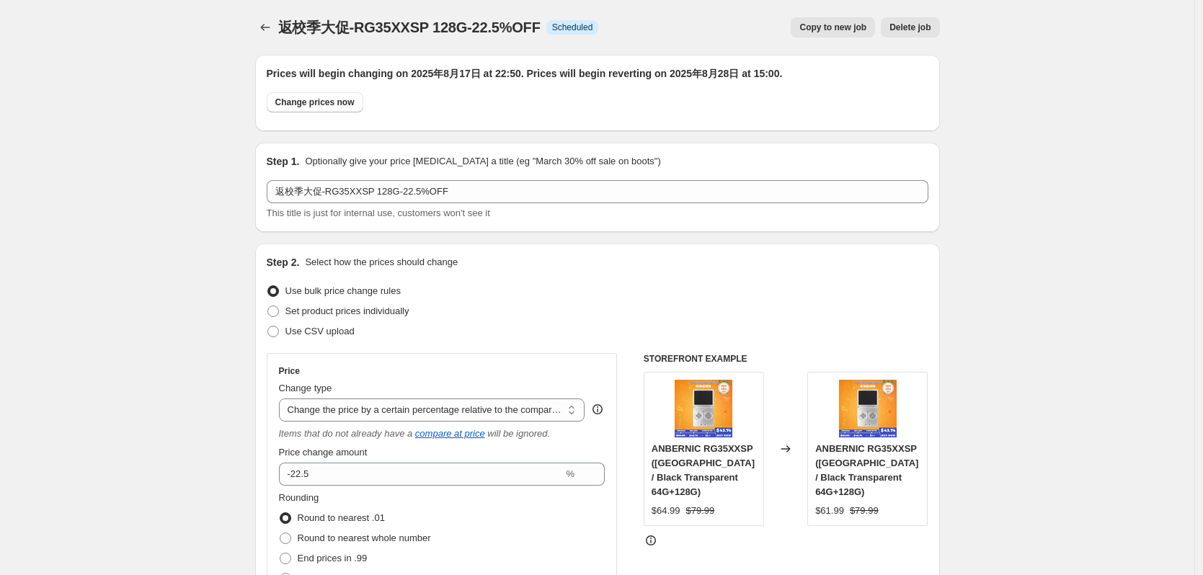
scroll to position [1154, 0]
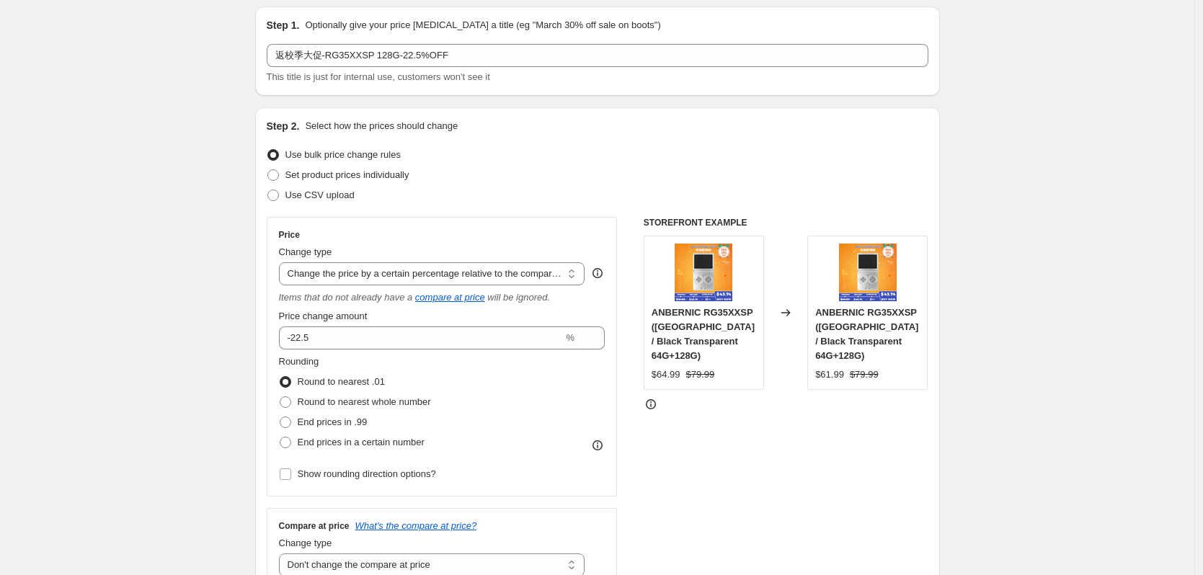
scroll to position [0, 0]
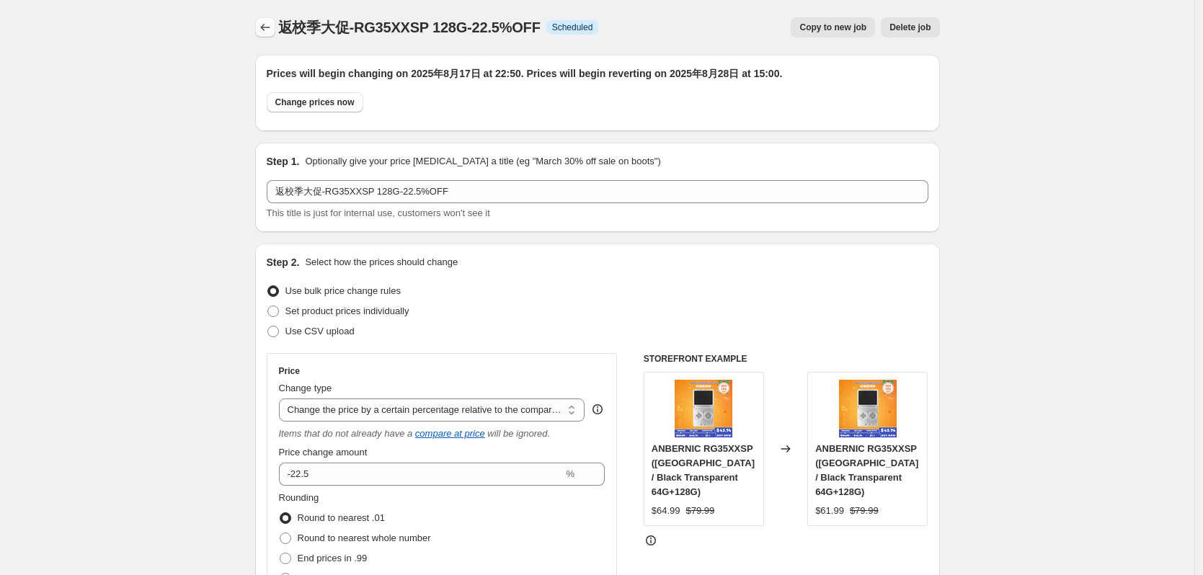
click at [269, 28] on icon "Price change jobs" at bounding box center [265, 27] width 14 height 14
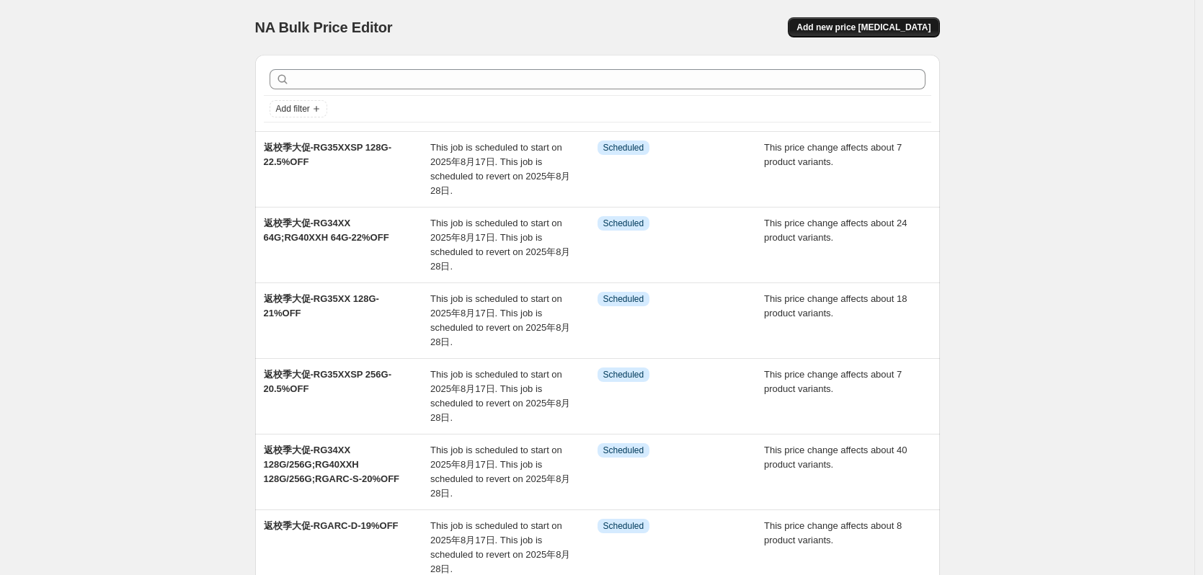
click at [925, 23] on span "Add new price [MEDICAL_DATA]" at bounding box center [864, 28] width 134 height 12
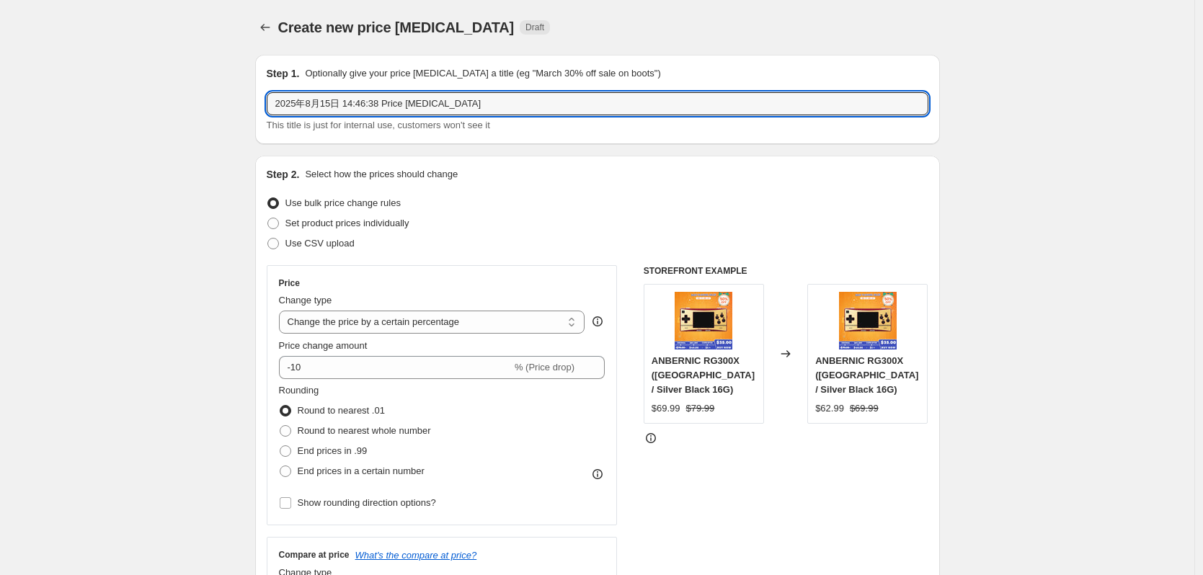
drag, startPoint x: 487, startPoint y: 110, endPoint x: 205, endPoint y: 107, distance: 281.9
paste input "返校季大促-RG34XX 128G/256G;RG40XXH 128G/256G;RGARC-S-20%OFF"
click at [350, 107] on input "返校季大促-RG34XX 128G/256G;RG40XXH 128G/256G;RGARC-S-20%OFF" at bounding box center [598, 103] width 662 height 23
click at [363, 108] on input "返校季大促-RG35XX 128G/256G;RG40XXH 128G/256G;RGARC-S-20%OFF" at bounding box center [598, 103] width 662 height 23
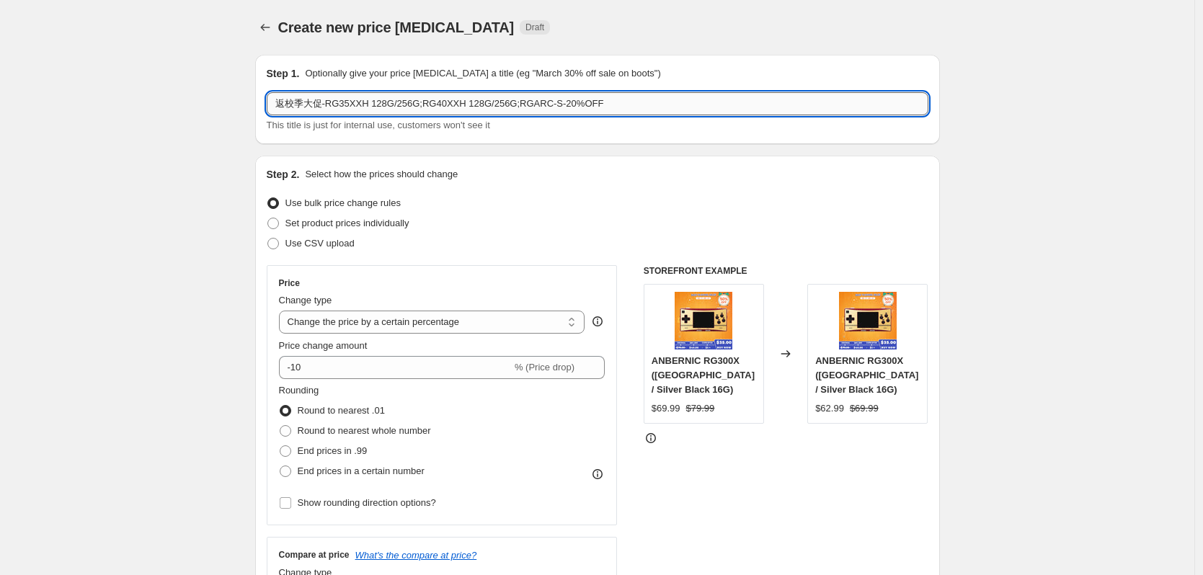
drag, startPoint x: 397, startPoint y: 102, endPoint x: 373, endPoint y: 105, distance: 24.0
click at [373, 105] on input "返校季大促-RG35XXH 128G/256G;RG40XXH 128G/256G;RGARC-S-20%OFF" at bounding box center [598, 103] width 662 height 23
drag, startPoint x: 407, startPoint y: 105, endPoint x: 416, endPoint y: 105, distance: 9.4
click at [416, 105] on input "返校季大促-RG35XXH 256G;RG40XXH 128G/256G;RGARC-S-20%OFF" at bounding box center [598, 103] width 662 height 23
click at [434, 104] on input "返校季大促-RG35XXH 256G;RG35XXH 128G/256G;RGARC-S-20%OFF" at bounding box center [598, 103] width 662 height 23
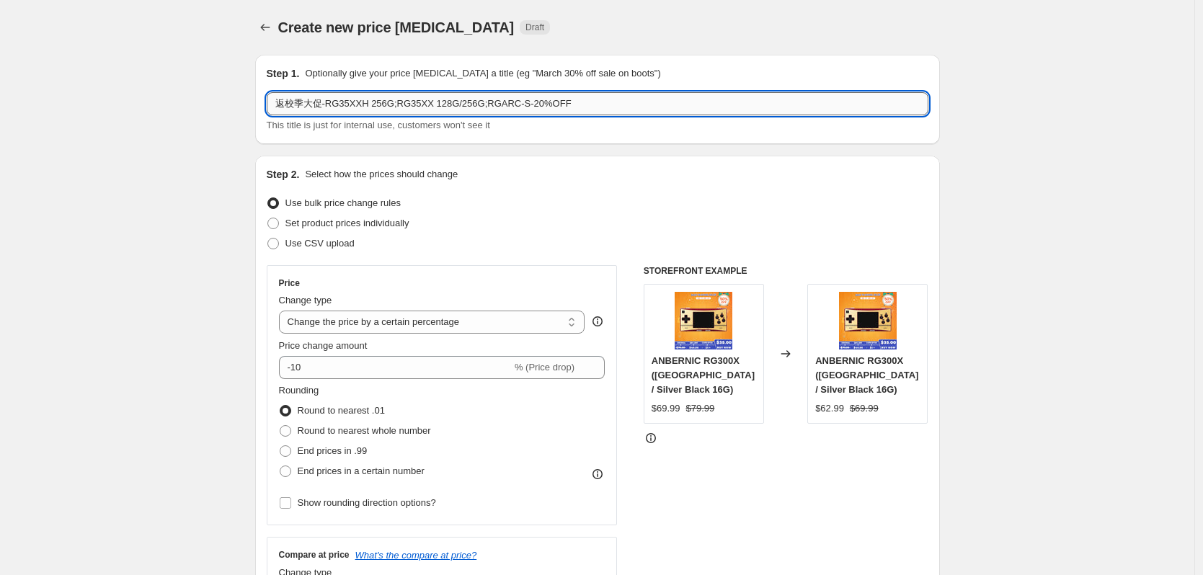
drag, startPoint x: 459, startPoint y: 106, endPoint x: 433, endPoint y: 106, distance: 25.2
click at [433, 106] on input "返校季大促-RG35XXH 256G;RG35XX 128G/256G;RGARC-S-20%OFF" at bounding box center [598, 103] width 662 height 23
drag, startPoint x: 451, startPoint y: 107, endPoint x: 491, endPoint y: 106, distance: 40.4
click at [491, 106] on input "返校季大促-RG35XXH 256G;RG35XX 256G;RGARC-S-20%OFF" at bounding box center [598, 103] width 662 height 23
click at [467, 105] on input "返校季大促-RG35XXH 256G;RG35XX 256G-20%OFF" at bounding box center [598, 103] width 662 height 23
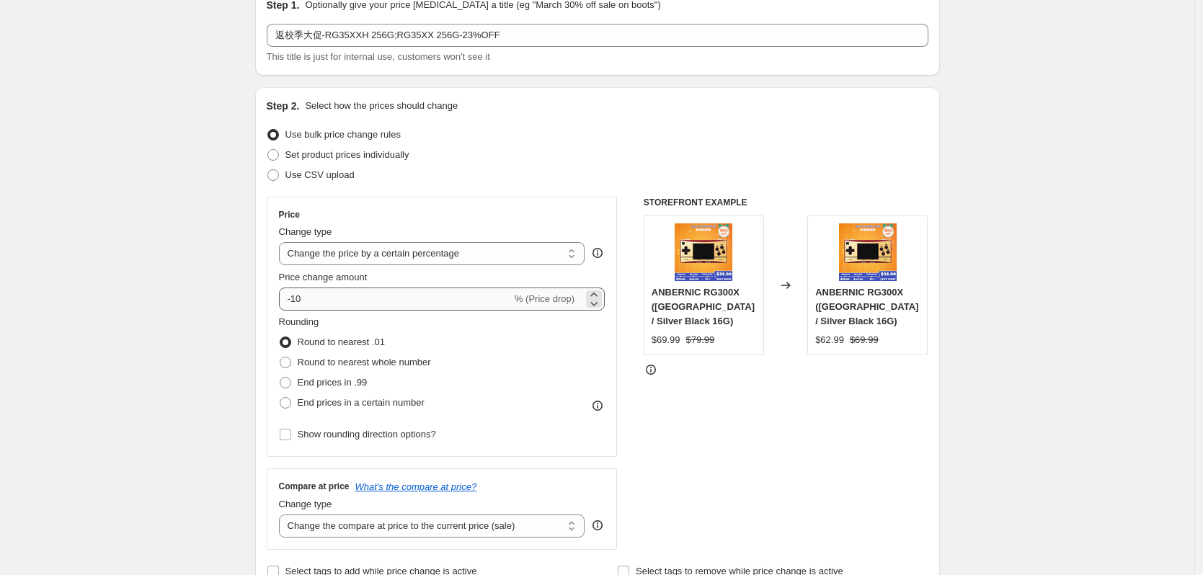
scroll to position [72, 0]
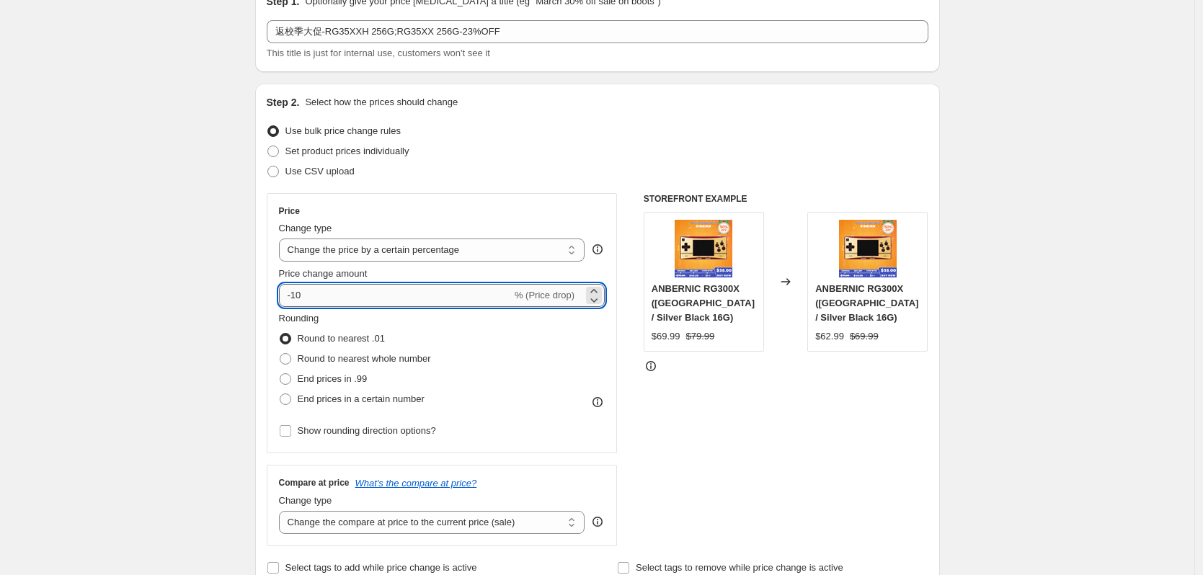
drag, startPoint x: 311, startPoint y: 300, endPoint x: 302, endPoint y: 299, distance: 9.5
click at [302, 299] on input "-10" at bounding box center [395, 295] width 233 height 23
click at [329, 251] on select "Change the price to a certain amount Change the price by a certain amount Chang…" at bounding box center [432, 250] width 306 height 23
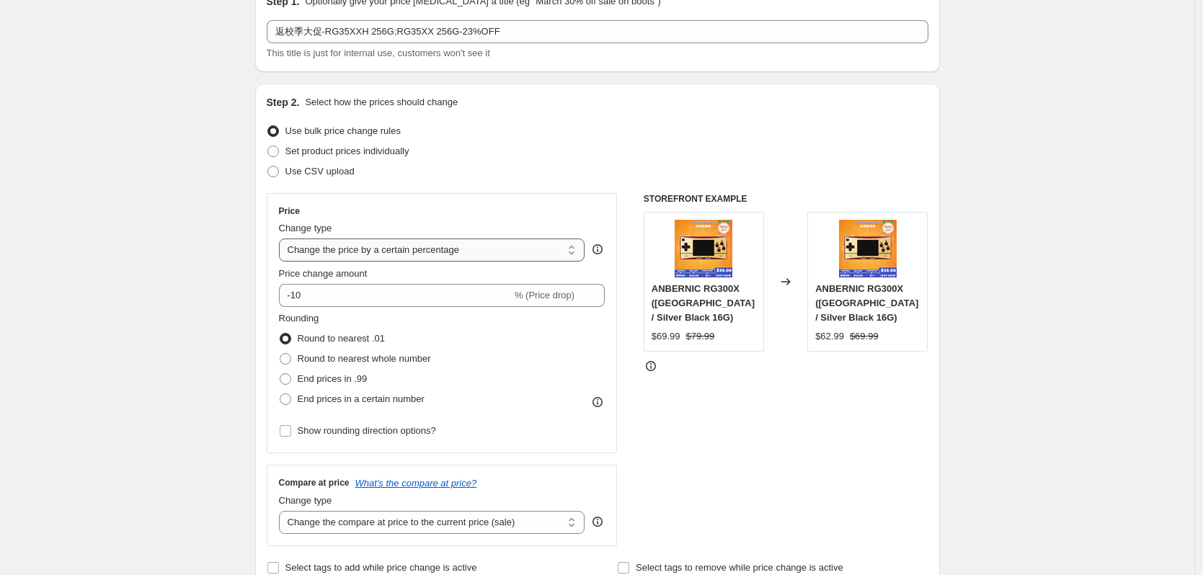
click at [283, 239] on select "Change the price to a certain amount Change the price by a certain amount Chang…" at bounding box center [432, 250] width 306 height 23
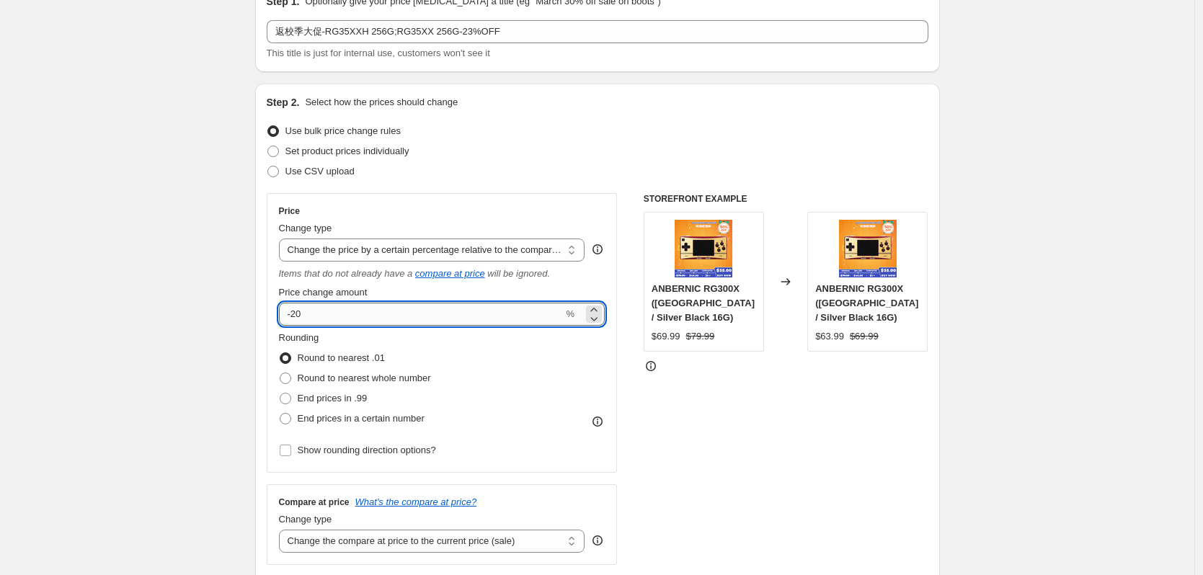
drag, startPoint x: 301, startPoint y: 316, endPoint x: 315, endPoint y: 316, distance: 14.4
click at [315, 316] on input "-20" at bounding box center [421, 314] width 285 height 23
click at [448, 213] on div "Price" at bounding box center [442, 211] width 327 height 12
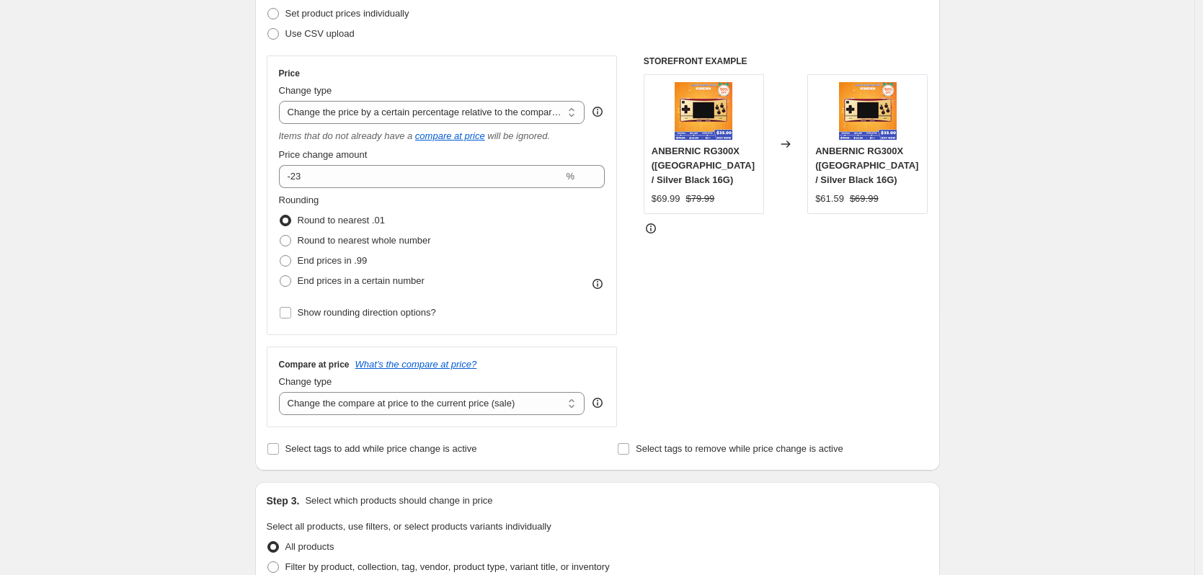
scroll to position [216, 0]
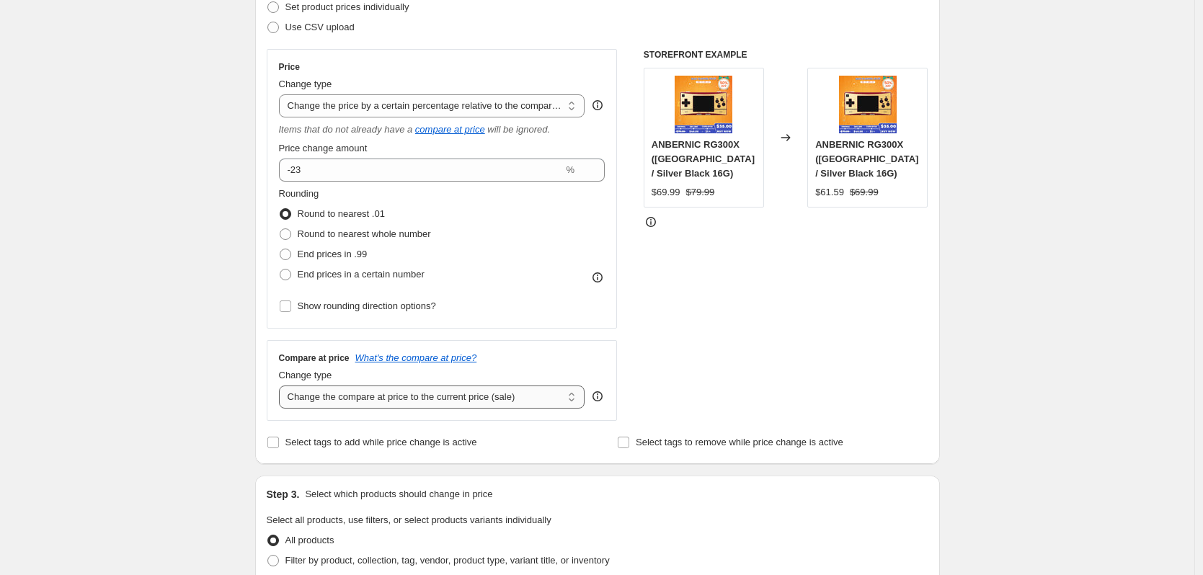
click at [414, 409] on select "Change the compare at price to the current price (sale) Change the compare at p…" at bounding box center [432, 397] width 306 height 23
click at [283, 386] on select "Change the compare at price to the current price (sale) Change the compare at p…" at bounding box center [432, 397] width 306 height 23
click at [216, 447] on div "Create new price [MEDICAL_DATA]. This page is ready Create new price [MEDICAL_D…" at bounding box center [597, 525] width 1195 height 1483
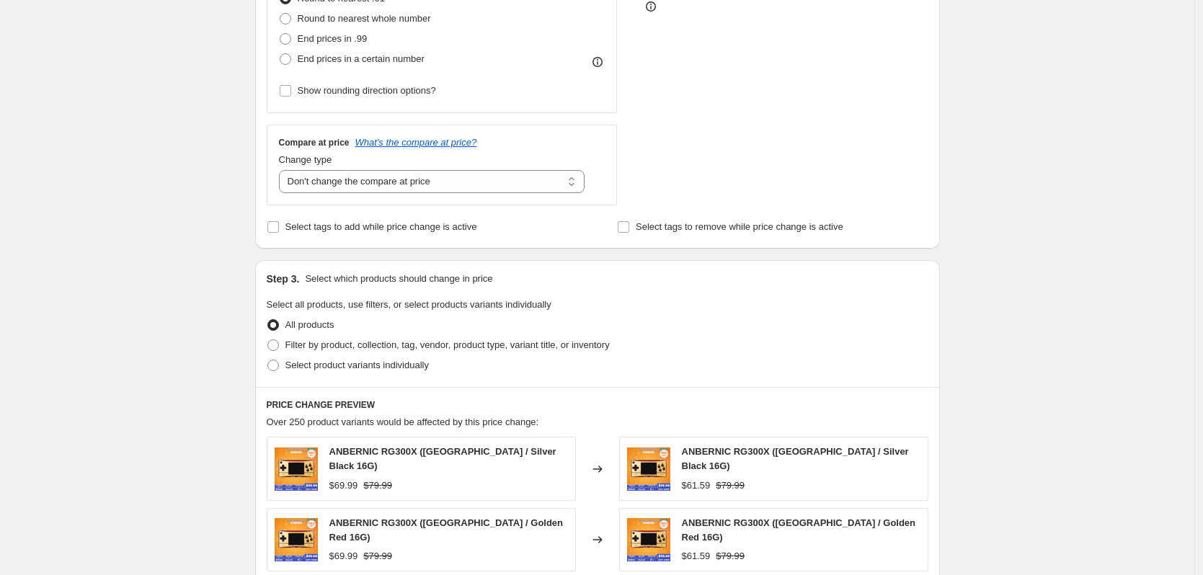
scroll to position [433, 0]
click at [350, 361] on span "Select product variants individually" at bounding box center [357, 364] width 143 height 11
click at [268, 360] on input "Select product variants individually" at bounding box center [268, 359] width 1 height 1
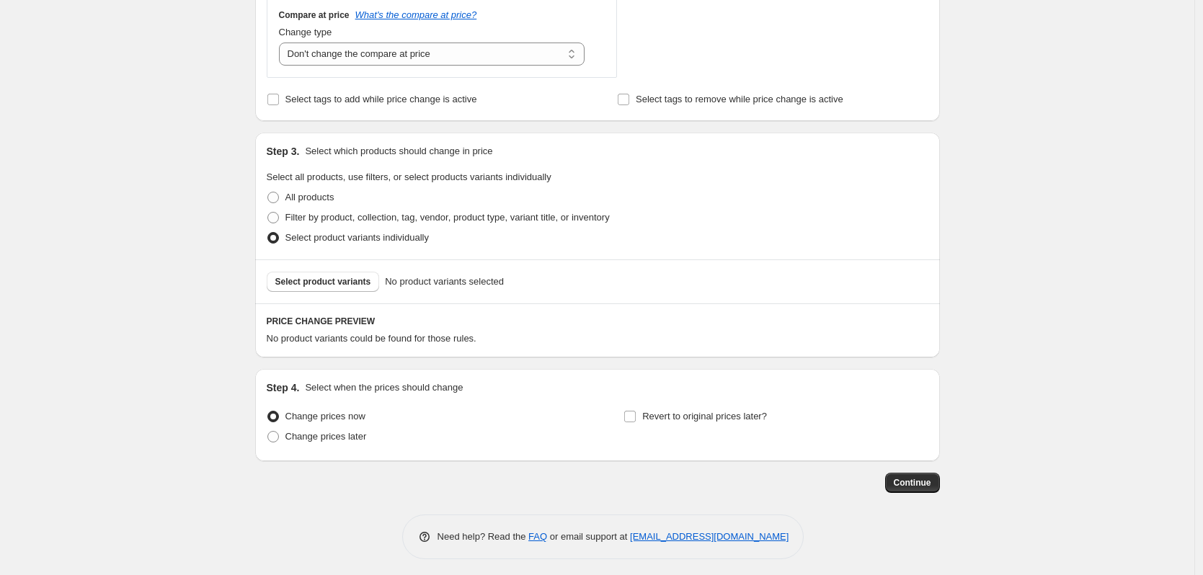
scroll to position [566, 0]
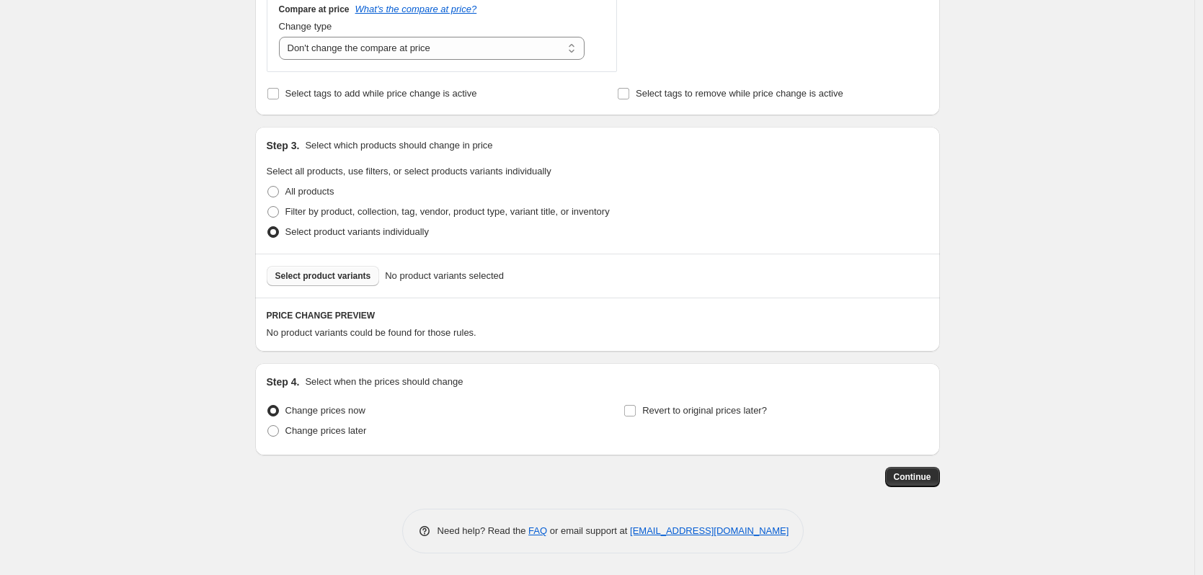
click at [337, 277] on span "Select product variants" at bounding box center [323, 276] width 96 height 12
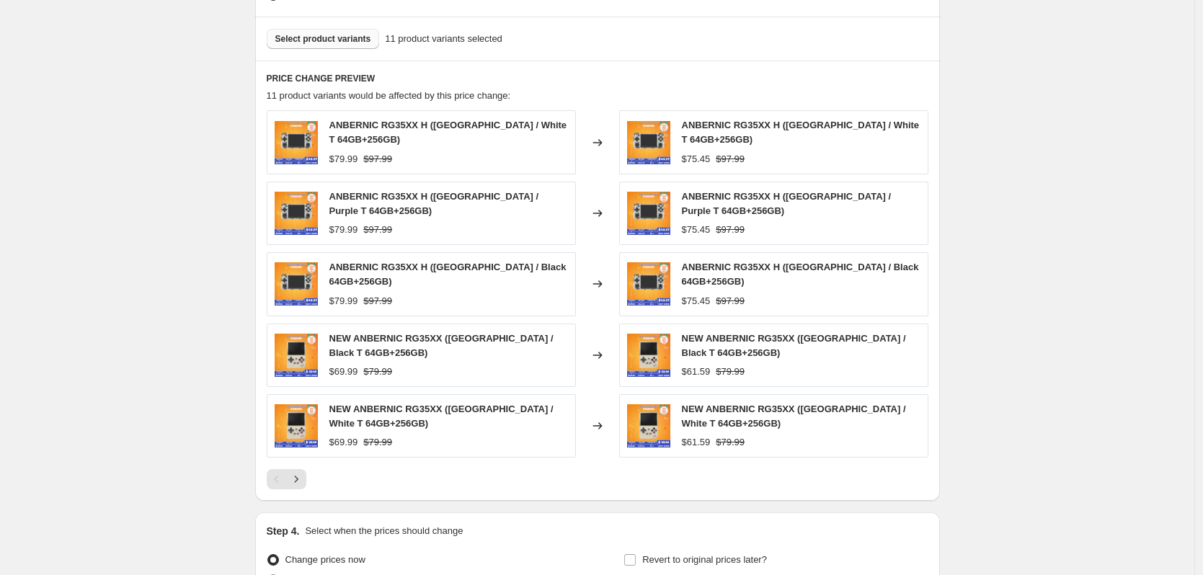
scroll to position [854, 0]
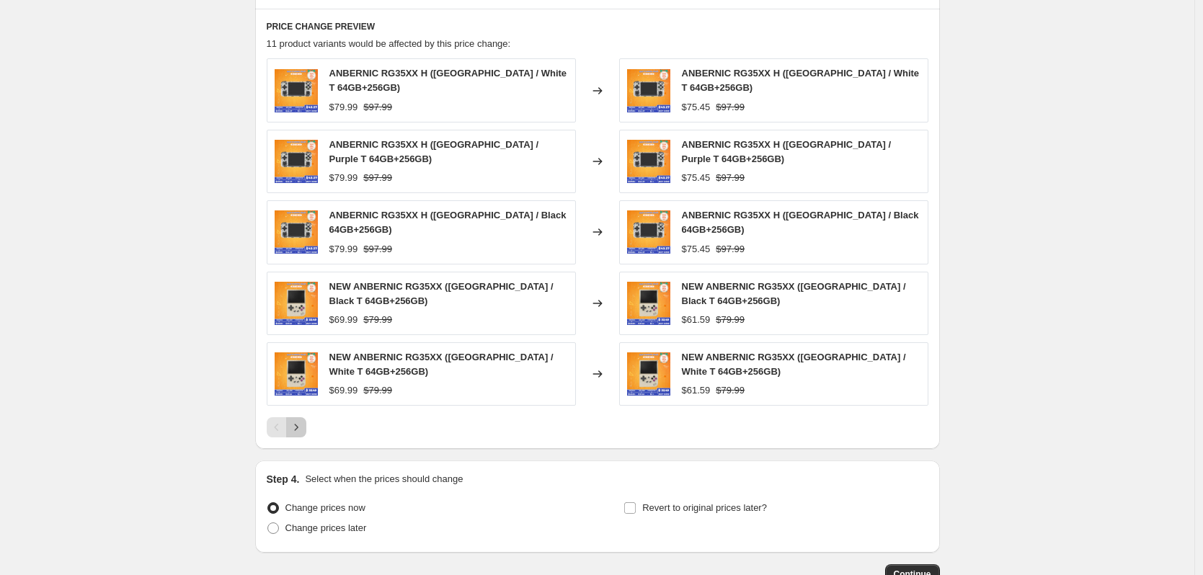
click at [302, 420] on icon "Next" at bounding box center [296, 427] width 14 height 14
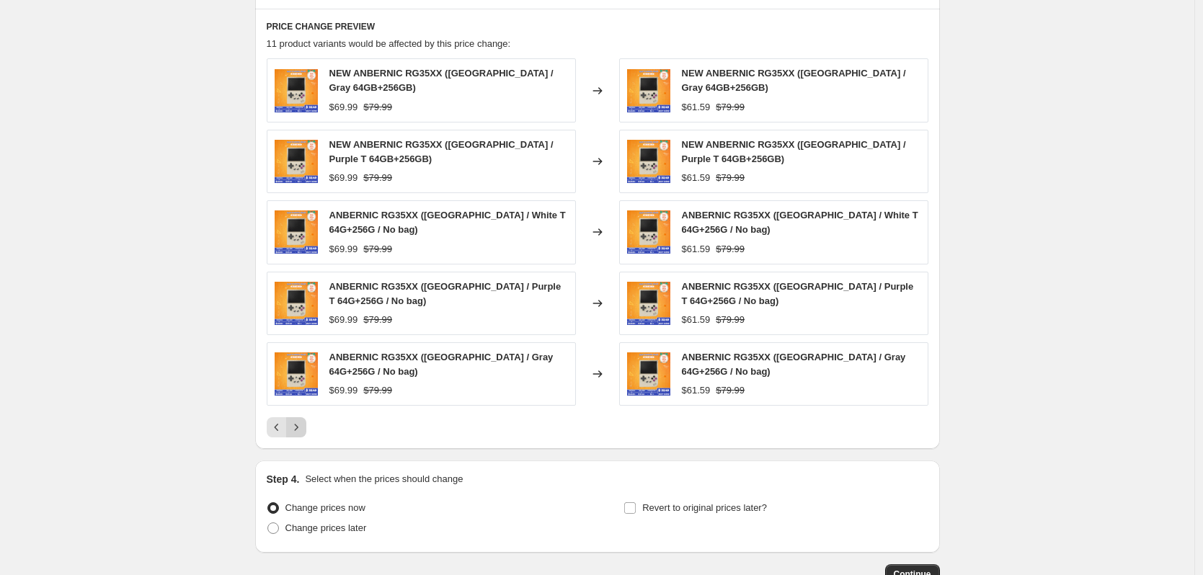
click at [302, 417] on button "Next" at bounding box center [296, 427] width 20 height 20
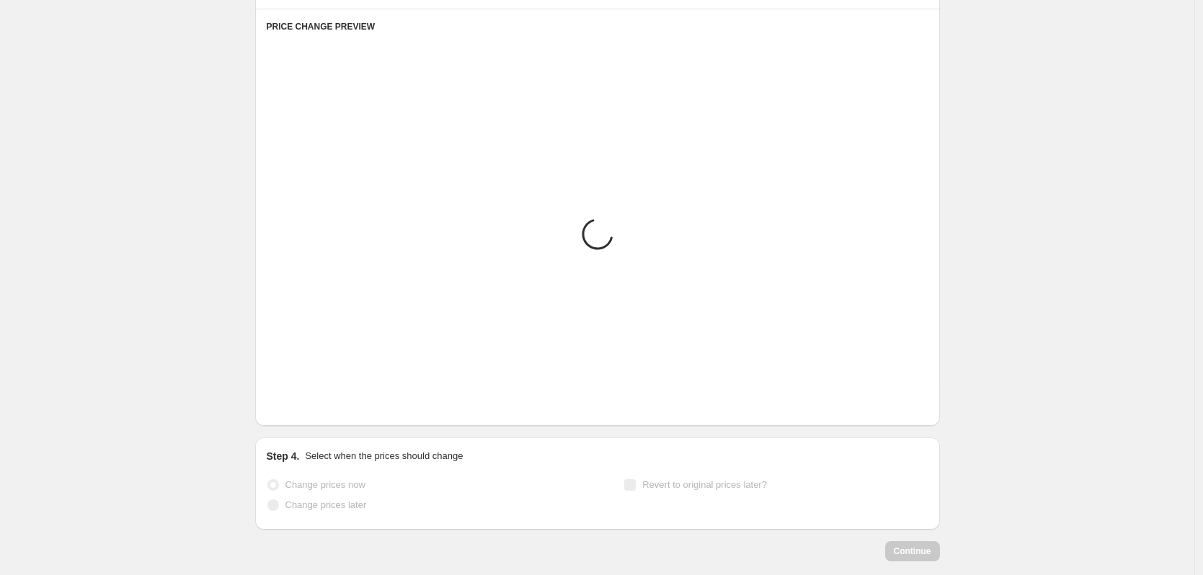
scroll to position [669, 0]
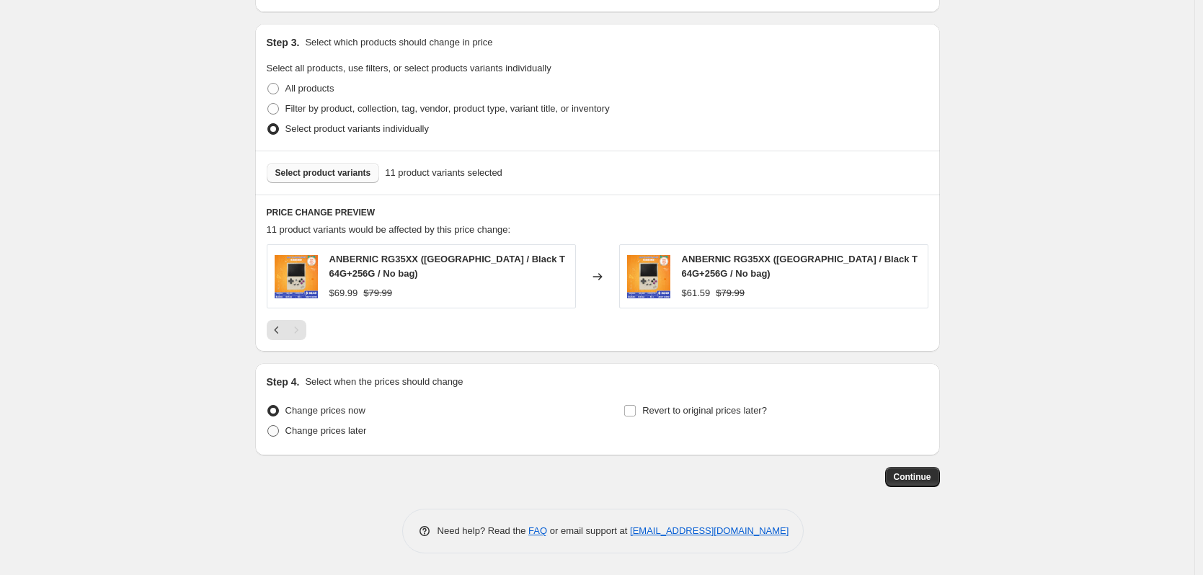
click at [336, 428] on span "Change prices later" at bounding box center [326, 430] width 81 height 11
click at [268, 426] on input "Change prices later" at bounding box center [268, 425] width 1 height 1
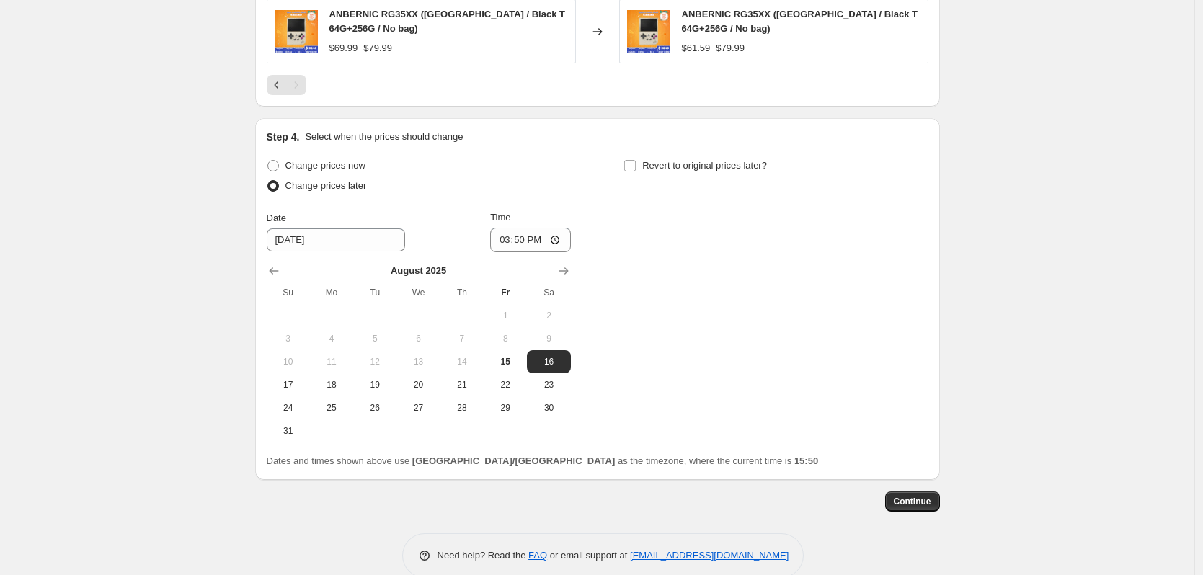
scroll to position [939, 0]
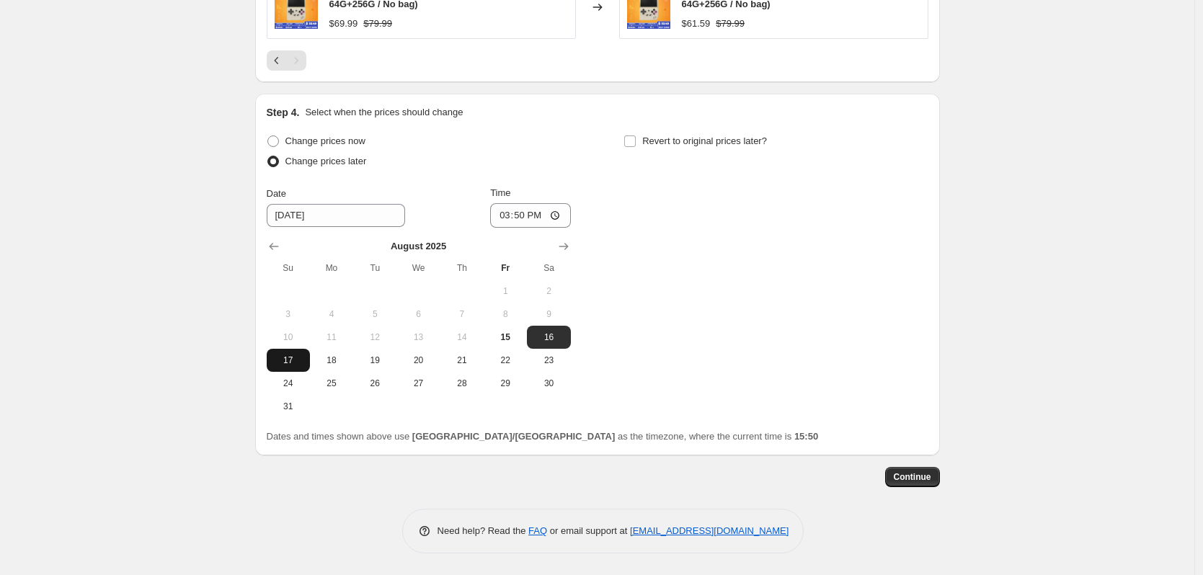
click at [291, 362] on span "17" at bounding box center [289, 361] width 32 height 12
click at [523, 213] on input "15:50" at bounding box center [530, 215] width 81 height 25
click at [635, 218] on div "Change prices now Change prices later Date [DATE] Time 22:50 [DATE] Su Mo Tu We…" at bounding box center [598, 274] width 662 height 287
click at [653, 143] on span "Revert to original prices later?" at bounding box center [704, 141] width 125 height 11
click at [636, 143] on input "Revert to original prices later?" at bounding box center [630, 142] width 12 height 12
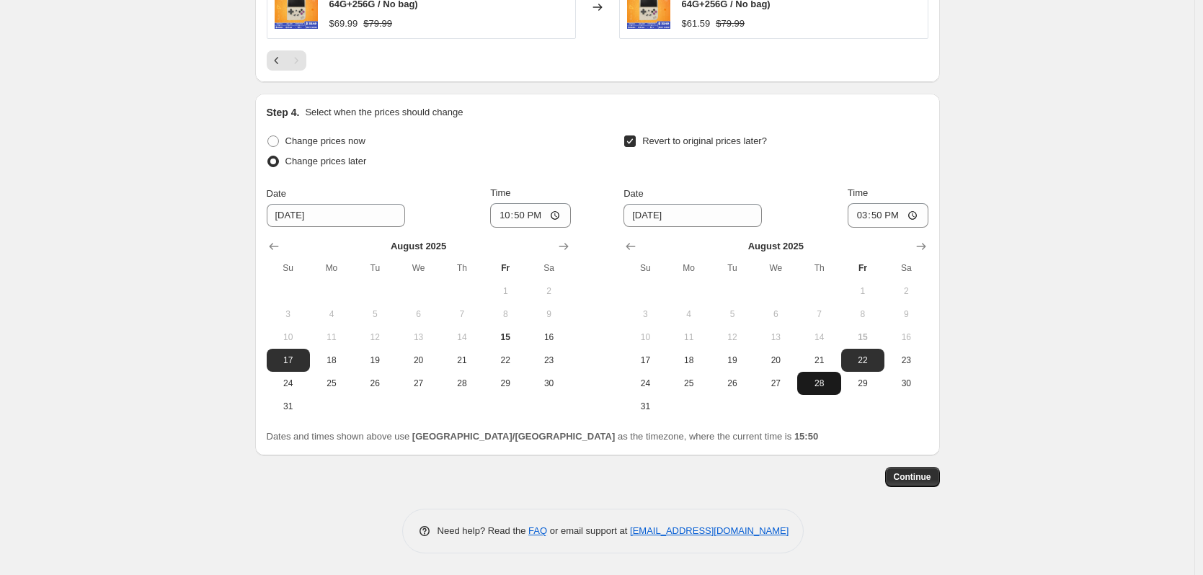
click at [826, 382] on span "28" at bounding box center [819, 384] width 32 height 12
click at [898, 216] on input "15:50" at bounding box center [888, 215] width 81 height 25
click at [919, 481] on span "Continue" at bounding box center [912, 478] width 37 height 12
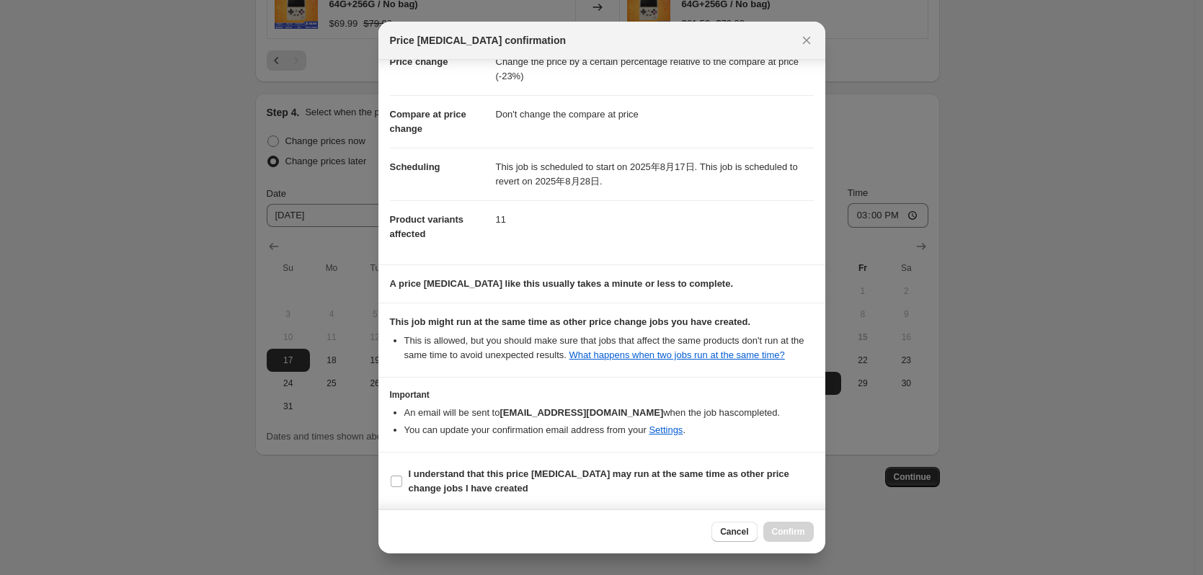
scroll to position [43, 0]
click at [539, 473] on b "I understand that this price [MEDICAL_DATA] may run at the same time as other p…" at bounding box center [599, 480] width 381 height 25
click at [402, 475] on input "I understand that this price [MEDICAL_DATA] may run at the same time as other p…" at bounding box center [397, 481] width 12 height 12
click at [792, 530] on span "Confirm" at bounding box center [788, 532] width 33 height 12
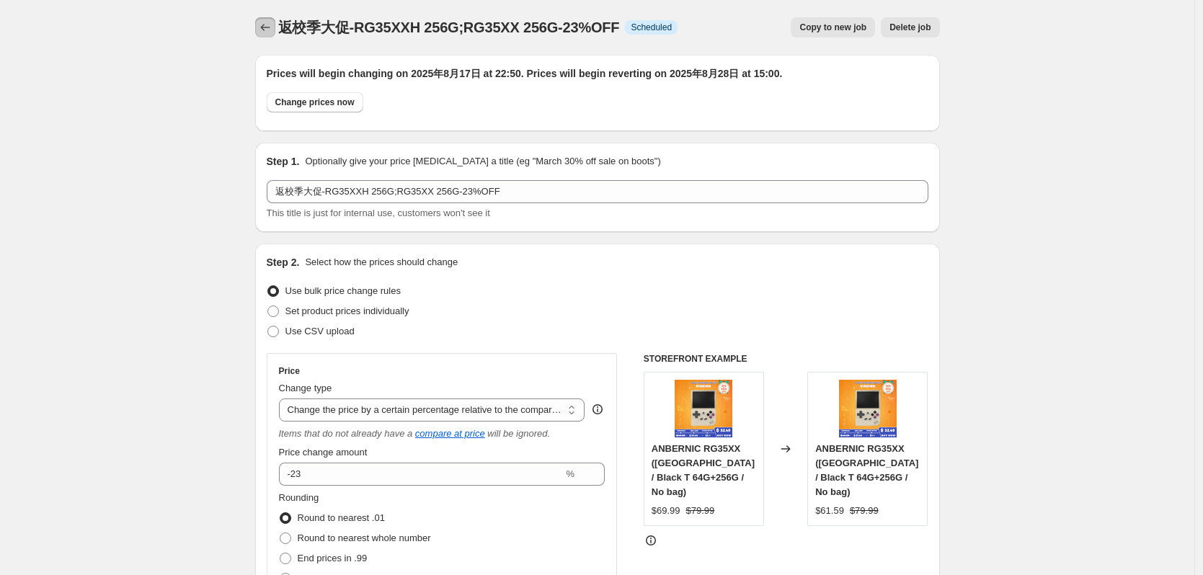
click at [271, 30] on icon "Price change jobs" at bounding box center [265, 27] width 14 height 14
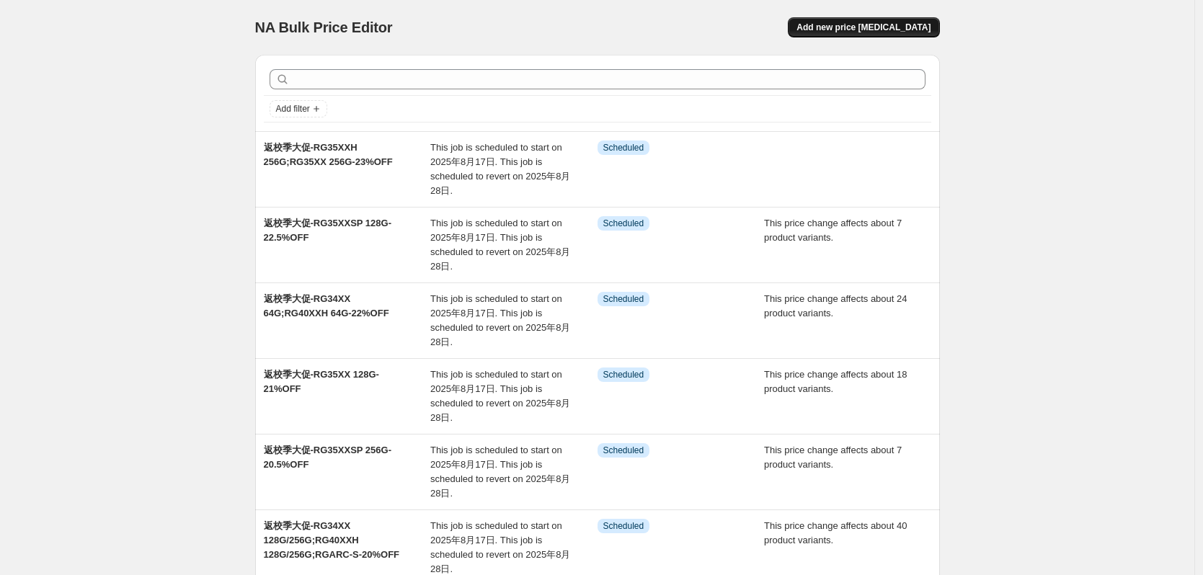
click at [888, 21] on button "Add new price [MEDICAL_DATA]" at bounding box center [863, 27] width 151 height 20
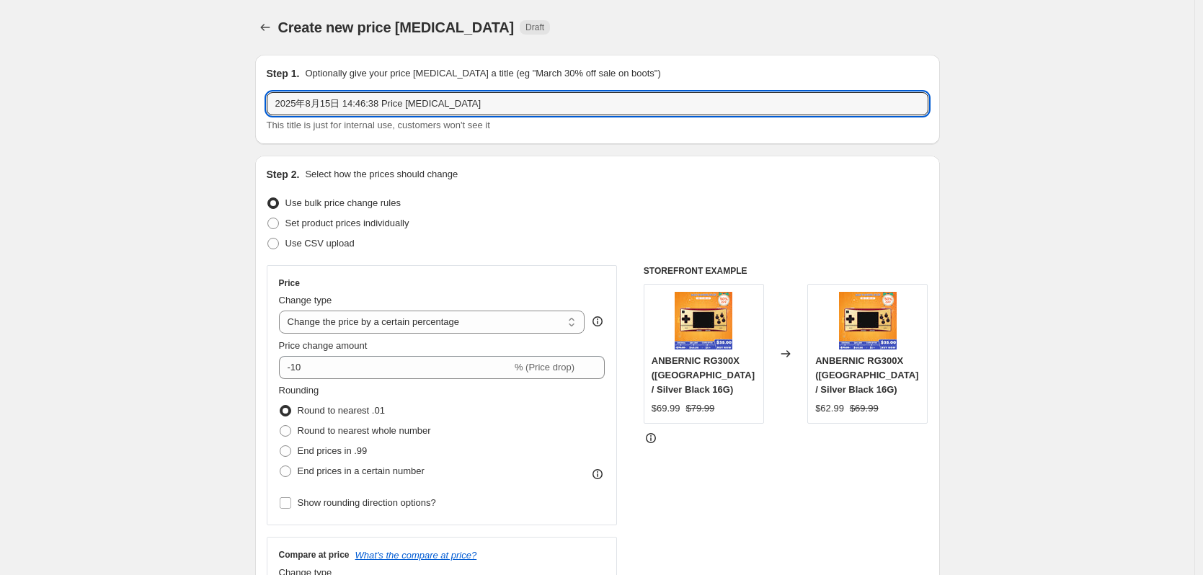
drag, startPoint x: 520, startPoint y: 99, endPoint x: 167, endPoint y: 107, distance: 352.7
paste input "返校季大促-RG34XX 128G/256G;RG40XXH 128G/256G;RGARC-S-20%OFF"
drag, startPoint x: 342, startPoint y: 105, endPoint x: 354, endPoint y: 105, distance: 12.3
click at [354, 105] on input "返校季大促-RG34XX 128G/256G;RG40XXH 128G/256G;RGARC-S-20%OFF" at bounding box center [598, 103] width 662 height 23
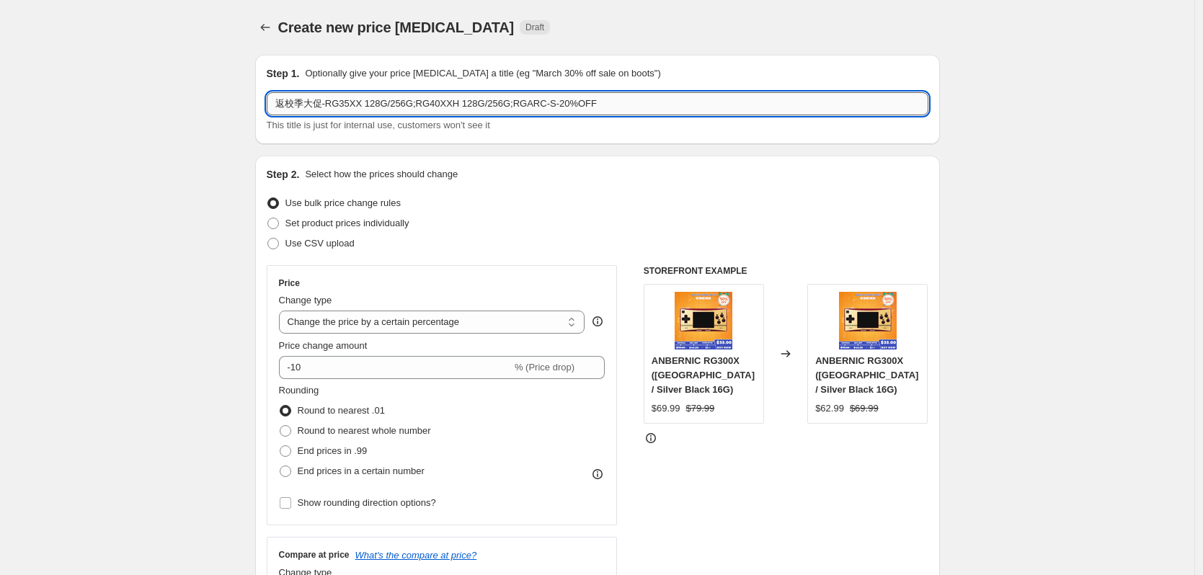
click at [363, 105] on input "返校季大促-RG35XX 128G/256G;RG40XXH 128G/256G;RGARC-S-20%OFF" at bounding box center [598, 103] width 662 height 23
drag, startPoint x: 389, startPoint y: 105, endPoint x: 378, endPoint y: 105, distance: 11.5
click at [378, 105] on input "返校季大促-RG35XXSP 128G/256G;RG40XXH 128G/256G;RGARC-S-20%OFF" at bounding box center [598, 103] width 662 height 23
drag, startPoint x: 397, startPoint y: 110, endPoint x: 411, endPoint y: 105, distance: 14.4
click at [411, 105] on input "返校季大促-RG35XXSP 64G/256G;RG40XXH 128G/256G;RGARC-S-20%OFF" at bounding box center [598, 103] width 662 height 23
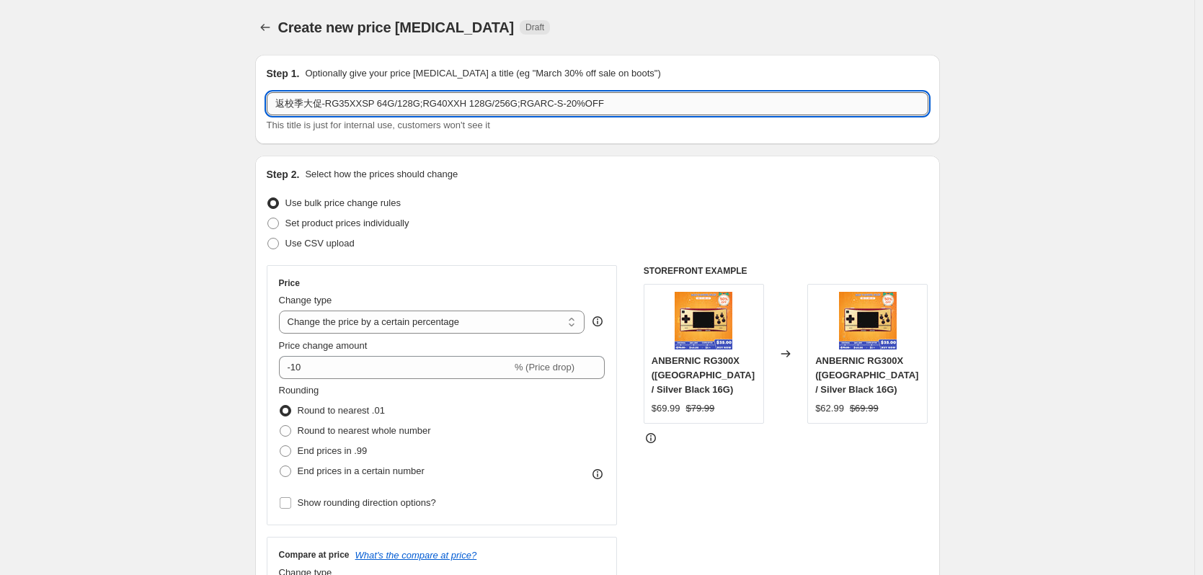
drag, startPoint x: 433, startPoint y: 105, endPoint x: 458, endPoint y: 103, distance: 25.3
click at [458, 103] on input "返校季大促-RG35XXSP 64G/128G;RG40XXH 128G/256G;RGARC-S-20%OFF" at bounding box center [598, 103] width 662 height 23
drag, startPoint x: 496, startPoint y: 102, endPoint x: 456, endPoint y: 104, distance: 40.4
click at [456, 104] on input "返校季大促-RG35XXSP 64G/128G;RG35XX 128G/256G;RGARC-S-20%OFF" at bounding box center [598, 103] width 662 height 23
click at [396, 105] on input "返校季大促-RG35XXSP 64G/128G;RG35XX 64G;RGARC-S-20%OFF" at bounding box center [598, 103] width 662 height 23
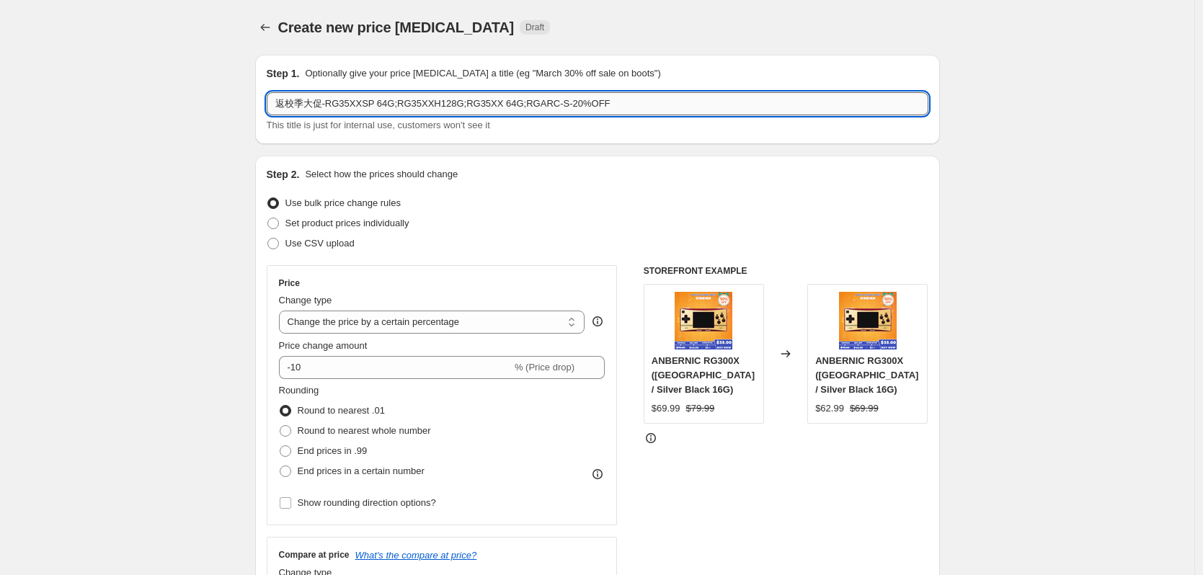
drag, startPoint x: 511, startPoint y: 107, endPoint x: 548, endPoint y: 108, distance: 36.8
click at [548, 108] on input "返校季大促-RG35XXSP 64G;RG35XXH128G;RG35XX 64G;RGARC-S-20%OFF" at bounding box center [598, 103] width 662 height 23
click at [595, 102] on input "返校季大促-RG35XXSP 64G;RG35XXH128G;RG35XX 64G;RG353V/VS 256G-20%OFF" at bounding box center [598, 103] width 662 height 23
click at [591, 257] on div "Step 2. Select how the prices should change Use bulk price change rules Set pro…" at bounding box center [598, 408] width 662 height 483
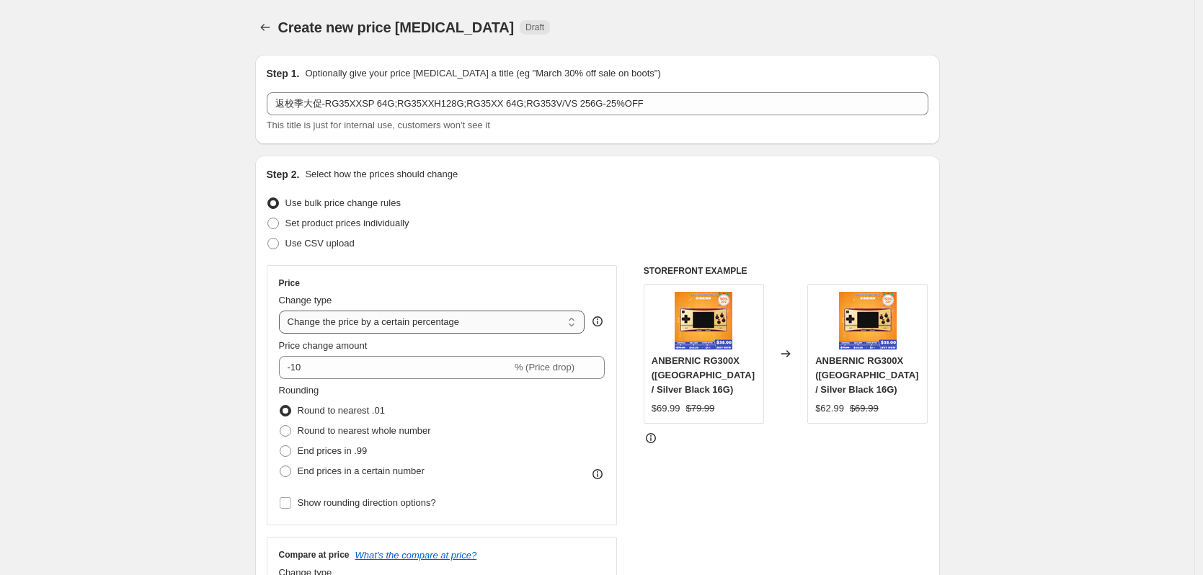
click at [338, 321] on select "Change the price to a certain amount Change the price by a certain amount Chang…" at bounding box center [432, 322] width 306 height 23
click at [283, 311] on select "Change the price to a certain amount Change the price by a certain amount Chang…" at bounding box center [432, 322] width 306 height 23
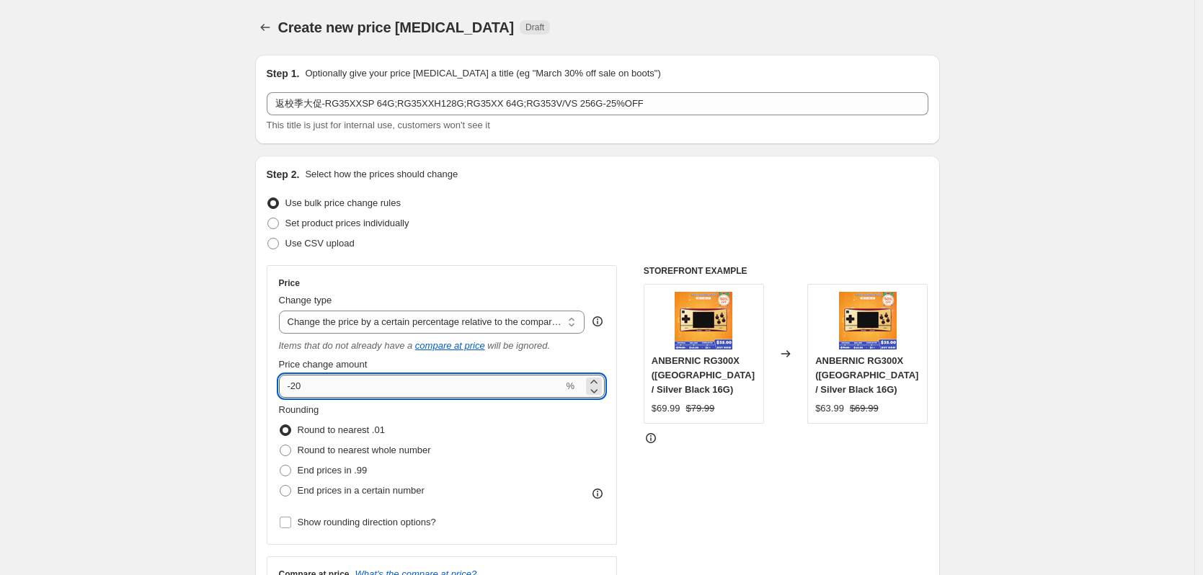
drag, startPoint x: 302, startPoint y: 387, endPoint x: 321, endPoint y: 387, distance: 18.7
click at [321, 387] on input "-20" at bounding box center [421, 386] width 285 height 23
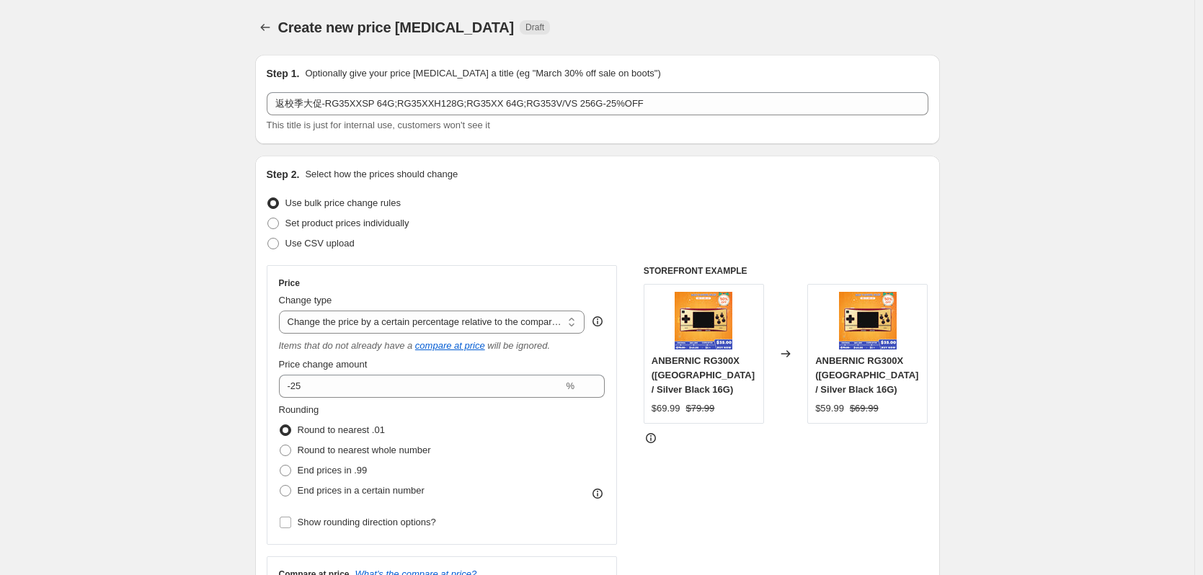
click at [422, 269] on div "Price Change type Change the price to a certain amount Change the price by a ce…" at bounding box center [442, 405] width 351 height 280
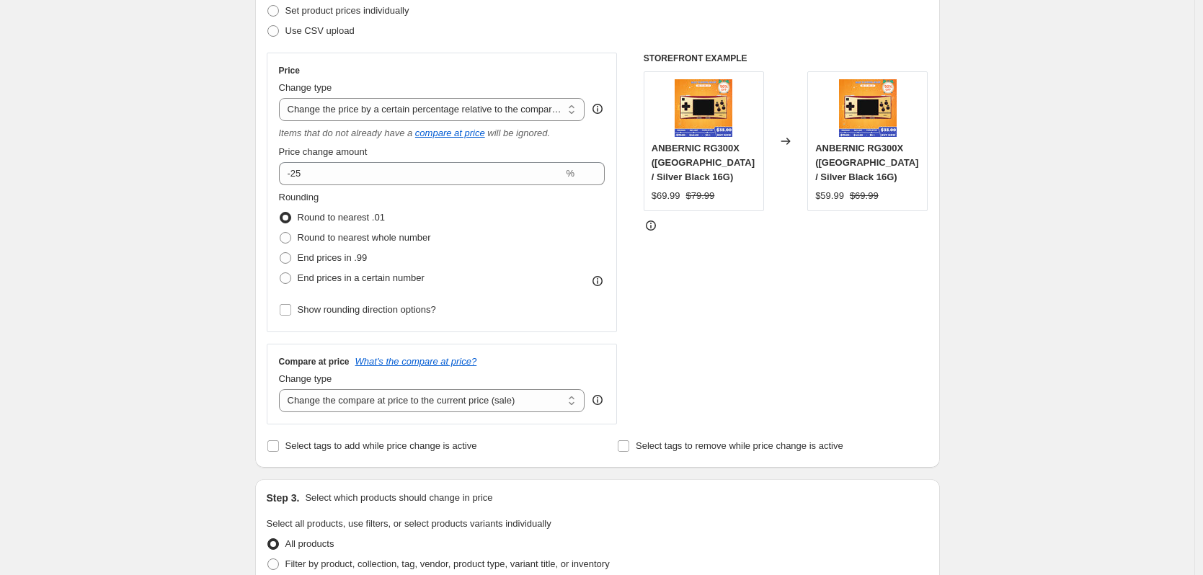
scroll to position [216, 0]
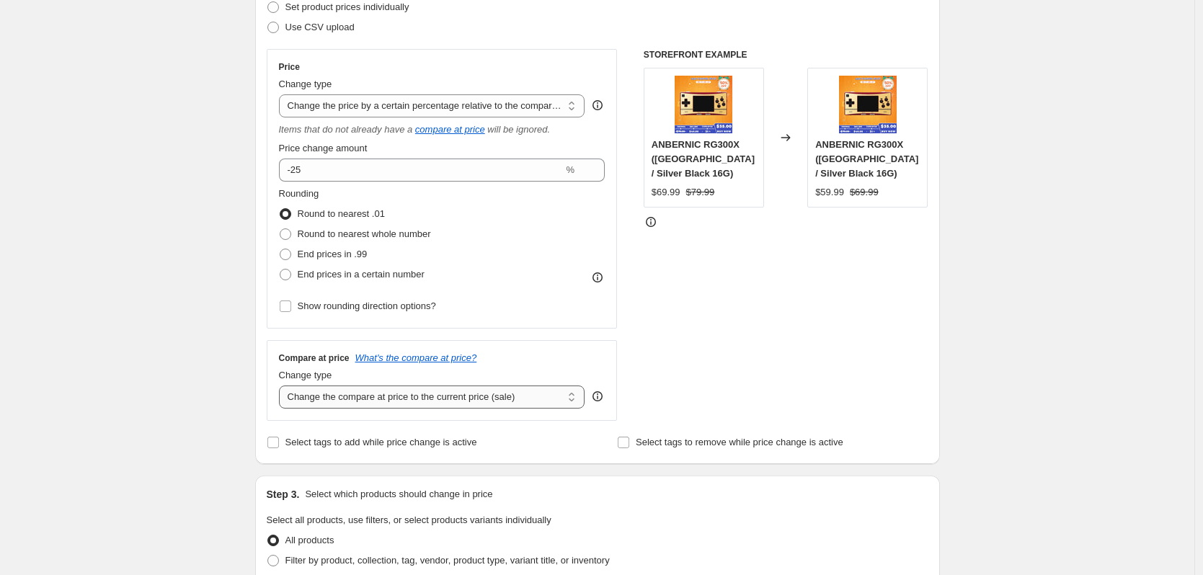
click at [415, 402] on select "Change the compare at price to the current price (sale) Change the compare at p…" at bounding box center [432, 397] width 306 height 23
click at [283, 386] on select "Change the compare at price to the current price (sale) Change the compare at p…" at bounding box center [432, 397] width 306 height 23
click at [135, 417] on div "Create new price [MEDICAL_DATA]. This page is ready Create new price [MEDICAL_D…" at bounding box center [597, 525] width 1195 height 1483
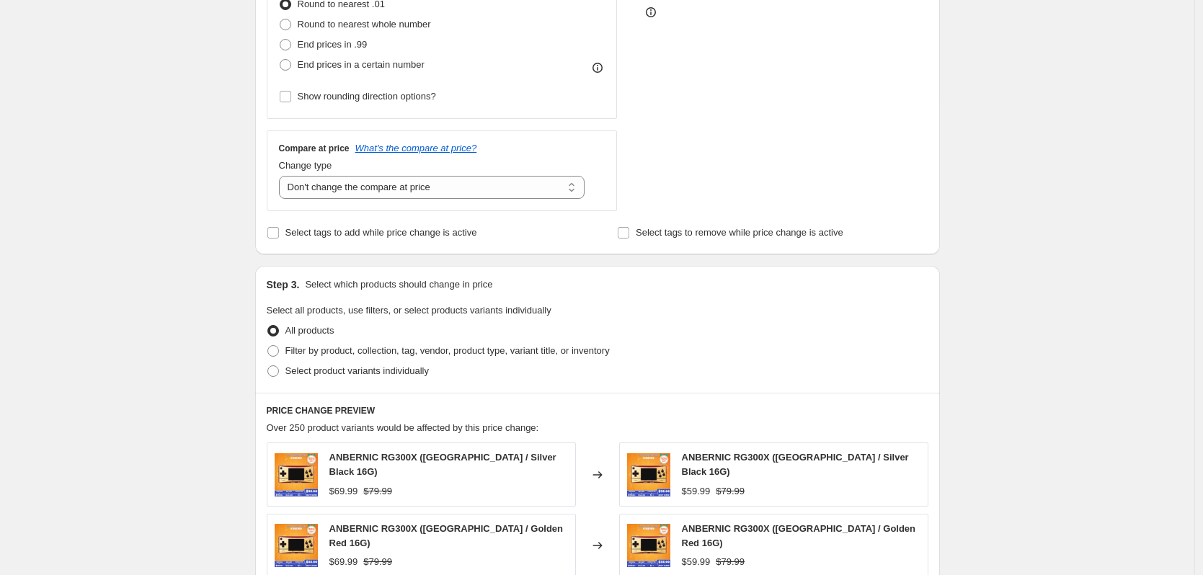
scroll to position [433, 0]
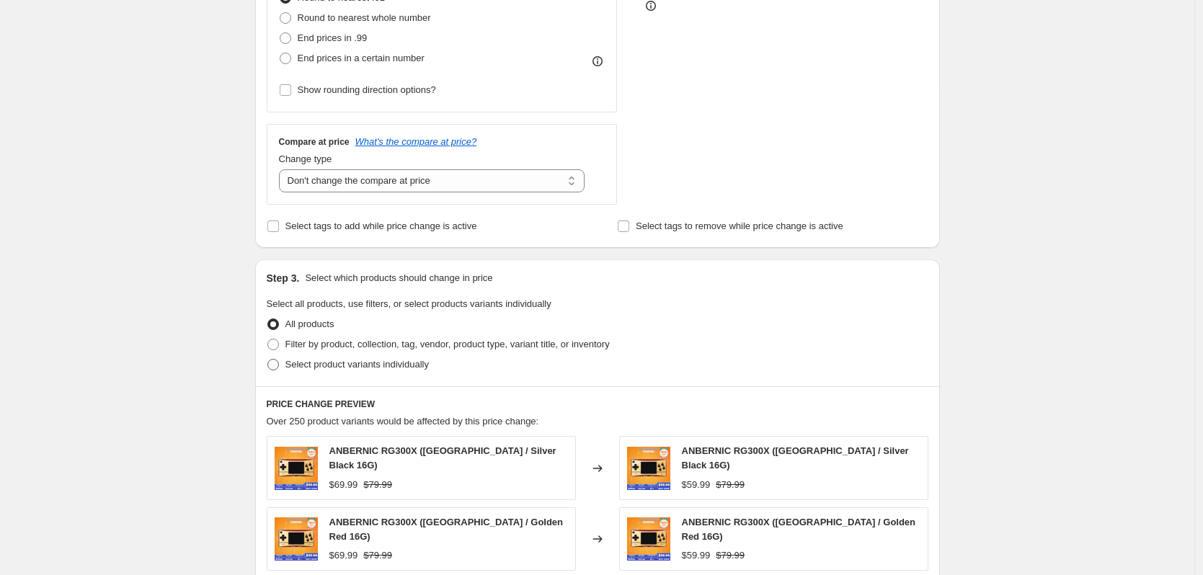
click at [340, 370] on span "Select product variants individually" at bounding box center [357, 364] width 143 height 11
click at [268, 360] on input "Select product variants individually" at bounding box center [268, 359] width 1 height 1
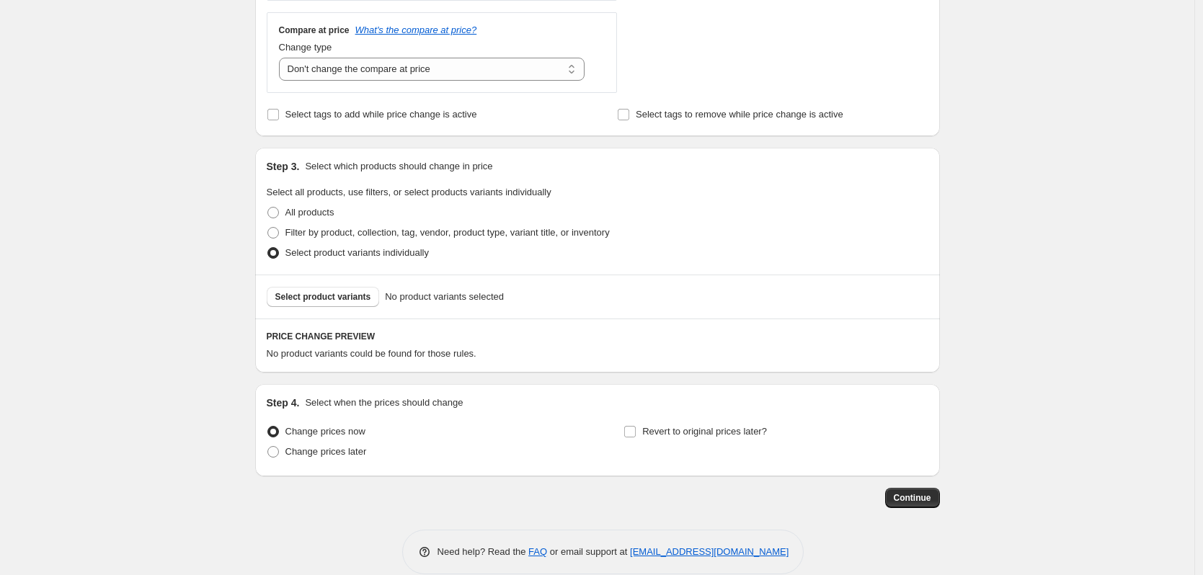
scroll to position [566, 0]
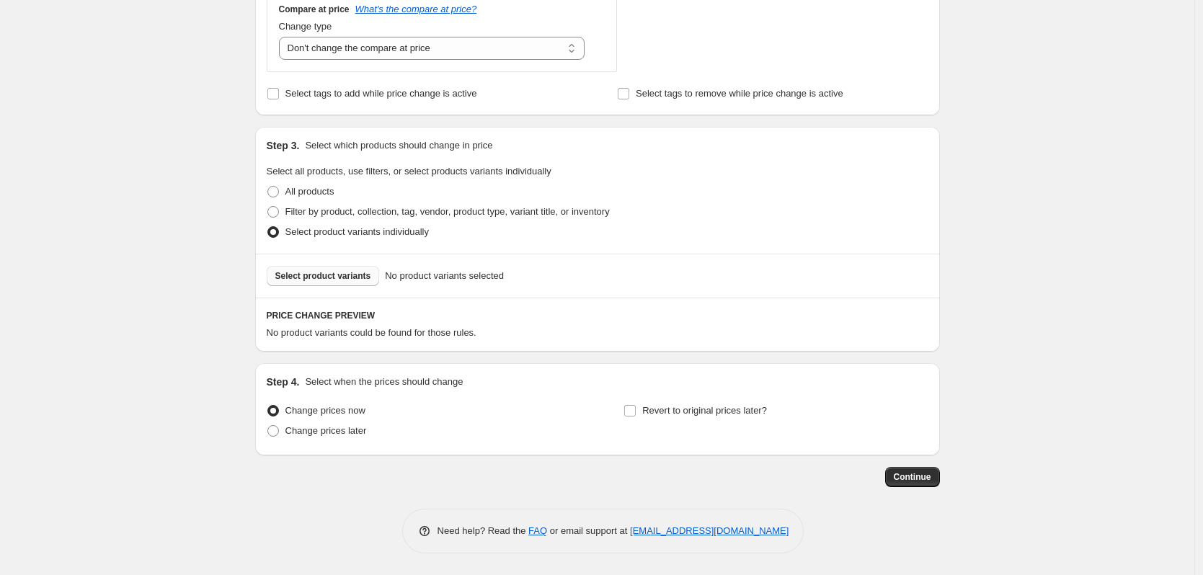
click at [348, 275] on span "Select product variants" at bounding box center [323, 276] width 96 height 12
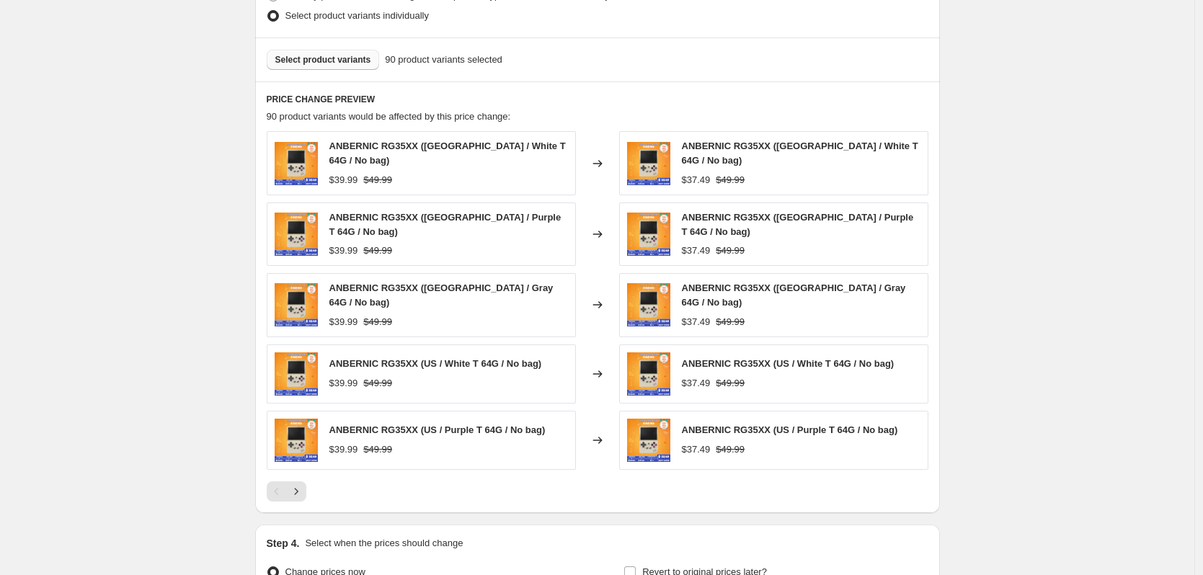
scroll to position [782, 0]
click at [302, 484] on icon "Next" at bounding box center [296, 491] width 14 height 14
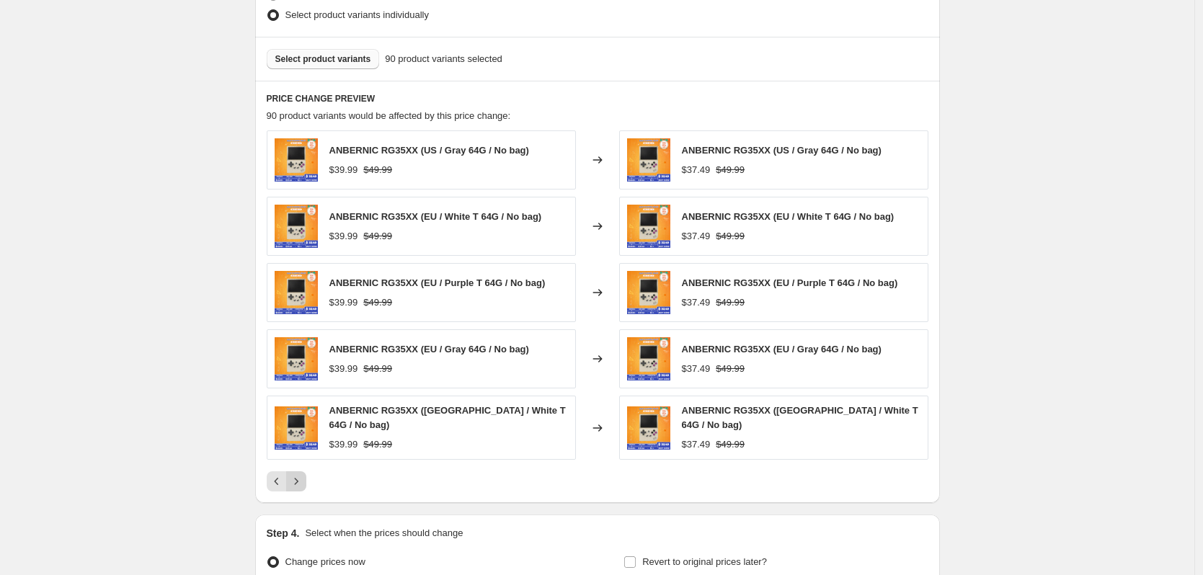
click at [302, 479] on icon "Next" at bounding box center [296, 481] width 14 height 14
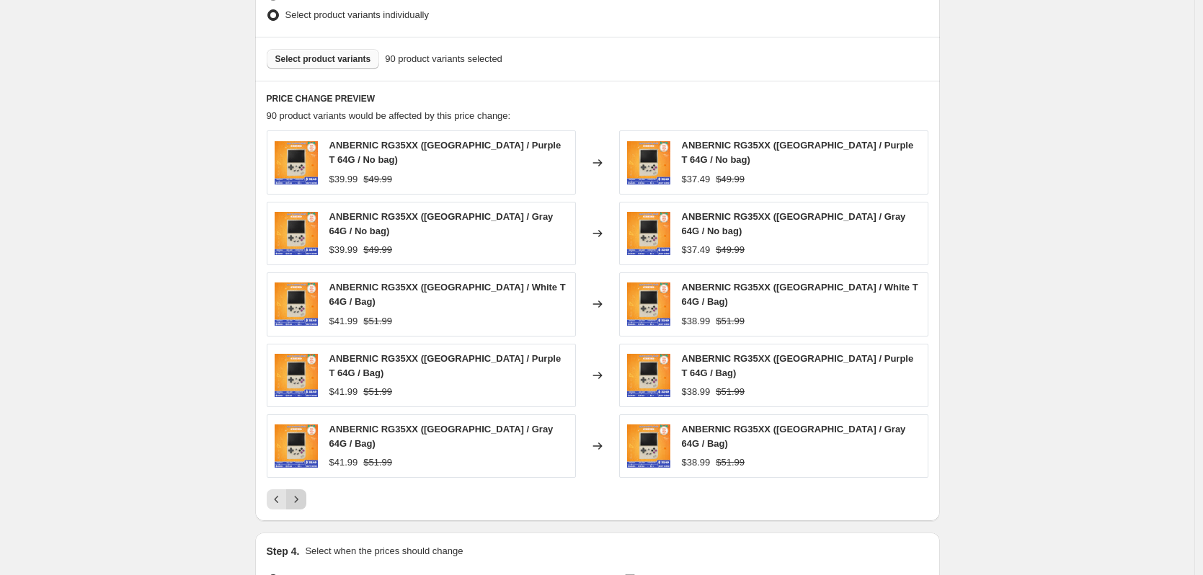
click at [303, 492] on icon "Next" at bounding box center [296, 499] width 14 height 14
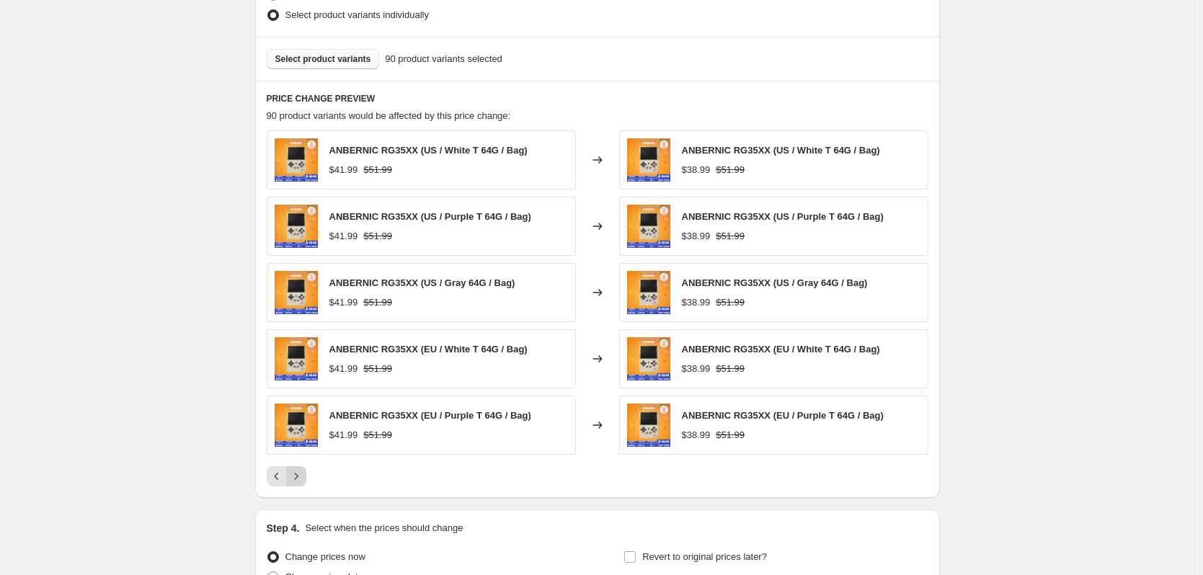
click at [303, 484] on icon "Next" at bounding box center [296, 476] width 14 height 14
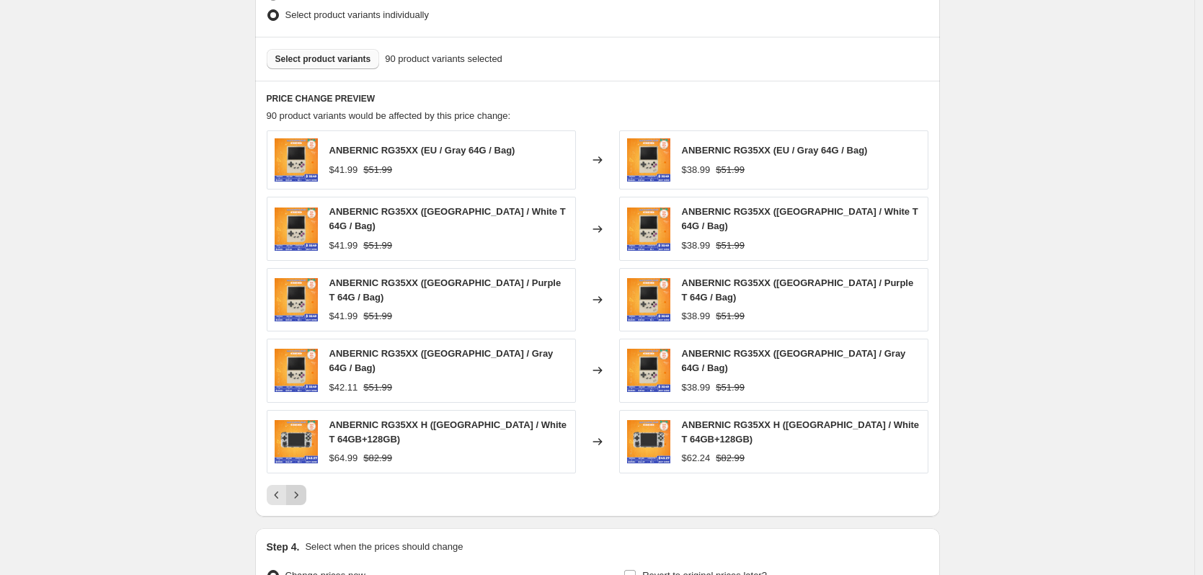
click at [303, 488] on icon "Next" at bounding box center [296, 495] width 14 height 14
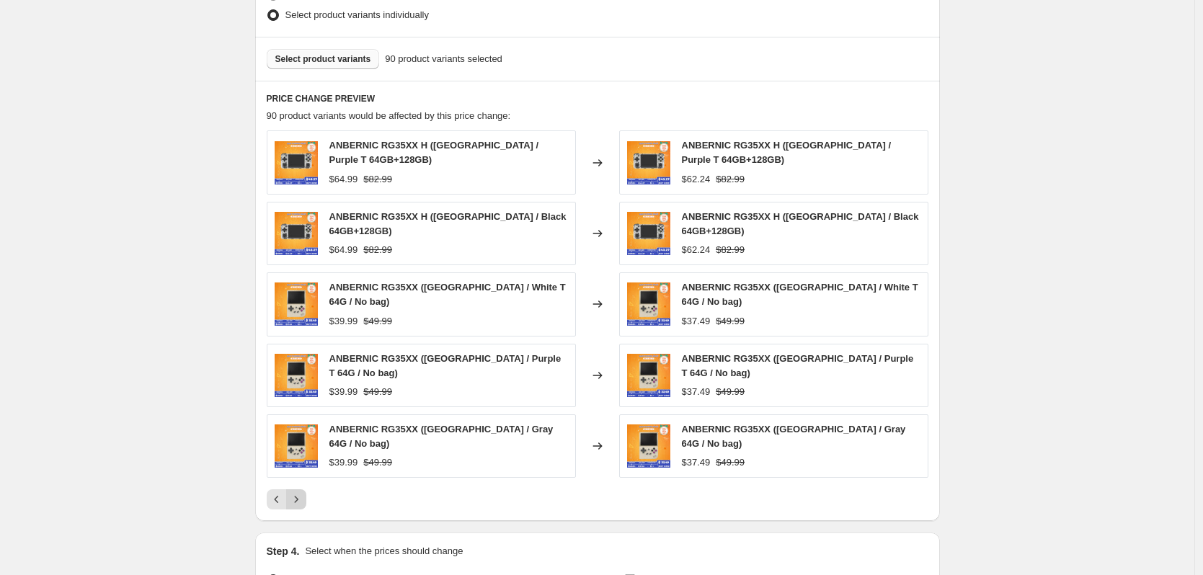
click at [304, 492] on icon "Next" at bounding box center [296, 499] width 14 height 14
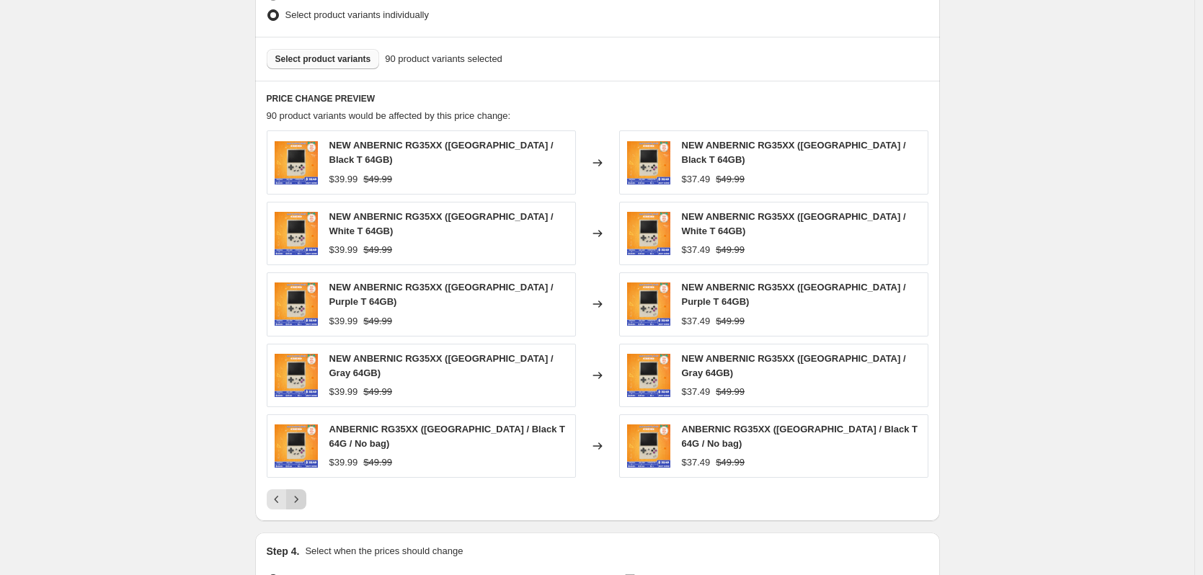
click at [304, 492] on icon "Next" at bounding box center [296, 499] width 14 height 14
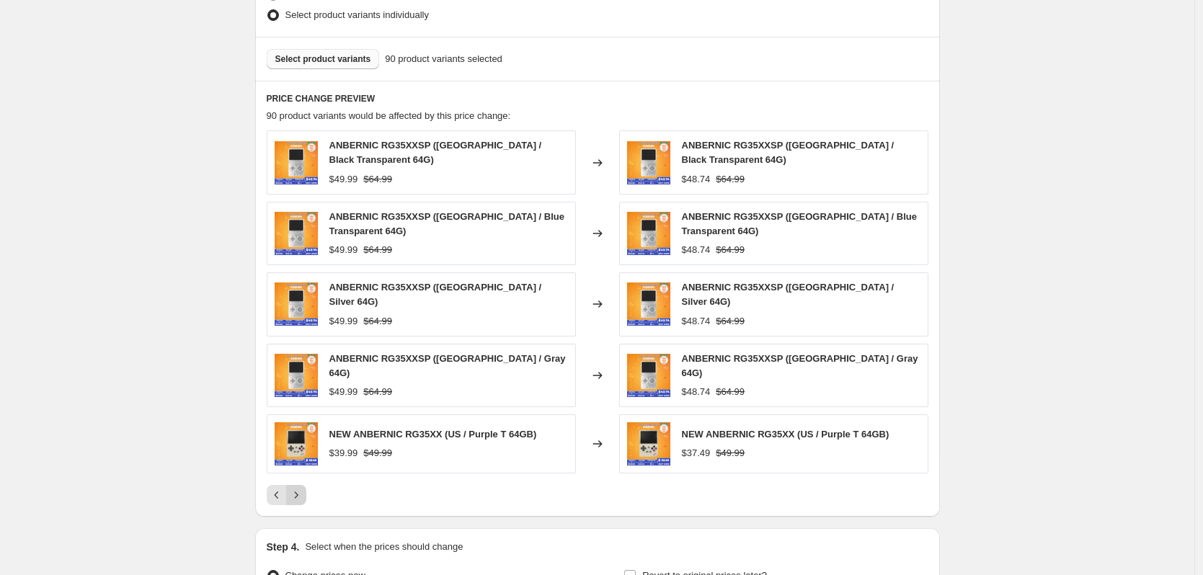
click at [304, 488] on icon "Next" at bounding box center [296, 495] width 14 height 14
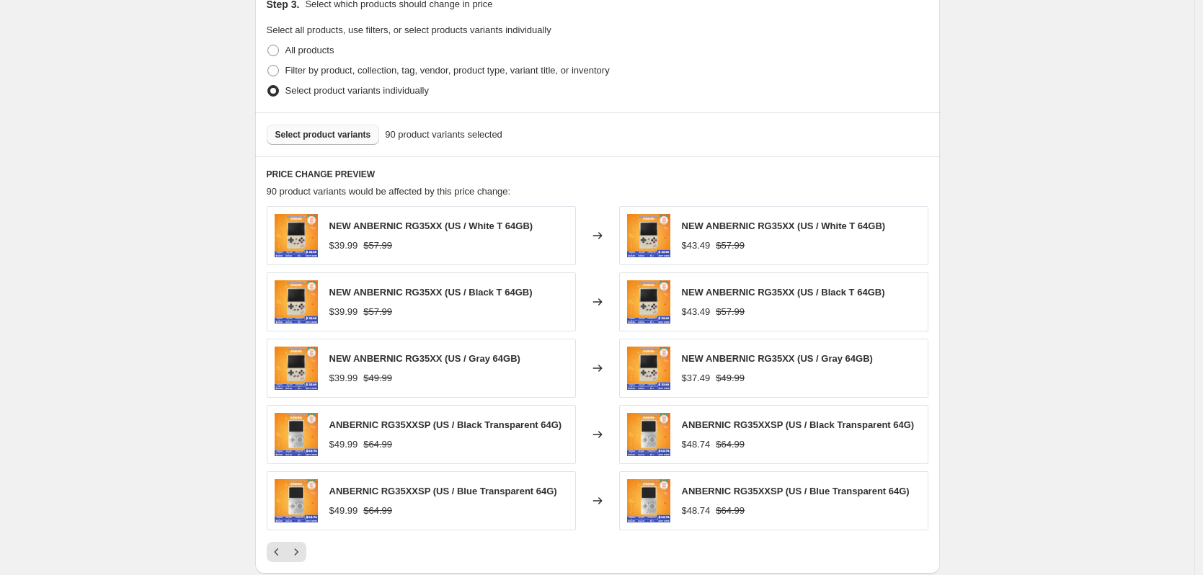
scroll to position [721, 0]
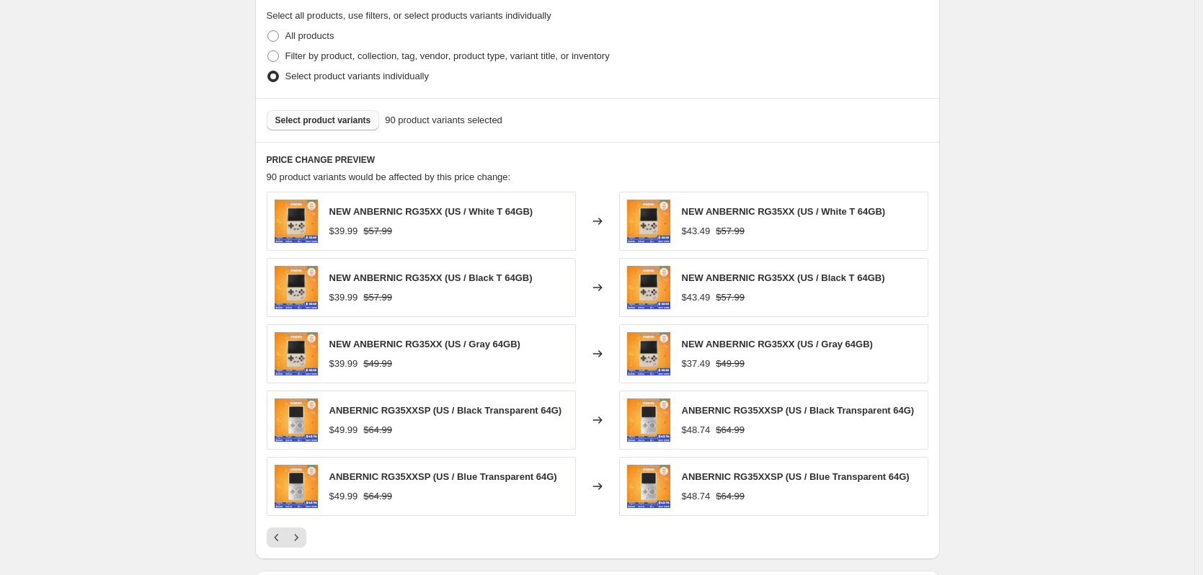
click at [331, 120] on span "Select product variants" at bounding box center [323, 121] width 96 height 12
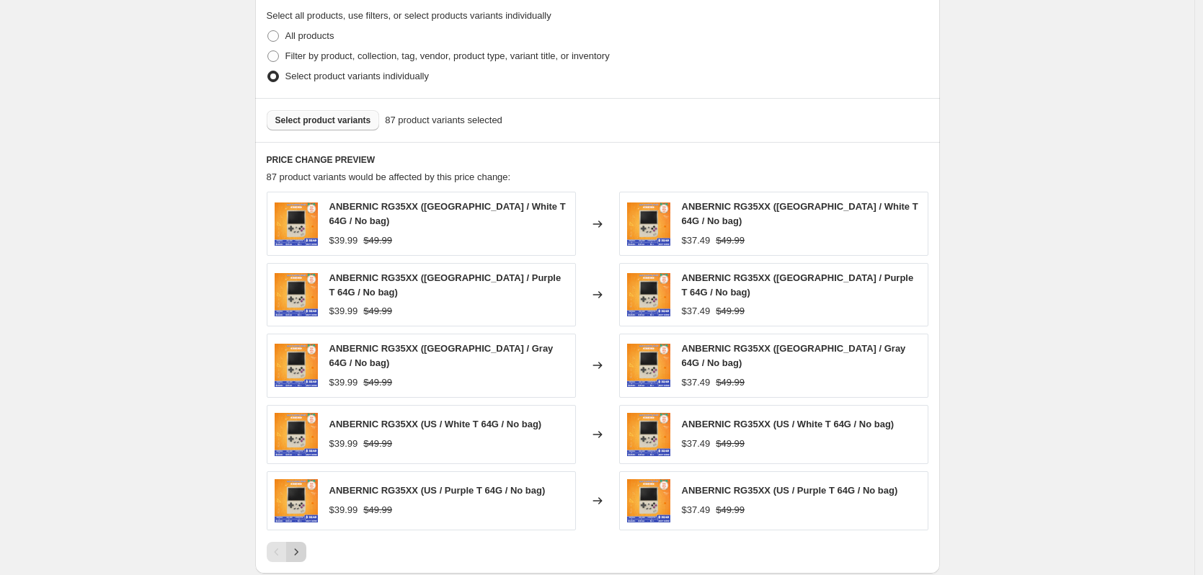
click at [304, 545] on icon "Next" at bounding box center [296, 552] width 14 height 14
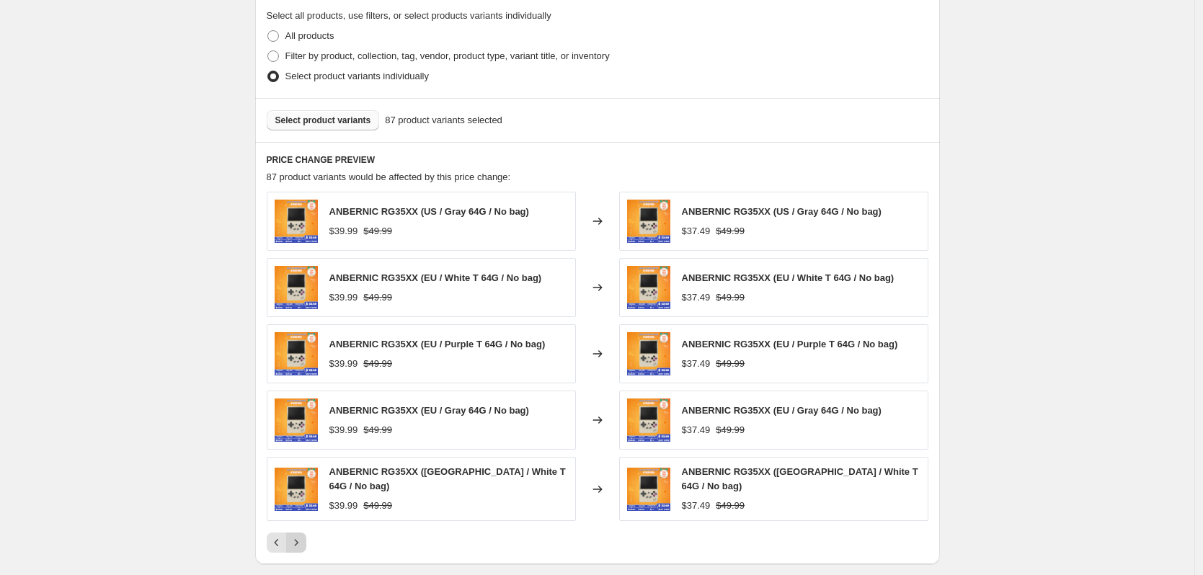
click at [304, 538] on icon "Next" at bounding box center [296, 543] width 14 height 14
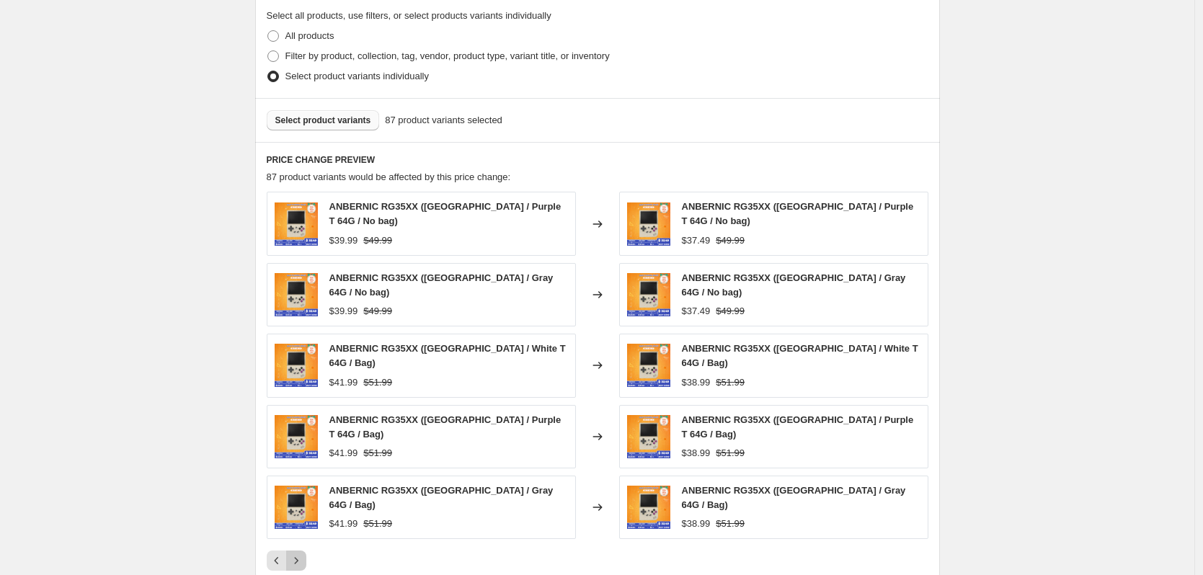
click at [304, 554] on icon "Next" at bounding box center [296, 561] width 14 height 14
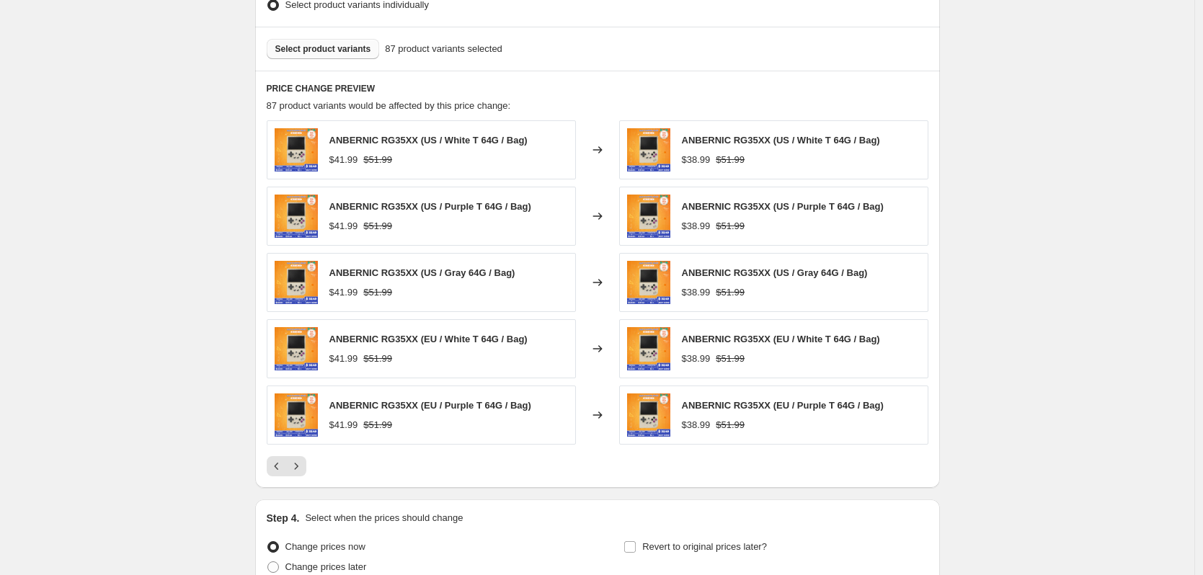
scroll to position [793, 0]
click at [301, 467] on icon "Next" at bounding box center [296, 466] width 14 height 14
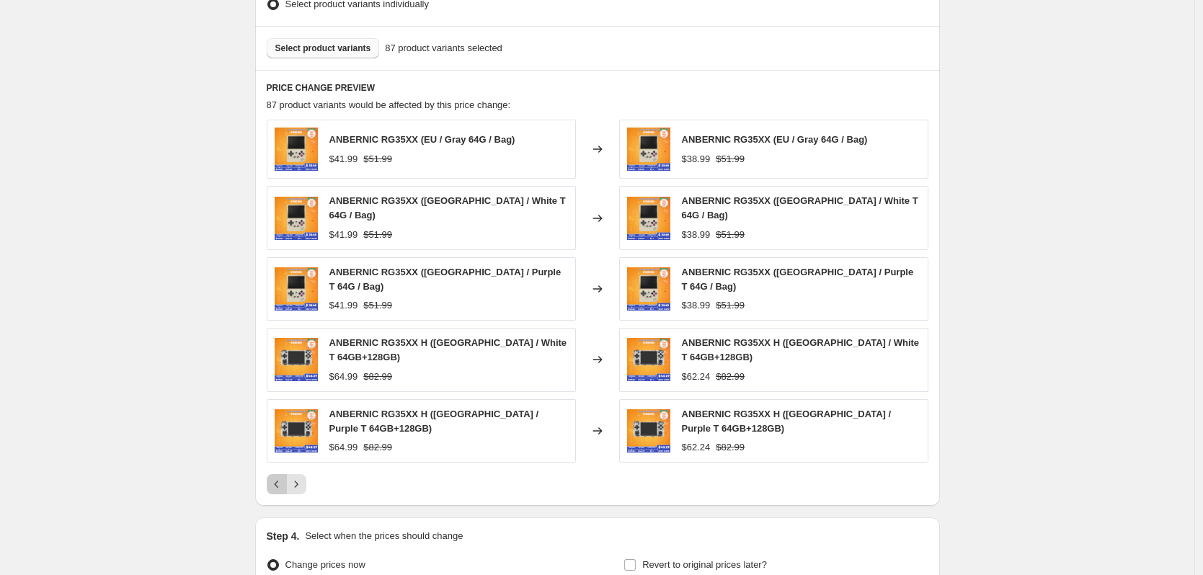
click at [284, 477] on icon "Previous" at bounding box center [277, 484] width 14 height 14
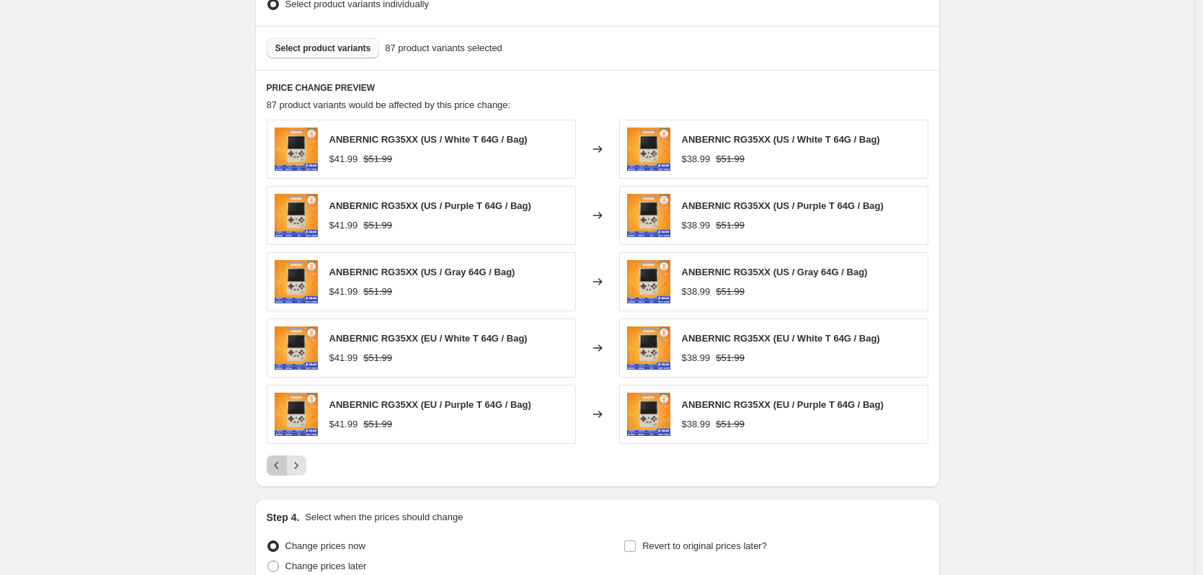
click at [284, 469] on icon "Previous" at bounding box center [277, 466] width 14 height 14
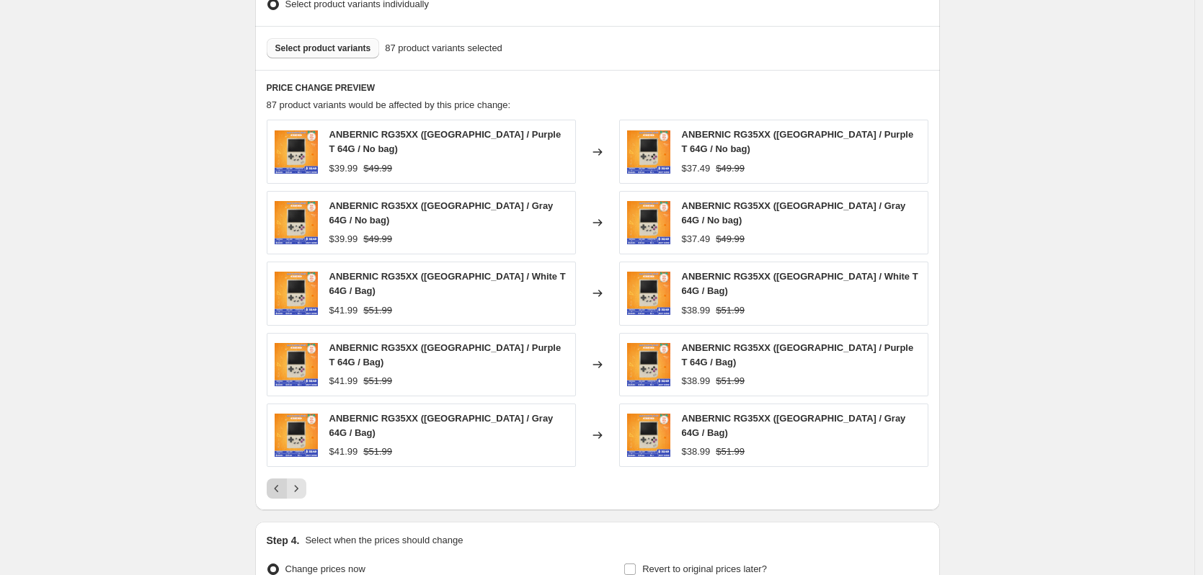
click at [284, 482] on icon "Previous" at bounding box center [277, 489] width 14 height 14
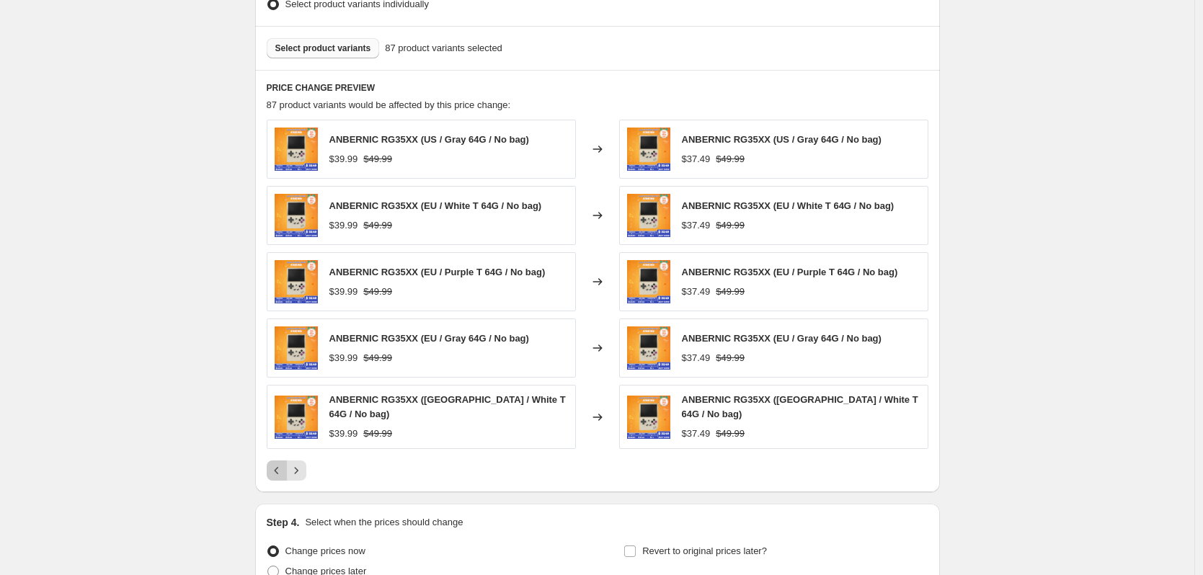
click at [284, 469] on icon "Previous" at bounding box center [277, 471] width 14 height 14
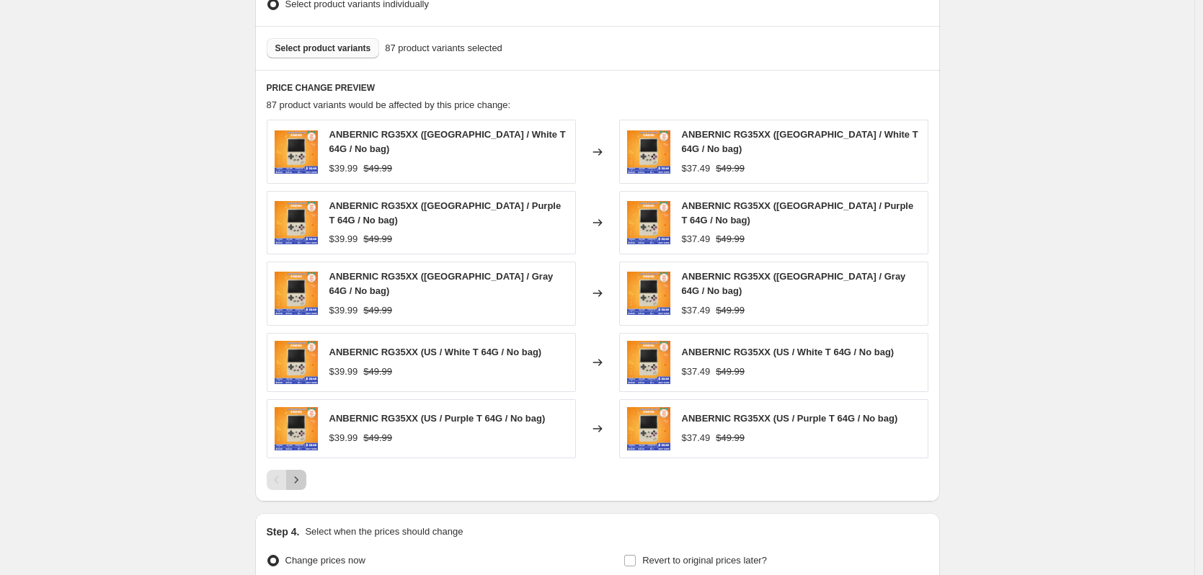
click at [299, 473] on icon "Next" at bounding box center [296, 480] width 14 height 14
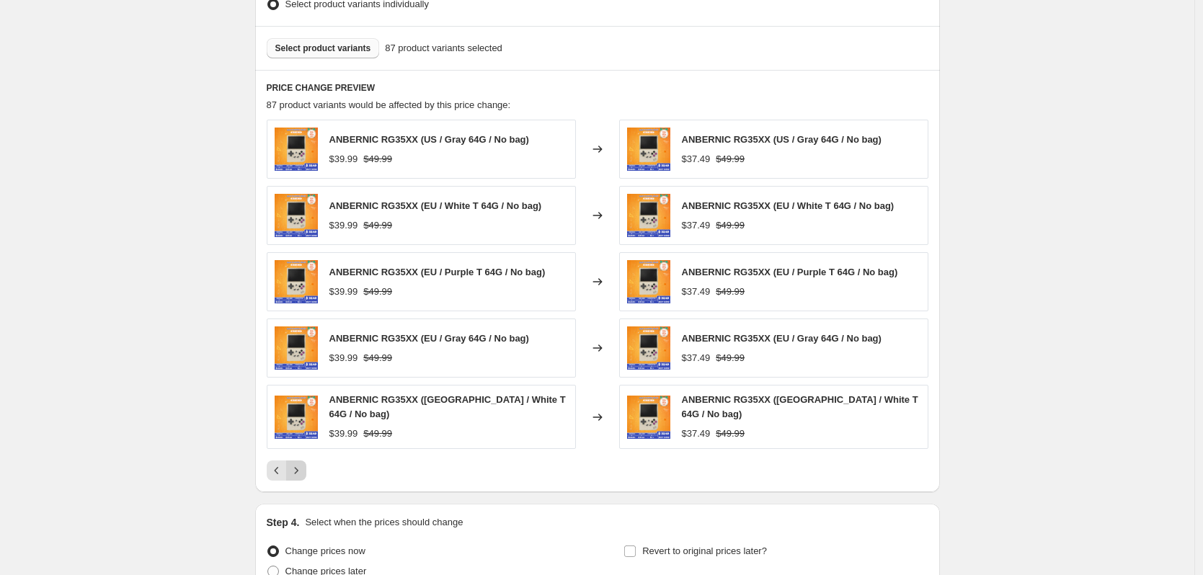
click at [299, 467] on icon "Next" at bounding box center [296, 471] width 14 height 14
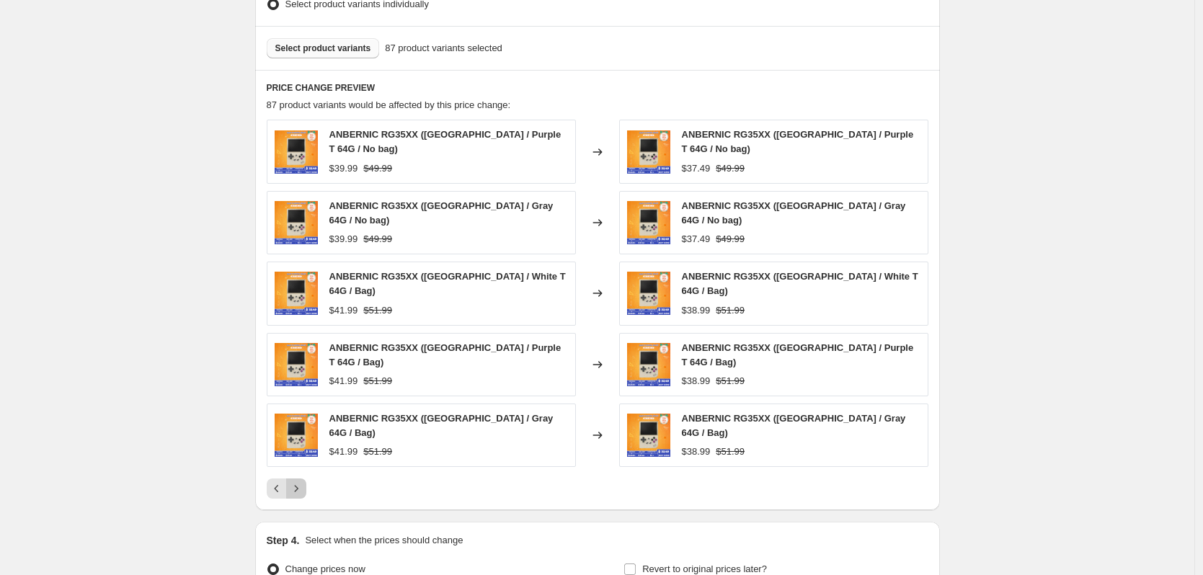
click at [299, 482] on icon "Next" at bounding box center [296, 489] width 14 height 14
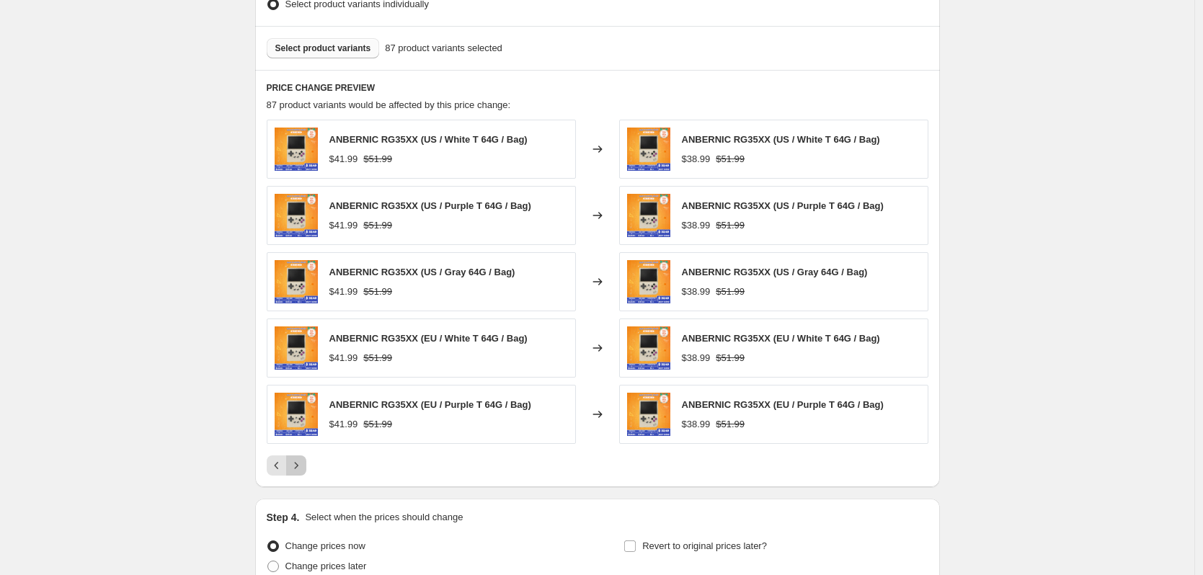
click at [299, 467] on icon "Next" at bounding box center [296, 466] width 14 height 14
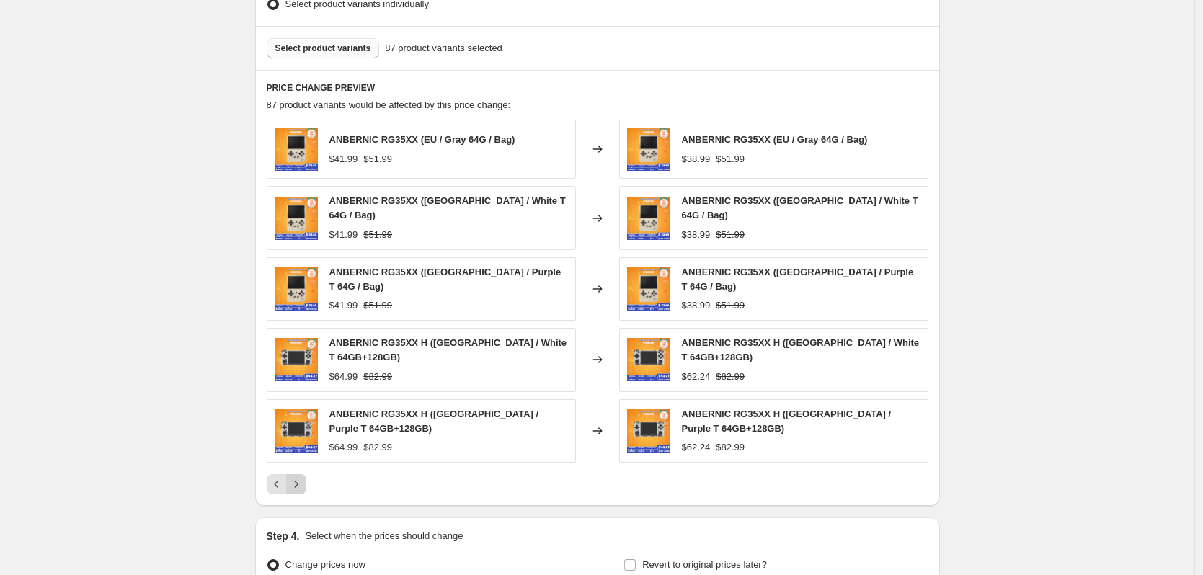
click at [299, 477] on icon "Next" at bounding box center [296, 484] width 14 height 14
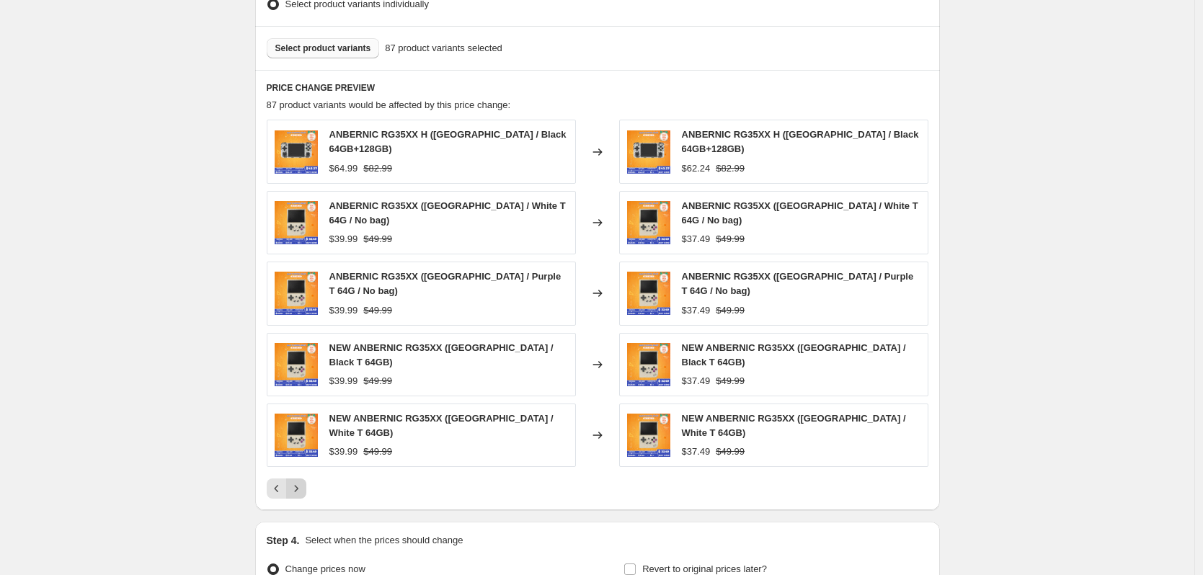
click at [299, 482] on icon "Next" at bounding box center [296, 489] width 14 height 14
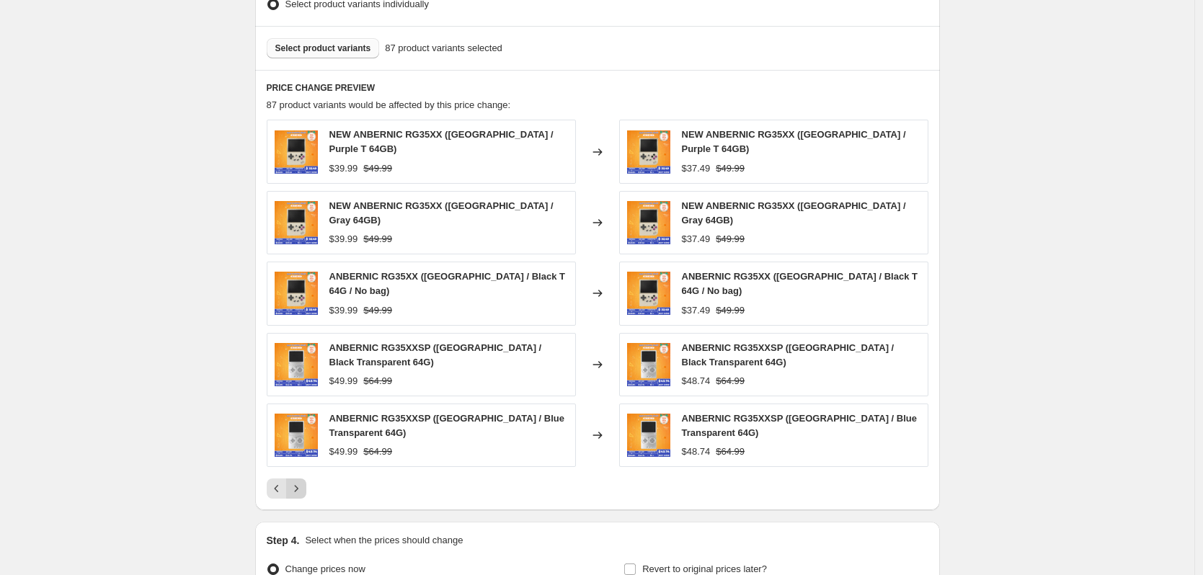
click at [299, 482] on icon "Next" at bounding box center [296, 489] width 14 height 14
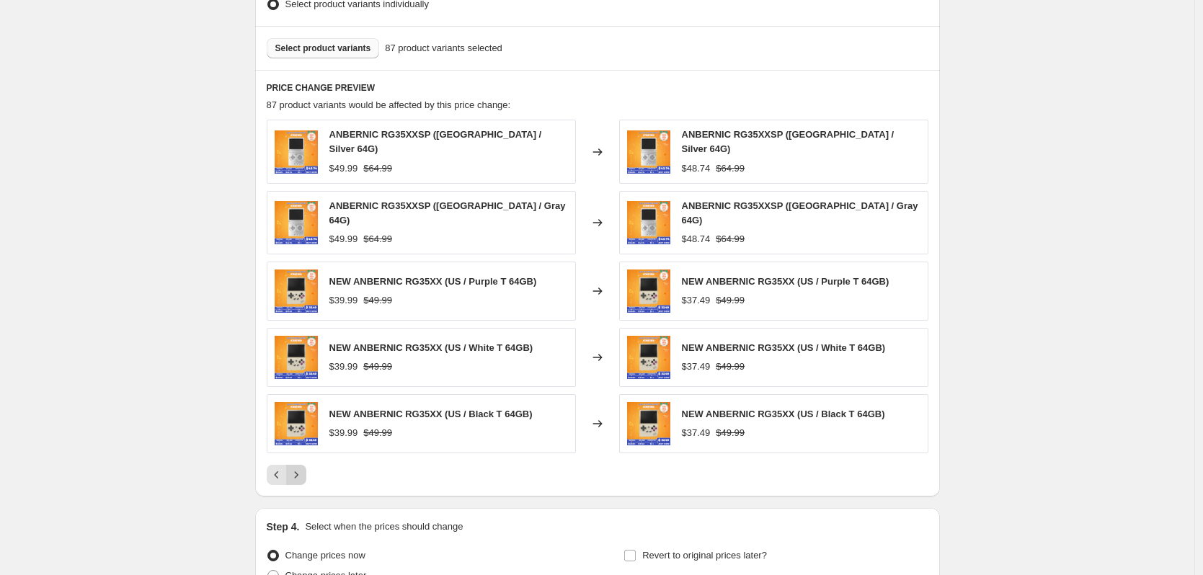
click at [299, 468] on icon "Next" at bounding box center [296, 475] width 14 height 14
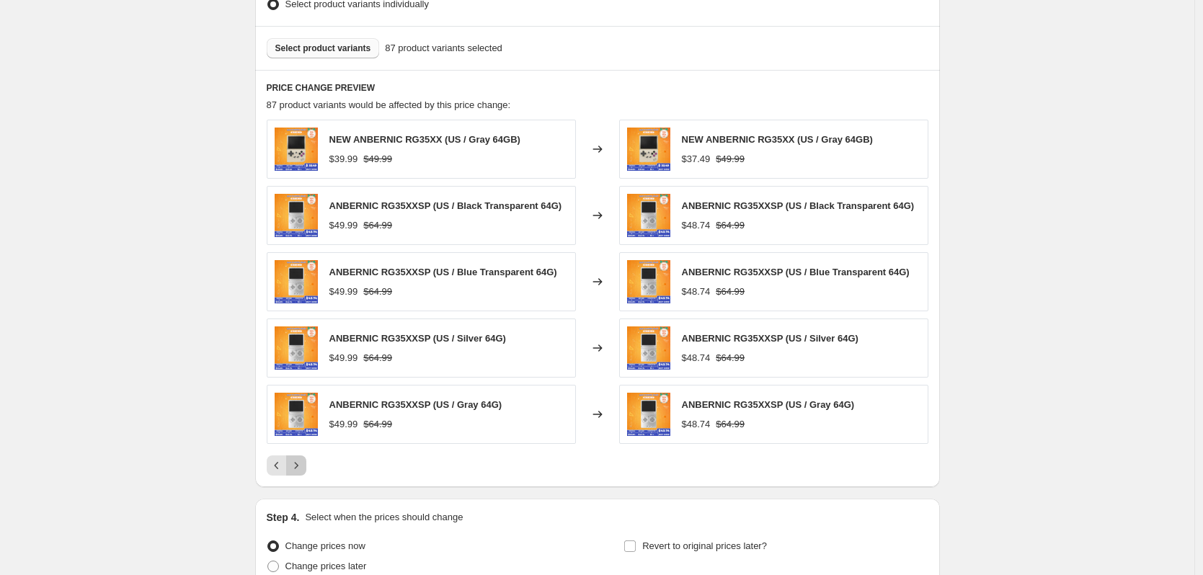
click at [299, 467] on icon "Next" at bounding box center [296, 466] width 14 height 14
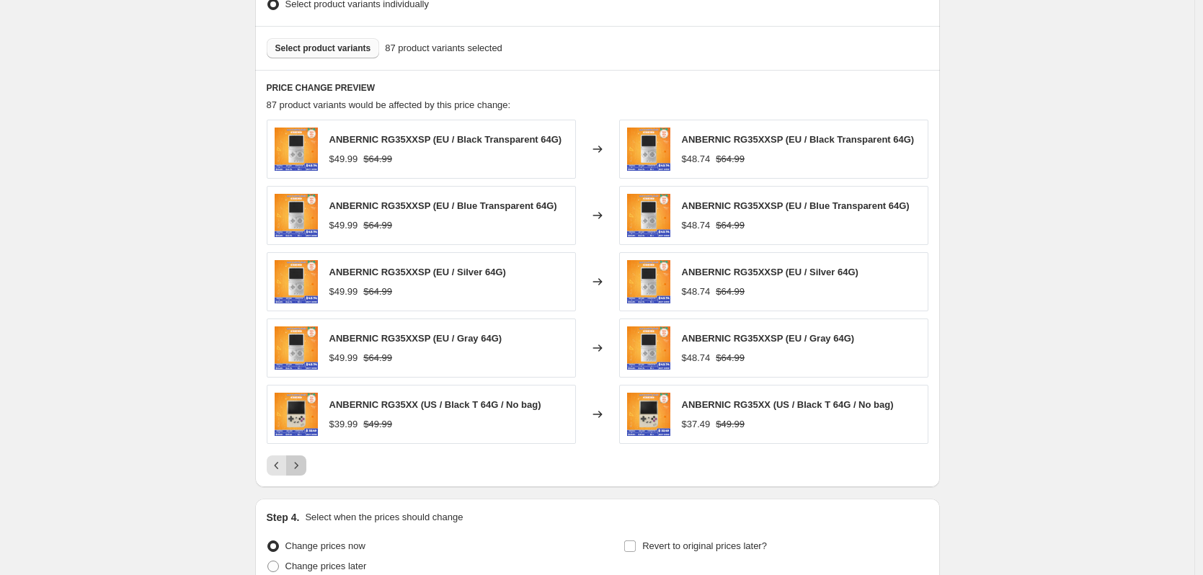
click at [299, 467] on icon "Next" at bounding box center [296, 466] width 14 height 14
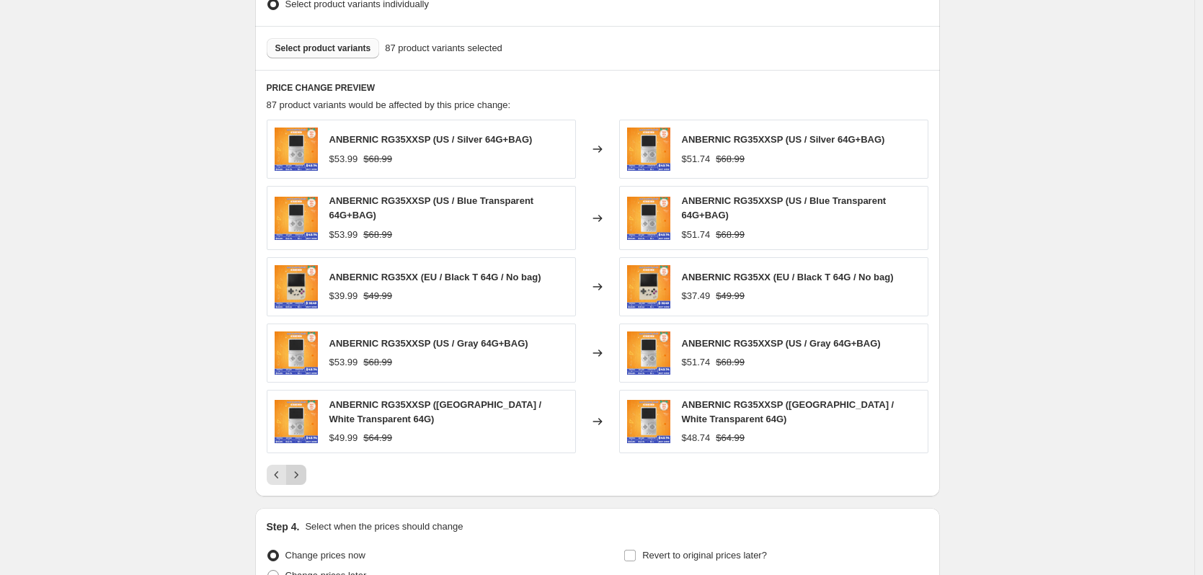
click at [299, 472] on icon "Next" at bounding box center [296, 475] width 14 height 14
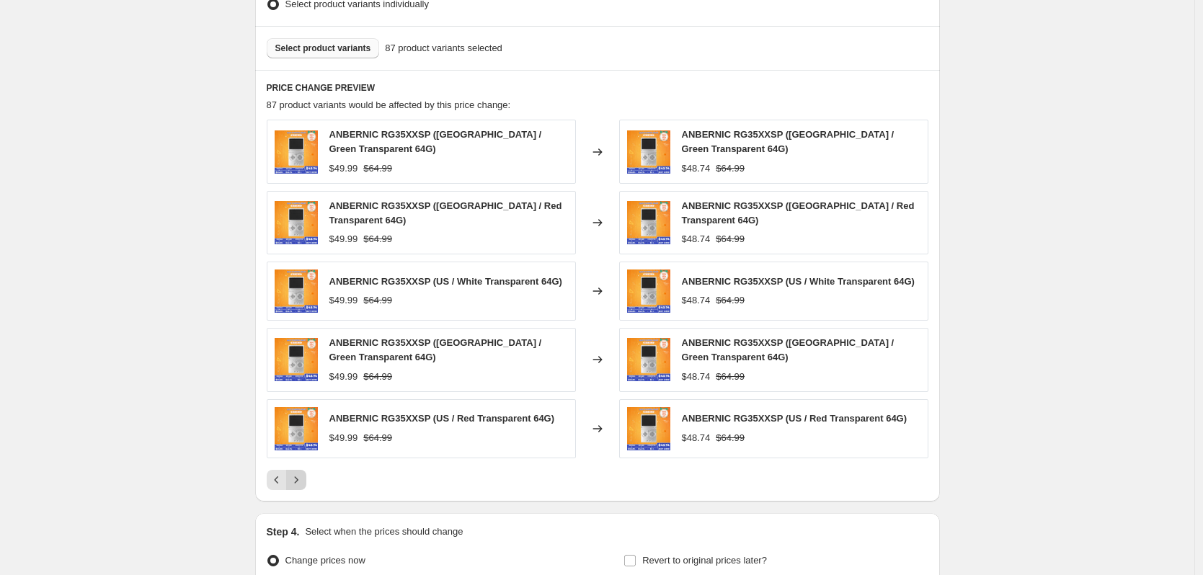
click at [299, 473] on icon "Next" at bounding box center [296, 480] width 14 height 14
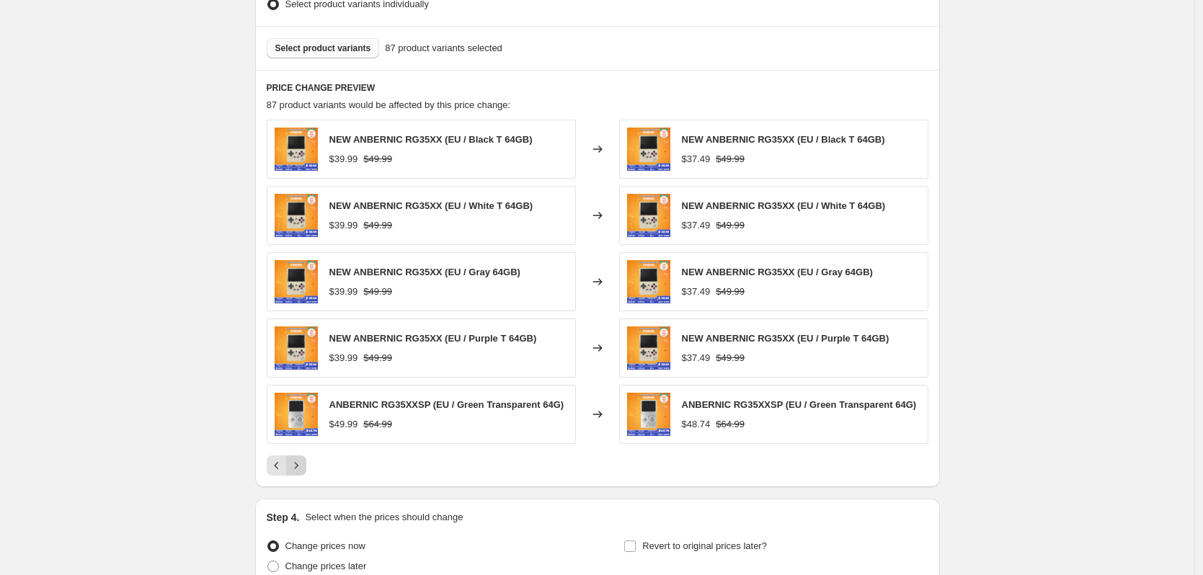
click at [299, 472] on icon "Next" at bounding box center [296, 466] width 14 height 14
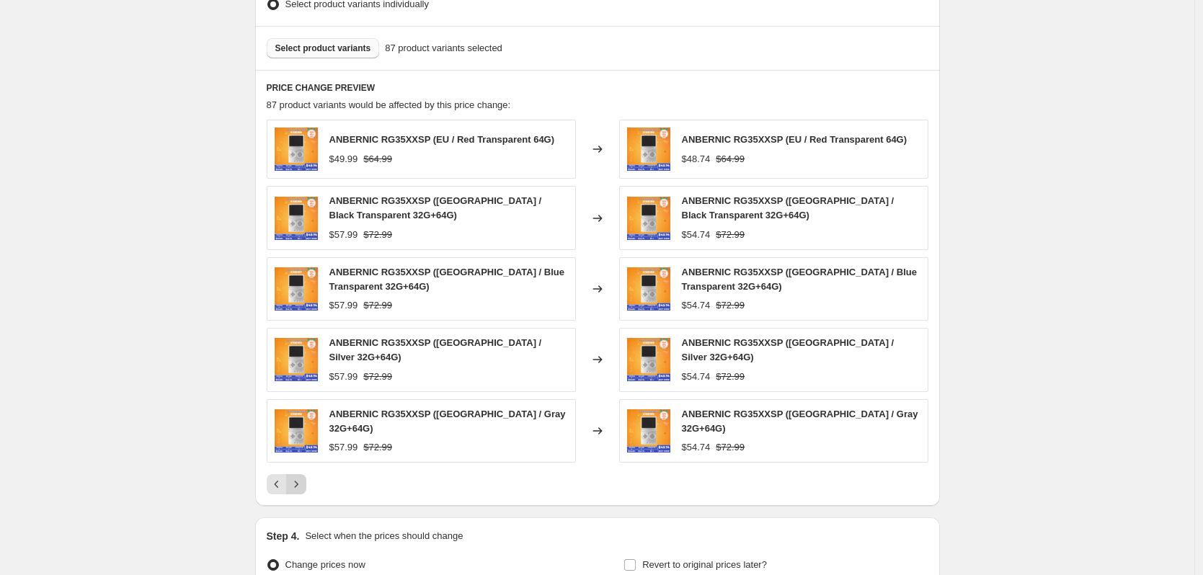
click at [299, 477] on icon "Next" at bounding box center [296, 484] width 14 height 14
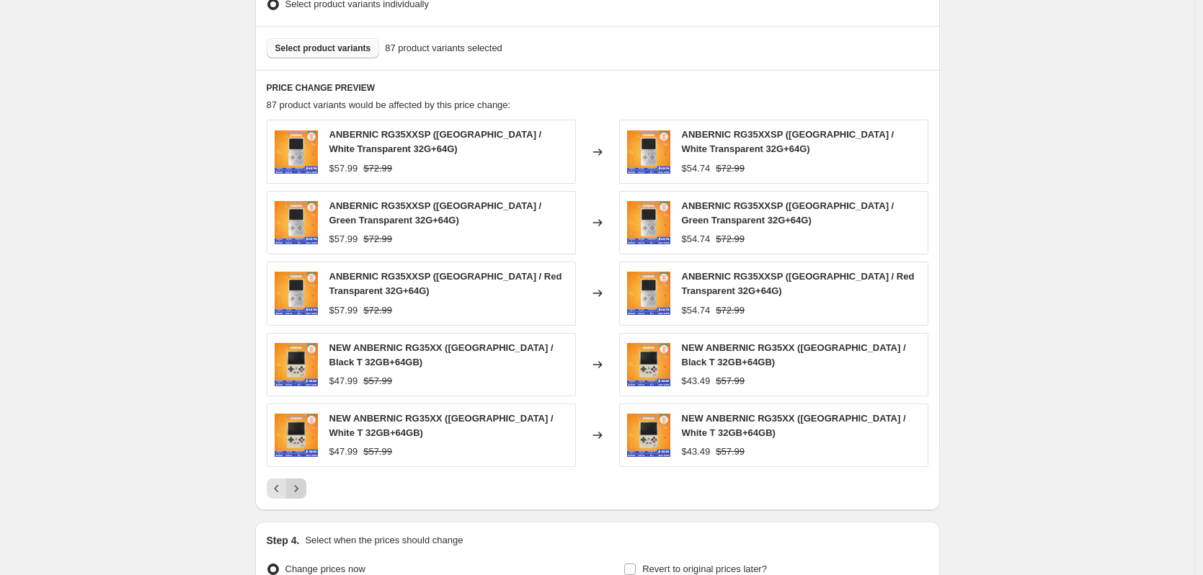
click at [299, 472] on div "ANBERNIC RG35XXSP ([GEOGRAPHIC_DATA] / White Transparent 32G+64G) $57.99 $72.99…" at bounding box center [598, 309] width 662 height 379
click at [301, 489] on icon "Next" at bounding box center [296, 489] width 14 height 14
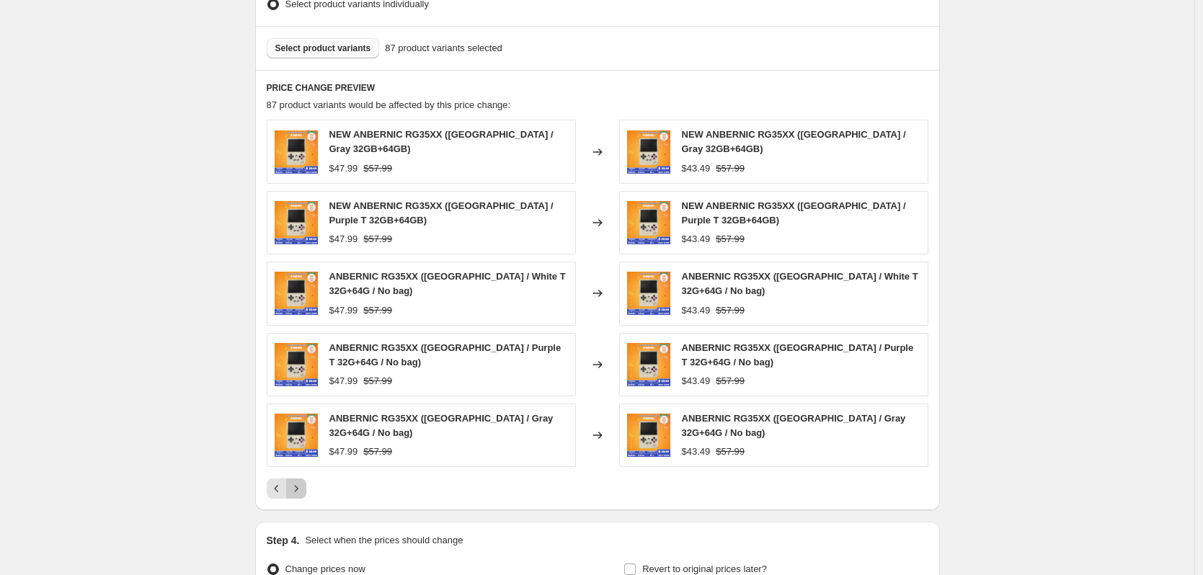
click at [301, 487] on icon "Next" at bounding box center [296, 489] width 14 height 14
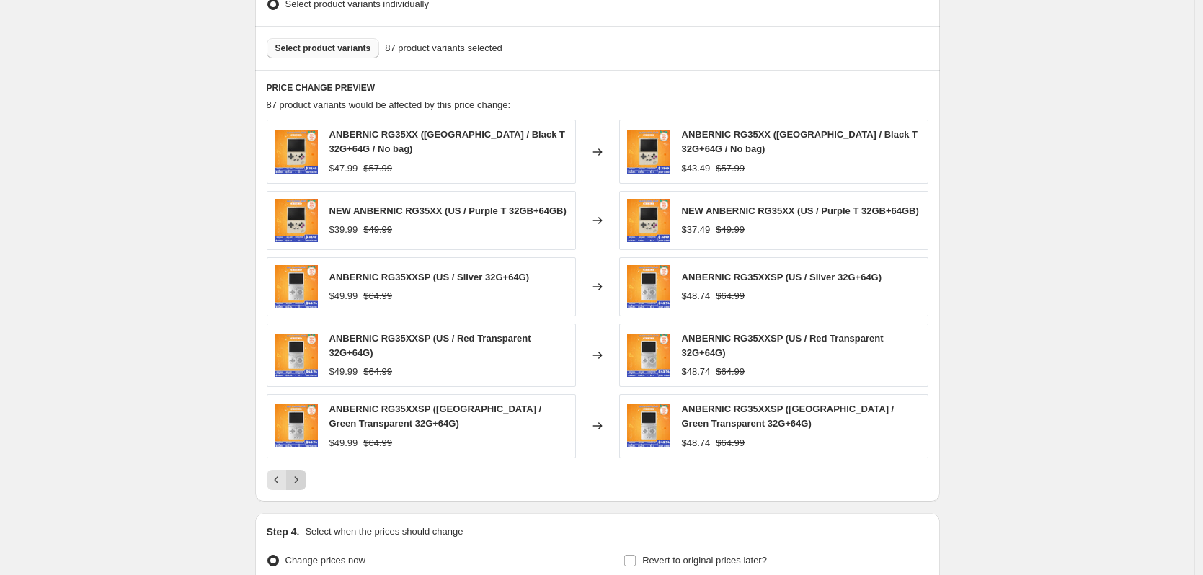
click at [301, 487] on icon "Next" at bounding box center [296, 480] width 14 height 14
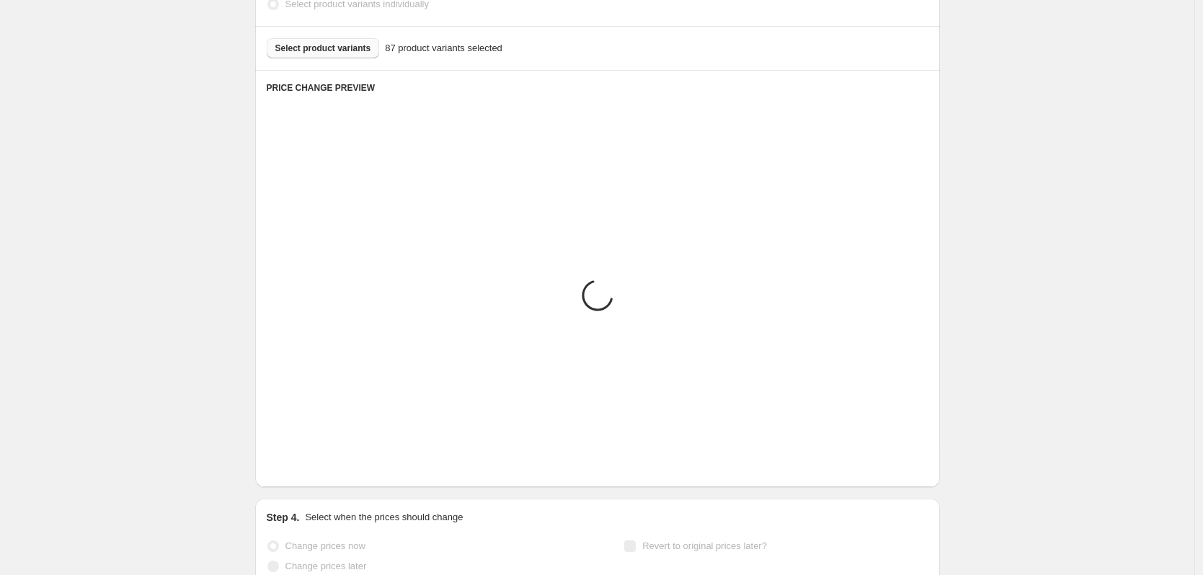
scroll to position [735, 0]
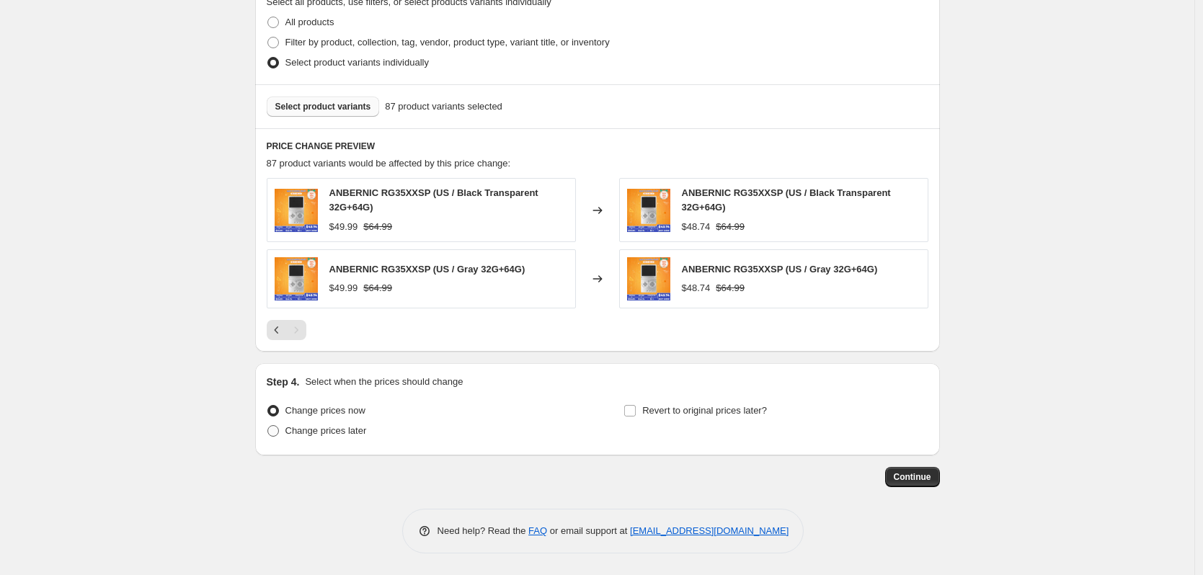
click at [316, 434] on span "Change prices later" at bounding box center [326, 430] width 81 height 11
click at [268, 426] on input "Change prices later" at bounding box center [268, 425] width 1 height 1
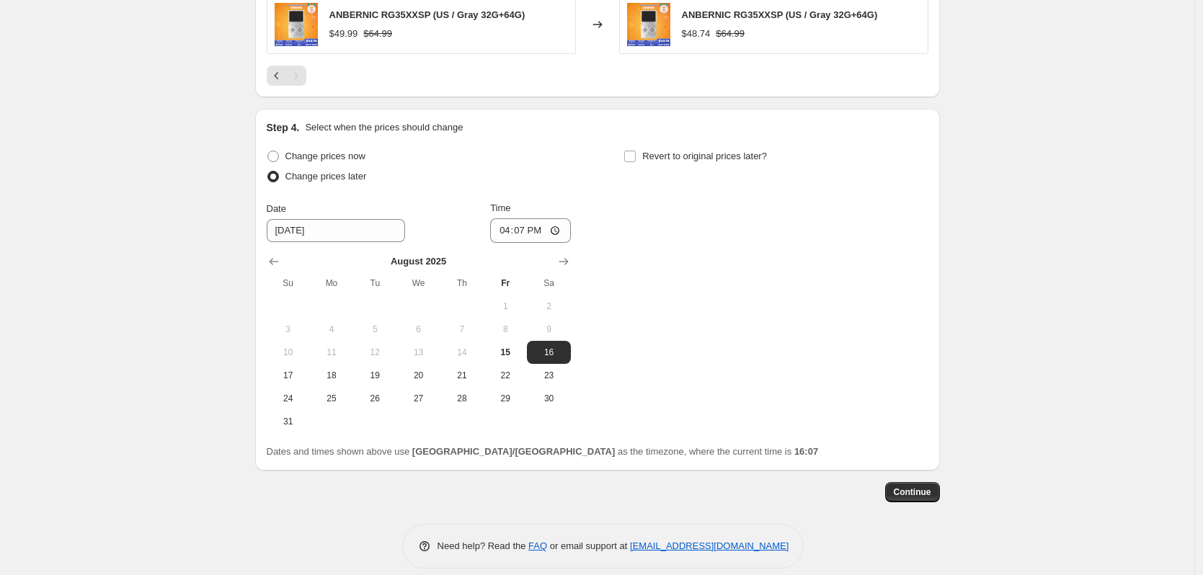
scroll to position [1005, 0]
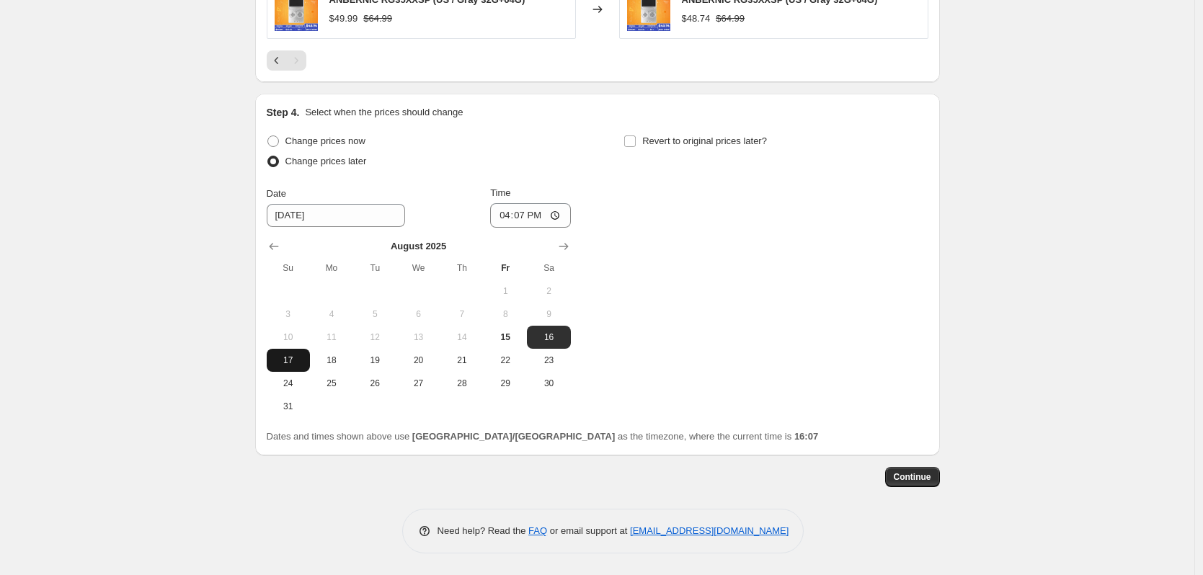
click at [287, 359] on span "17" at bounding box center [289, 361] width 32 height 12
click at [523, 217] on input "16:07" at bounding box center [530, 215] width 81 height 25
click at [668, 131] on label "Revert to original prices later?" at bounding box center [695, 141] width 143 height 20
click at [636, 136] on input "Revert to original prices later?" at bounding box center [630, 142] width 12 height 12
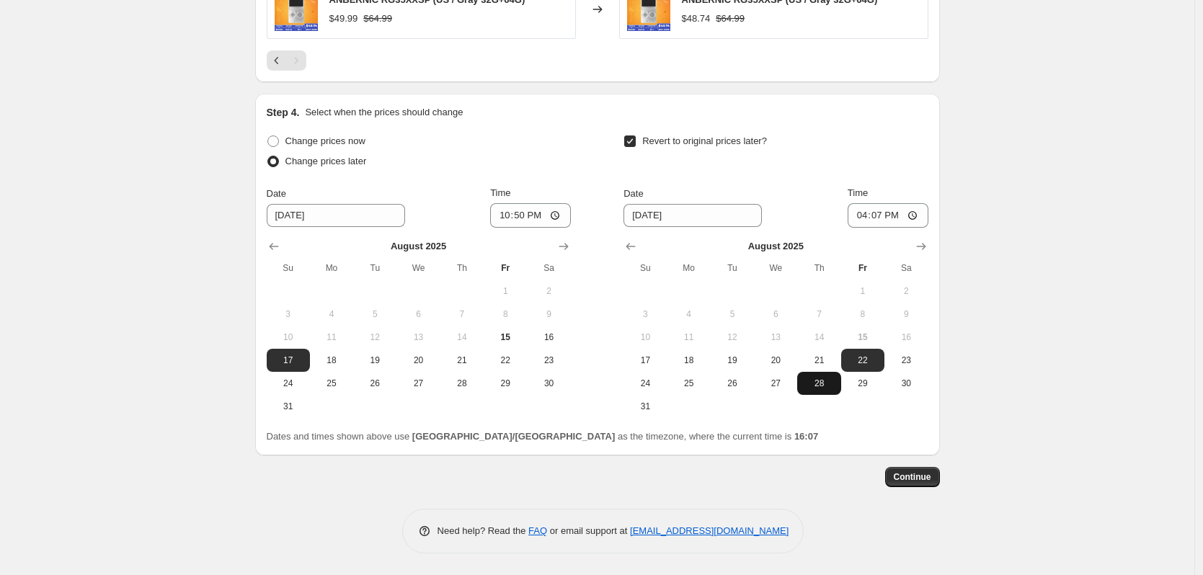
click at [829, 384] on span "28" at bounding box center [819, 384] width 32 height 12
click at [885, 216] on input "16:07" at bounding box center [888, 215] width 81 height 25
click at [908, 479] on span "Continue" at bounding box center [912, 478] width 37 height 12
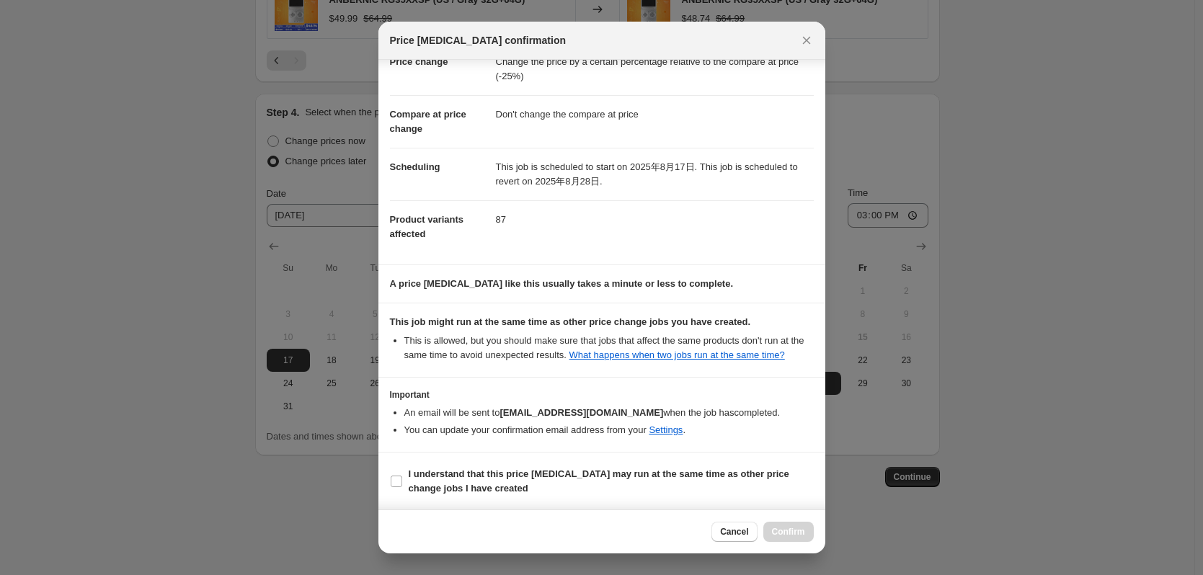
scroll to position [58, 0]
click at [541, 470] on b "I understand that this price [MEDICAL_DATA] may run at the same time as other p…" at bounding box center [599, 480] width 381 height 25
click at [402, 475] on input "I understand that this price [MEDICAL_DATA] may run at the same time as other p…" at bounding box center [397, 481] width 12 height 12
click at [784, 532] on span "Confirm" at bounding box center [788, 532] width 33 height 12
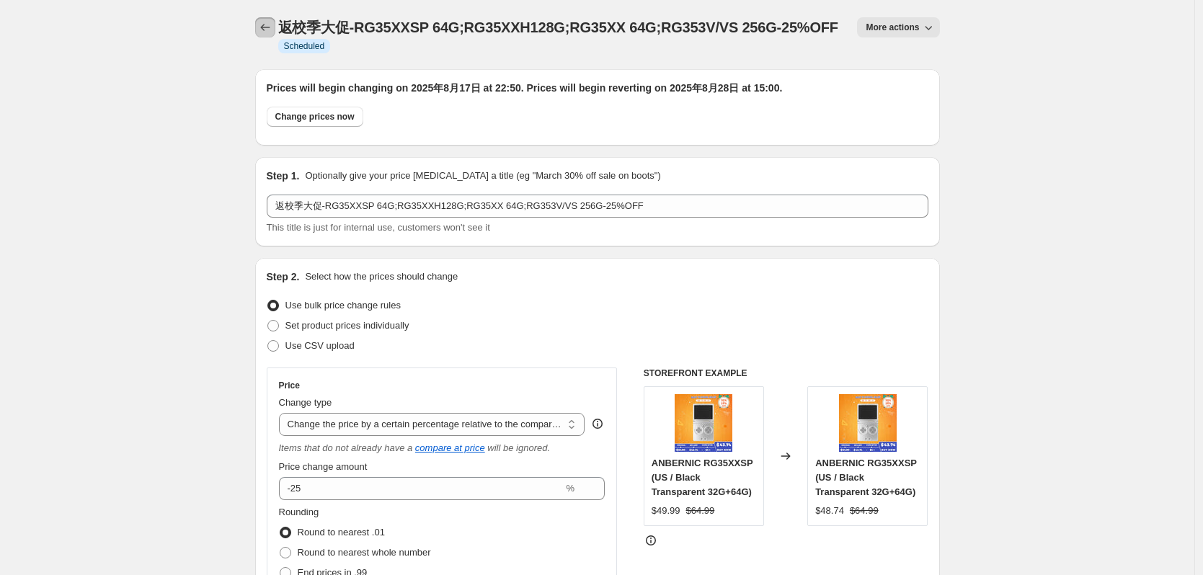
drag, startPoint x: 272, startPoint y: 32, endPoint x: 176, endPoint y: 256, distance: 243.2
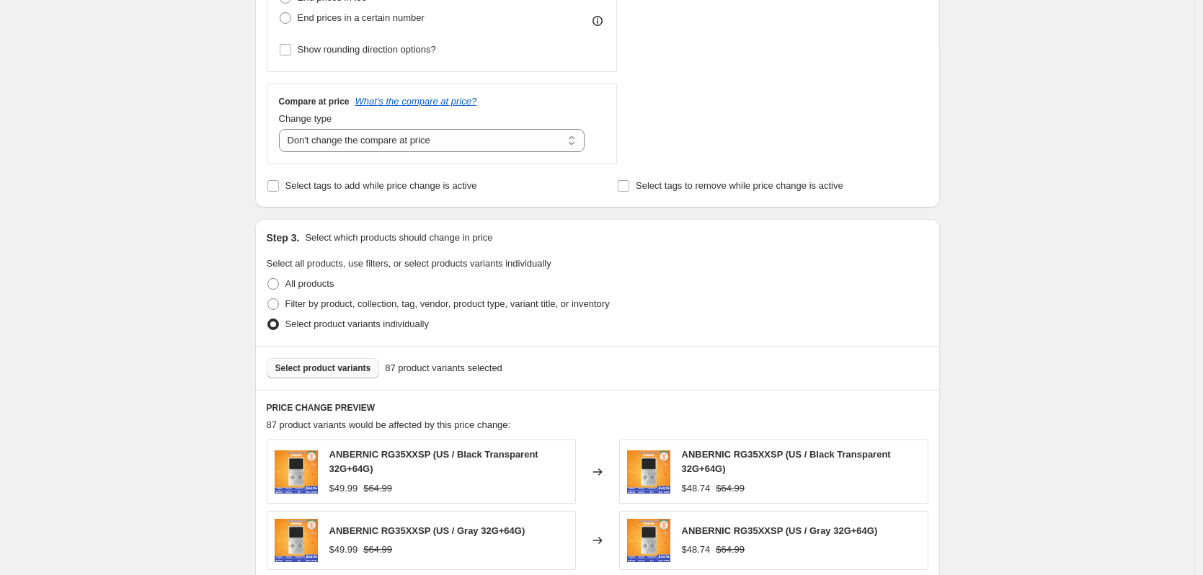
scroll to position [793, 0]
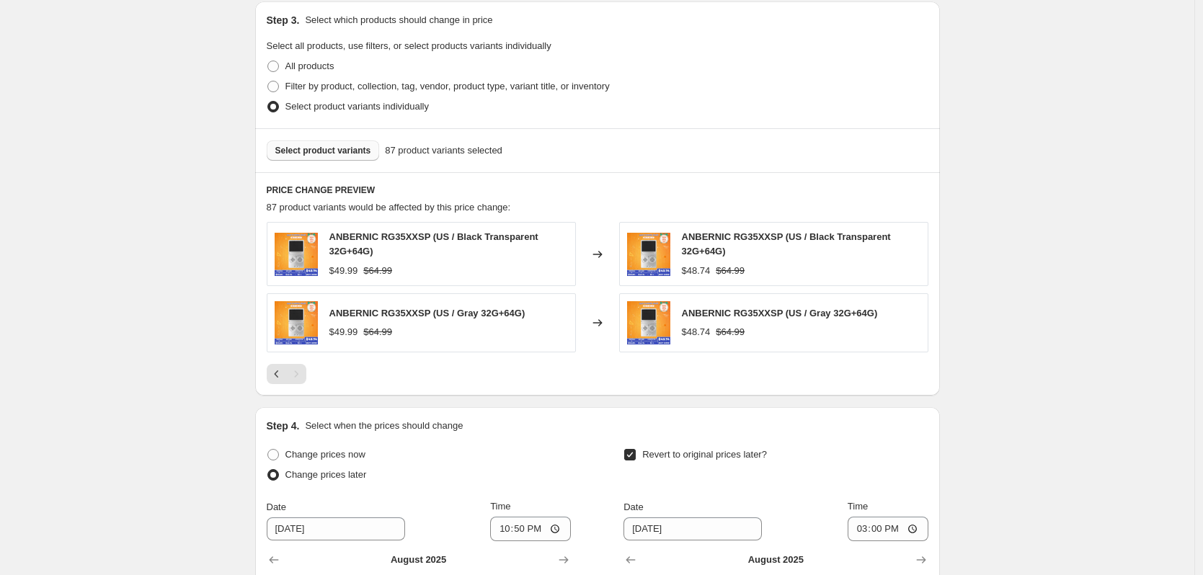
click at [344, 156] on span "Select product variants" at bounding box center [323, 151] width 96 height 12
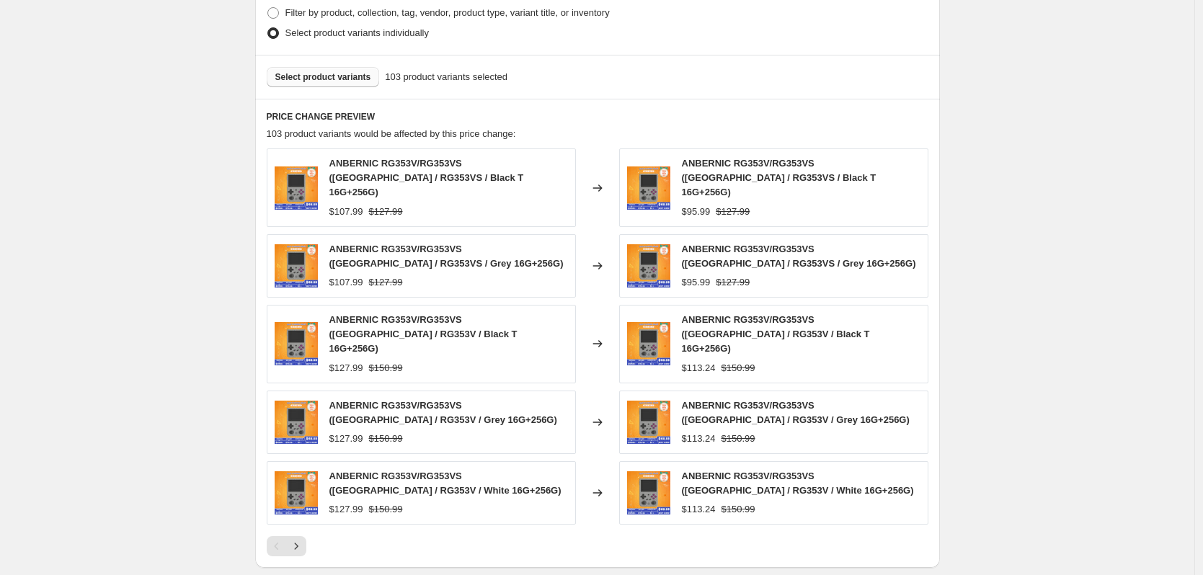
scroll to position [865, 0]
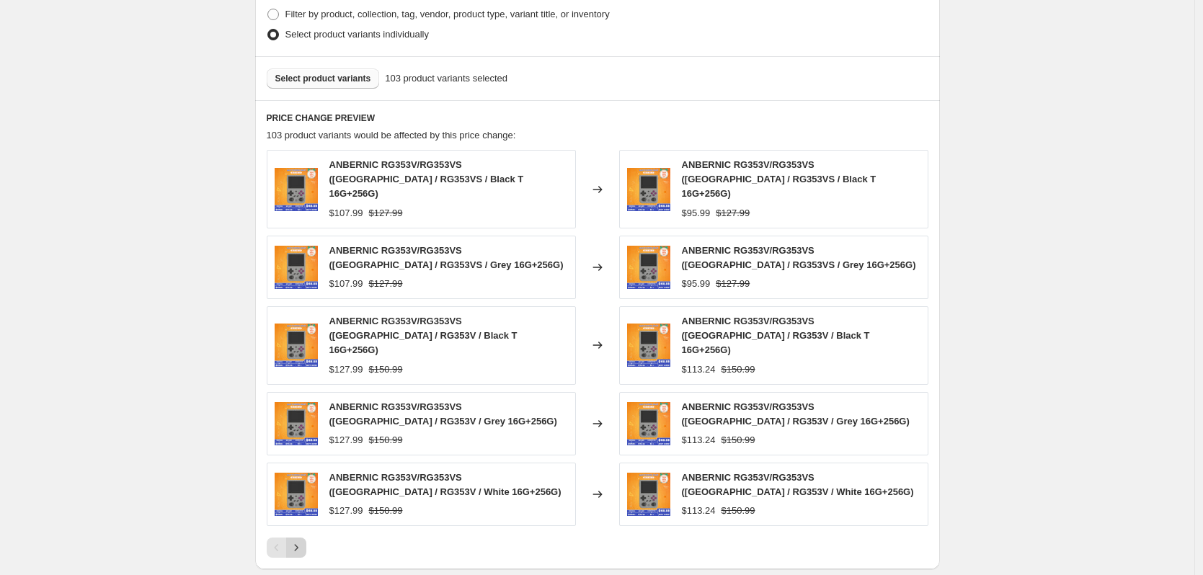
click at [299, 541] on icon "Next" at bounding box center [296, 548] width 14 height 14
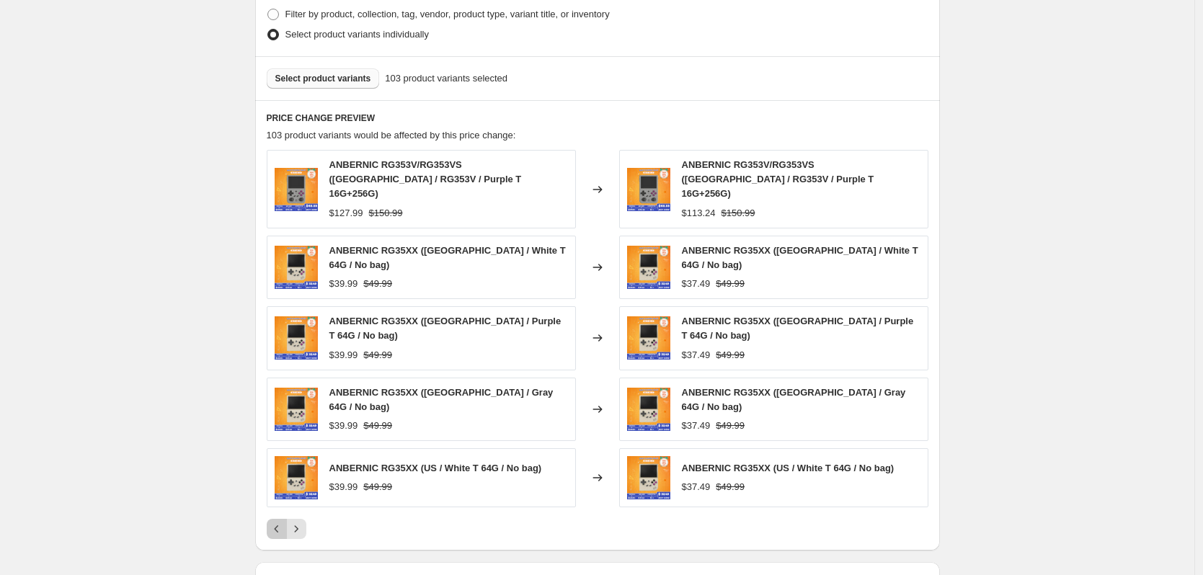
click at [280, 522] on icon "Previous" at bounding box center [277, 529] width 14 height 14
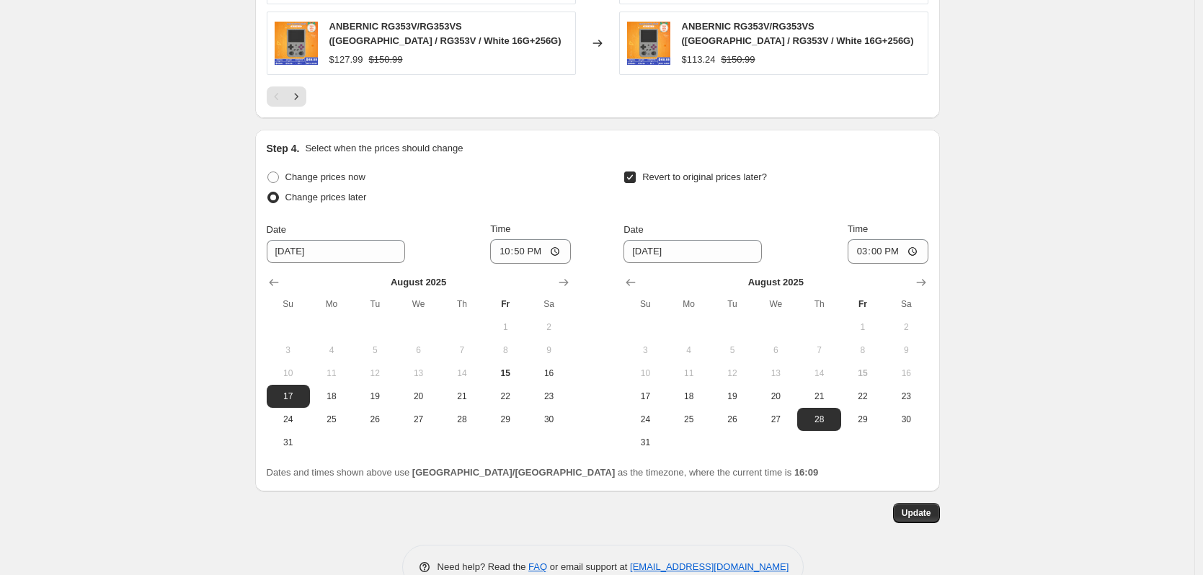
scroll to position [1325, 0]
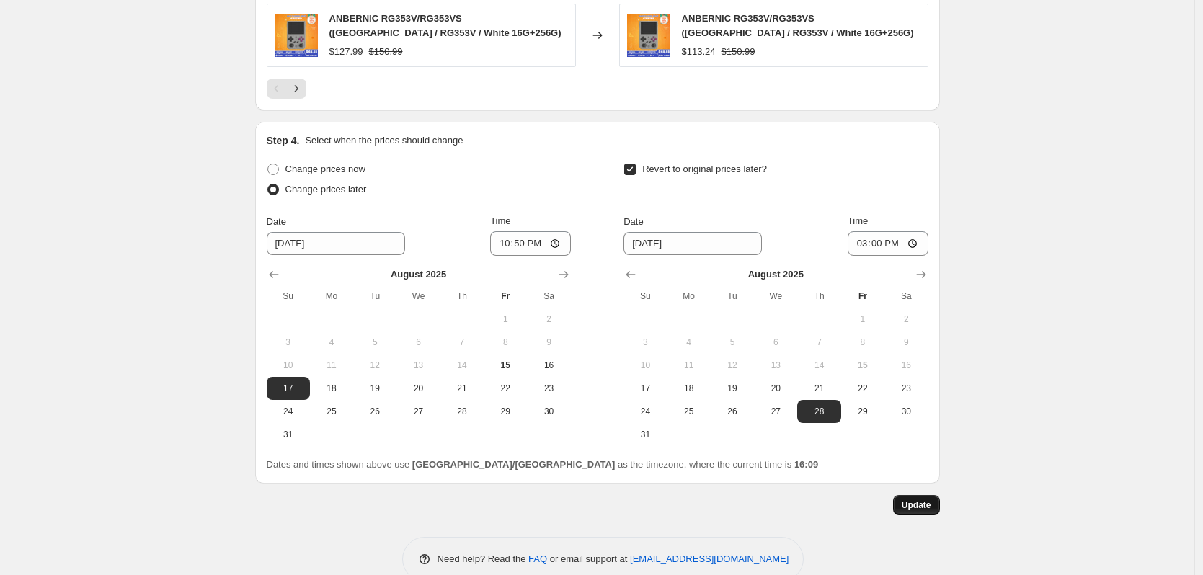
click at [915, 500] on span "Update" at bounding box center [917, 506] width 30 height 12
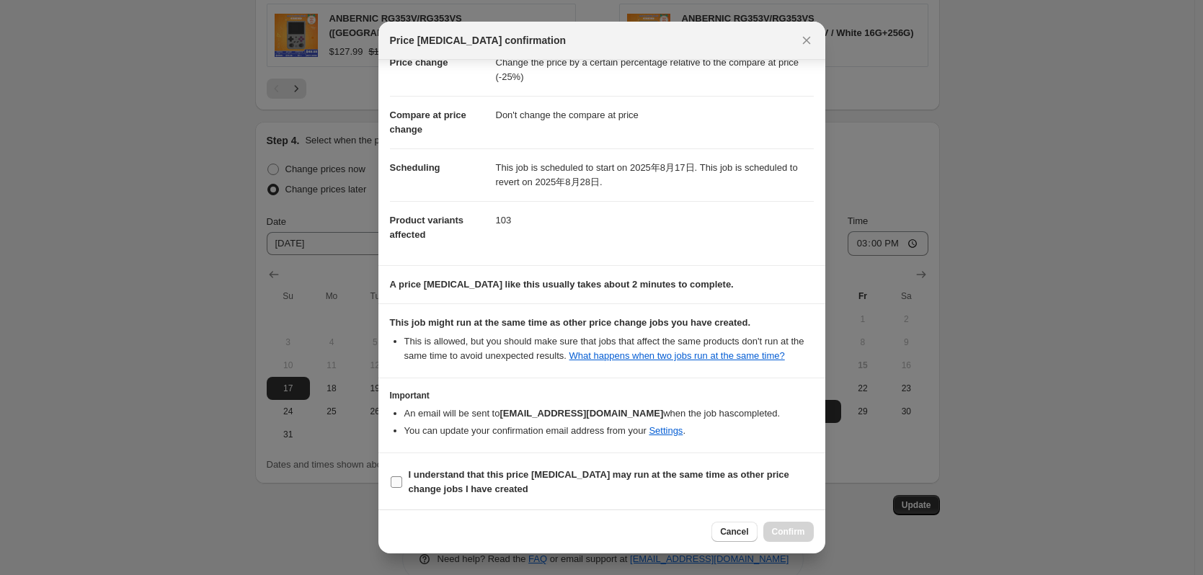
scroll to position [58, 0]
click at [602, 469] on b "I understand that this price [MEDICAL_DATA] may run at the same time as other p…" at bounding box center [599, 480] width 381 height 25
click at [402, 475] on input "I understand that this price [MEDICAL_DATA] may run at the same time as other p…" at bounding box center [397, 481] width 12 height 12
click at [794, 539] on button "Confirm" at bounding box center [789, 532] width 50 height 20
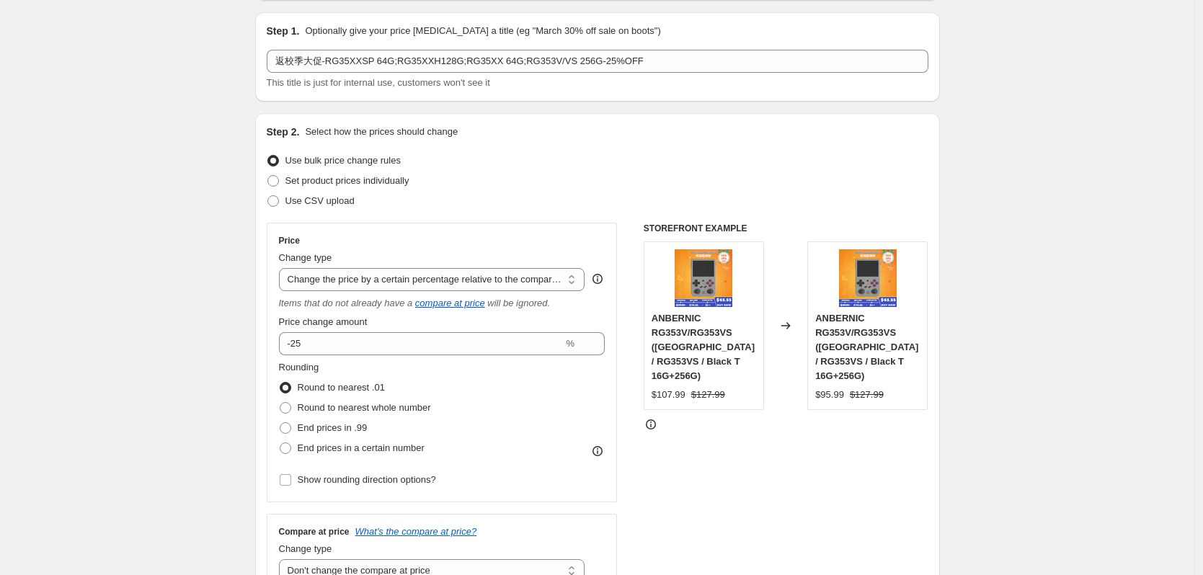
scroll to position [0, 0]
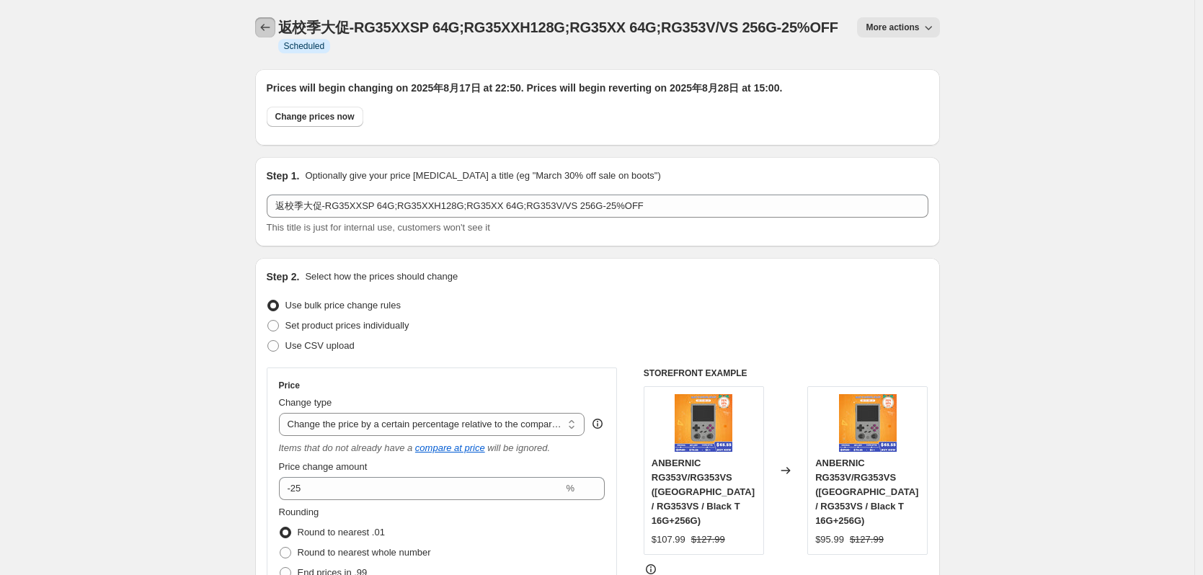
click at [268, 25] on icon "Price change jobs" at bounding box center [264, 27] width 9 height 7
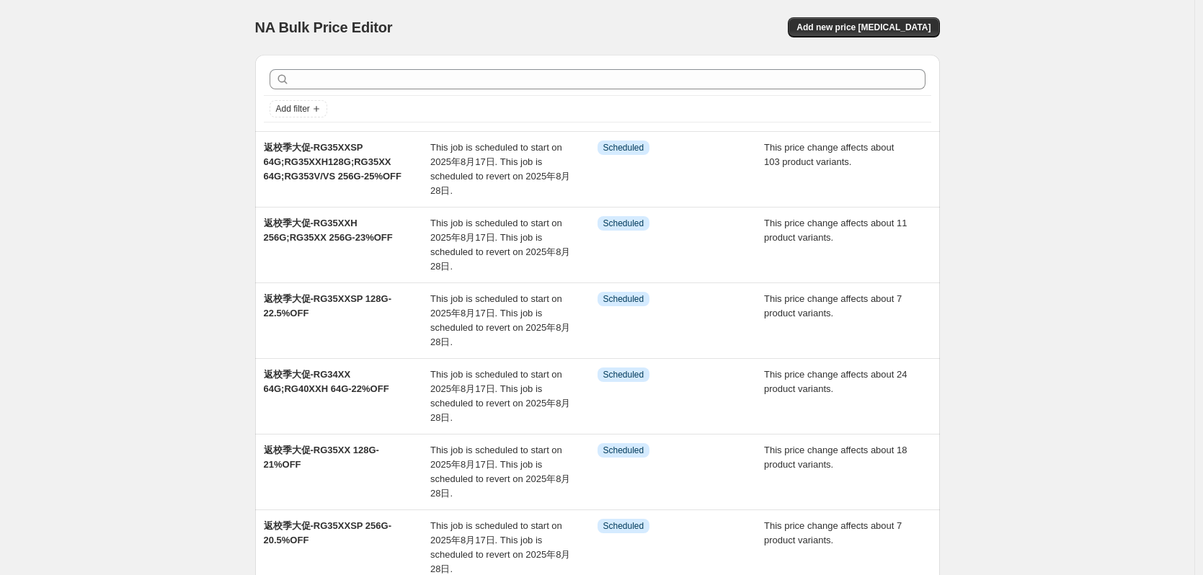
click at [890, 38] on div "NA Bulk Price Editor. This page is ready NA Bulk Price Editor Add new price [ME…" at bounding box center [597, 27] width 685 height 55
click at [890, 32] on span "Add new price [MEDICAL_DATA]" at bounding box center [864, 28] width 134 height 12
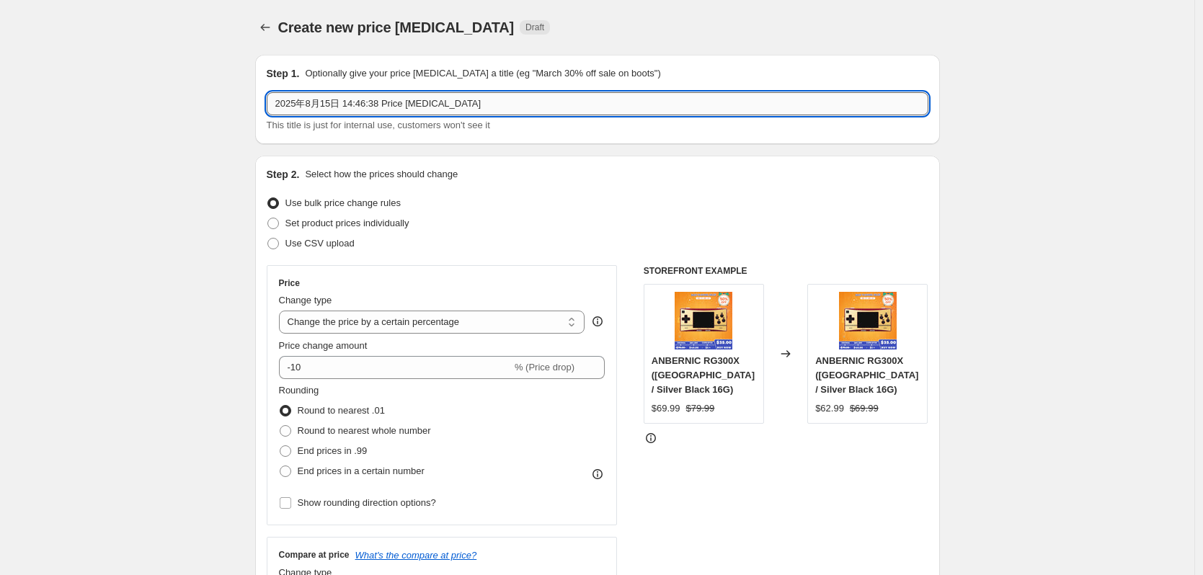
drag, startPoint x: 474, startPoint y: 103, endPoint x: 275, endPoint y: 97, distance: 198.4
click at [275, 97] on input "2025年8月15日 14:46:38 Price [MEDICAL_DATA]" at bounding box center [598, 103] width 662 height 23
paste input "返校季大促-RG34XX 128G/256G;RG40XXH 128G/256G;RGARC-S-20%OFF"
drag, startPoint x: 342, startPoint y: 105, endPoint x: 363, endPoint y: 104, distance: 20.9
click at [363, 104] on input "返校季大促-RG34XX 128G/256G;RG40XXH 128G/256G;RGARC-S-20%OFF" at bounding box center [598, 103] width 662 height 23
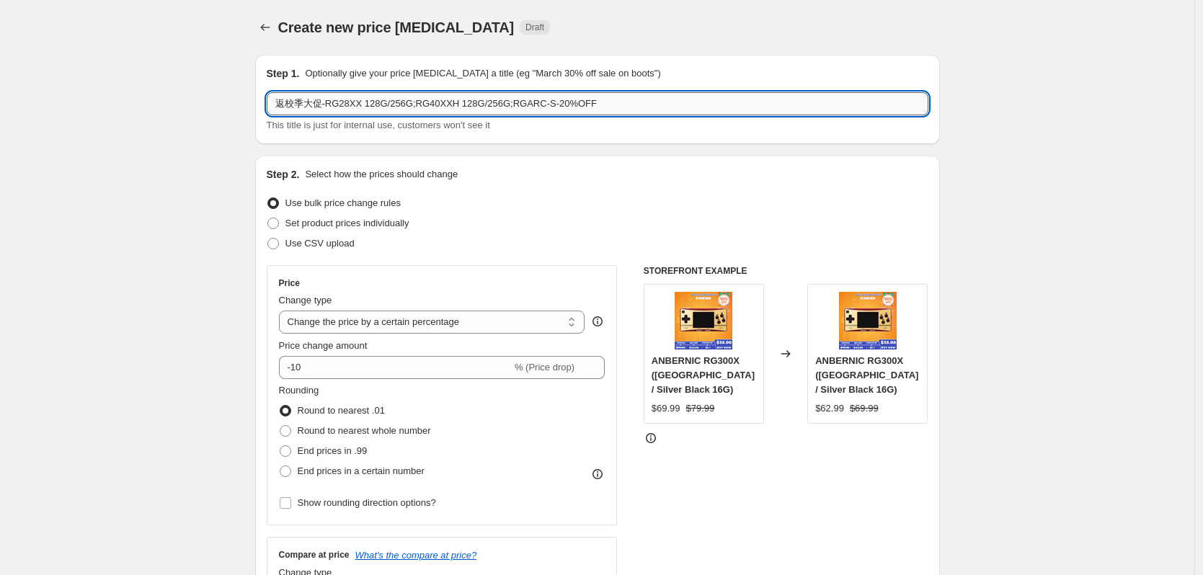
drag, startPoint x: 366, startPoint y: 103, endPoint x: 379, endPoint y: 103, distance: 12.3
click at [379, 103] on input "返校季大促-RG28XX 128G/256G;RG40XXH 128G/256G;RGARC-S-20%OFF" at bounding box center [598, 103] width 662 height 23
click at [393, 110] on input "返校季大促-RG28XX 256G/256G;RG40XXH 128G/256G;RGARC-S-20%OFF" at bounding box center [598, 103] width 662 height 23
click at [390, 109] on input "返校季大促-RG28XX 256G/RG405M256G;RG40XXH 128G/256G;RGARC-S-20%OFF" at bounding box center [598, 103] width 662 height 23
click at [424, 106] on input "返校季大促-RG28XX 256G;RG405M256G;RG40XXH 128G/256G;RGARC-S-20%OFF" at bounding box center [598, 103] width 662 height 23
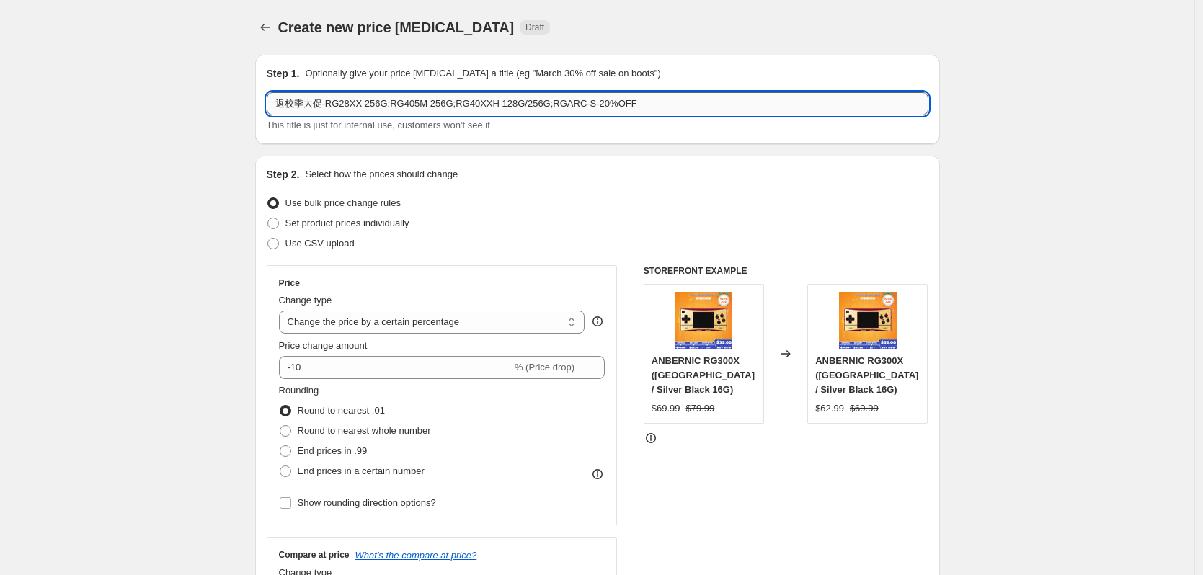
click at [447, 105] on input "返校季大促-RG28XX 256G;RG405M 256G;RG40XXH 128G/256G;RGARC-S-20%OFF" at bounding box center [598, 103] width 662 height 23
click at [449, 105] on input "返校季大促-RG28XX 256G;RG405M 256G;RG40XXH 128G/256G;RGARC-S-20%OFF" at bounding box center [598, 103] width 662 height 23
click at [452, 105] on input "返校季大促-RG28XX 256G;RG405M 256G;RG40XXH 128G/256G;RGARC-S-20%OFF" at bounding box center [598, 103] width 662 height 23
paste input "返校季大促-RG34XX 128G/256G;RG40XXH 128G/256G;RGARC-S-20%OFF"
drag, startPoint x: 782, startPoint y: 105, endPoint x: 482, endPoint y: 84, distance: 300.6
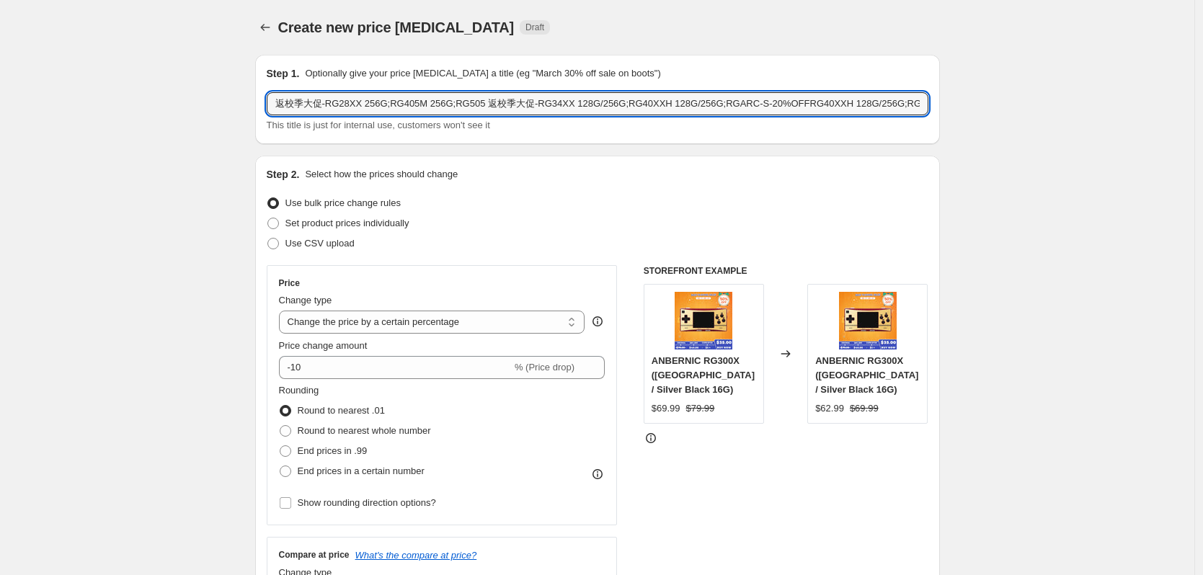
click at [482, 84] on div "Step 1. Optionally give your price [MEDICAL_DATA] a title (eg "March 30% off sa…" at bounding box center [598, 99] width 662 height 66
drag, startPoint x: 517, startPoint y: 106, endPoint x: 544, endPoint y: 105, distance: 27.4
click at [544, 105] on input "返校季大促-RG28XX 256G;RG405M 256G;RG505 256G;RG40XXH 128G/256G;RGARC-S-20%OFF" at bounding box center [598, 103] width 662 height 23
drag, startPoint x: 555, startPoint y: 106, endPoint x: 595, endPoint y: 106, distance: 39.7
click at [595, 106] on input "返校季大促-RG28XX 256G;RG405M 256G;RG505 256G;RG353V/VS 128G/256G;RGARC-S-20%OFF" at bounding box center [598, 103] width 662 height 23
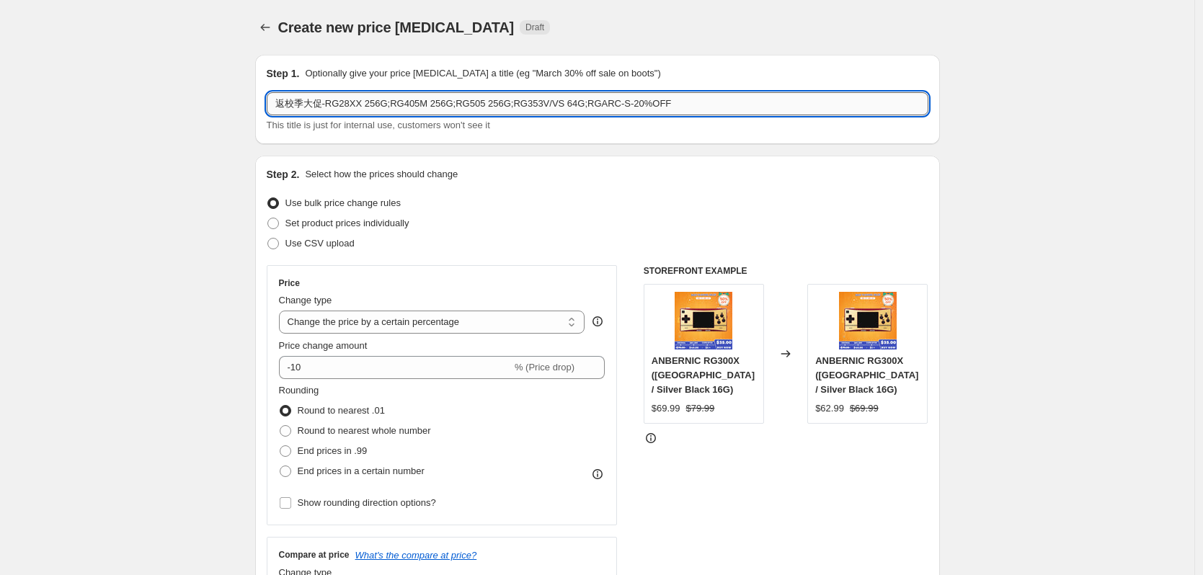
drag, startPoint x: 570, startPoint y: 106, endPoint x: 610, endPoint y: 107, distance: 40.4
click at [610, 107] on input "返校季大促-RG28XX 256G;RG405M 256G;RG505 256G;RG353V/VS 64G;RGARC-S-20%OFF" at bounding box center [598, 103] width 662 height 23
click at [583, 98] on input "返校季大促-RG28XX 256G;RG405M 256G;RG505 256G;RG353V/VS 64G-20%OFF" at bounding box center [598, 103] width 662 height 23
click at [666, 104] on input "返校季大促-RG28XX 256G;RG405M 256G;RG505 256G;RG353V/VS 64G-27%OFF" at bounding box center [598, 103] width 662 height 23
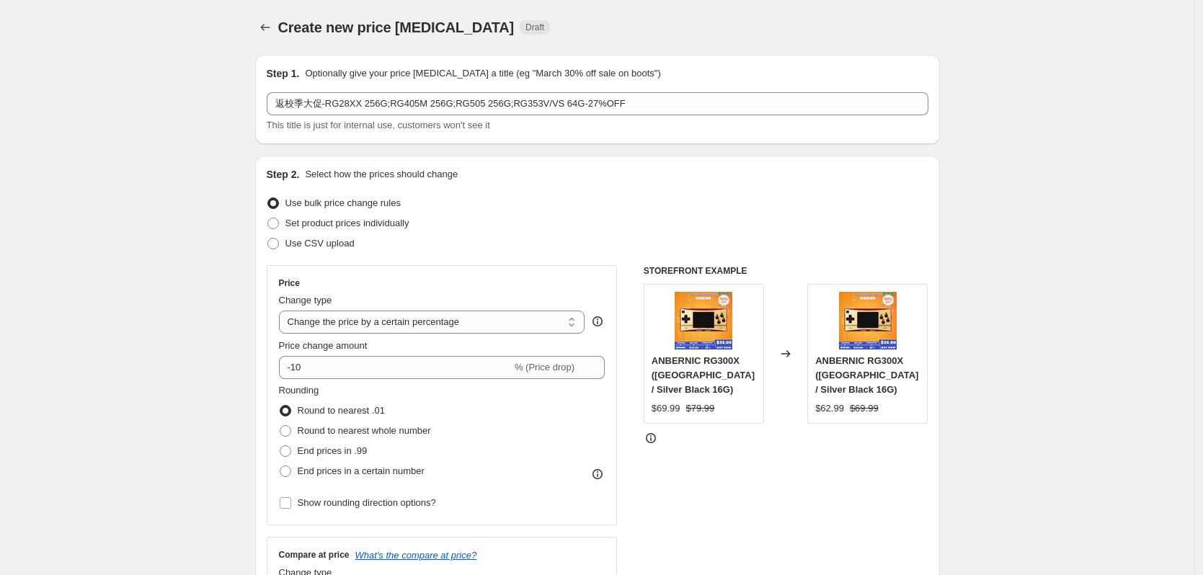
click at [597, 174] on div "Step 2. Select how the prices should change" at bounding box center [598, 174] width 662 height 14
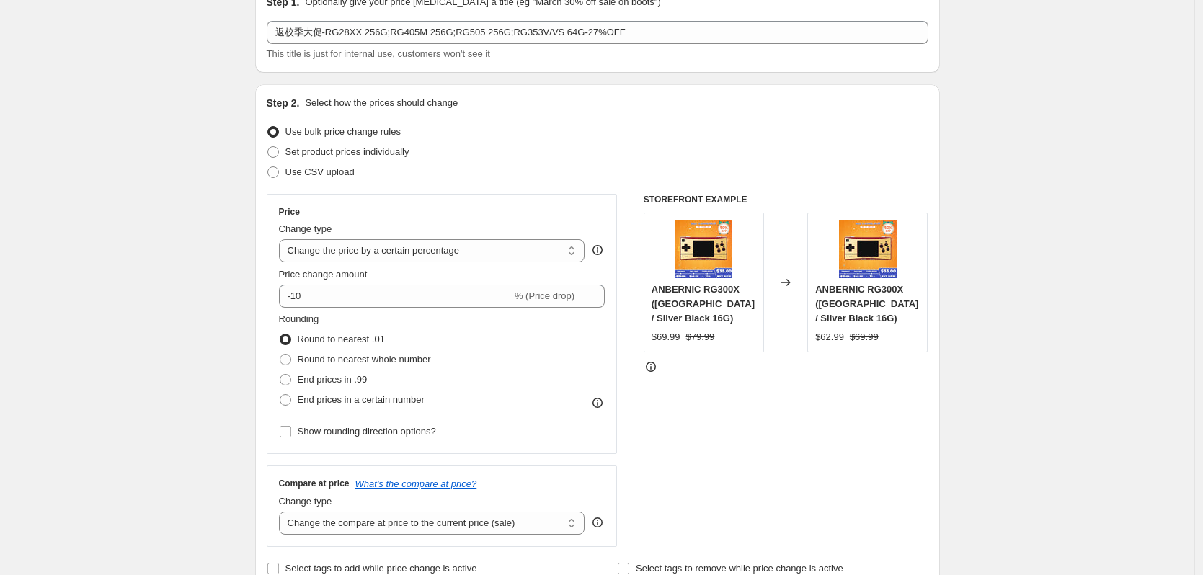
scroll to position [72, 0]
click at [410, 253] on select "Change the price to a certain amount Change the price by a certain amount Chang…" at bounding box center [432, 250] width 306 height 23
click at [283, 239] on select "Change the price to a certain amount Change the price by a certain amount Chang…" at bounding box center [432, 250] width 306 height 23
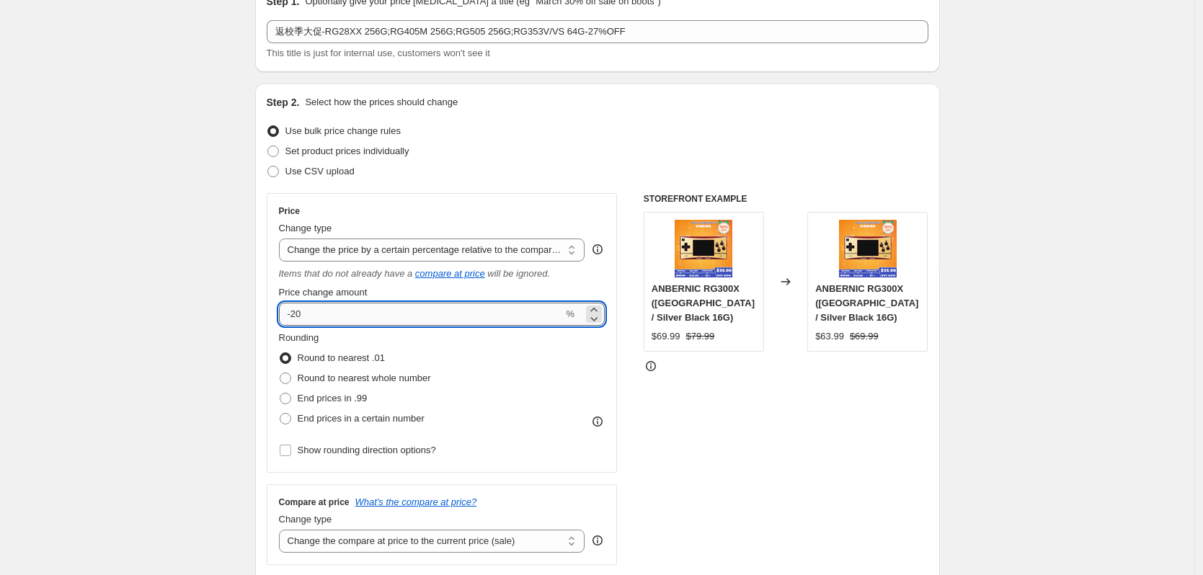
drag, startPoint x: 302, startPoint y: 319, endPoint x: 318, endPoint y: 319, distance: 15.9
click at [318, 319] on input "-20" at bounding box center [421, 314] width 285 height 23
click at [445, 164] on div "Use CSV upload" at bounding box center [598, 172] width 662 height 20
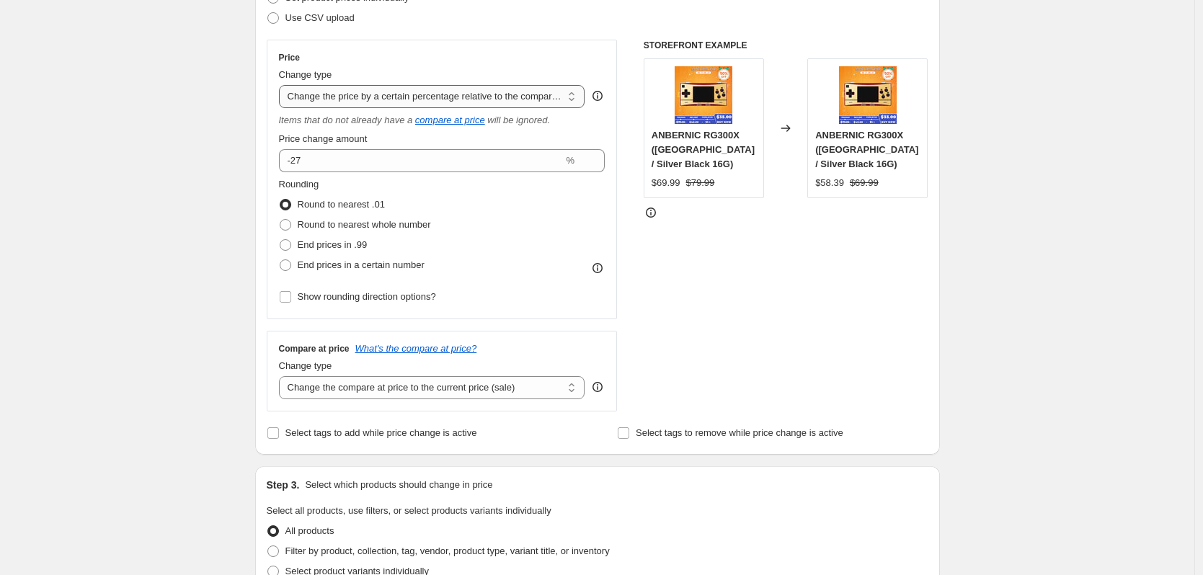
scroll to position [288, 0]
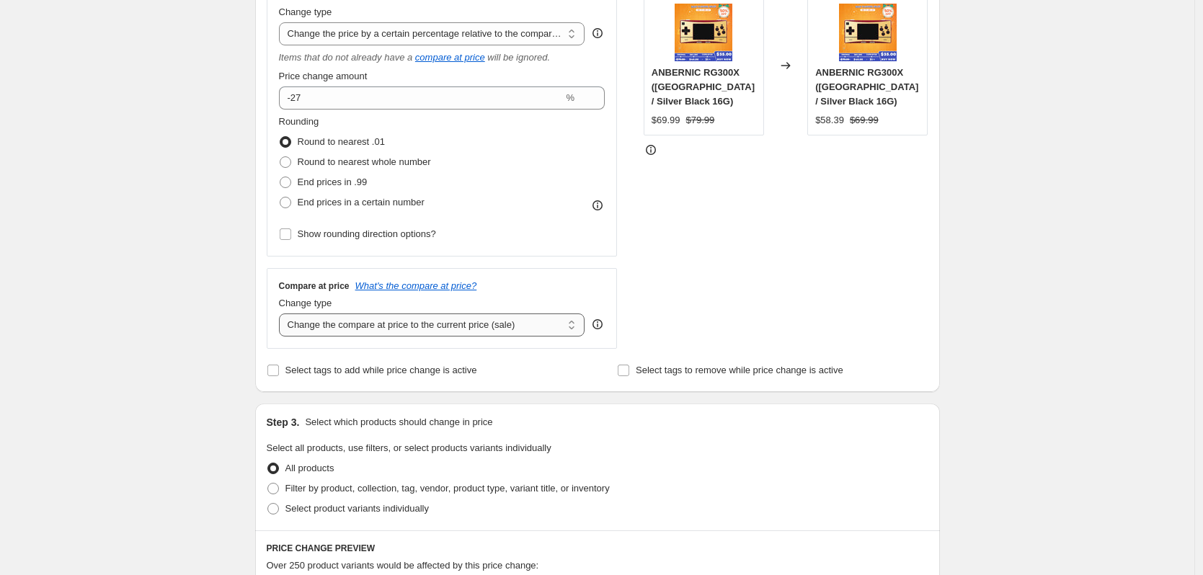
click at [441, 330] on select "Change the compare at price to the current price (sale) Change the compare at p…" at bounding box center [432, 325] width 306 height 23
click at [283, 314] on select "Change the compare at price to the current price (sale) Change the compare at p…" at bounding box center [432, 325] width 306 height 23
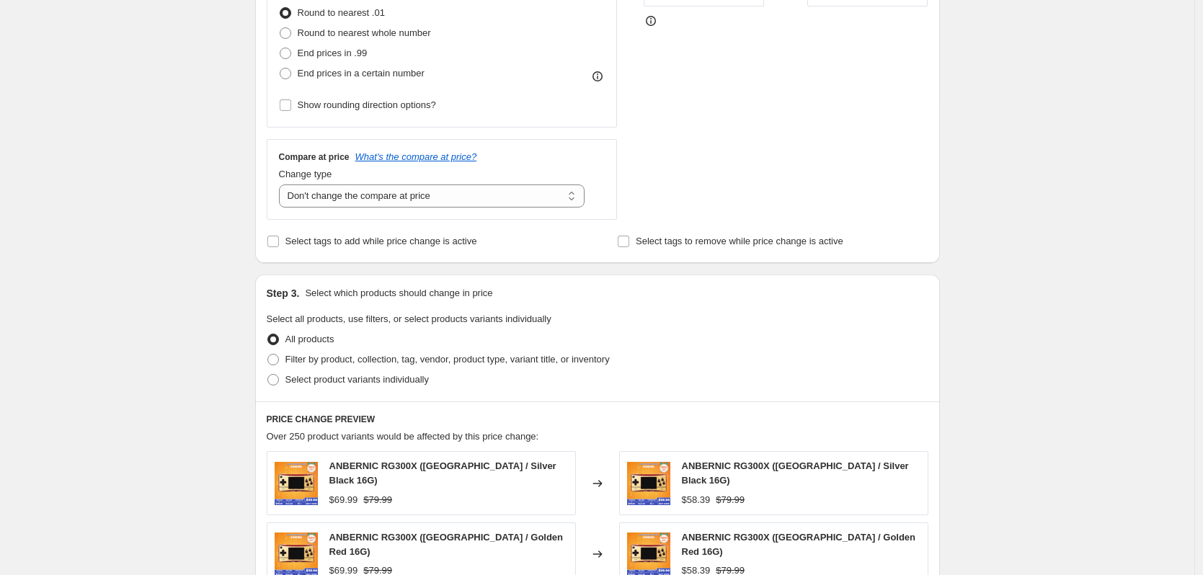
scroll to position [433, 0]
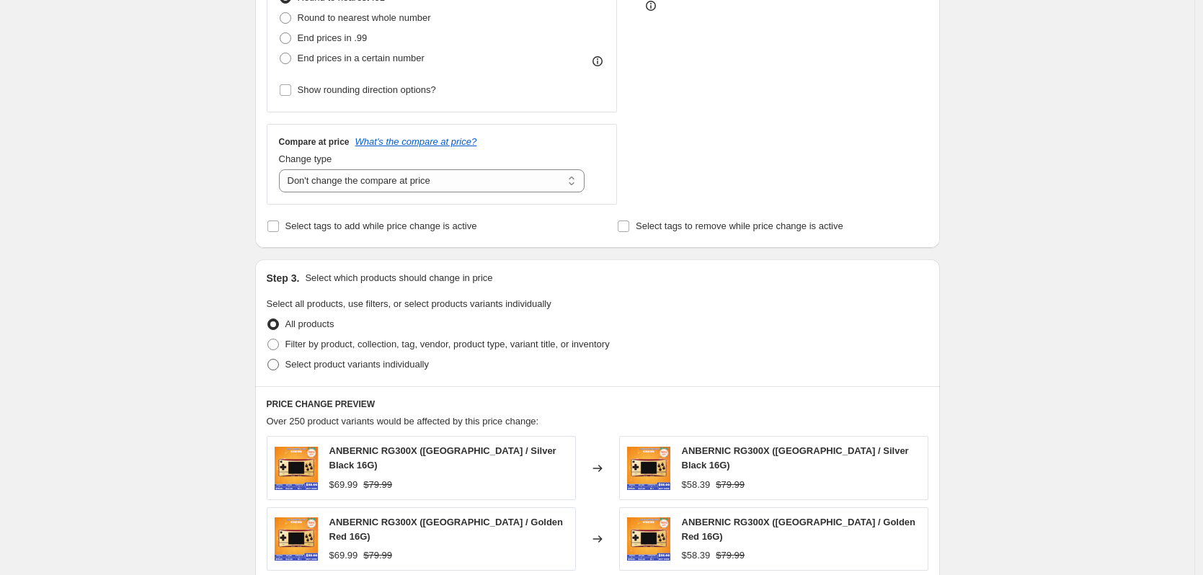
click at [342, 368] on span "Select product variants individually" at bounding box center [357, 364] width 143 height 11
click at [268, 360] on input "Select product variants individually" at bounding box center [268, 359] width 1 height 1
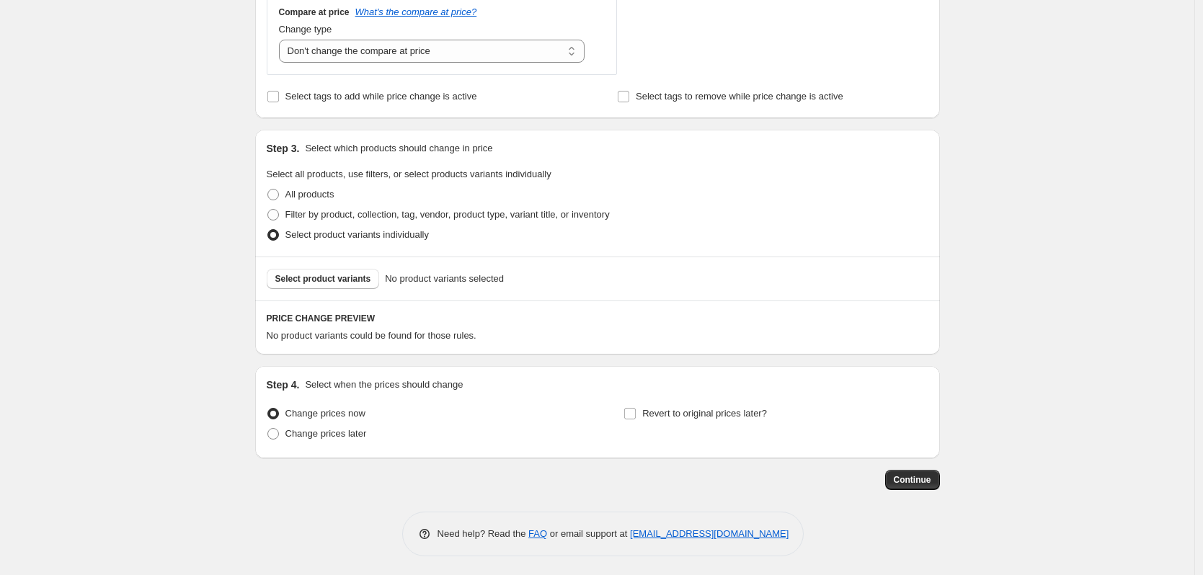
scroll to position [566, 0]
click at [340, 283] on button "Select product variants" at bounding box center [323, 276] width 113 height 20
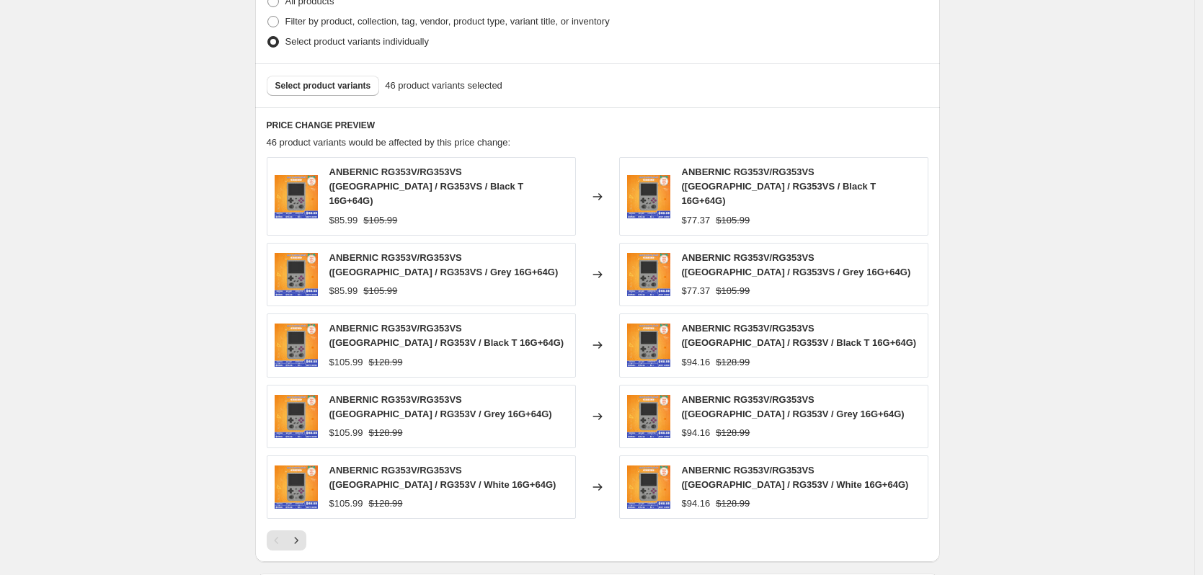
scroll to position [782, 0]
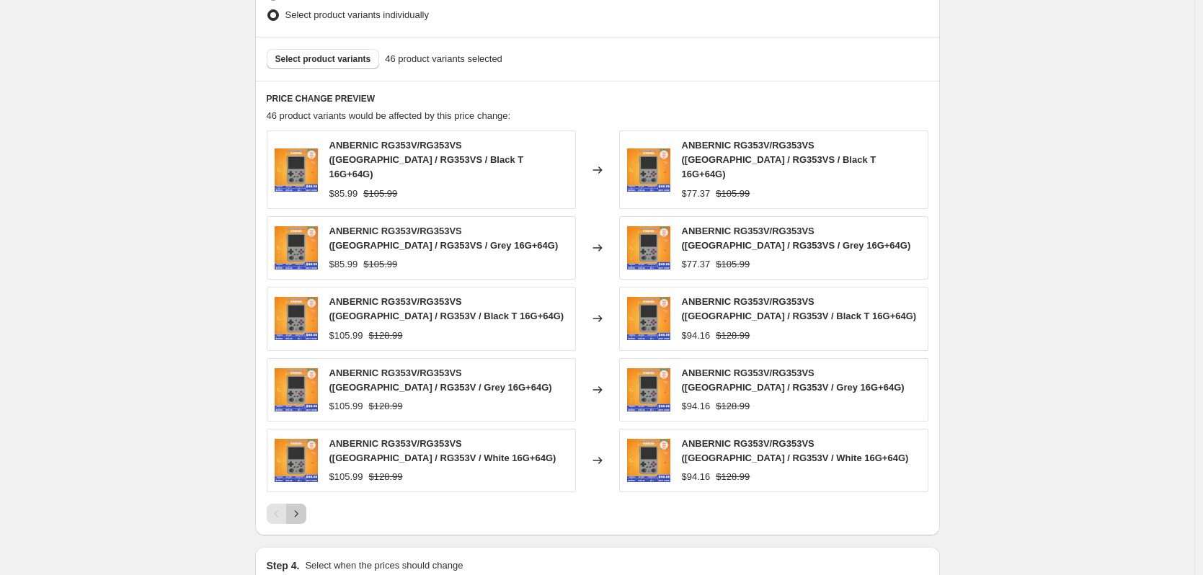
click at [299, 507] on icon "Next" at bounding box center [296, 514] width 14 height 14
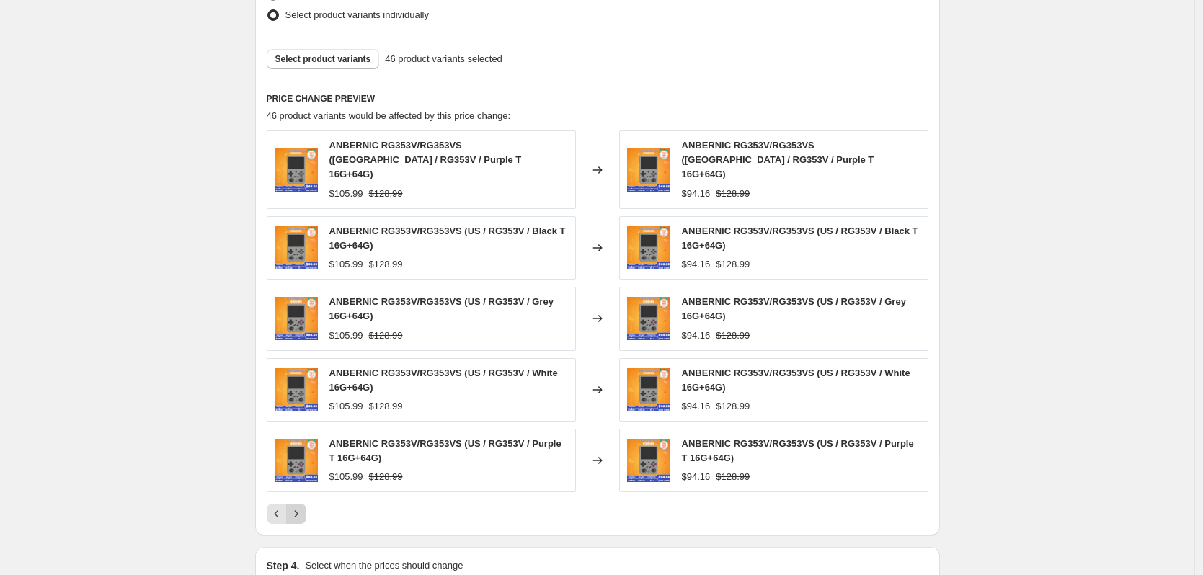
click at [299, 507] on icon "Next" at bounding box center [296, 514] width 14 height 14
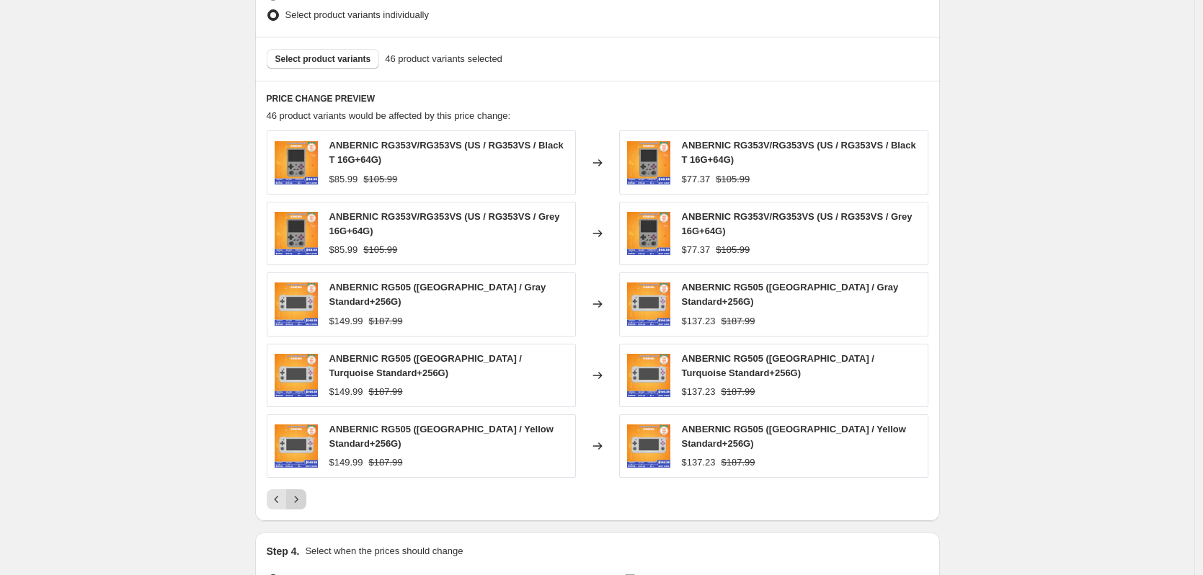
click at [299, 494] on icon "Next" at bounding box center [296, 499] width 14 height 14
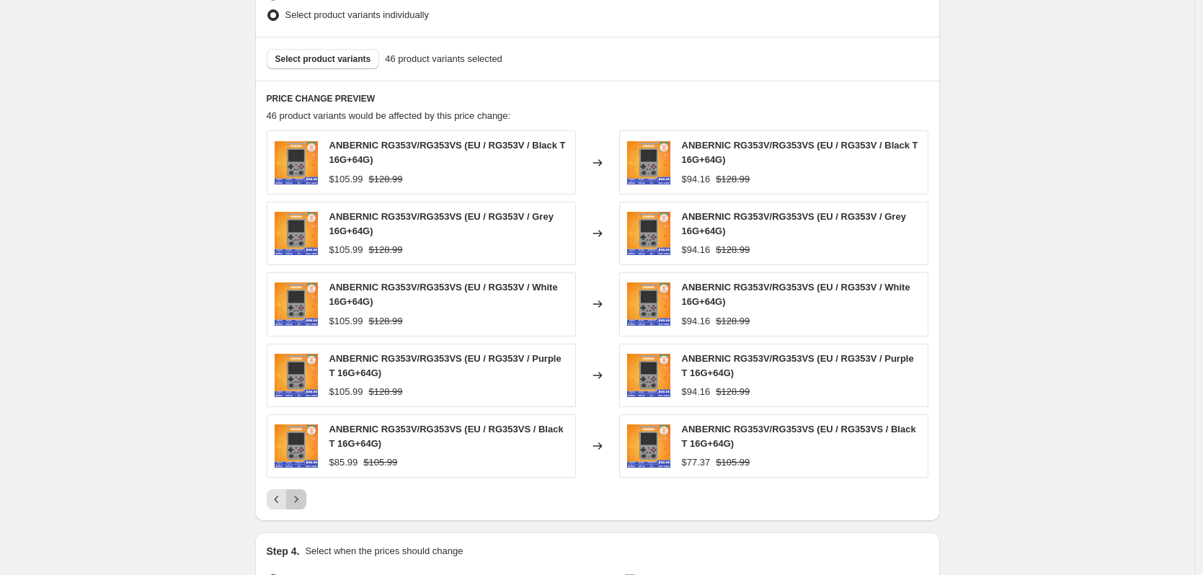
click at [300, 491] on button "Next" at bounding box center [296, 500] width 20 height 20
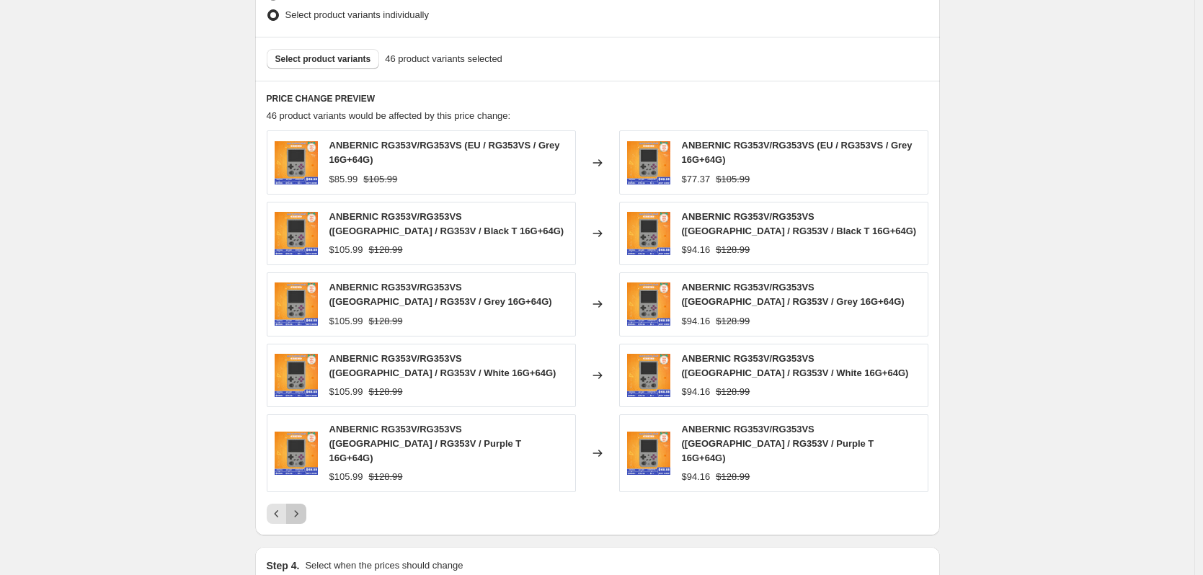
click at [300, 504] on button "Next" at bounding box center [296, 514] width 20 height 20
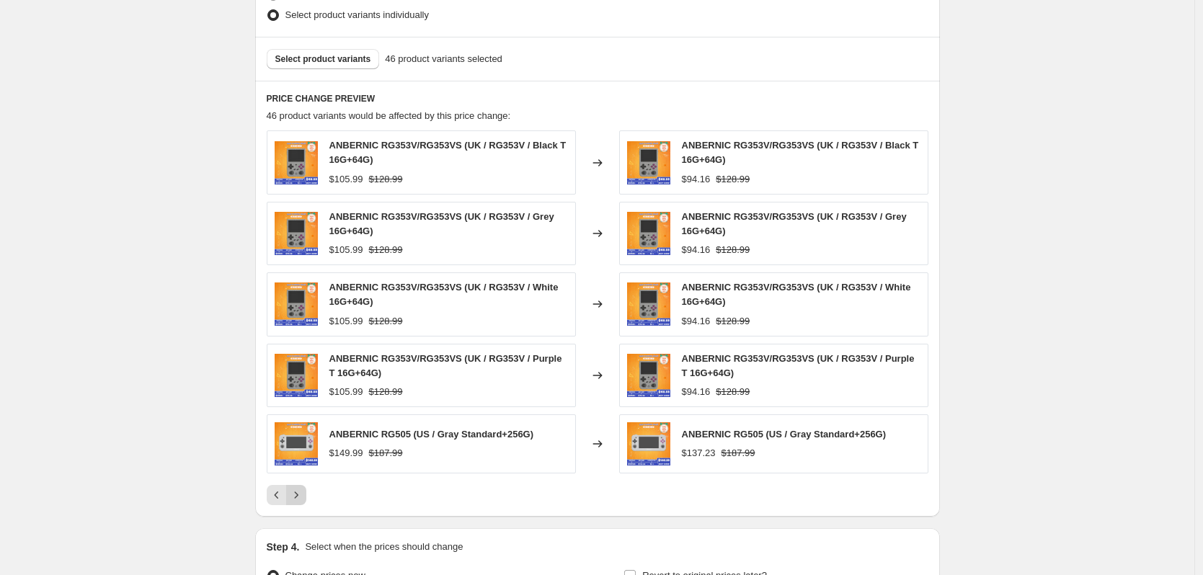
click at [300, 493] on icon "Next" at bounding box center [296, 495] width 14 height 14
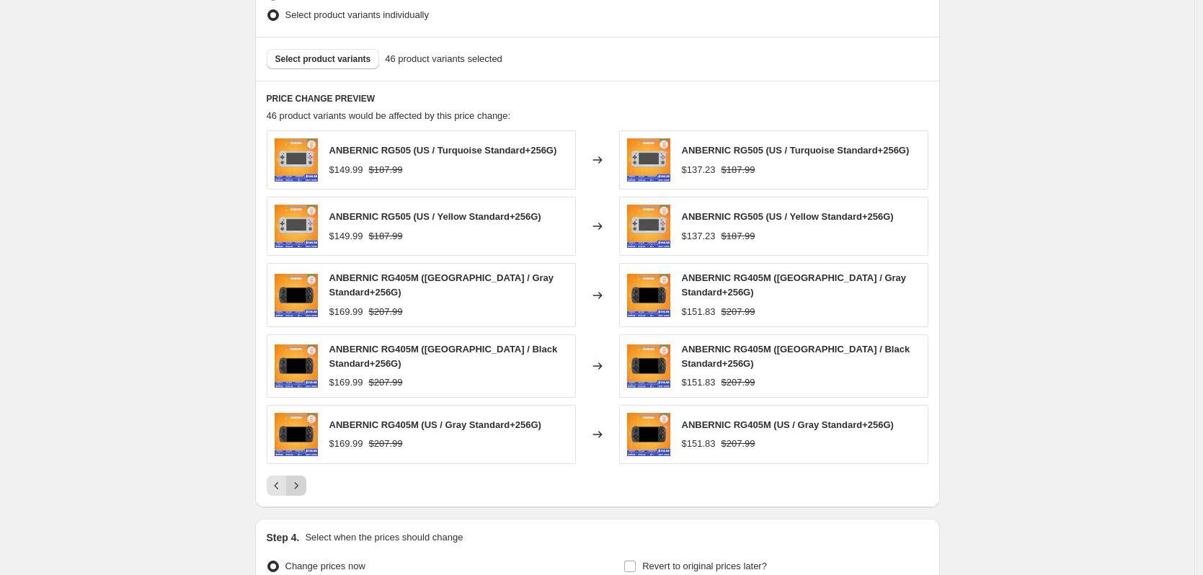
click at [300, 493] on div "PRICE CHANGE PREVIEW 46 product variants would be affected by this price change…" at bounding box center [597, 294] width 685 height 427
click at [298, 479] on icon "Next" at bounding box center [296, 486] width 14 height 14
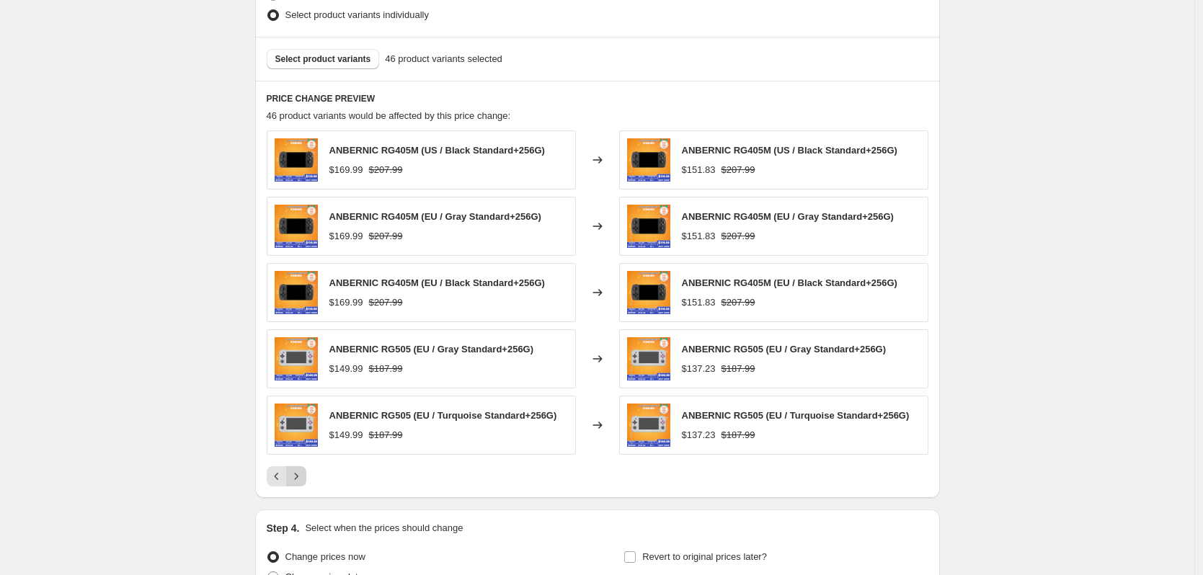
click at [298, 477] on icon "Next" at bounding box center [296, 476] width 14 height 14
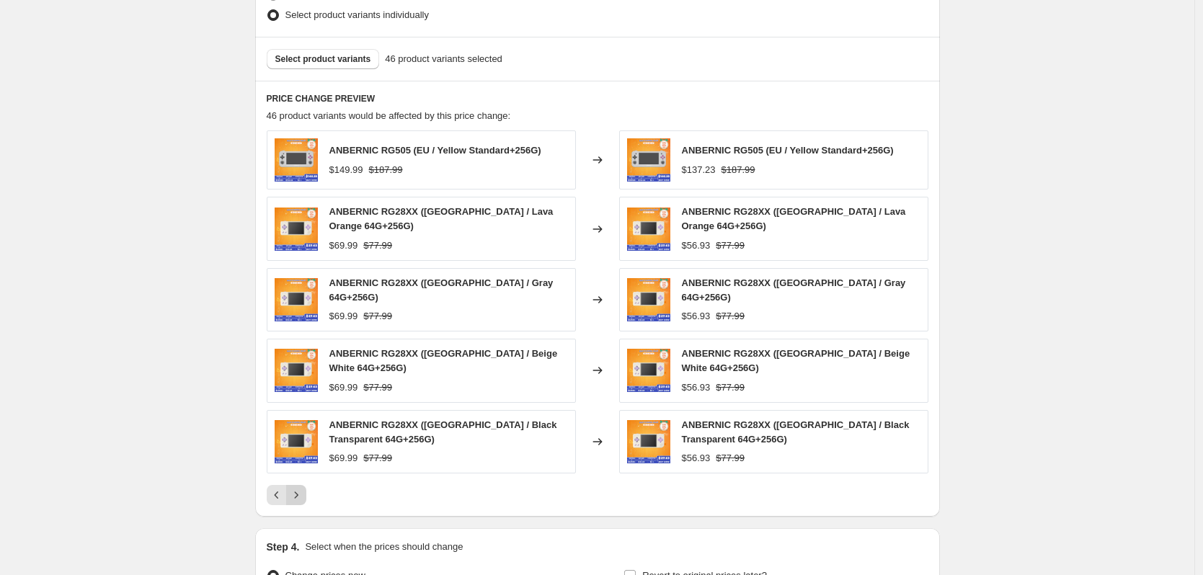
click at [298, 488] on icon "Next" at bounding box center [296, 495] width 14 height 14
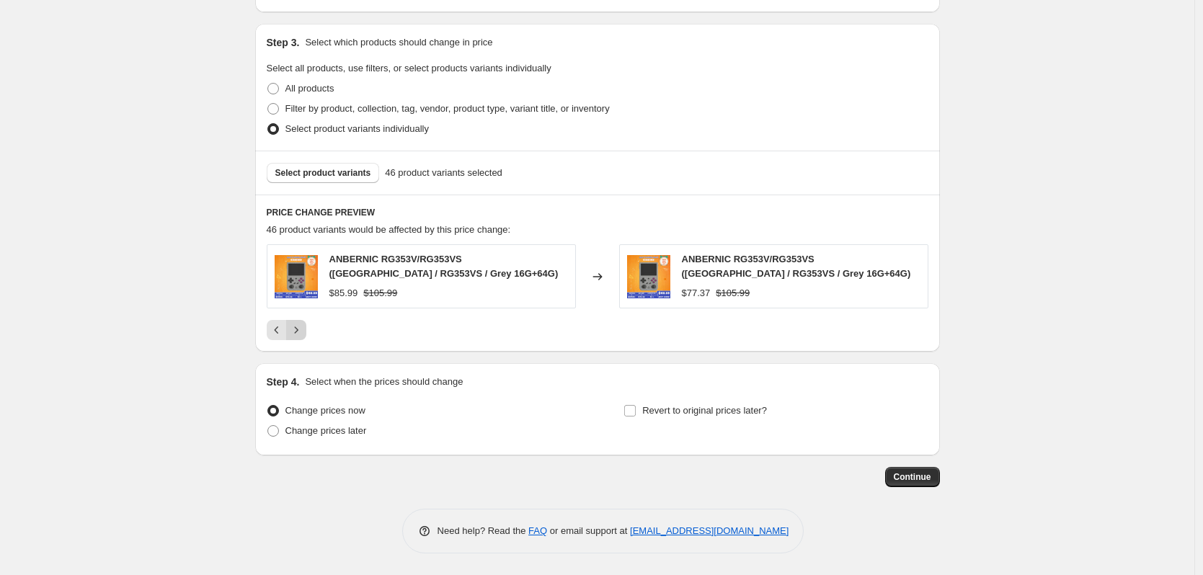
scroll to position [669, 0]
click at [279, 324] on icon "Previous" at bounding box center [277, 330] width 14 height 14
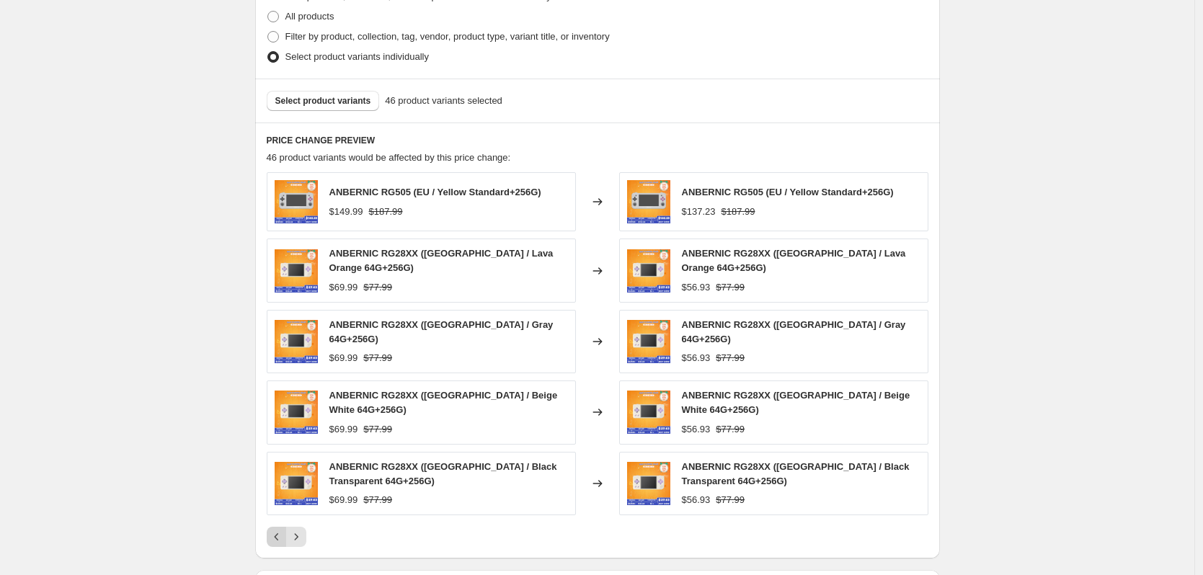
scroll to position [741, 0]
click at [274, 529] on icon "Previous" at bounding box center [277, 536] width 14 height 14
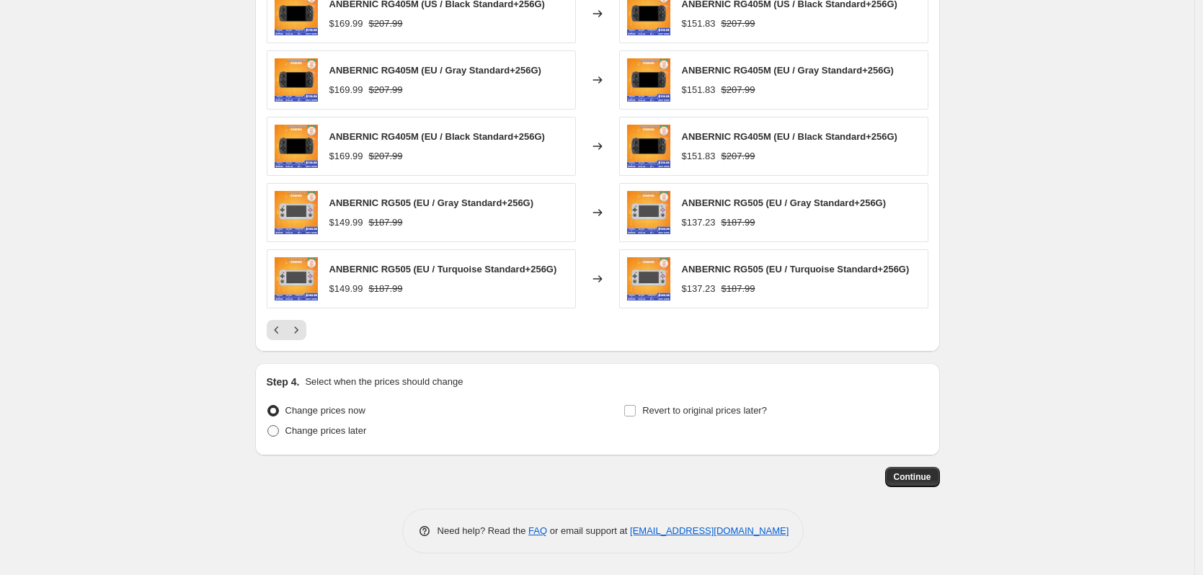
click at [321, 428] on span "Change prices later" at bounding box center [326, 430] width 81 height 11
click at [268, 426] on input "Change prices later" at bounding box center [268, 425] width 1 height 1
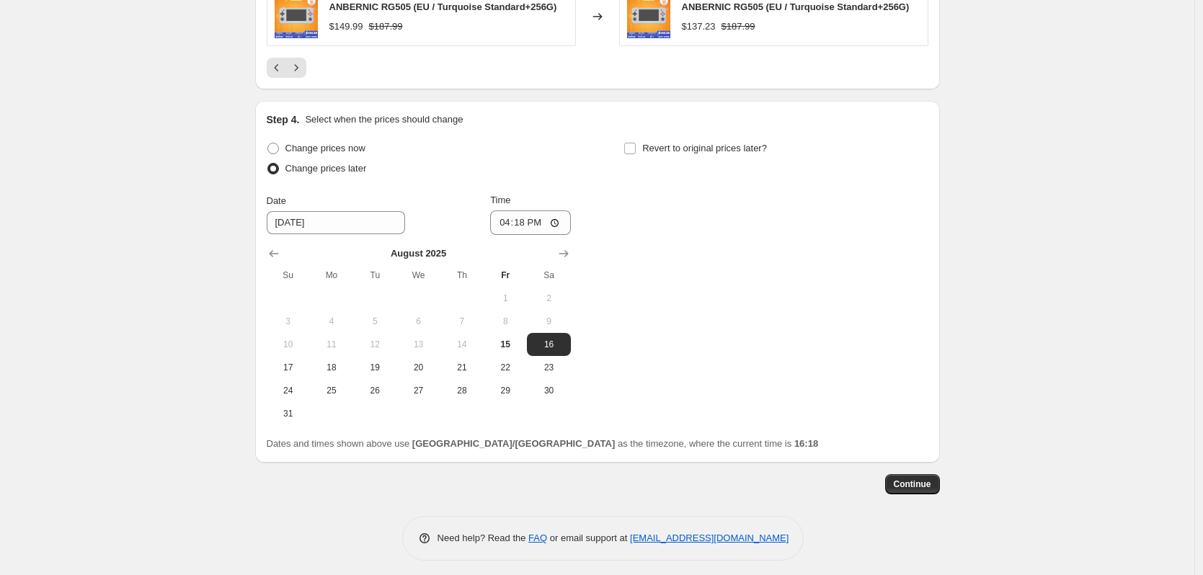
scroll to position [1199, 0]
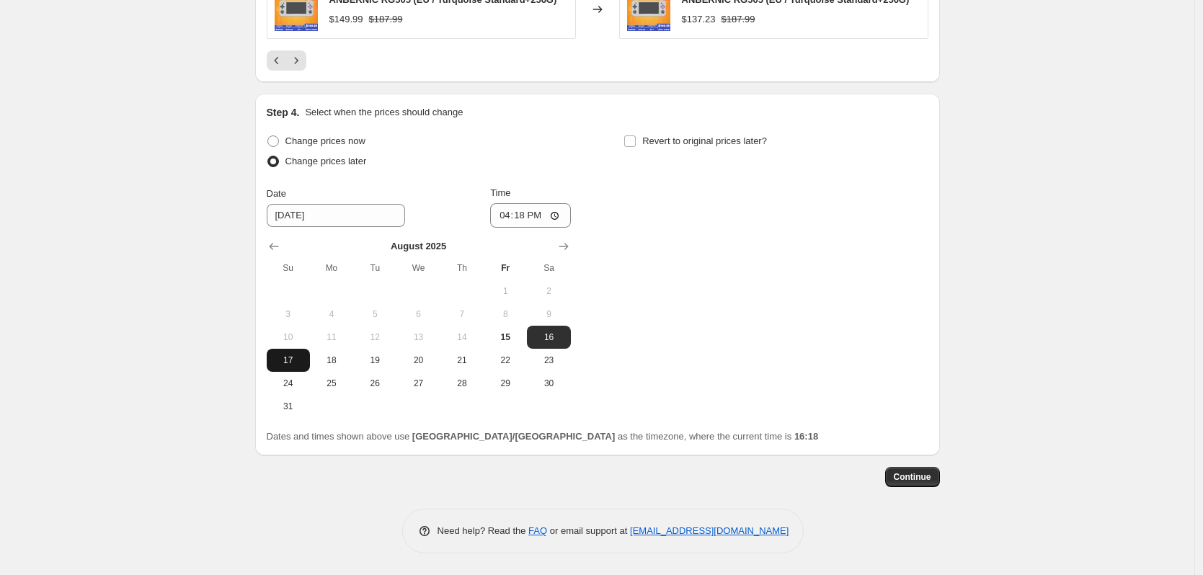
click at [296, 366] on span "17" at bounding box center [289, 361] width 32 height 12
click at [529, 216] on input "16:18" at bounding box center [530, 215] width 81 height 25
click at [641, 140] on label "Revert to original prices later?" at bounding box center [695, 141] width 143 height 20
click at [636, 140] on input "Revert to original prices later?" at bounding box center [630, 142] width 12 height 12
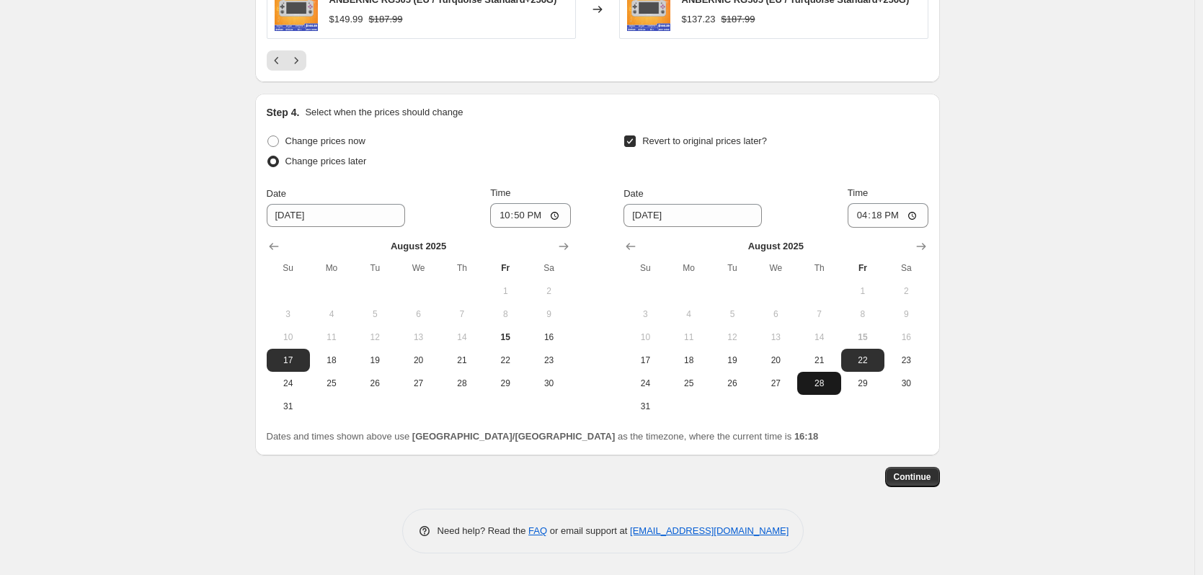
click at [818, 390] on button "28" at bounding box center [818, 383] width 43 height 23
click at [880, 222] on input "16:18" at bounding box center [888, 215] width 81 height 25
click at [921, 478] on span "Continue" at bounding box center [912, 478] width 37 height 12
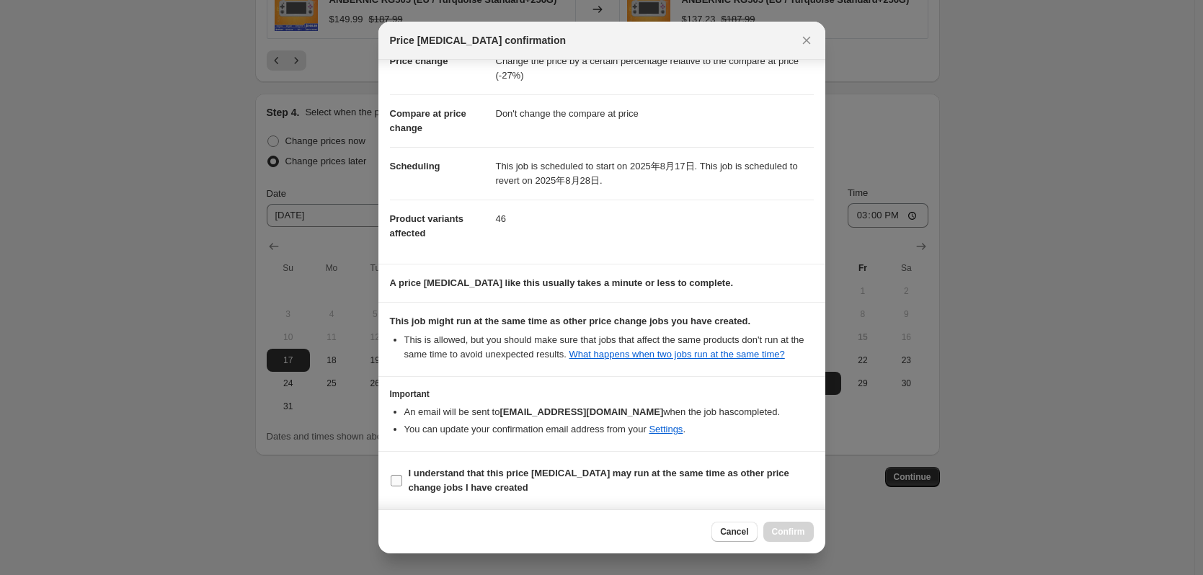
scroll to position [58, 0]
click at [604, 475] on b "I understand that this price [MEDICAL_DATA] may run at the same time as other p…" at bounding box center [599, 480] width 381 height 25
click at [402, 475] on input "I understand that this price [MEDICAL_DATA] may run at the same time as other p…" at bounding box center [397, 481] width 12 height 12
click at [794, 539] on button "Confirm" at bounding box center [789, 532] width 50 height 20
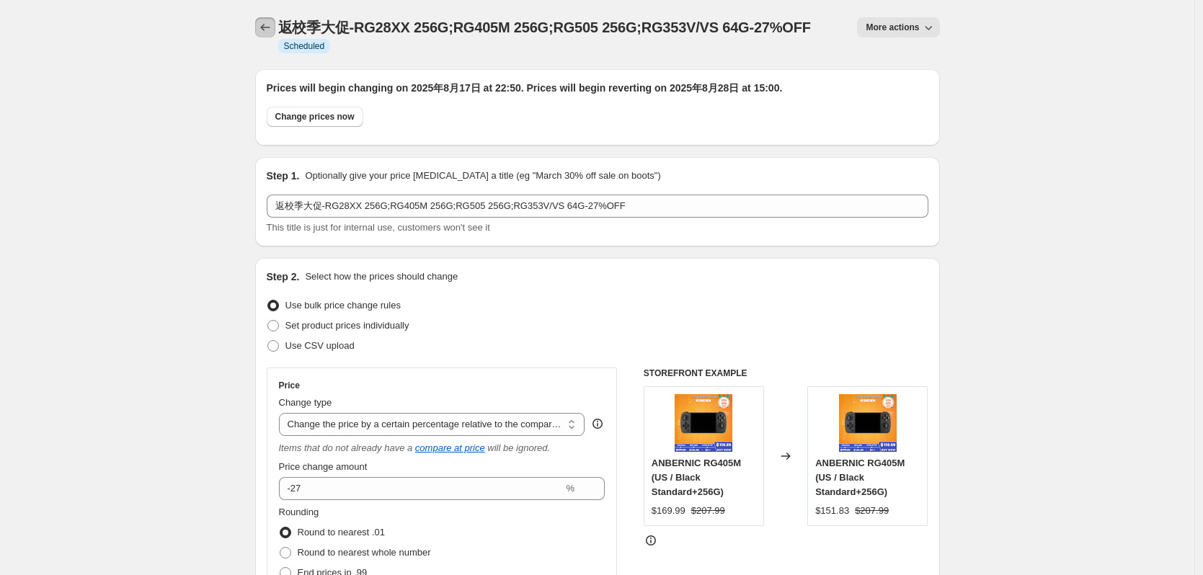
click at [265, 31] on icon "Price change jobs" at bounding box center [265, 27] width 14 height 14
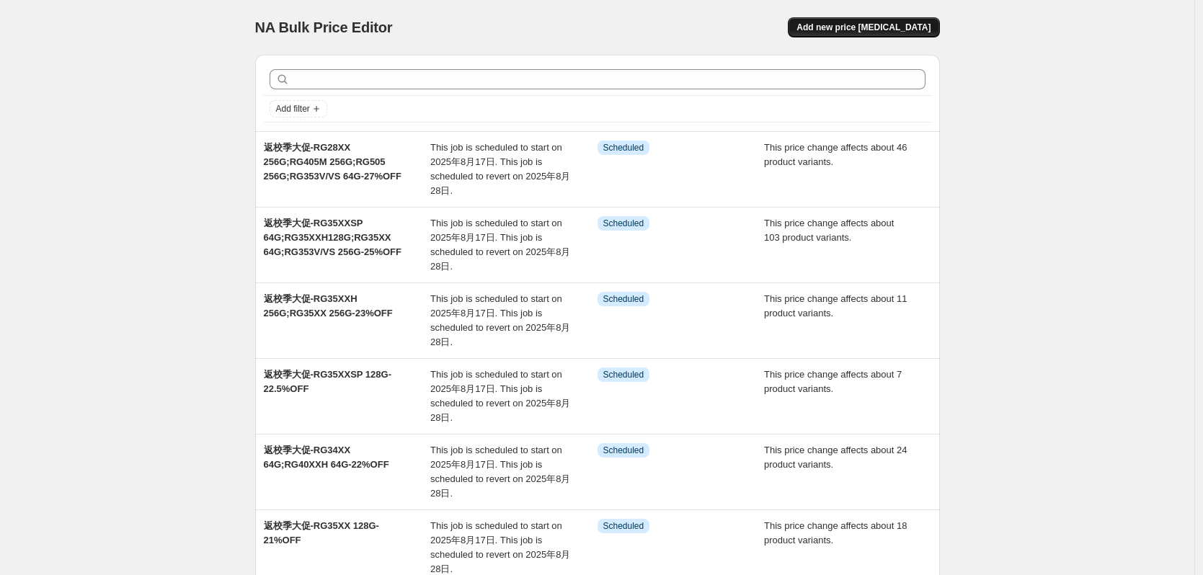
click at [892, 23] on span "Add new price [MEDICAL_DATA]" at bounding box center [864, 28] width 134 height 12
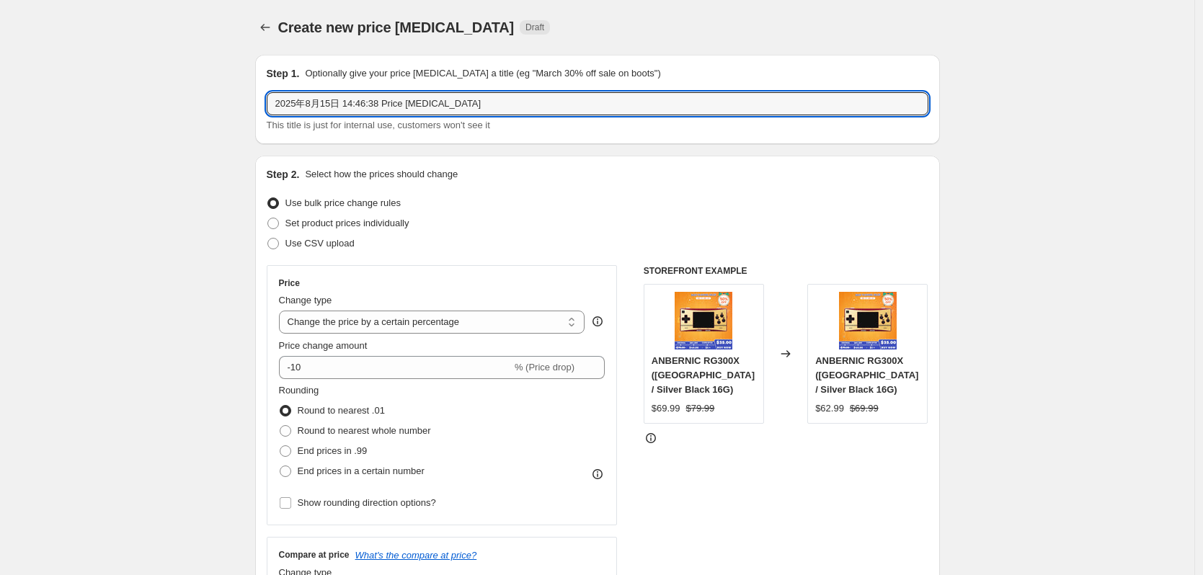
drag, startPoint x: 472, startPoint y: 98, endPoint x: 116, endPoint y: 97, distance: 355.5
paste input "返校季大促-RG34XX 128G/256G;RG40XXH 128G/256G;RGARC-S-20%OFF"
click at [350, 107] on input "返校季大促-RG34XX 128G/256G;RG40XXH 128G/256G;RGARC-S-20%OFF" at bounding box center [598, 103] width 662 height 23
click at [366, 106] on input "返校季大促-RG35XX 128G/256G;RG40XXH 128G/256G;RGARC-S-20%OFF" at bounding box center [598, 103] width 662 height 23
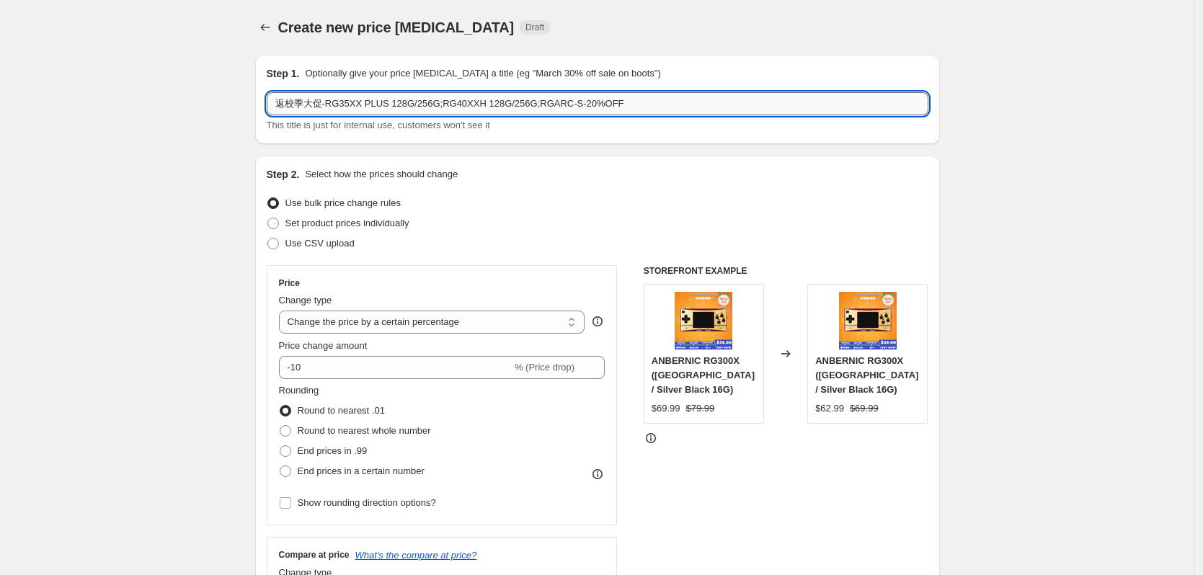
drag, startPoint x: 412, startPoint y: 105, endPoint x: 390, endPoint y: 103, distance: 22.4
click at [390, 103] on input "返校季大促-RG35XX PLUS 128G/256G;RG40XXH 128G/256G;RGARC-S-20%OFF" at bounding box center [598, 103] width 662 height 23
drag, startPoint x: 423, startPoint y: 104, endPoint x: 449, endPoint y: 105, distance: 26.0
click at [449, 105] on input "返校季大促-RG35XX PLUS 256G;RG40XXH 128G/256G;RGARC-S-20%OFF" at bounding box center [598, 103] width 662 height 23
drag, startPoint x: 463, startPoint y: 105, endPoint x: 487, endPoint y: 105, distance: 24.5
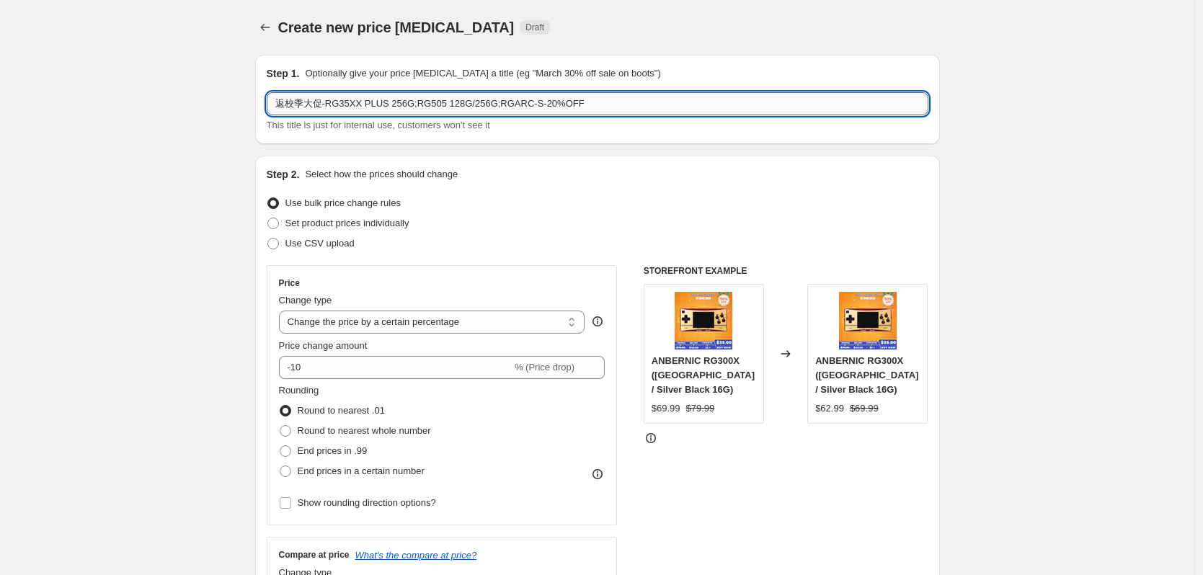
click at [487, 105] on input "返校季大促-RG35XX PLUS 256G;RG505 128G/256G;RGARC-S-20%OFF" at bounding box center [598, 103] width 662 height 23
drag, startPoint x: 480, startPoint y: 109, endPoint x: 503, endPoint y: 108, distance: 22.4
click at [503, 108] on input "返校季大促-RG35XX PLUS 256G;RG505 128G;RGARC-S-20%OFF" at bounding box center [598, 103] width 662 height 23
click at [523, 110] on input "返校季大促-RG35XX PLUS 256G;RG505 128G;RG353V/VS-20%OFF" at bounding box center [598, 103] width 662 height 23
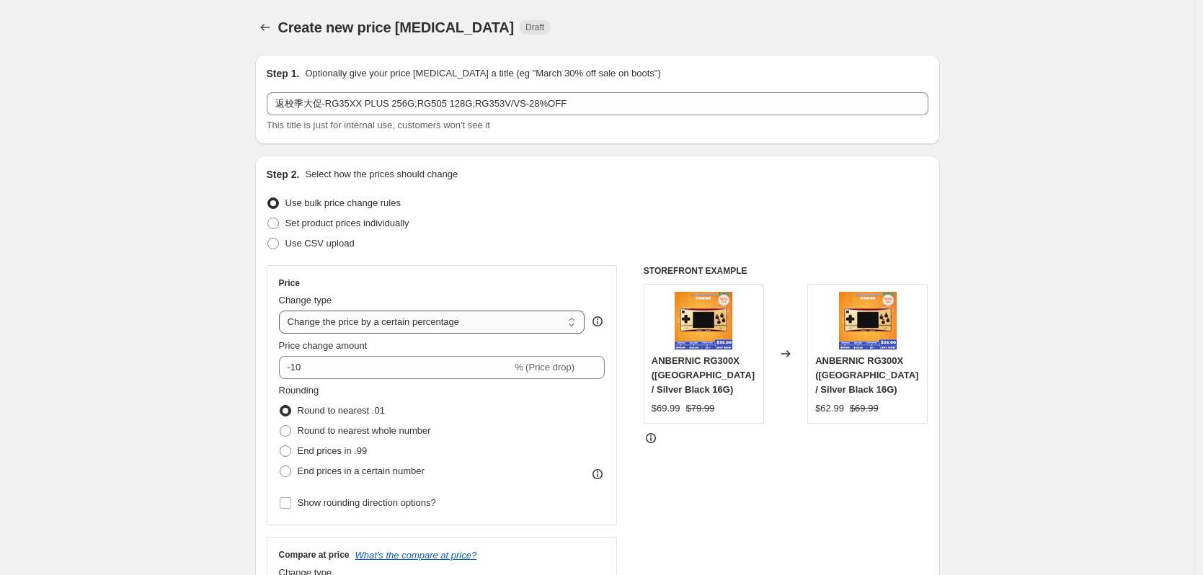
click at [412, 327] on select "Change the price to a certain amount Change the price by a certain amount Chang…" at bounding box center [432, 322] width 306 height 23
click at [283, 311] on select "Change the price to a certain amount Change the price by a certain amount Chang…" at bounding box center [432, 322] width 306 height 23
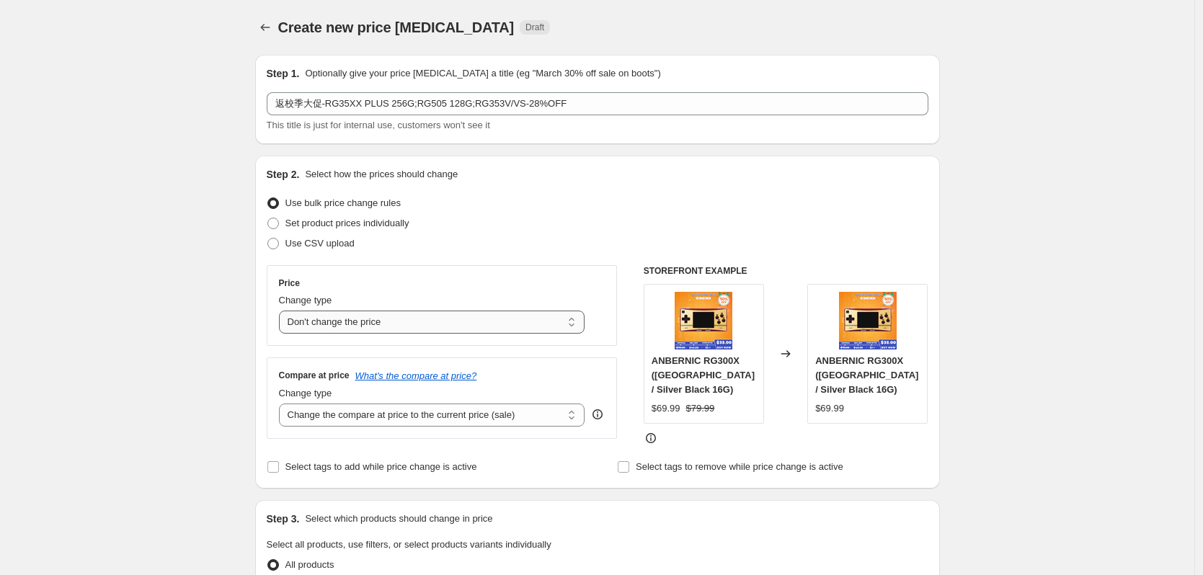
click at [398, 327] on select "Change the price to a certain amount Change the price by a certain amount Chang…" at bounding box center [432, 322] width 306 height 23
click at [283, 311] on select "Change the price to a certain amount Change the price by a certain amount Chang…" at bounding box center [432, 322] width 306 height 23
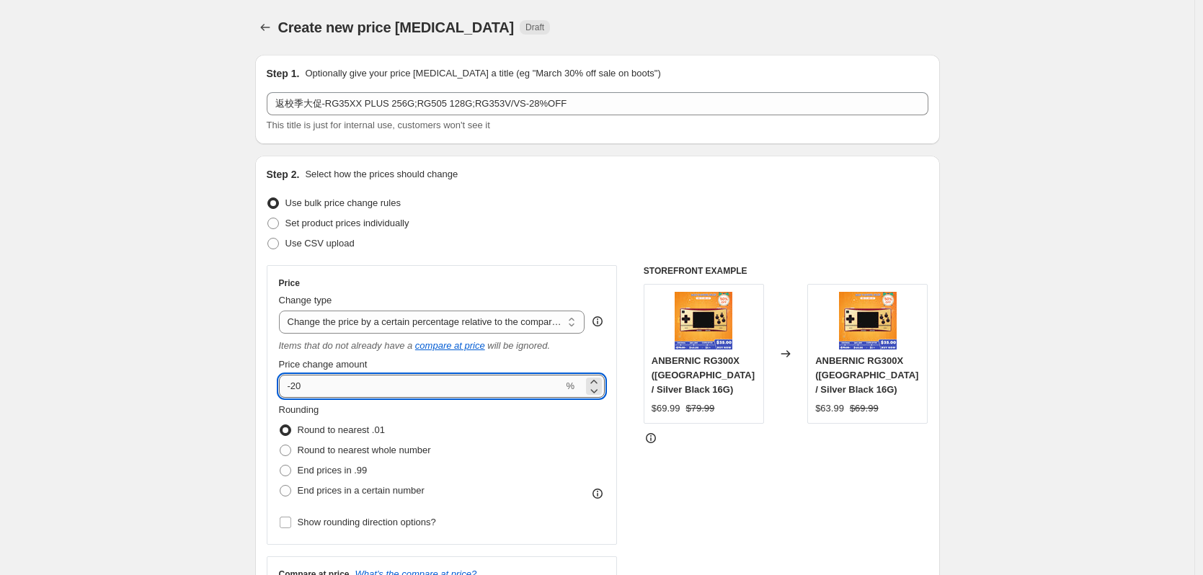
drag, startPoint x: 299, startPoint y: 388, endPoint x: 319, endPoint y: 390, distance: 19.6
click at [319, 390] on input "-20" at bounding box center [421, 386] width 285 height 23
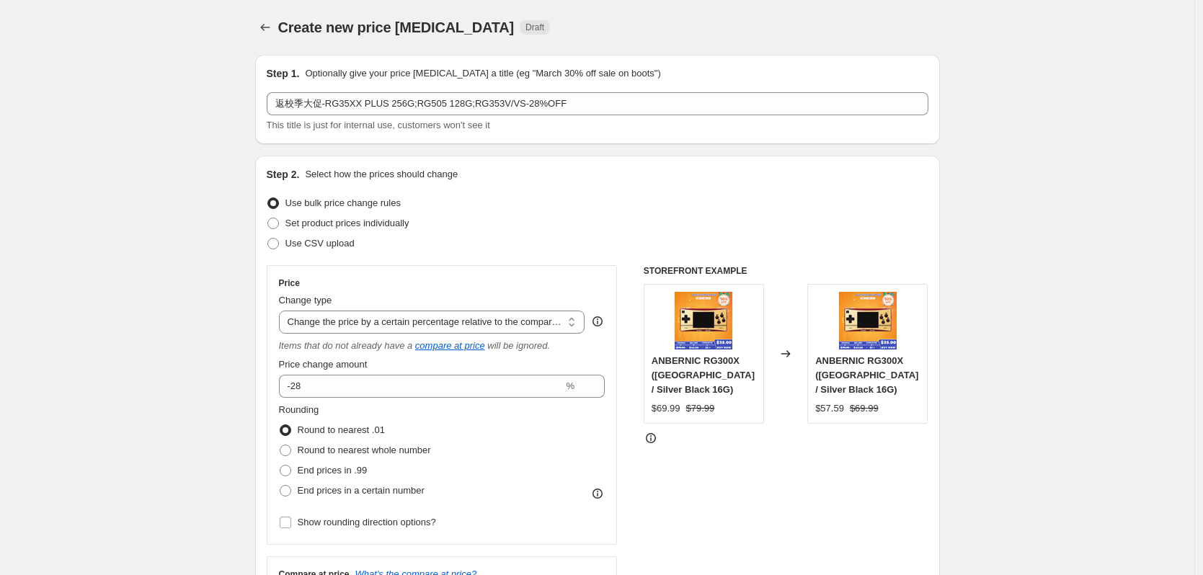
click at [485, 254] on div "Step 2. Select how the prices should change Use bulk price change rules Set pro…" at bounding box center [598, 418] width 662 height 502
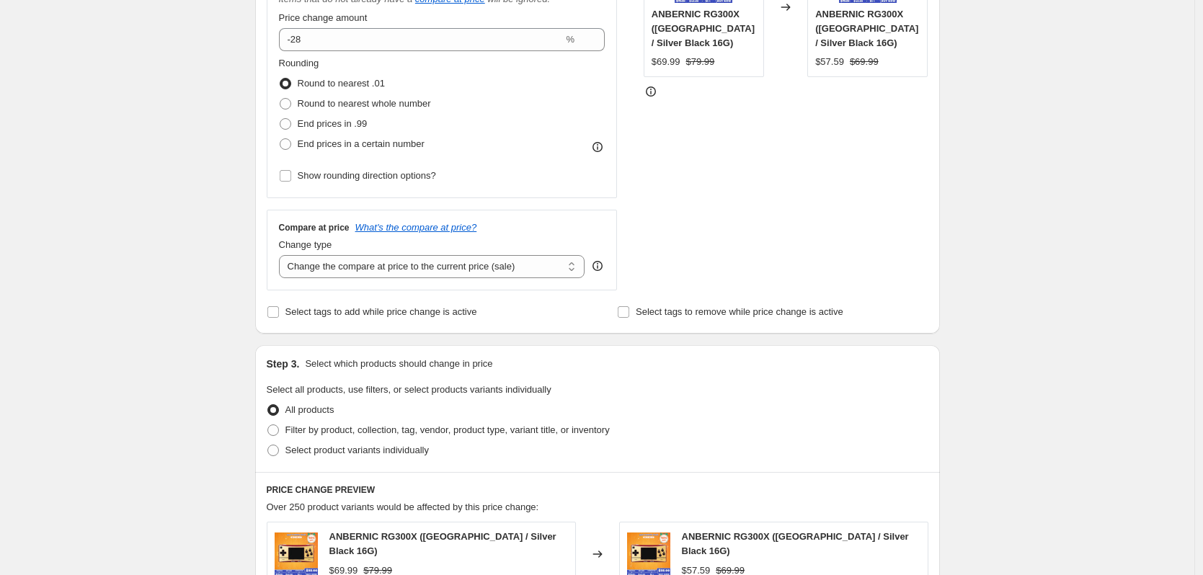
scroll to position [361, 0]
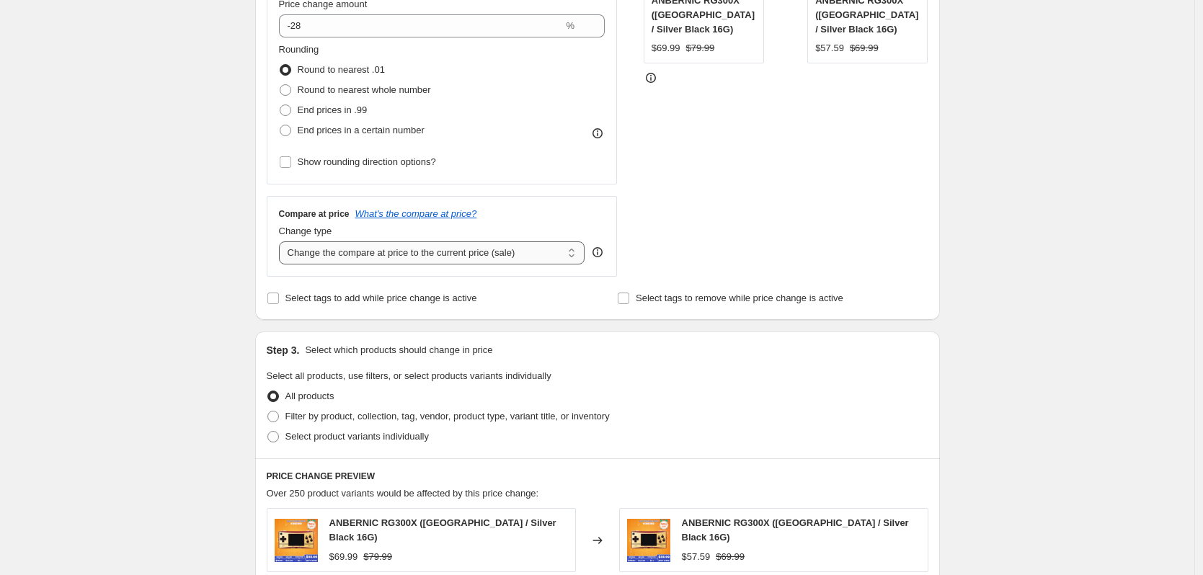
drag, startPoint x: 477, startPoint y: 260, endPoint x: 467, endPoint y: 265, distance: 11.0
click at [477, 260] on select "Change the compare at price to the current price (sale) Change the compare at p…" at bounding box center [432, 253] width 306 height 23
click at [283, 242] on select "Change the compare at price to the current price (sale) Change the compare at p…" at bounding box center [432, 253] width 306 height 23
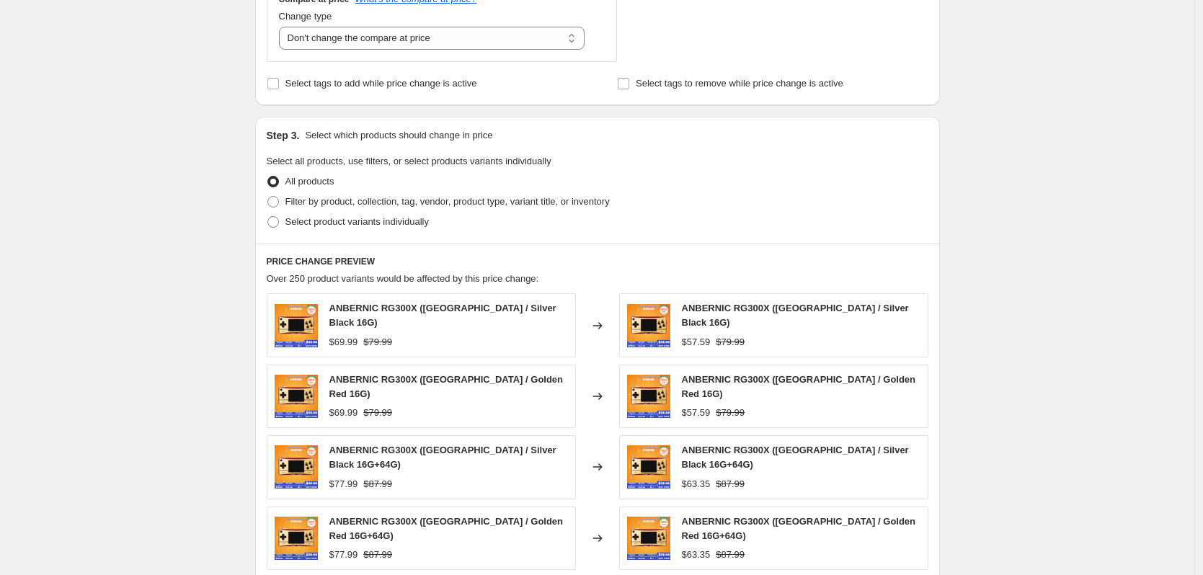
scroll to position [577, 0]
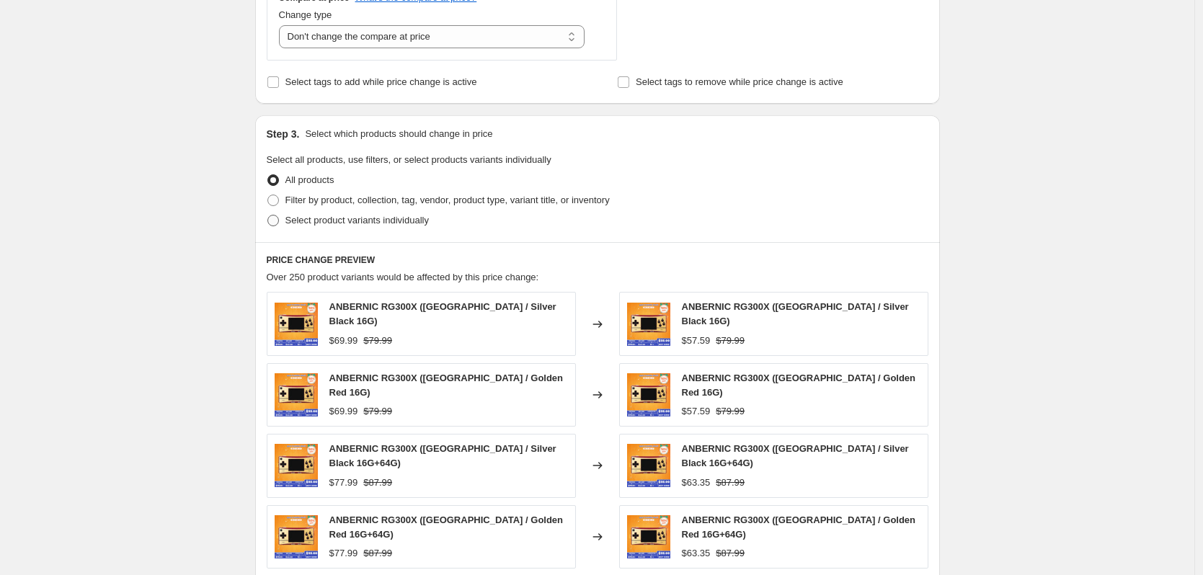
click at [317, 226] on span "Select product variants individually" at bounding box center [357, 220] width 143 height 11
click at [268, 216] on input "Select product variants individually" at bounding box center [268, 215] width 1 height 1
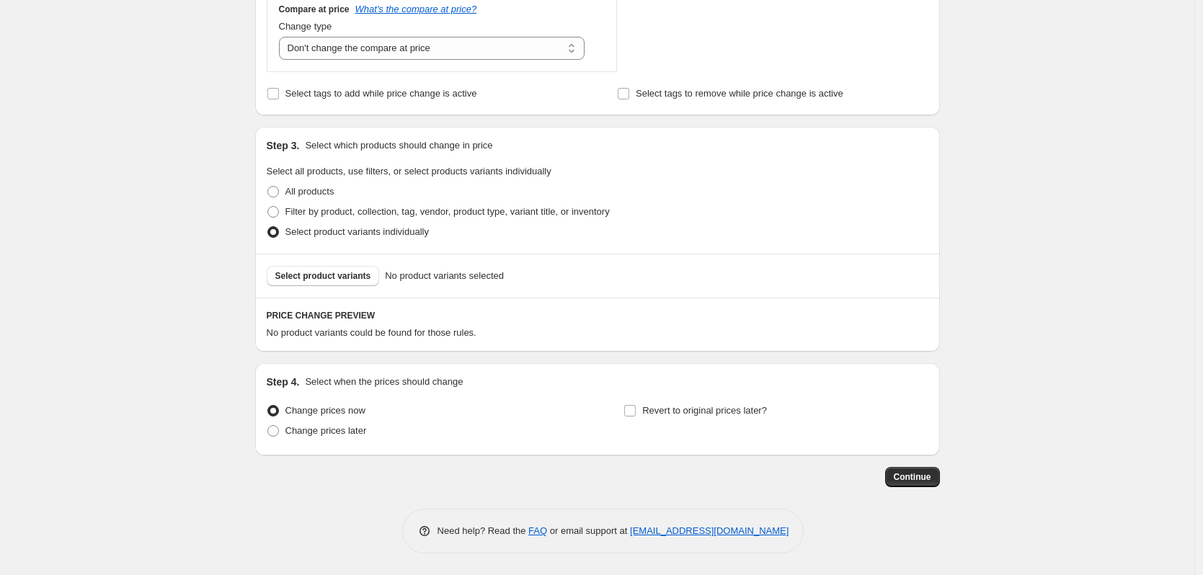
scroll to position [566, 0]
click at [345, 278] on span "Select product variants" at bounding box center [323, 276] width 96 height 12
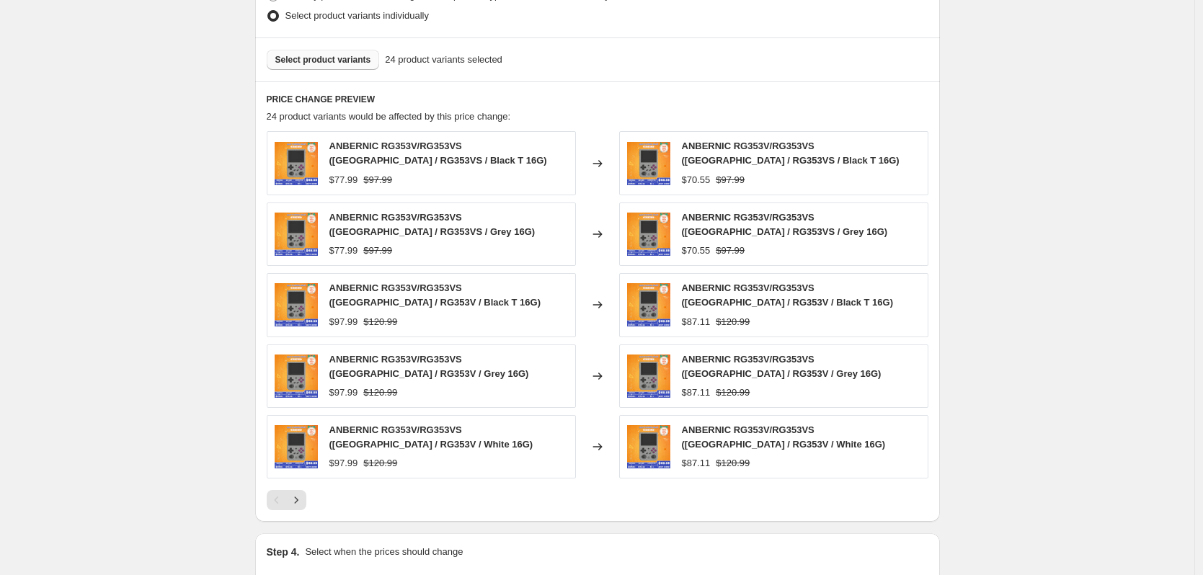
scroll to position [782, 0]
click at [298, 502] on icon "Next" at bounding box center [296, 499] width 14 height 14
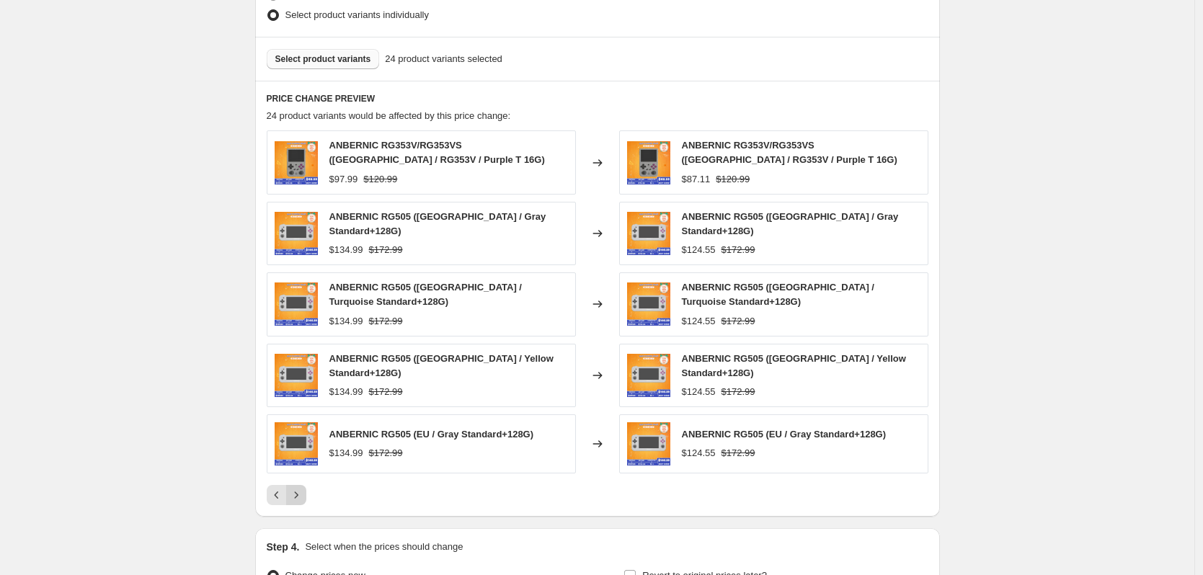
click at [296, 488] on icon "Next" at bounding box center [296, 495] width 14 height 14
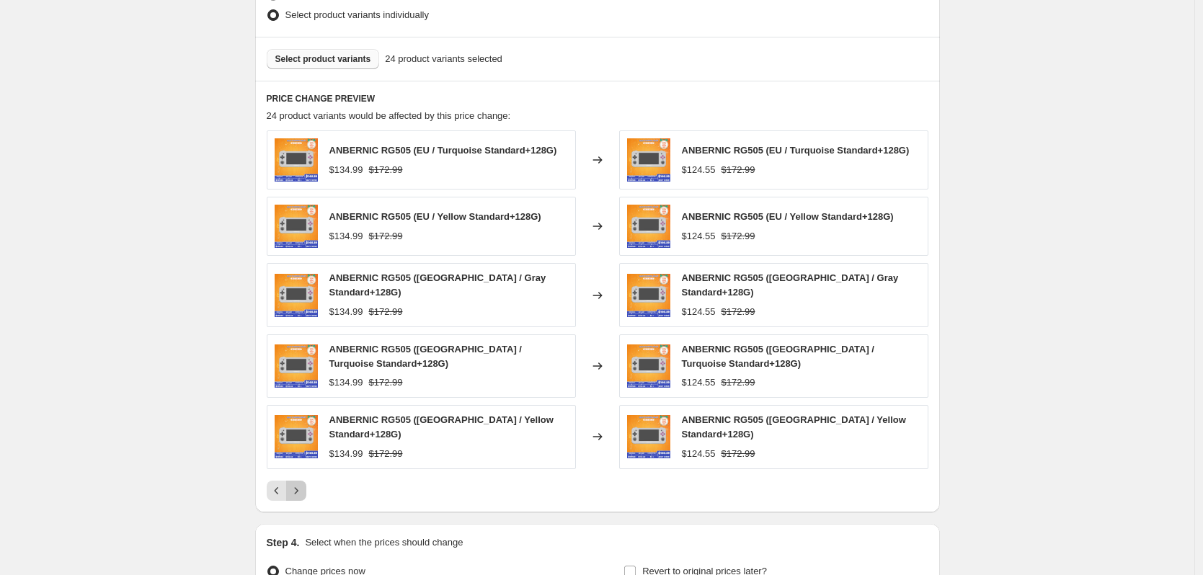
click at [296, 484] on icon "Next" at bounding box center [296, 491] width 14 height 14
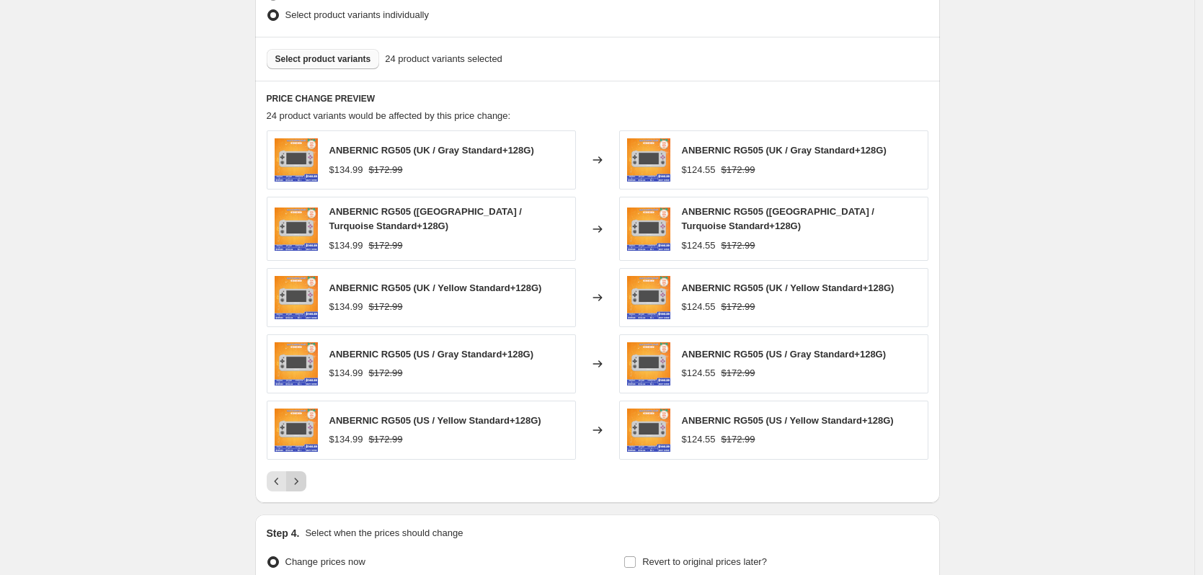
click at [296, 483] on icon "Next" at bounding box center [296, 481] width 14 height 14
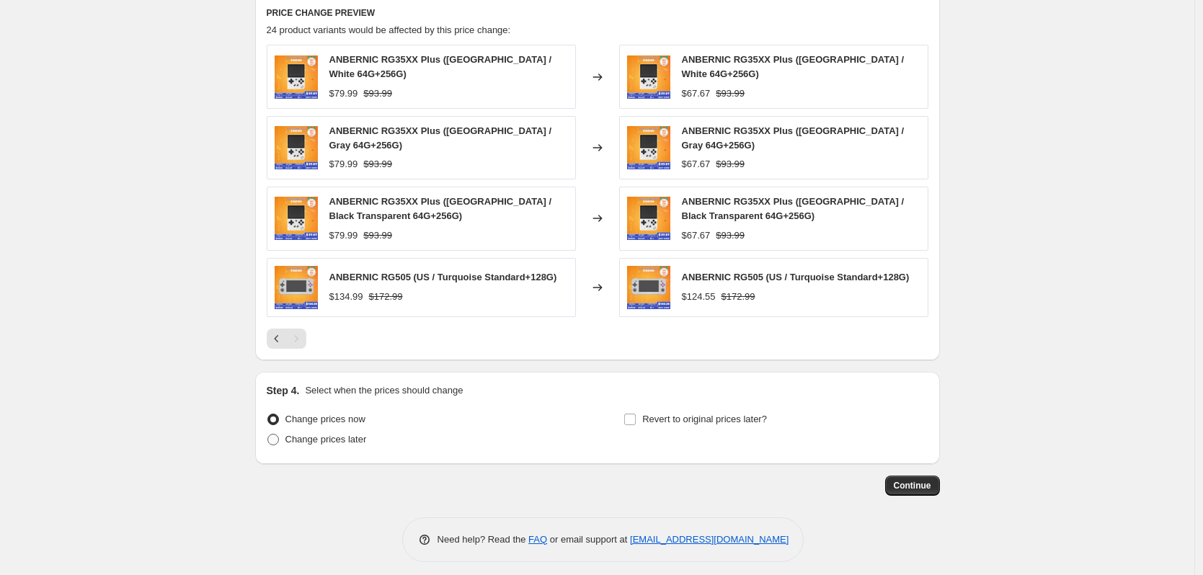
click at [335, 434] on span "Change prices later" at bounding box center [326, 439] width 81 height 11
click at [268, 434] on input "Change prices later" at bounding box center [268, 434] width 1 height 1
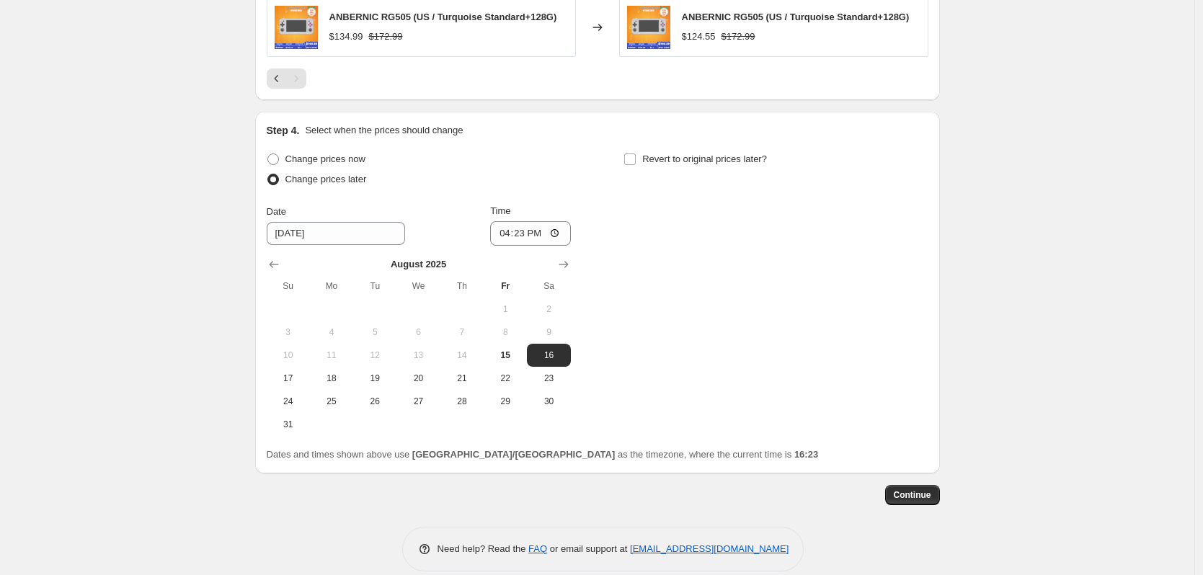
scroll to position [1138, 0]
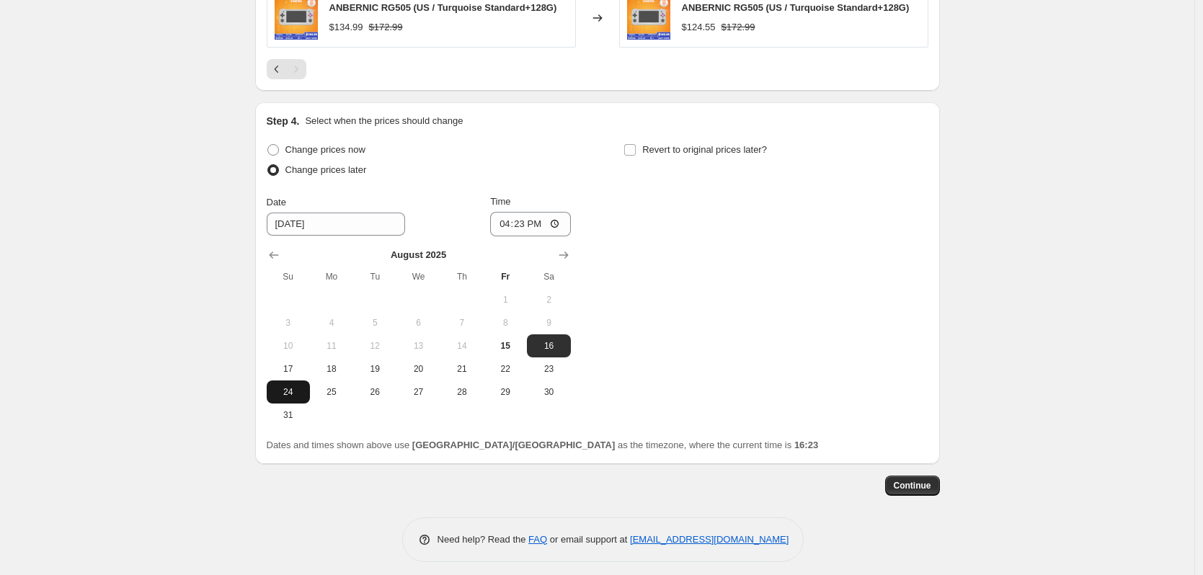
click at [297, 387] on span "24" at bounding box center [289, 392] width 32 height 12
click at [299, 371] on button "17" at bounding box center [288, 369] width 43 height 23
click at [516, 213] on input "16:23" at bounding box center [530, 224] width 81 height 25
click at [649, 144] on span "Revert to original prices later?" at bounding box center [704, 149] width 125 height 11
click at [636, 144] on input "Revert to original prices later?" at bounding box center [630, 150] width 12 height 12
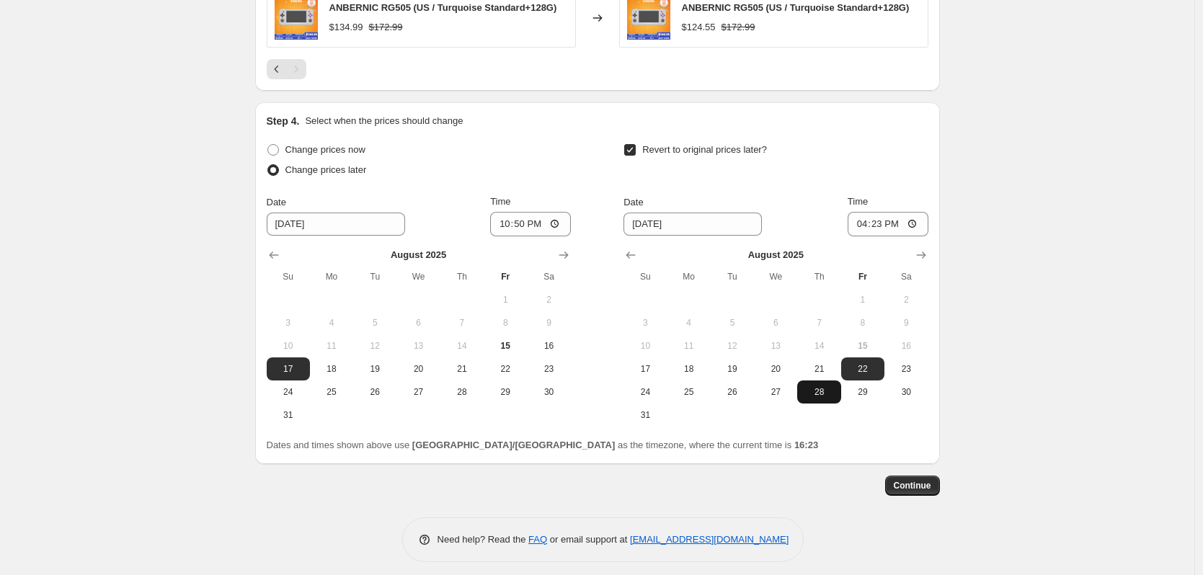
click at [823, 386] on span "28" at bounding box center [819, 392] width 32 height 12
click at [893, 216] on input "16:23" at bounding box center [888, 224] width 81 height 25
click at [885, 218] on input "16:23" at bounding box center [888, 224] width 81 height 25
click at [906, 483] on button "Continue" at bounding box center [912, 486] width 55 height 20
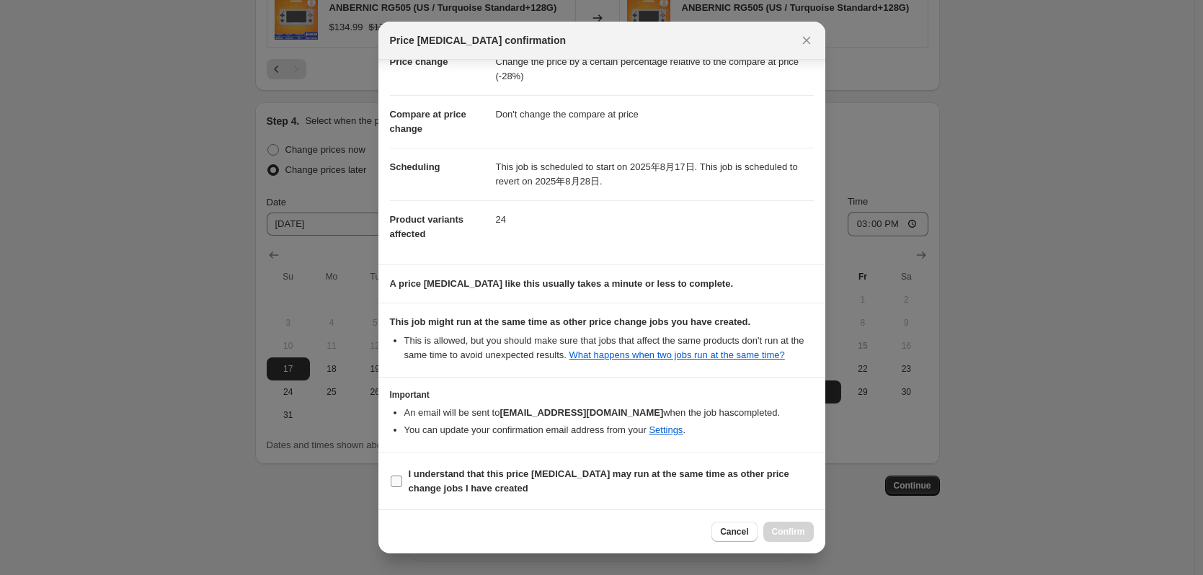
scroll to position [43, 0]
click at [528, 468] on b "I understand that this price [MEDICAL_DATA] may run at the same time as other p…" at bounding box center [599, 480] width 381 height 25
click at [402, 475] on input "I understand that this price [MEDICAL_DATA] may run at the same time as other p…" at bounding box center [397, 481] width 12 height 12
click at [792, 534] on span "Confirm" at bounding box center [788, 532] width 33 height 12
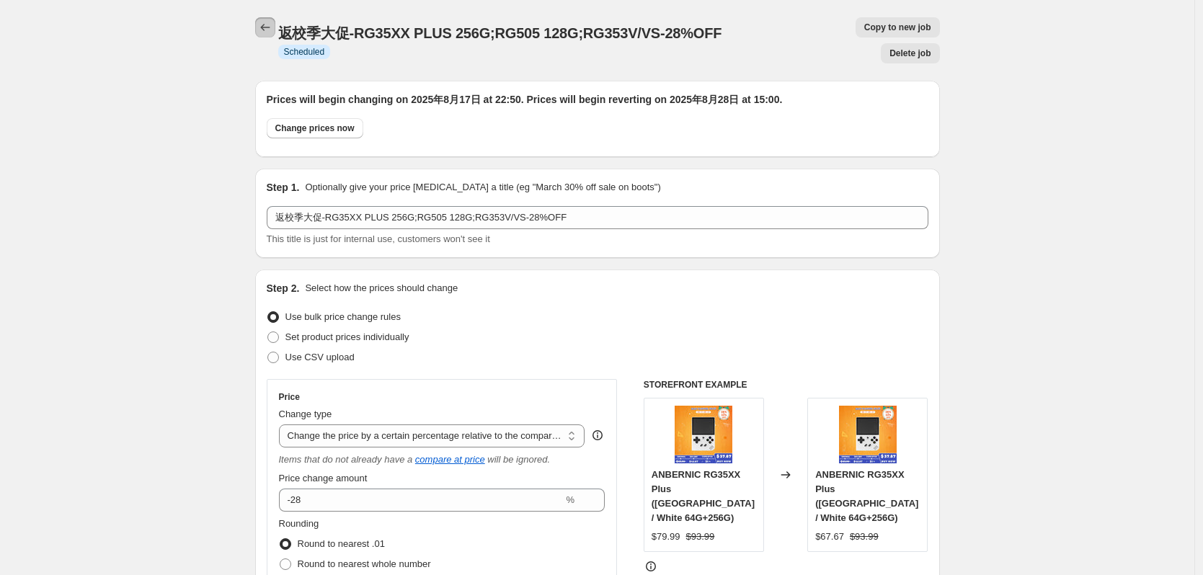
click at [265, 22] on icon "Price change jobs" at bounding box center [265, 27] width 14 height 14
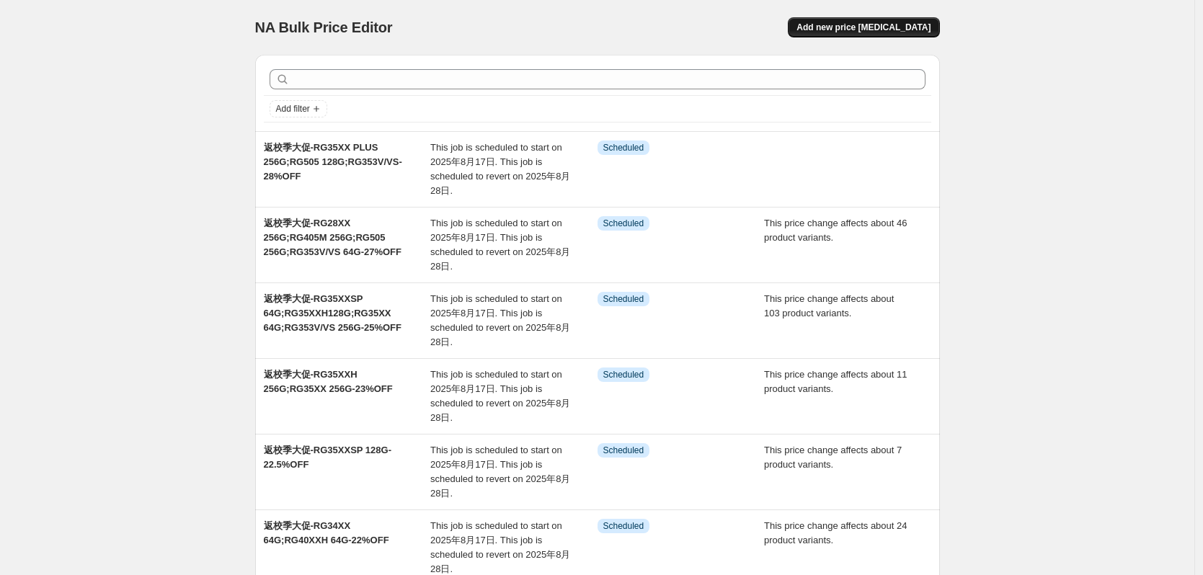
click at [909, 27] on span "Add new price [MEDICAL_DATA]" at bounding box center [864, 28] width 134 height 12
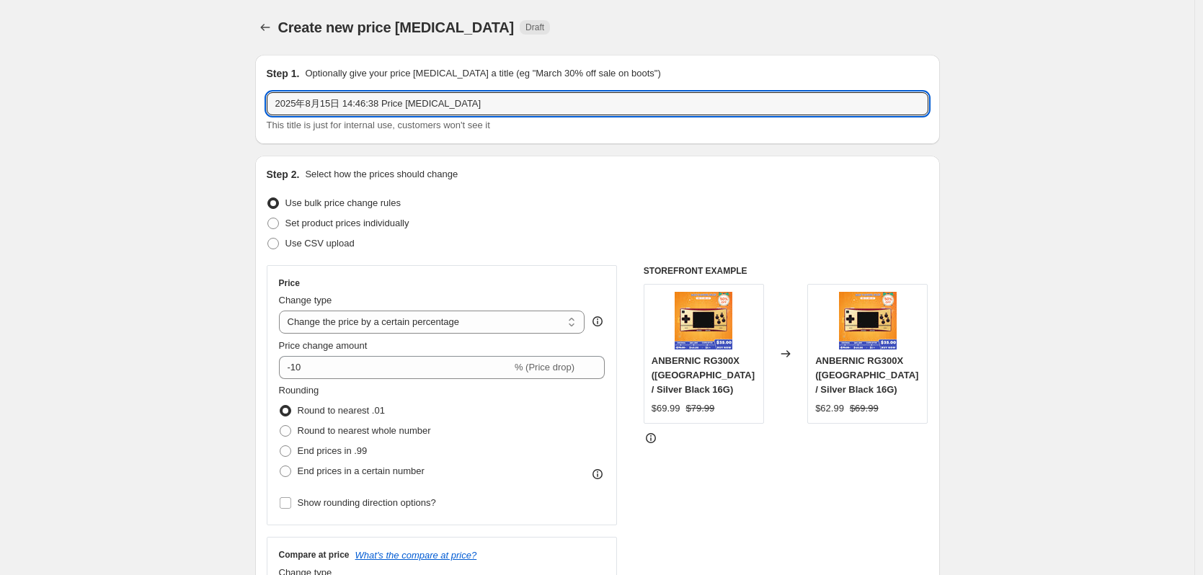
drag, startPoint x: 540, startPoint y: 105, endPoint x: 125, endPoint y: 172, distance: 420.7
paste input "返校季大促-RG34XX 128G/256G;RG40XXH 128G/256G;RGARC-S-20%OFF"
drag, startPoint x: 341, startPoint y: 105, endPoint x: 351, endPoint y: 105, distance: 10.1
click at [351, 105] on input "返校季大促-RG34XX 128G/256G;RG40XXH 128G/256G;RGARC-S-20%OFF" at bounding box center [598, 103] width 662 height 23
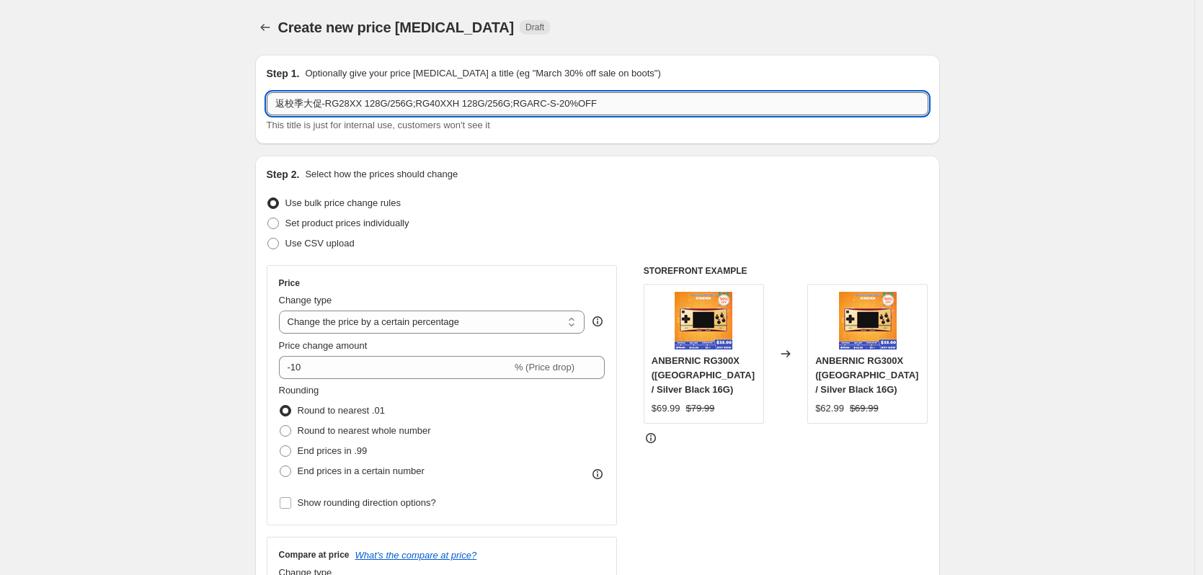
drag, startPoint x: 386, startPoint y: 107, endPoint x: 412, endPoint y: 107, distance: 25.2
click at [412, 107] on input "返校季大促-RG28XX 128G/256G;RG40XXH 128G/256G;RGARC-S-20%OFF" at bounding box center [598, 103] width 662 height 23
drag, startPoint x: 401, startPoint y: 106, endPoint x: 410, endPoint y: 106, distance: 8.7
click at [410, 106] on input "返校季大促-RG28XX 128G;RG40XXH 128G/256G;RGARC-S-20%OFF" at bounding box center [598, 103] width 662 height 23
drag, startPoint x: 431, startPoint y: 105, endPoint x: 444, endPoint y: 105, distance: 13.0
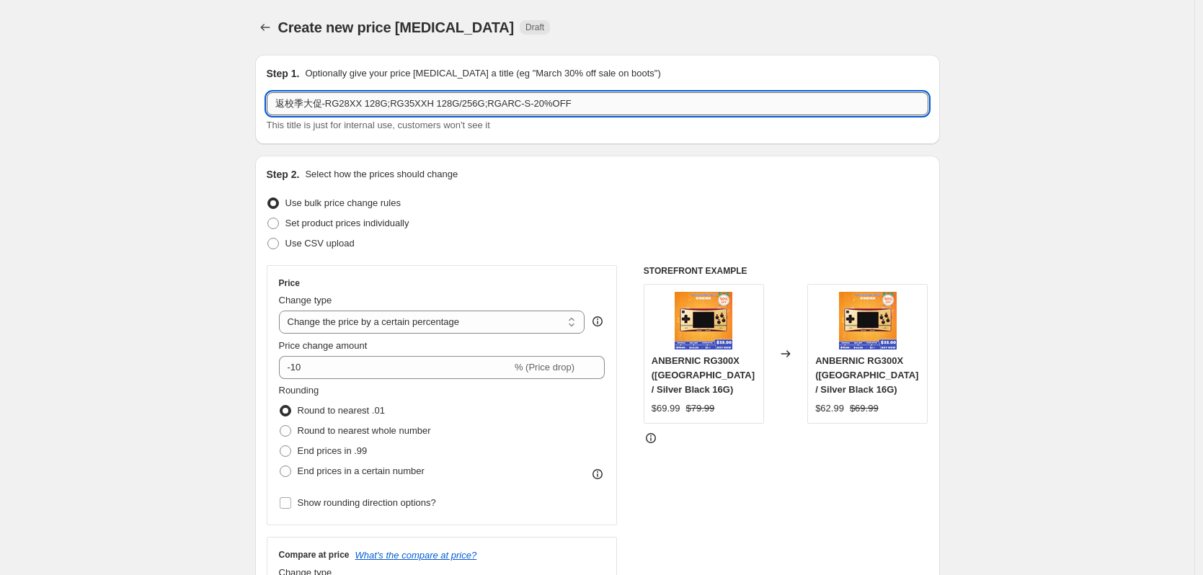
click at [444, 105] on input "返校季大促-RG28XX 128G;RG35XXH 128G/256G;RGARC-S-20%OFF" at bounding box center [598, 103] width 662 height 23
drag, startPoint x: 447, startPoint y: 105, endPoint x: 470, endPoint y: 105, distance: 23.1
click at [470, 105] on input "返校季大促-RG28XX 128G;RG35XXH 64G/256G;RGARC-S-20%OFF" at bounding box center [598, 103] width 662 height 23
drag, startPoint x: 460, startPoint y: 107, endPoint x: 488, endPoint y: 108, distance: 28.2
click at [488, 108] on input "返校季大促-RG28XX 128G;RG35XXH 64G;RGARC-S-20%OFF" at bounding box center [598, 103] width 662 height 23
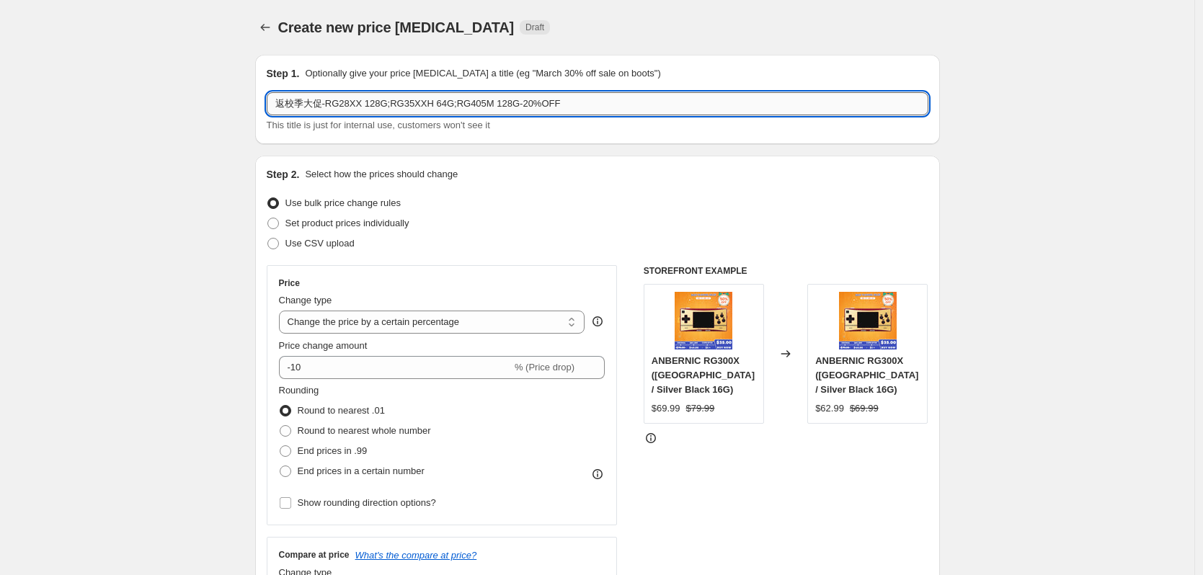
click at [523, 106] on input "返校季大促-RG28XX 128G;RG35XXH 64G;RG405M 128G-20%OFF" at bounding box center [598, 103] width 662 height 23
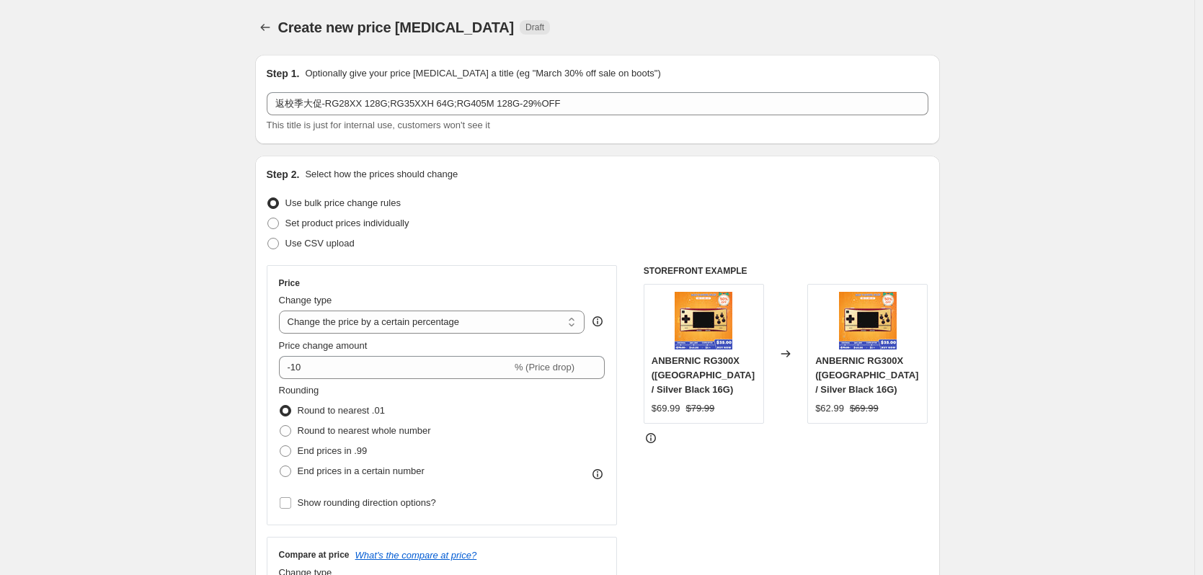
click at [556, 125] on div "This title is just for internal use, customers won't see it" at bounding box center [598, 125] width 662 height 14
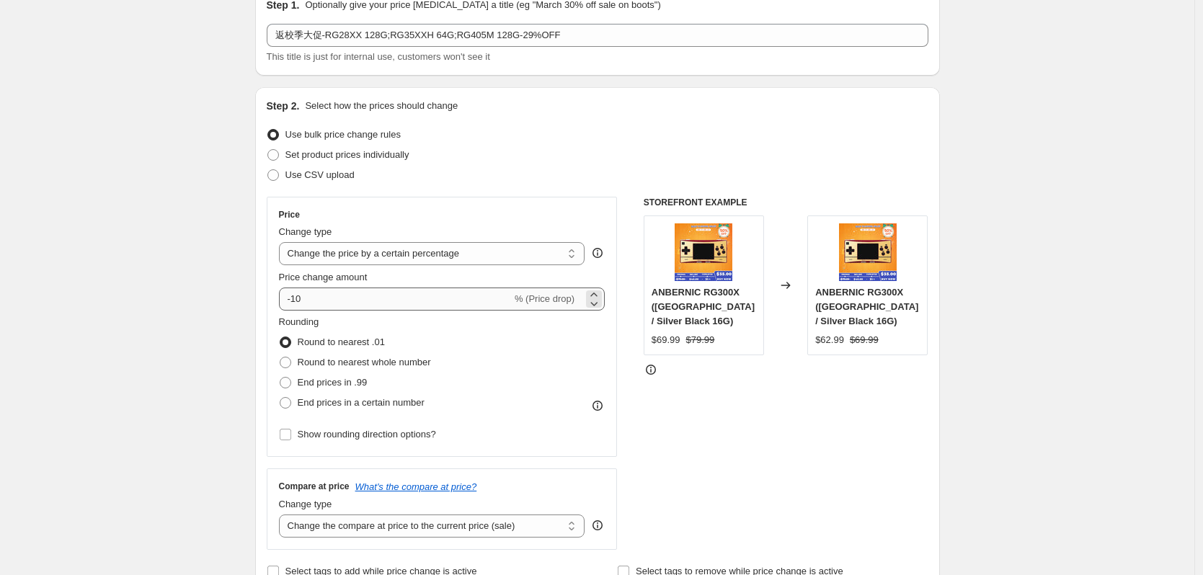
scroll to position [72, 0]
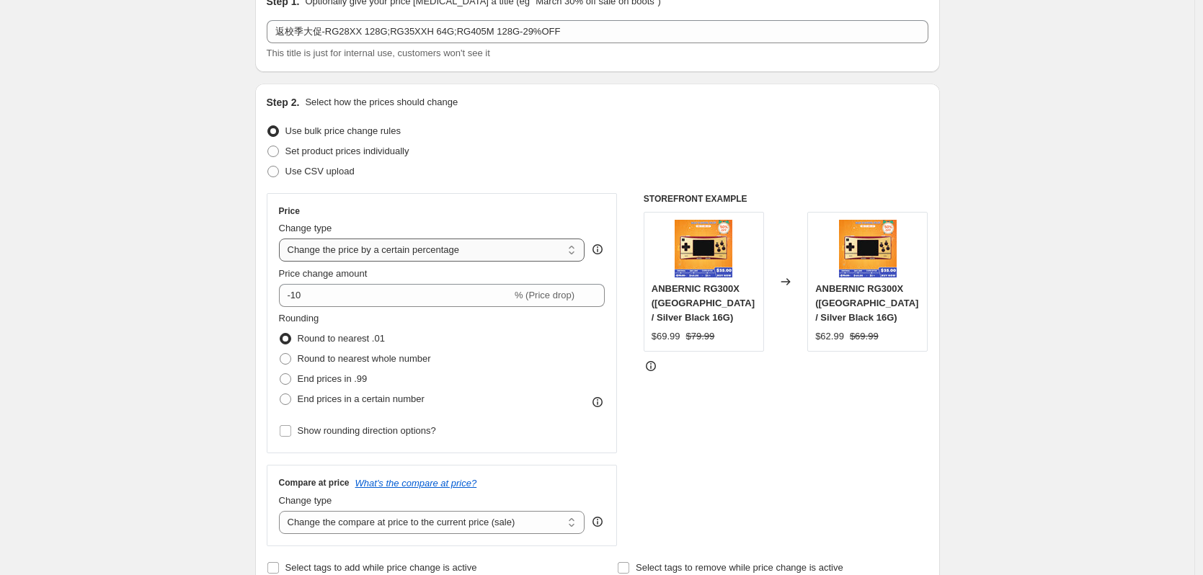
click at [408, 242] on select "Change the price to a certain amount Change the price by a certain amount Chang…" at bounding box center [432, 250] width 306 height 23
click at [283, 239] on select "Change the price to a certain amount Change the price by a certain amount Chang…" at bounding box center [432, 250] width 306 height 23
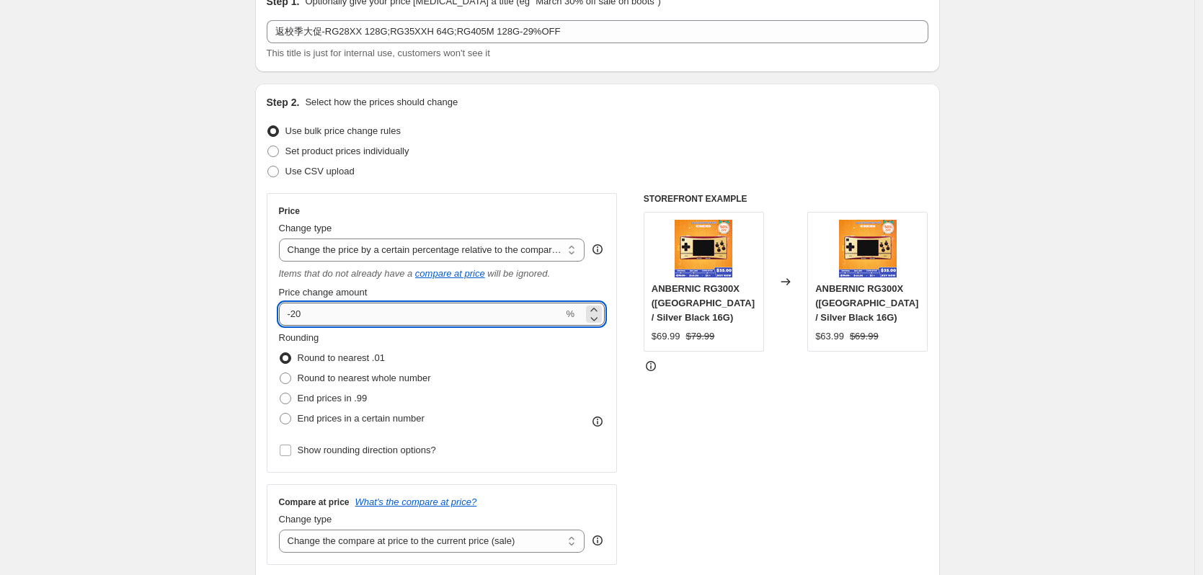
click at [379, 306] on input "-20" at bounding box center [421, 314] width 285 height 23
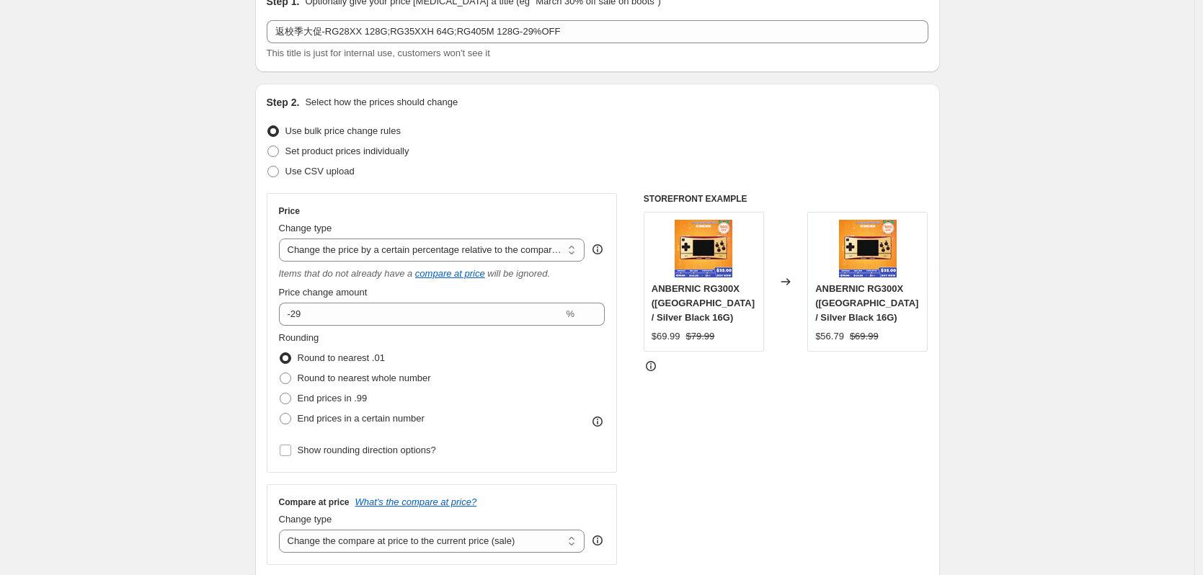
click at [492, 183] on div "Step 2. Select how the prices should change Use bulk price change rules Set pro…" at bounding box center [598, 346] width 662 height 502
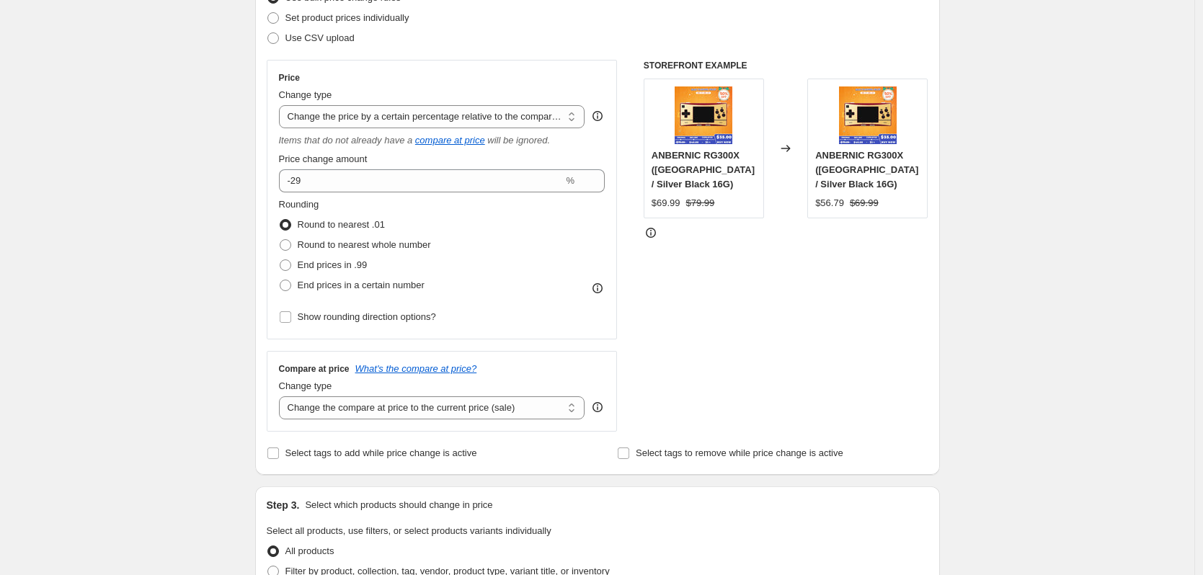
scroll to position [216, 0]
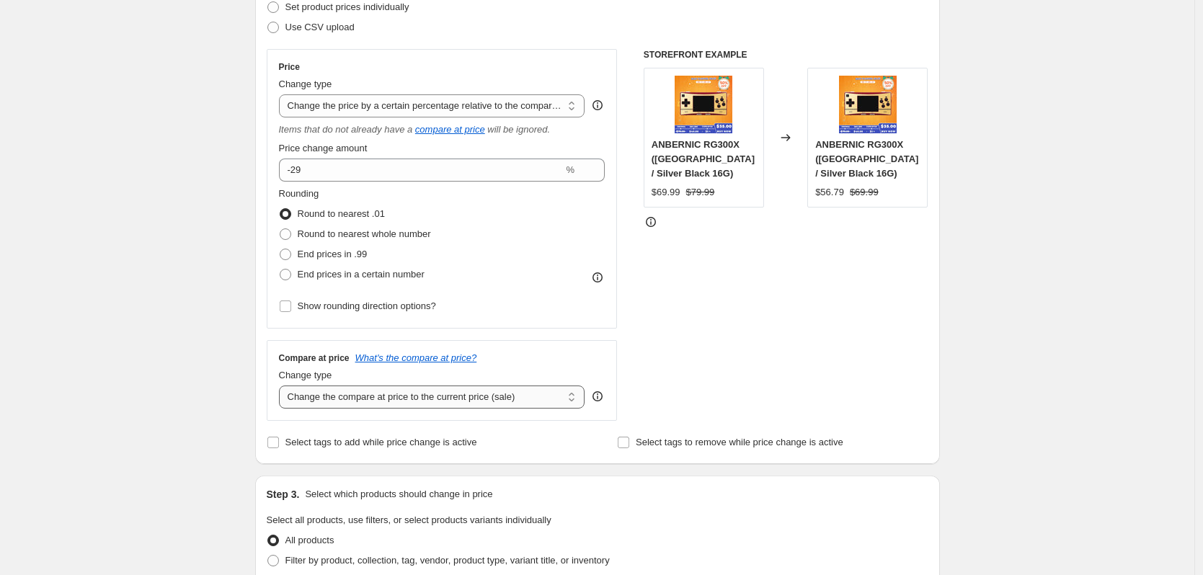
click at [353, 407] on select "Change the compare at price to the current price (sale) Change the compare at p…" at bounding box center [432, 397] width 306 height 23
click at [283, 386] on select "Change the compare at price to the current price (sale) Change the compare at p…" at bounding box center [432, 397] width 306 height 23
click at [172, 442] on div "Create new price [MEDICAL_DATA]. This page is ready Create new price [MEDICAL_D…" at bounding box center [597, 525] width 1195 height 1483
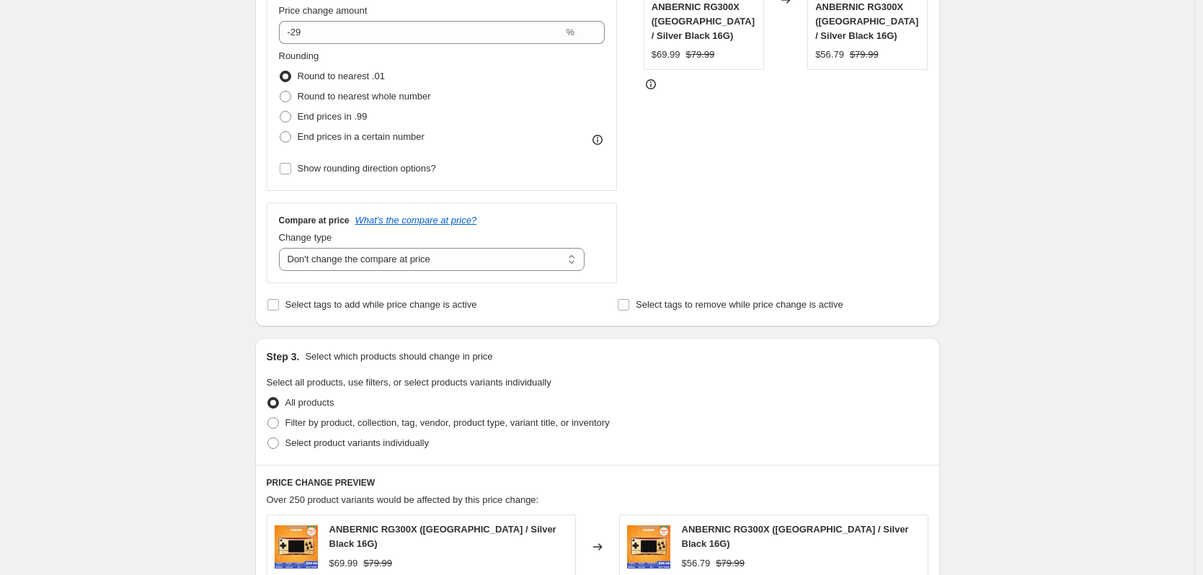
scroll to position [361, 0]
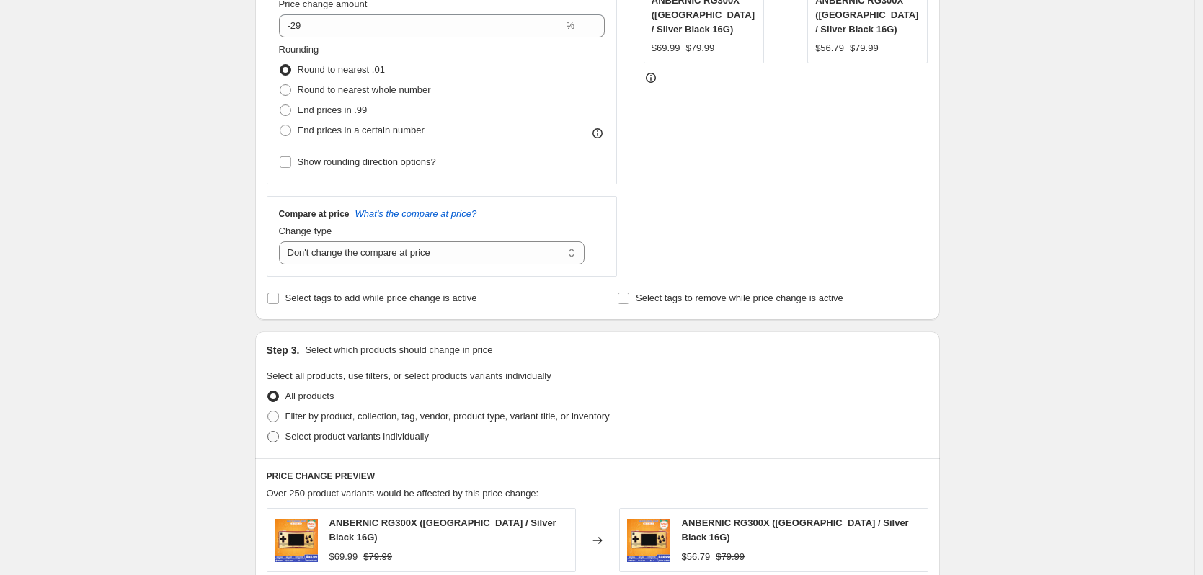
click at [348, 444] on span "Select product variants individually" at bounding box center [357, 437] width 143 height 14
click at [268, 432] on input "Select product variants individually" at bounding box center [268, 431] width 1 height 1
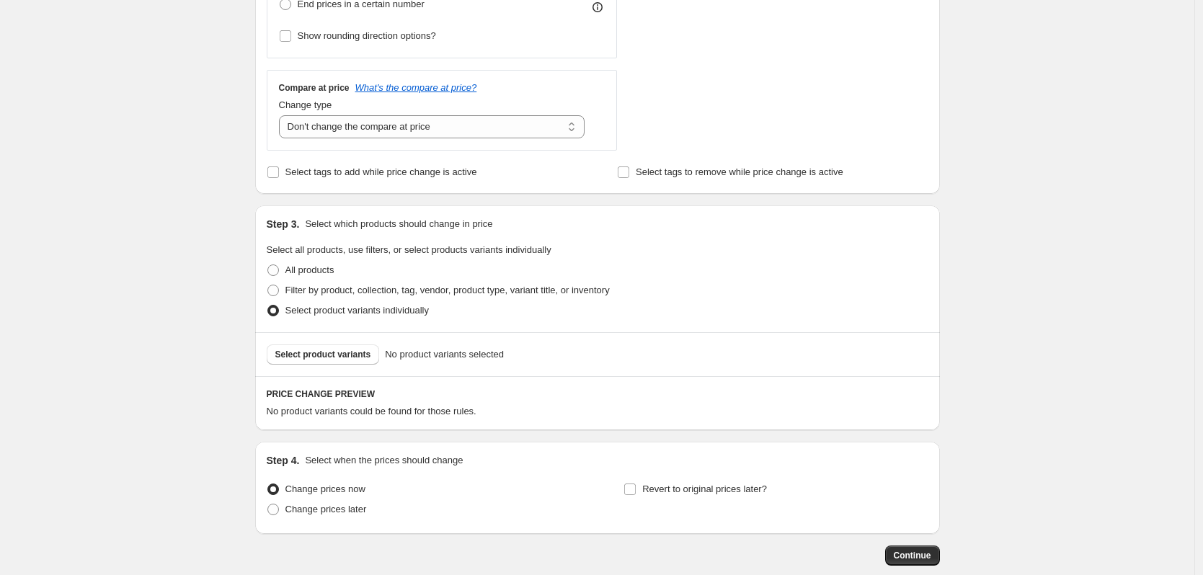
scroll to position [505, 0]
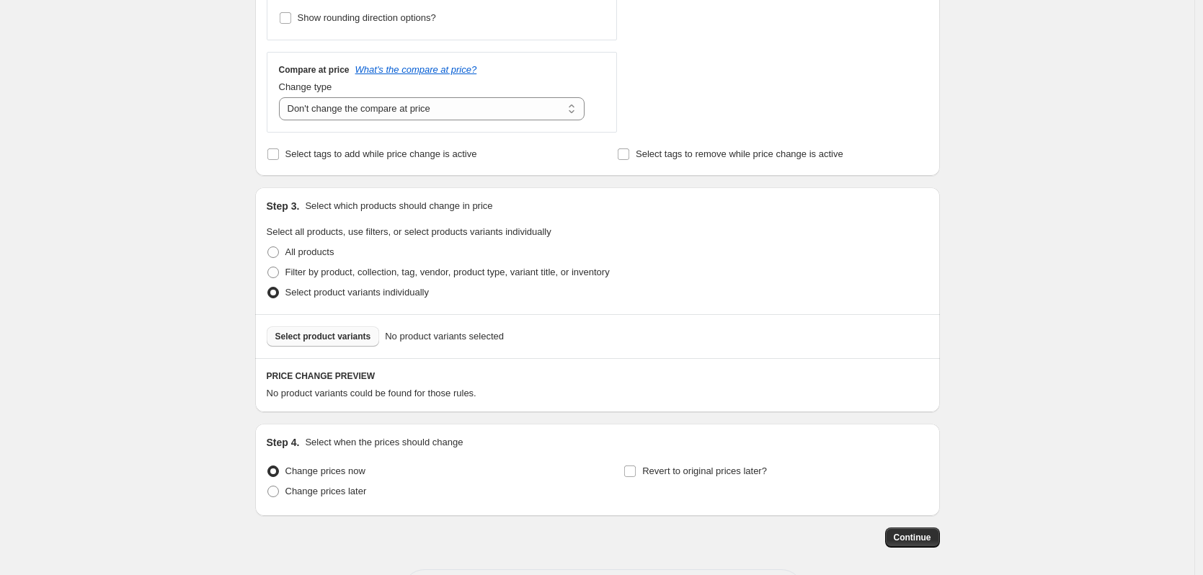
click at [340, 339] on span "Select product variants" at bounding box center [323, 337] width 96 height 12
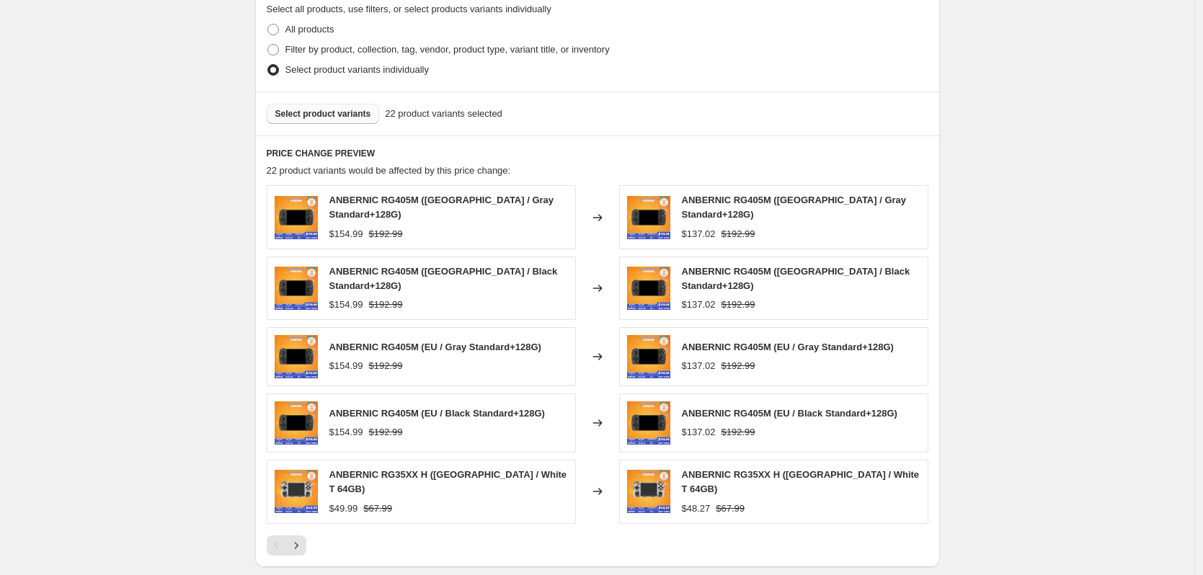
scroll to position [793, 0]
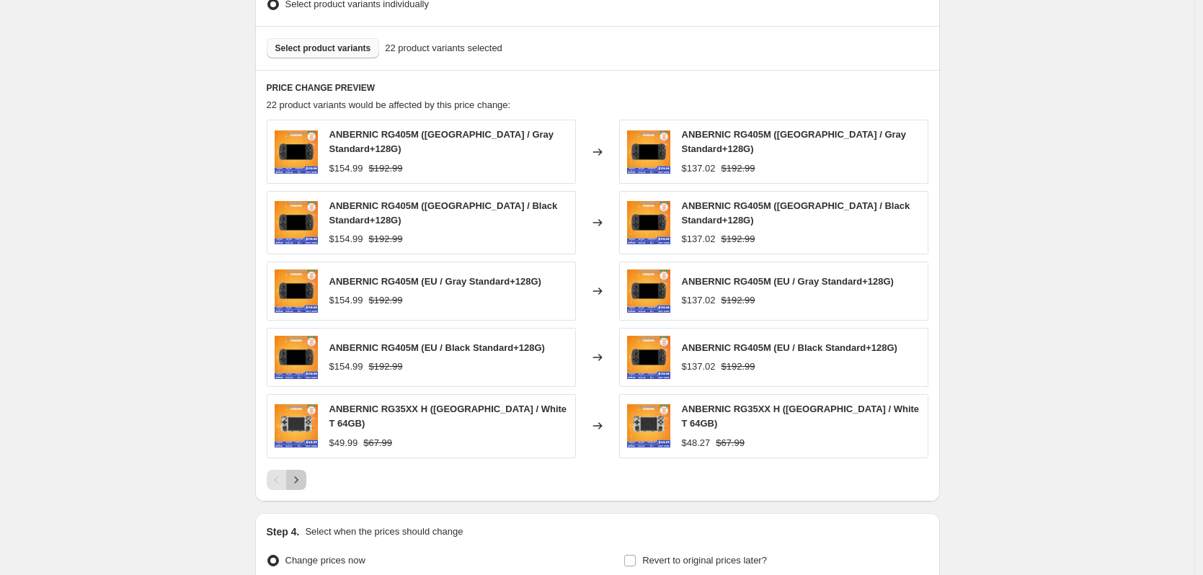
click at [303, 473] on icon "Next" at bounding box center [296, 480] width 14 height 14
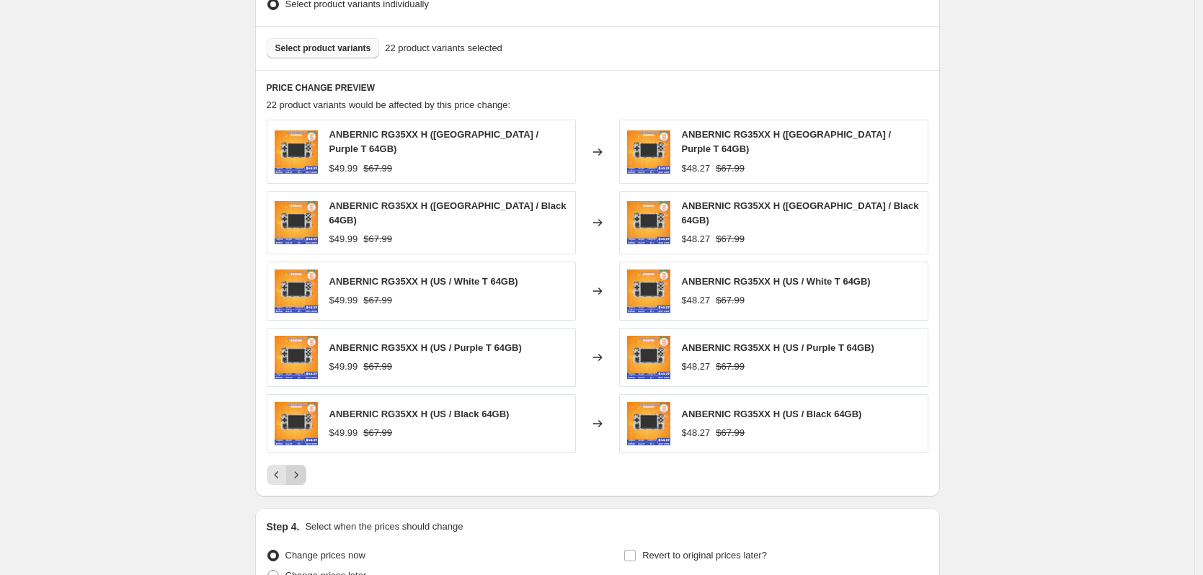
click at [303, 468] on icon "Next" at bounding box center [296, 475] width 14 height 14
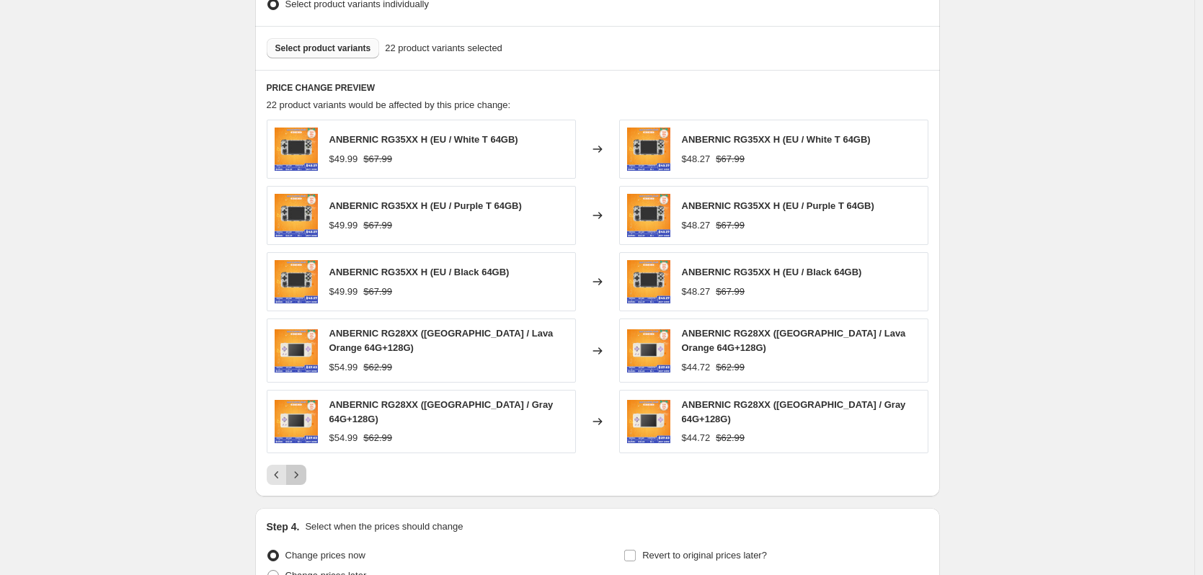
click at [303, 468] on icon "Next" at bounding box center [296, 475] width 14 height 14
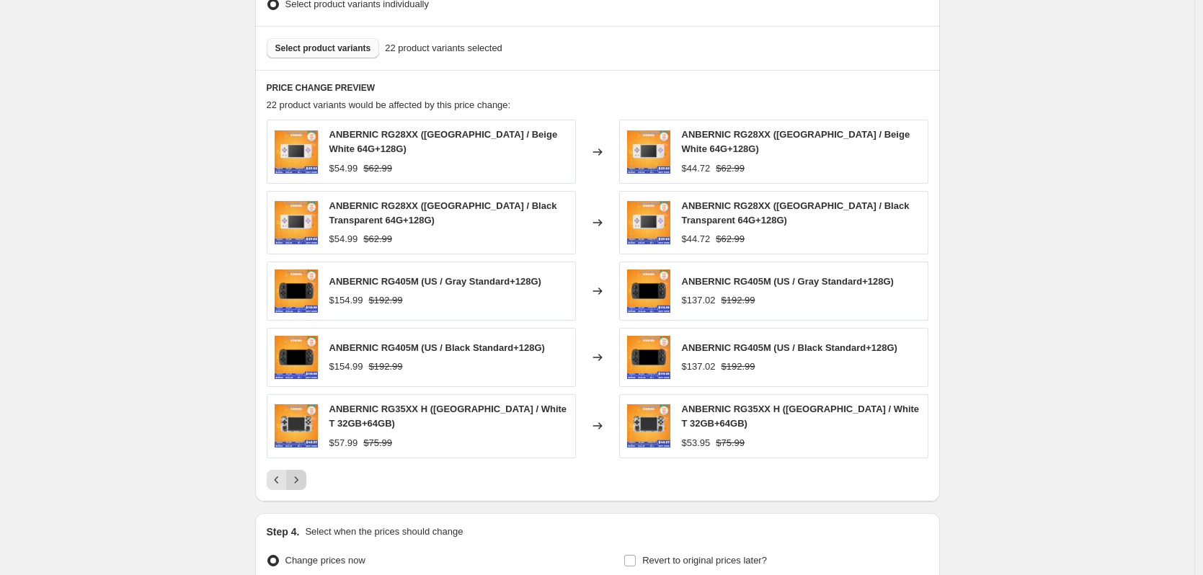
click at [303, 473] on icon "Next" at bounding box center [296, 480] width 14 height 14
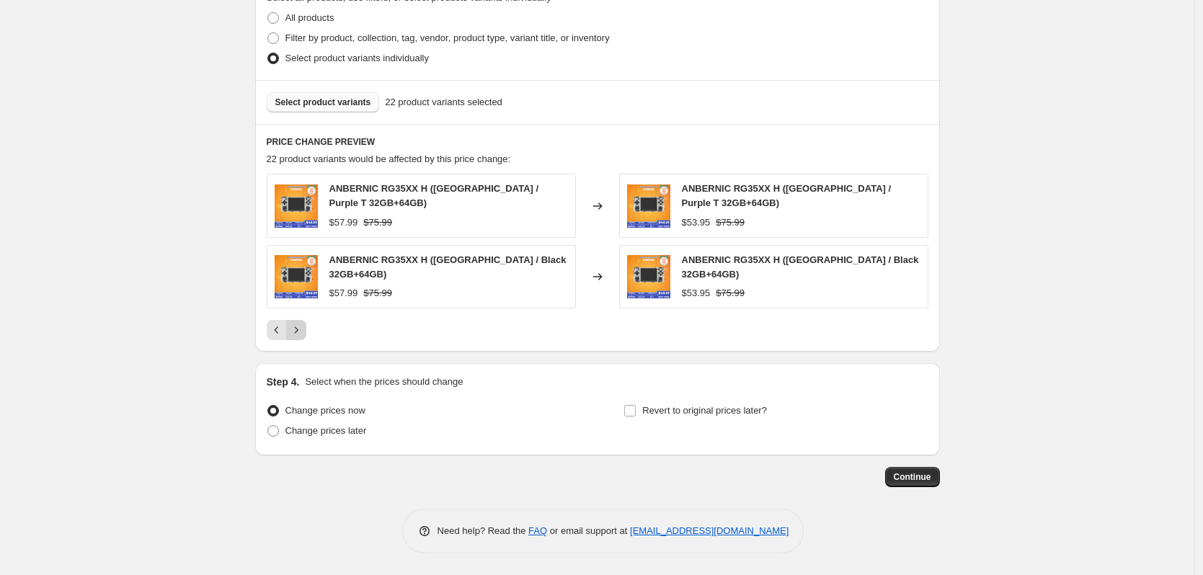
scroll to position [730, 0]
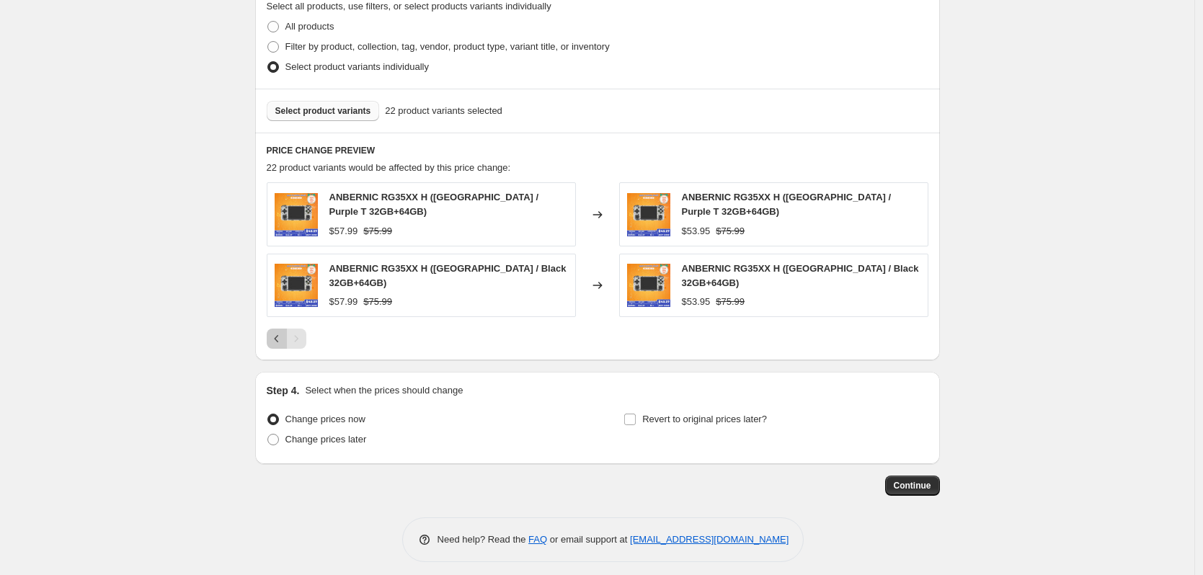
click at [282, 332] on icon "Previous" at bounding box center [277, 339] width 14 height 14
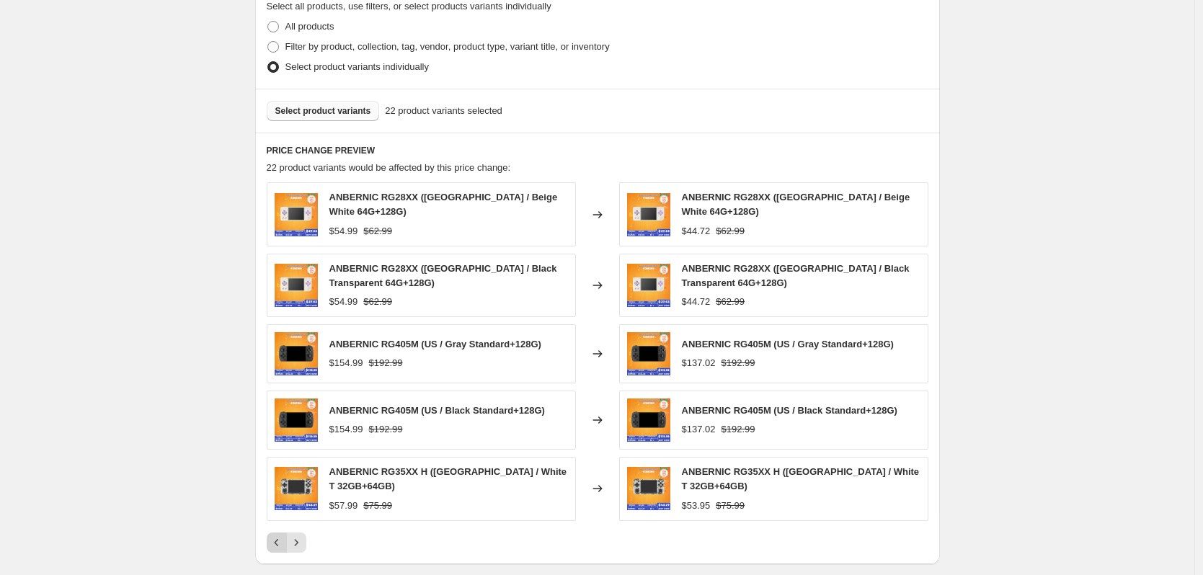
click at [284, 537] on icon "Previous" at bounding box center [277, 543] width 14 height 14
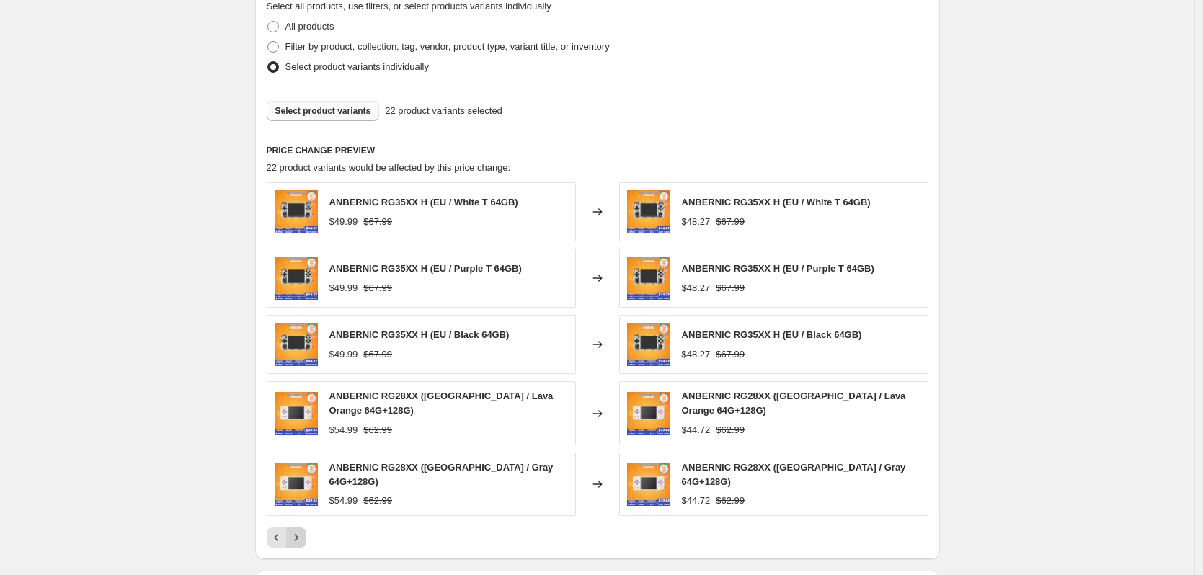
click at [303, 534] on icon "Next" at bounding box center [296, 538] width 14 height 14
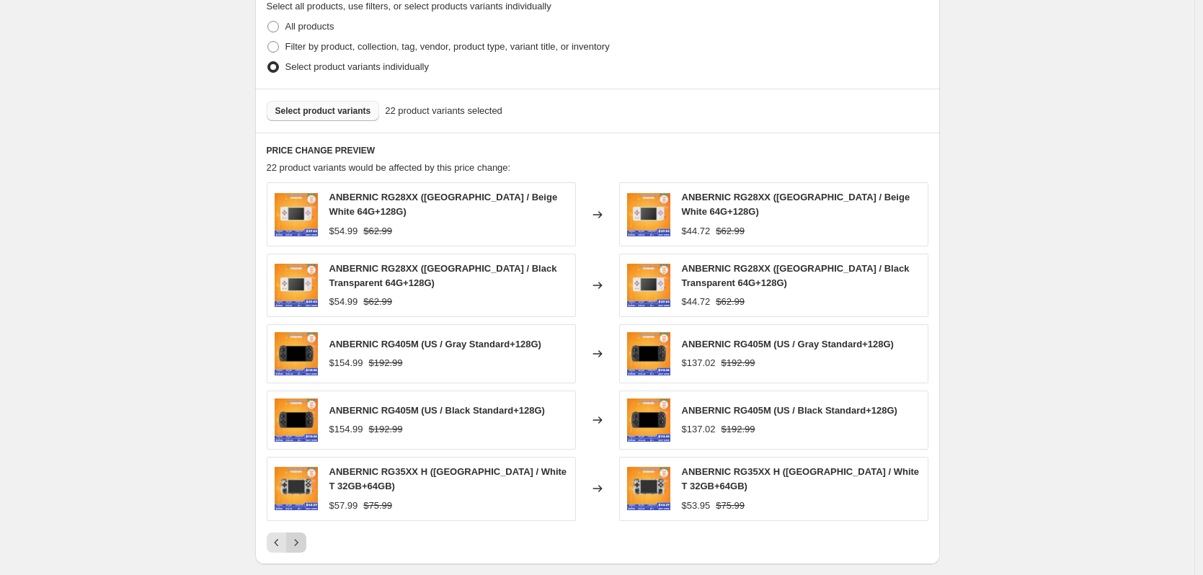
click at [303, 536] on icon "Next" at bounding box center [296, 543] width 14 height 14
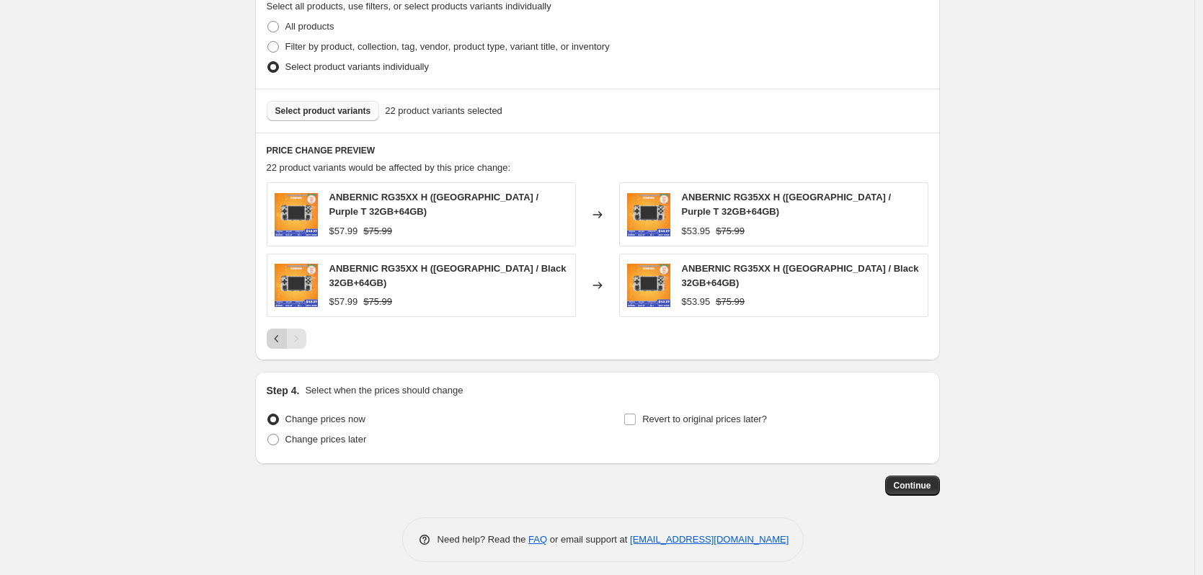
click at [283, 332] on icon "Previous" at bounding box center [277, 339] width 14 height 14
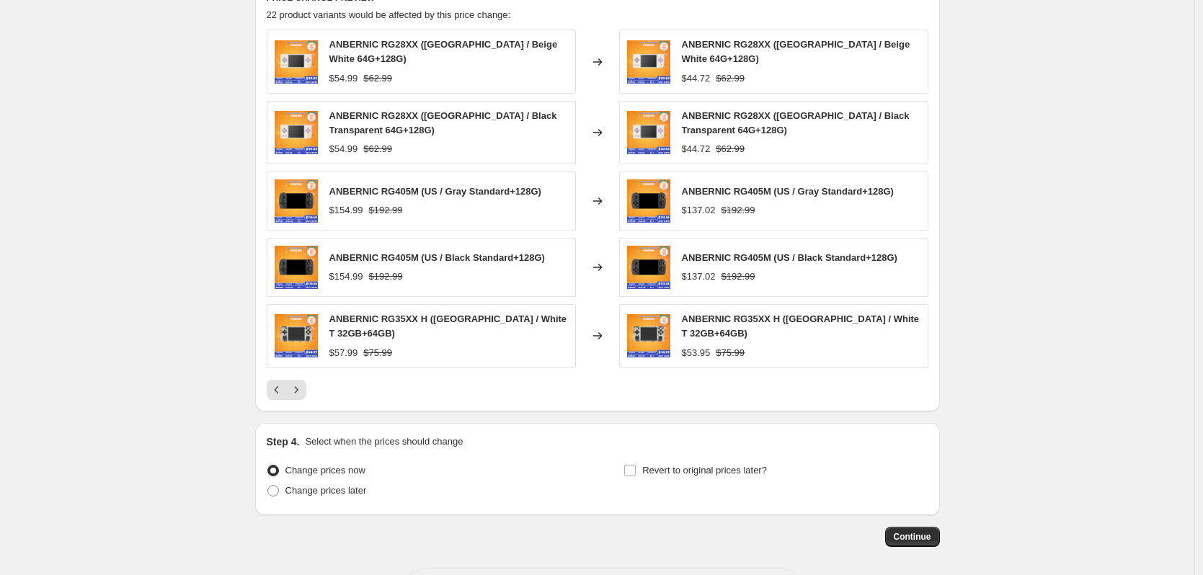
scroll to position [934, 0]
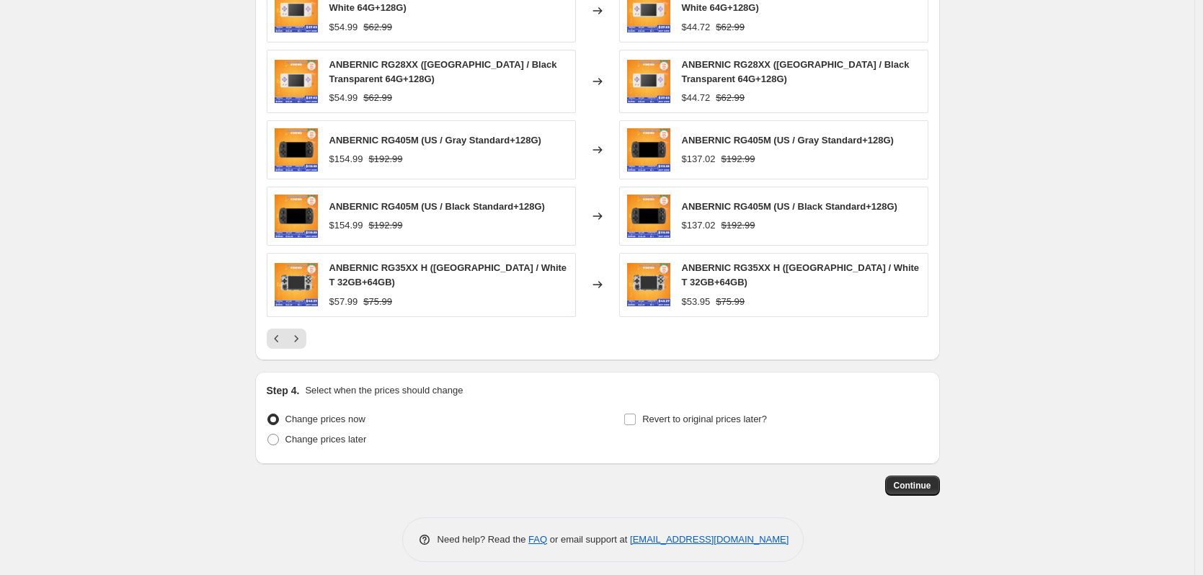
drag, startPoint x: 347, startPoint y: 430, endPoint x: 397, endPoint y: 441, distance: 50.8
click at [348, 434] on span "Change prices later" at bounding box center [326, 439] width 81 height 11
click at [268, 434] on input "Change prices later" at bounding box center [268, 434] width 1 height 1
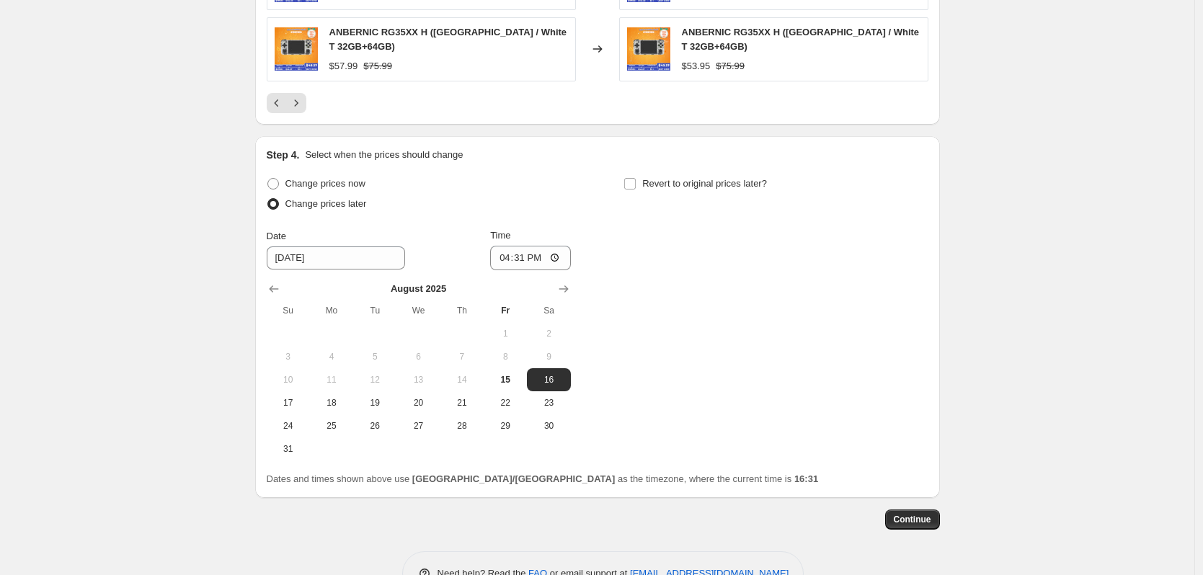
scroll to position [1204, 0]
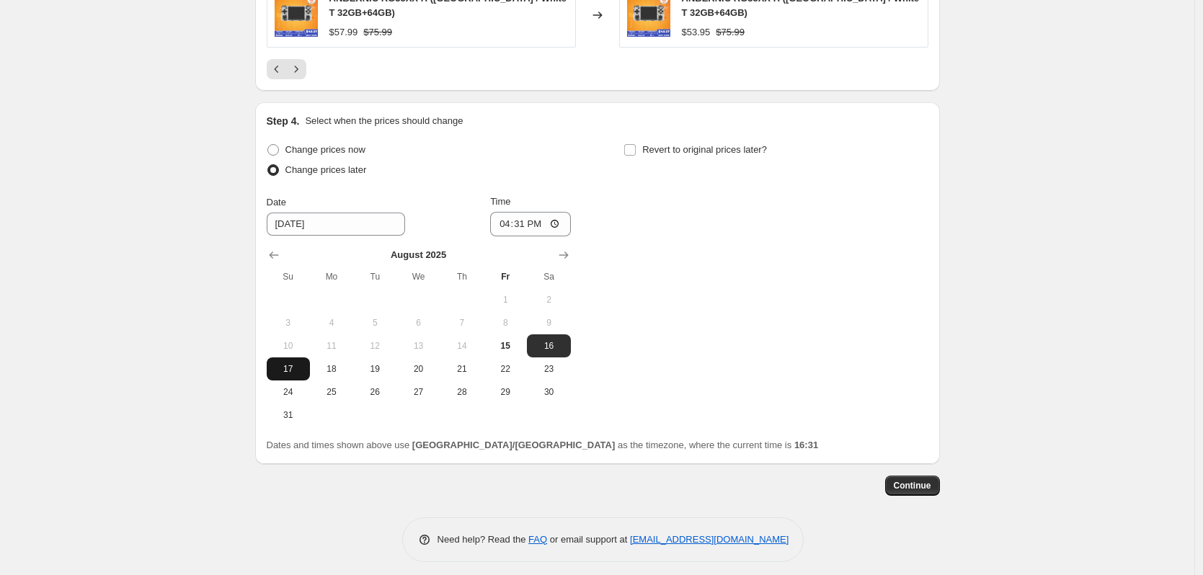
click at [297, 363] on span "17" at bounding box center [289, 369] width 32 height 12
click at [524, 215] on input "16:31" at bounding box center [530, 224] width 81 height 25
click at [714, 144] on span "Revert to original prices later?" at bounding box center [704, 149] width 125 height 11
click at [636, 144] on input "Revert to original prices later?" at bounding box center [630, 150] width 12 height 12
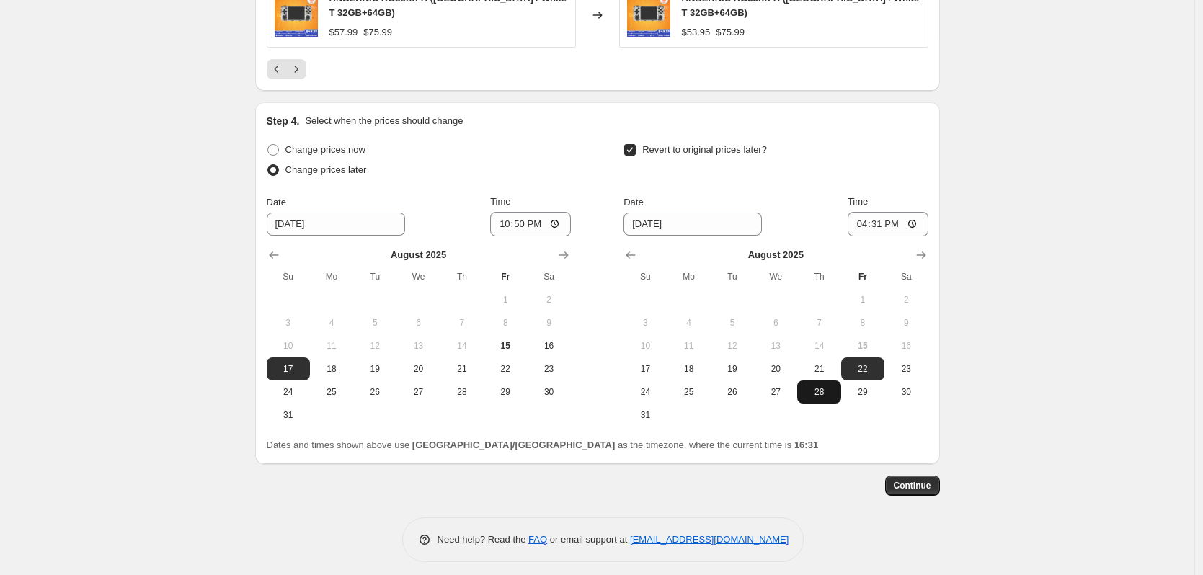
click at [819, 386] on span "28" at bounding box center [819, 392] width 32 height 12
click at [887, 212] on input "16:31" at bounding box center [888, 224] width 81 height 25
click at [887, 212] on input "22:05" at bounding box center [888, 224] width 81 height 25
click at [924, 483] on button "Continue" at bounding box center [912, 486] width 55 height 20
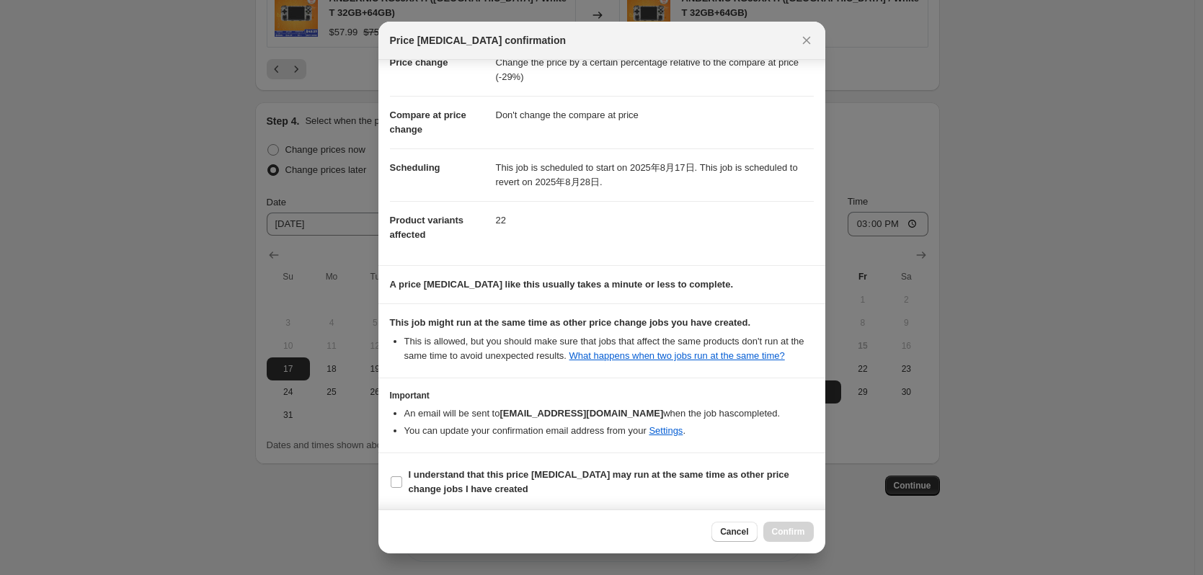
scroll to position [43, 0]
click at [587, 474] on b "I understand that this price [MEDICAL_DATA] may run at the same time as other p…" at bounding box center [599, 480] width 381 height 25
click at [402, 475] on input "I understand that this price [MEDICAL_DATA] may run at the same time as other p…" at bounding box center [397, 481] width 12 height 12
click at [790, 528] on span "Confirm" at bounding box center [788, 532] width 33 height 12
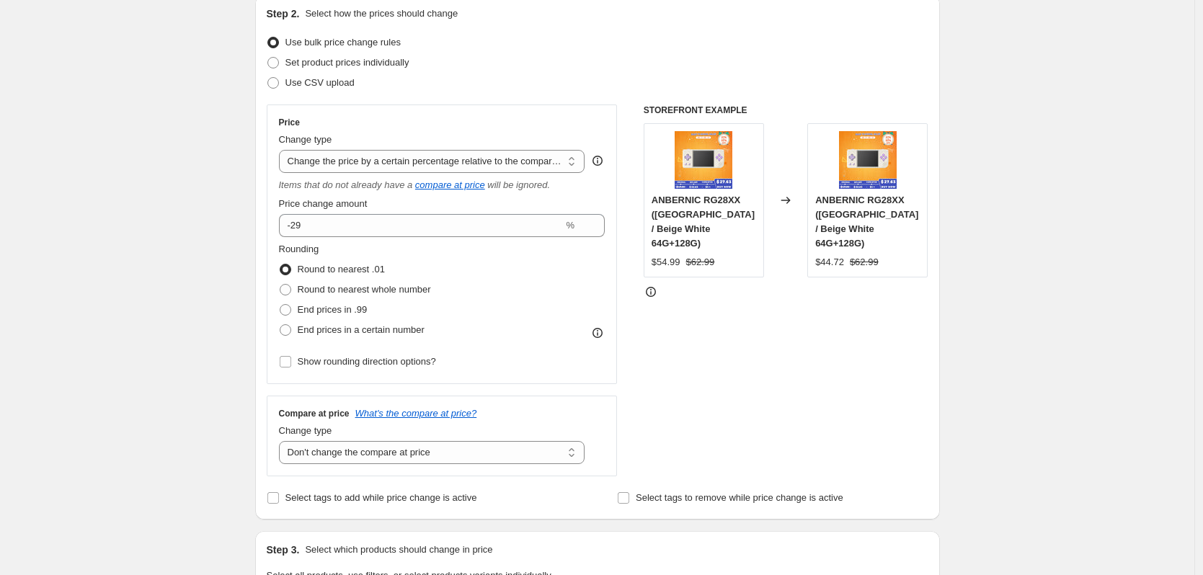
scroll to position [0, 0]
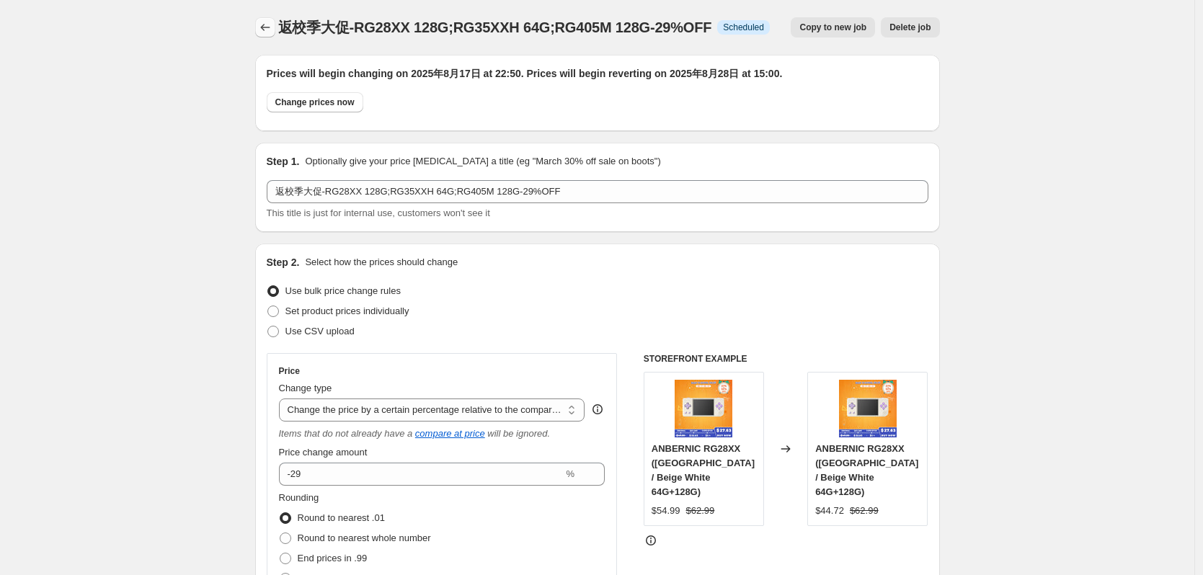
click at [272, 33] on icon "Price change jobs" at bounding box center [265, 27] width 14 height 14
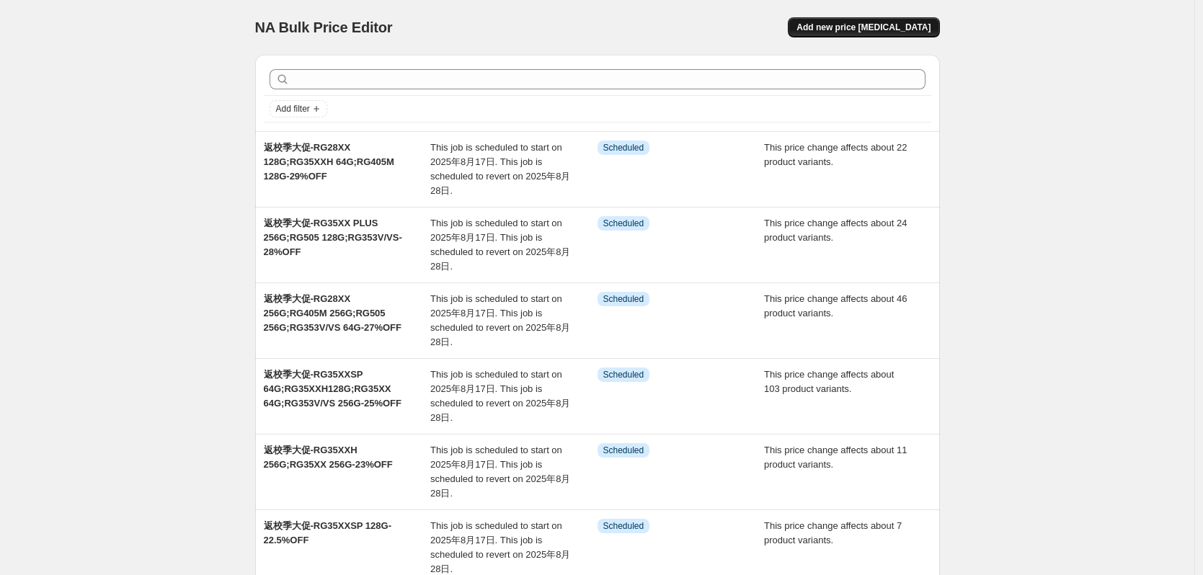
click at [900, 24] on span "Add new price [MEDICAL_DATA]" at bounding box center [864, 28] width 134 height 12
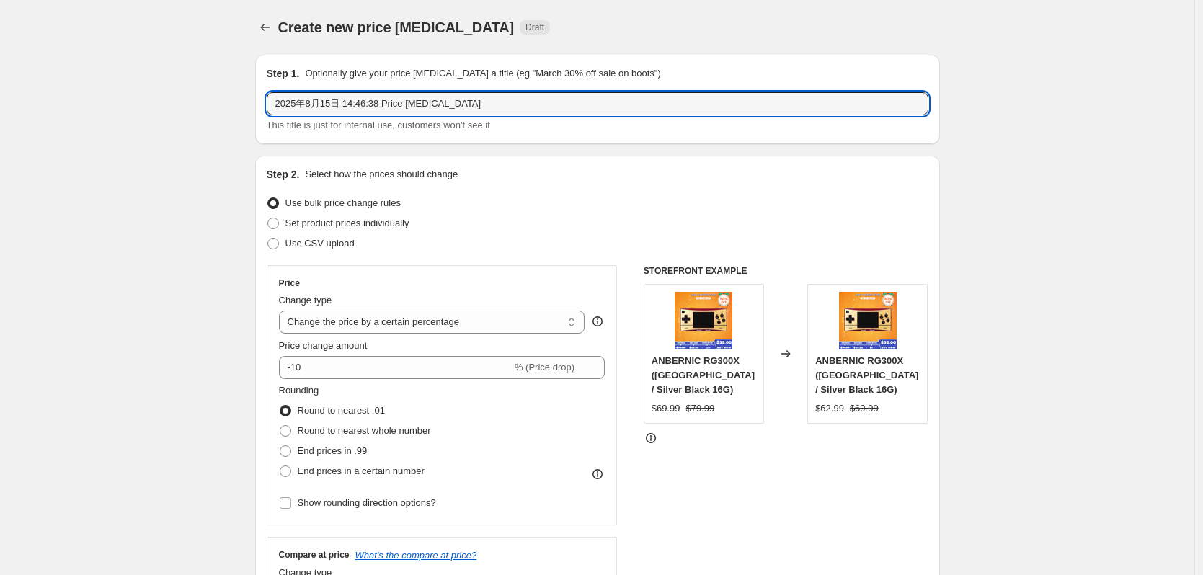
drag, startPoint x: 500, startPoint y: 102, endPoint x: 152, endPoint y: 102, distance: 347.5
paste input "text"
click at [271, 27] on icon "Price change jobs" at bounding box center [265, 27] width 14 height 14
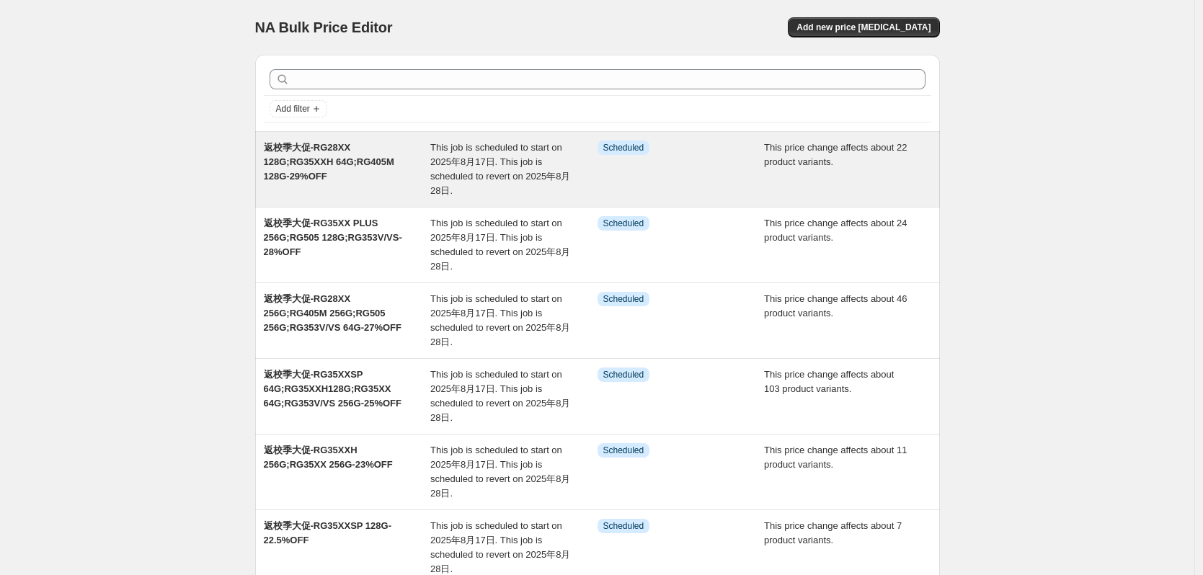
click at [365, 152] on div "返校季大促-RG28XX 128G;RG35XXH 64G;RG405M 128G-29%OFF" at bounding box center [347, 170] width 167 height 58
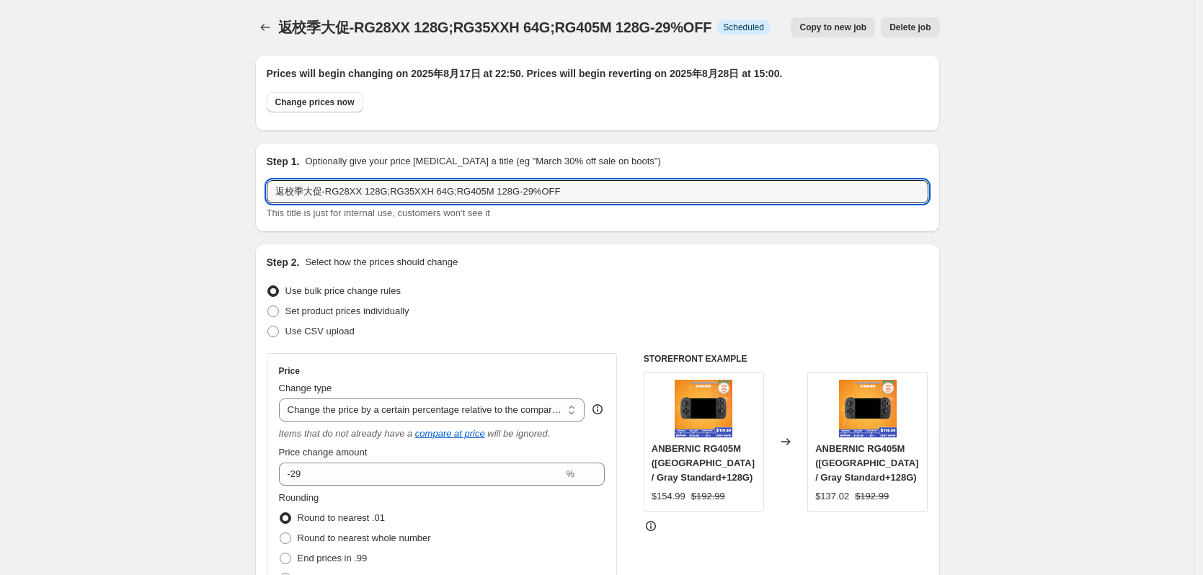
drag, startPoint x: 467, startPoint y: 193, endPoint x: 151, endPoint y: 203, distance: 315.2
click at [273, 26] on icon "Price change jobs" at bounding box center [265, 27] width 14 height 14
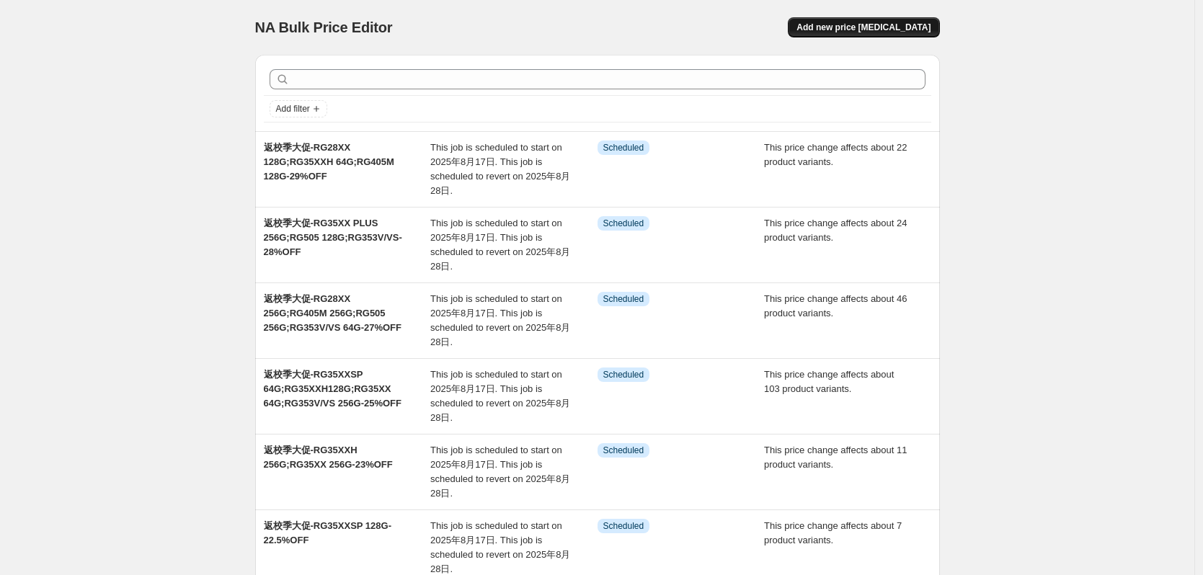
click at [894, 25] on span "Add new price [MEDICAL_DATA]" at bounding box center [864, 28] width 134 height 12
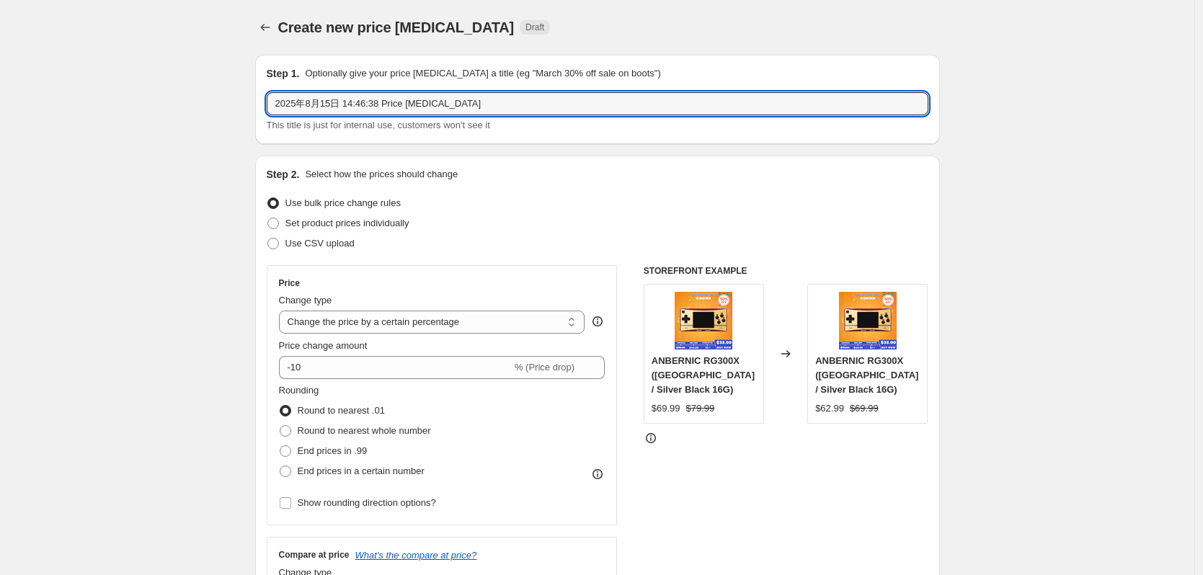
drag, startPoint x: 500, startPoint y: 102, endPoint x: 156, endPoint y: 98, distance: 344.0
paste input "返校季大促-RG28XX 128G;RG35XXH 64G;RG405M 128G-29%OFF"
drag, startPoint x: 341, startPoint y: 107, endPoint x: 446, endPoint y: 112, distance: 105.4
click at [446, 112] on input "返校季大促-RG28XX 128G;RG35XXH 64G;RG405M 128G-29%OFF" at bounding box center [598, 103] width 662 height 23
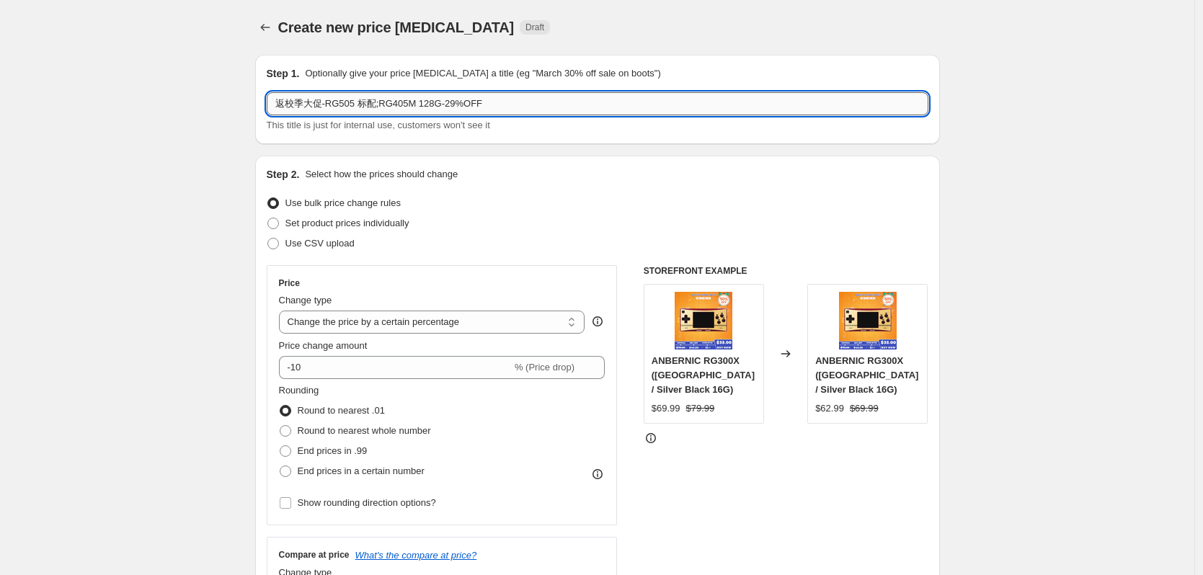
drag, startPoint x: 419, startPoint y: 103, endPoint x: 437, endPoint y: 101, distance: 18.2
click at [437, 101] on input "返校季大促-RG505 标配;RG405M 128G-29%OFF" at bounding box center [598, 103] width 662 height 23
drag, startPoint x: 441, startPoint y: 105, endPoint x: 449, endPoint y: 105, distance: 8.7
click at [449, 105] on input "返校季大促-RG505 标配;RG405M 标配-29%OFF" at bounding box center [598, 103] width 662 height 23
click at [562, 179] on div "Step 2. Select how the prices should change" at bounding box center [598, 174] width 662 height 14
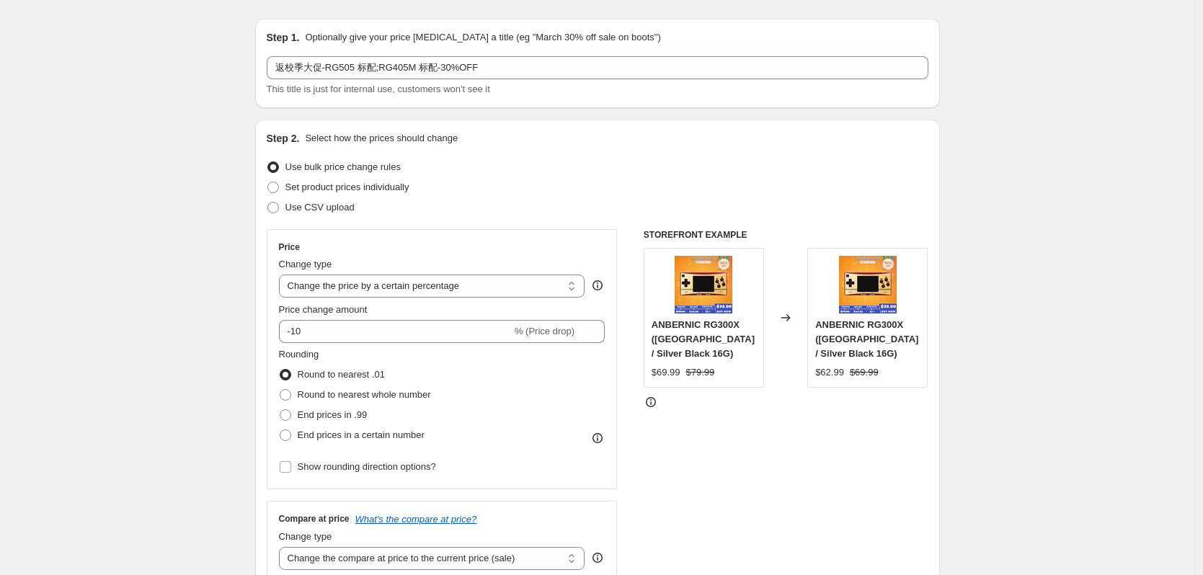
scroll to position [72, 0]
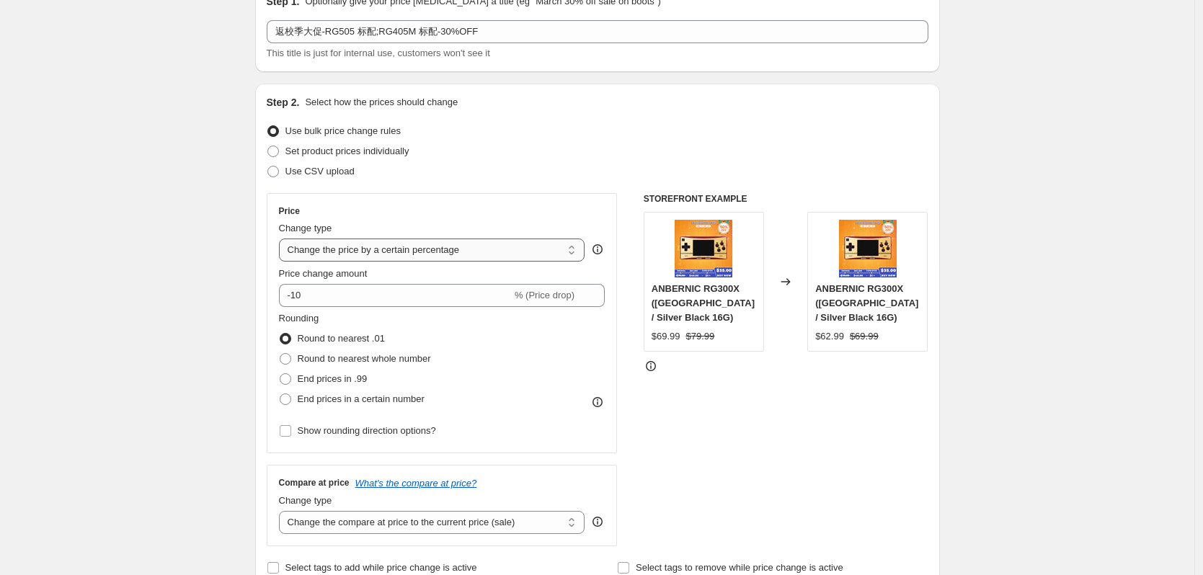
drag, startPoint x: 337, startPoint y: 249, endPoint x: 335, endPoint y: 260, distance: 10.9
click at [337, 249] on select "Change the price to a certain amount Change the price by a certain amount Chang…" at bounding box center [432, 250] width 306 height 23
click at [283, 239] on select "Change the price to a certain amount Change the price by a certain amount Chang…" at bounding box center [432, 250] width 306 height 23
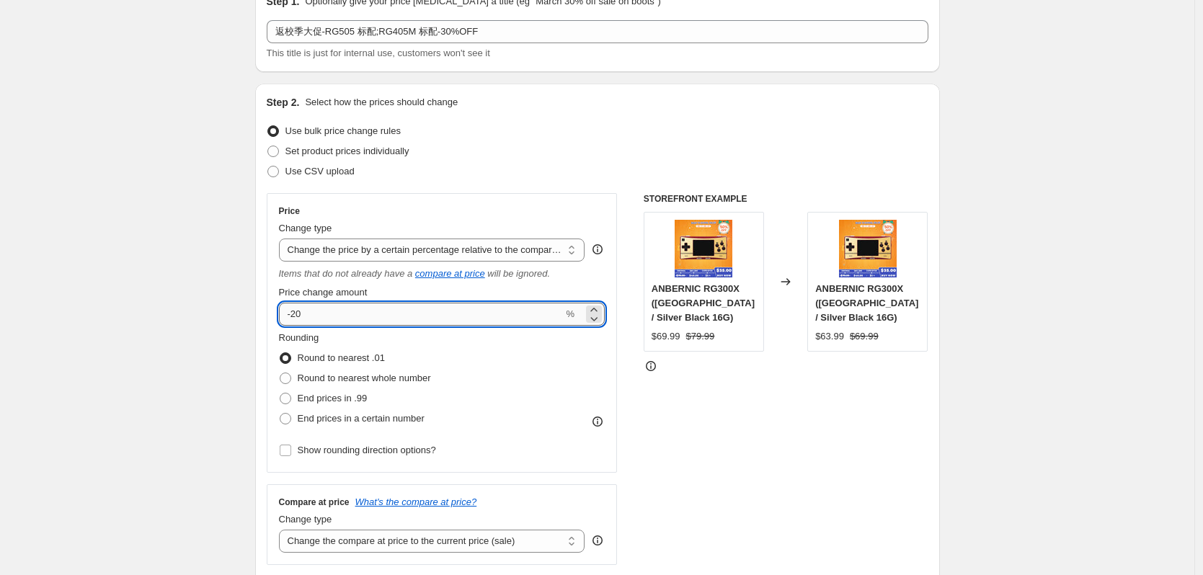
click at [299, 316] on input "-20" at bounding box center [421, 314] width 285 height 23
click at [553, 168] on div "Use CSV upload" at bounding box center [598, 172] width 662 height 20
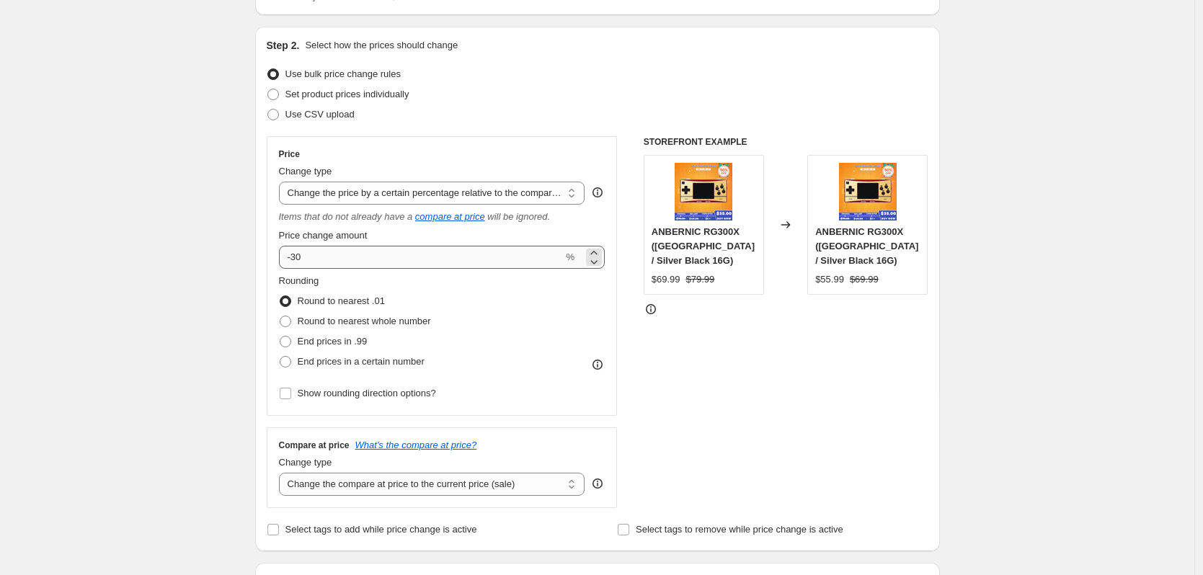
scroll to position [216, 0]
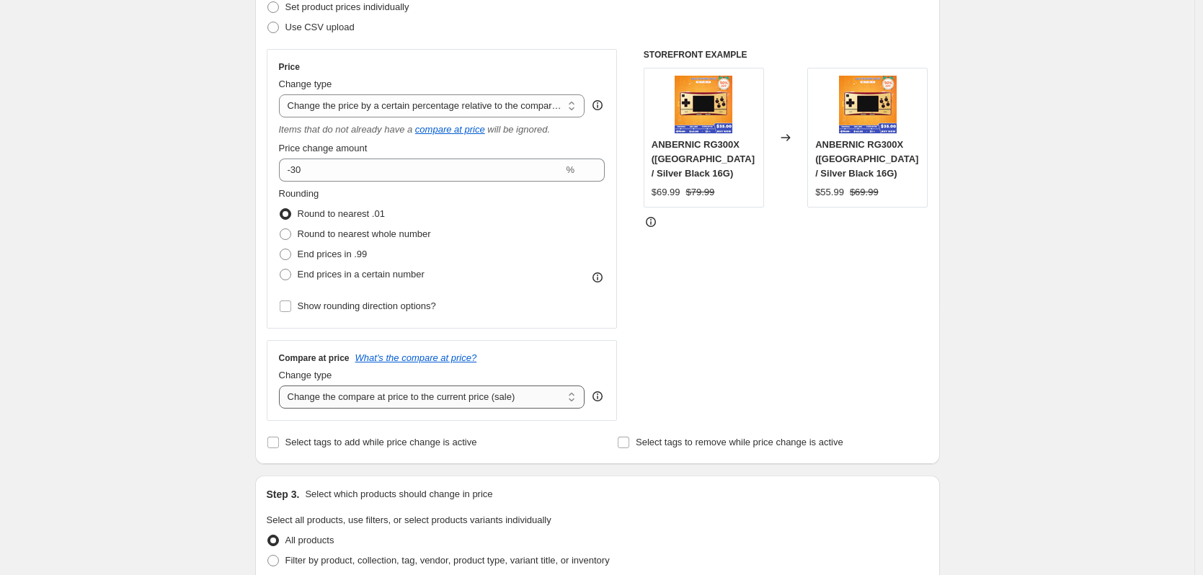
click at [351, 405] on select "Change the compare at price to the current price (sale) Change the compare at p…" at bounding box center [432, 397] width 306 height 23
click at [283, 386] on select "Change the compare at price to the current price (sale) Change the compare at p…" at bounding box center [432, 397] width 306 height 23
click at [141, 460] on div "Create new price [MEDICAL_DATA]. This page is ready Create new price [MEDICAL_D…" at bounding box center [597, 525] width 1195 height 1483
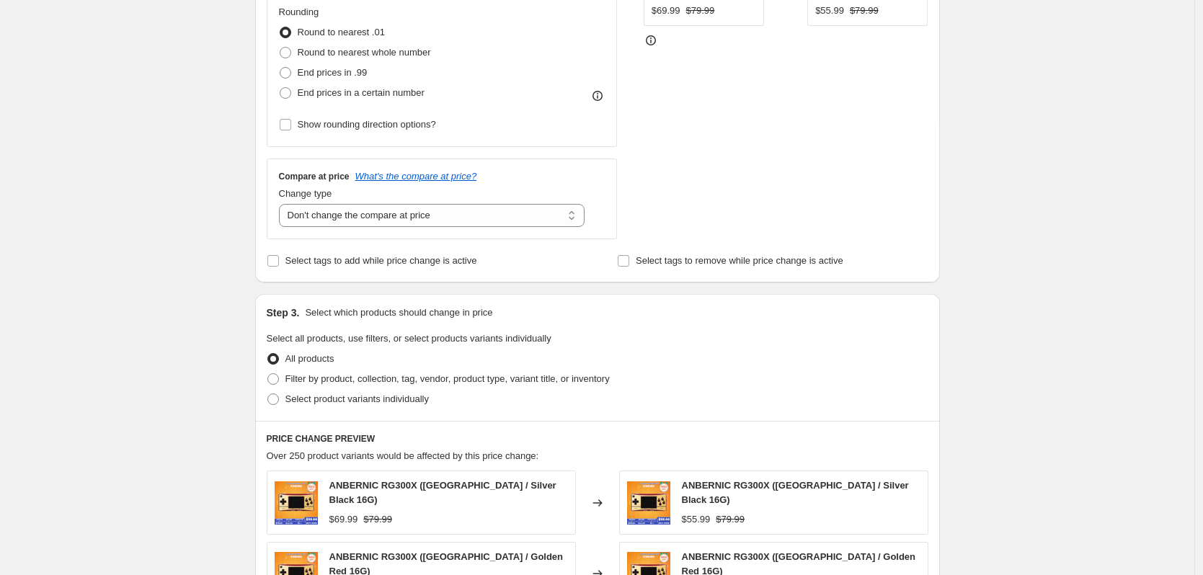
scroll to position [433, 0]
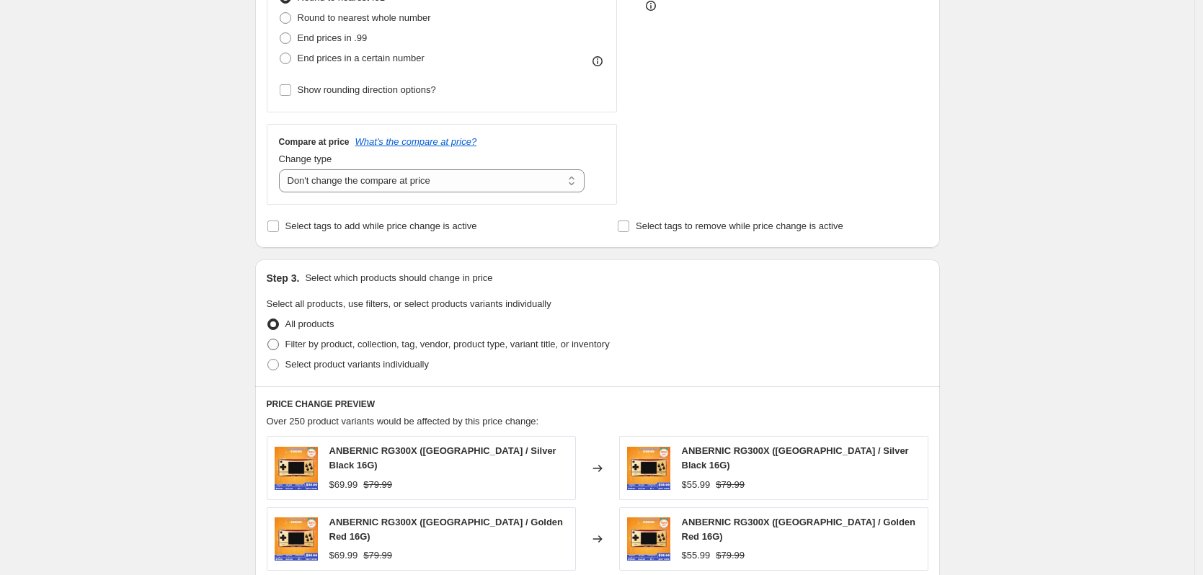
click at [313, 354] on label "Filter by product, collection, tag, vendor, product type, variant title, or inv…" at bounding box center [438, 345] width 343 height 20
click at [268, 340] on input "Filter by product, collection, tag, vendor, product type, variant title, or inv…" at bounding box center [268, 339] width 1 height 1
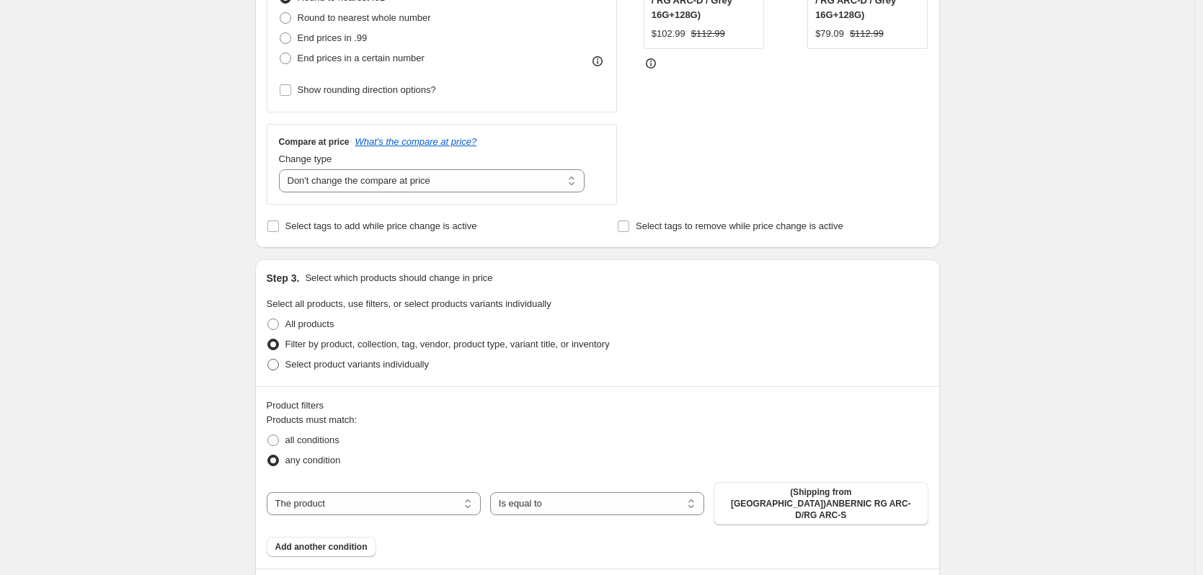
click at [317, 366] on span "Select product variants individually" at bounding box center [357, 364] width 143 height 11
click at [268, 360] on input "Select product variants individually" at bounding box center [268, 359] width 1 height 1
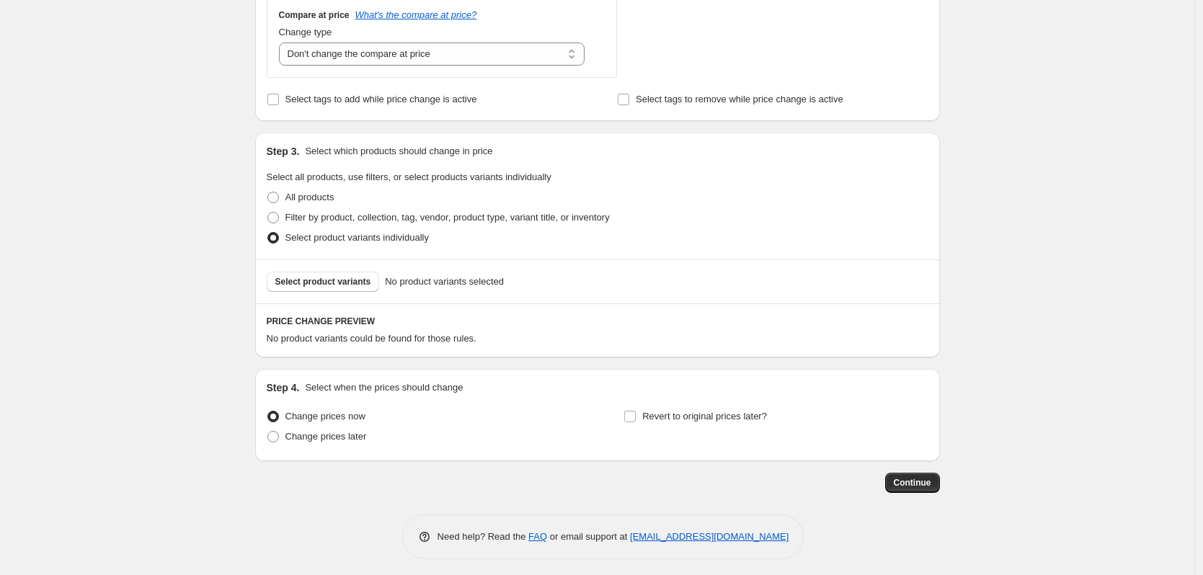
scroll to position [566, 0]
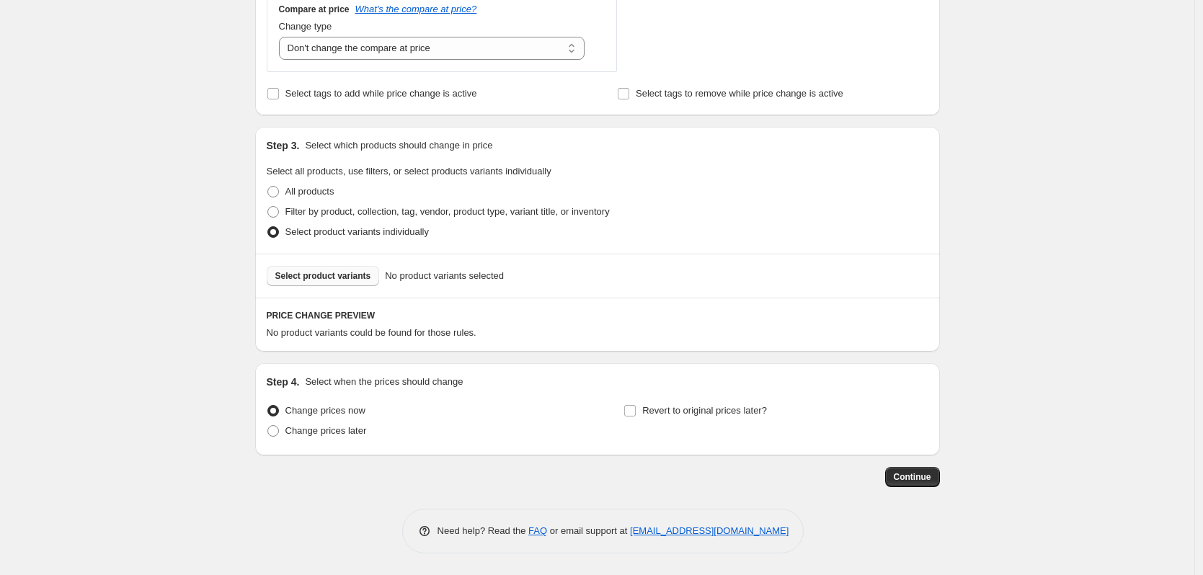
click at [306, 279] on span "Select product variants" at bounding box center [323, 276] width 96 height 12
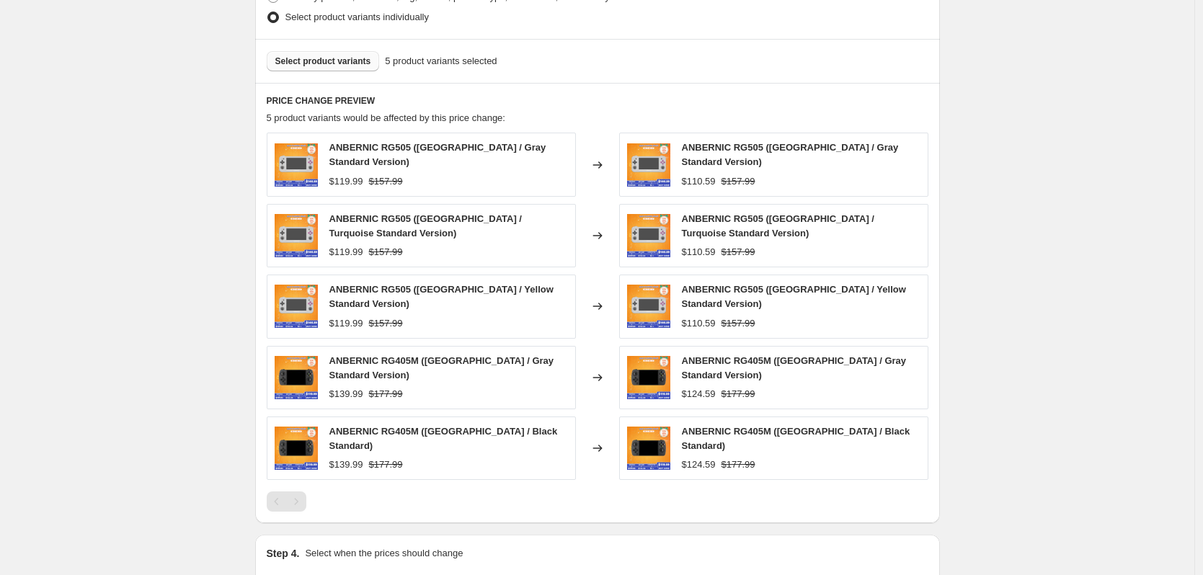
scroll to position [782, 0]
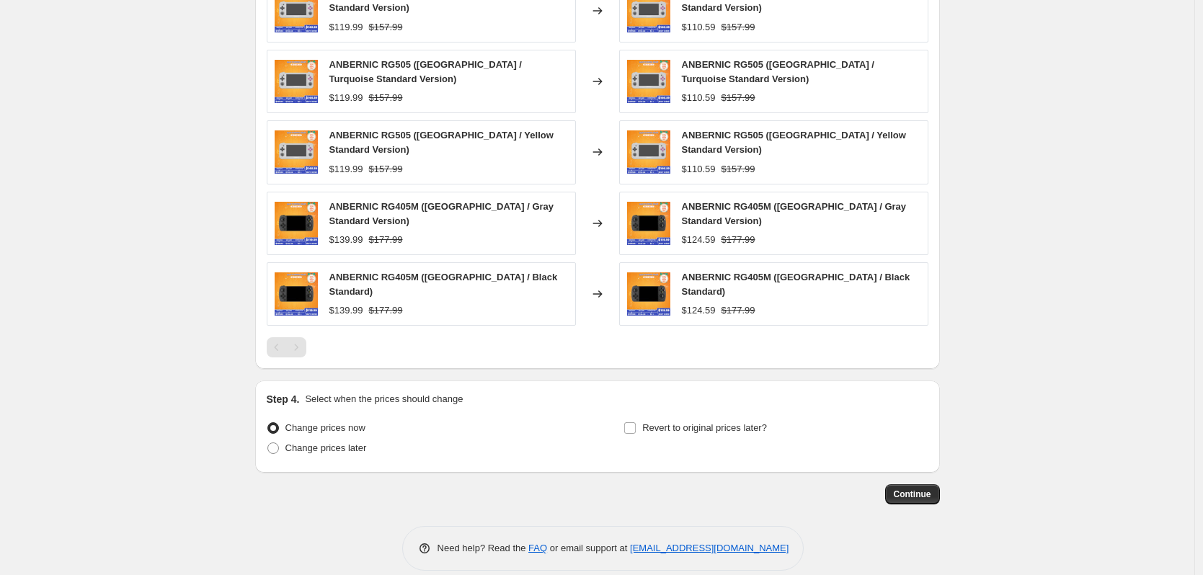
drag, startPoint x: 344, startPoint y: 436, endPoint x: 452, endPoint y: 436, distance: 108.2
click at [344, 443] on span "Change prices later" at bounding box center [326, 448] width 81 height 11
click at [268, 443] on input "Change prices later" at bounding box center [268, 443] width 1 height 1
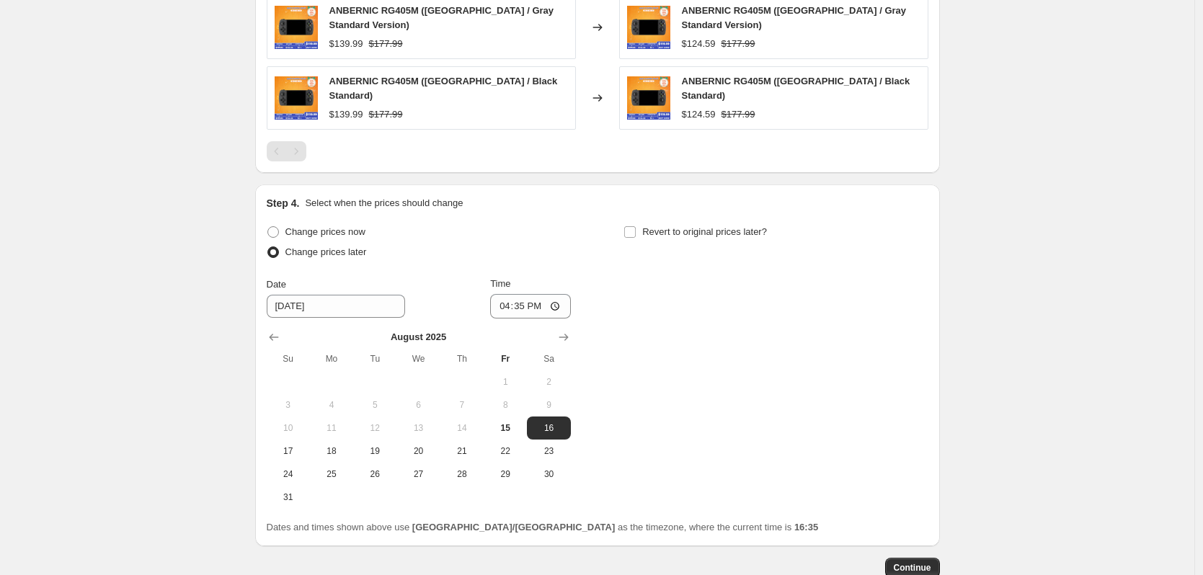
scroll to position [1151, 0]
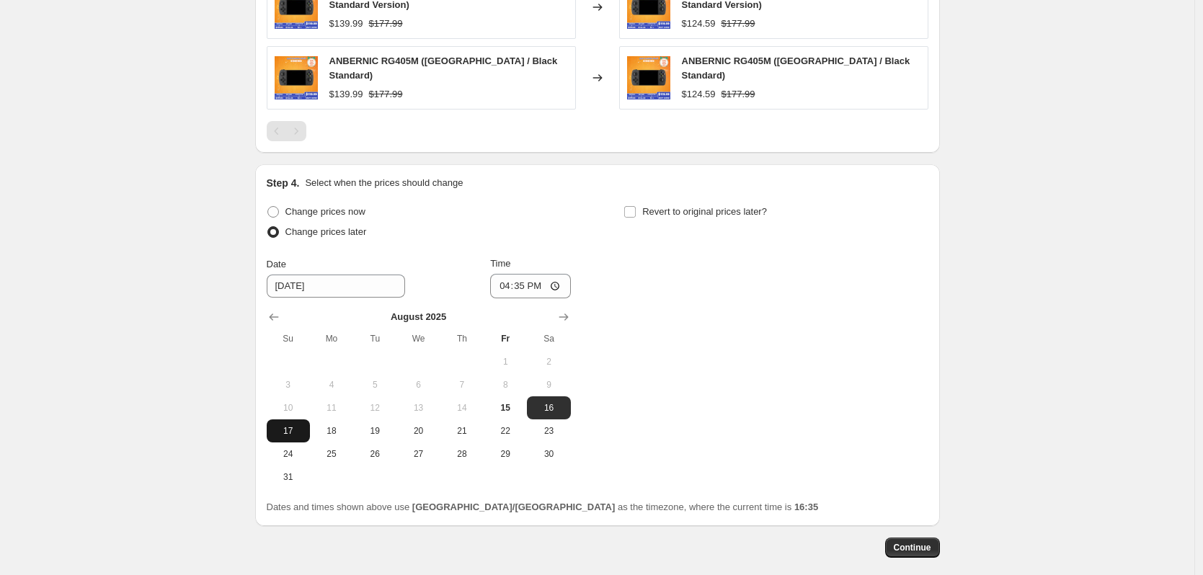
click at [291, 423] on button "17" at bounding box center [288, 431] width 43 height 23
click at [531, 274] on input "16:35" at bounding box center [530, 286] width 81 height 25
click at [686, 202] on label "Revert to original prices later?" at bounding box center [695, 212] width 143 height 20
click at [636, 206] on input "Revert to original prices later?" at bounding box center [630, 212] width 12 height 12
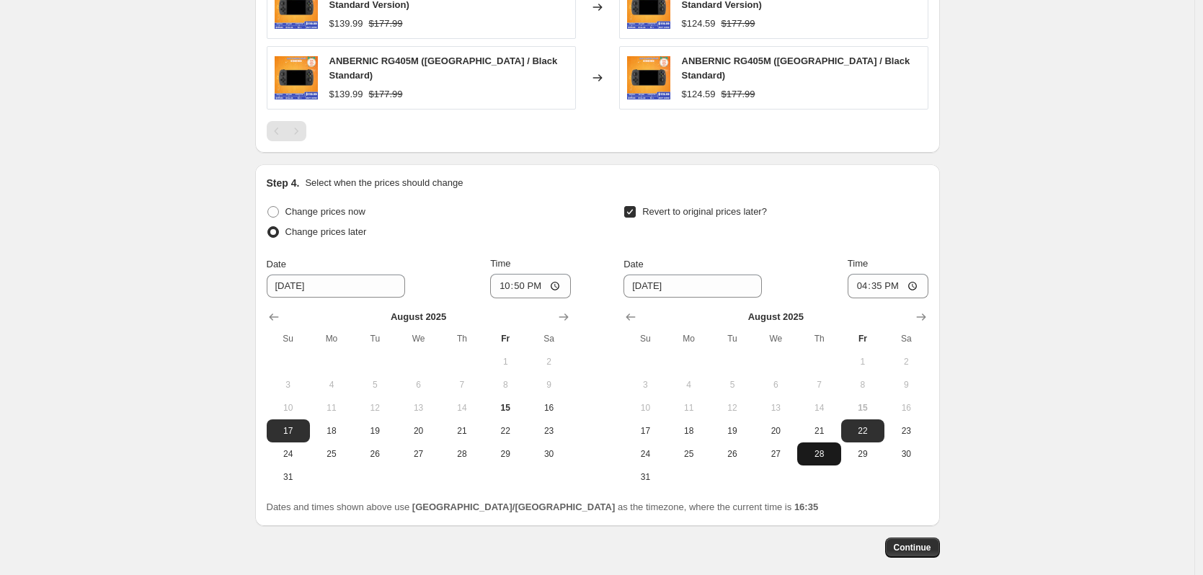
click at [823, 448] on span "28" at bounding box center [819, 454] width 32 height 12
click at [880, 274] on input "16:35" at bounding box center [888, 286] width 81 height 25
click at [927, 542] on span "Continue" at bounding box center [912, 548] width 37 height 12
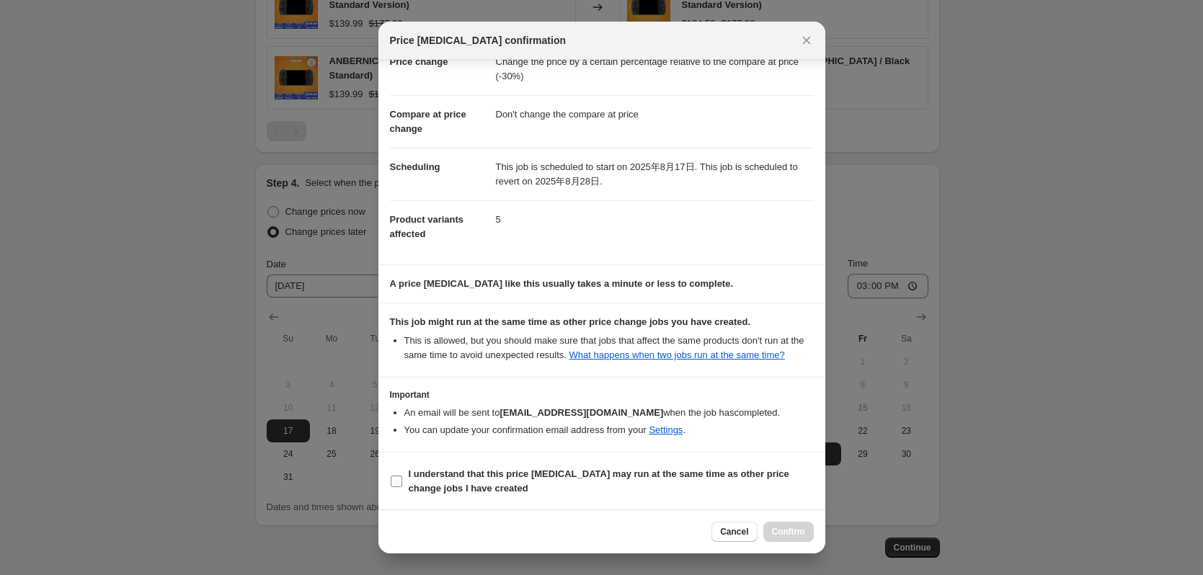
scroll to position [43, 0]
click at [556, 485] on span "I understand that this price [MEDICAL_DATA] may run at the same time as other p…" at bounding box center [611, 481] width 405 height 29
click at [402, 485] on input "I understand that this price [MEDICAL_DATA] may run at the same time as other p…" at bounding box center [397, 481] width 12 height 12
click at [800, 529] on span "Confirm" at bounding box center [788, 532] width 33 height 12
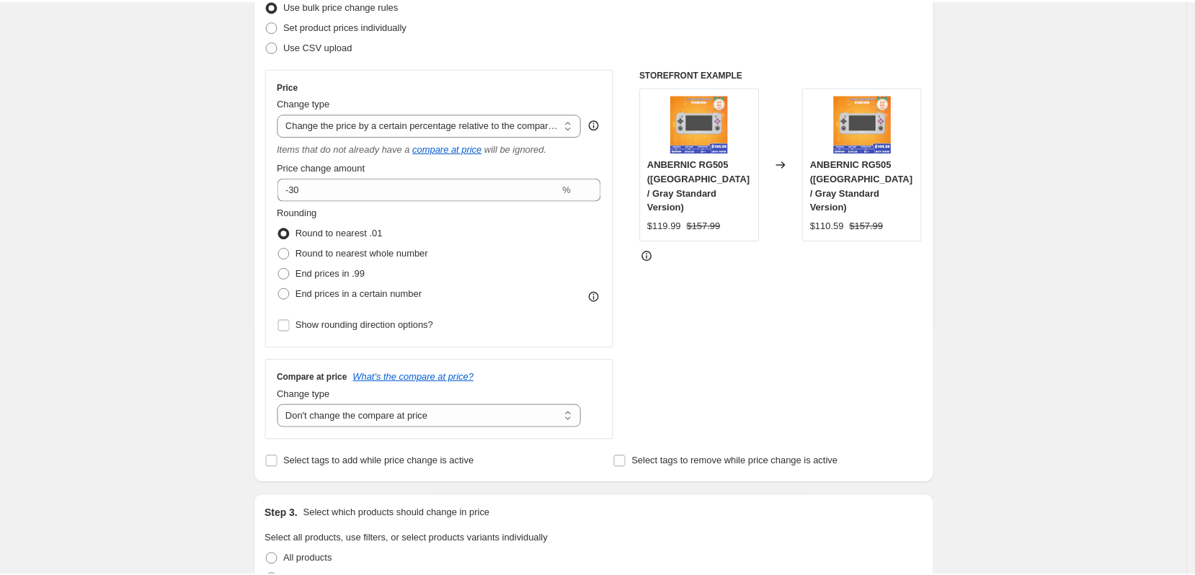
scroll to position [0, 0]
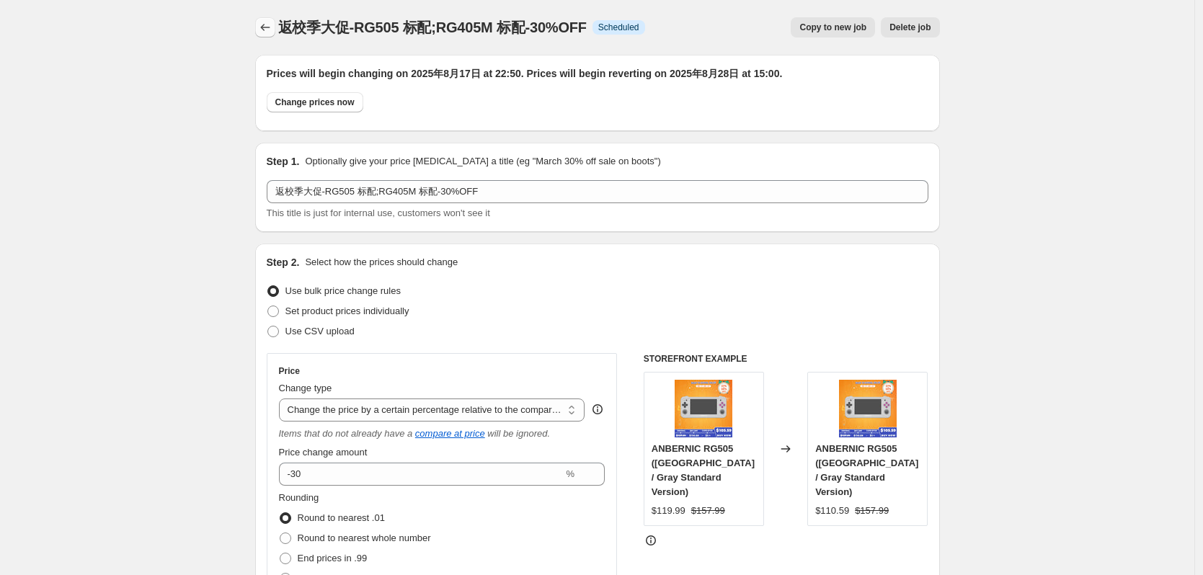
click at [259, 23] on button "Price change jobs" at bounding box center [265, 27] width 20 height 20
